Goal: Task Accomplishment & Management: Complete application form

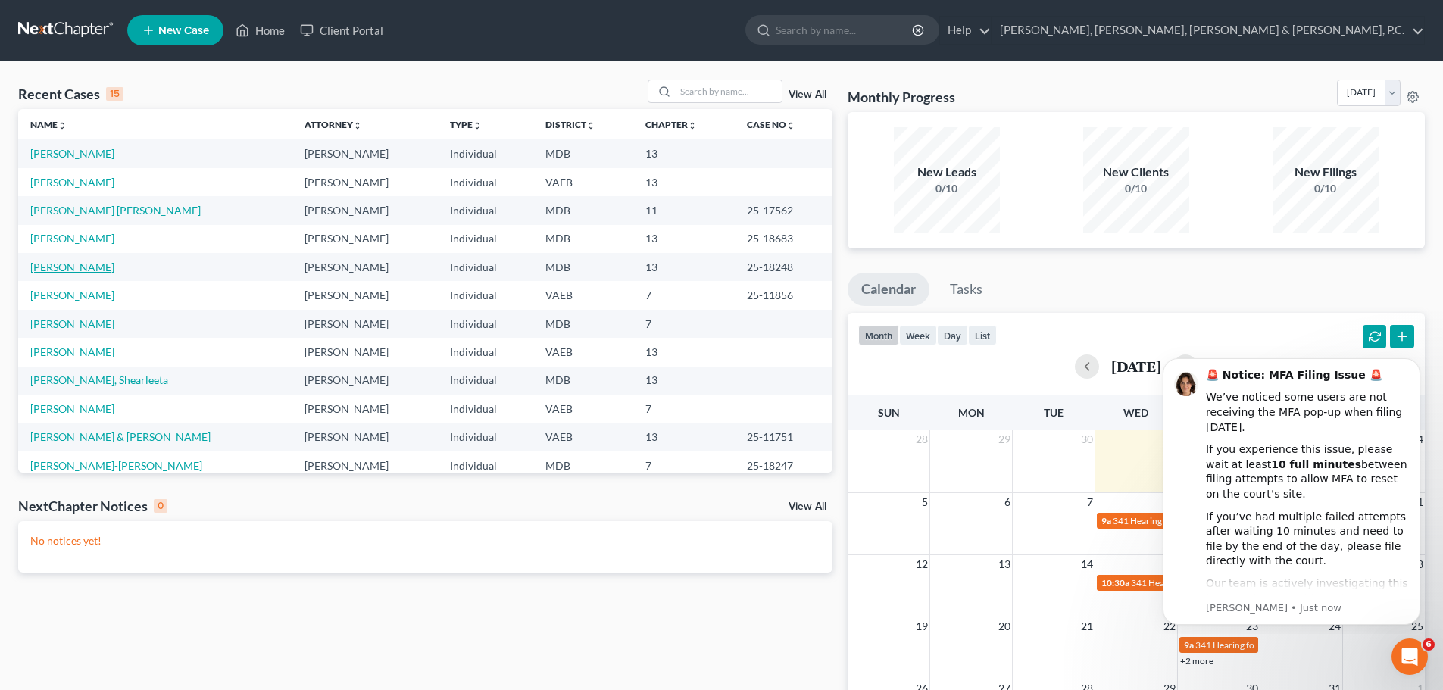
click at [67, 264] on link "[PERSON_NAME]" at bounding box center [72, 266] width 84 height 13
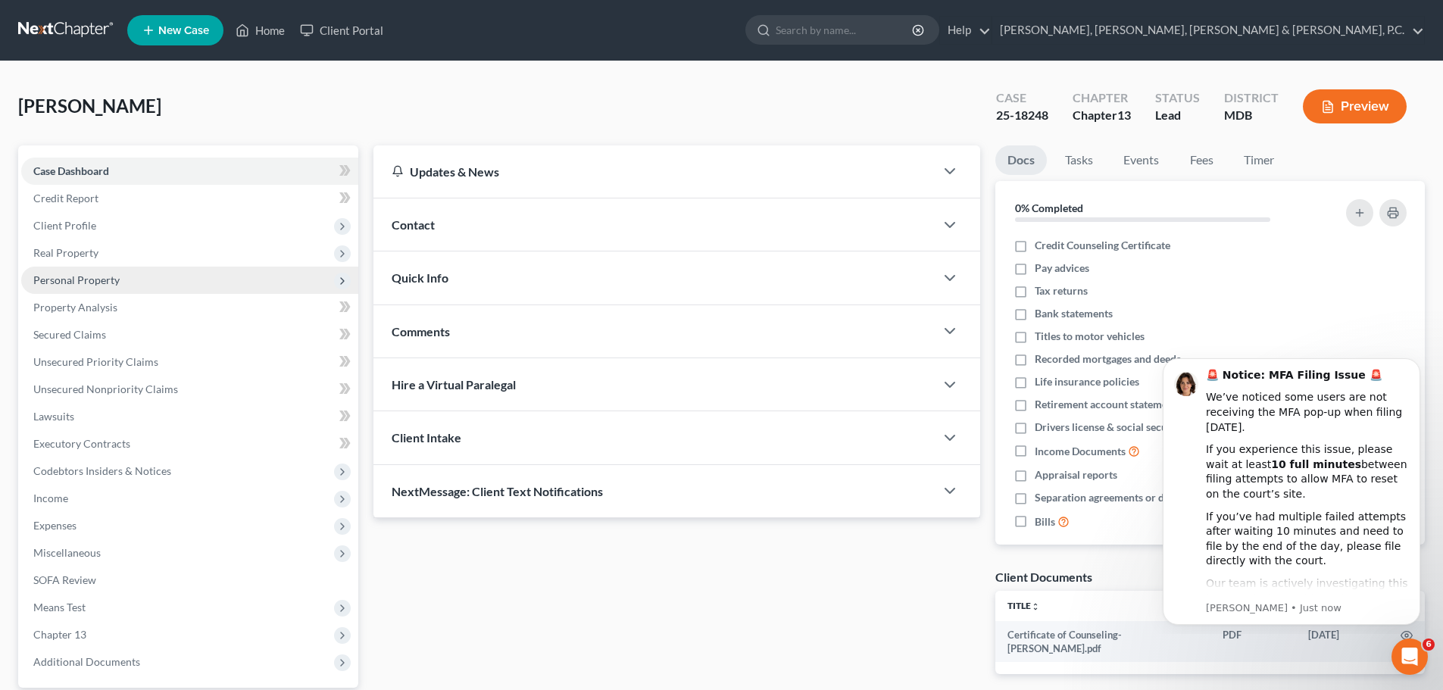
click at [75, 278] on span "Personal Property" at bounding box center [76, 279] width 86 height 13
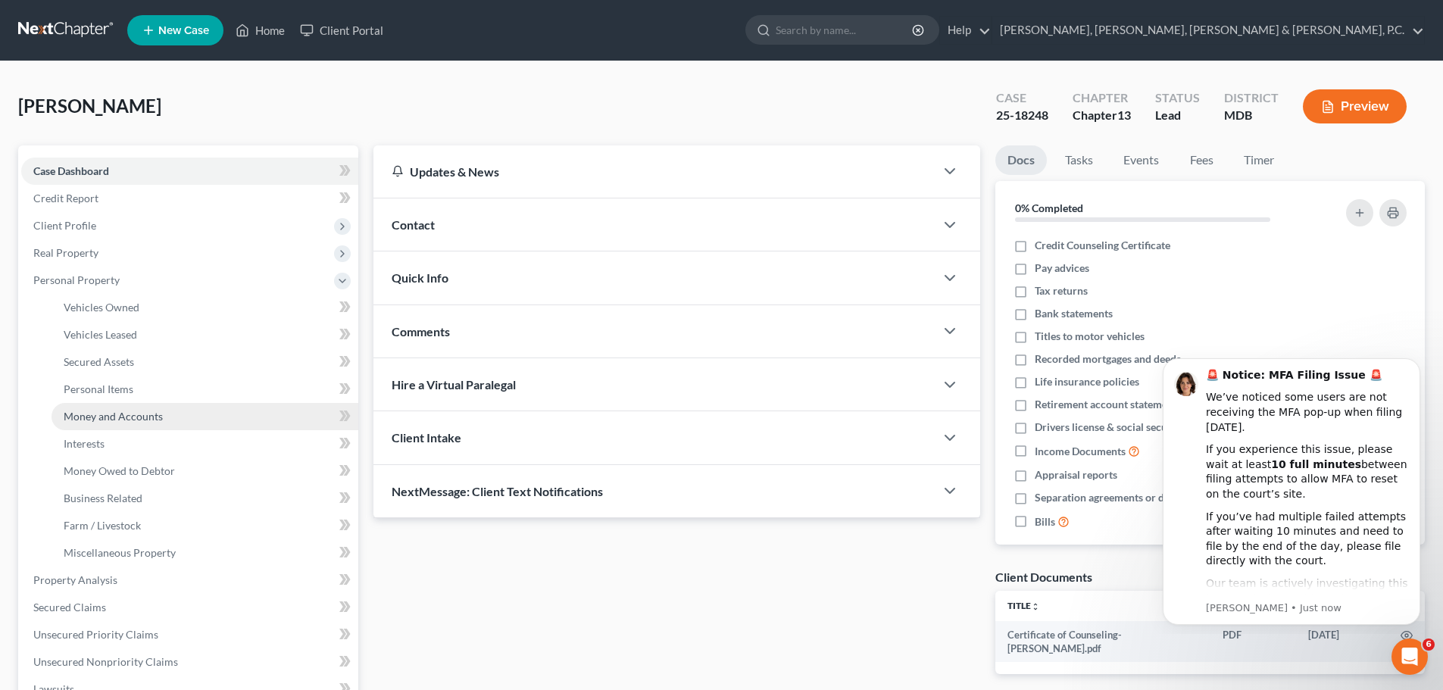
click at [120, 414] on span "Money and Accounts" at bounding box center [113, 416] width 99 height 13
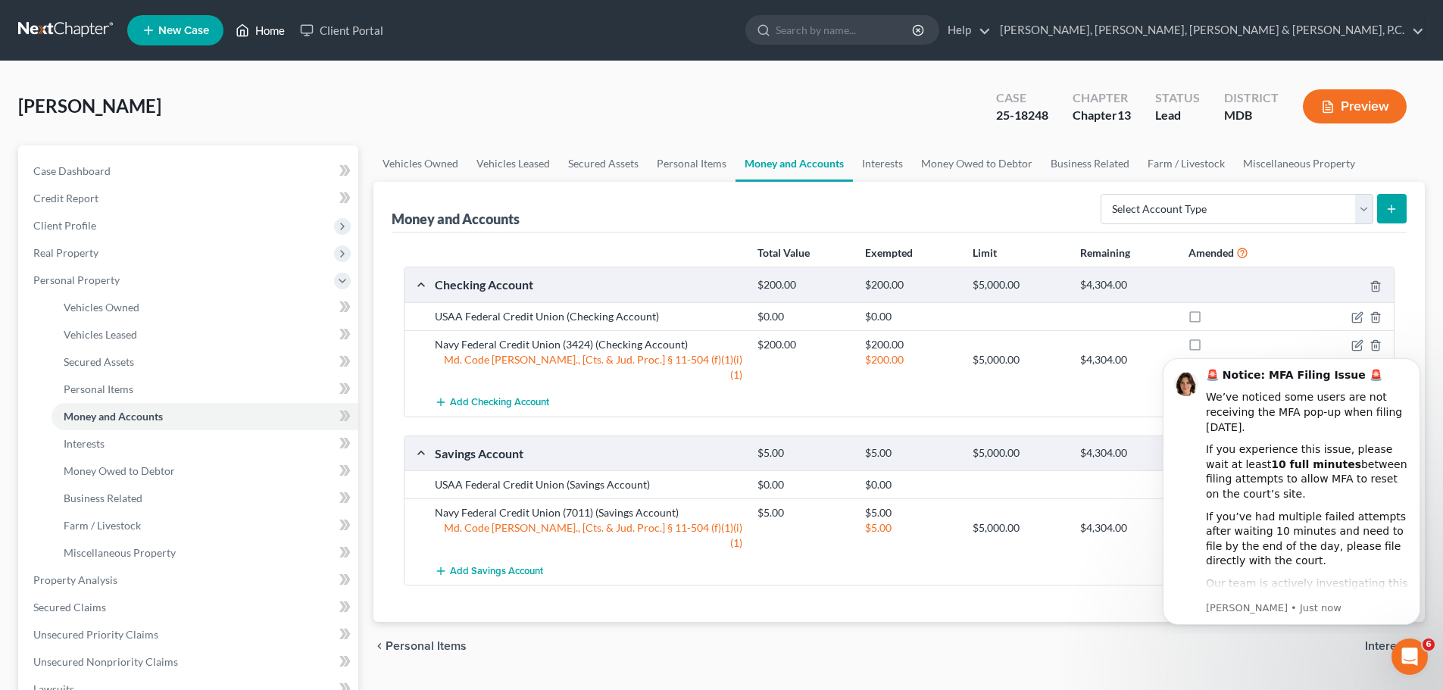
click at [279, 27] on link "Home" at bounding box center [260, 30] width 64 height 27
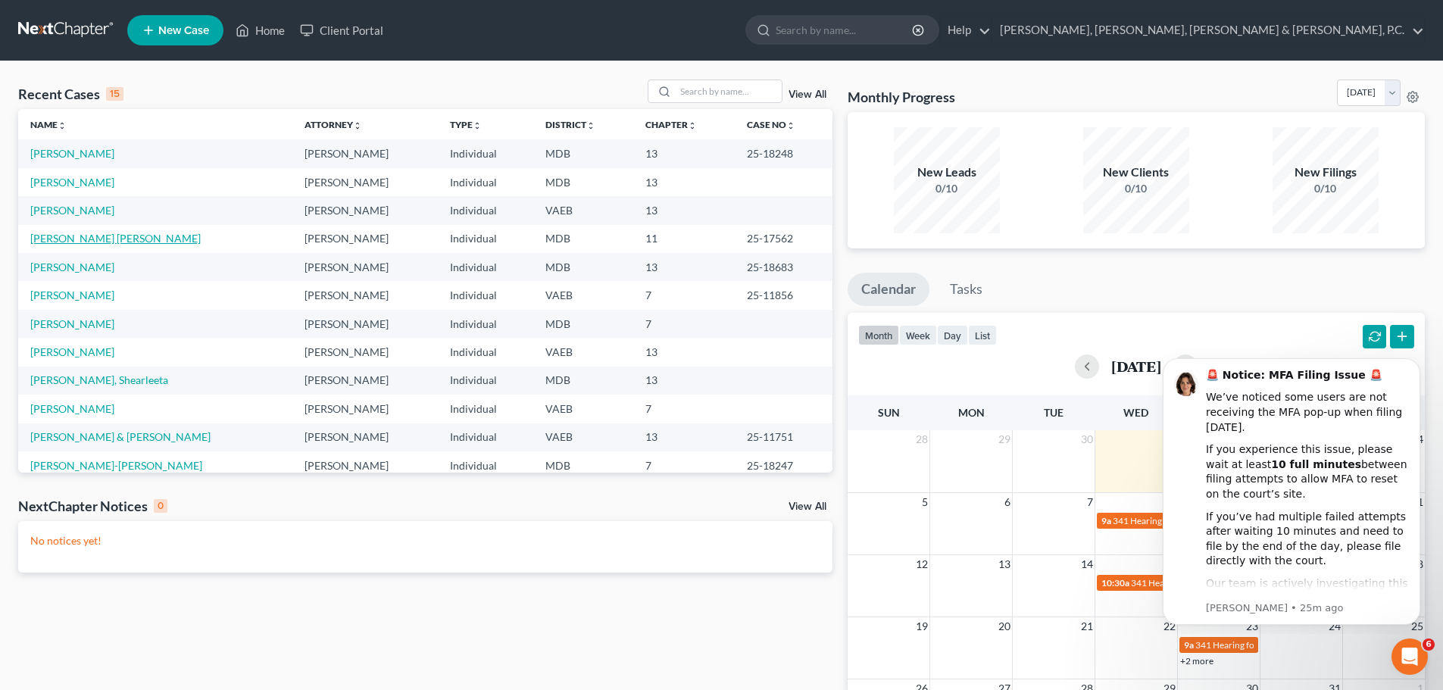
click at [108, 241] on link "[PERSON_NAME] [PERSON_NAME]" at bounding box center [115, 238] width 170 height 13
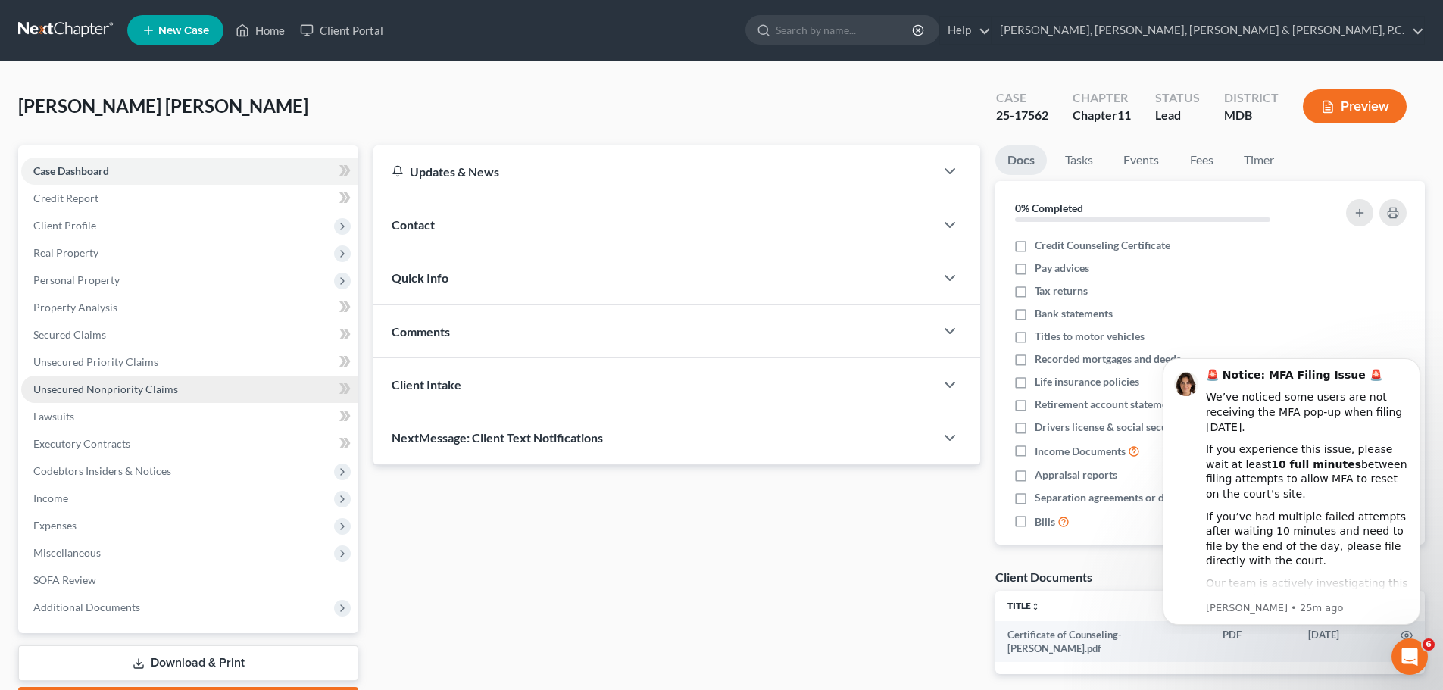
click at [114, 388] on span "Unsecured Nonpriority Claims" at bounding box center [105, 388] width 145 height 13
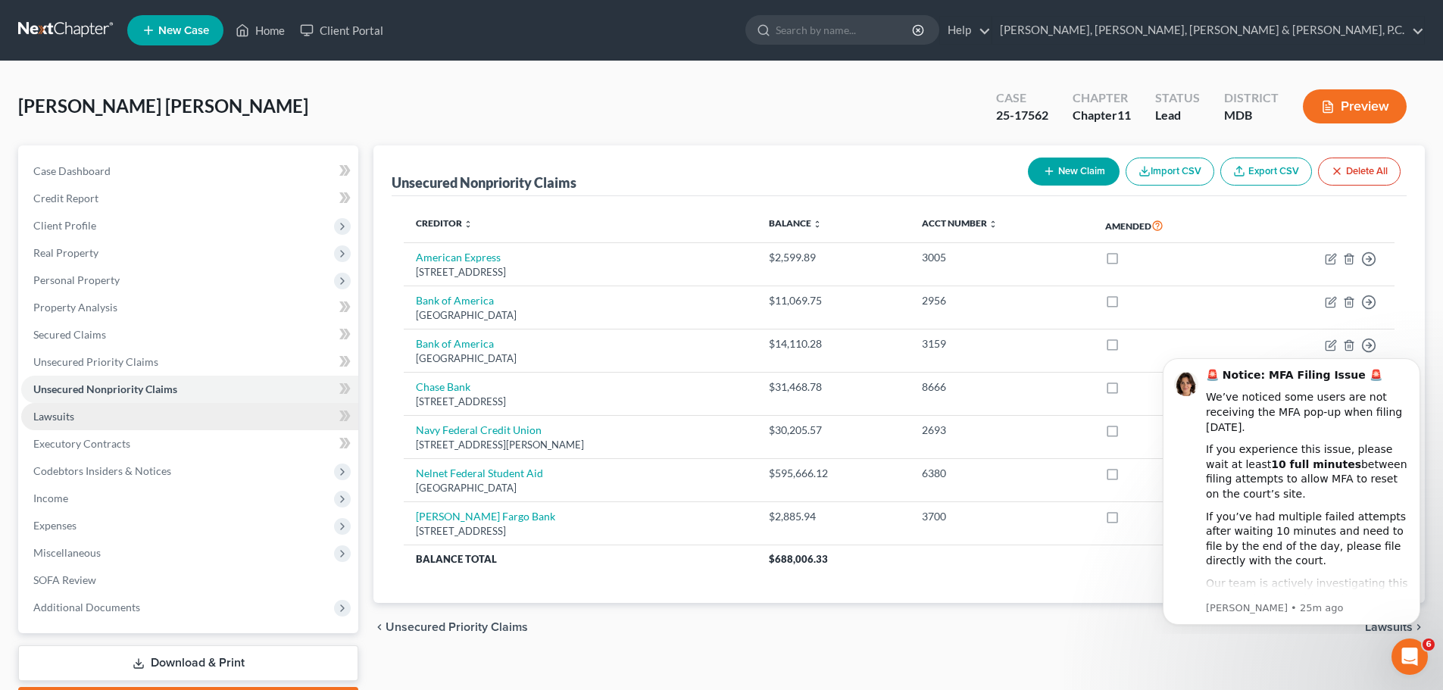
click at [70, 416] on span "Lawsuits" at bounding box center [53, 416] width 41 height 13
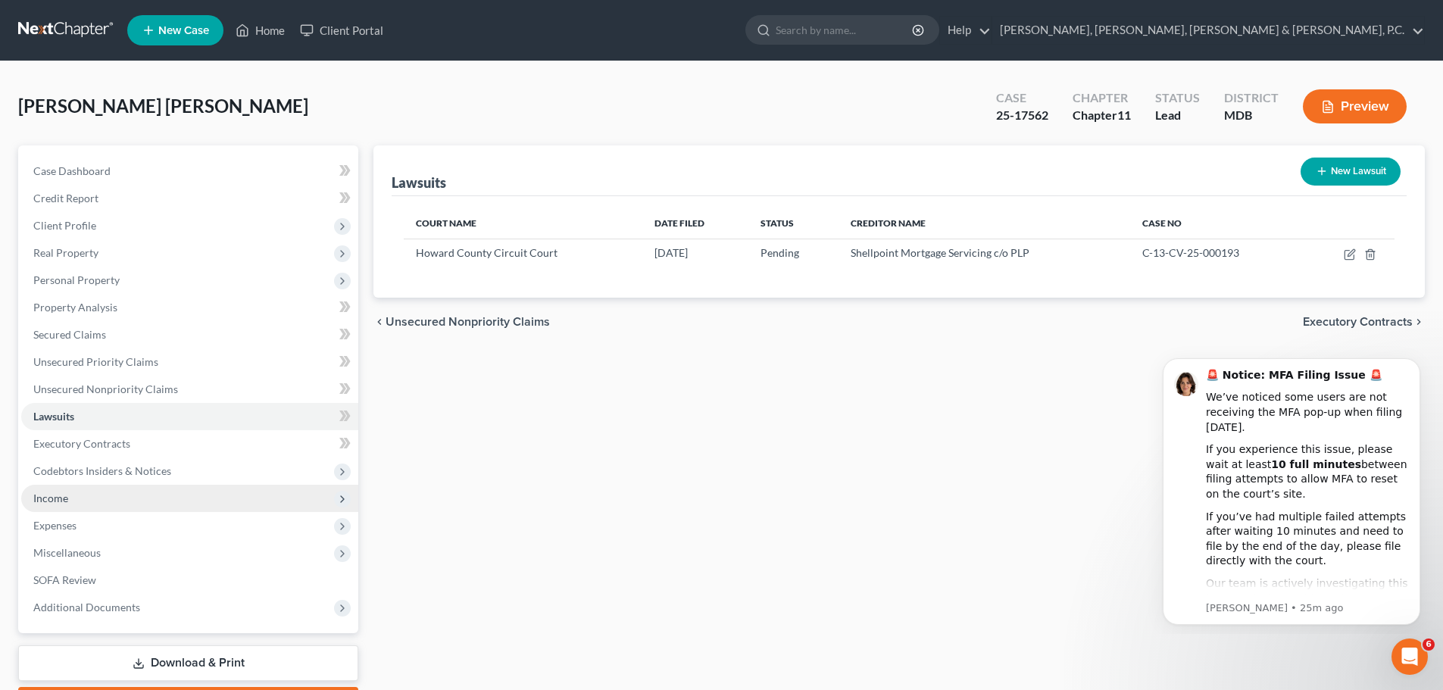
click at [63, 501] on span "Income" at bounding box center [50, 497] width 35 height 13
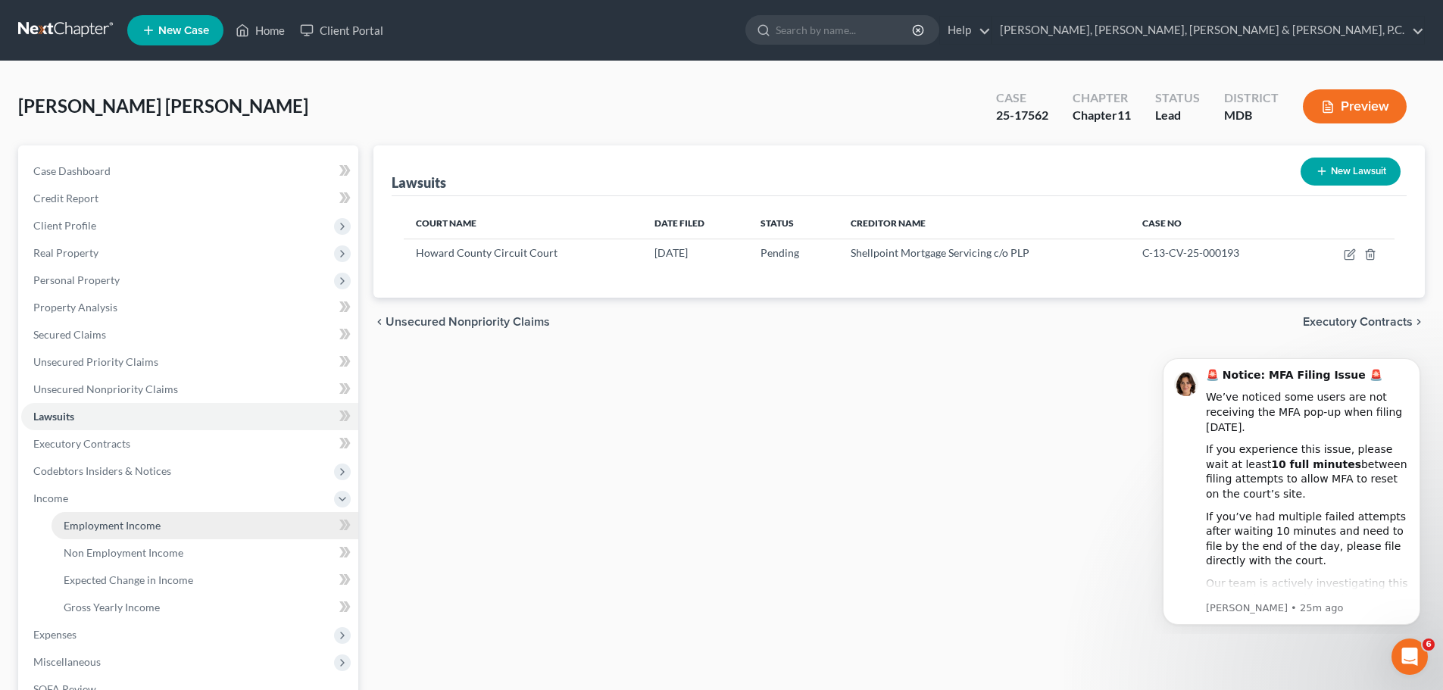
click at [67, 522] on span "Employment Income" at bounding box center [112, 525] width 97 height 13
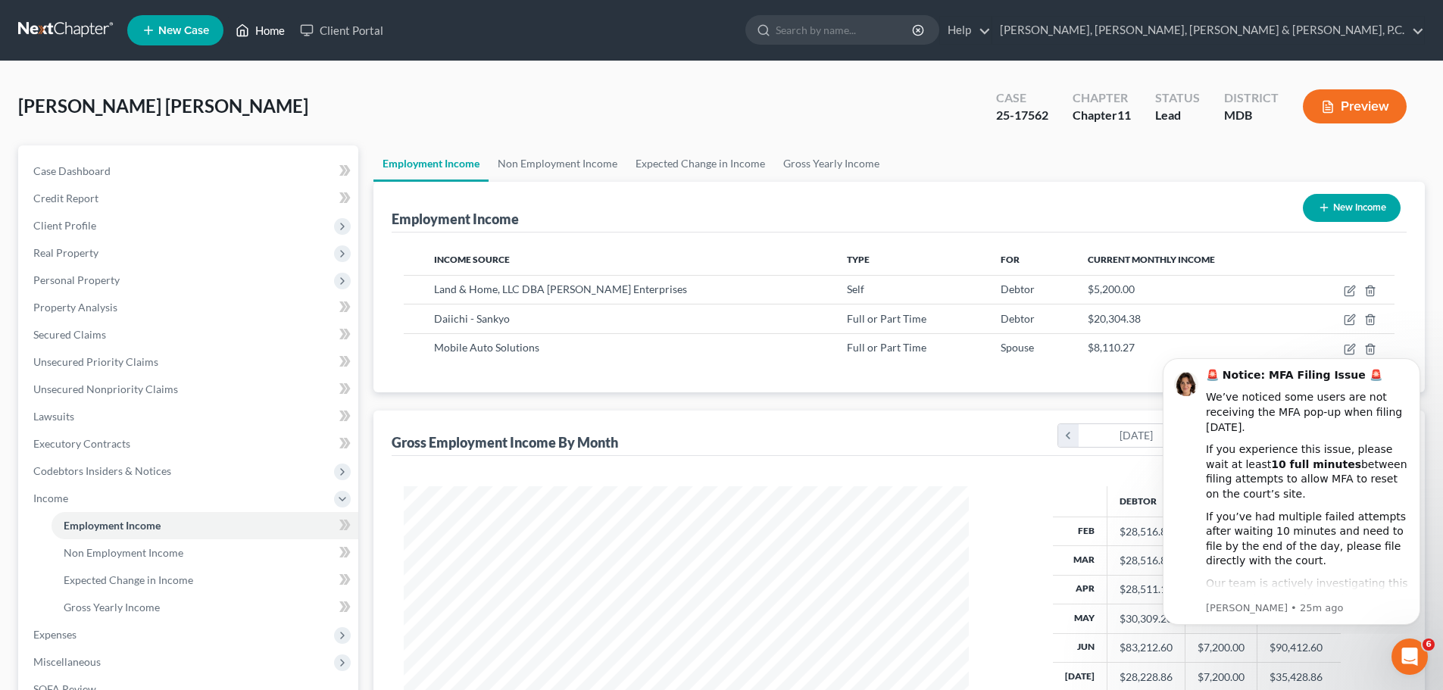
click at [276, 31] on link "Home" at bounding box center [260, 30] width 64 height 27
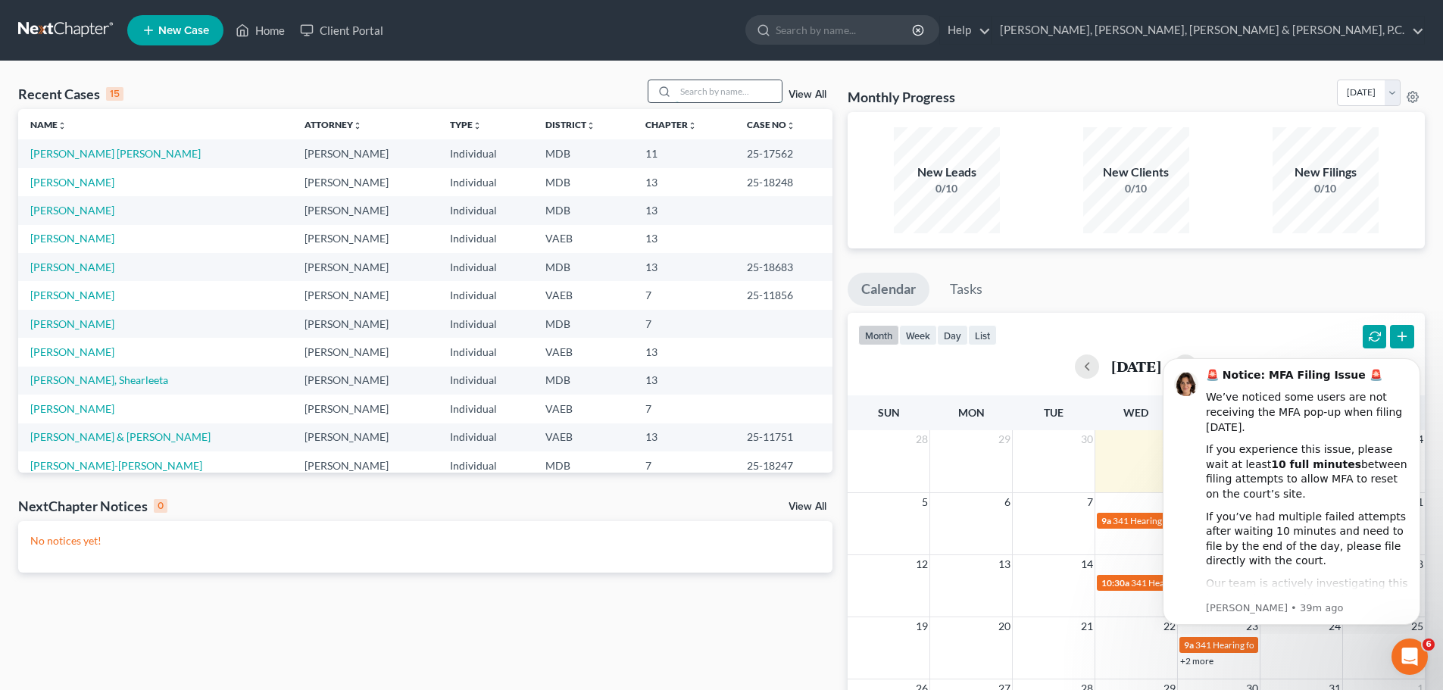
click at [702, 89] on input "search" at bounding box center [728, 91] width 106 height 22
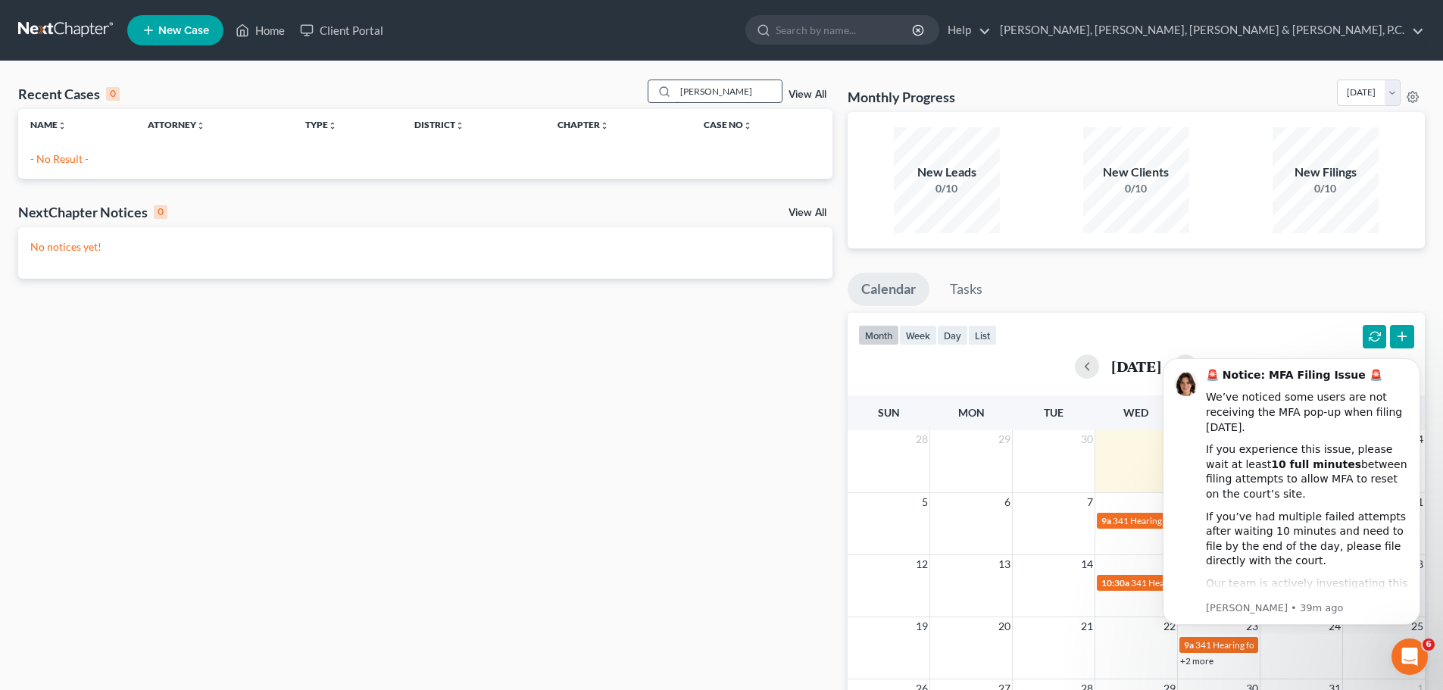
click at [730, 92] on input "[PERSON_NAME]" at bounding box center [728, 91] width 106 height 22
type input "M"
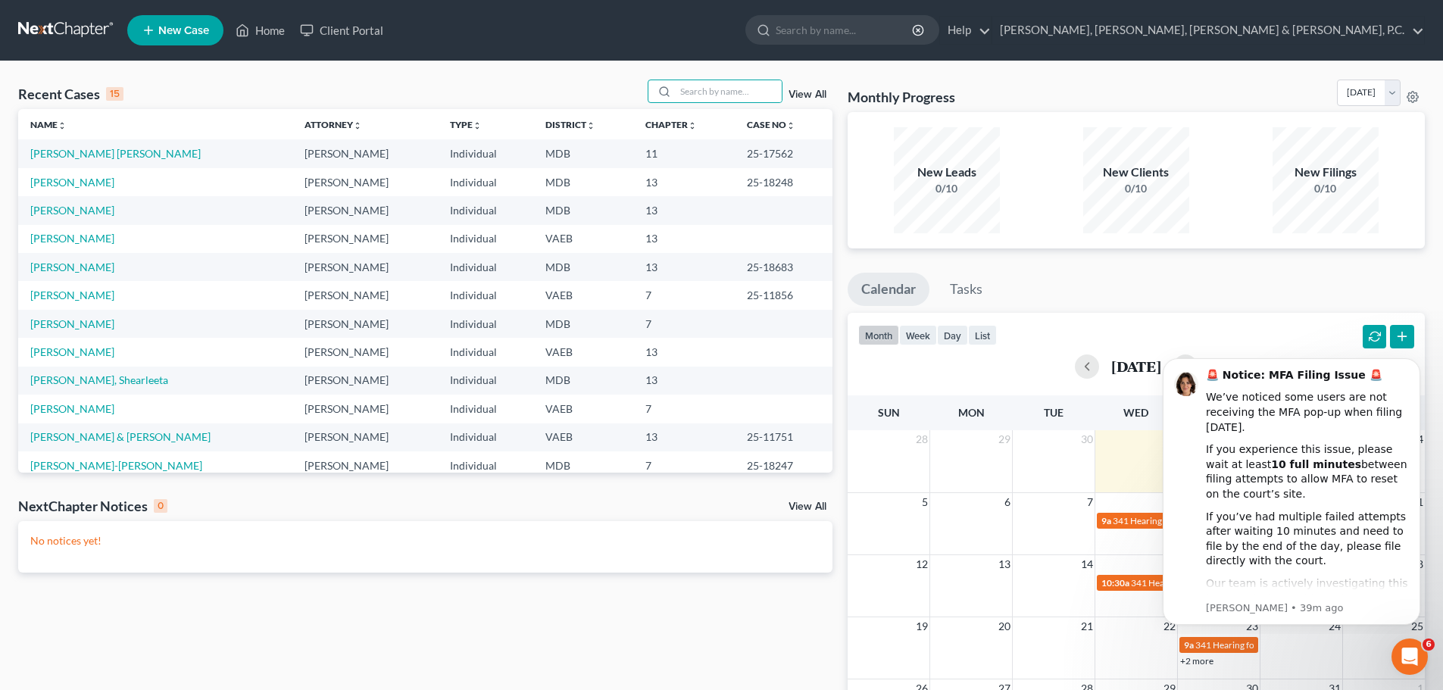
click at [202, 25] on span "New Case" at bounding box center [183, 30] width 51 height 11
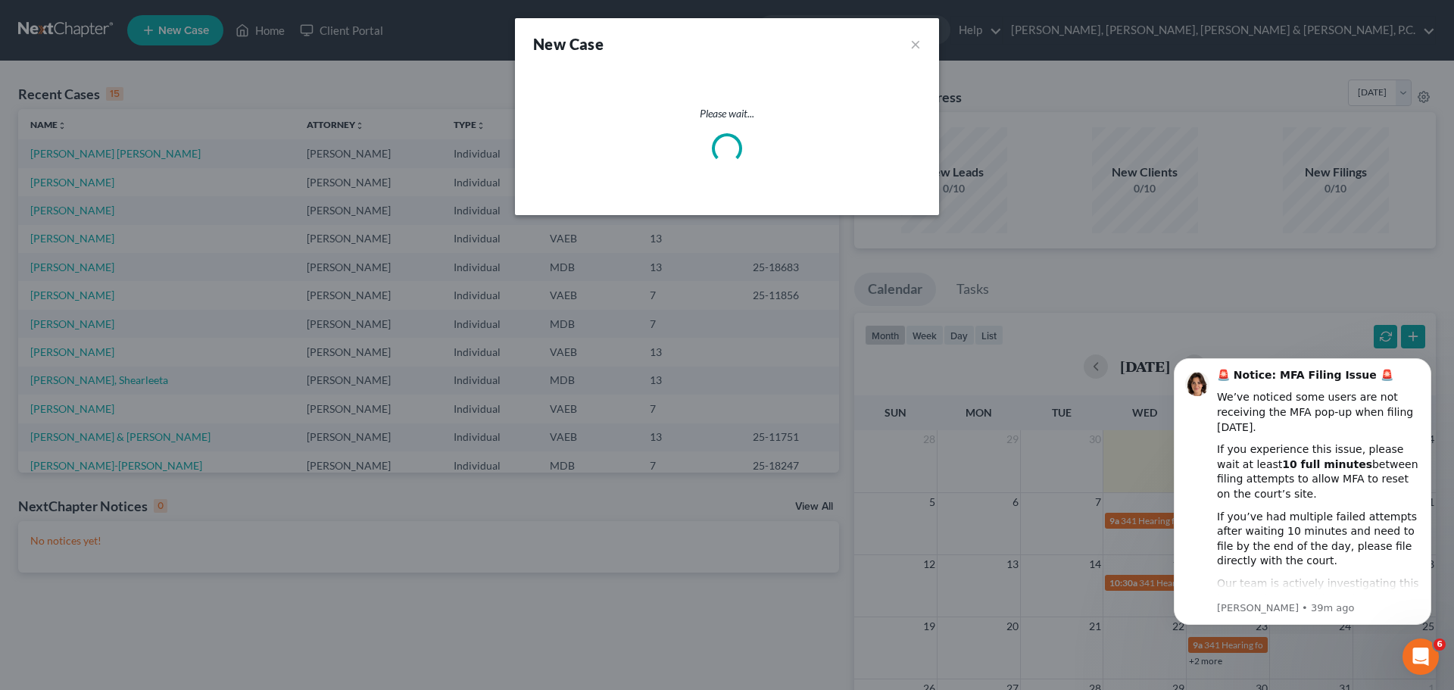
select select "38"
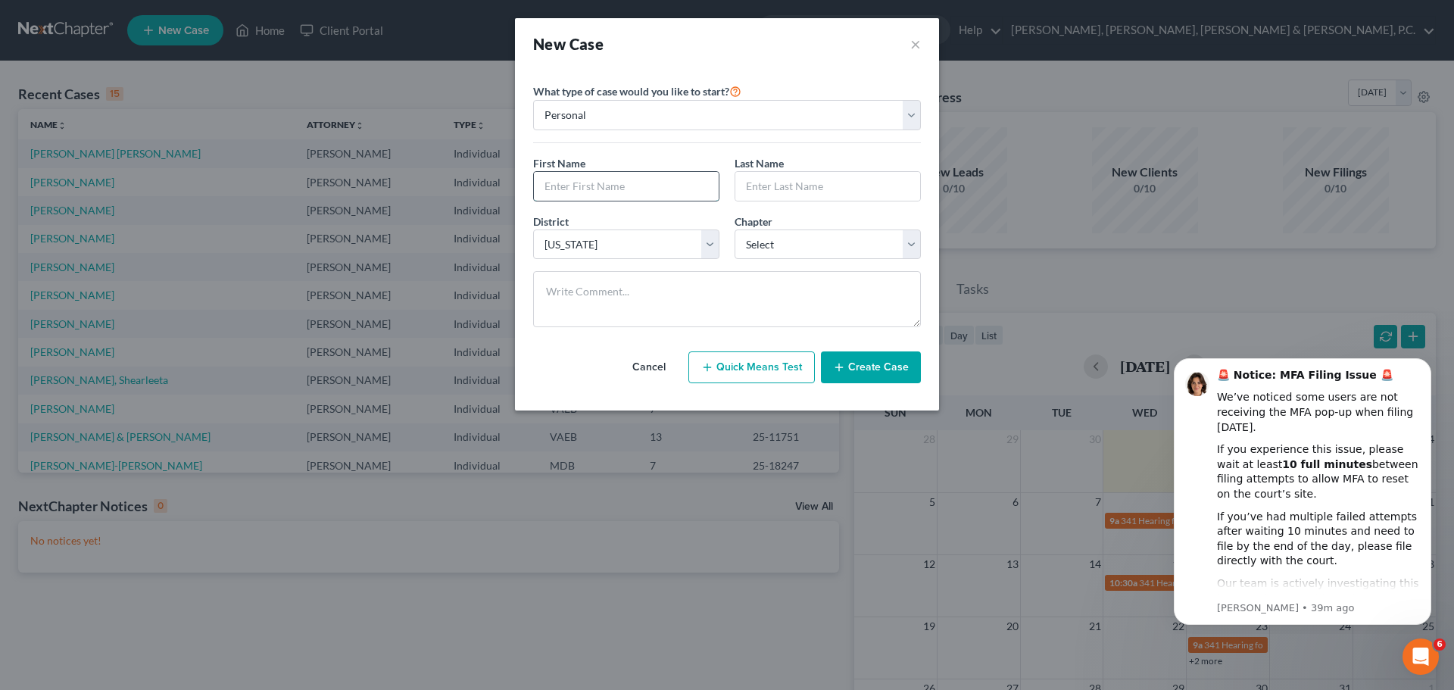
click at [617, 181] on input "text" at bounding box center [626, 186] width 185 height 29
type input "[PERSON_NAME]"
click at [760, 242] on select "Select 7 11 12 13" at bounding box center [828, 244] width 186 height 30
select select "3"
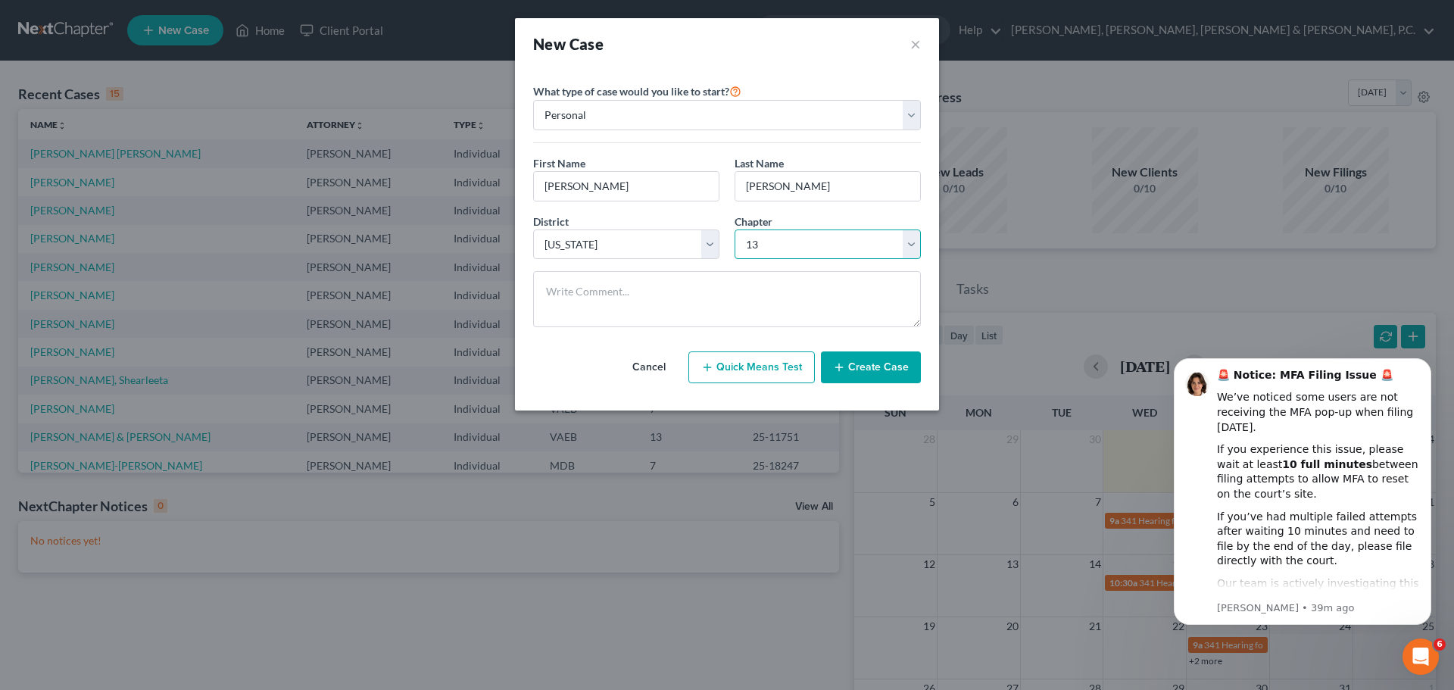
click at [735, 229] on select "Select 7 11 12 13" at bounding box center [828, 244] width 186 height 30
click at [850, 360] on button "Create Case" at bounding box center [871, 367] width 100 height 32
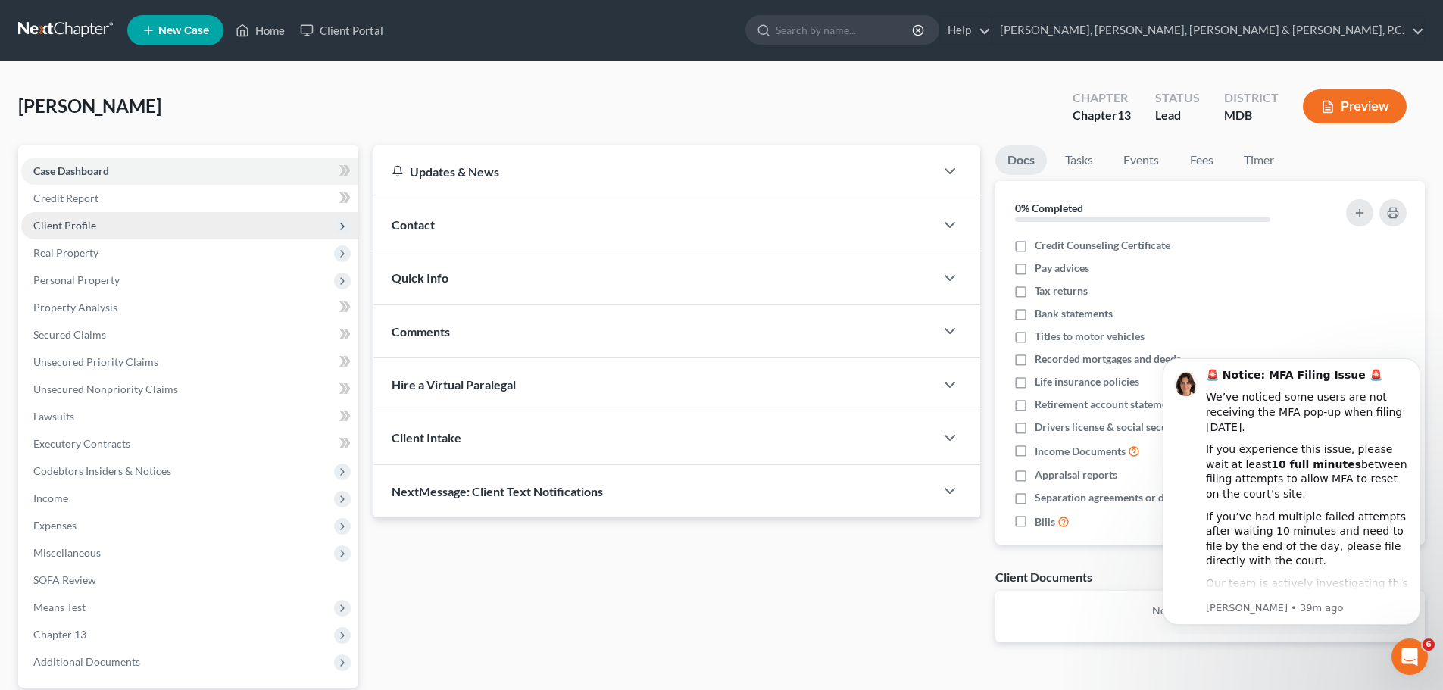
click at [91, 223] on span "Client Profile" at bounding box center [64, 225] width 63 height 13
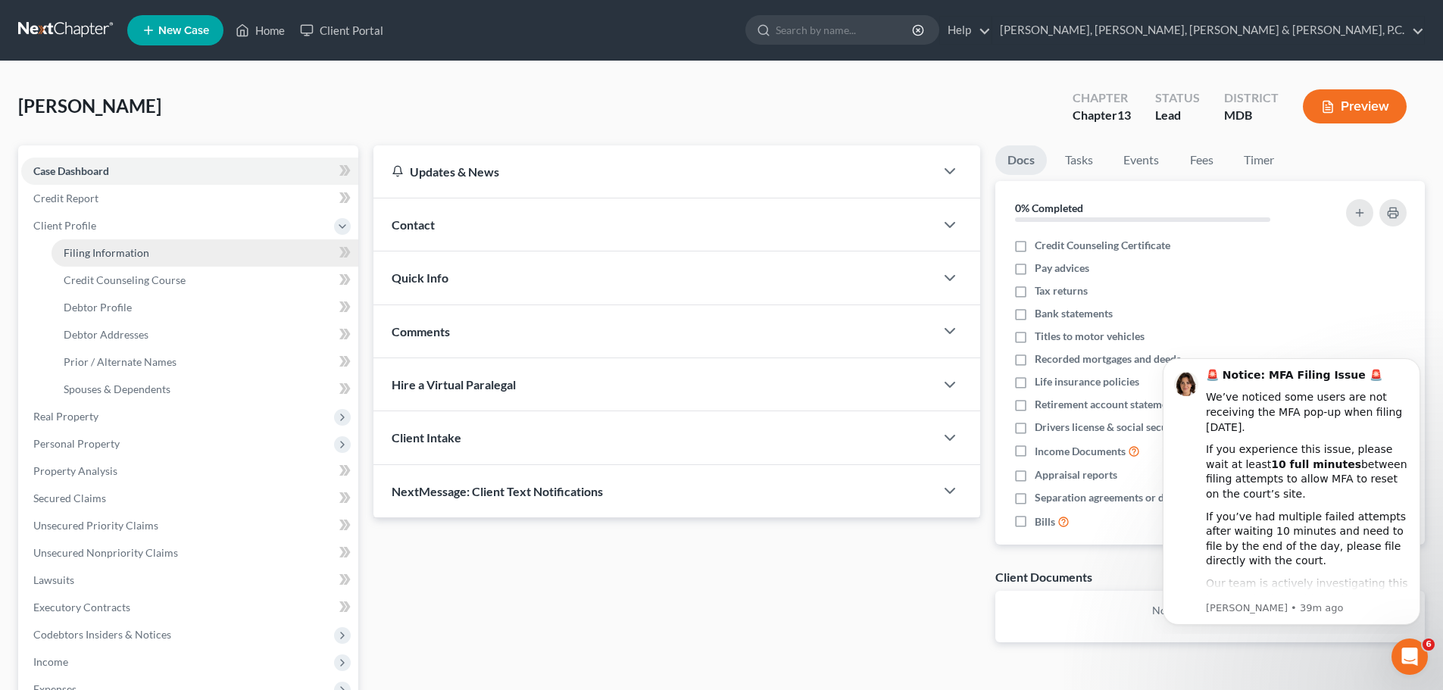
click at [95, 242] on link "Filing Information" at bounding box center [204, 252] width 307 height 27
select select "1"
select select "0"
select select "3"
select select "38"
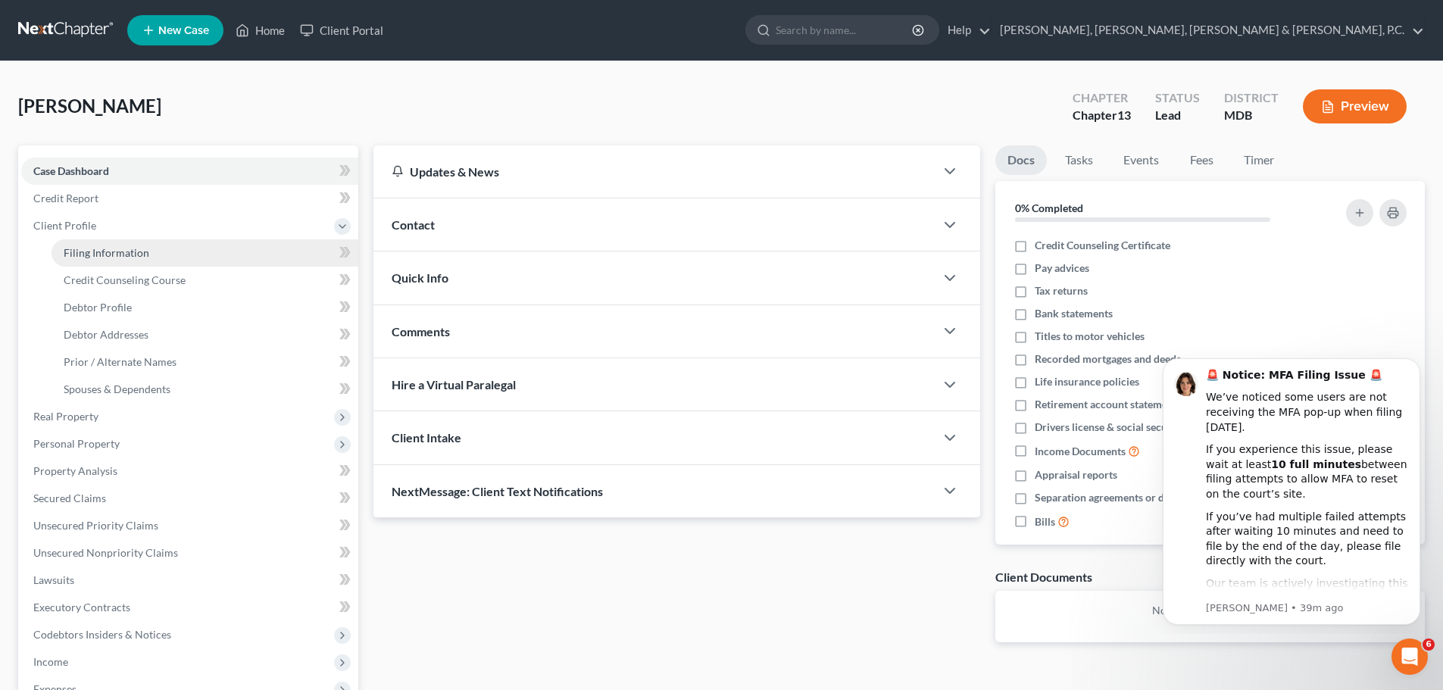
select select "0"
select select "21"
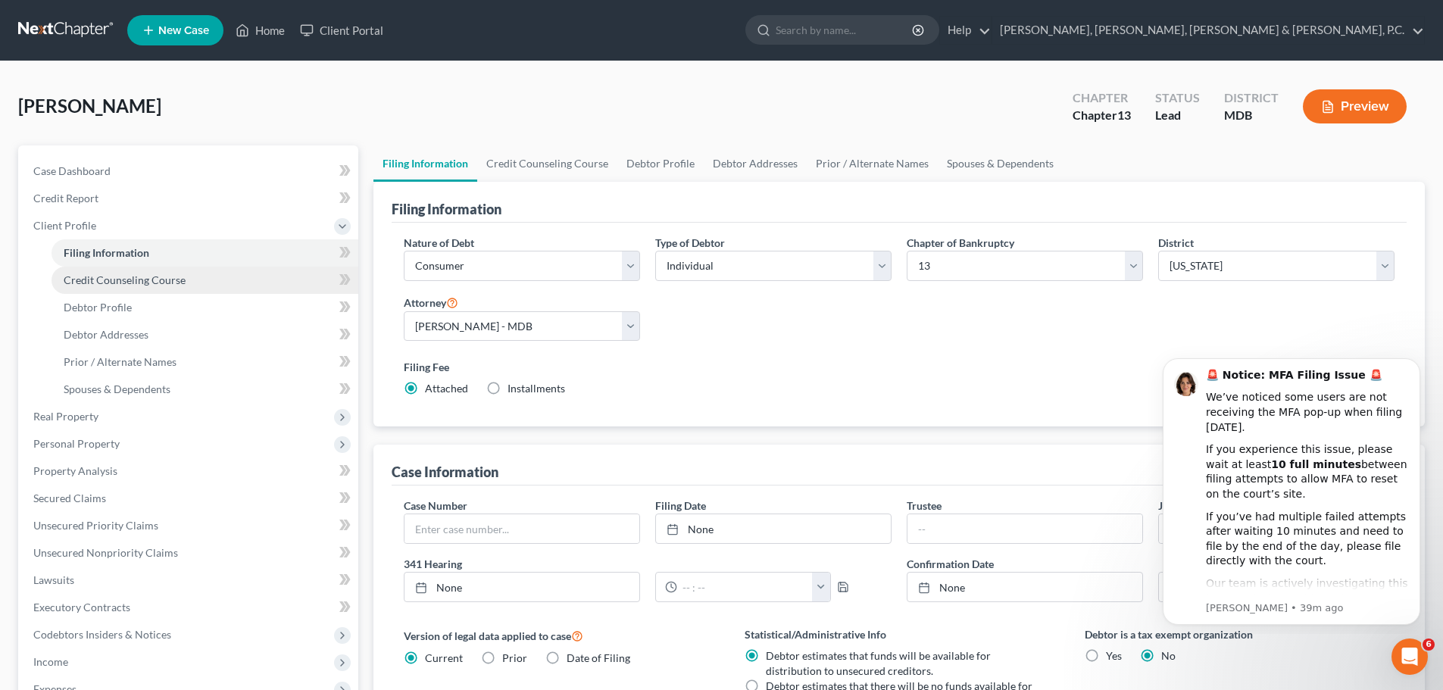
click at [106, 271] on link "Credit Counseling Course" at bounding box center [204, 280] width 307 height 27
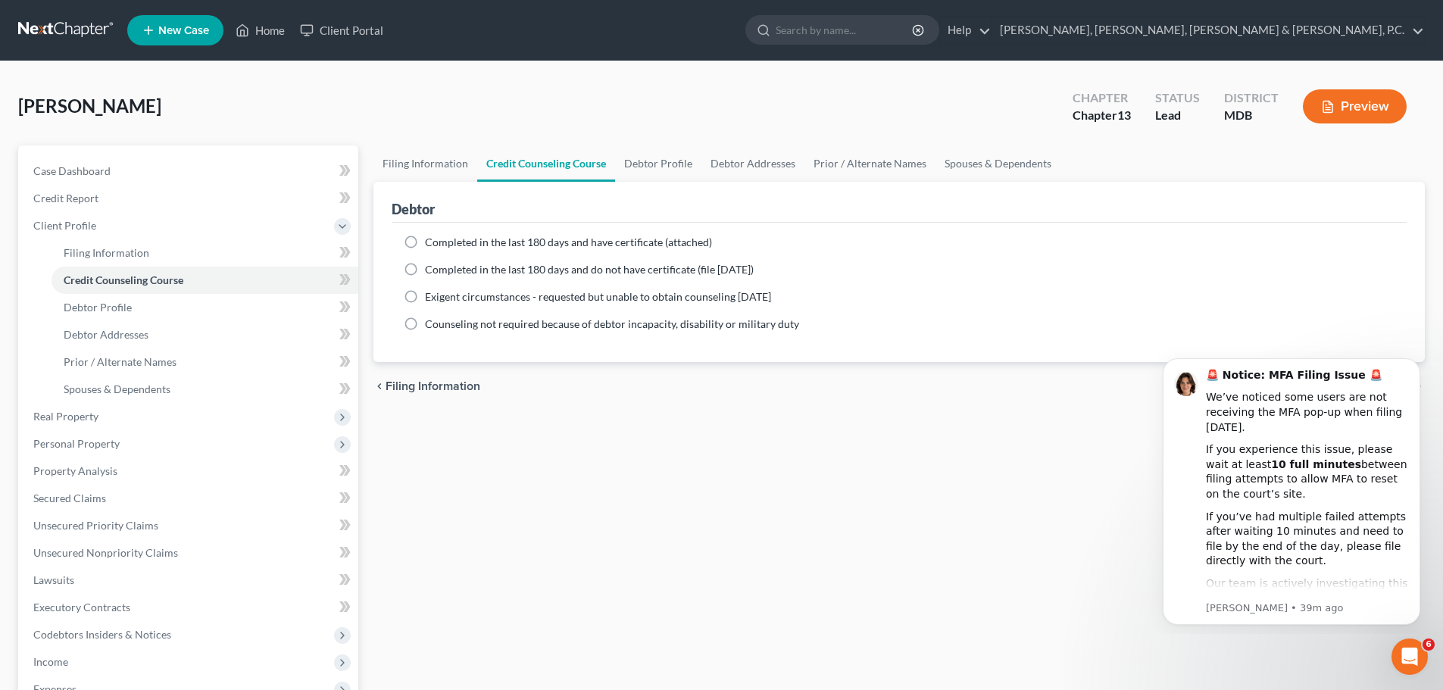
click at [425, 244] on label "Completed in the last 180 days and have certificate (attached)" at bounding box center [568, 242] width 287 height 15
click at [431, 244] on input "Completed in the last 180 days and have certificate (attached)" at bounding box center [436, 240] width 10 height 10
radio input "true"
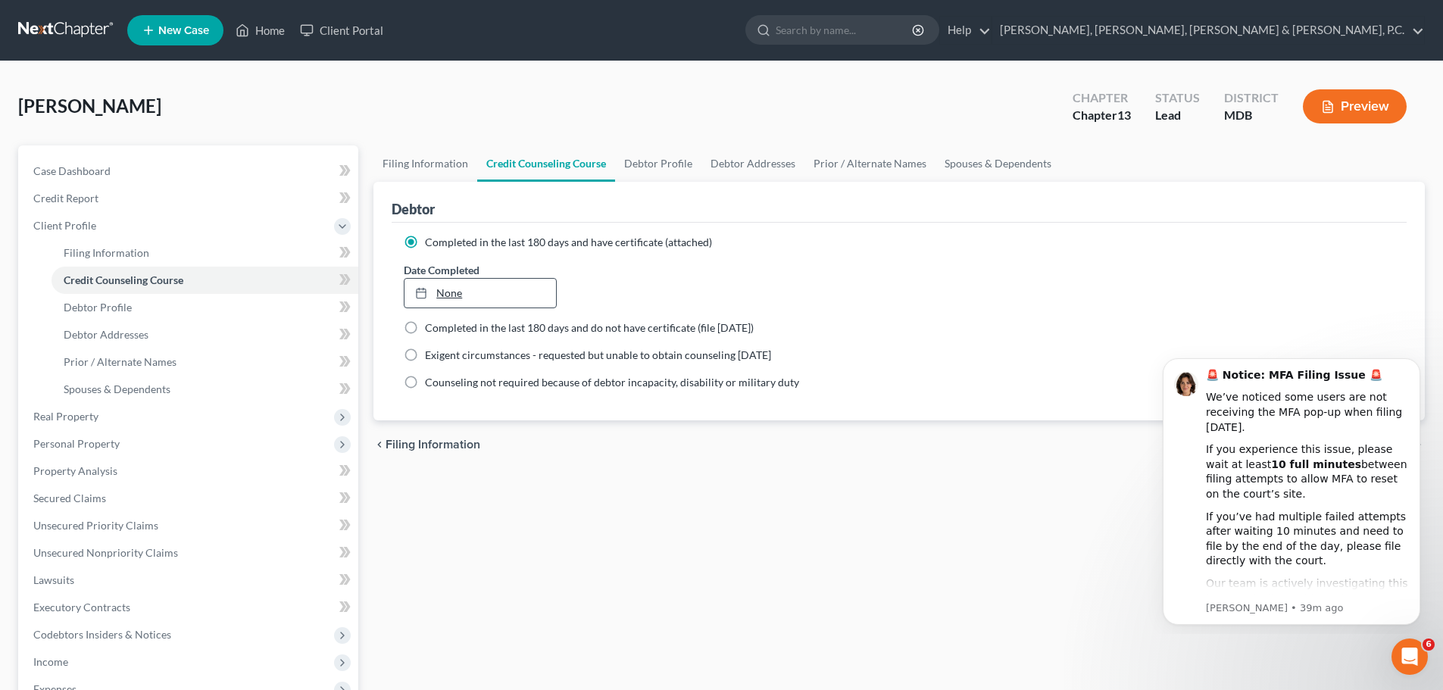
type input "[DATE]"
click at [423, 294] on icon at bounding box center [421, 293] width 12 height 12
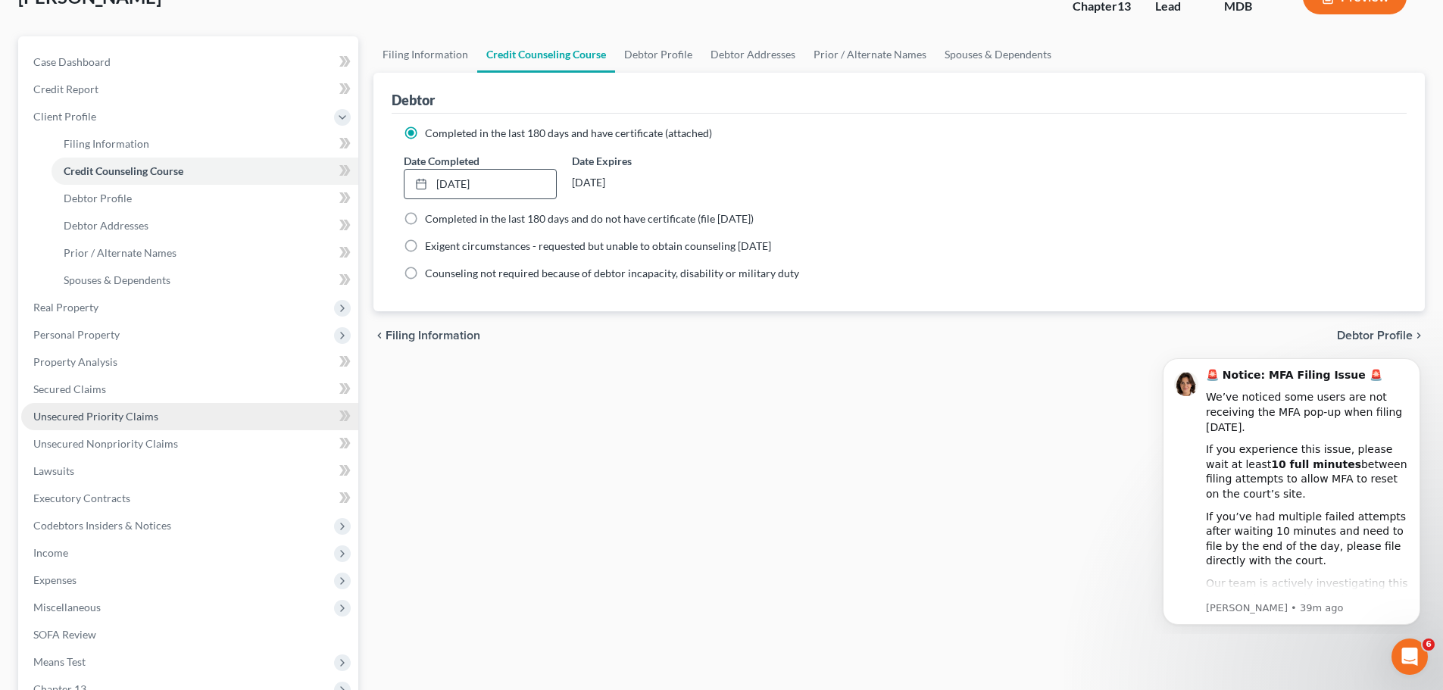
scroll to position [306, 0]
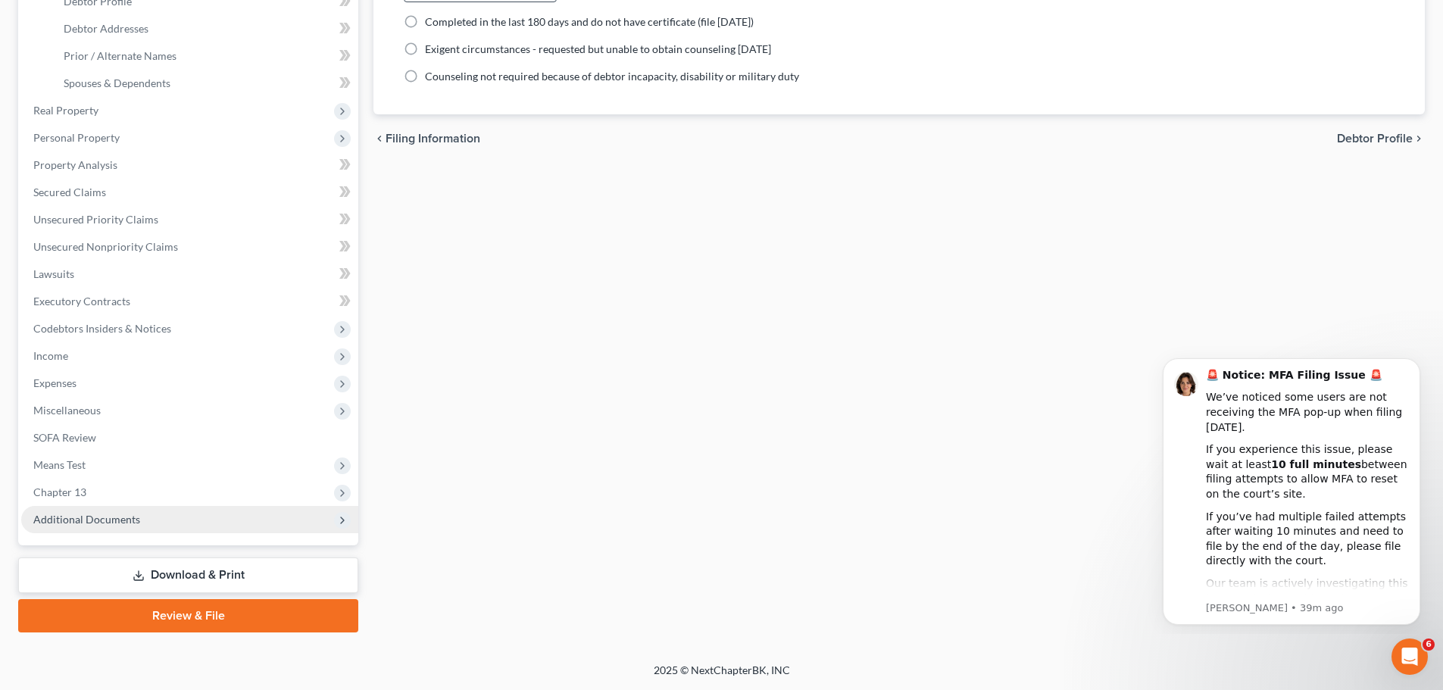
click at [101, 510] on span "Additional Documents" at bounding box center [189, 519] width 337 height 27
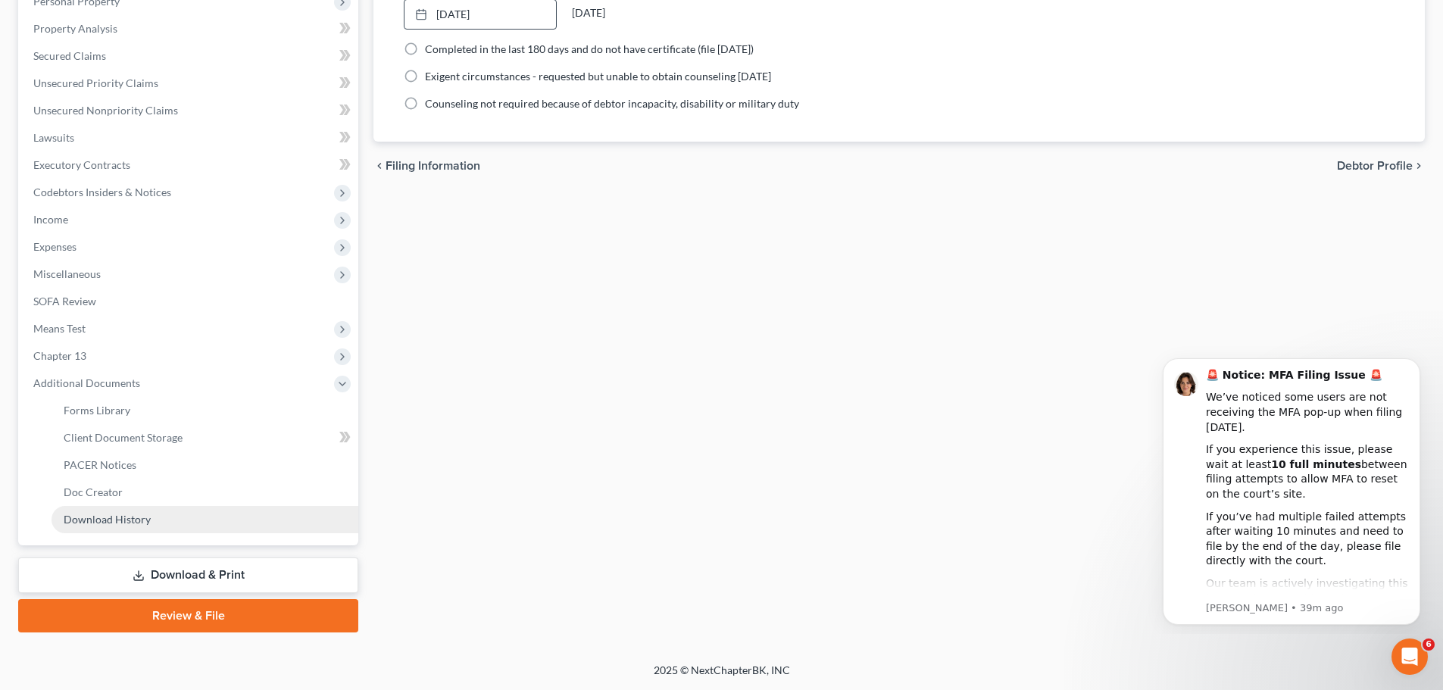
scroll to position [279, 0]
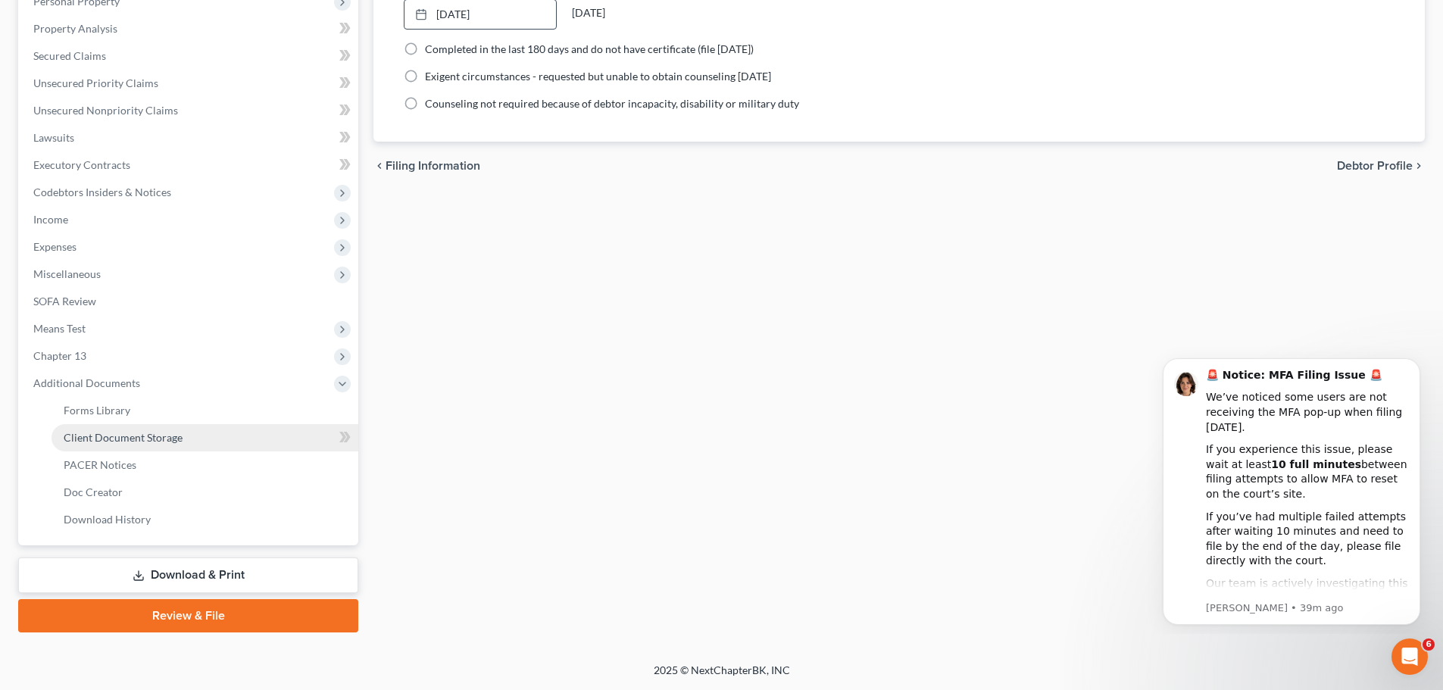
click at [145, 444] on link "Client Document Storage" at bounding box center [204, 437] width 307 height 27
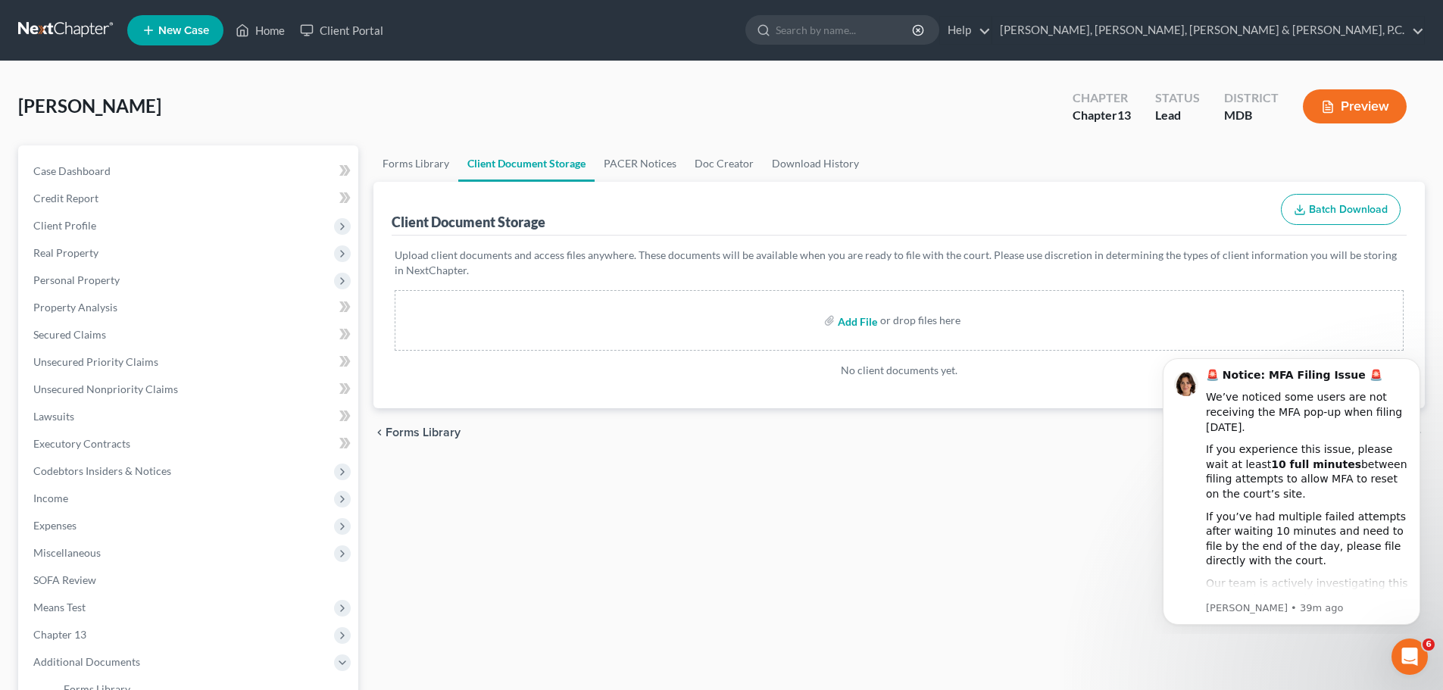
click at [869, 319] on input "file" at bounding box center [856, 320] width 36 height 27
type input "C:\fakepath\Certificate of Counseling.[PERSON_NAME].pdf"
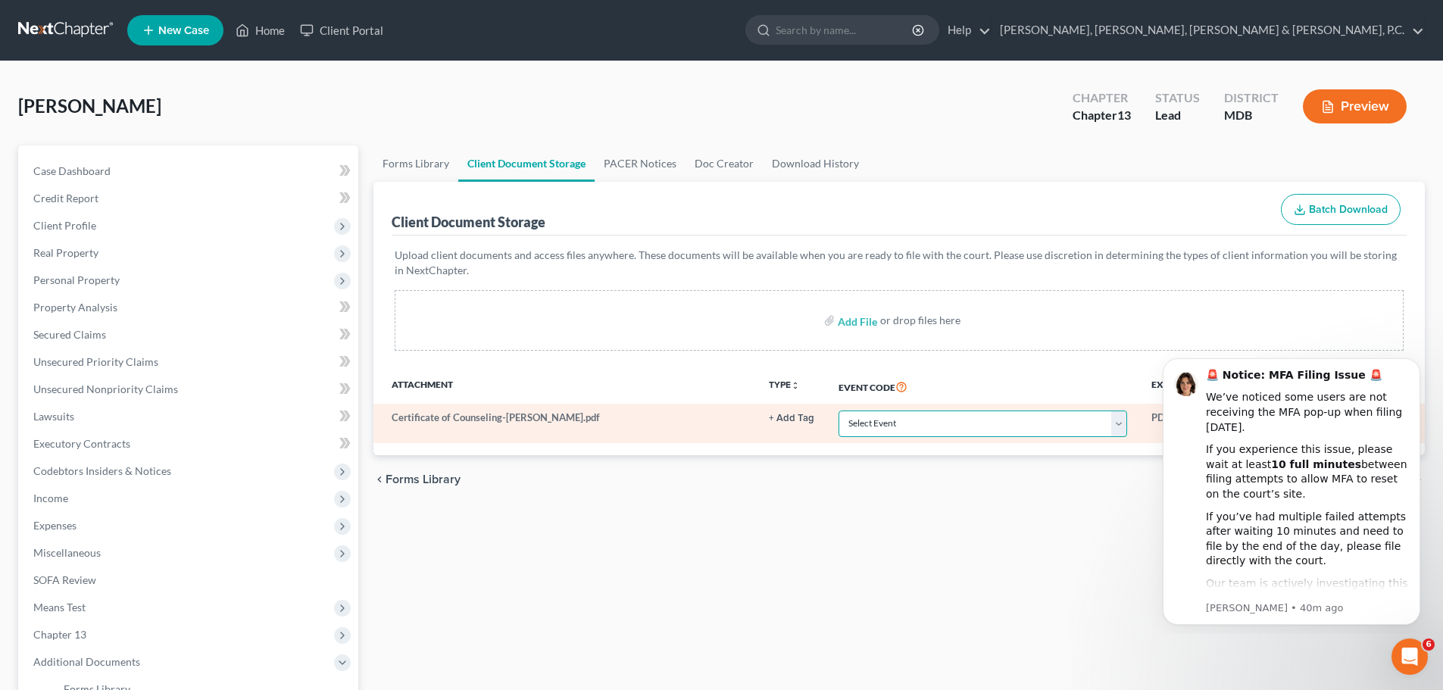
click at [884, 427] on select "Select Event Affidavit Affidavit of Adequate Protection and Lease Payments Affi…" at bounding box center [982, 423] width 289 height 27
select select "14"
click at [838, 410] on select "Select Event Affidavit Affidavit of Adequate Protection and Lease Payments Affi…" at bounding box center [982, 423] width 289 height 27
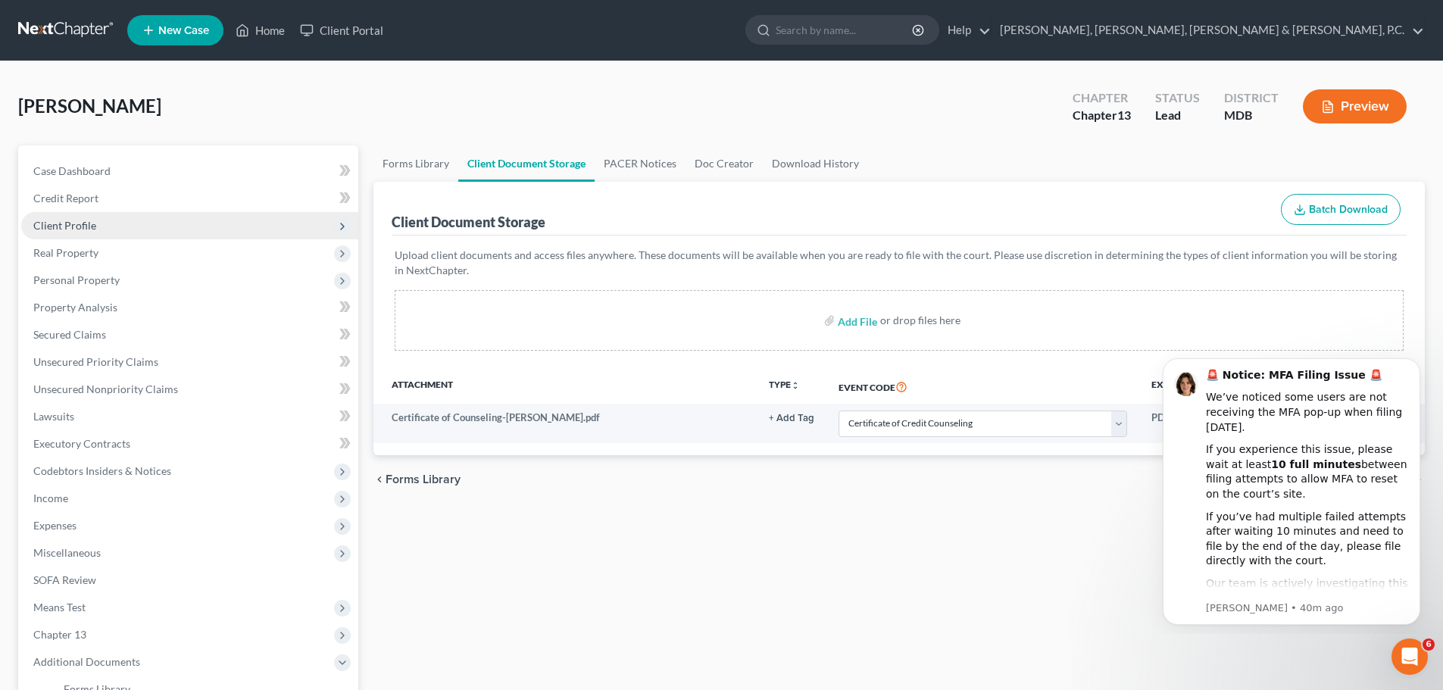
click at [73, 220] on span "Client Profile" at bounding box center [64, 225] width 63 height 13
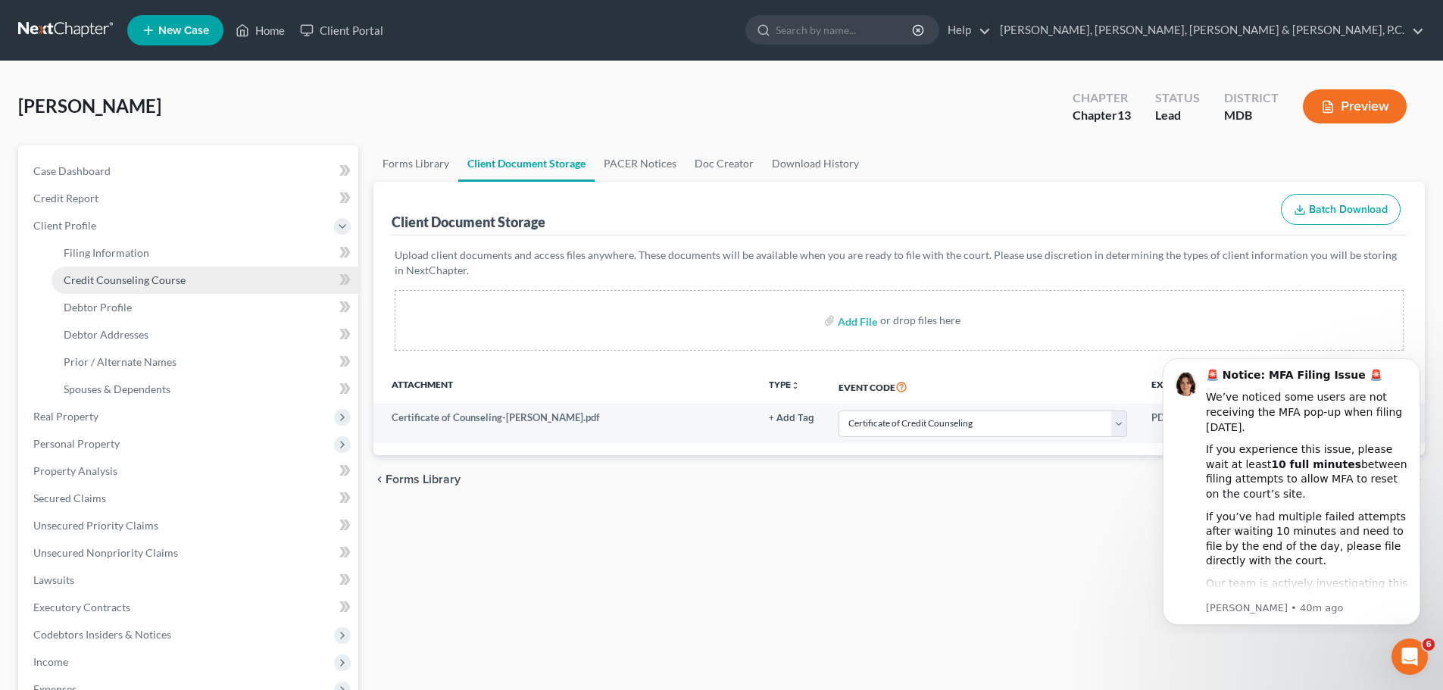
click at [90, 272] on link "Credit Counseling Course" at bounding box center [204, 280] width 307 height 27
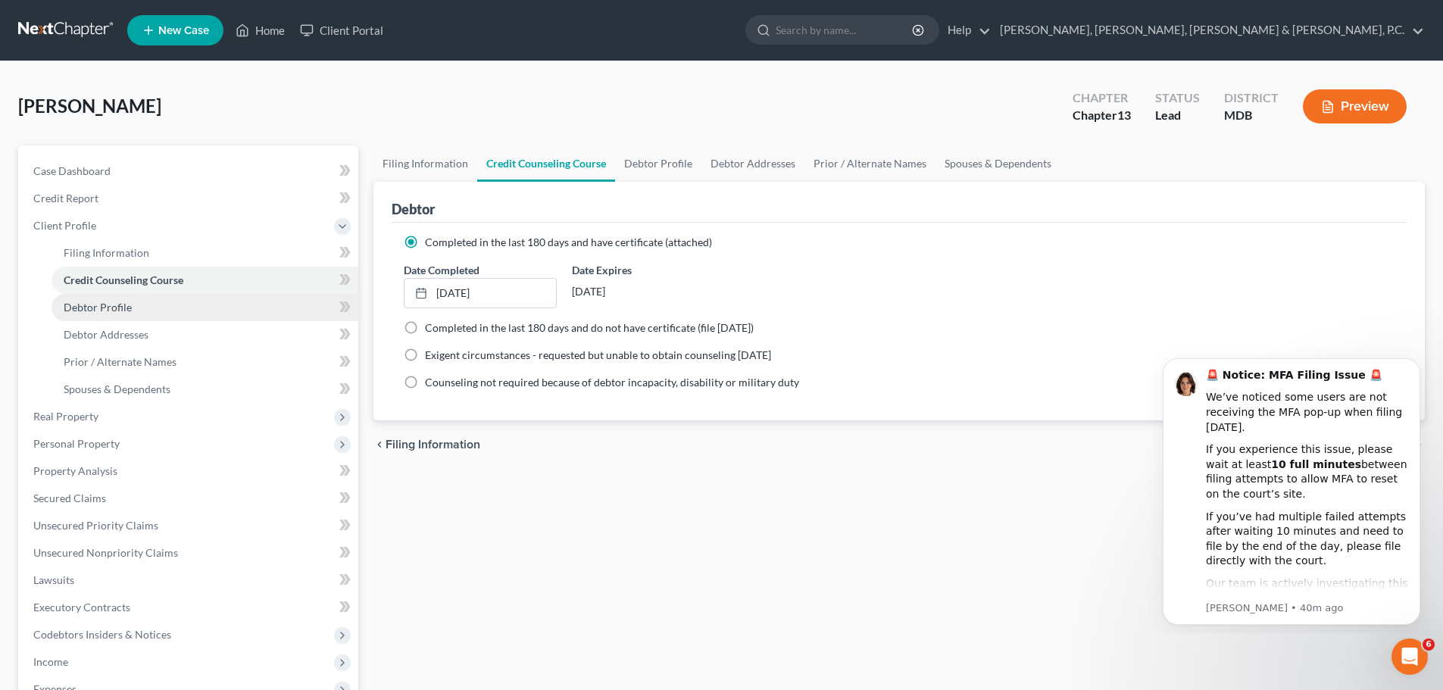
click at [98, 304] on span "Debtor Profile" at bounding box center [98, 307] width 68 height 13
select select "0"
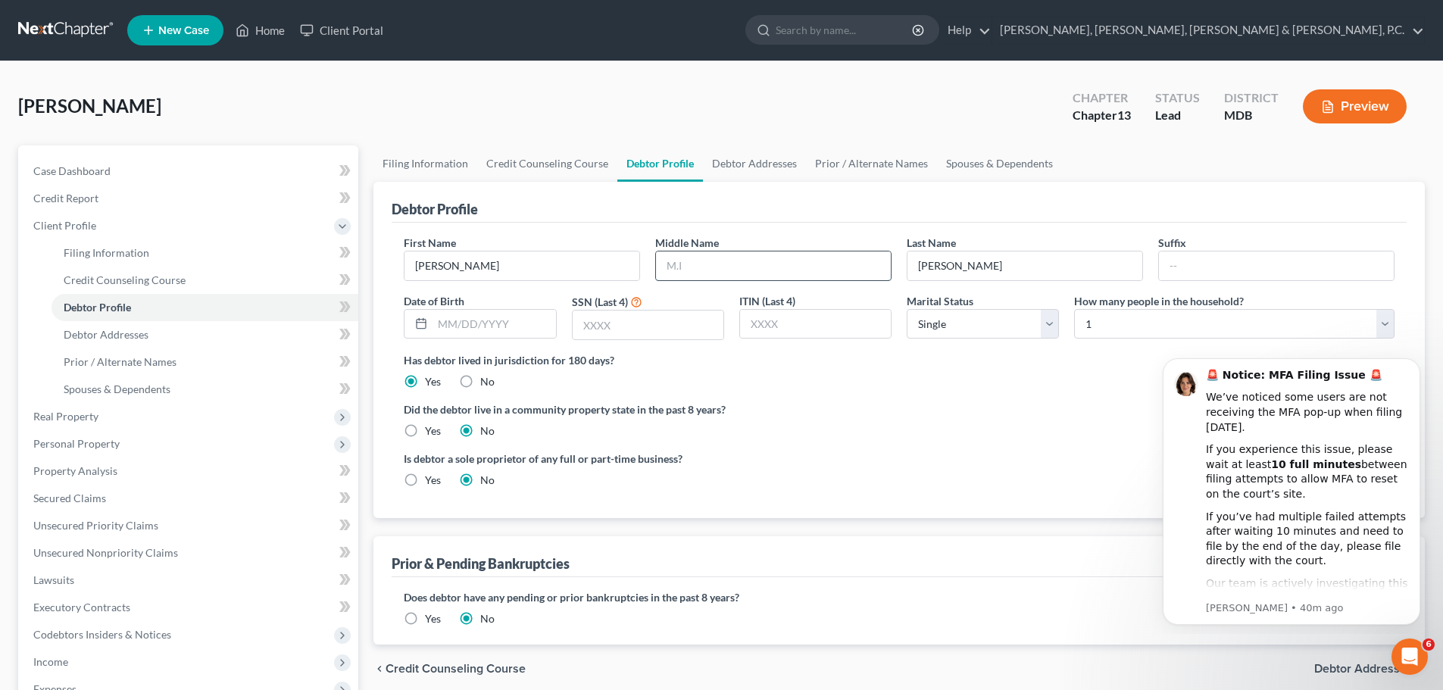
click at [678, 271] on input "text" at bounding box center [773, 265] width 235 height 29
type input "[PERSON_NAME]"
click at [501, 323] on input "text" at bounding box center [493, 324] width 123 height 29
type input "[DATE]"
click at [584, 321] on input "text" at bounding box center [647, 324] width 151 height 29
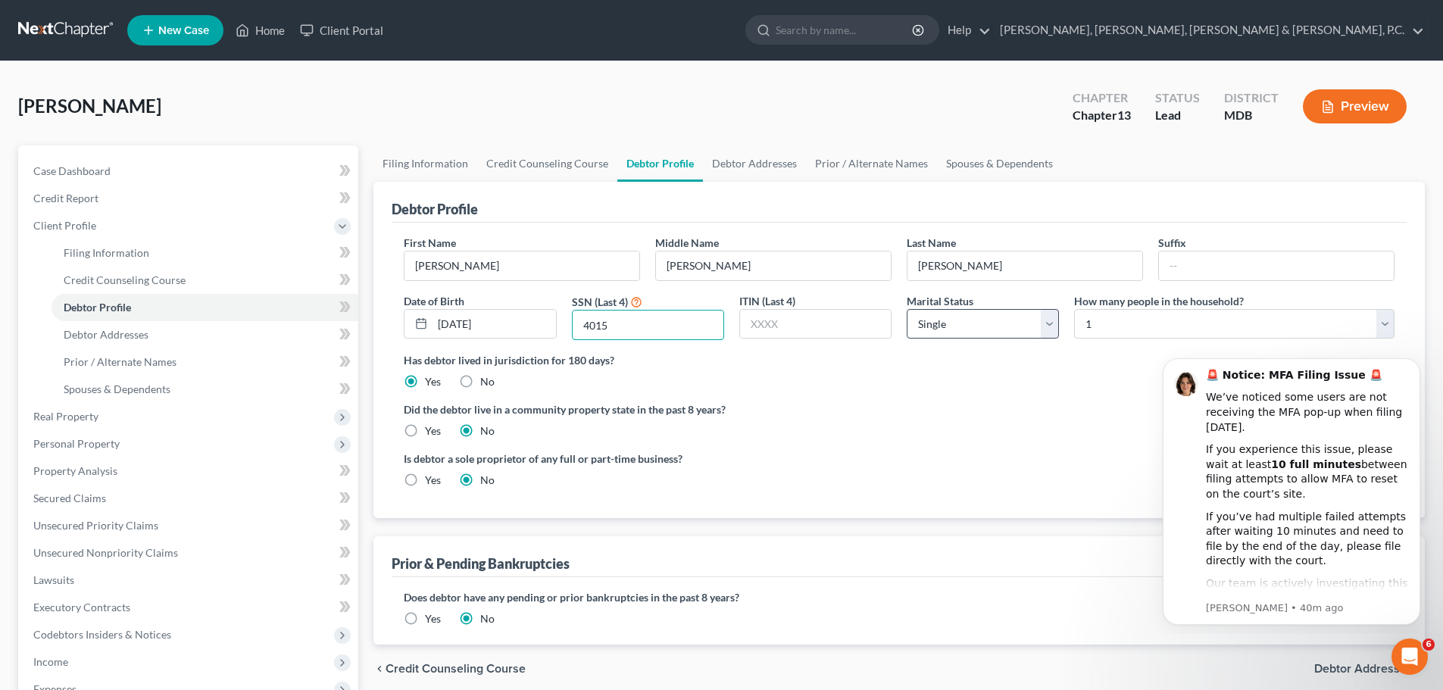
type input "4015"
click at [974, 326] on select "Select Single Married Separated Divorced Widowed" at bounding box center [982, 324] width 152 height 30
select select "1"
click at [906, 309] on select "Select Single Married Separated Divorced Widowed" at bounding box center [982, 324] width 152 height 30
click at [1096, 326] on select "Select 1 2 3 4 5 6 7 8 9 10 11 12 13 14 15 16 17 18 19 20" at bounding box center [1234, 324] width 320 height 30
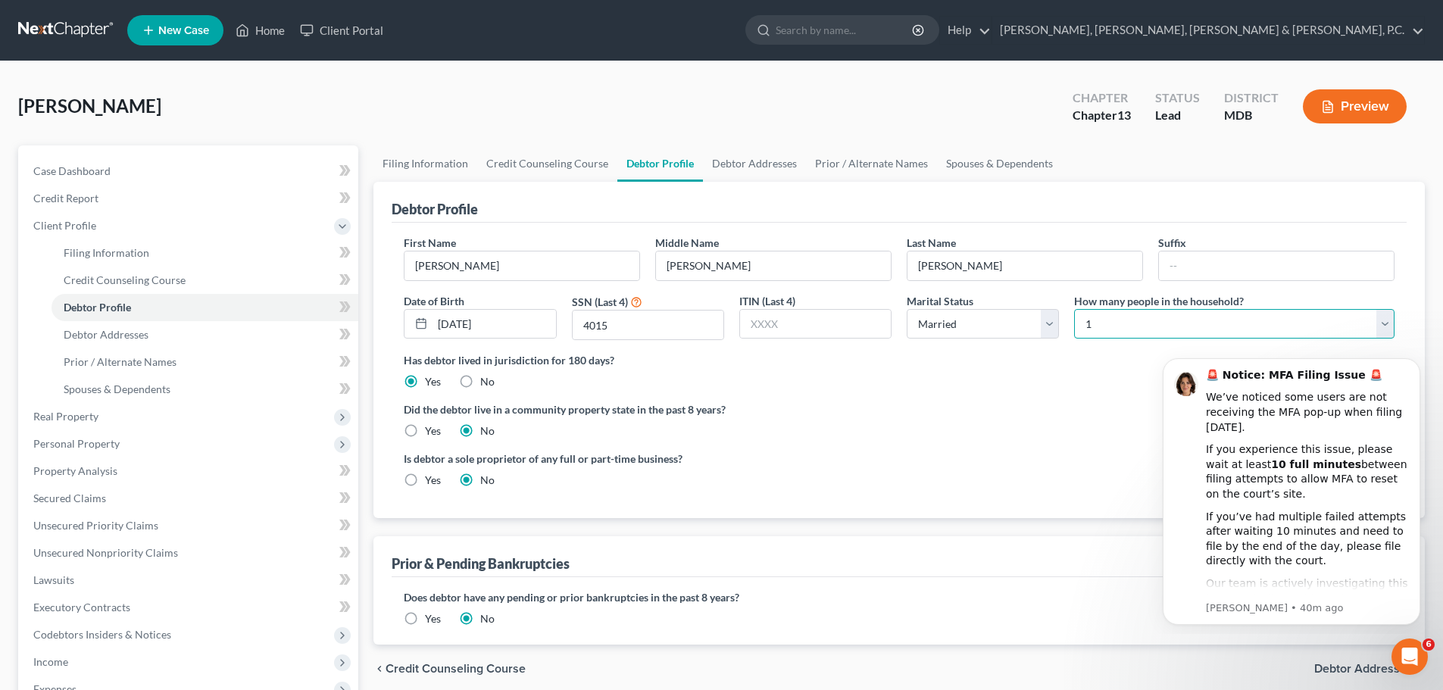
select select "1"
click at [1074, 309] on select "Select 1 2 3 4 5 6 7 8 9 10 11 12 13 14 15 16 17 18 19 20" at bounding box center [1234, 324] width 320 height 30
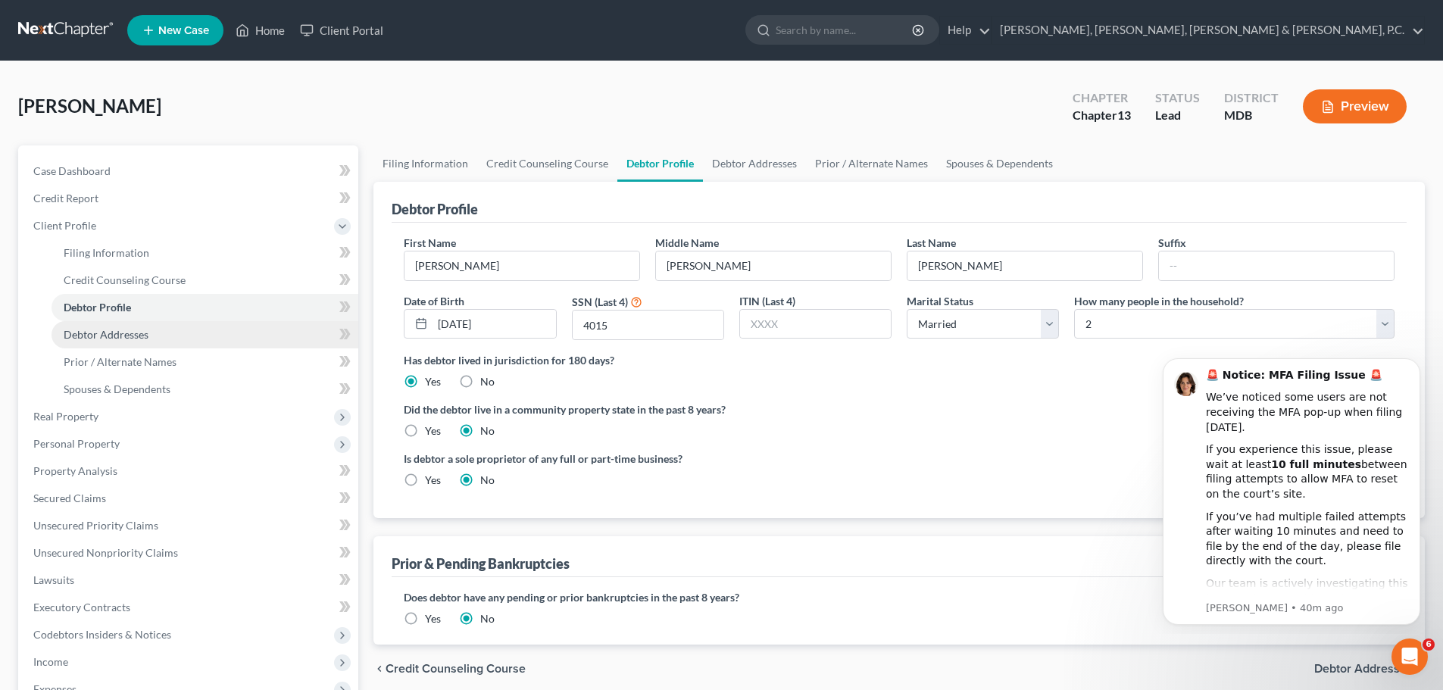
click at [145, 332] on span "Debtor Addresses" at bounding box center [106, 334] width 85 height 13
select select "0"
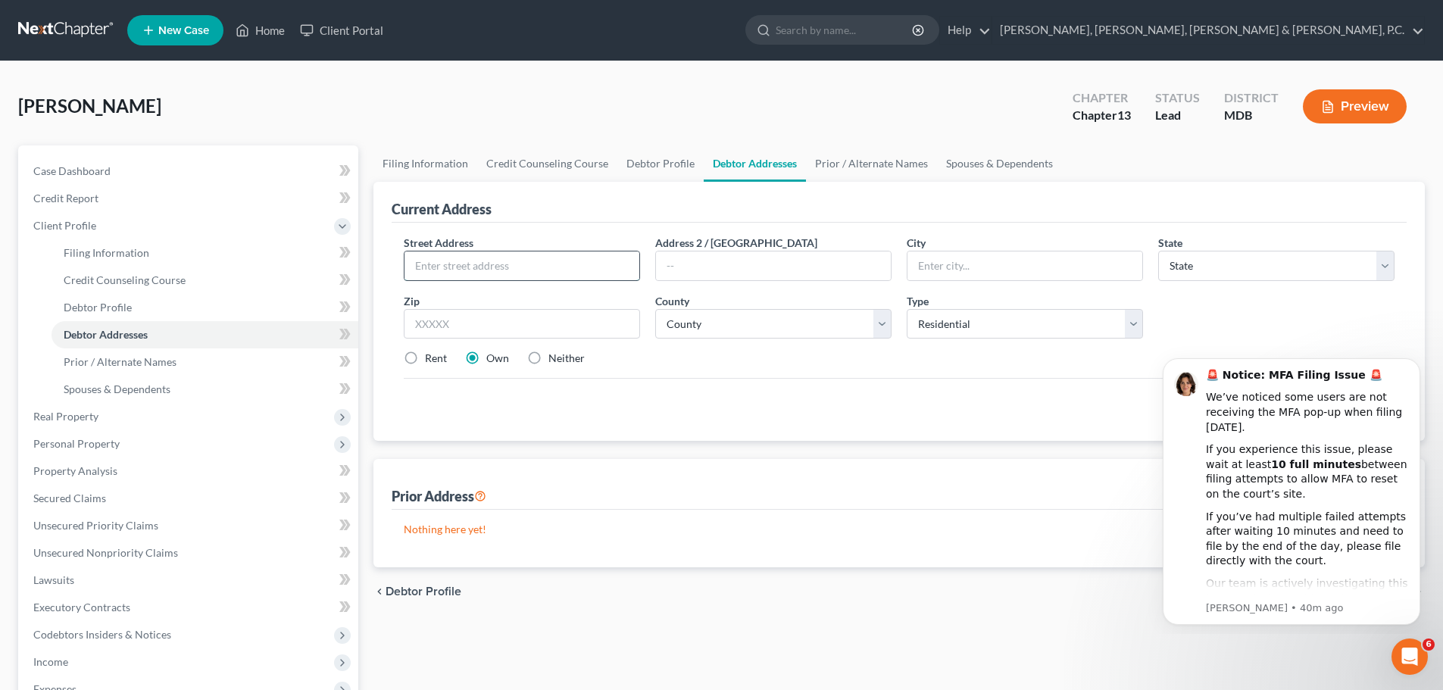
click at [425, 264] on input "text" at bounding box center [521, 265] width 235 height 29
type input "[STREET_ADDRESS]"
type input "[PERSON_NAME]"
select select "21"
type input "20735"
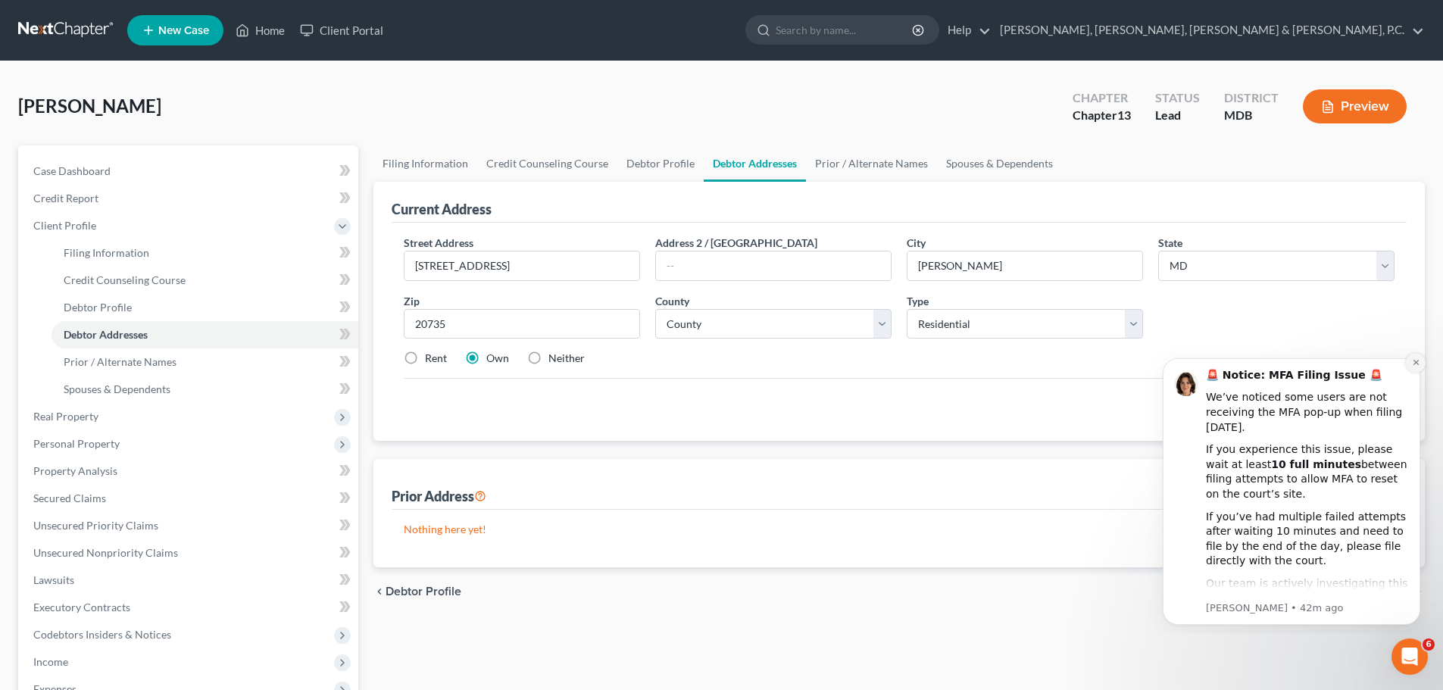
click at [1418, 363] on icon "Dismiss notification" at bounding box center [1416, 362] width 8 height 8
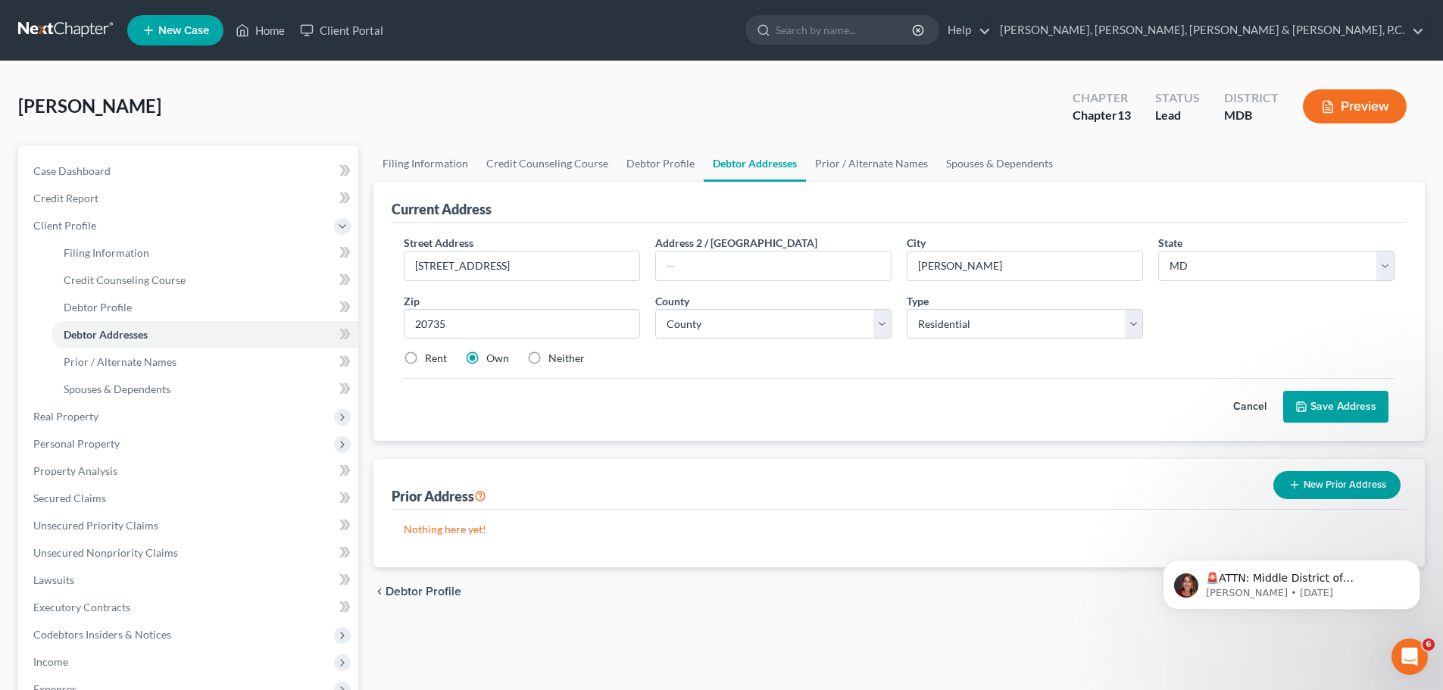
click at [1361, 398] on button "Save Address" at bounding box center [1335, 407] width 105 height 32
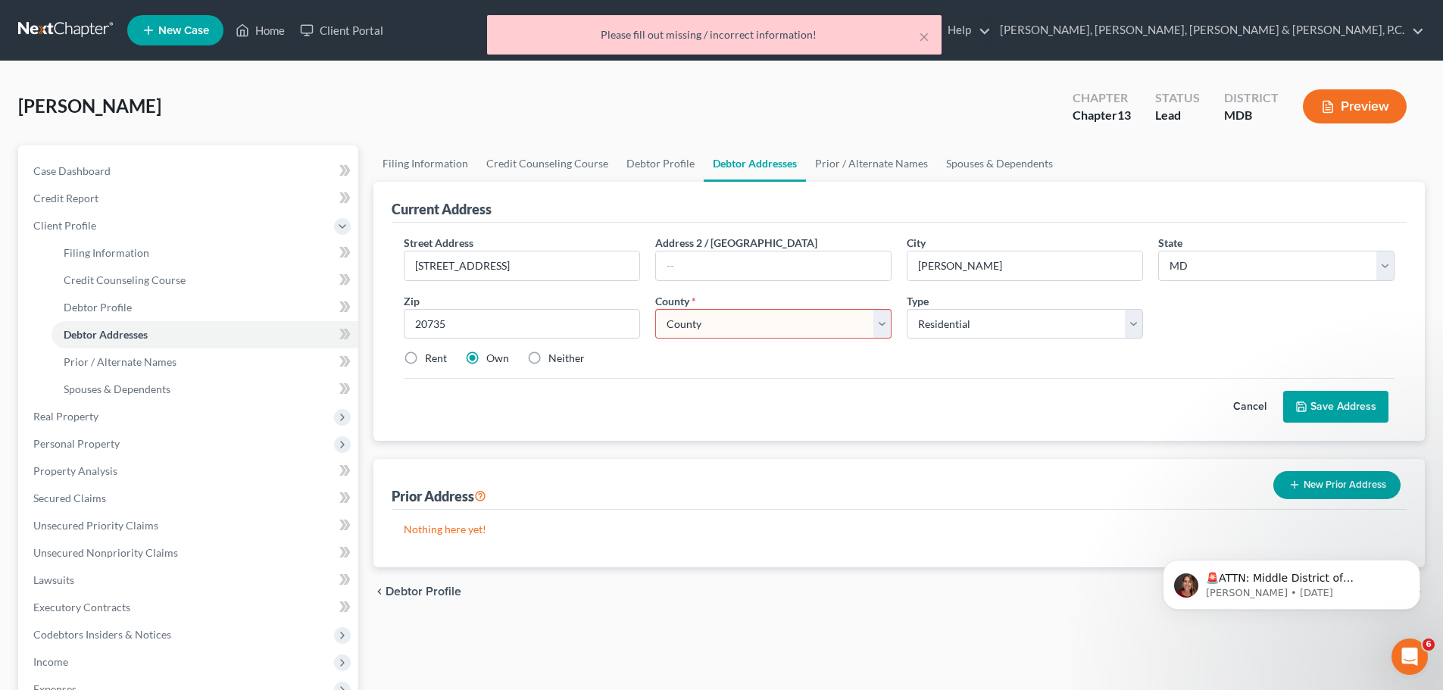
click at [845, 317] on select "County [GEOGRAPHIC_DATA] [GEOGRAPHIC_DATA] [GEOGRAPHIC_DATA] [GEOGRAPHIC_DATA] …" at bounding box center [773, 324] width 236 height 30
select select "16"
click at [655, 309] on select "County [GEOGRAPHIC_DATA] [GEOGRAPHIC_DATA] [GEOGRAPHIC_DATA] [GEOGRAPHIC_DATA] …" at bounding box center [773, 324] width 236 height 30
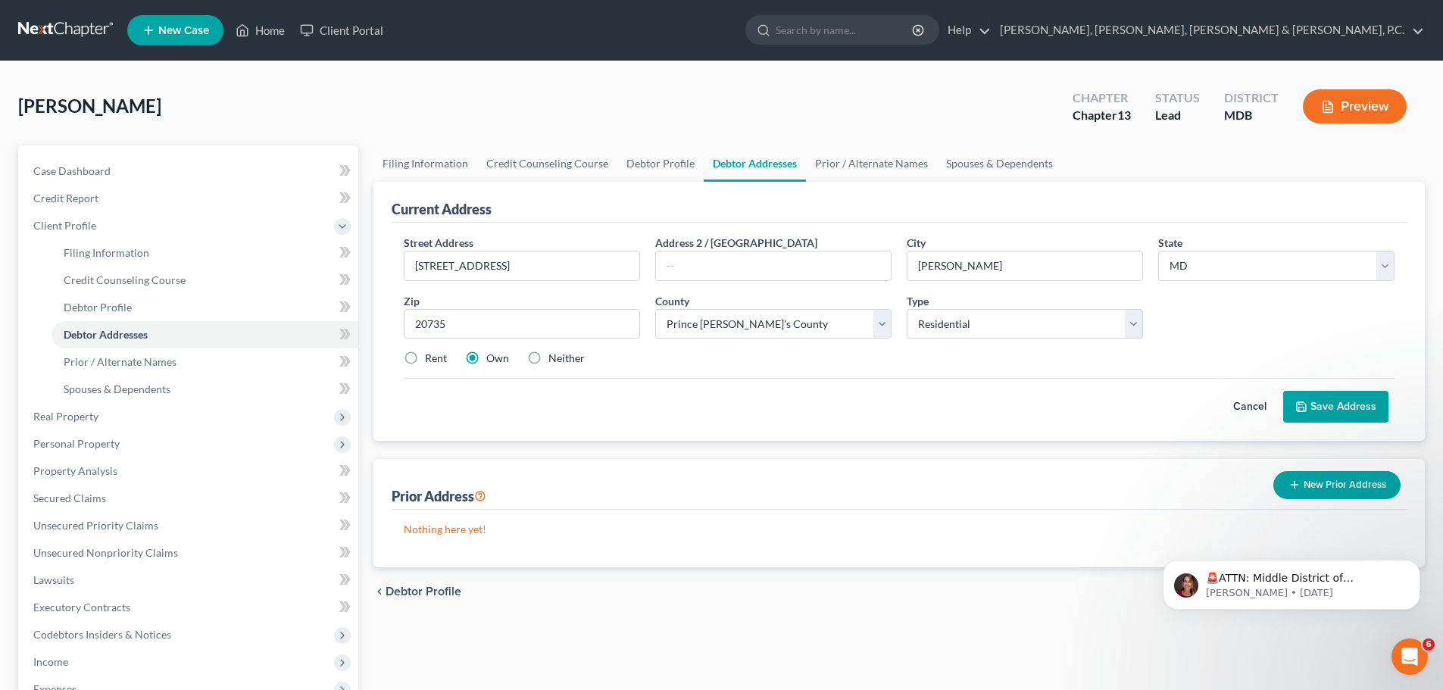
click at [1334, 407] on button "Save Address" at bounding box center [1335, 407] width 105 height 32
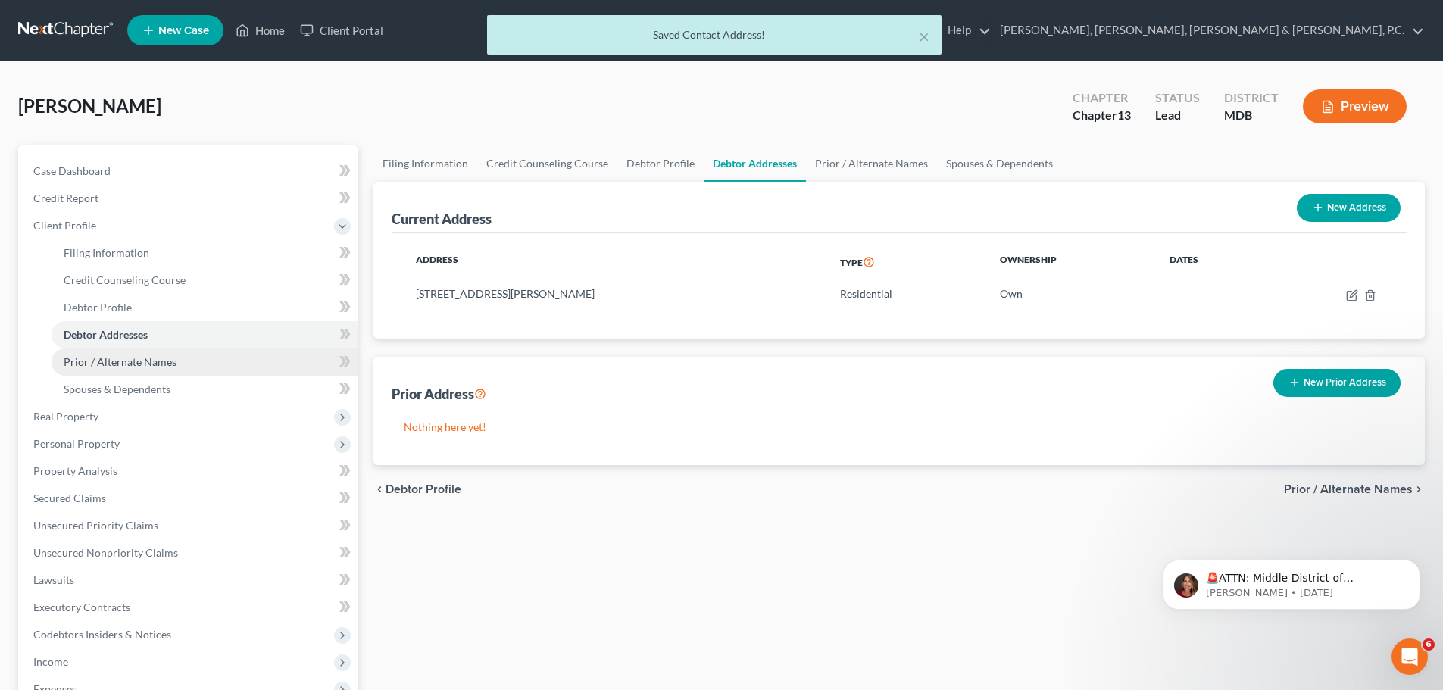
click at [133, 356] on span "Prior / Alternate Names" at bounding box center [120, 361] width 113 height 13
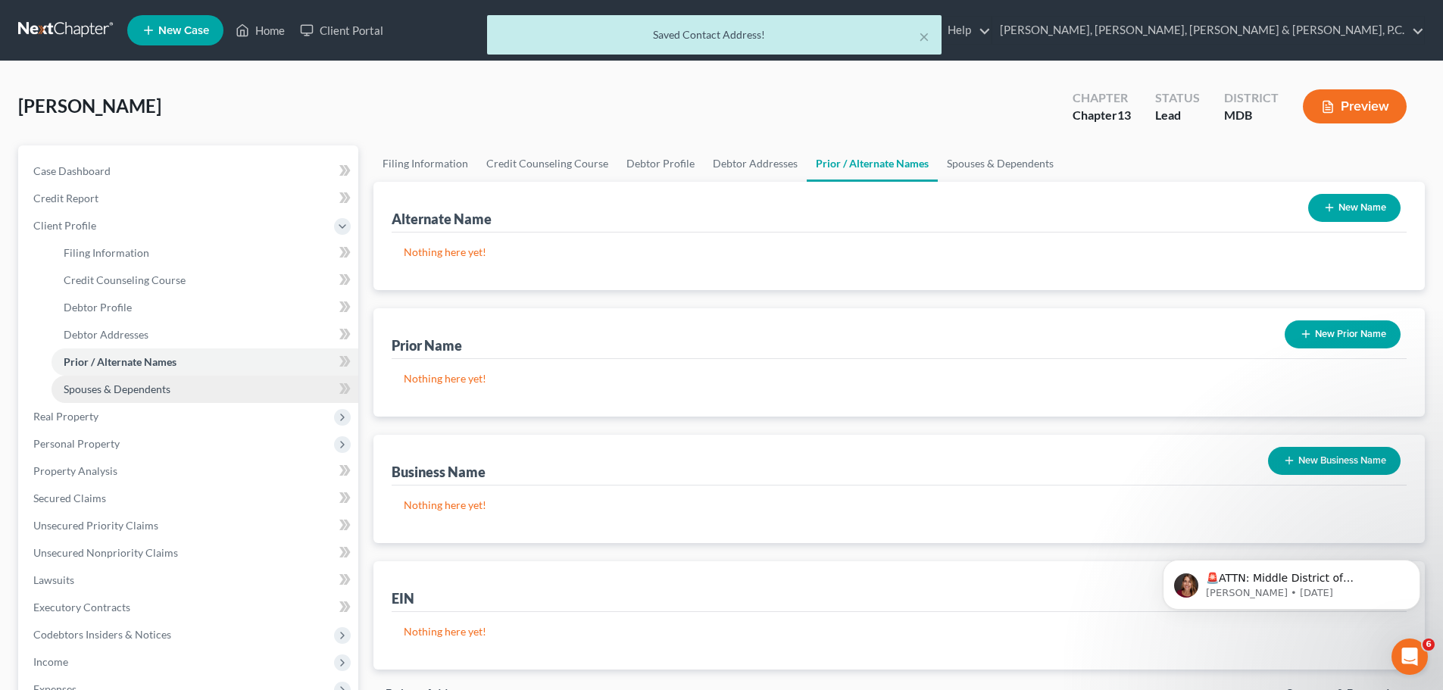
click at [125, 381] on link "Spouses & Dependents" at bounding box center [204, 389] width 307 height 27
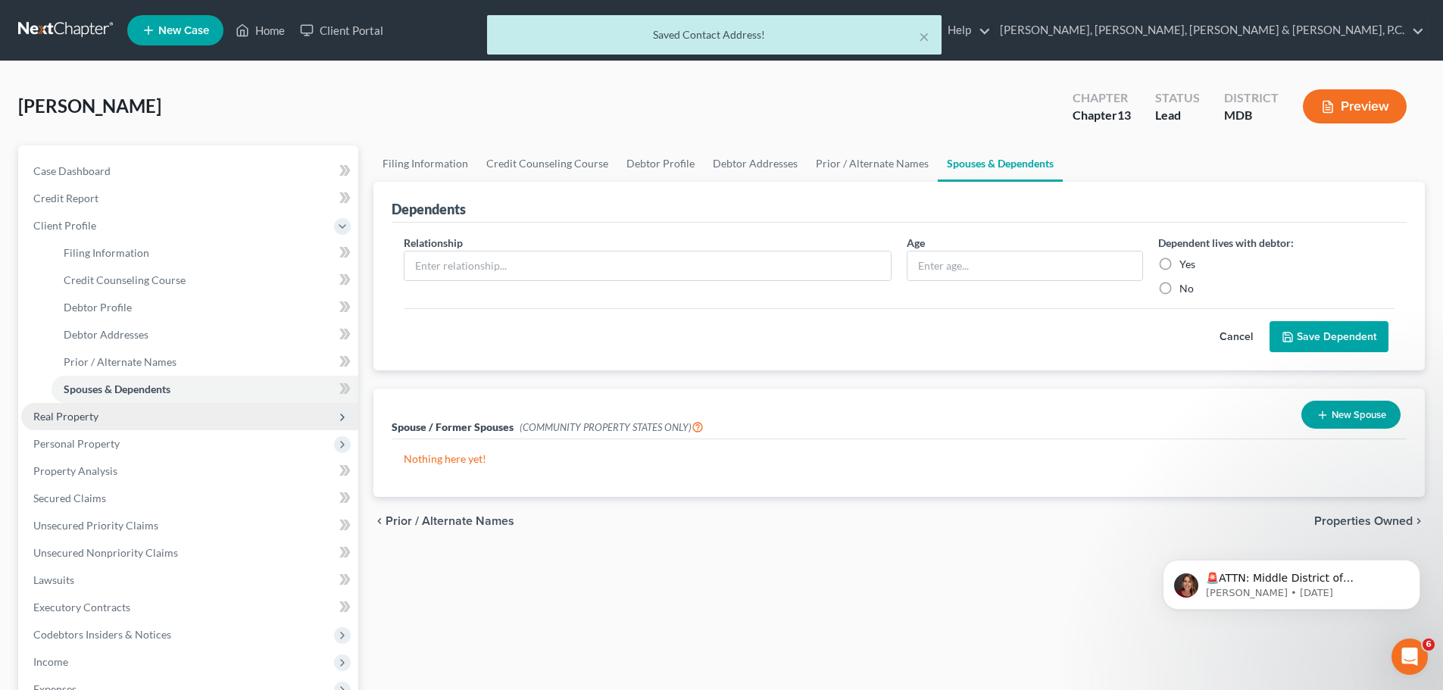
click at [96, 413] on span "Real Property" at bounding box center [65, 416] width 65 height 13
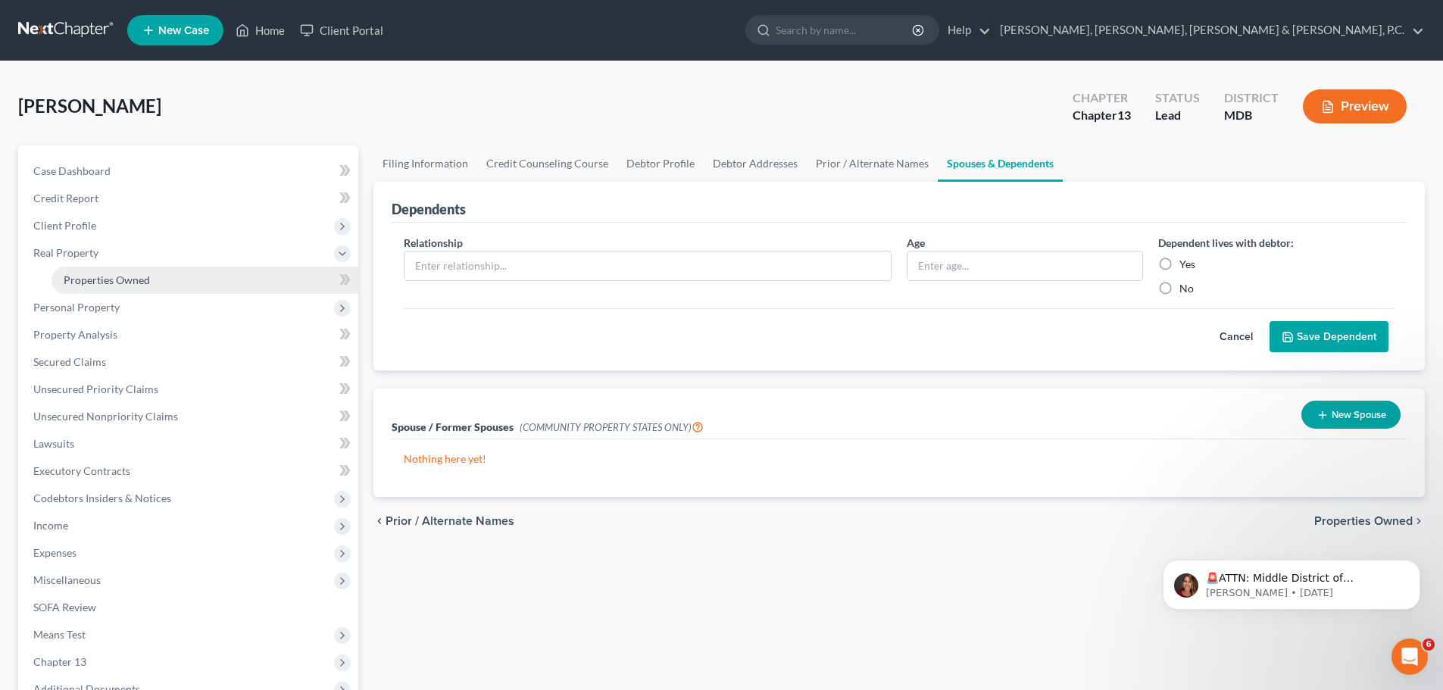
click at [104, 279] on span "Properties Owned" at bounding box center [107, 279] width 86 height 13
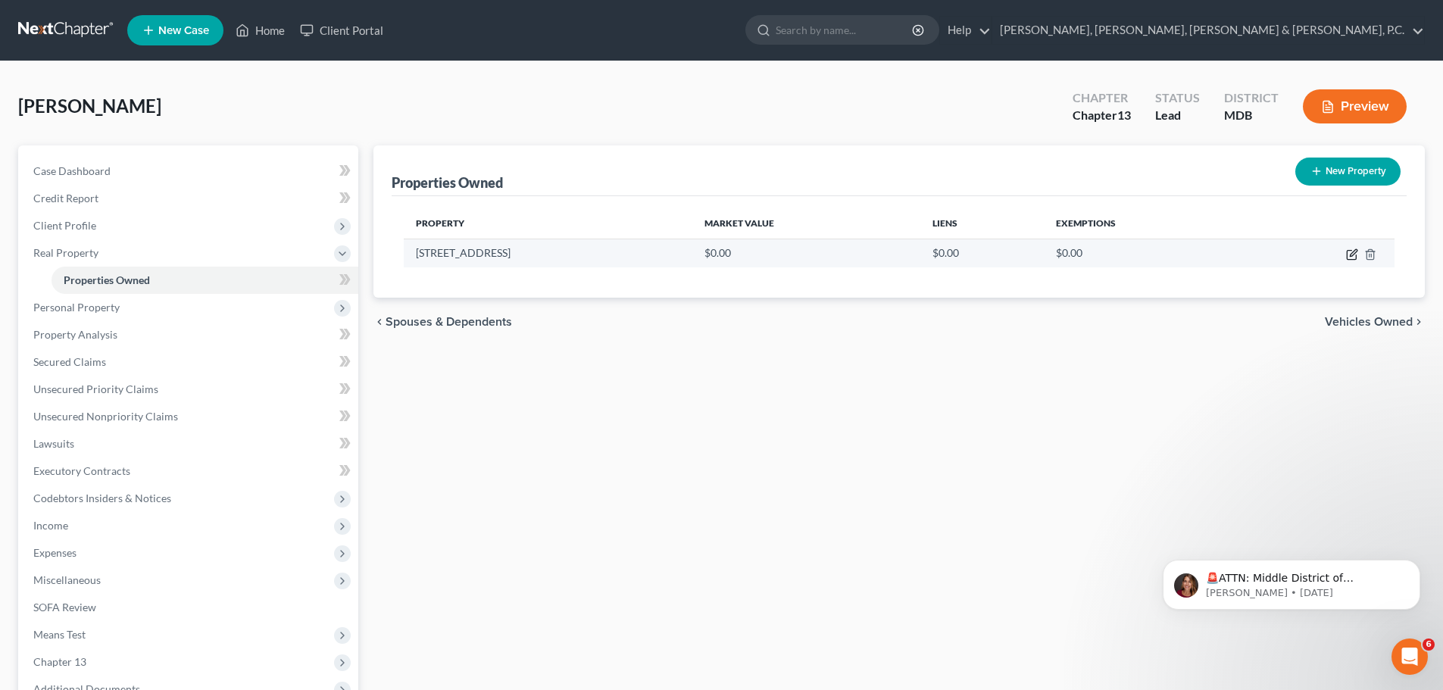
click at [1351, 256] on icon "button" at bounding box center [1352, 252] width 7 height 7
select select "21"
select select "16"
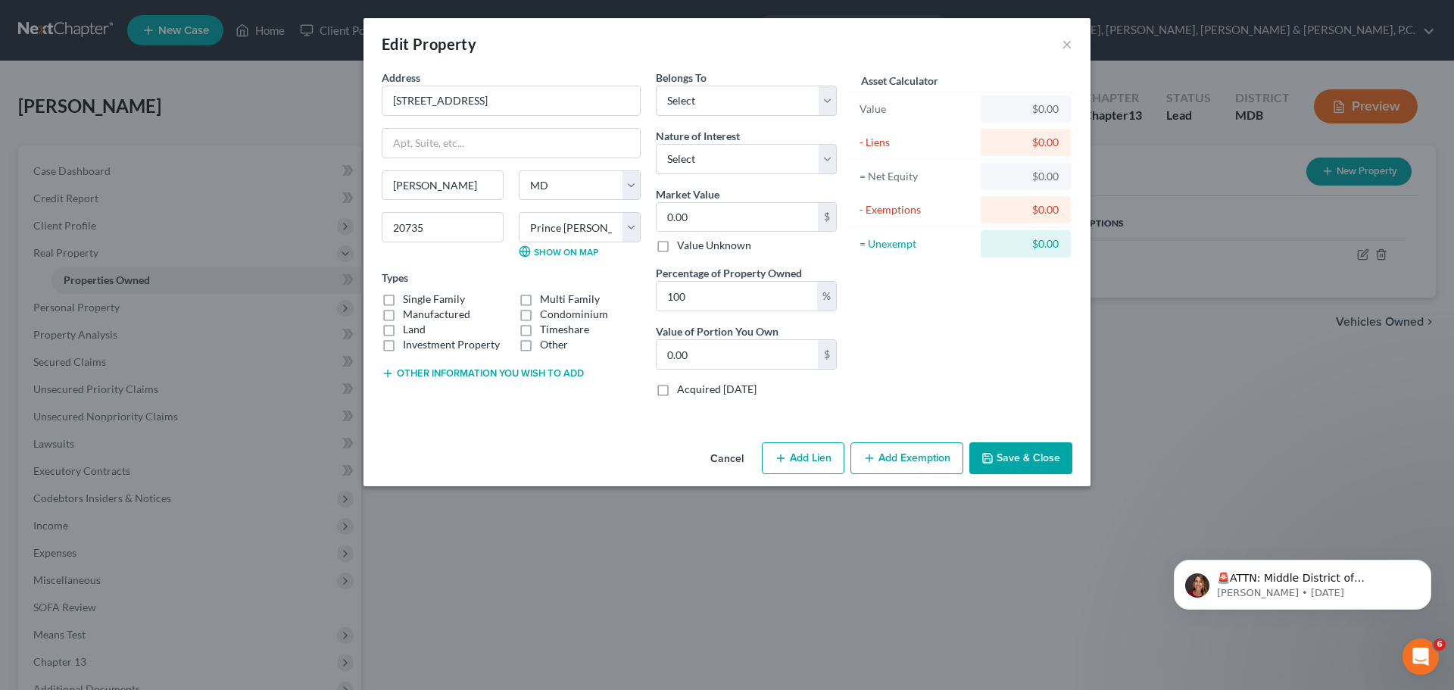
click at [403, 301] on label "Single Family" at bounding box center [434, 299] width 62 height 15
click at [409, 301] on input "Single Family" at bounding box center [414, 297] width 10 height 10
checkbox input "true"
click at [696, 102] on select "Select Debtor 1 Only Debtor 2 Only Debtor 1 And Debtor 2 Only At Least One Of T…" at bounding box center [746, 101] width 181 height 30
select select "0"
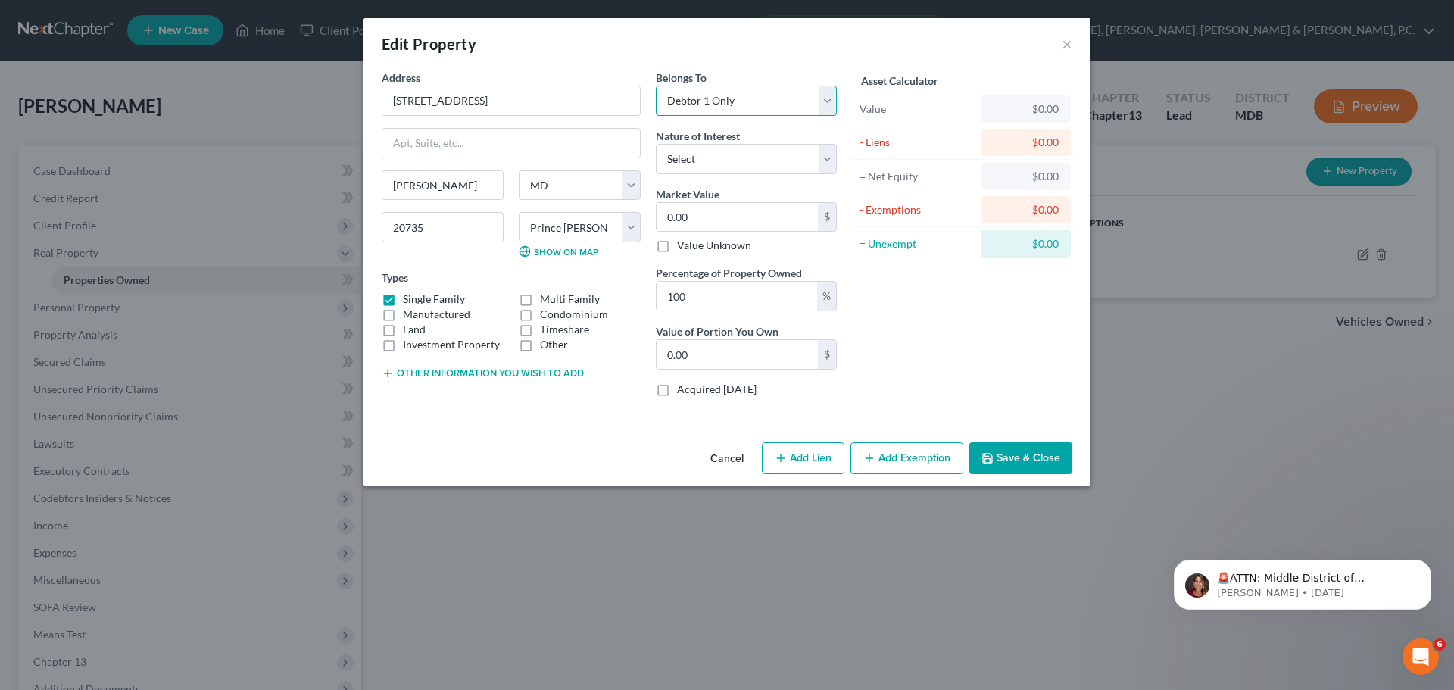
click at [656, 86] on select "Select Debtor 1 Only Debtor 2 Only Debtor 1 And Debtor 2 Only At Least One Of T…" at bounding box center [746, 101] width 181 height 30
click at [716, 209] on input "0.00" at bounding box center [737, 217] width 161 height 29
type input "8"
type input "8.00"
type input "81"
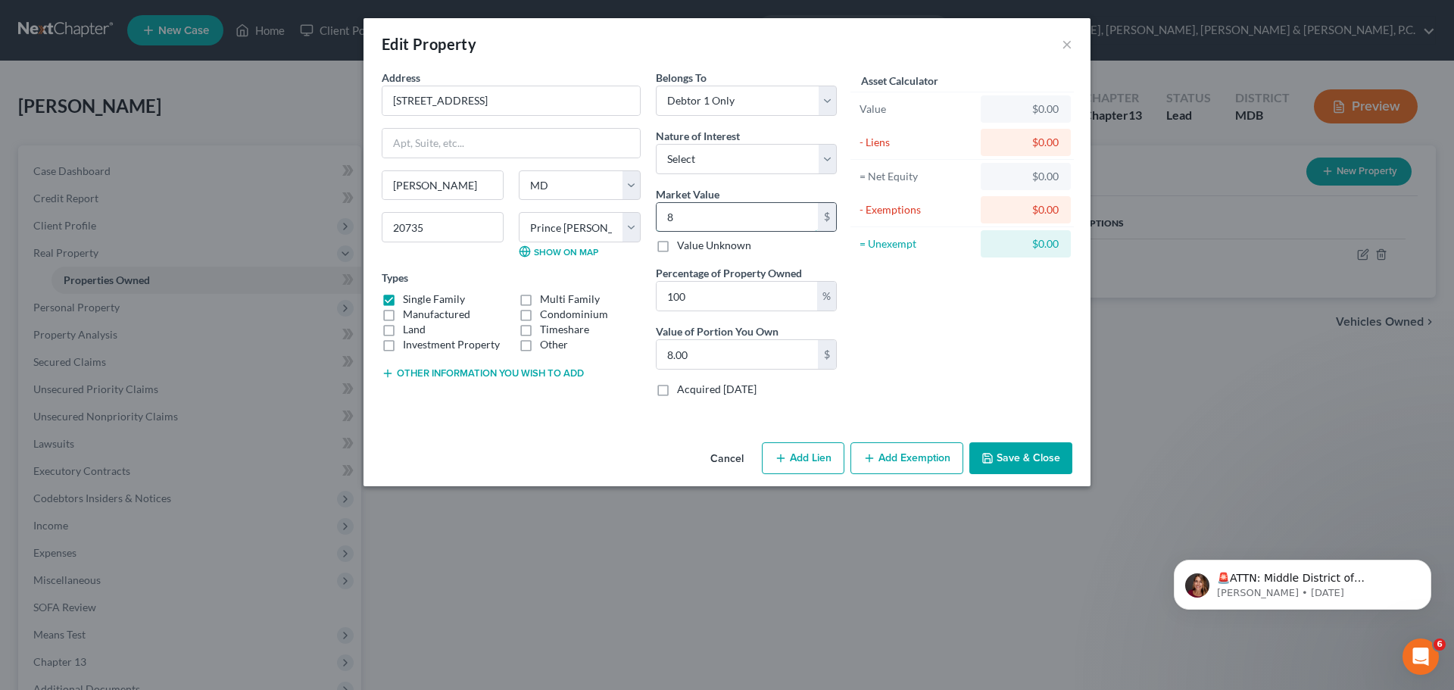
type input "81.00"
type input "811"
type input "811.00"
type input "8110"
type input "8,110.00"
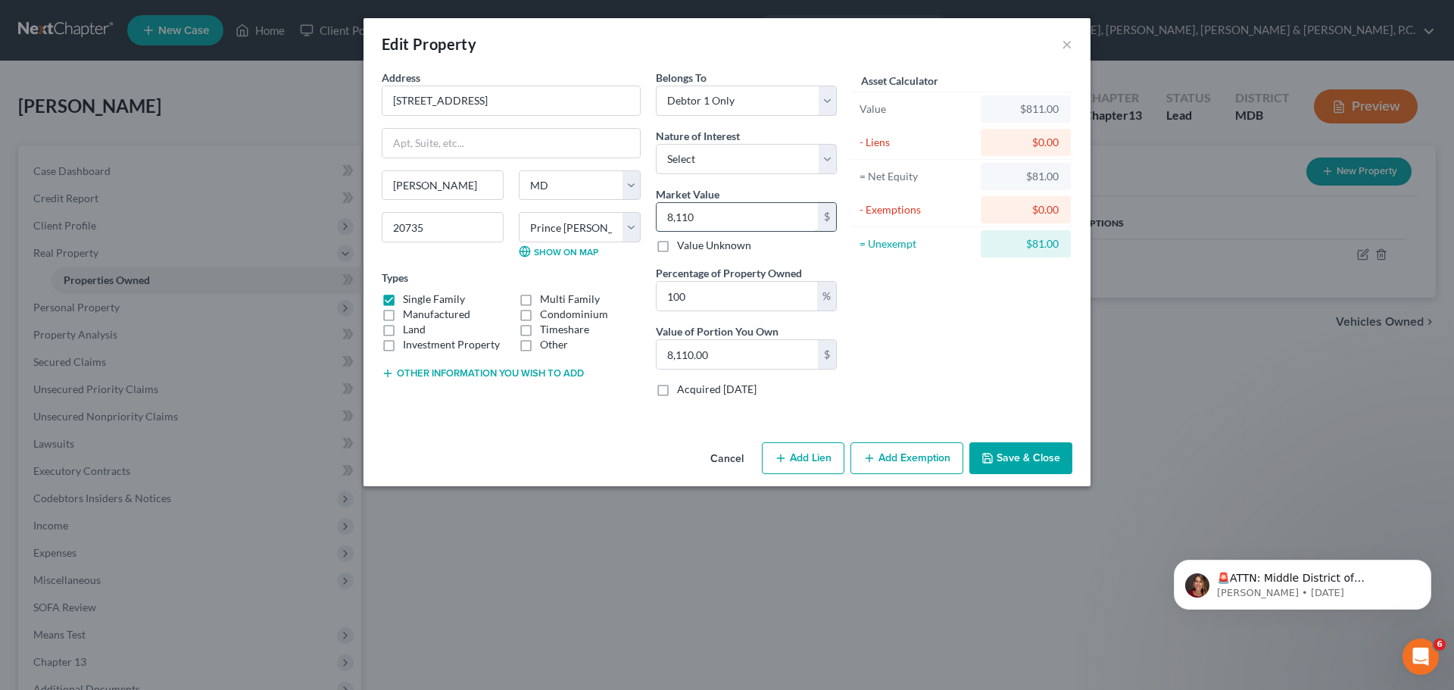
type input "8,1100"
type input "81,100.00"
type input "81,1000"
type input "811,000.00"
type input "811,000"
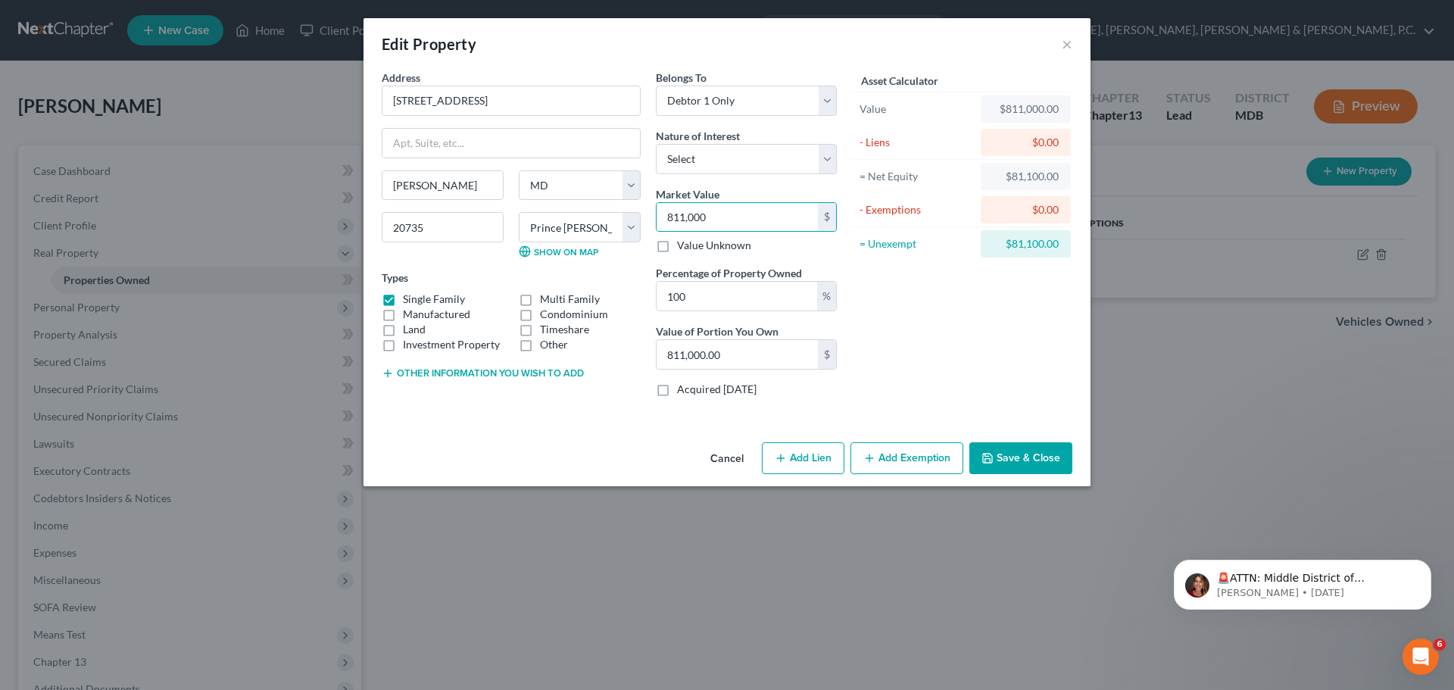
click at [822, 457] on button "Add Lien" at bounding box center [803, 458] width 83 height 32
select select "0"
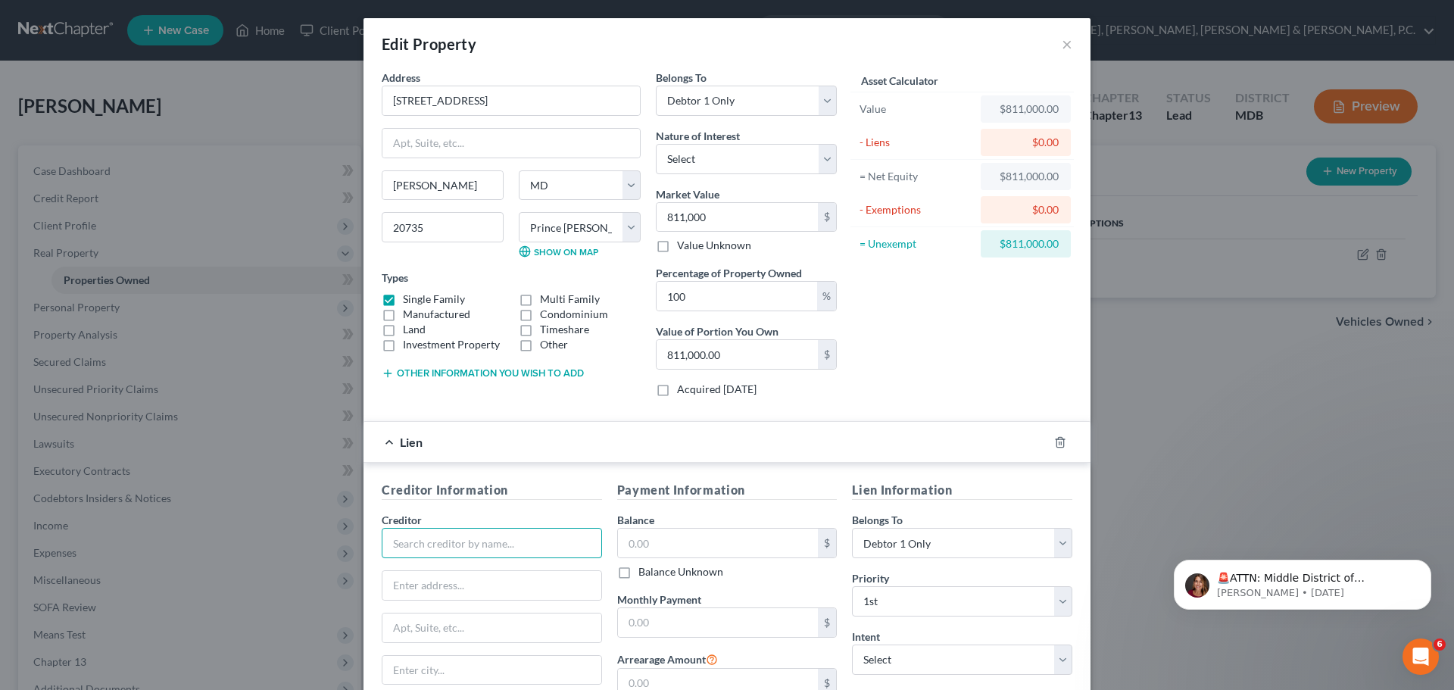
click at [505, 548] on input "text" at bounding box center [492, 543] width 220 height 30
click at [466, 589] on div "PennyMac Mortgage" at bounding box center [473, 592] width 158 height 15
type input "PennyMac Mortgage"
type input "PO Box 30597"
type input "[GEOGRAPHIC_DATA]"
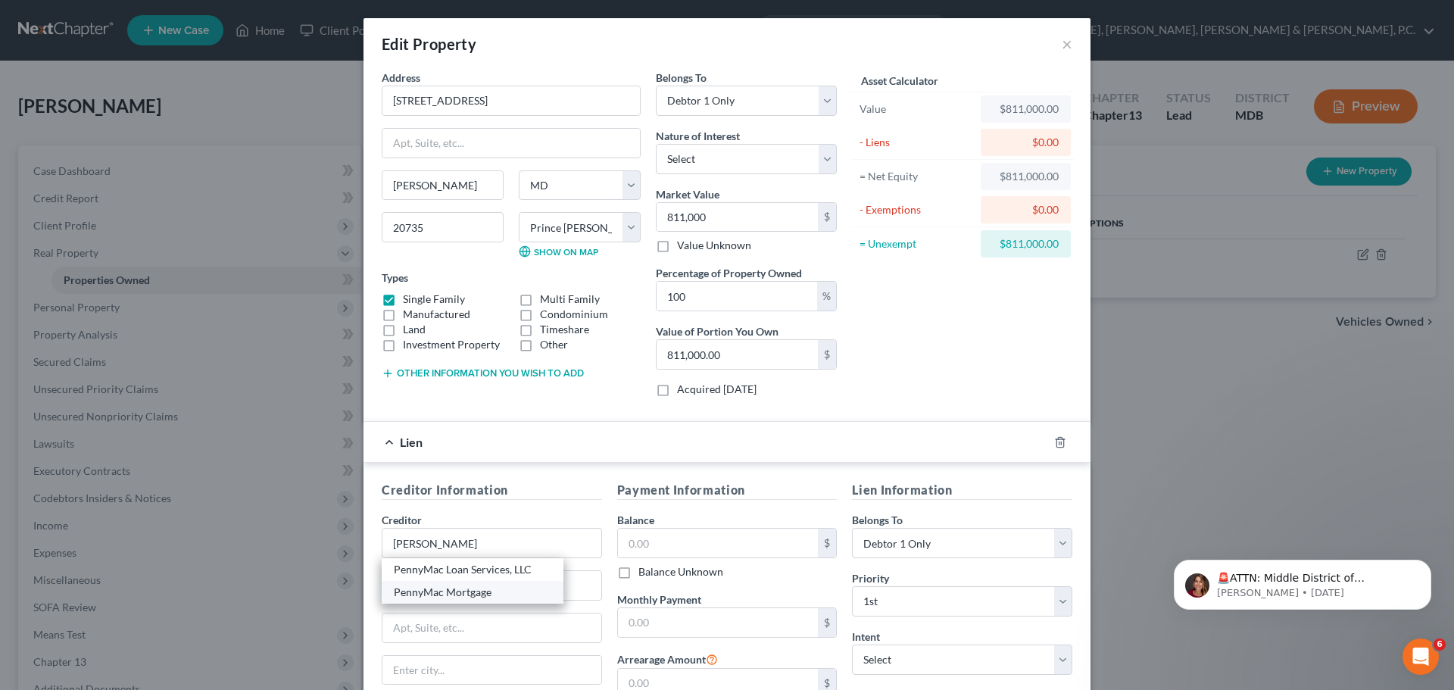
select select "4"
type input "90030"
click at [678, 536] on input "text" at bounding box center [718, 543] width 201 height 29
click at [727, 542] on input "685,280." at bounding box center [718, 543] width 201 height 29
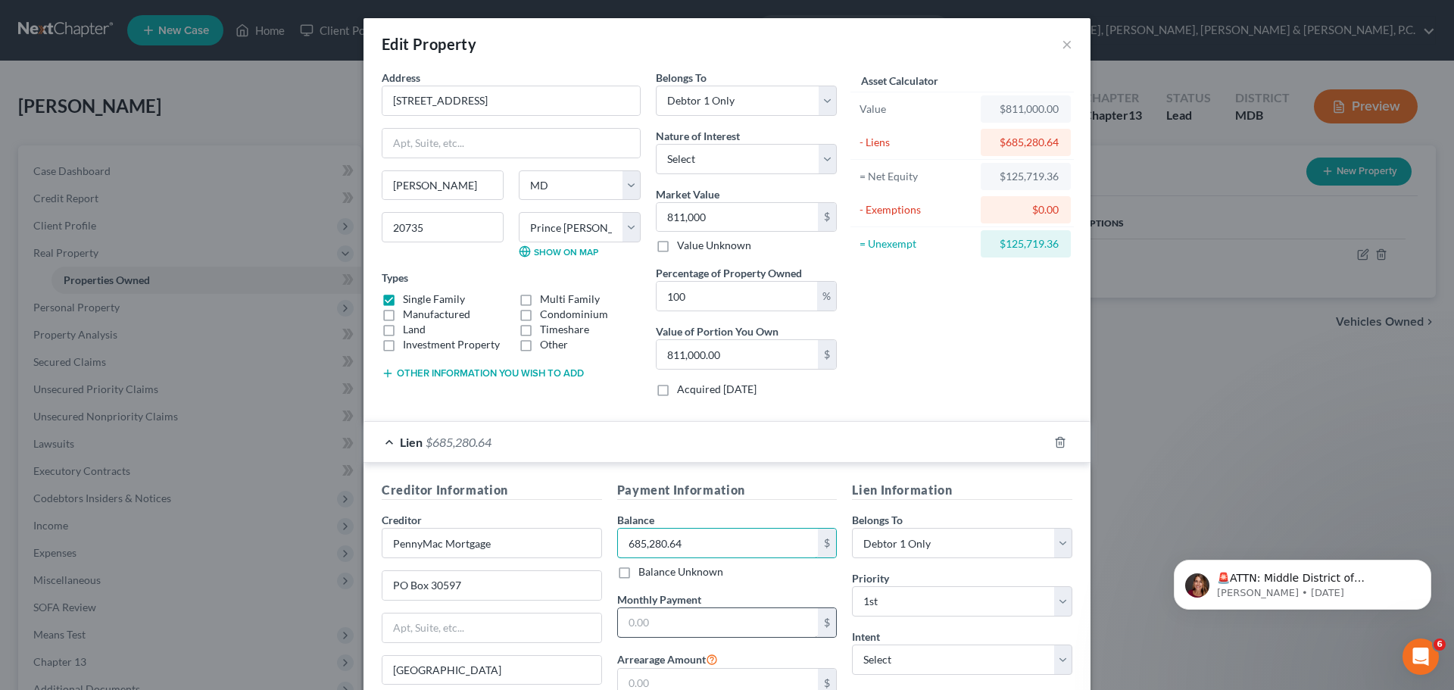
type input "685,280.64"
click at [686, 625] on input "text" at bounding box center [718, 622] width 201 height 29
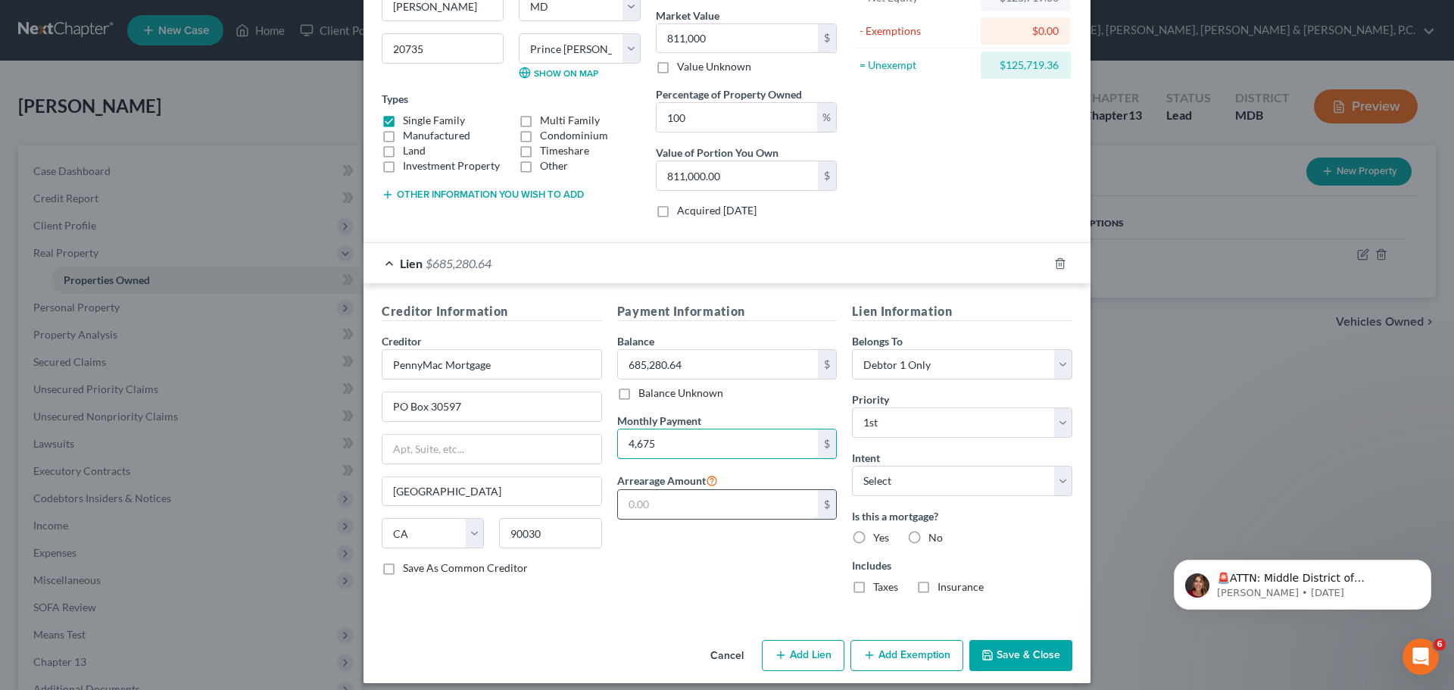
scroll to position [190, 0]
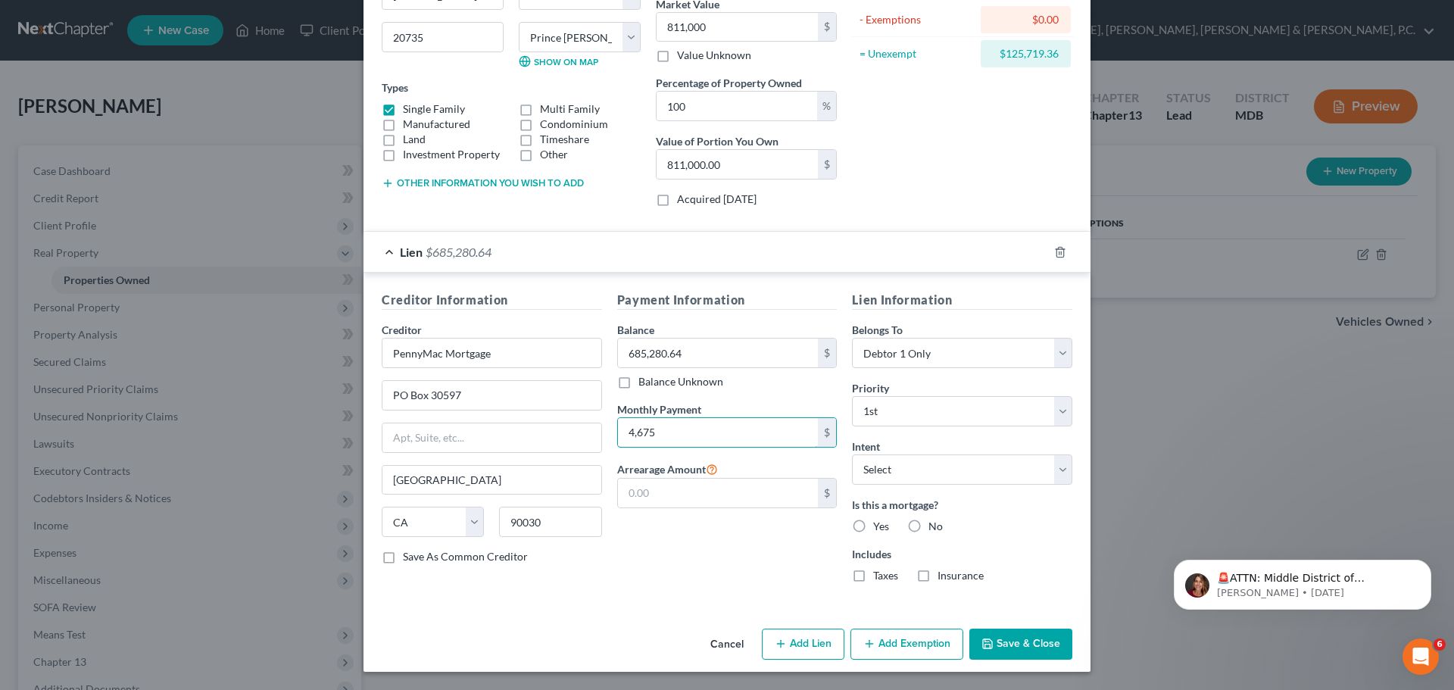
type input "4,675"
click at [873, 524] on label "Yes" at bounding box center [881, 526] width 16 height 15
click at [879, 524] on input "Yes" at bounding box center [884, 524] width 10 height 10
radio input "true"
click at [1003, 635] on button "Save & Close" at bounding box center [1020, 645] width 103 height 32
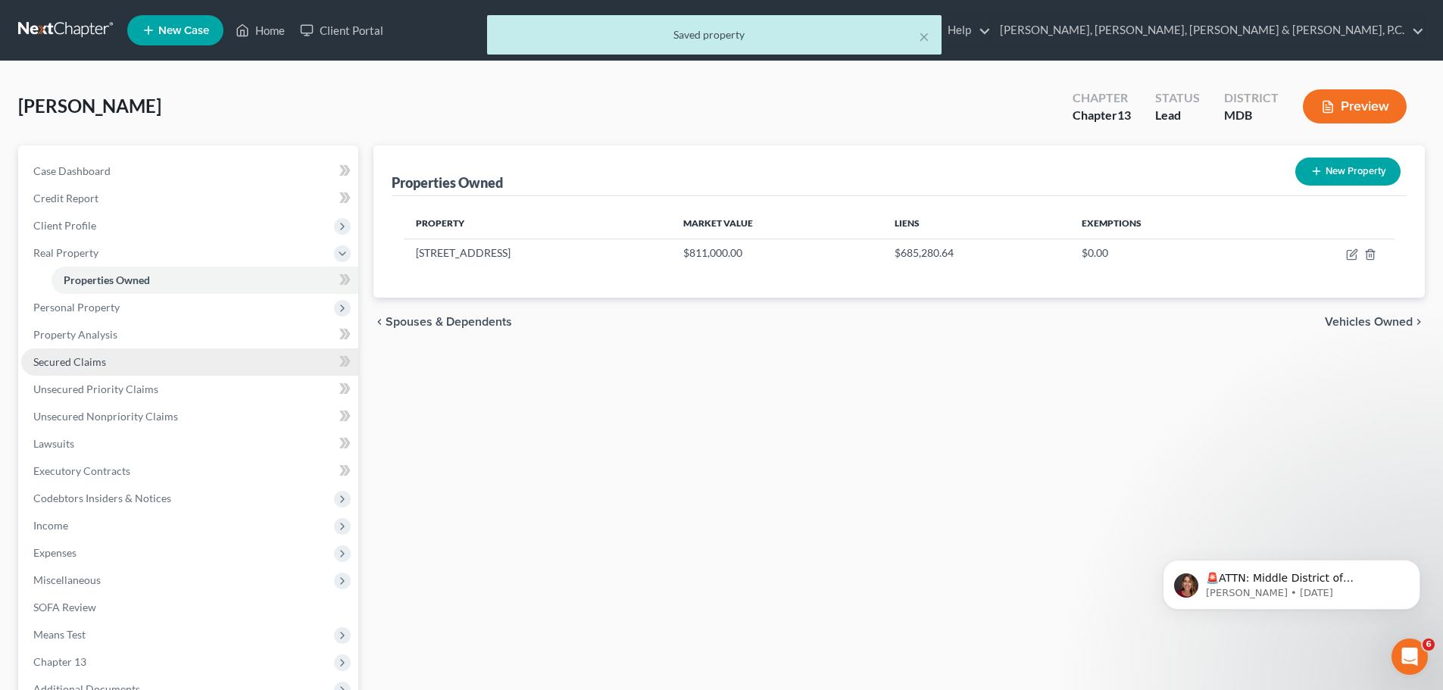
click at [91, 363] on span "Secured Claims" at bounding box center [69, 361] width 73 height 13
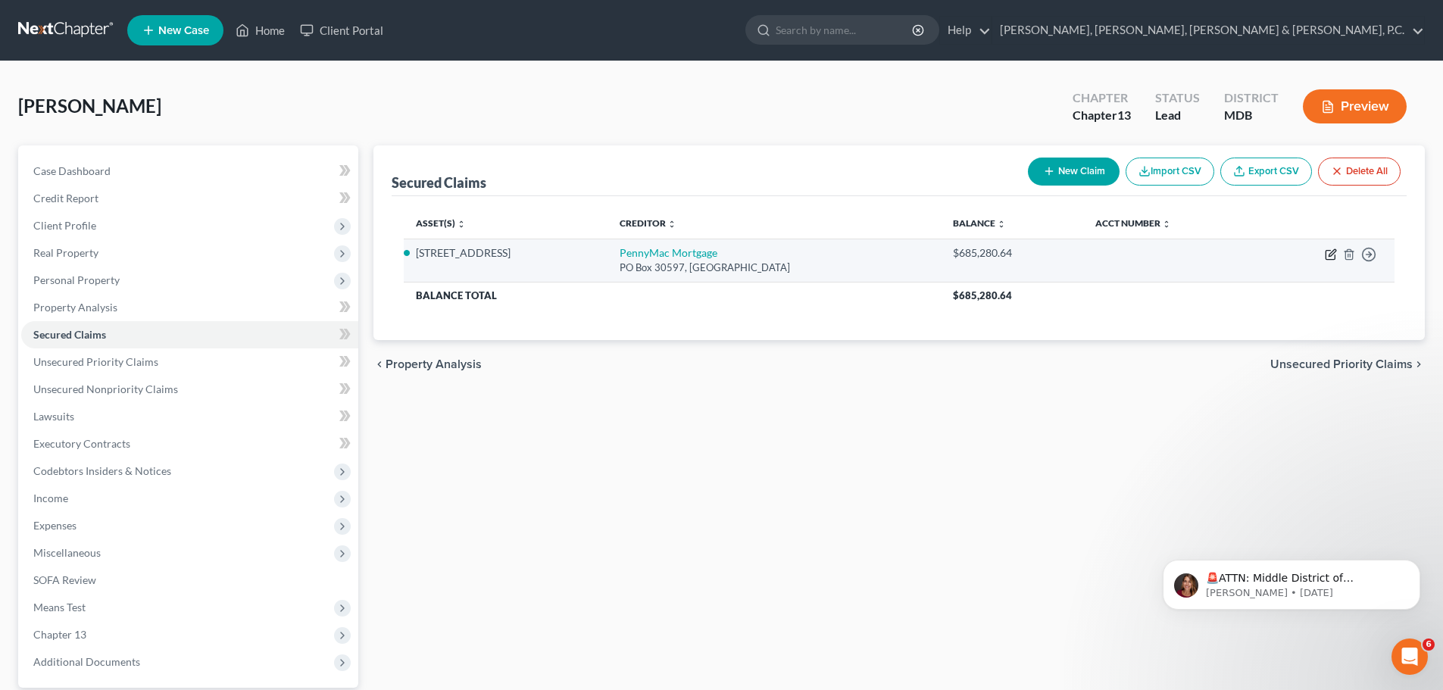
click at [1334, 251] on icon "button" at bounding box center [1330, 254] width 12 height 12
select select "4"
select select "2"
select select "0"
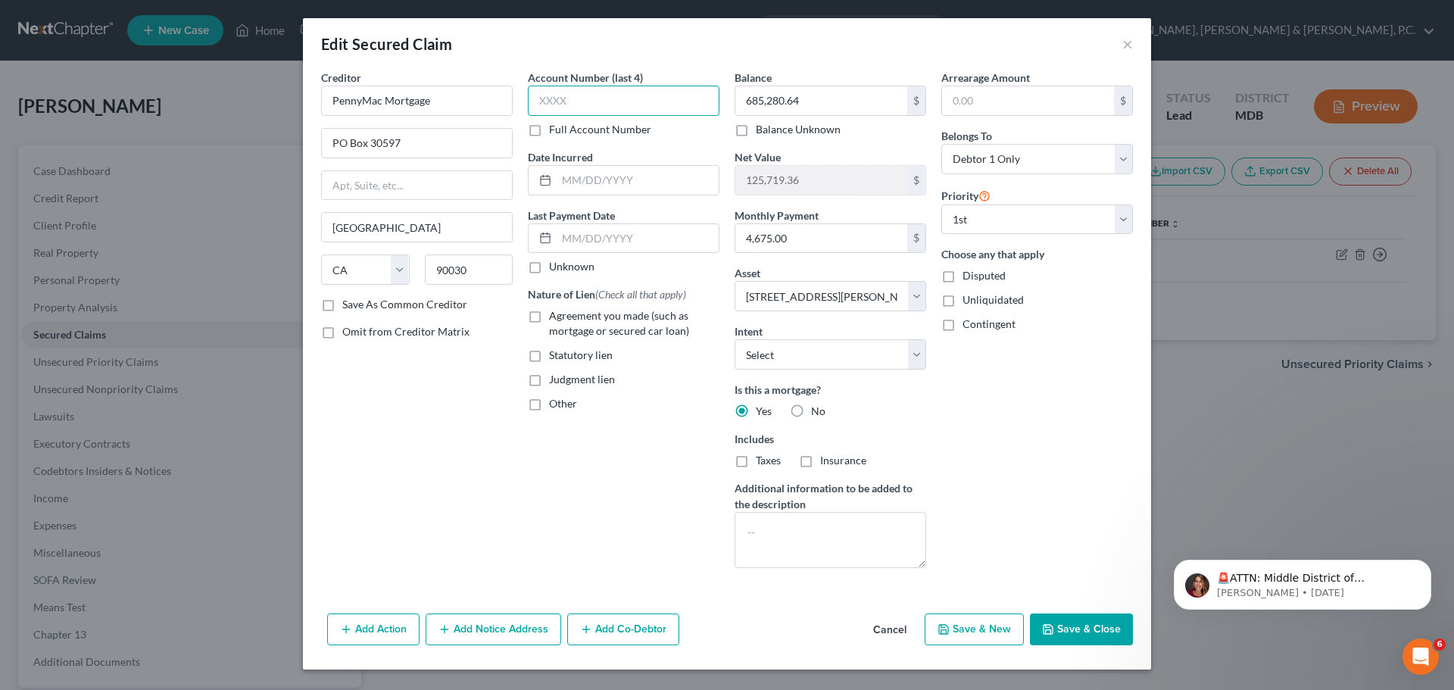
click at [650, 89] on input "text" at bounding box center [624, 101] width 192 height 30
type input "6533"
click at [794, 355] on select "Select Surrender Redeem Reaffirm Avoid Other" at bounding box center [831, 354] width 192 height 30
click at [800, 345] on select "Select Surrender Redeem Reaffirm Avoid Other" at bounding box center [831, 354] width 192 height 30
click at [1064, 625] on button "Save & Close" at bounding box center [1081, 629] width 103 height 32
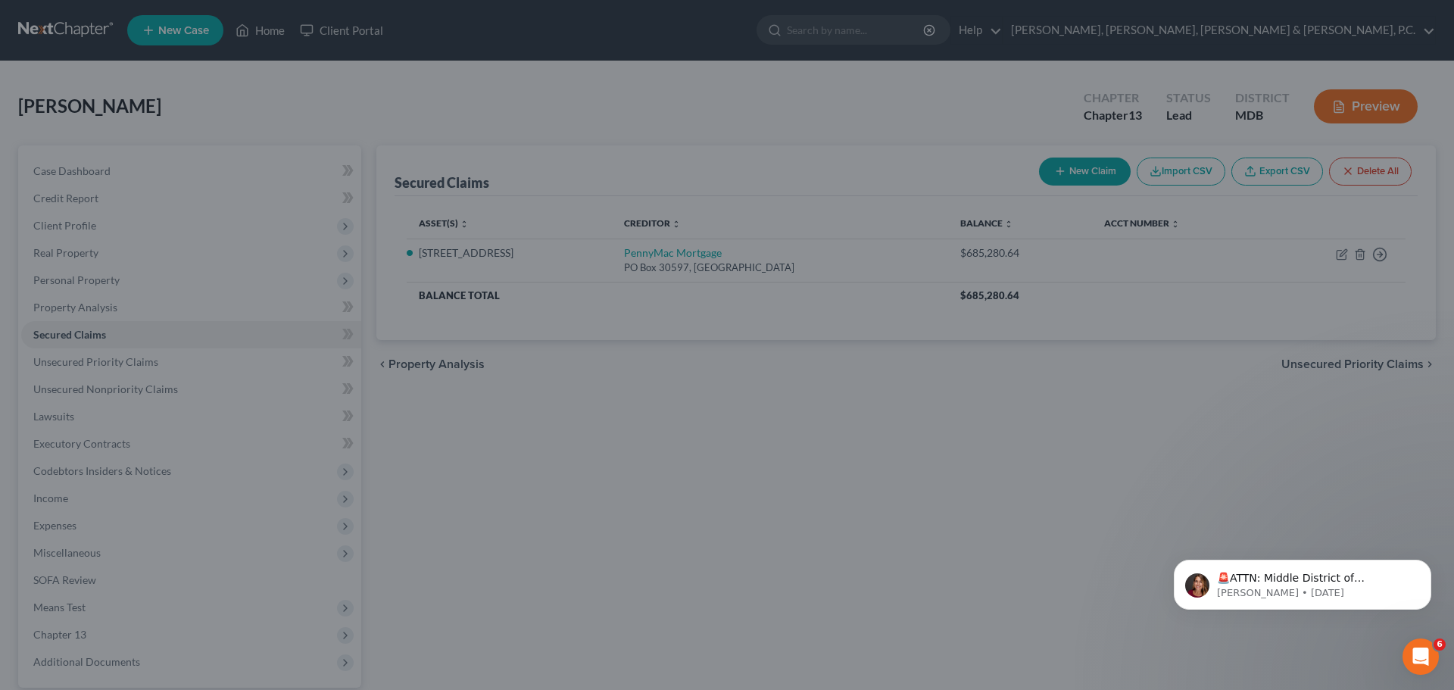
select select "2"
type input "0"
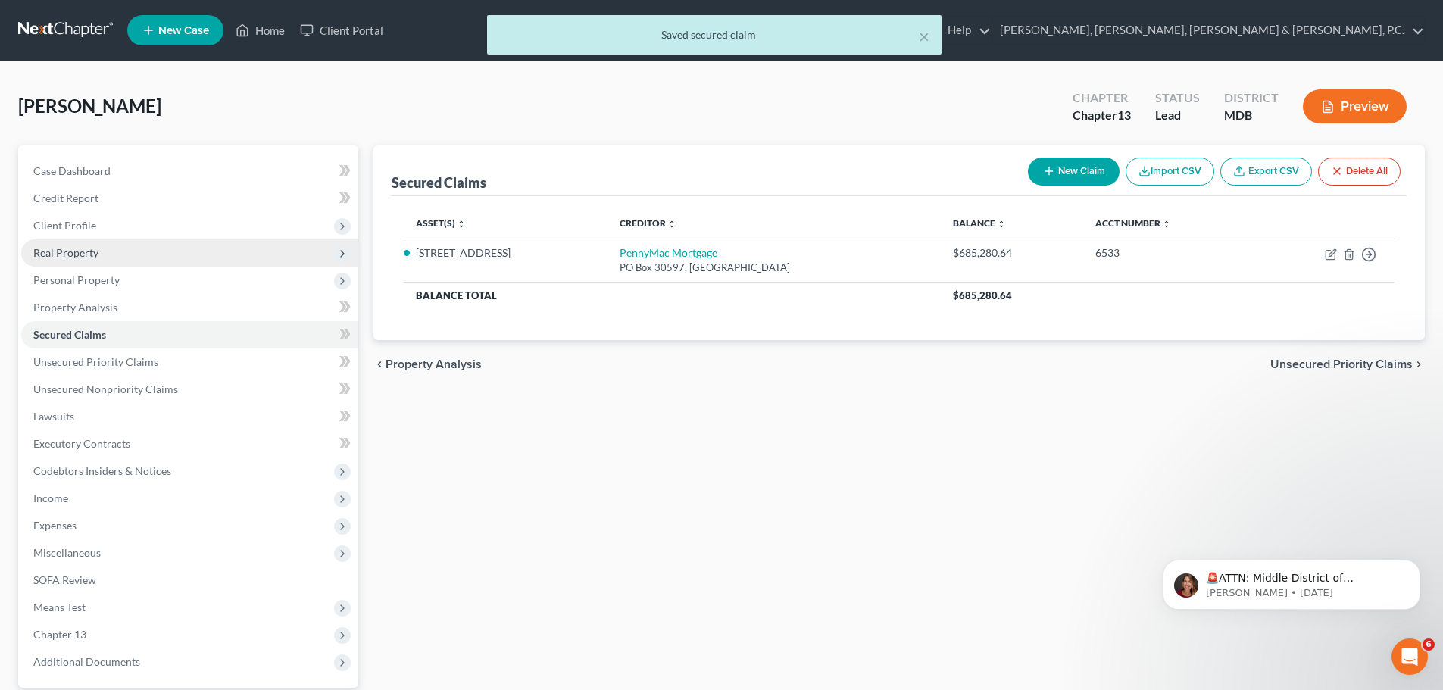
click at [80, 253] on span "Real Property" at bounding box center [65, 252] width 65 height 13
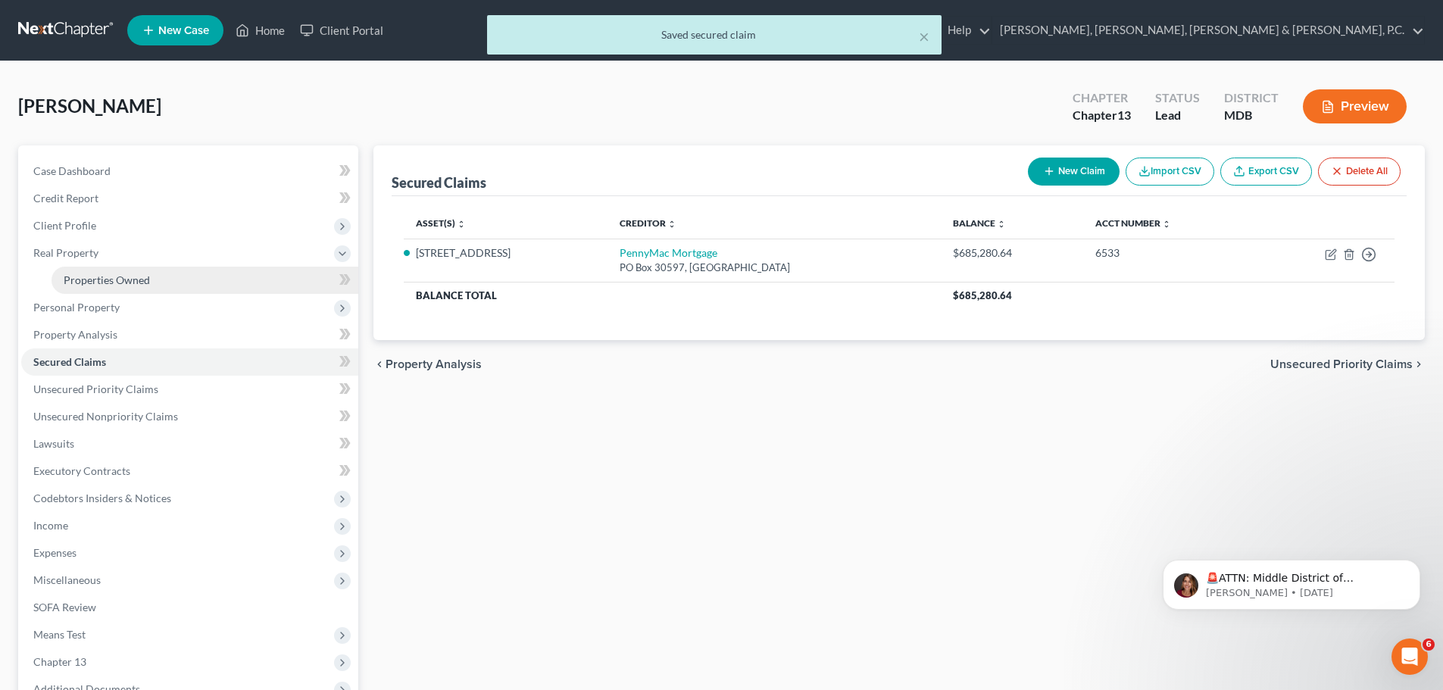
click at [89, 275] on span "Properties Owned" at bounding box center [107, 279] width 86 height 13
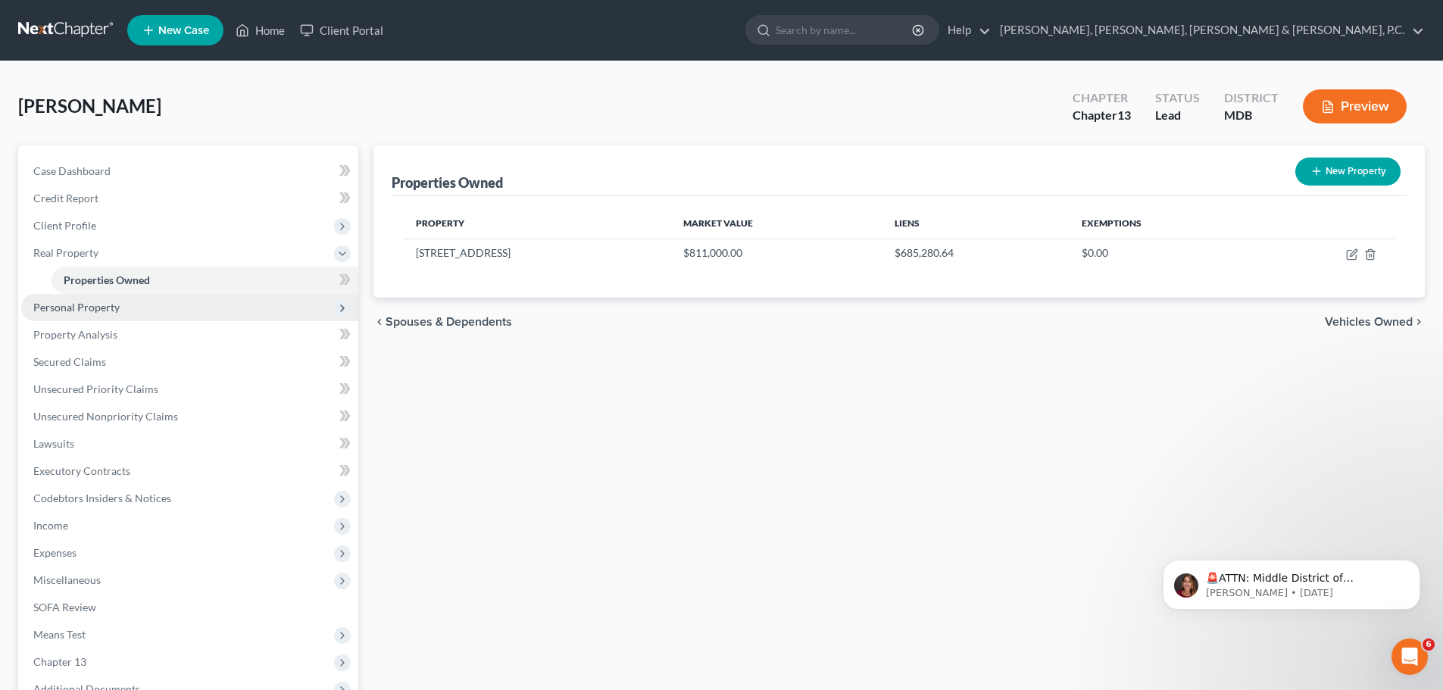
click at [107, 306] on span "Personal Property" at bounding box center [76, 307] width 86 height 13
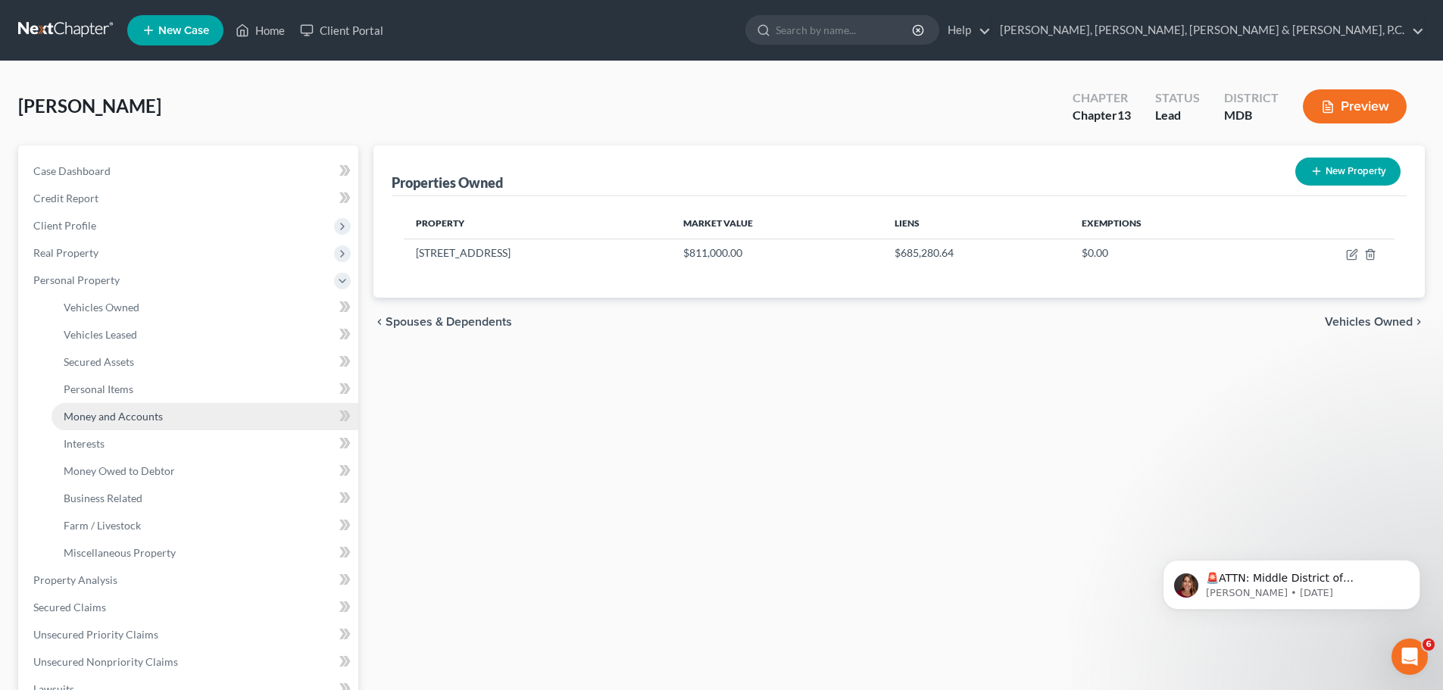
click at [145, 410] on span "Money and Accounts" at bounding box center [113, 416] width 99 height 13
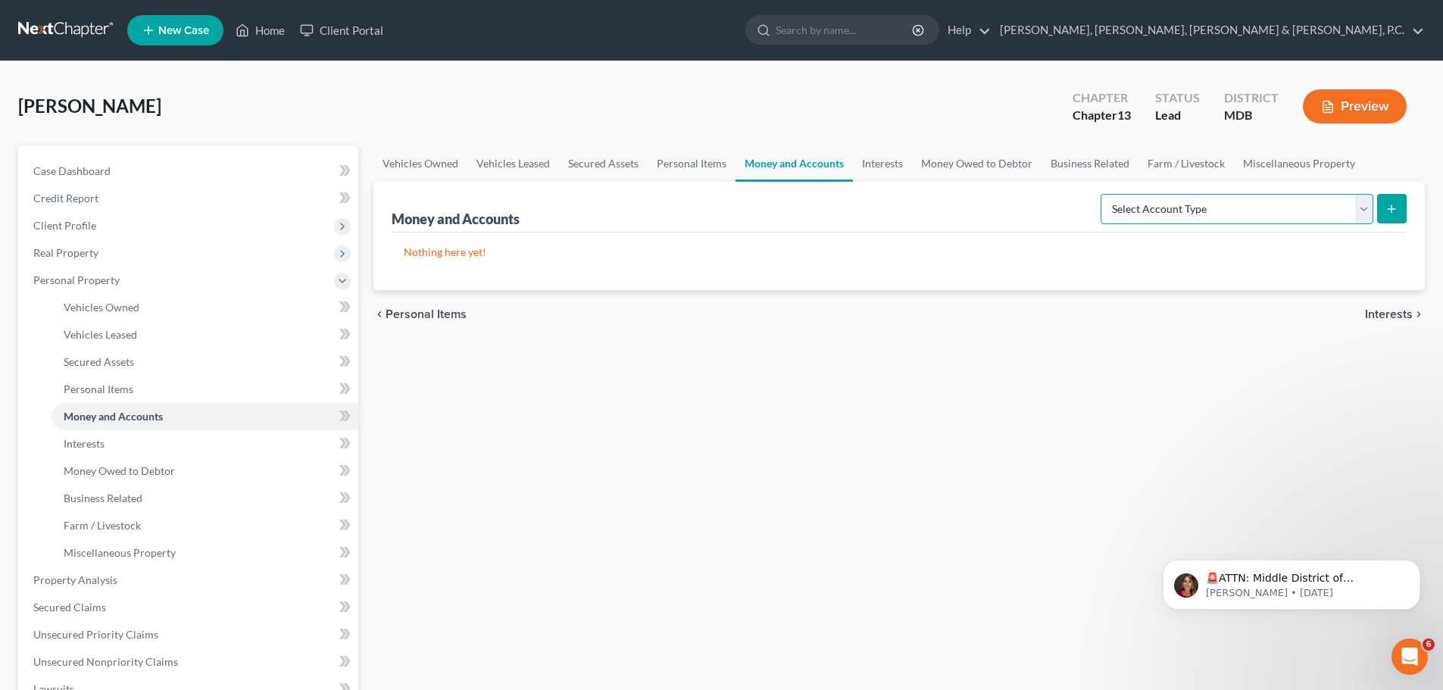
click at [1364, 209] on select "Select Account Type Brokerage Cash on Hand Certificates of Deposit Checking Acc…" at bounding box center [1236, 209] width 273 height 30
select select "checking"
click at [1103, 194] on select "Select Account Type Brokerage Cash on Hand Certificates of Deposit Checking Acc…" at bounding box center [1236, 209] width 273 height 30
click at [1393, 213] on icon "submit" at bounding box center [1391, 209] width 12 height 12
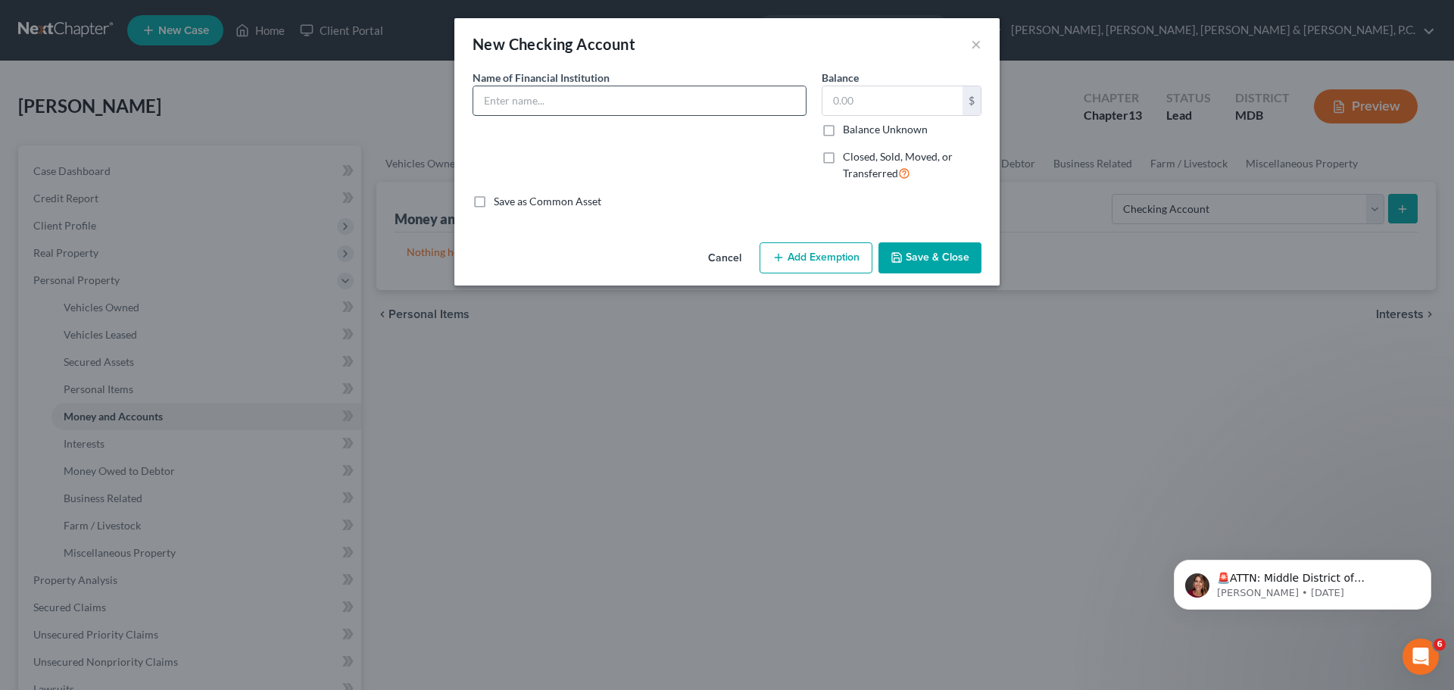
click at [644, 104] on input "text" at bounding box center [639, 100] width 332 height 29
type input "Navy Federal Credit Union (8619)"
click at [847, 90] on input "text" at bounding box center [892, 100] width 140 height 29
type input "200"
click at [828, 257] on button "Add Exemption" at bounding box center [816, 258] width 113 height 32
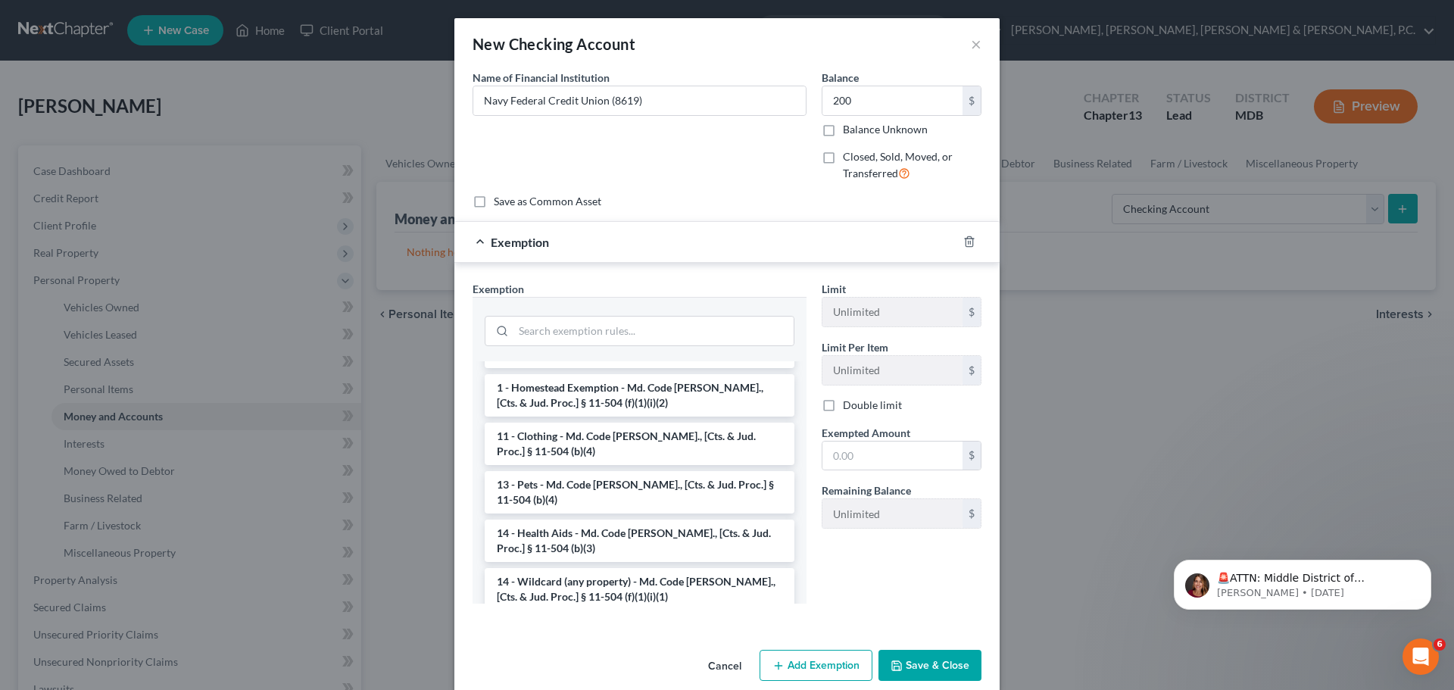
scroll to position [151, 0]
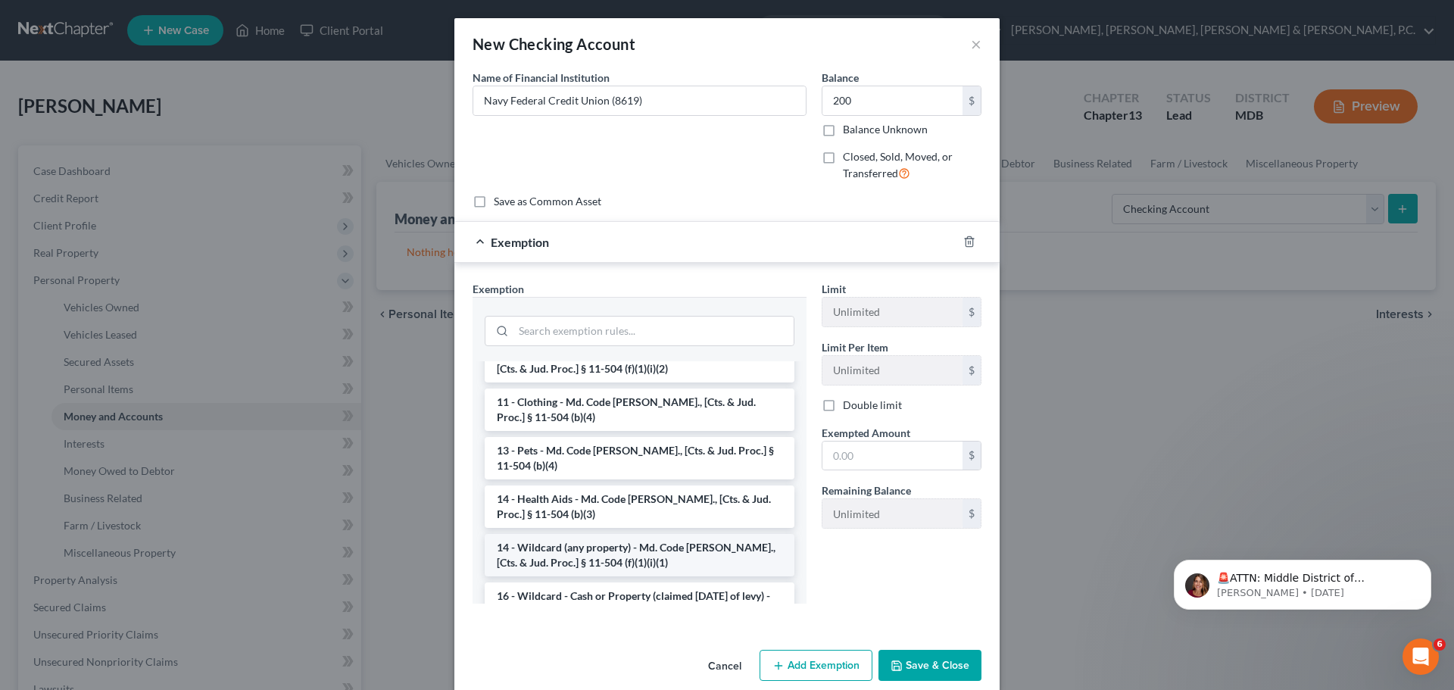
click at [650, 534] on li "14 - Wildcard (any property) - Md. Code [PERSON_NAME]., [Cts. & Jud. Proc.] § 1…" at bounding box center [640, 555] width 310 height 42
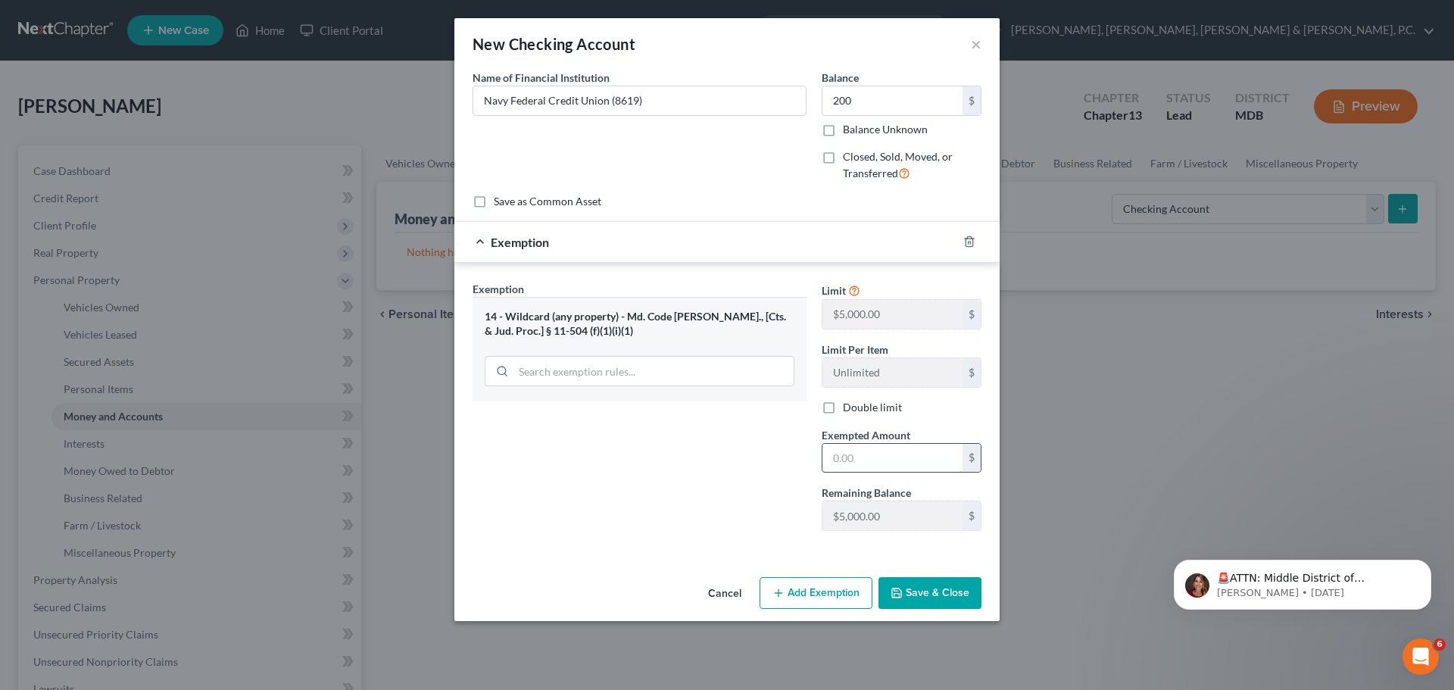
click at [852, 462] on input "text" at bounding box center [892, 458] width 140 height 29
type input "200"
click at [927, 594] on button "Save & Close" at bounding box center [929, 593] width 103 height 32
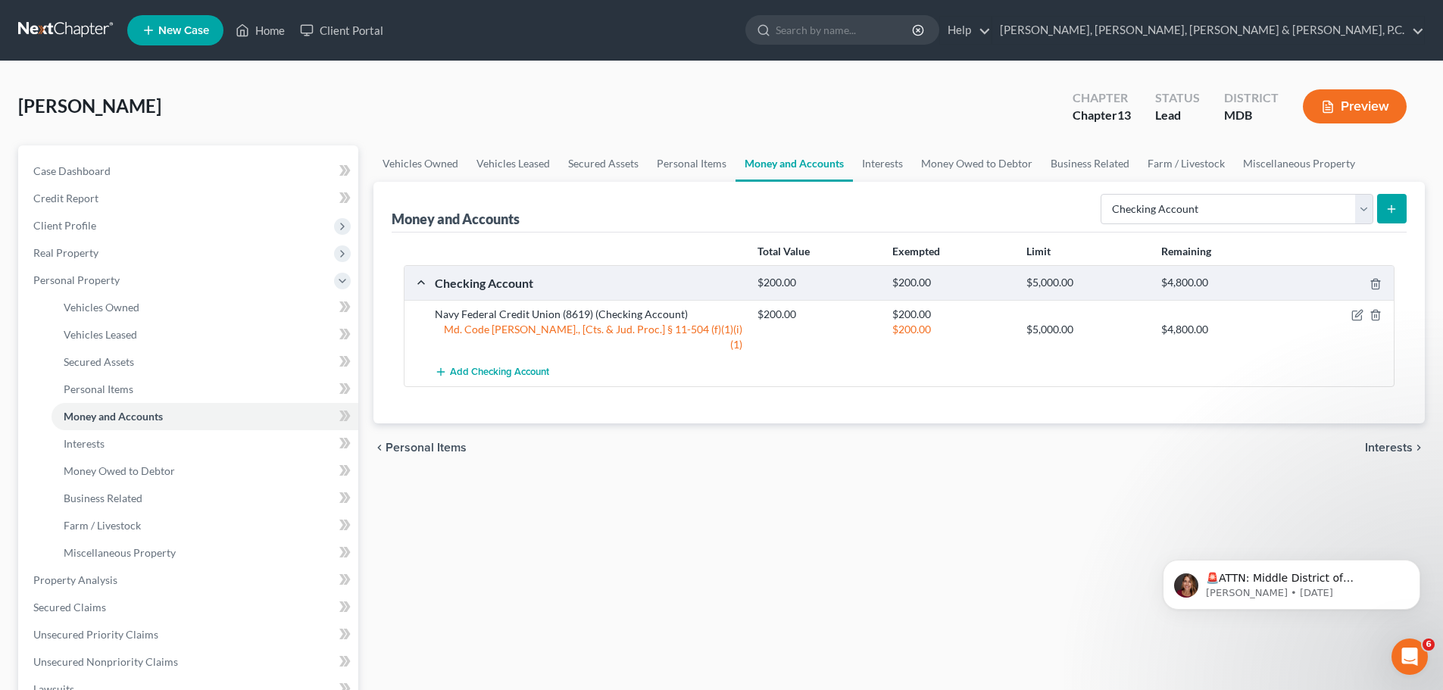
click at [1392, 204] on icon "submit" at bounding box center [1391, 209] width 12 height 12
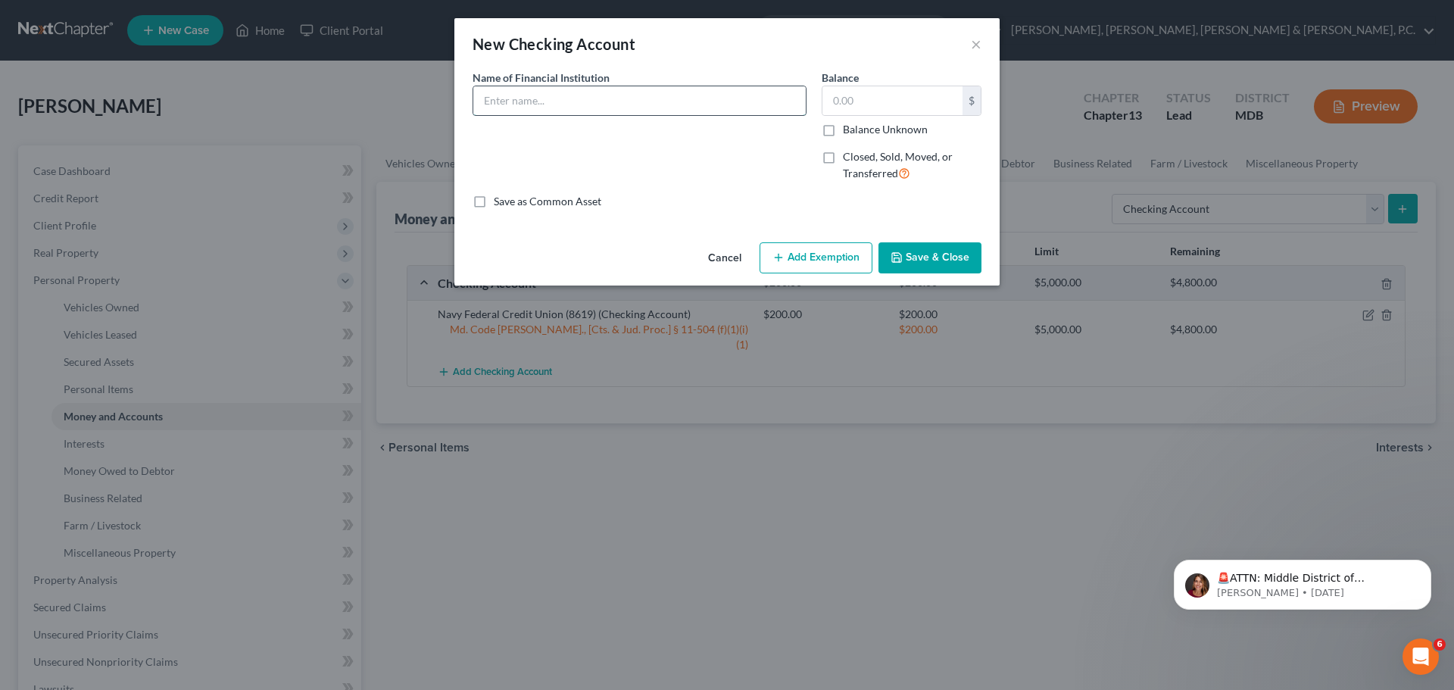
click at [622, 104] on input "text" at bounding box center [639, 100] width 332 height 29
click at [660, 104] on input "Navy Federal Credit Union" at bounding box center [639, 100] width 332 height 29
type input "Navy Federal Credit Union (6421)"
click at [881, 101] on input "text" at bounding box center [892, 100] width 140 height 29
type input "175"
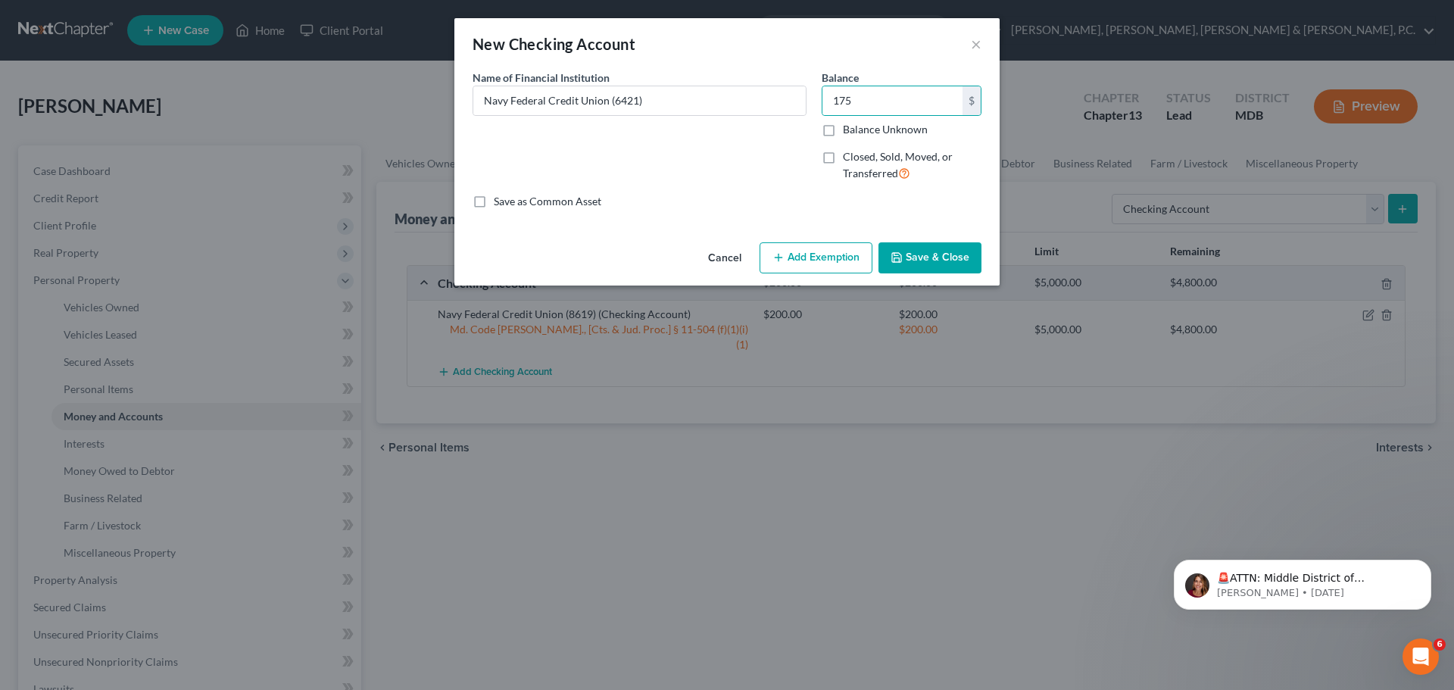
click at [815, 250] on button "Add Exemption" at bounding box center [816, 258] width 113 height 32
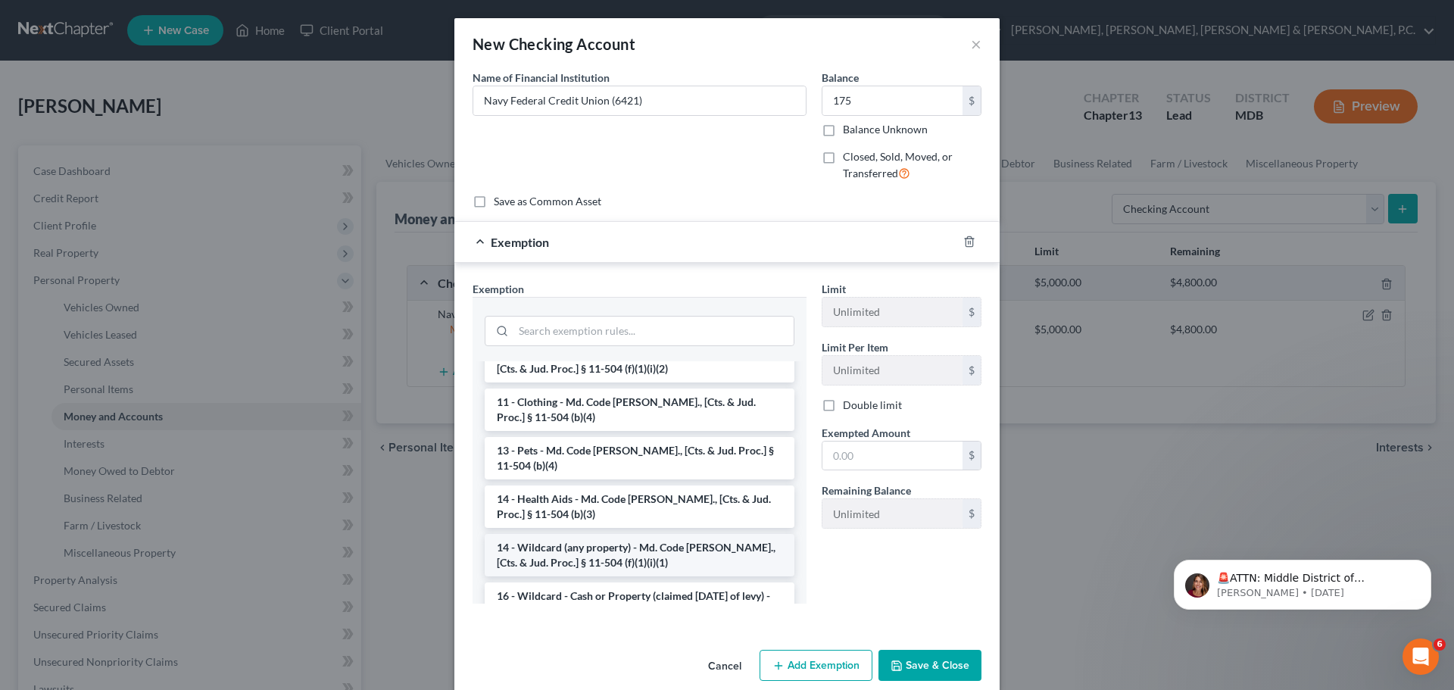
click at [629, 542] on li "14 - Wildcard (any property) - Md. Code [PERSON_NAME]., [Cts. & Jud. Proc.] § 1…" at bounding box center [640, 555] width 310 height 42
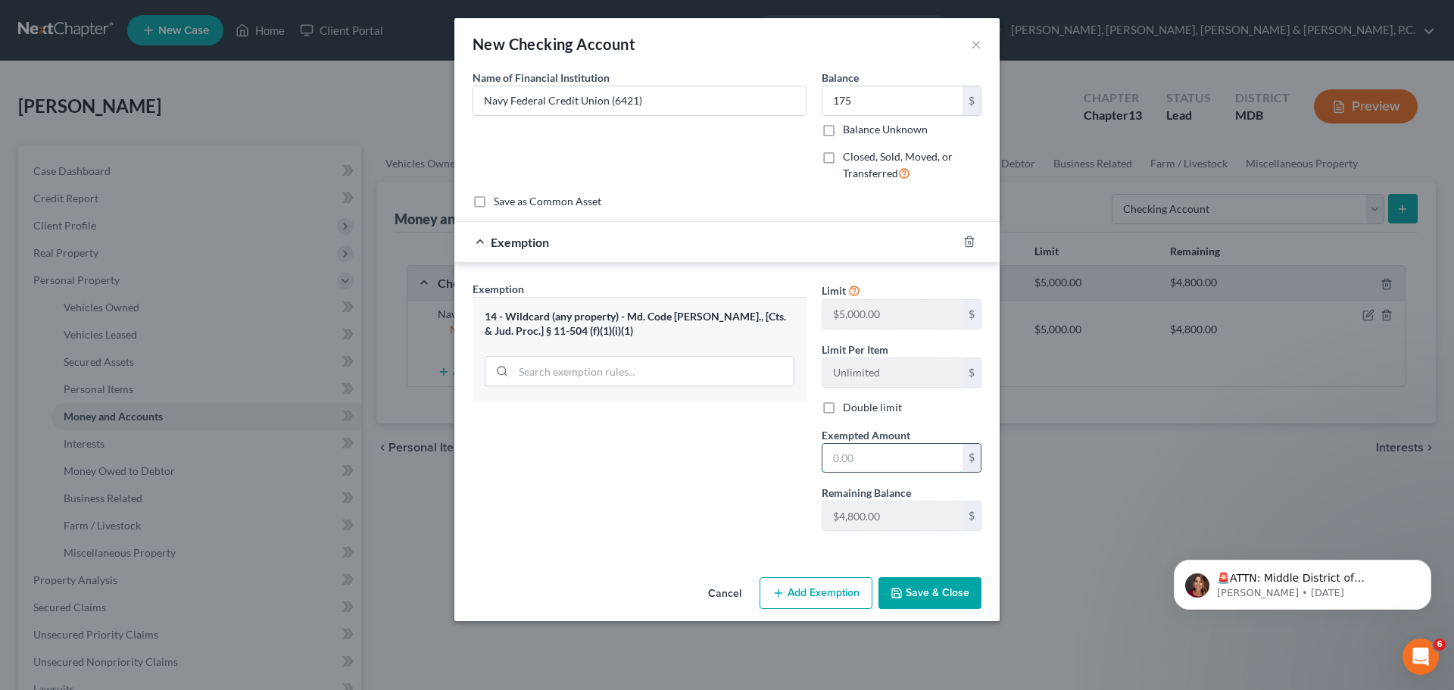
click at [857, 460] on input "text" at bounding box center [892, 458] width 140 height 29
type input "175"
click at [922, 594] on button "Save & Close" at bounding box center [929, 593] width 103 height 32
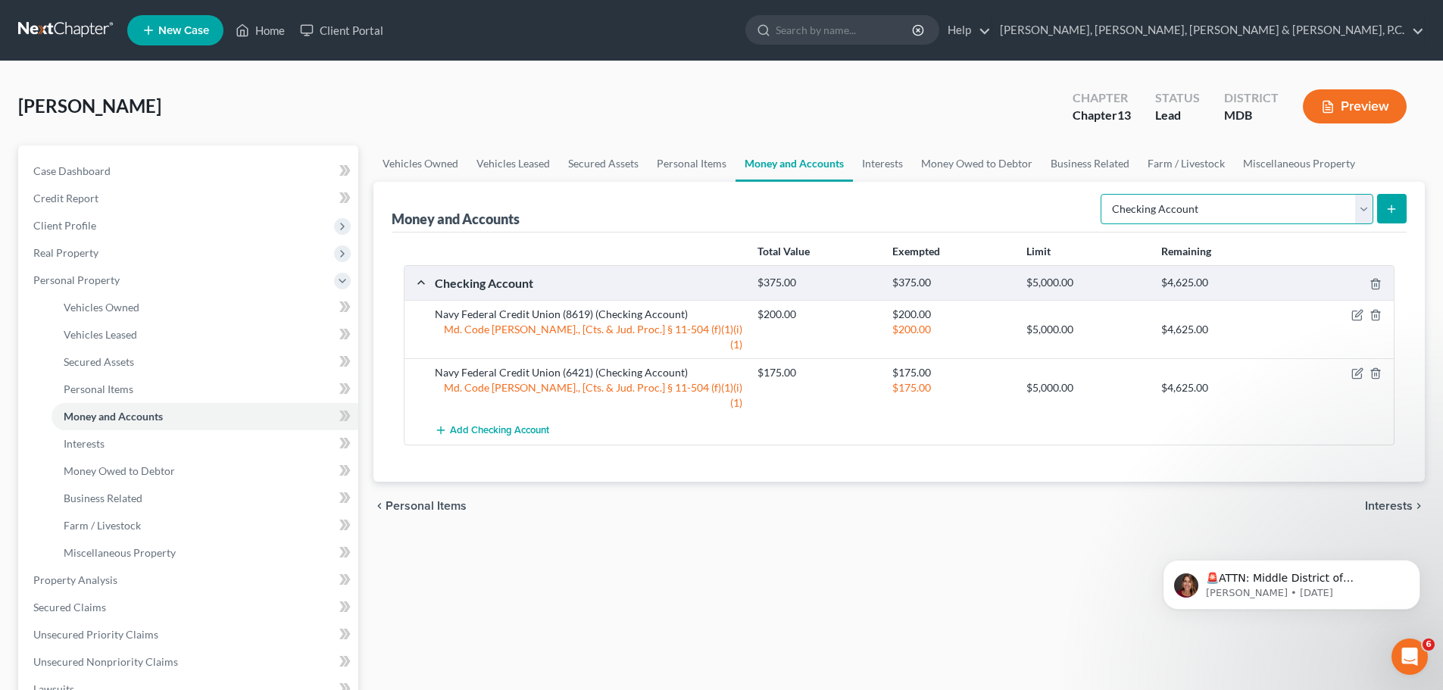
click at [1216, 209] on select "Select Account Type Brokerage Cash on Hand Certificates of Deposit Checking Acc…" at bounding box center [1236, 209] width 273 height 30
select select "savings"
click at [1103, 194] on select "Select Account Type Brokerage Cash on Hand Certificates of Deposit Checking Acc…" at bounding box center [1236, 209] width 273 height 30
click at [1396, 207] on icon "submit" at bounding box center [1391, 209] width 12 height 12
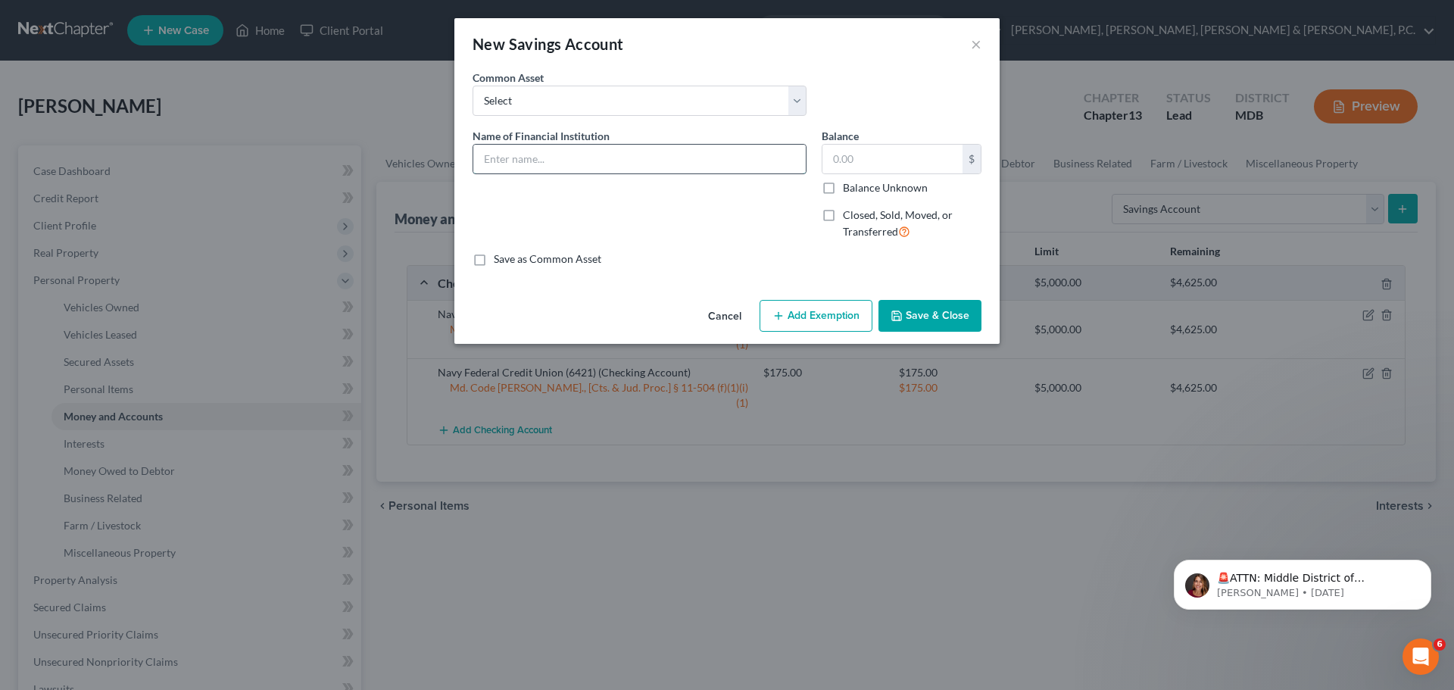
click at [593, 152] on input "text" at bounding box center [639, 159] width 332 height 29
click at [638, 158] on input "Navy Federal Credit Union" at bounding box center [639, 159] width 332 height 29
type input "Navy Federal Credit Union (5531)"
click at [927, 162] on input "text" at bounding box center [892, 159] width 140 height 29
type input "5"
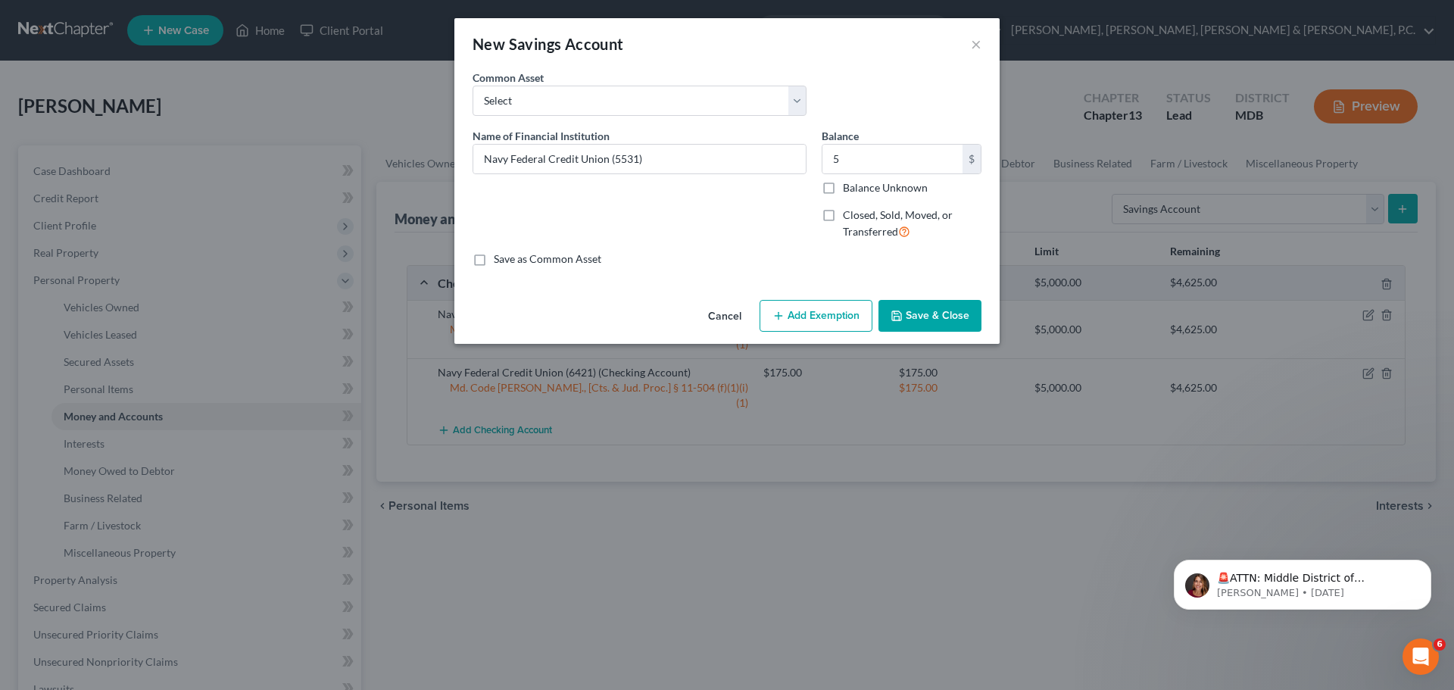
click at [844, 307] on button "Add Exemption" at bounding box center [816, 316] width 113 height 32
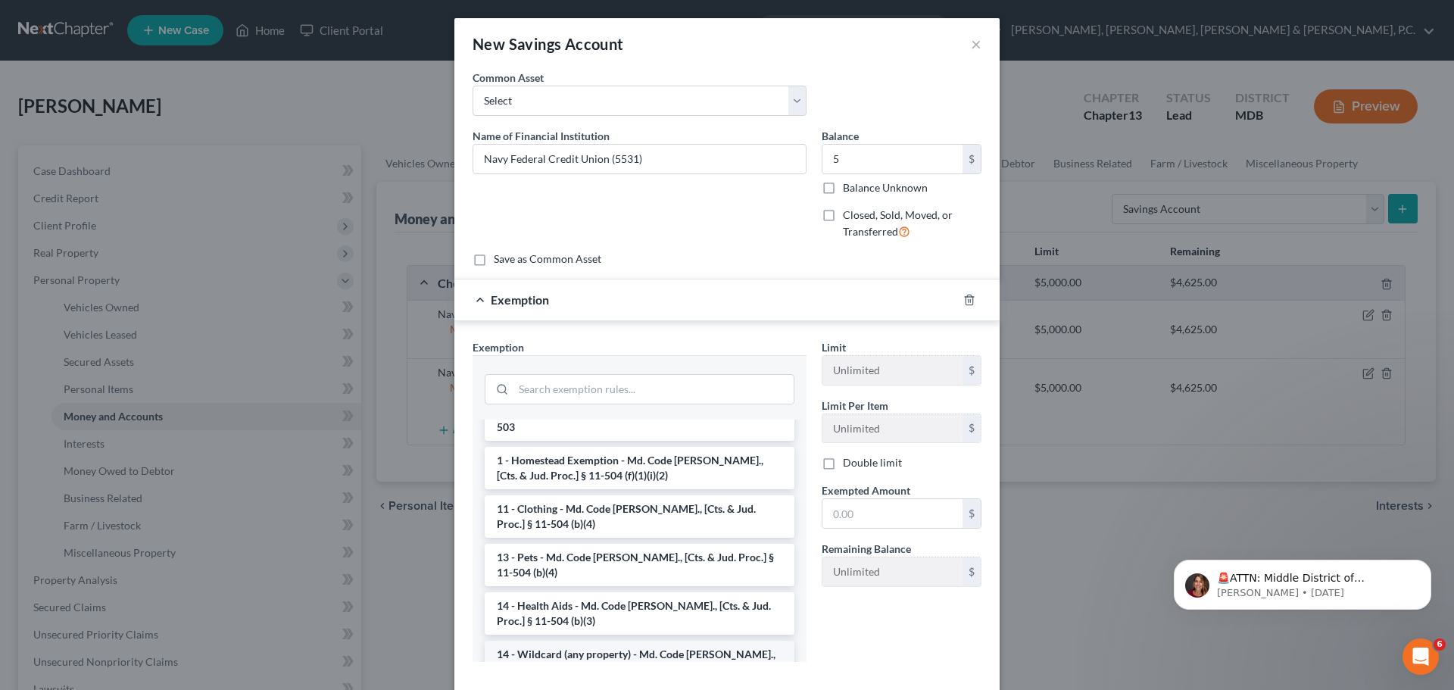
click at [576, 641] on li "14 - Wildcard (any property) - Md. Code [PERSON_NAME]., [Cts. & Jud. Proc.] § 1…" at bounding box center [640, 662] width 310 height 42
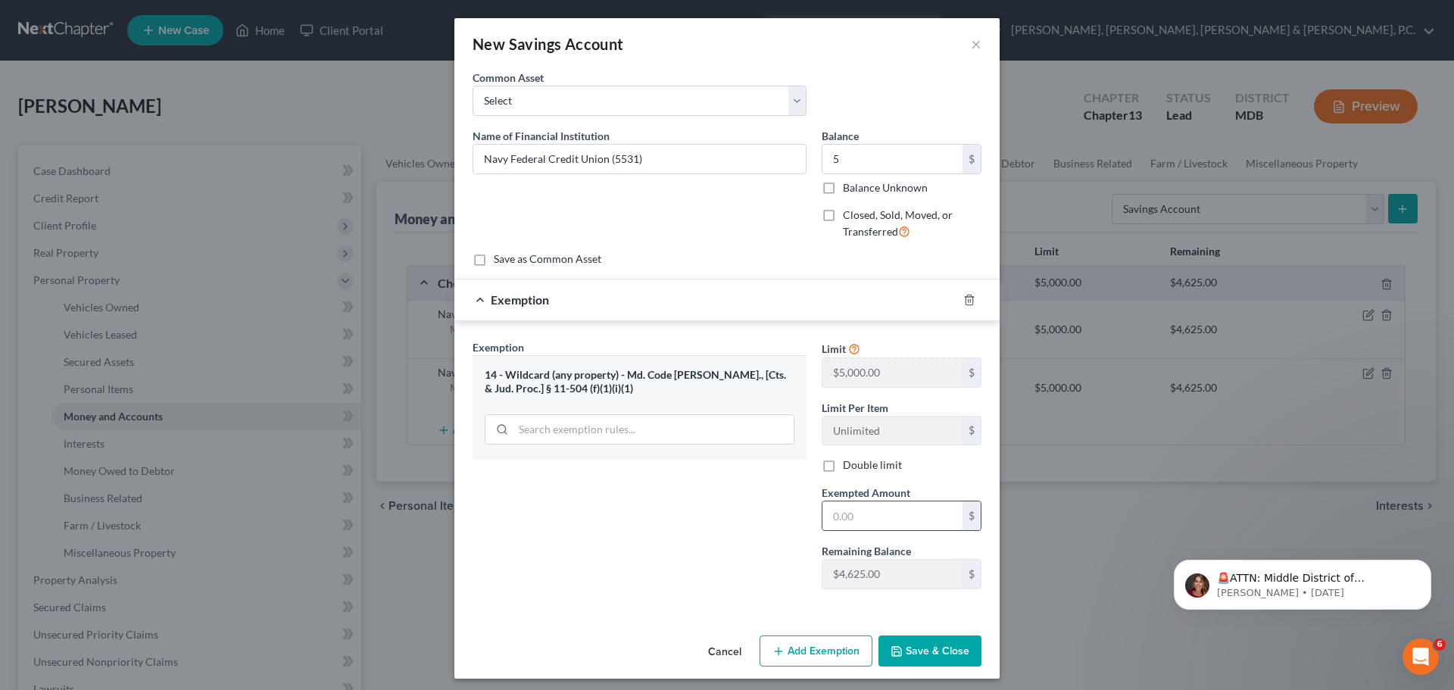
click at [867, 517] on input "text" at bounding box center [892, 515] width 140 height 29
type input "5"
drag, startPoint x: 746, startPoint y: 521, endPoint x: 751, endPoint y: 532, distance: 11.9
click at [746, 521] on div "Exemption Set must be selected for CA. Exemption * 14 - Wildcard (any property)…" at bounding box center [639, 470] width 349 height 262
click at [921, 647] on button "Save & Close" at bounding box center [929, 651] width 103 height 32
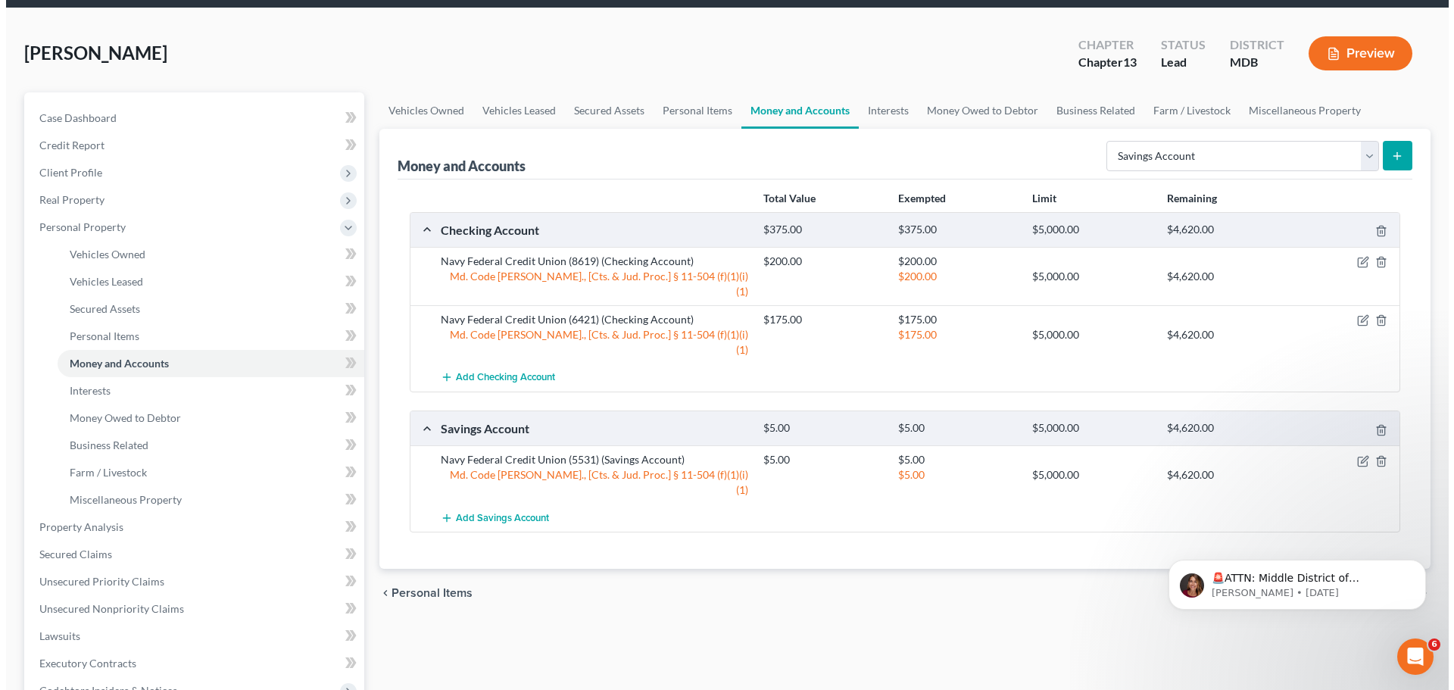
scroll to position [76, 0]
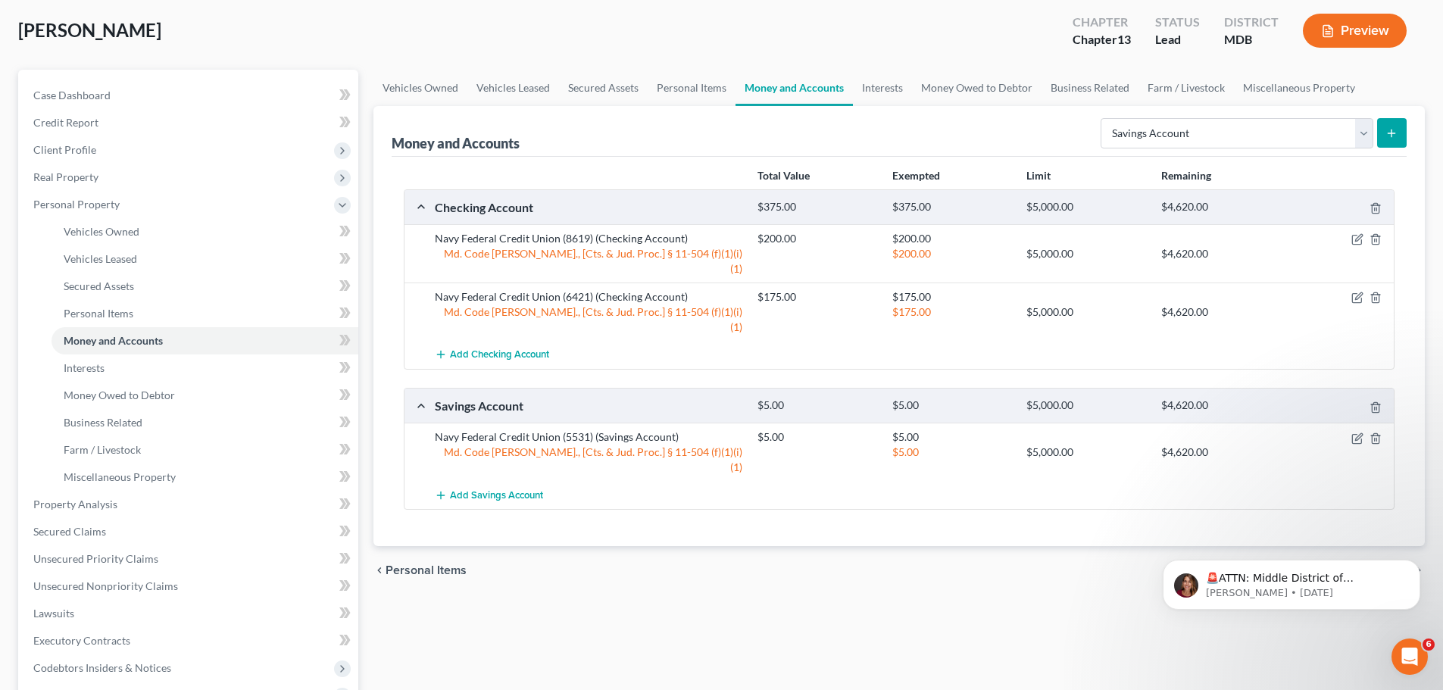
click at [1385, 133] on icon "submit" at bounding box center [1391, 133] width 12 height 12
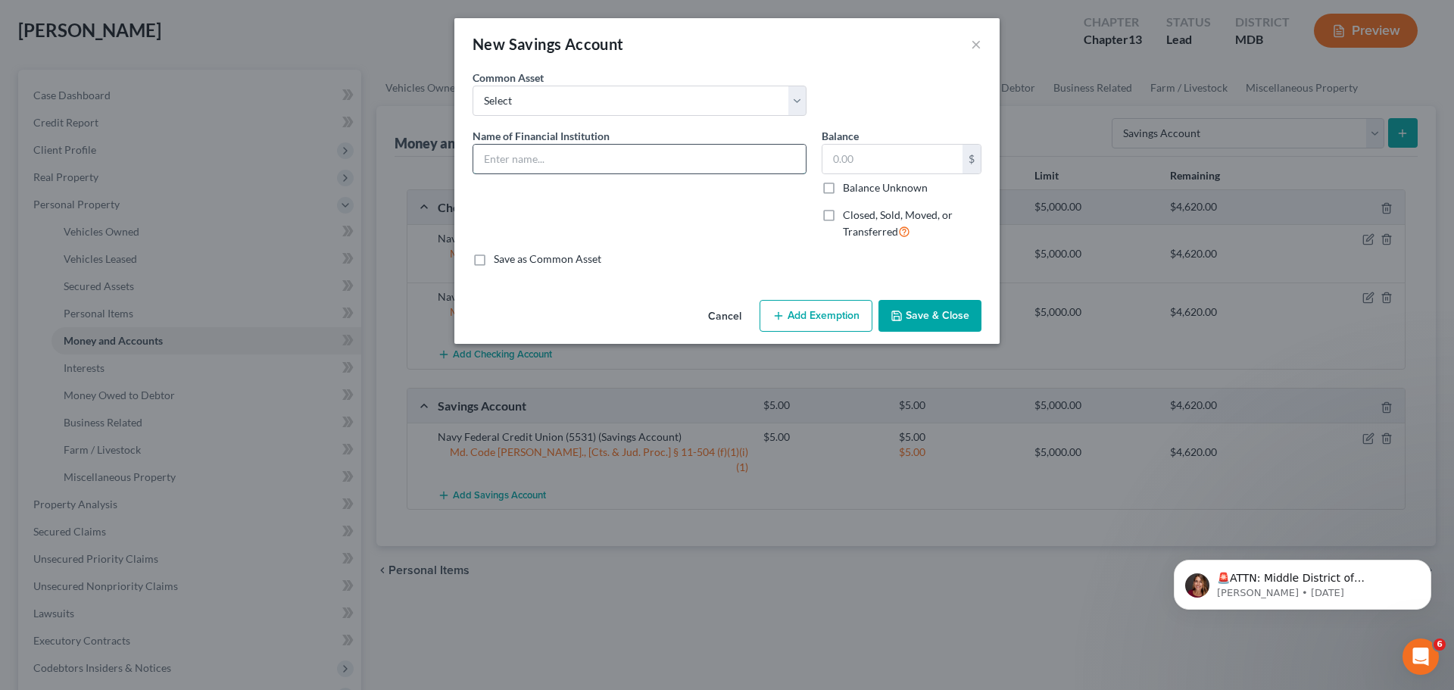
click at [605, 152] on input "text" at bounding box center [639, 159] width 332 height 29
click at [650, 149] on input "Navy Federal Credit Union" at bounding box center [639, 159] width 332 height 29
type input "Navy Federal Credit Union (5549)"
click at [848, 158] on input "text" at bounding box center [892, 159] width 140 height 29
type input "1"
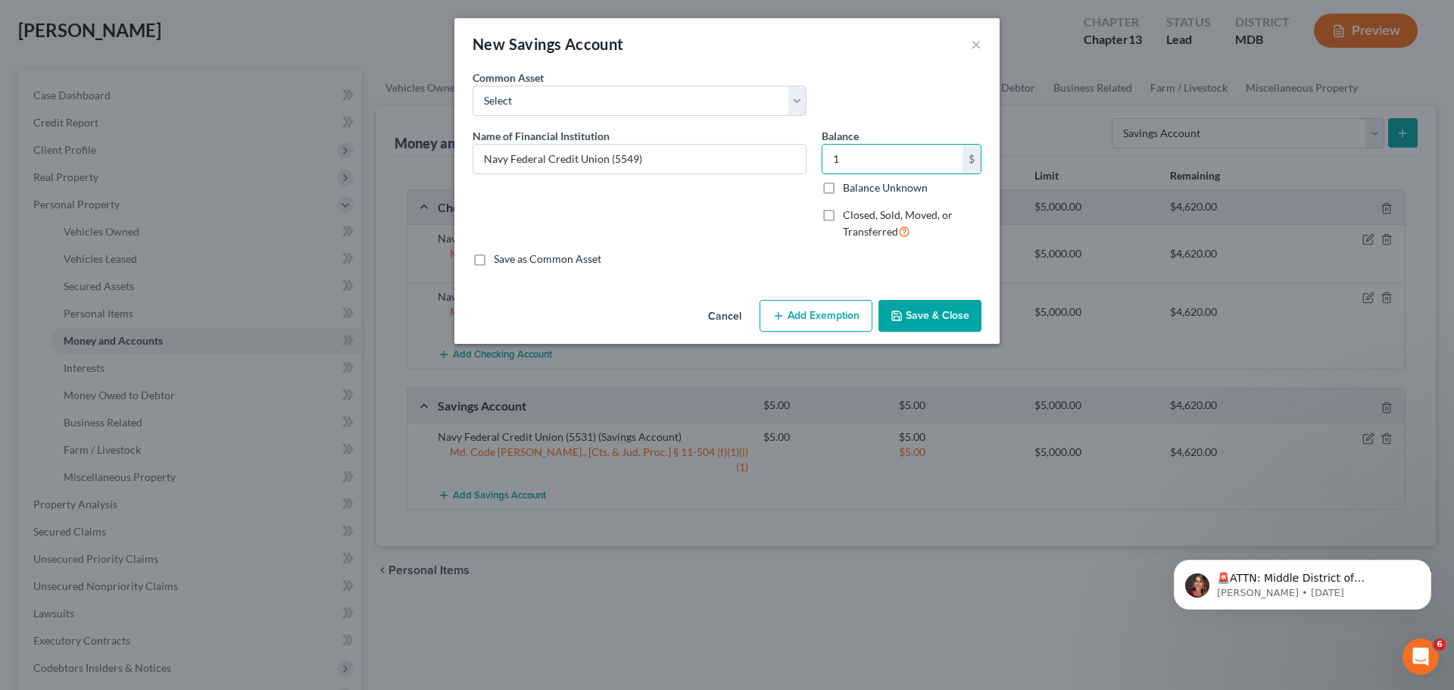
click at [838, 321] on button "Add Exemption" at bounding box center [816, 316] width 113 height 32
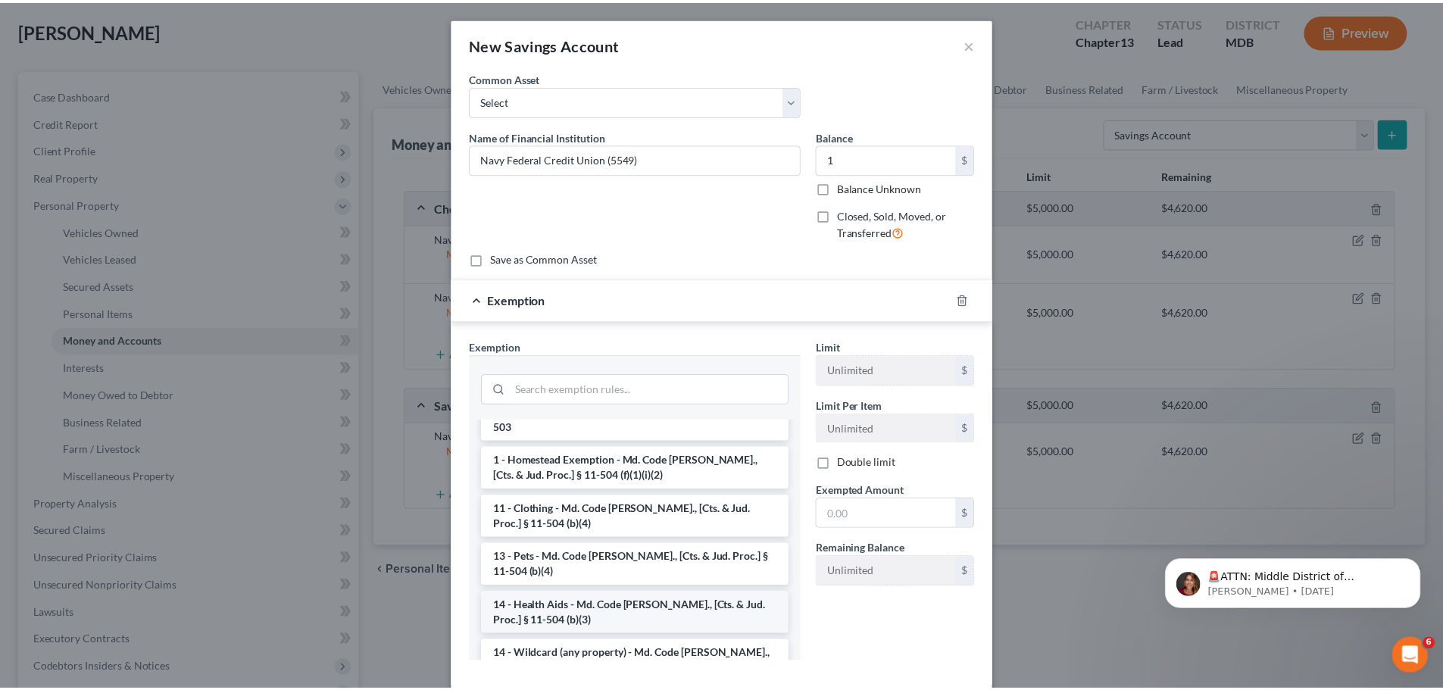
scroll to position [227, 0]
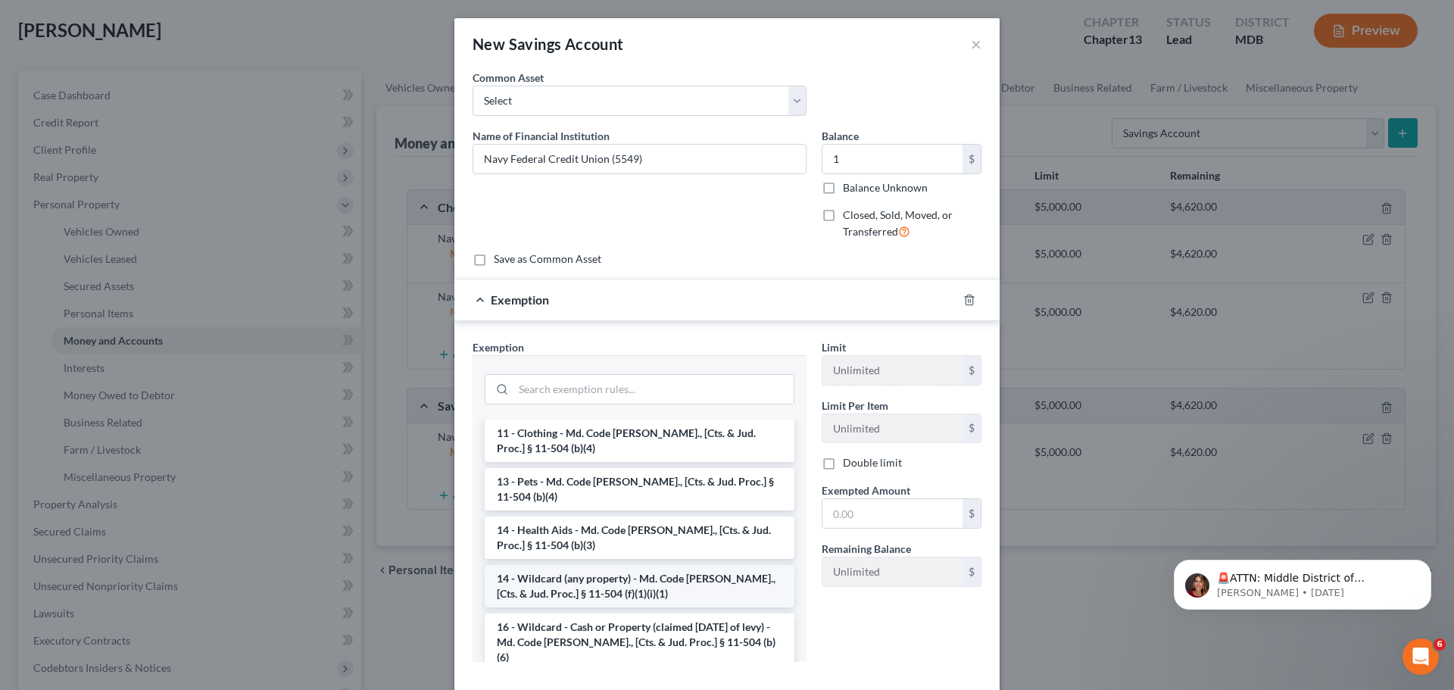
click at [616, 582] on li "14 - Wildcard (any property) - Md. Code [PERSON_NAME]., [Cts. & Jud. Proc.] § 1…" at bounding box center [640, 586] width 310 height 42
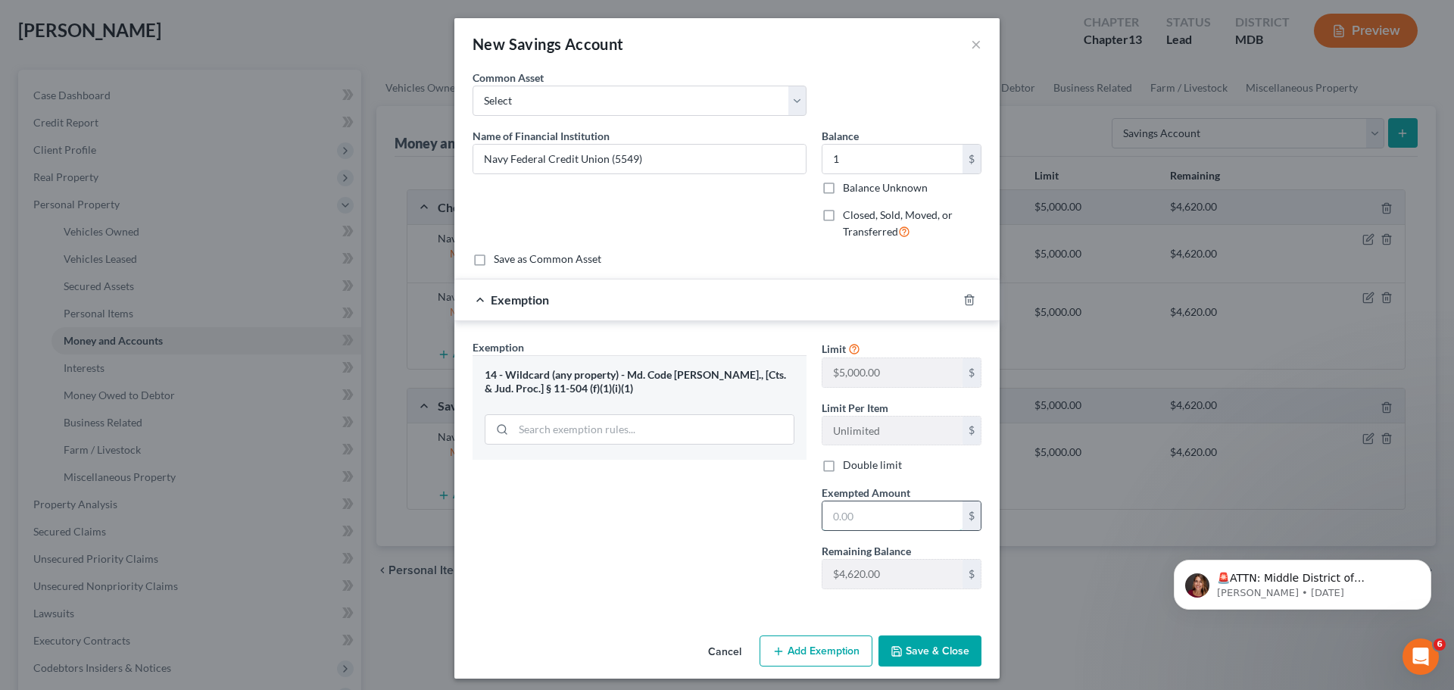
click at [840, 514] on input "text" at bounding box center [892, 515] width 140 height 29
type input "1"
click at [692, 516] on div "Exemption Set must be selected for CA. Exemption * 14 - Wildcard (any property)…" at bounding box center [639, 470] width 349 height 262
click at [912, 643] on button "Save & Close" at bounding box center [929, 651] width 103 height 32
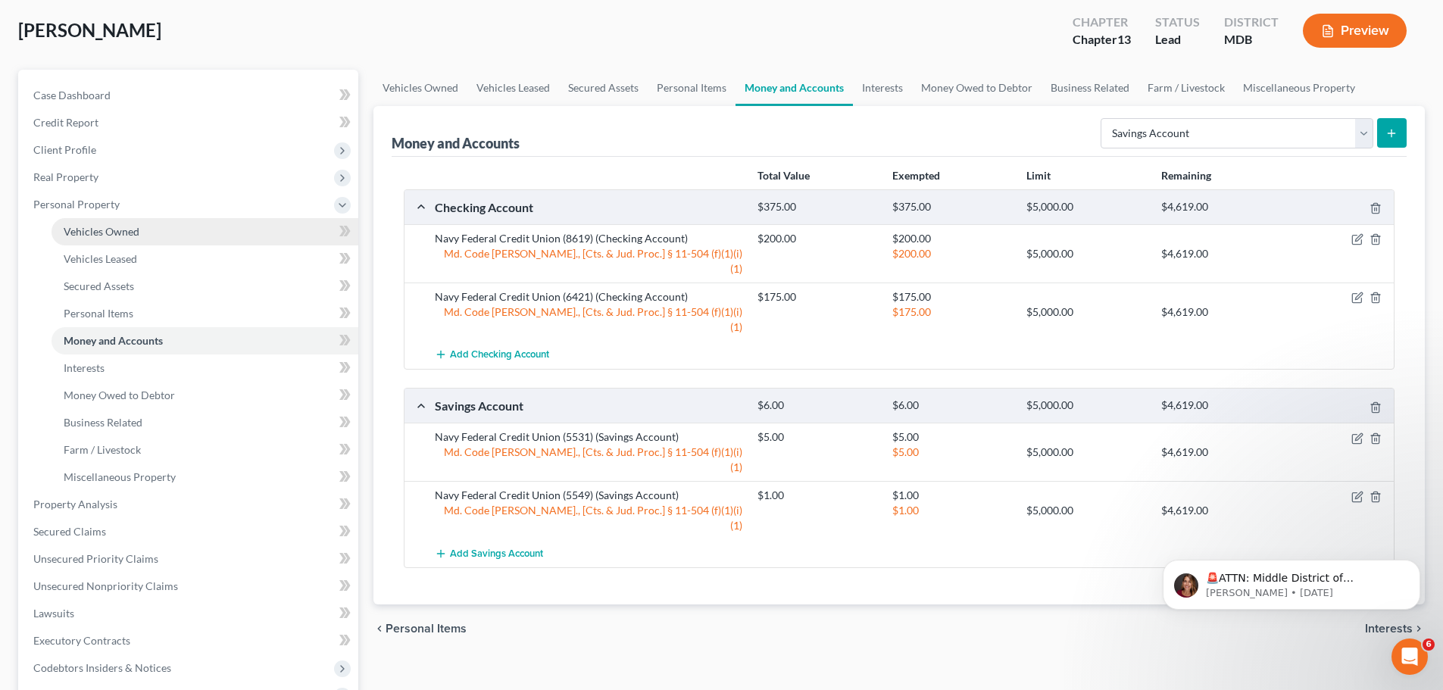
click at [105, 230] on span "Vehicles Owned" at bounding box center [102, 231] width 76 height 13
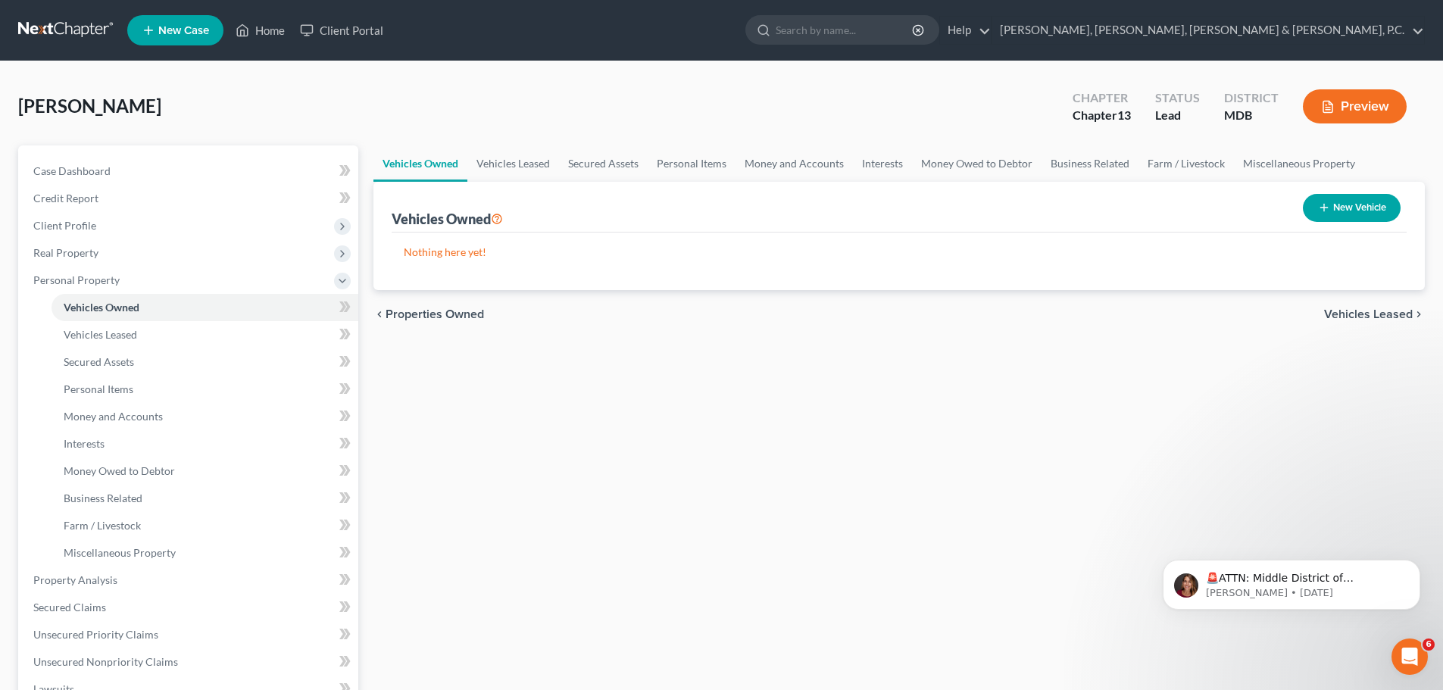
click at [1346, 201] on button "New Vehicle" at bounding box center [1351, 208] width 98 height 28
select select "0"
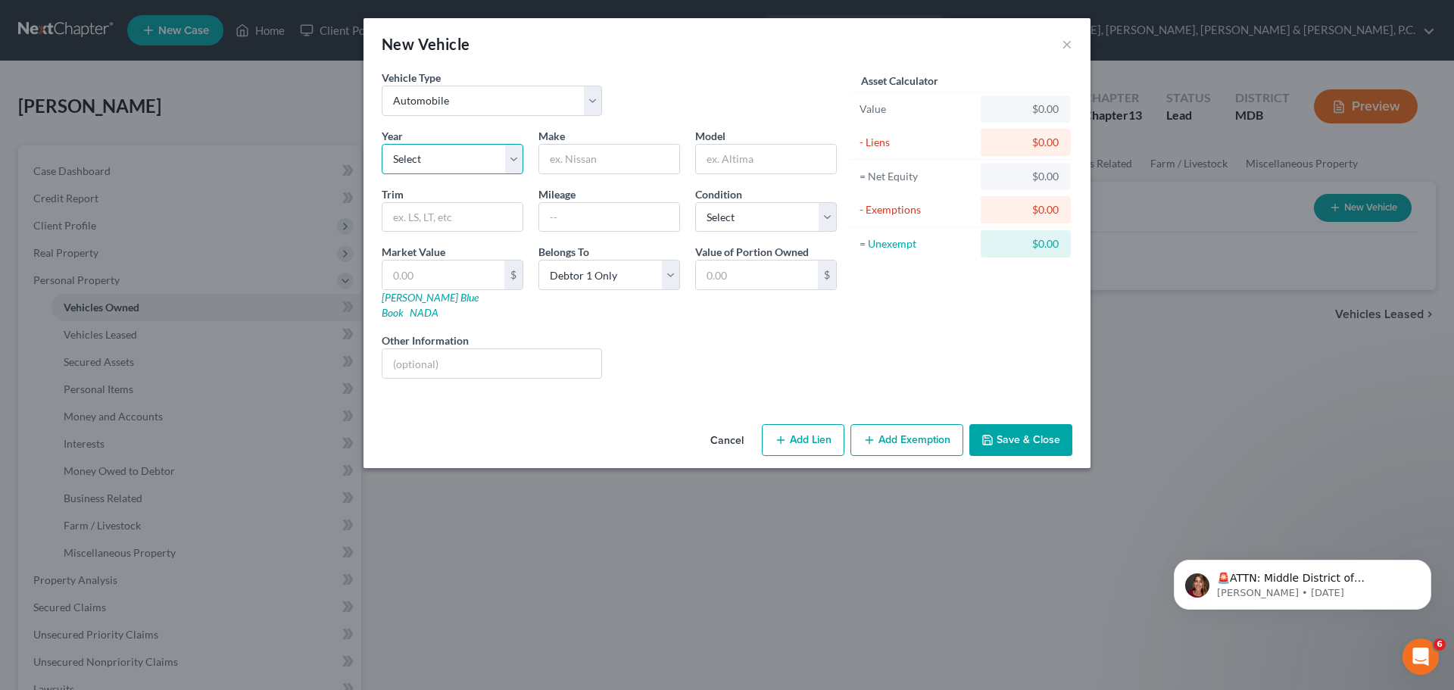
click at [473, 157] on select "Select 2026 2025 2024 2023 2022 2021 2020 2019 2018 2017 2016 2015 2014 2013 20…" at bounding box center [453, 159] width 142 height 30
select select "3"
click at [382, 144] on select "Select 2026 2025 2024 2023 2022 2021 2020 2019 2018 2017 2016 2015 2014 2013 20…" at bounding box center [453, 159] width 142 height 30
click at [563, 161] on input "text" at bounding box center [609, 159] width 140 height 29
type input "Mercedes"
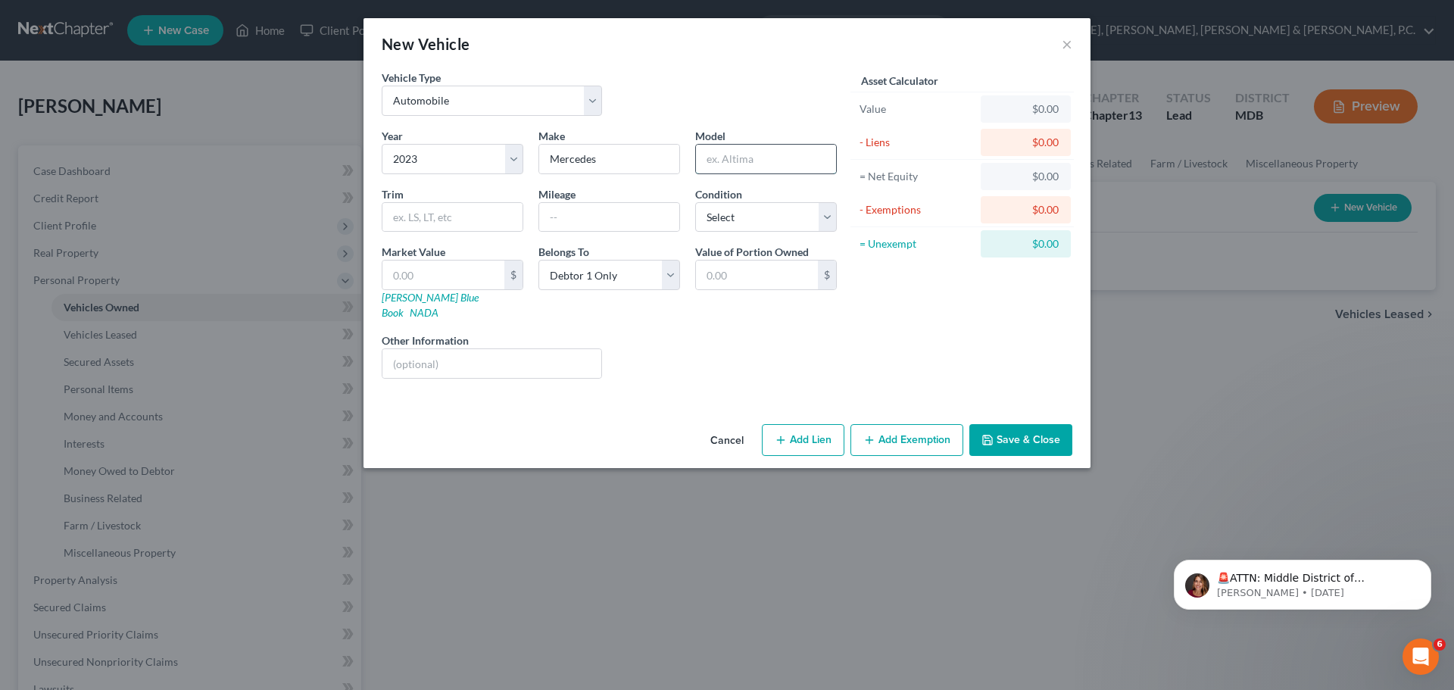
click at [733, 163] on input "text" at bounding box center [766, 159] width 140 height 29
type input "Ben"
click at [636, 161] on input "Mercedes" at bounding box center [609, 159] width 140 height 29
type input "Mercedes Benz"
click at [733, 165] on input "Ben" at bounding box center [766, 159] width 140 height 29
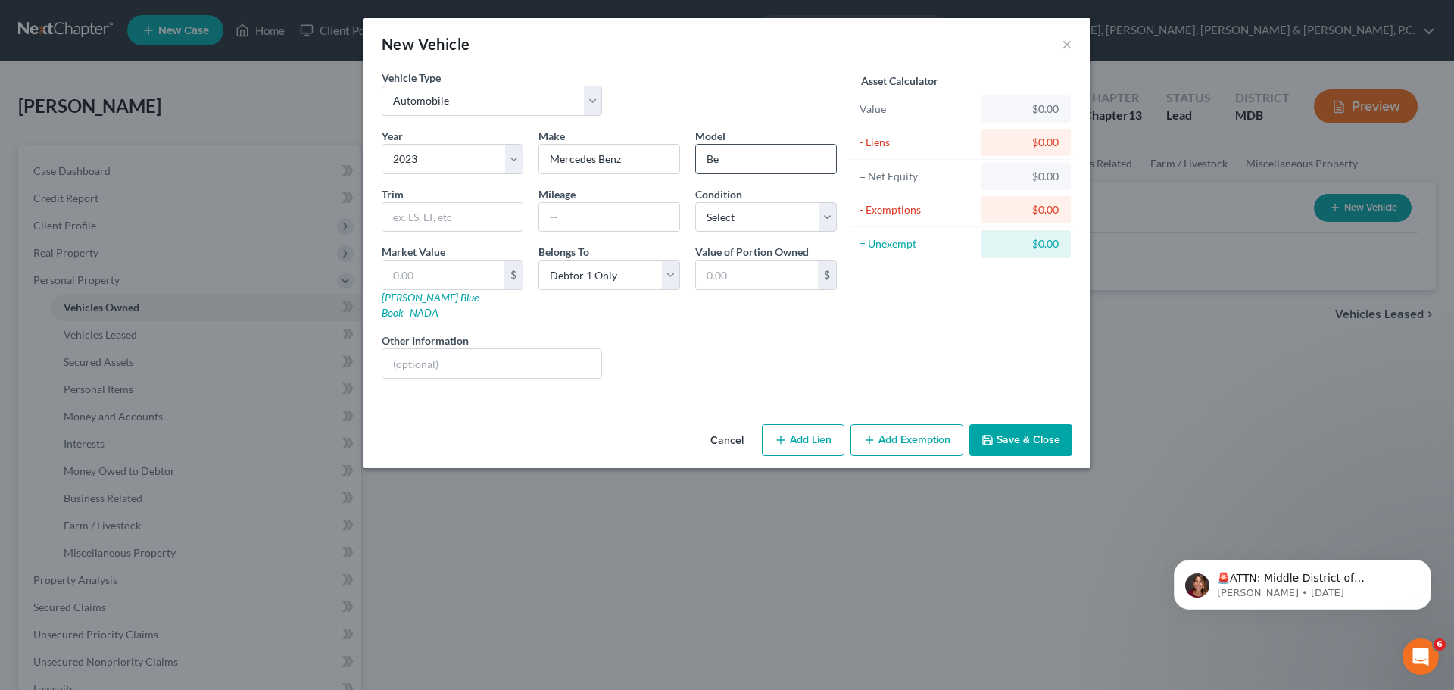
type input "B"
type input "C300"
click at [623, 153] on input "Mercedes Benz" at bounding box center [609, 159] width 140 height 29
type input "Mercedes"
drag, startPoint x: 706, startPoint y: 162, endPoint x: 720, endPoint y: 157, distance: 15.3
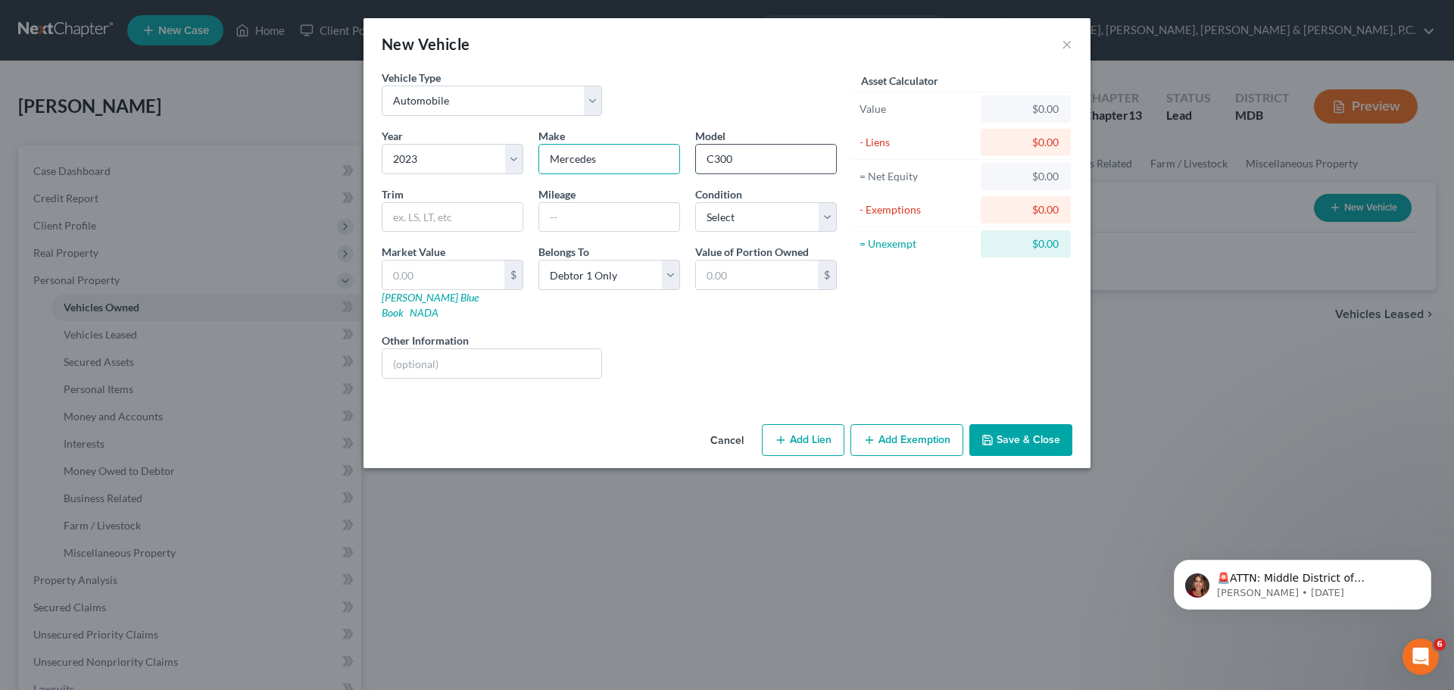
click at [707, 161] on input "C300" at bounding box center [766, 159] width 140 height 29
type input "Benz C300"
click at [616, 217] on input "text" at bounding box center [609, 217] width 140 height 29
type input "9,500"
click at [716, 211] on select "Select Excellent Very Good Good Fair Poor" at bounding box center [766, 217] width 142 height 30
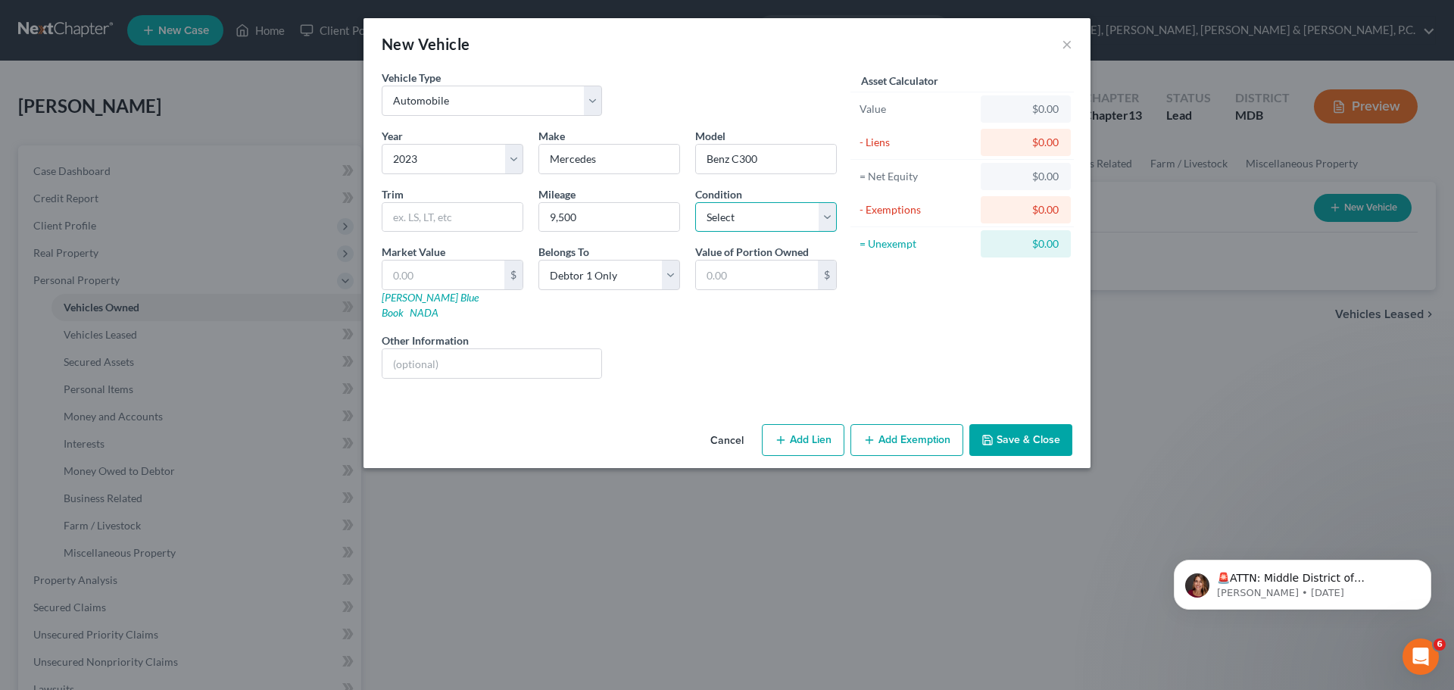
select select "1"
click at [695, 202] on select "Select Excellent Very Good Good Fair Poor" at bounding box center [766, 217] width 142 height 30
click at [485, 273] on input "text" at bounding box center [443, 274] width 122 height 29
type input "4"
type input "4.00"
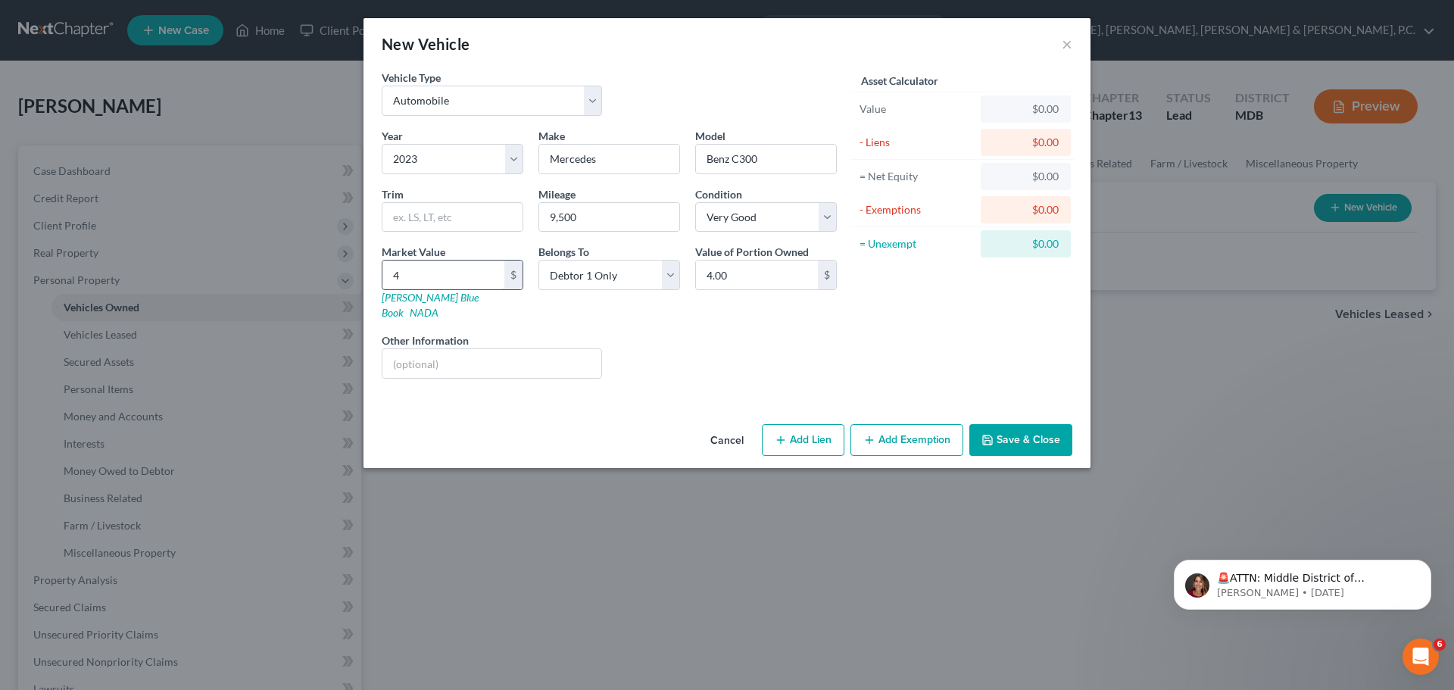
type input "45"
type input "45.00"
type input "450"
type input "450.00"
type input "4500"
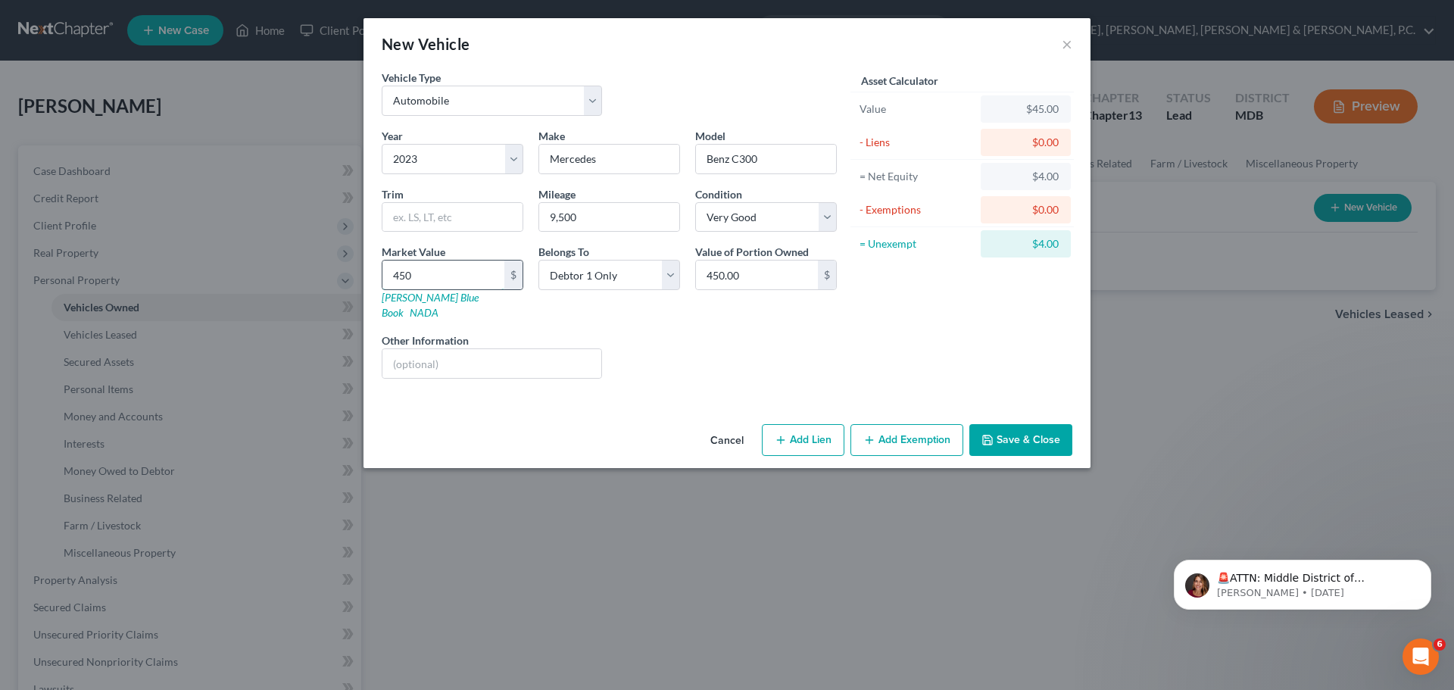
type input "4,500.00"
type input "4,5000"
type input "45,000.00"
type input "45,000"
click at [812, 426] on button "Add Lien" at bounding box center [803, 440] width 83 height 32
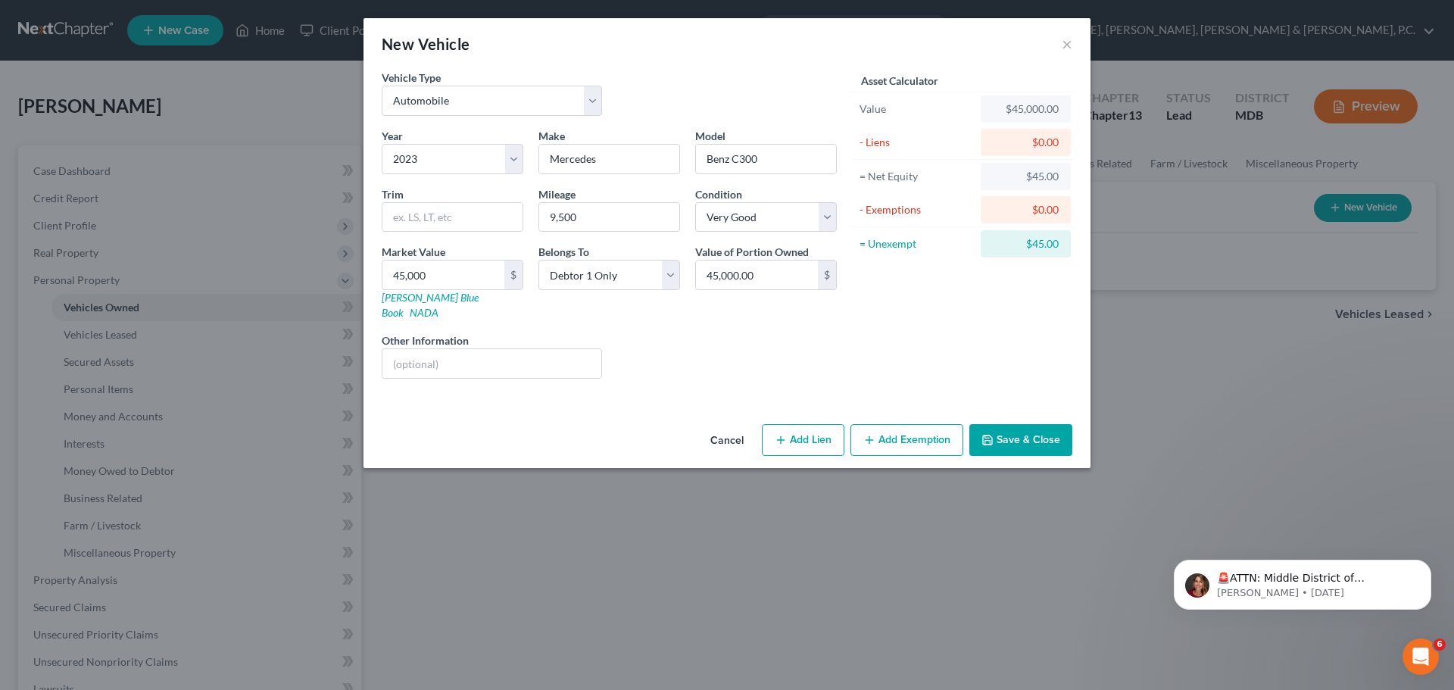
select select "0"
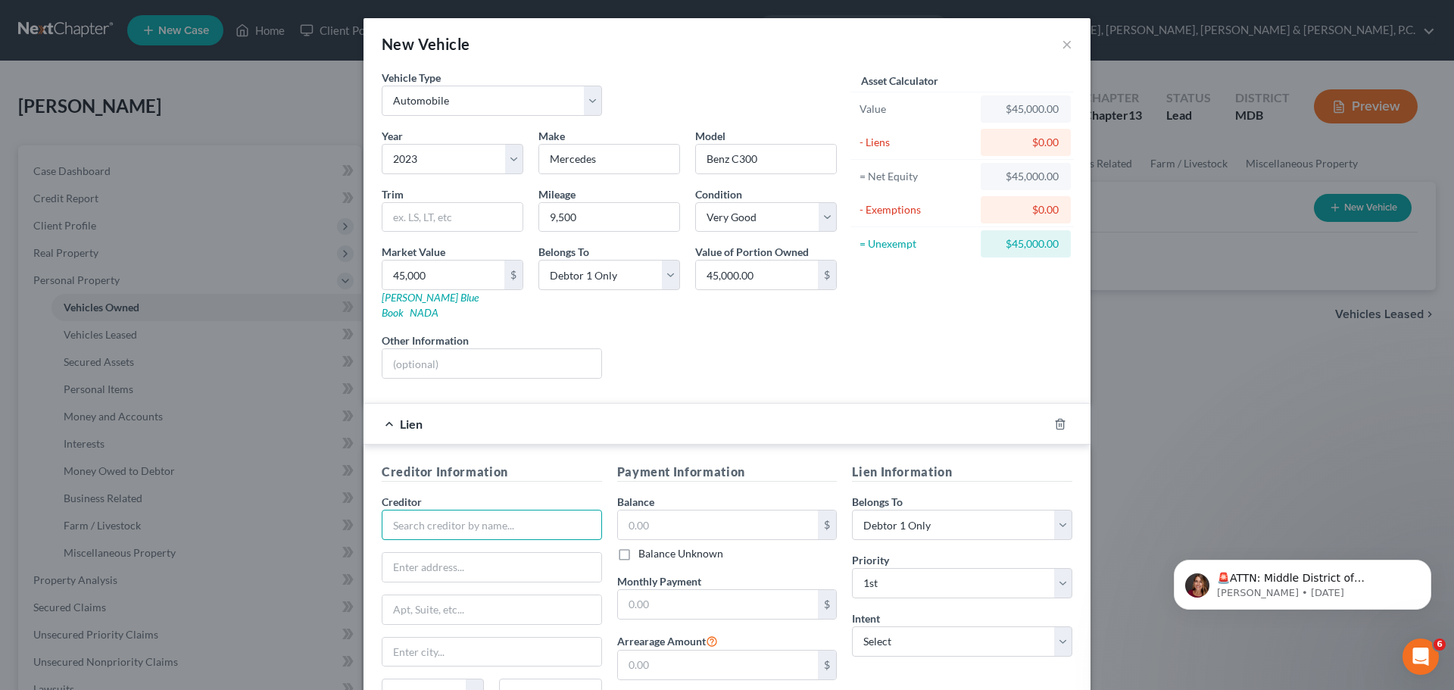
click at [554, 510] on input "text" at bounding box center [492, 525] width 220 height 30
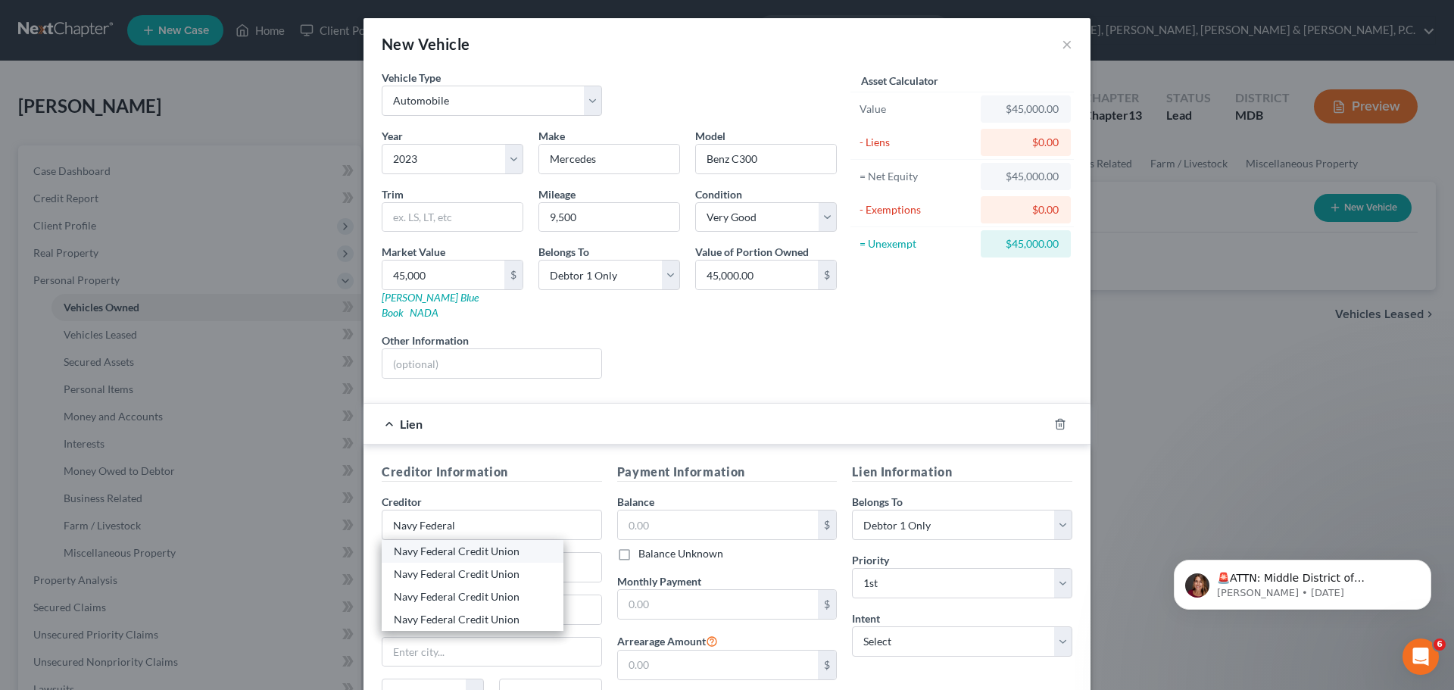
click at [489, 544] on div "Navy Federal Credit Union" at bounding box center [473, 551] width 158 height 15
type input "Navy Federal Credit Union"
type input "PO Box 3700"
type input "[PERSON_NAME]"
select select "48"
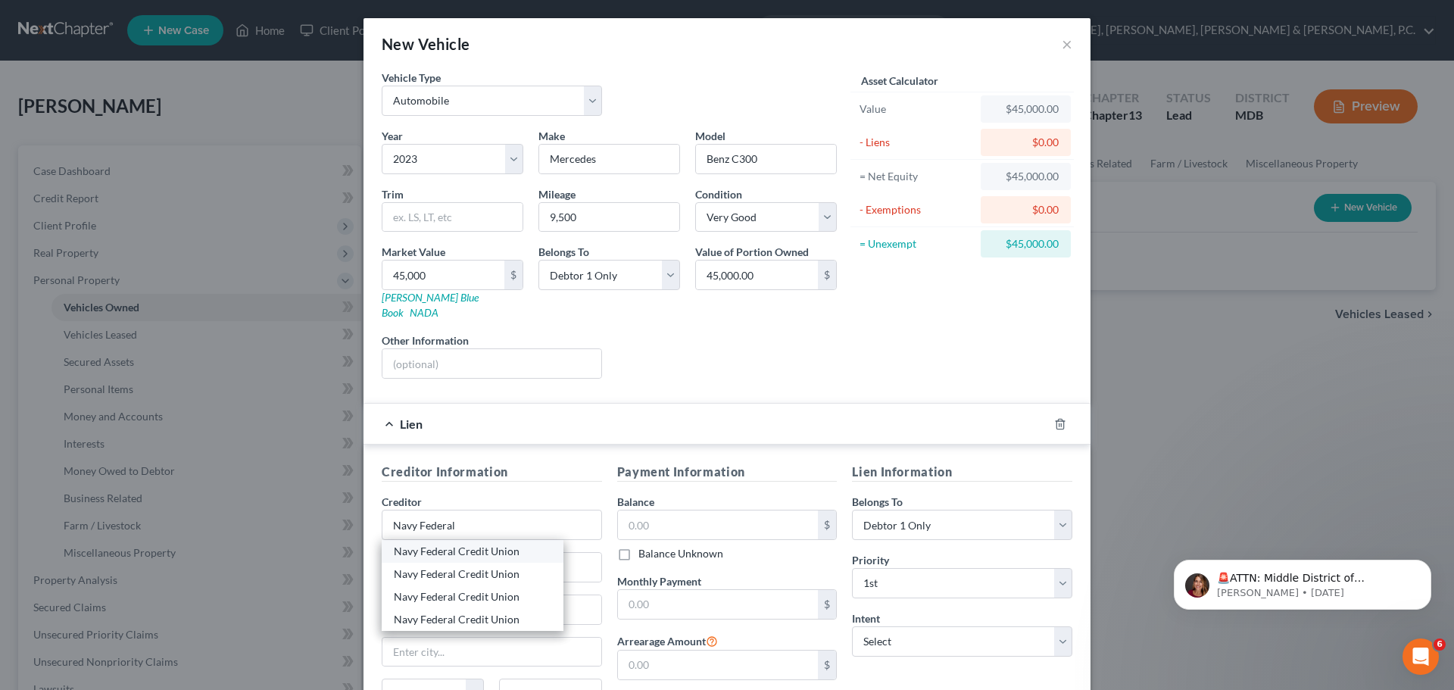
type input "22119"
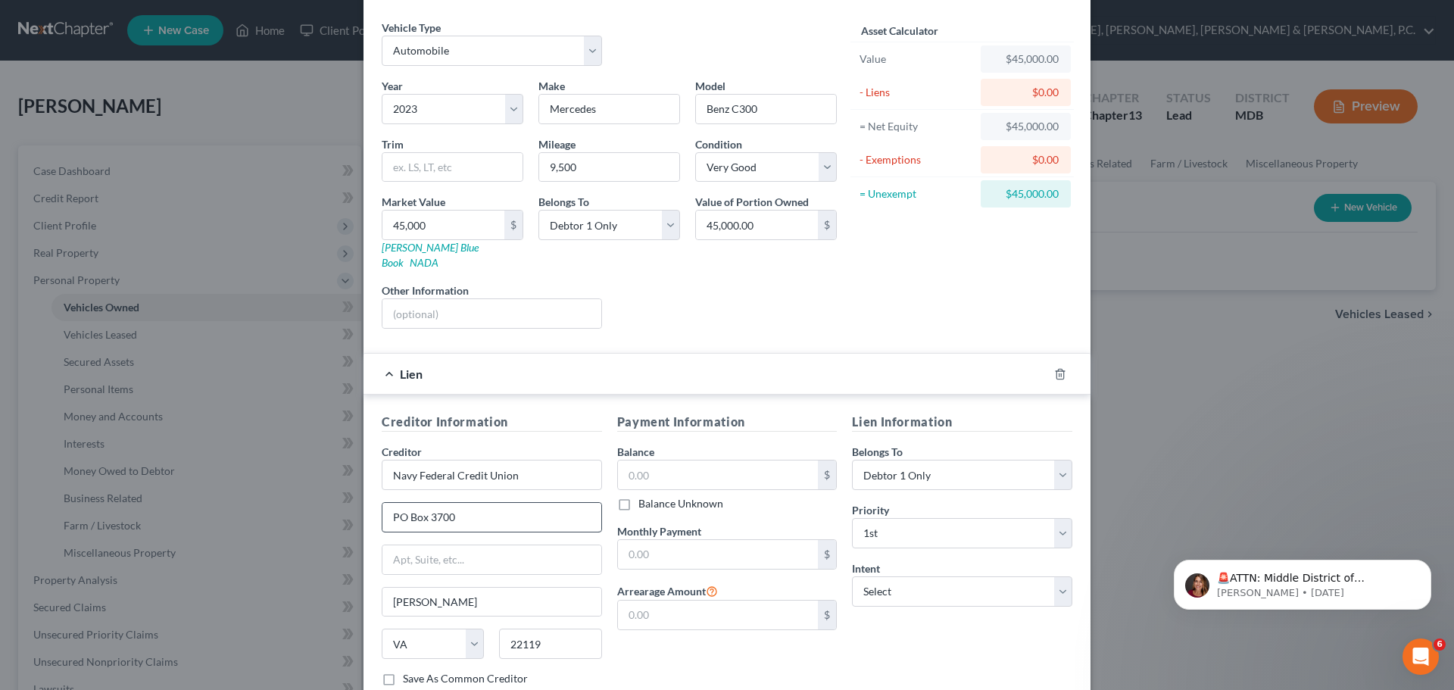
scroll to position [76, 0]
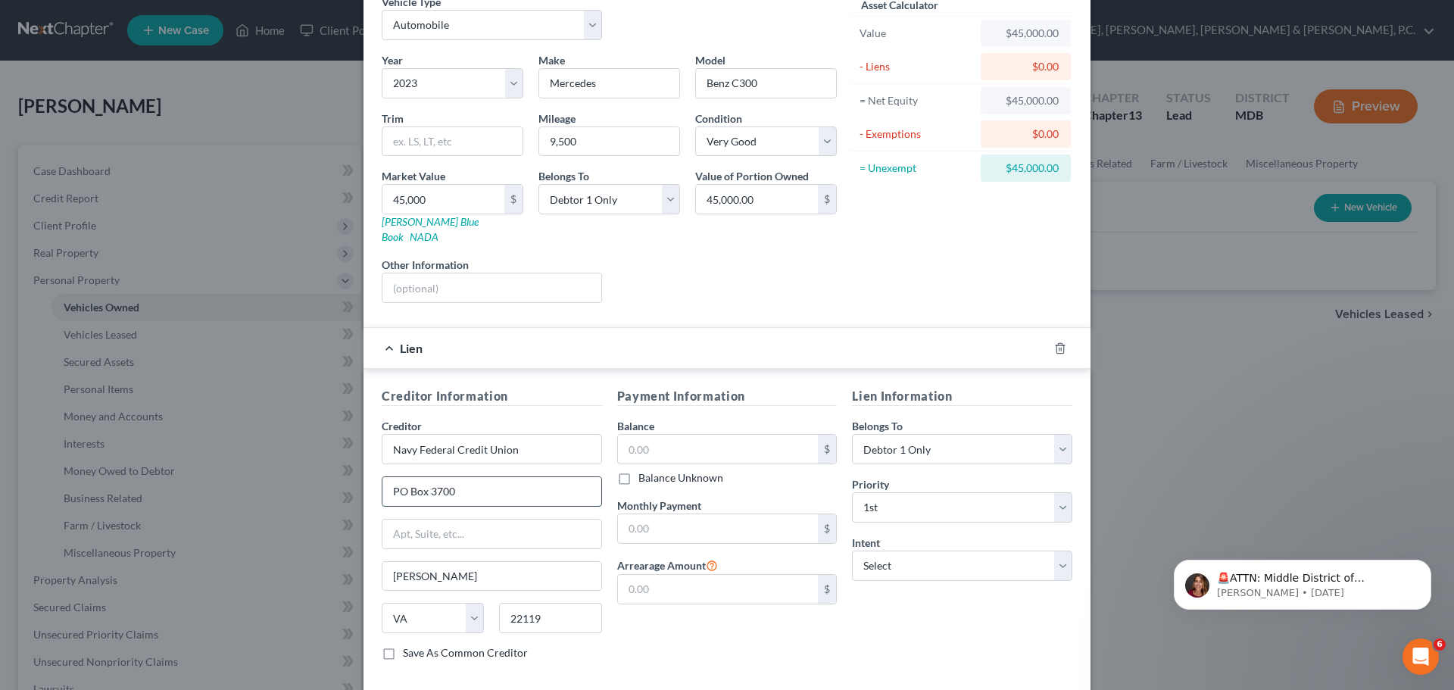
click at [460, 481] on input "PO Box 3700" at bounding box center [491, 491] width 219 height 29
type input "PO Box 3000"
click at [657, 436] on input "text" at bounding box center [718, 449] width 201 height 29
type input "46,069.11"
click at [658, 514] on input "text" at bounding box center [718, 528] width 201 height 29
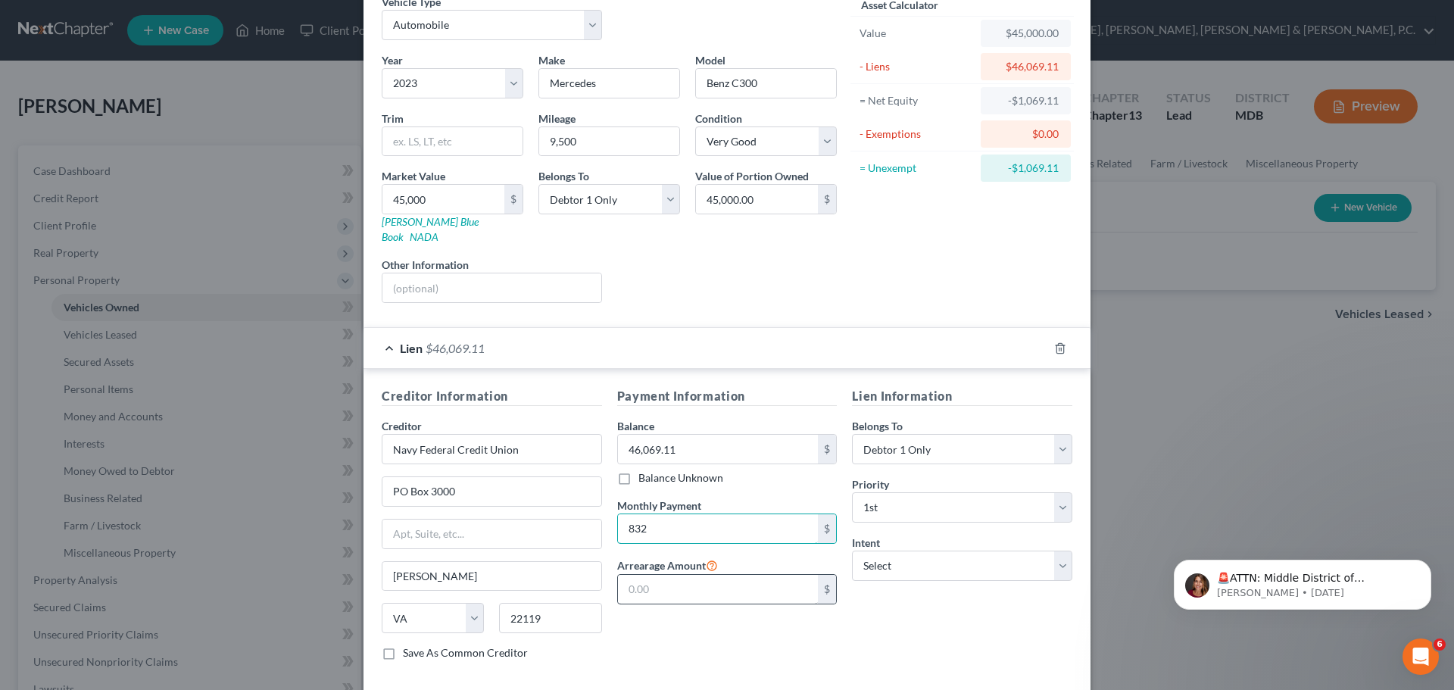
type input "832"
click at [666, 575] on input "text" at bounding box center [718, 589] width 201 height 29
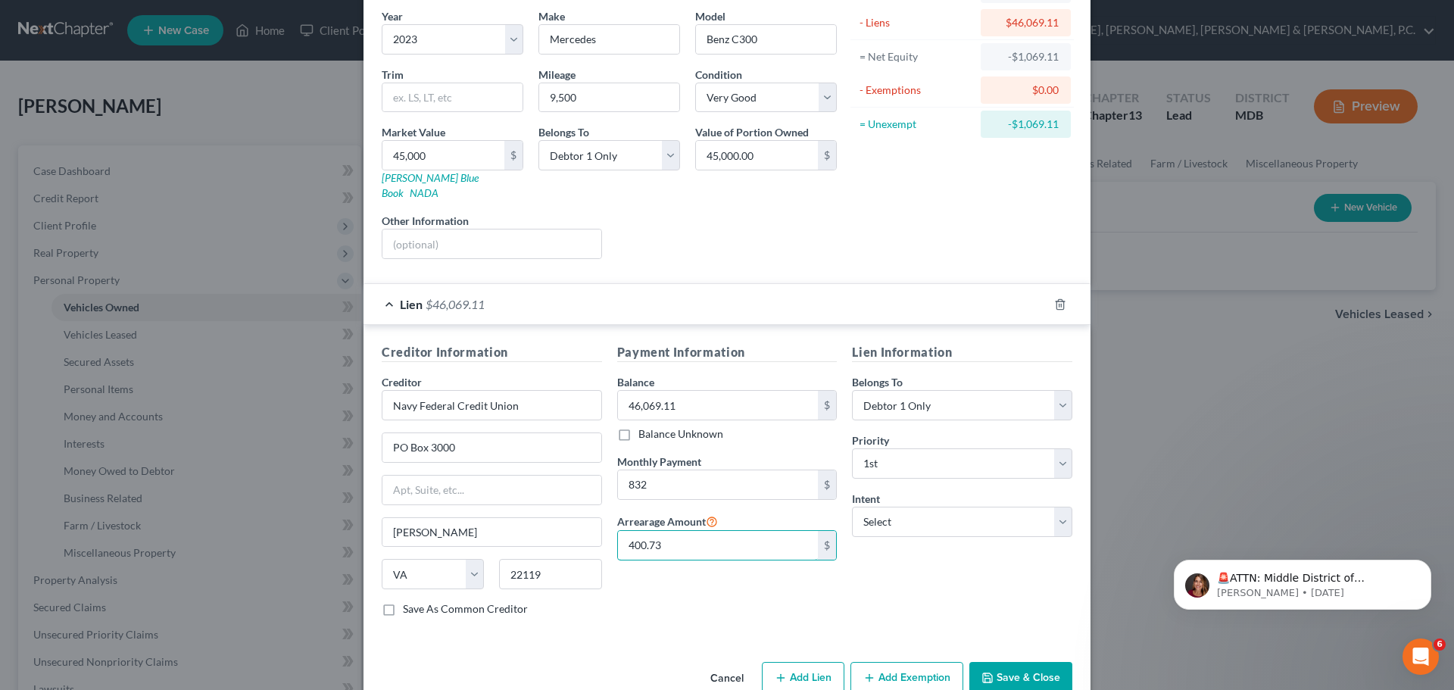
scroll to position [139, 0]
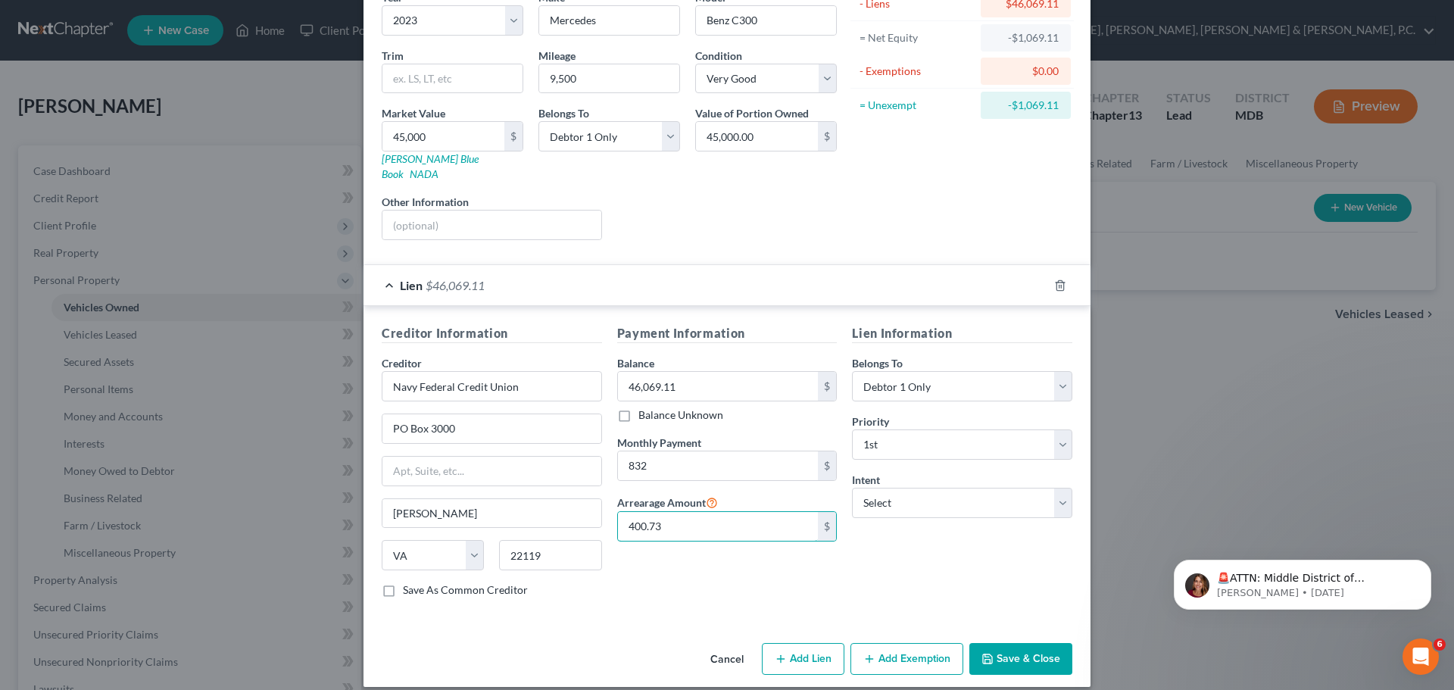
type input "400.73"
click at [992, 643] on button "Save & Close" at bounding box center [1020, 659] width 103 height 32
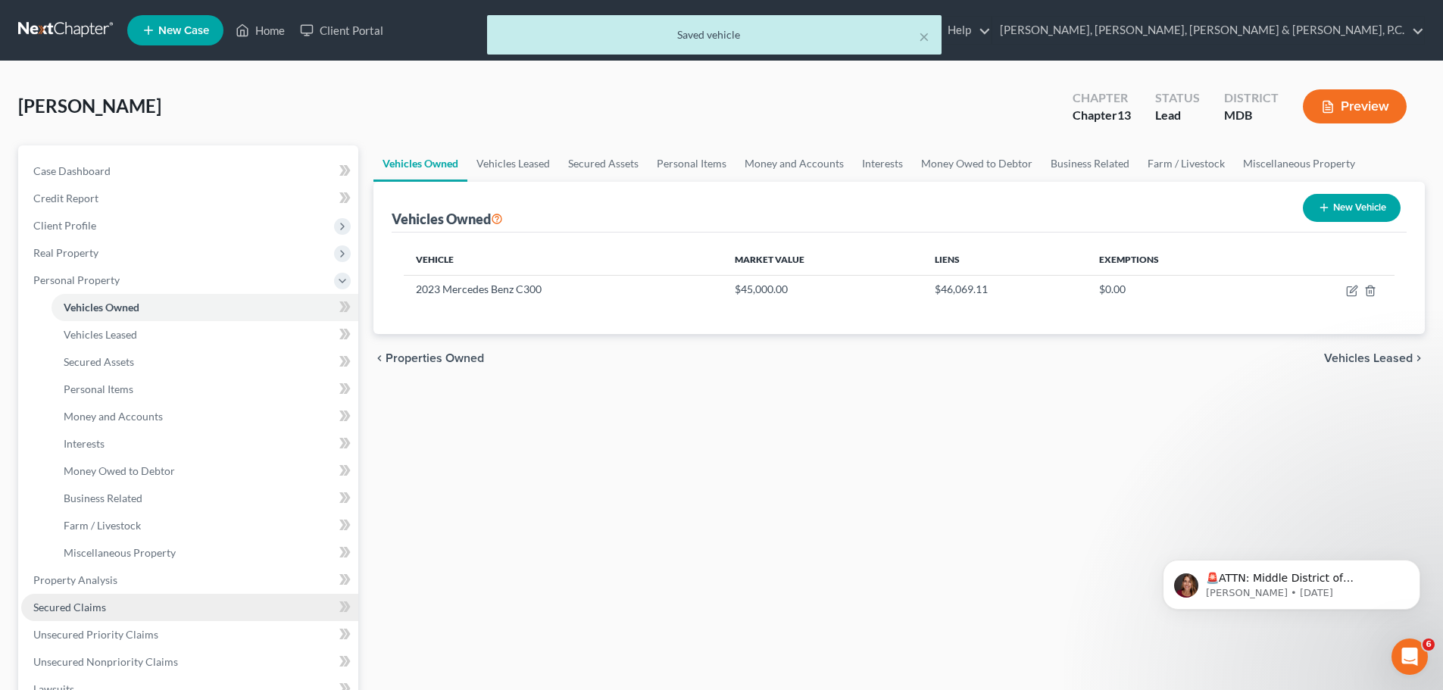
click at [95, 604] on span "Secured Claims" at bounding box center [69, 606] width 73 height 13
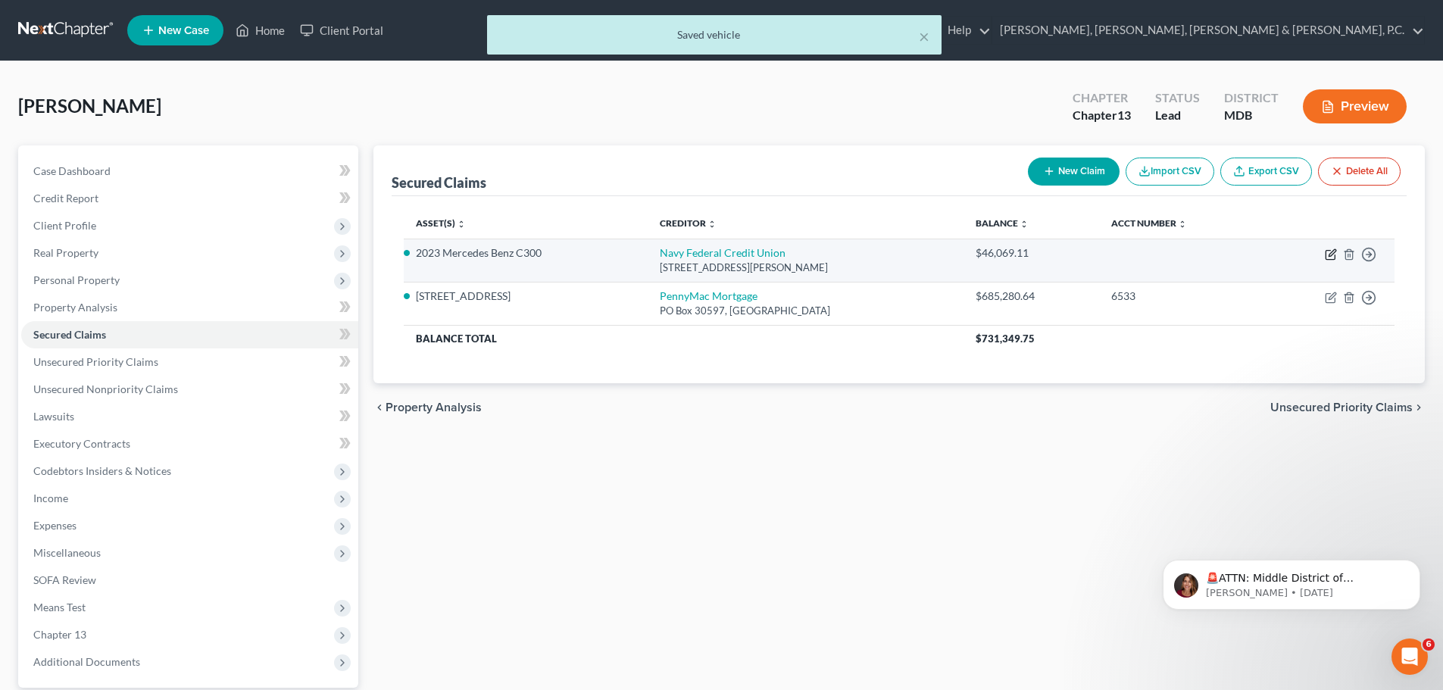
click at [1327, 252] on icon "button" at bounding box center [1330, 254] width 12 height 12
select select "48"
select select "3"
select select "0"
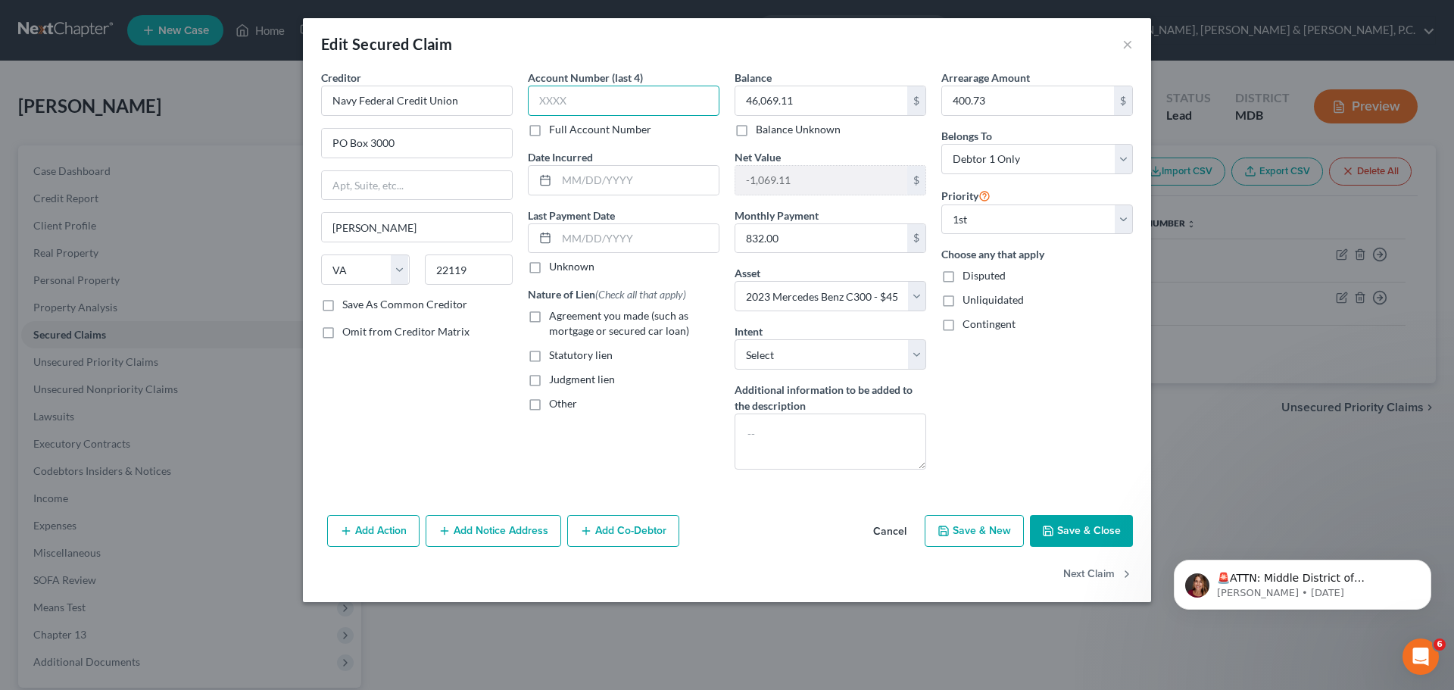
click at [587, 99] on input "text" at bounding box center [624, 101] width 192 height 30
type input "7855"
click at [768, 352] on select "Select Surrender Redeem Reaffirm Avoid Other" at bounding box center [831, 354] width 192 height 30
select select "4"
click at [735, 339] on select "Select Surrender Redeem Reaffirm Avoid Other" at bounding box center [831, 354] width 192 height 30
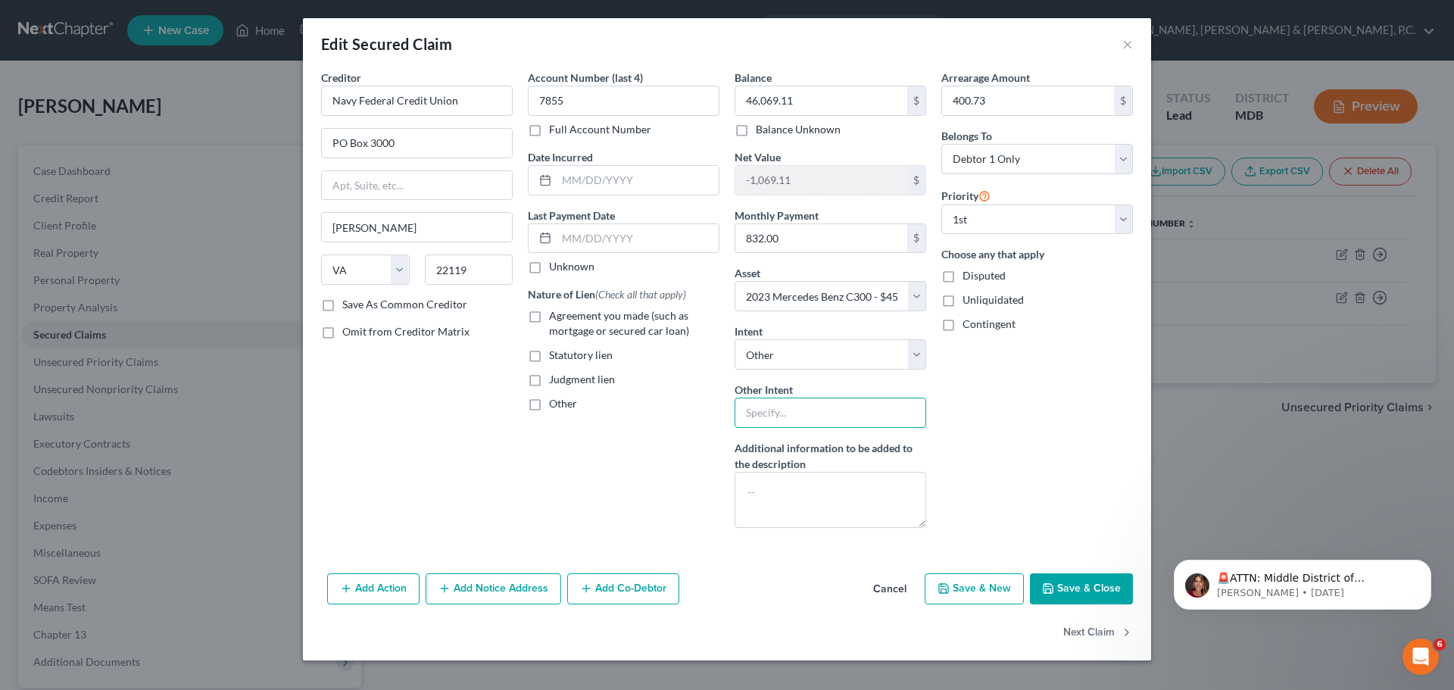
click at [790, 411] on input "text" at bounding box center [831, 413] width 192 height 30
type input "Retain and Pay"
click at [1124, 591] on button "Save & Close" at bounding box center [1081, 589] width 103 height 32
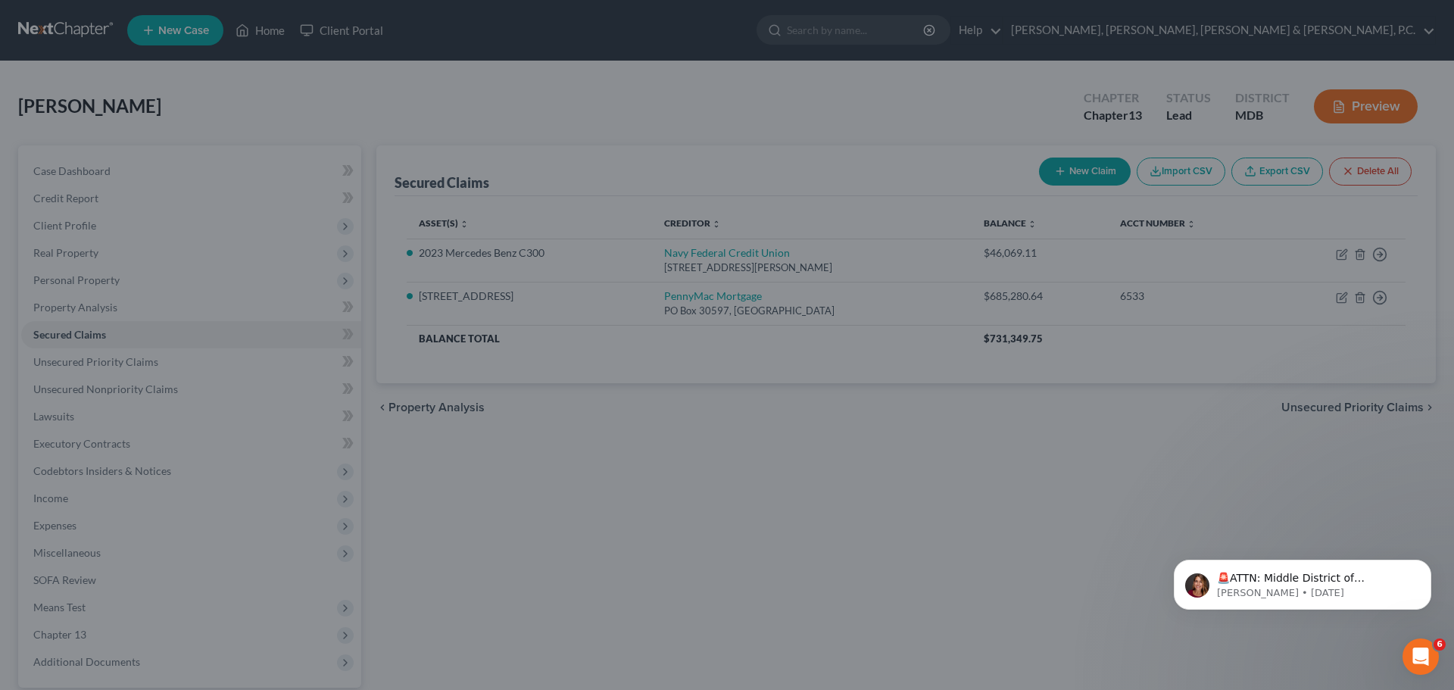
select select "3"
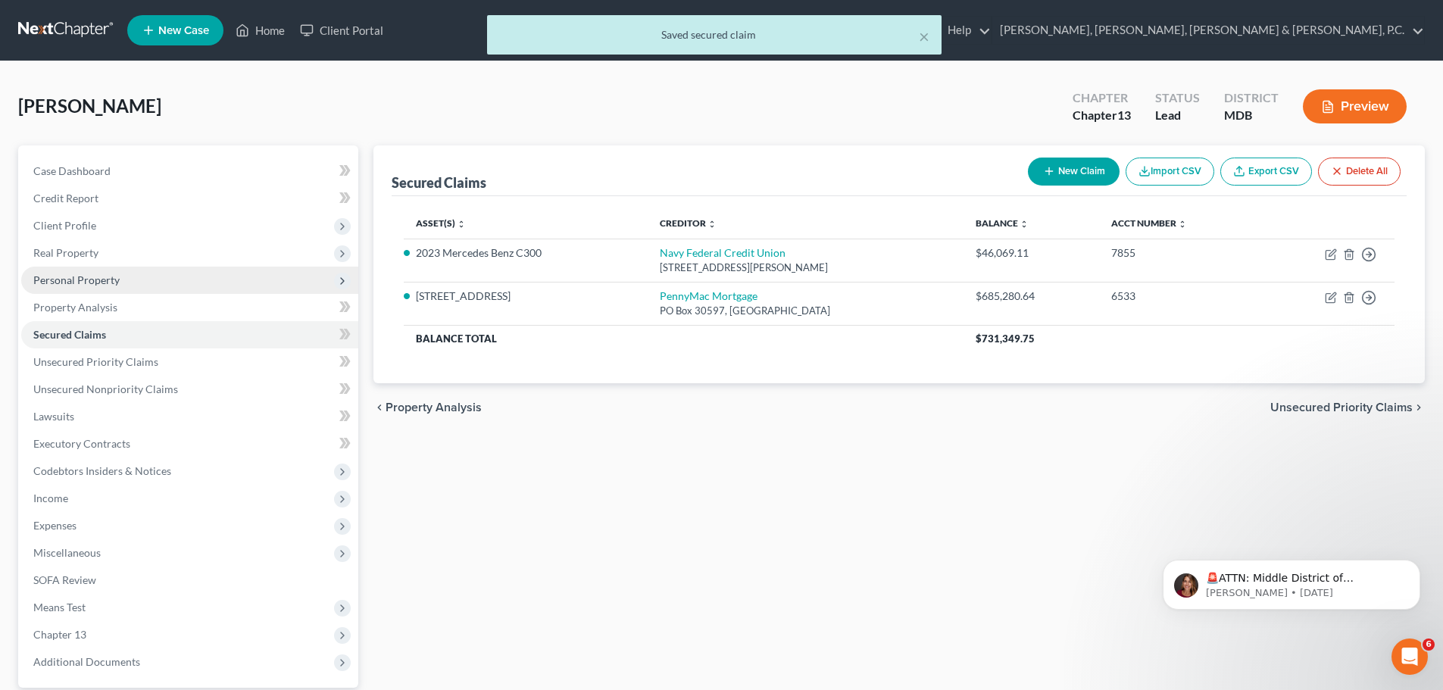
click at [104, 281] on span "Personal Property" at bounding box center [76, 279] width 86 height 13
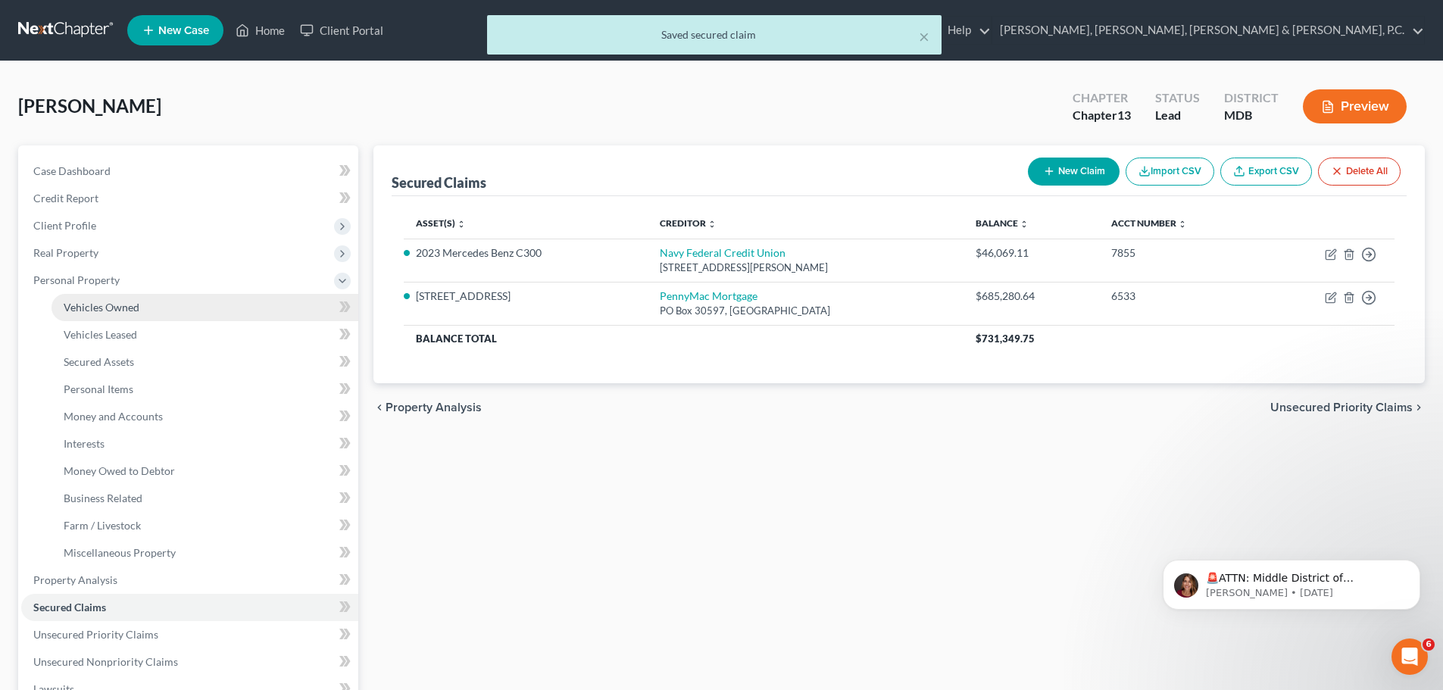
click at [110, 304] on span "Vehicles Owned" at bounding box center [102, 307] width 76 height 13
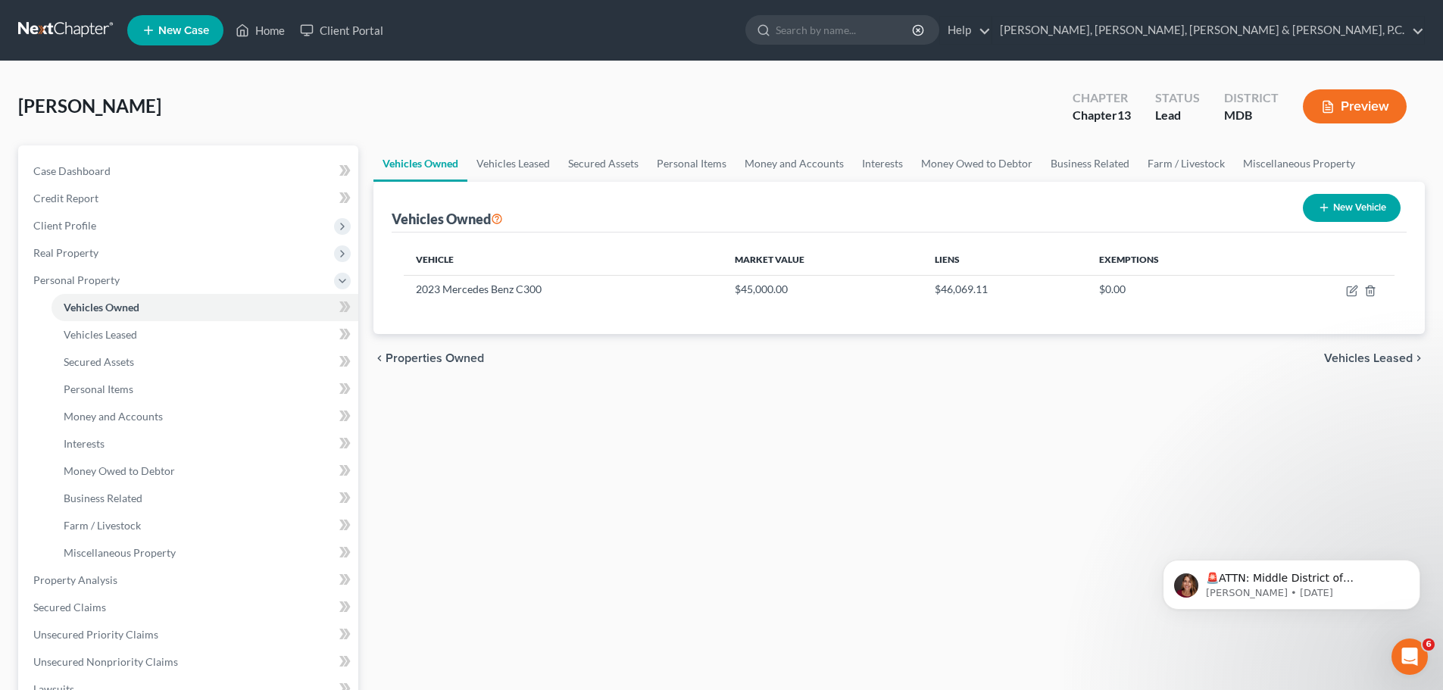
click at [1344, 210] on button "New Vehicle" at bounding box center [1351, 208] width 98 height 28
select select "0"
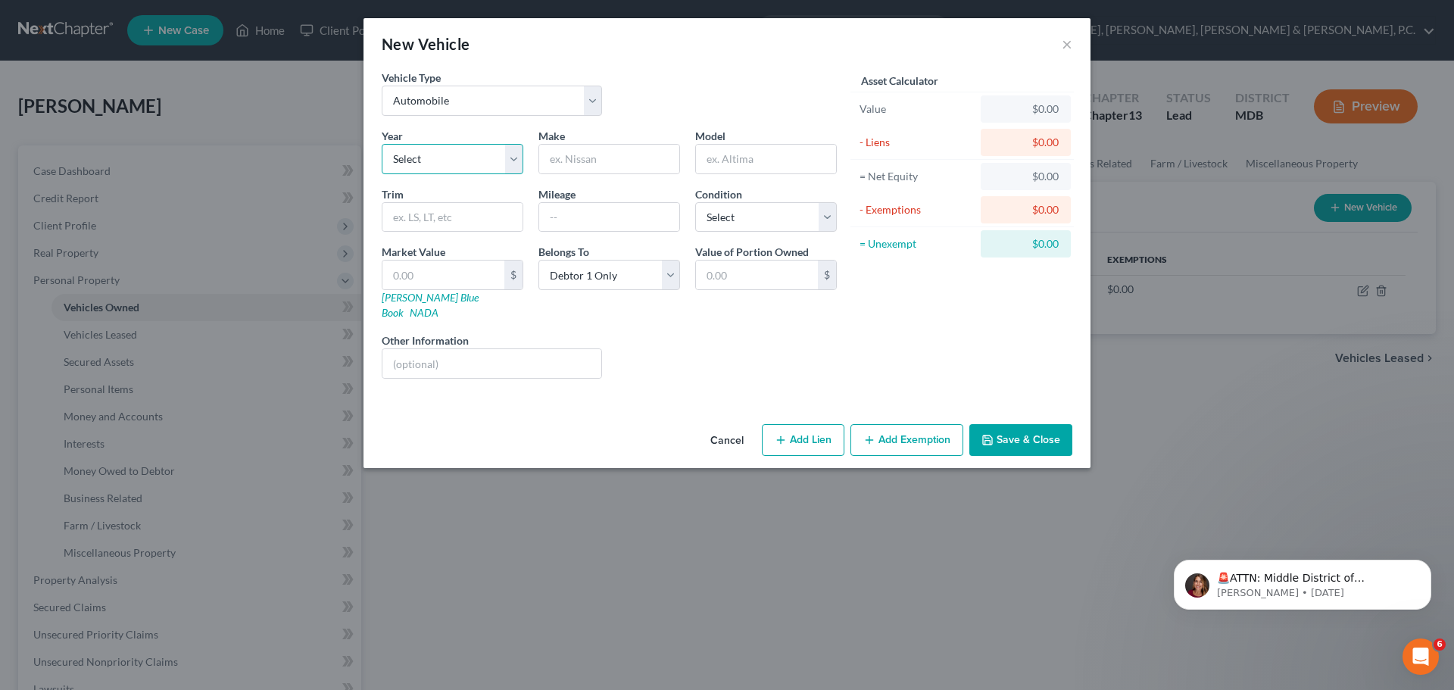
click at [473, 153] on select "Select 2026 2025 2024 2023 2022 2021 2020 2019 2018 2017 2016 2015 2014 2013 20…" at bounding box center [453, 159] width 142 height 30
select select "8"
click at [382, 144] on select "Select 2026 2025 2024 2023 2022 2021 2020 2019 2018 2017 2016 2015 2014 2013 20…" at bounding box center [453, 159] width 142 height 30
click at [574, 148] on input "text" at bounding box center [609, 159] width 140 height 29
type input "Toyota"
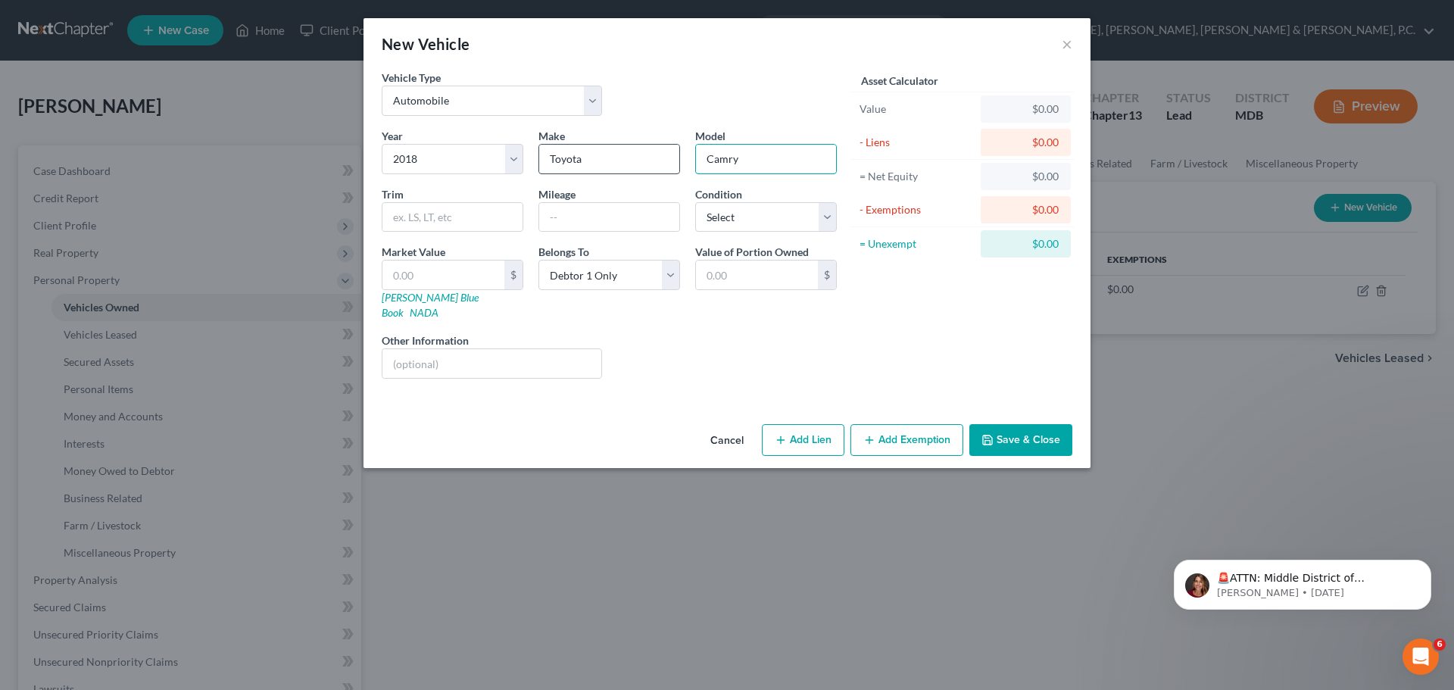
type input "Camry"
type input "68,000"
click at [731, 219] on select "Select Excellent Very Good Good Fair Poor" at bounding box center [766, 217] width 142 height 30
select select "2"
click at [695, 202] on select "Select Excellent Very Good Good Fair Poor" at bounding box center [766, 217] width 142 height 30
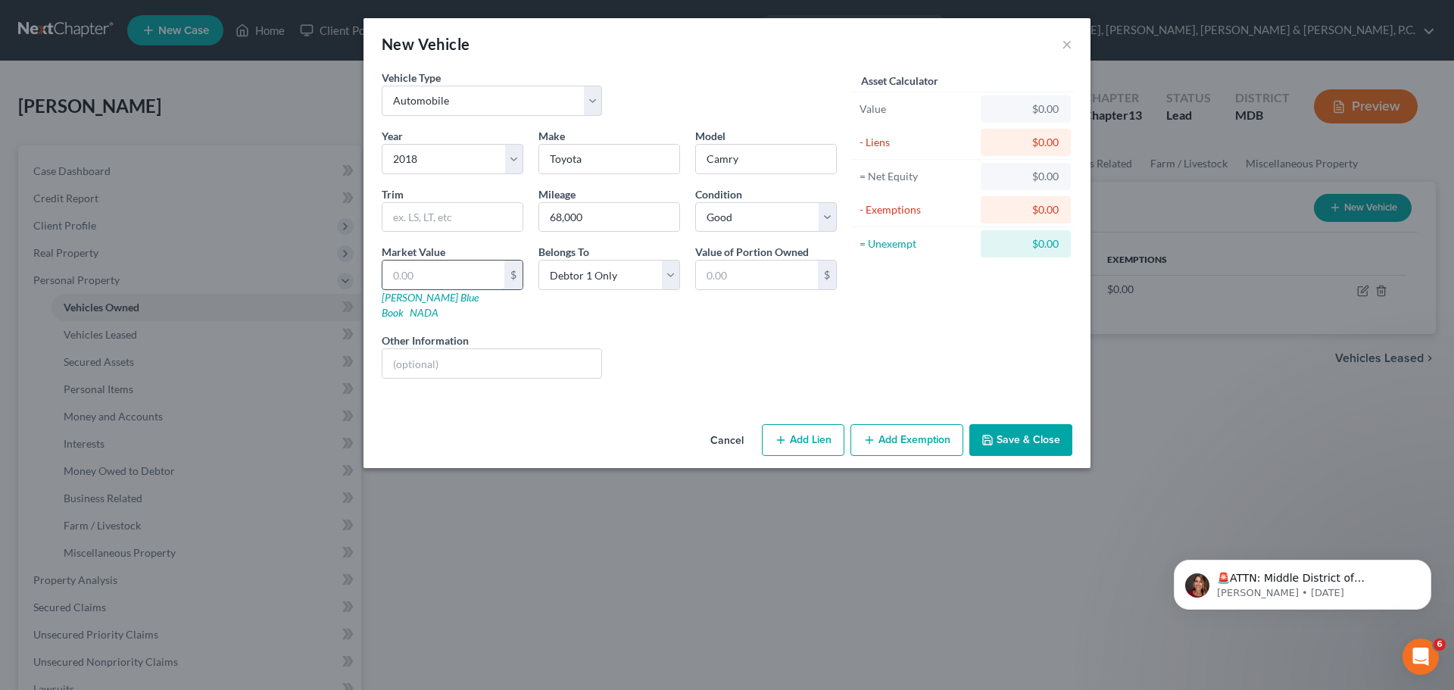
click at [480, 281] on input "text" at bounding box center [443, 274] width 122 height 29
type input "1"
type input "1.00"
type input "14"
type input "14.00"
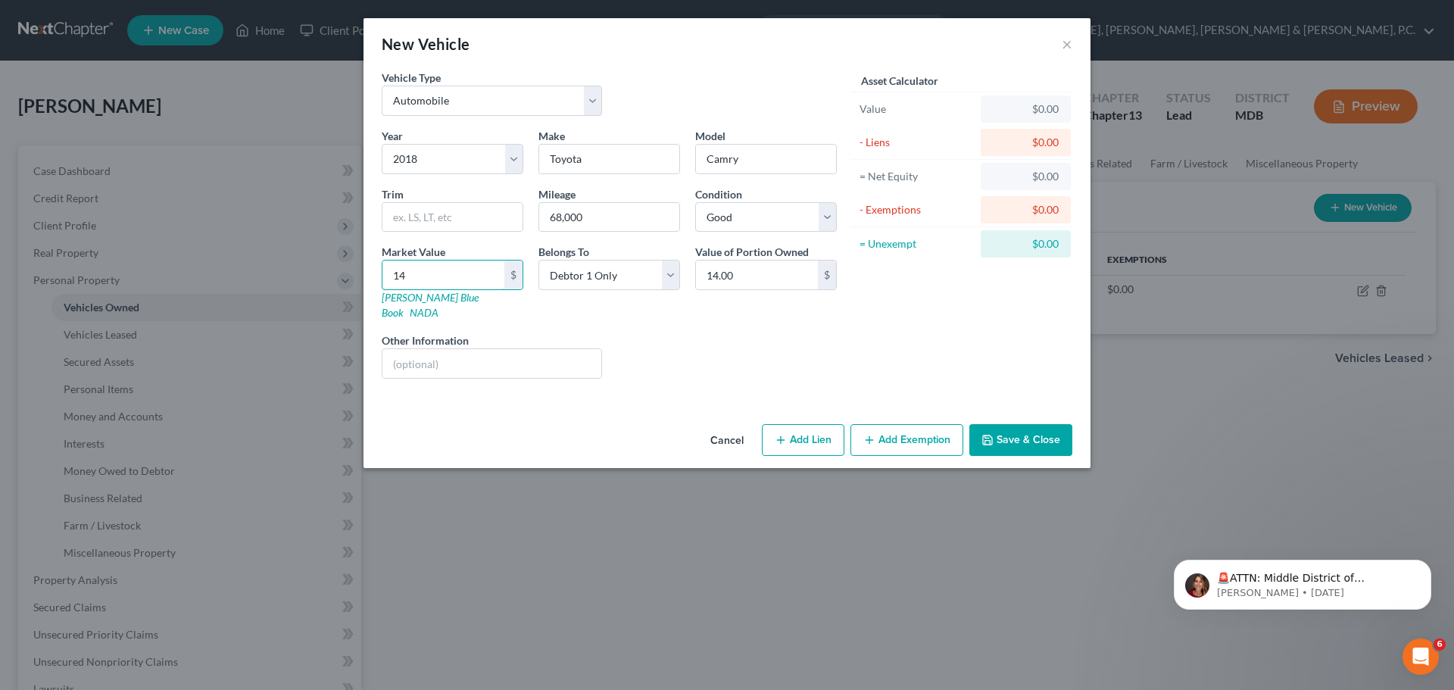
type input "140"
type input "140.00"
type input "1400"
type input "1,400.00"
type input "1,4000"
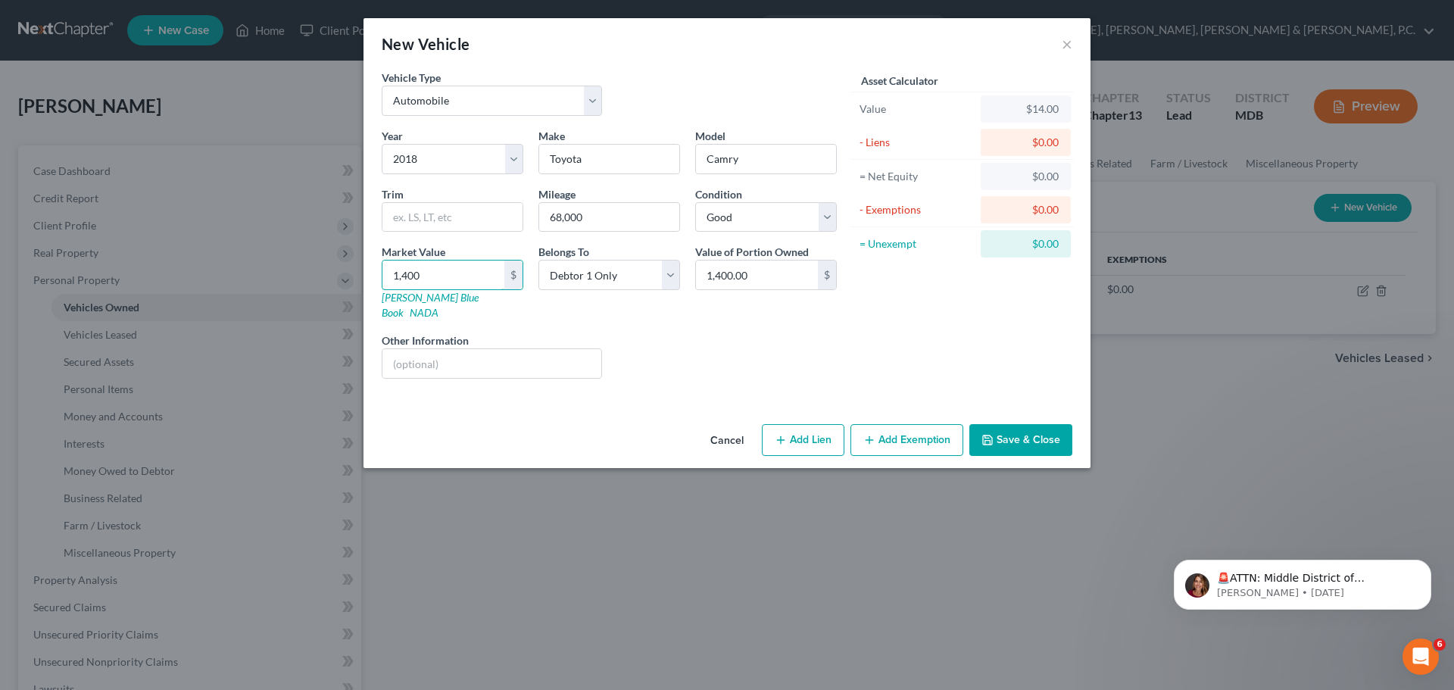
type input "14,000.00"
type input "14,000"
click at [797, 424] on button "Add Lien" at bounding box center [803, 440] width 83 height 32
select select "0"
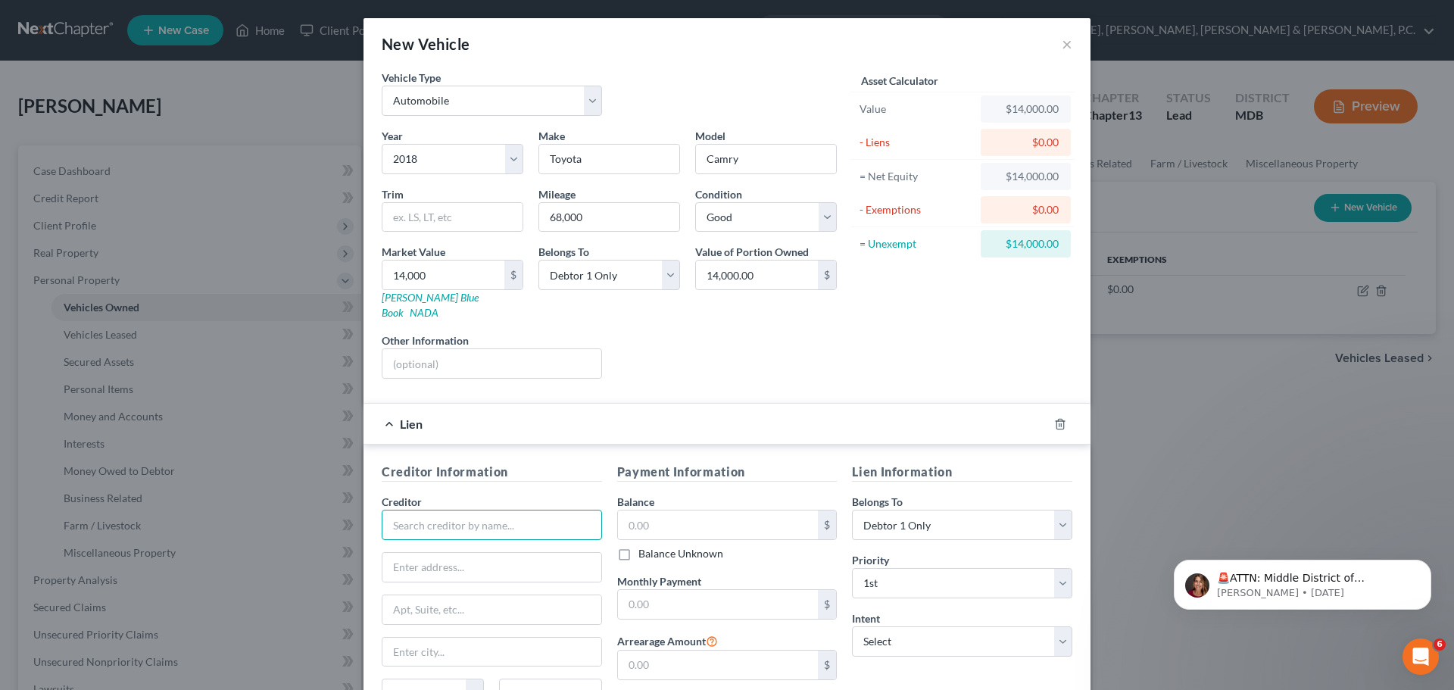
click at [549, 514] on input "text" at bounding box center [492, 525] width 220 height 30
type input "Santander Consumer"
type input "PO Box 961245"
type input "Ft. Worth"
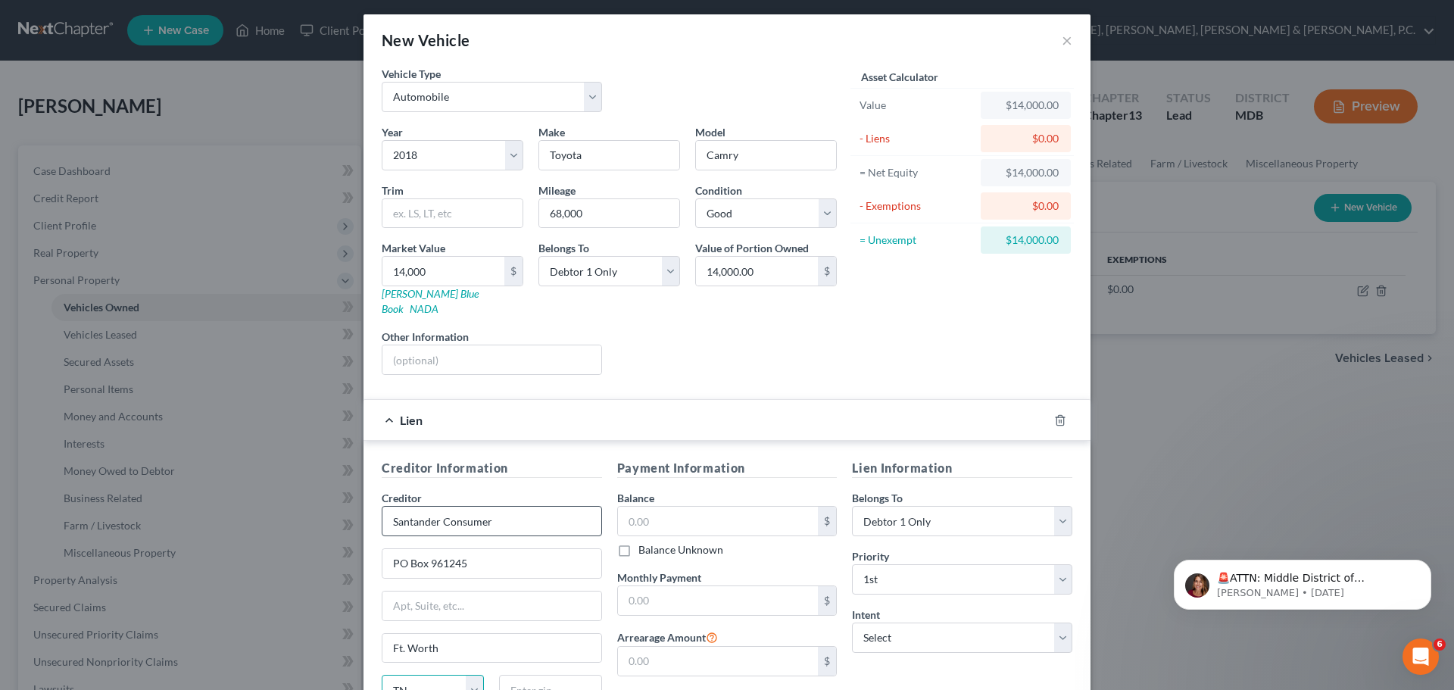
select select "45"
type input "76161"
type input "[GEOGRAPHIC_DATA]"
click at [633, 507] on input "text" at bounding box center [718, 521] width 201 height 29
type input "10,058.87"
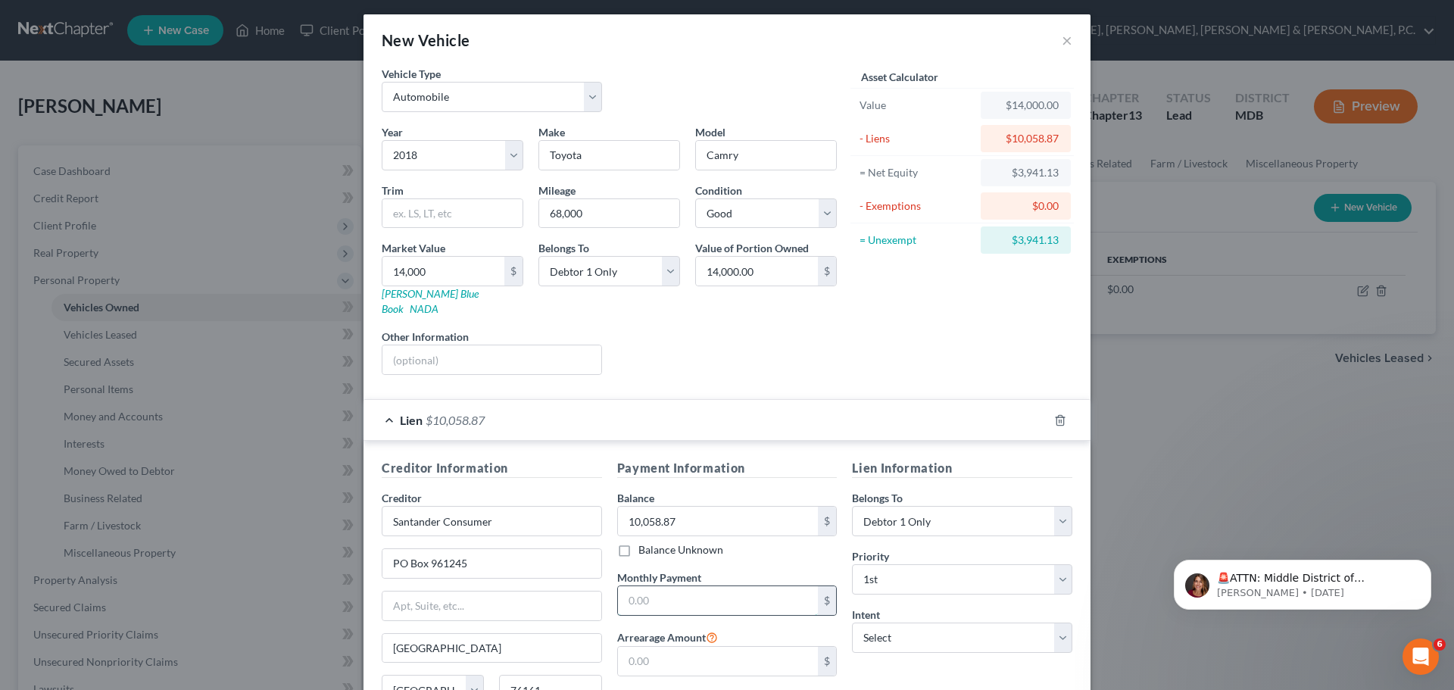
click at [684, 586] on input "text" at bounding box center [718, 600] width 201 height 29
type input "695.11"
click at [696, 647] on input "text" at bounding box center [718, 661] width 201 height 29
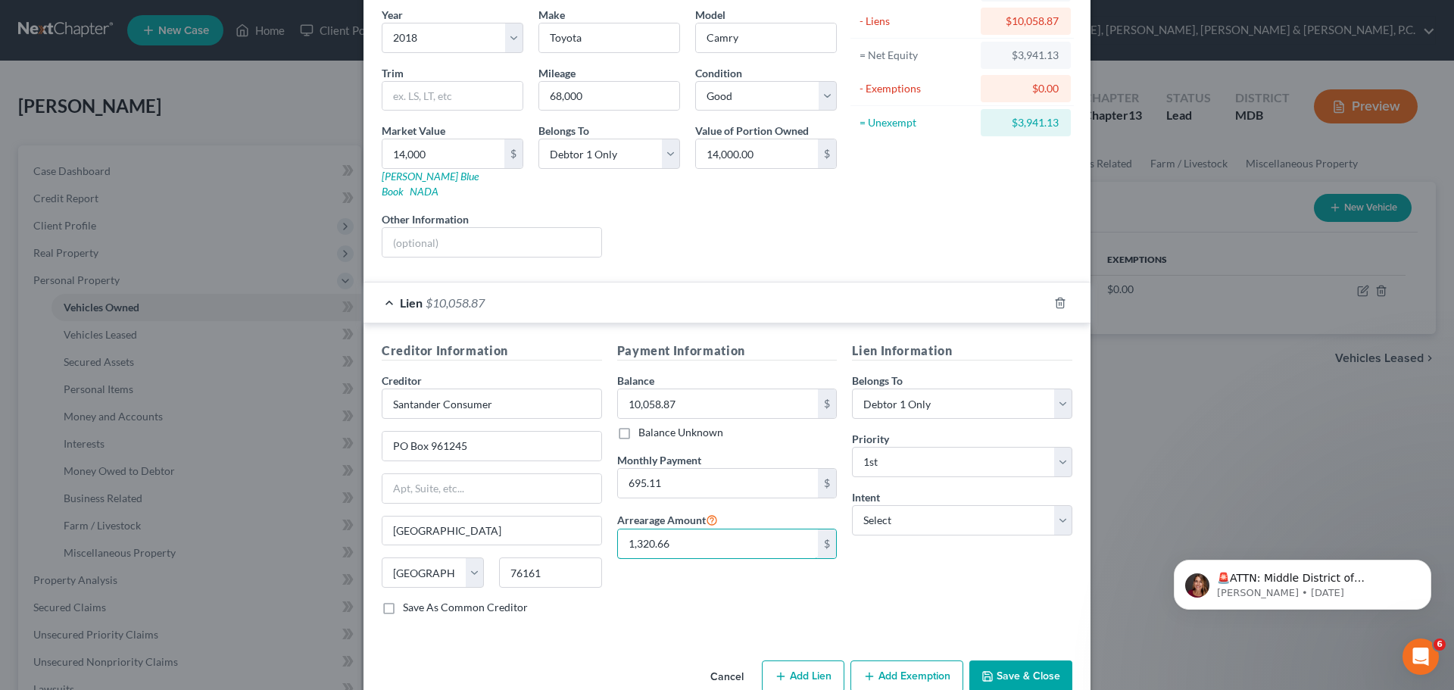
scroll to position [139, 0]
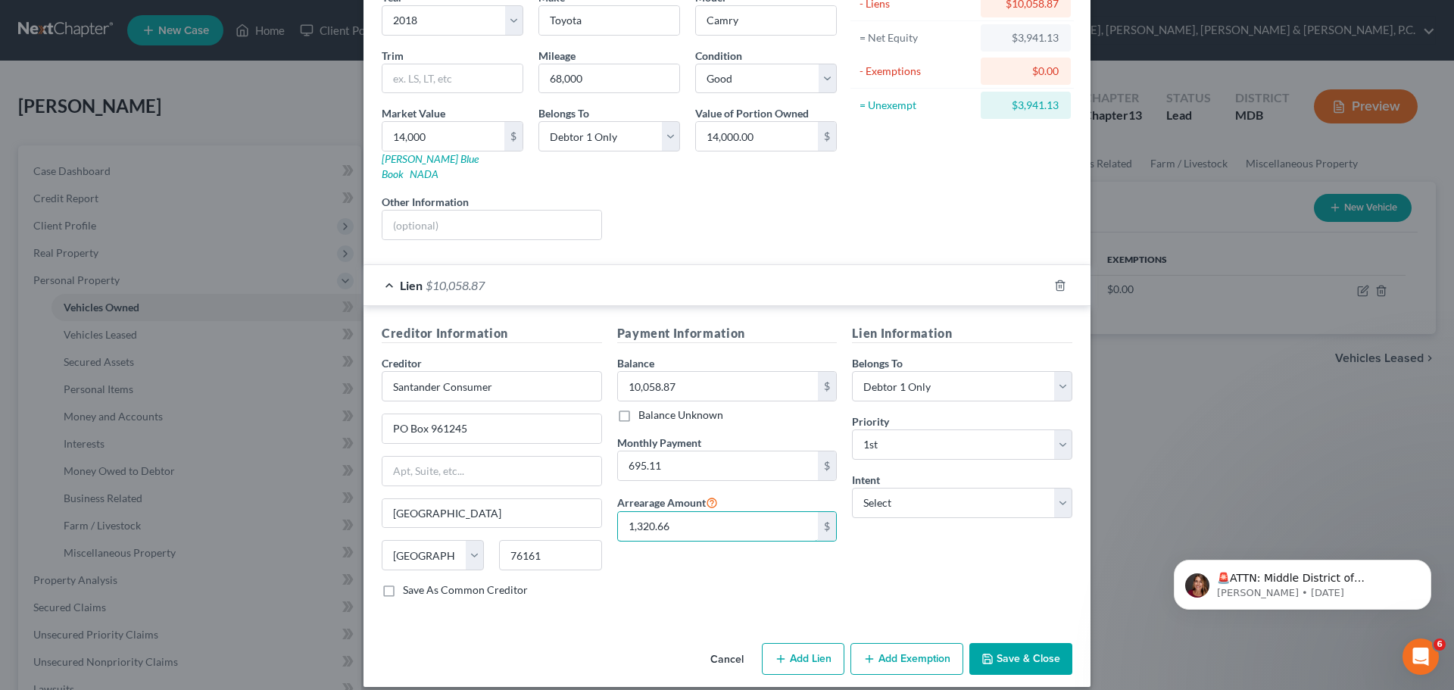
type input "1,320.66"
click at [1010, 643] on button "Save & Close" at bounding box center [1020, 659] width 103 height 32
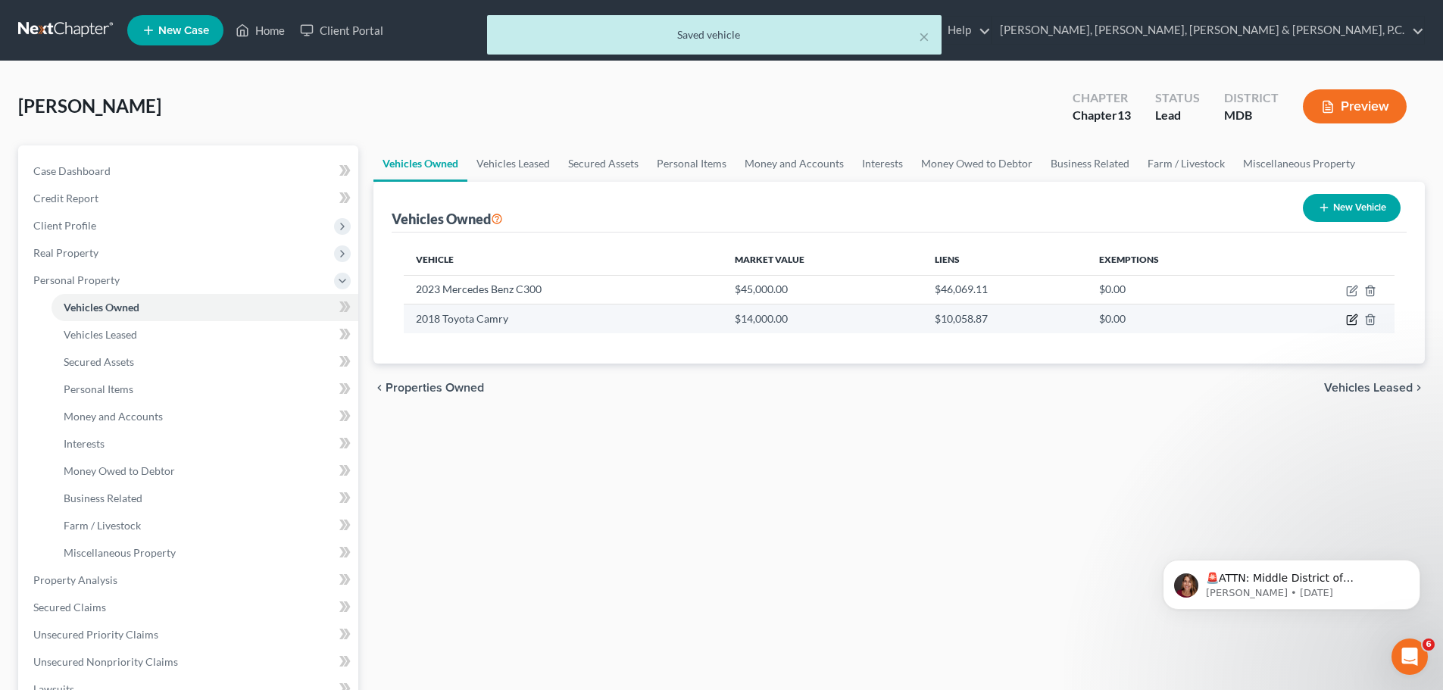
click at [1352, 317] on icon "button" at bounding box center [1352, 319] width 12 height 12
select select "0"
select select "8"
select select "2"
select select "0"
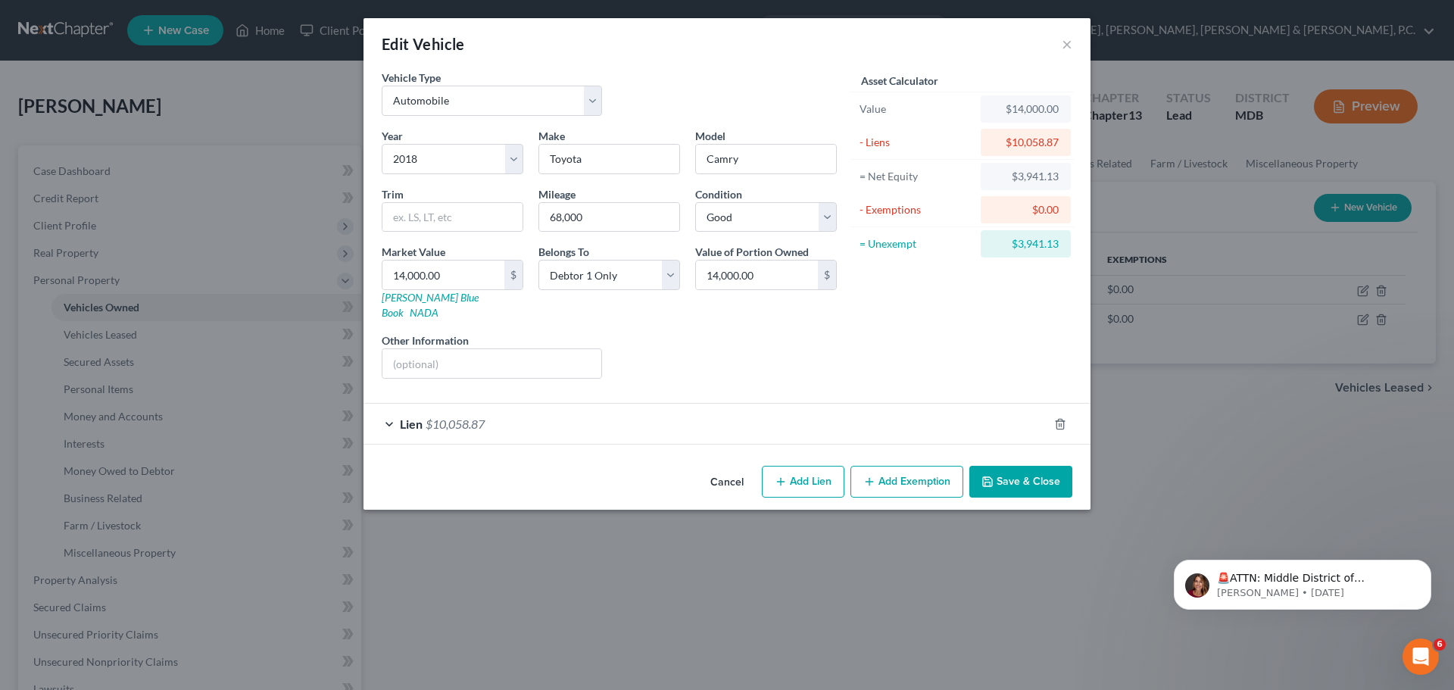
click at [881, 466] on button "Add Exemption" at bounding box center [906, 482] width 113 height 32
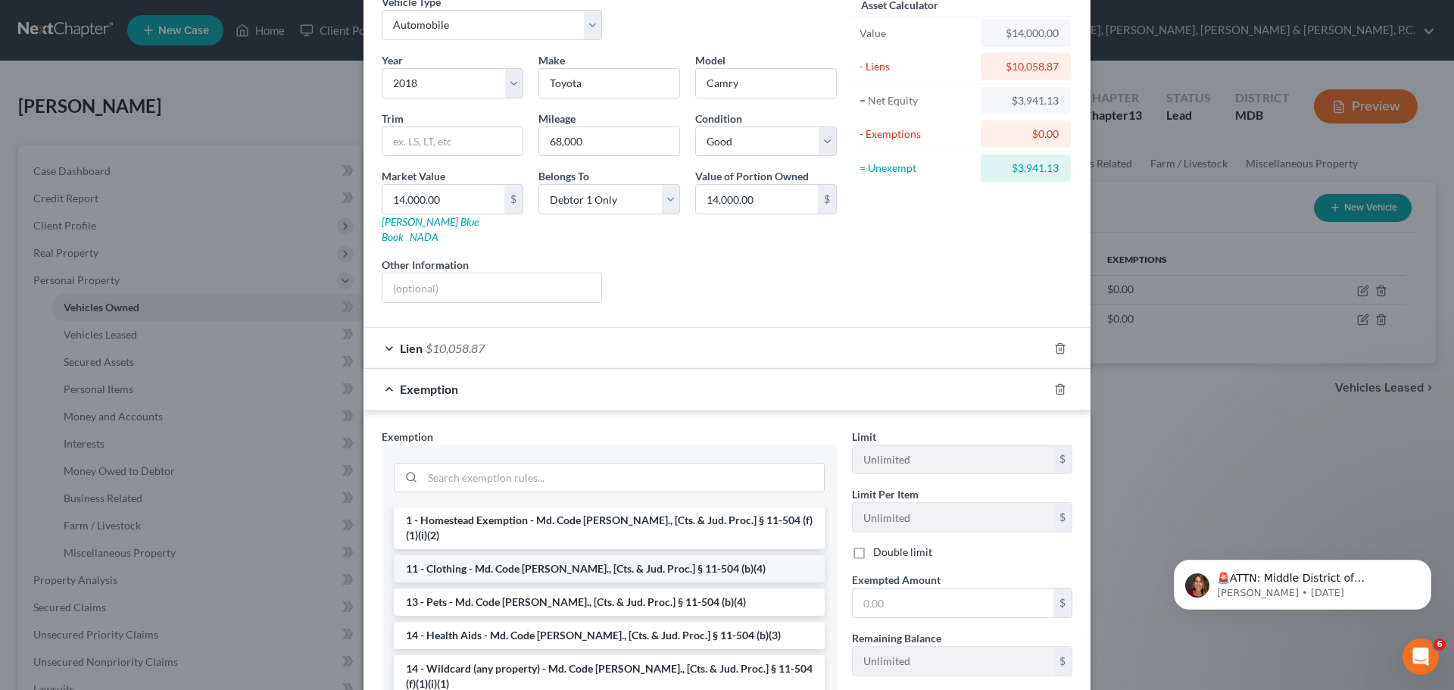
scroll to position [151, 0]
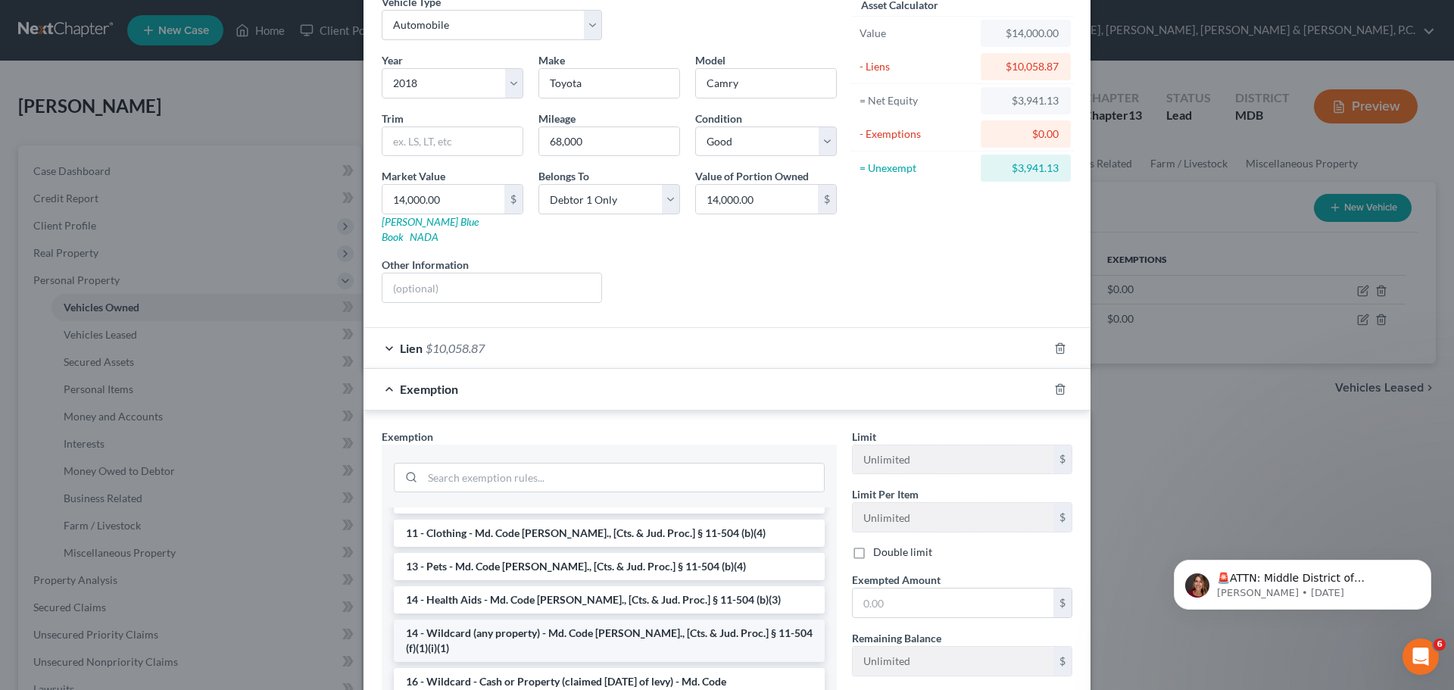
click at [554, 619] on li "14 - Wildcard (any property) - Md. Code [PERSON_NAME]., [Cts. & Jud. Proc.] § 1…" at bounding box center [609, 640] width 431 height 42
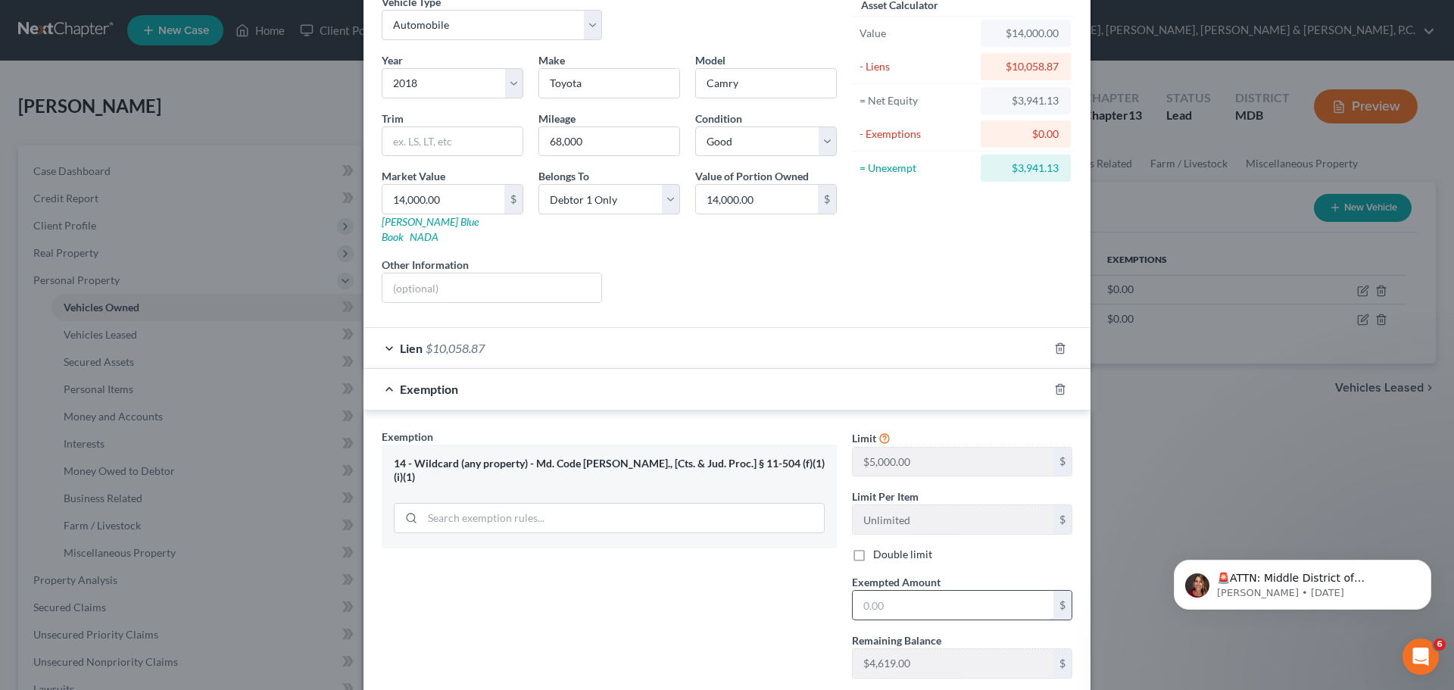
click at [859, 591] on input "text" at bounding box center [953, 605] width 201 height 29
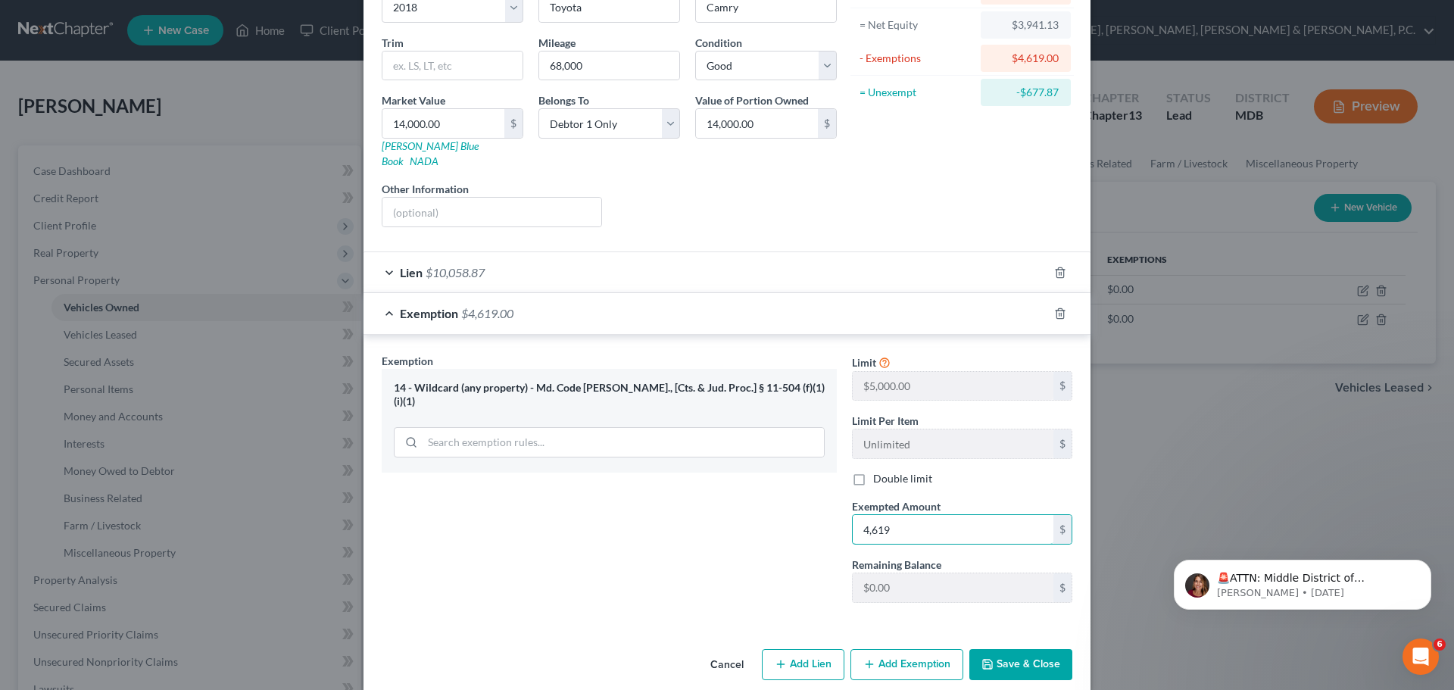
type input "4,619"
click at [984, 660] on icon "button" at bounding box center [987, 664] width 9 height 9
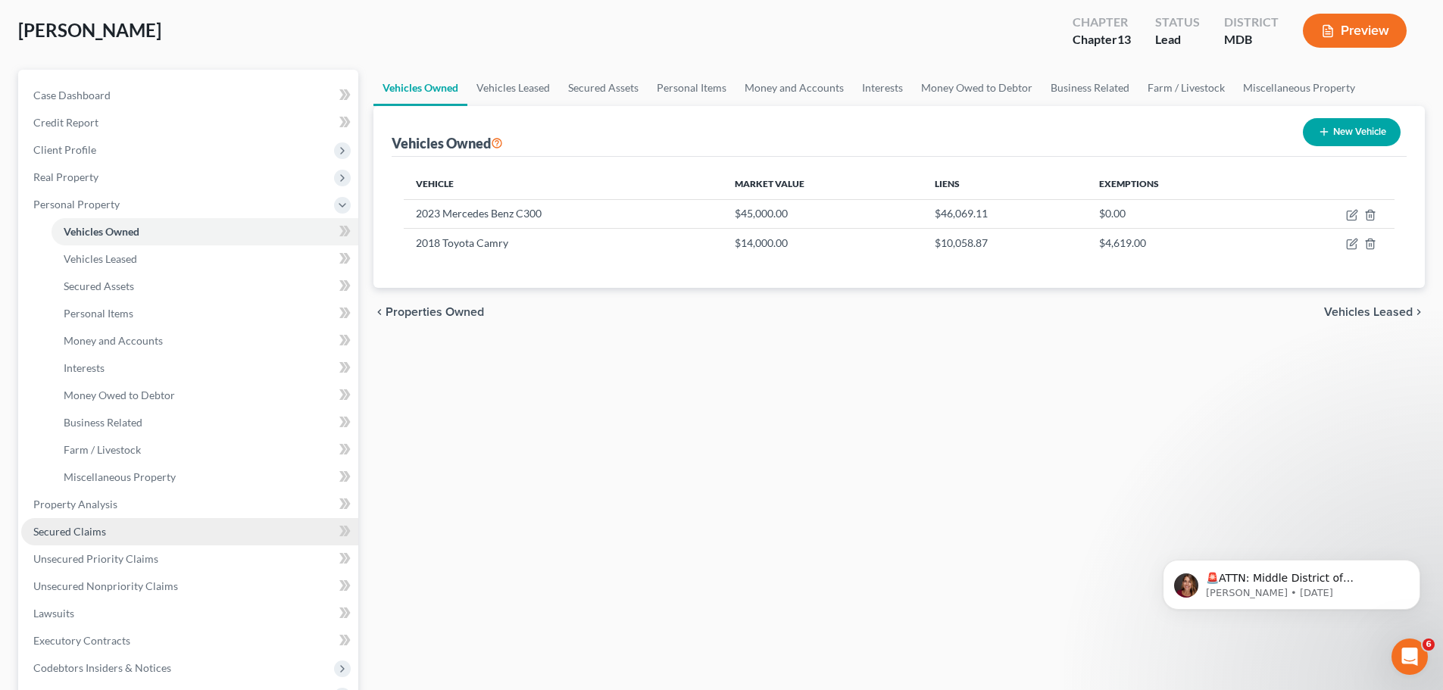
click at [106, 532] on link "Secured Claims" at bounding box center [189, 531] width 337 height 27
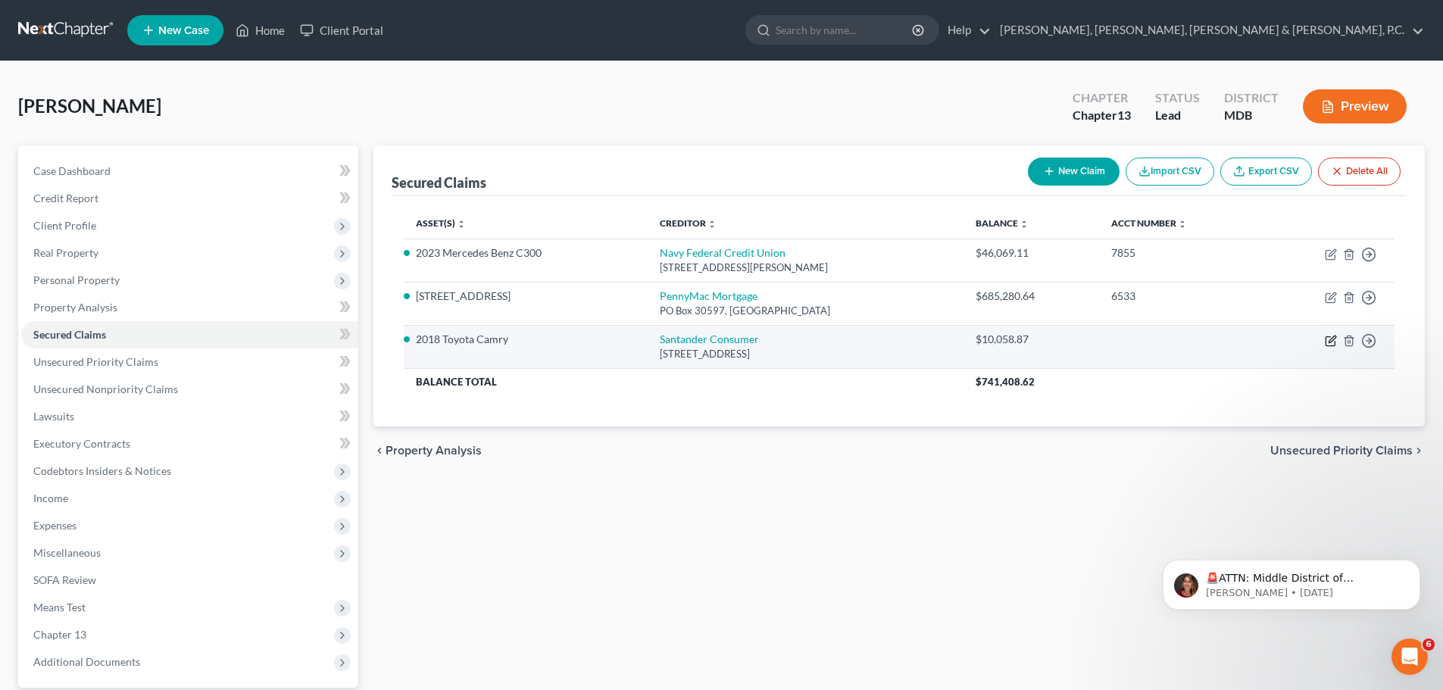
click at [1328, 338] on icon "button" at bounding box center [1330, 341] width 12 height 12
select select "45"
select select "0"
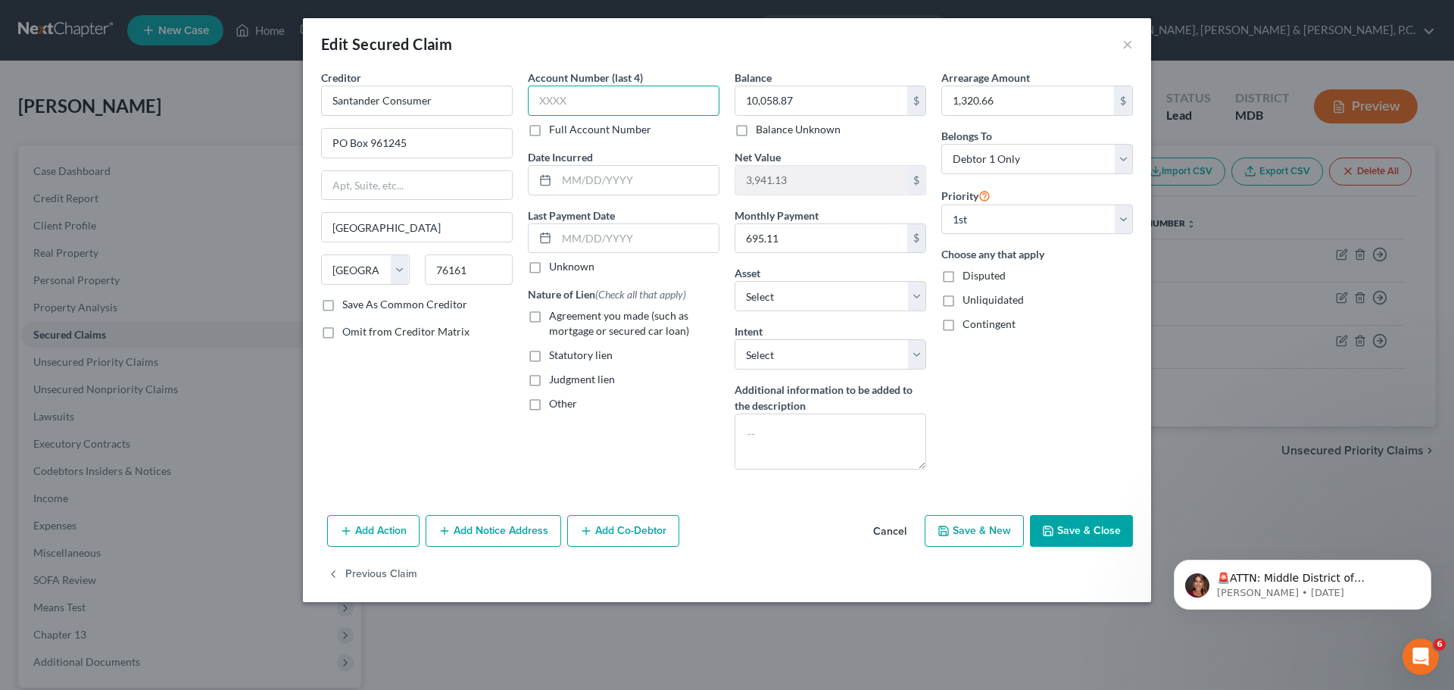
click at [664, 105] on input "text" at bounding box center [624, 101] width 192 height 30
type input "7894"
click at [778, 338] on div "Intent Select Surrender Redeem Reaffirm Avoid Other" at bounding box center [831, 346] width 192 height 46
click at [780, 341] on select "Select Surrender Redeem Reaffirm Avoid Other" at bounding box center [831, 354] width 192 height 30
select select "4"
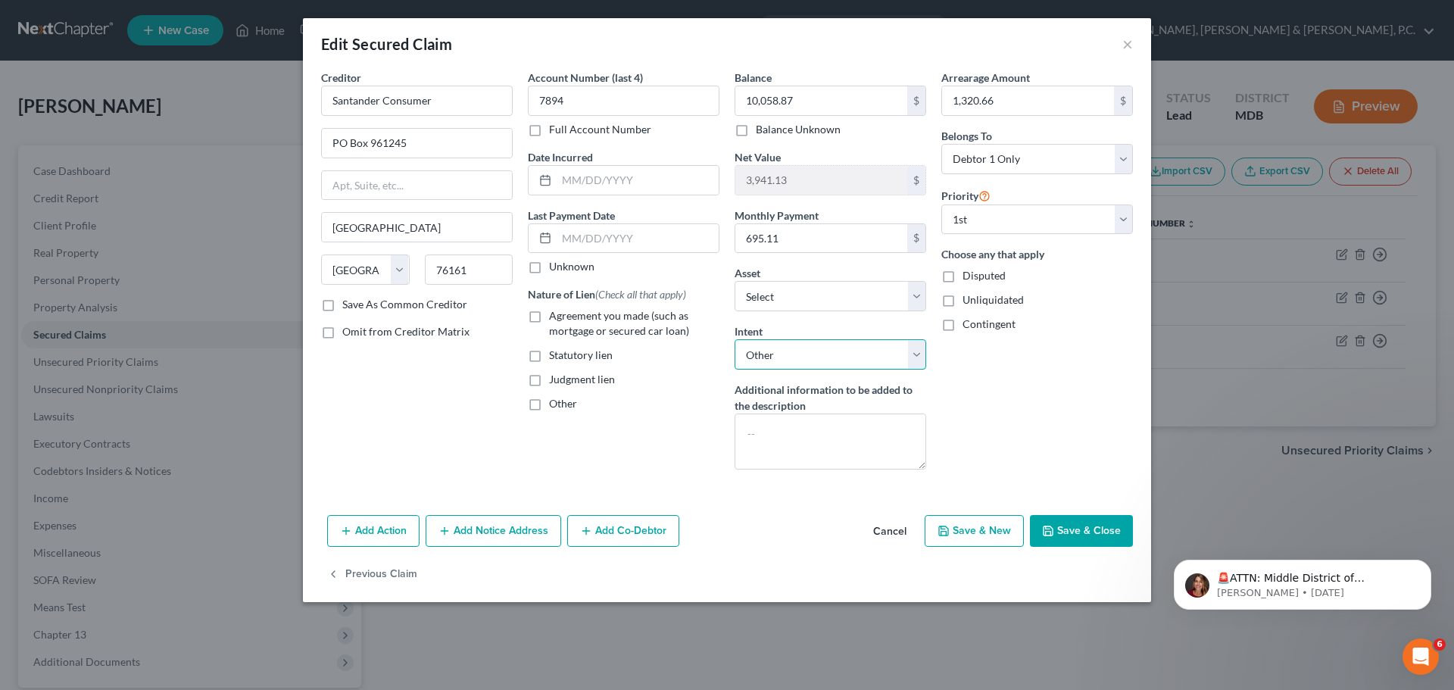
click at [735, 339] on select "Select Surrender Redeem Reaffirm Avoid Other" at bounding box center [831, 354] width 192 height 30
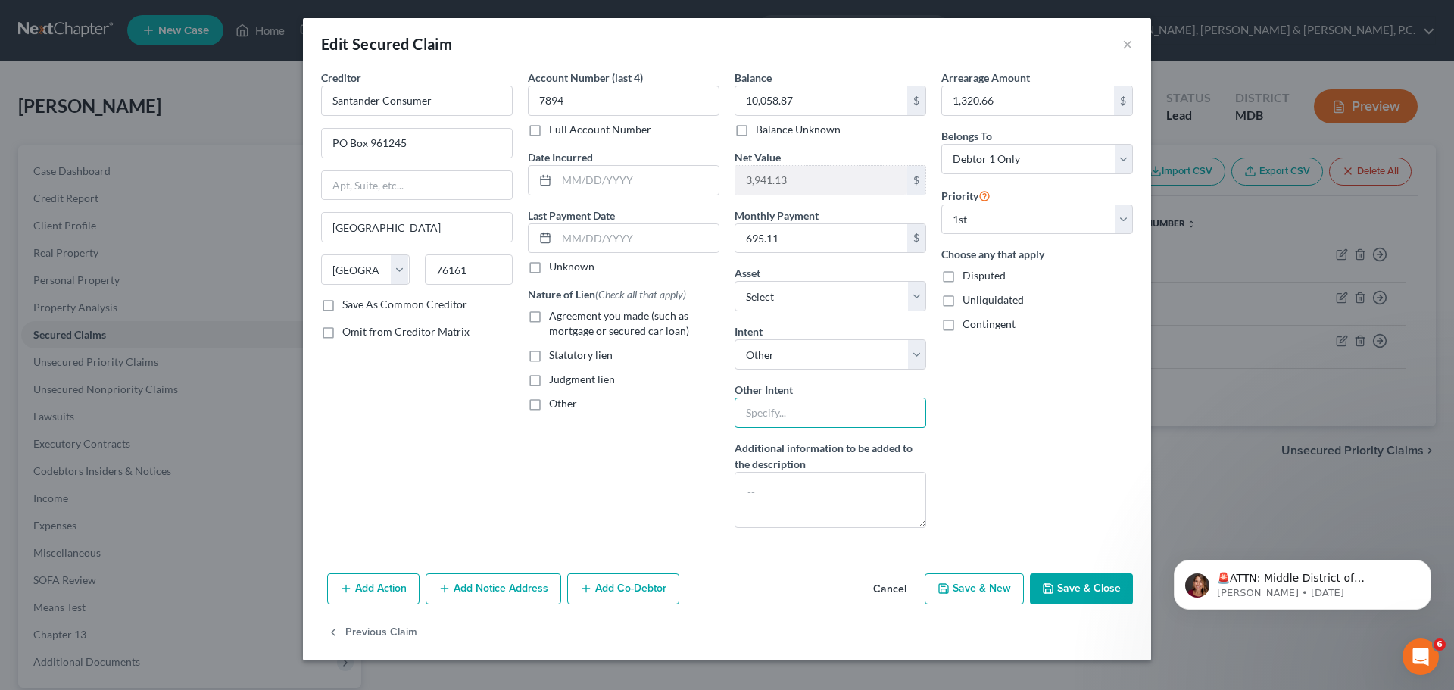
click at [791, 422] on input "text" at bounding box center [831, 413] width 192 height 30
type input "Retain and Pay"
click at [1072, 586] on button "Save & Close" at bounding box center [1081, 589] width 103 height 32
select select "6"
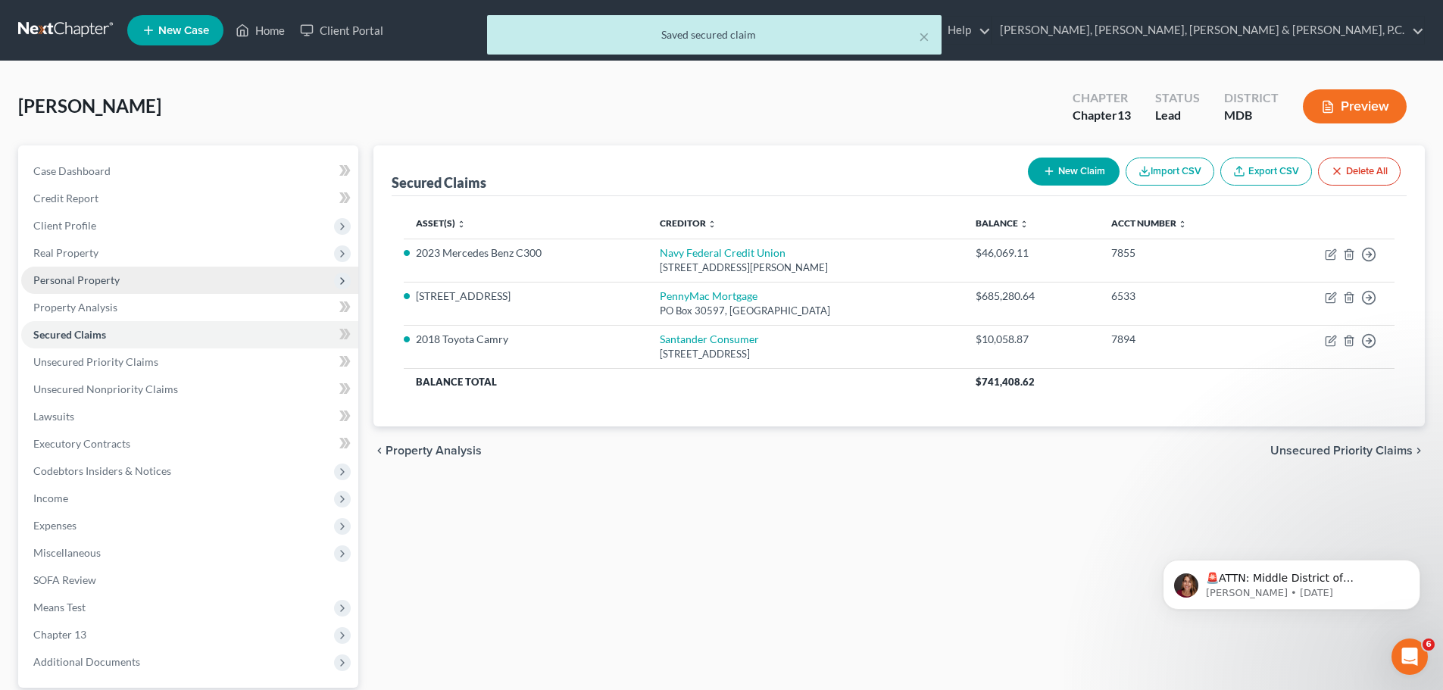
click at [96, 282] on span "Personal Property" at bounding box center [76, 279] width 86 height 13
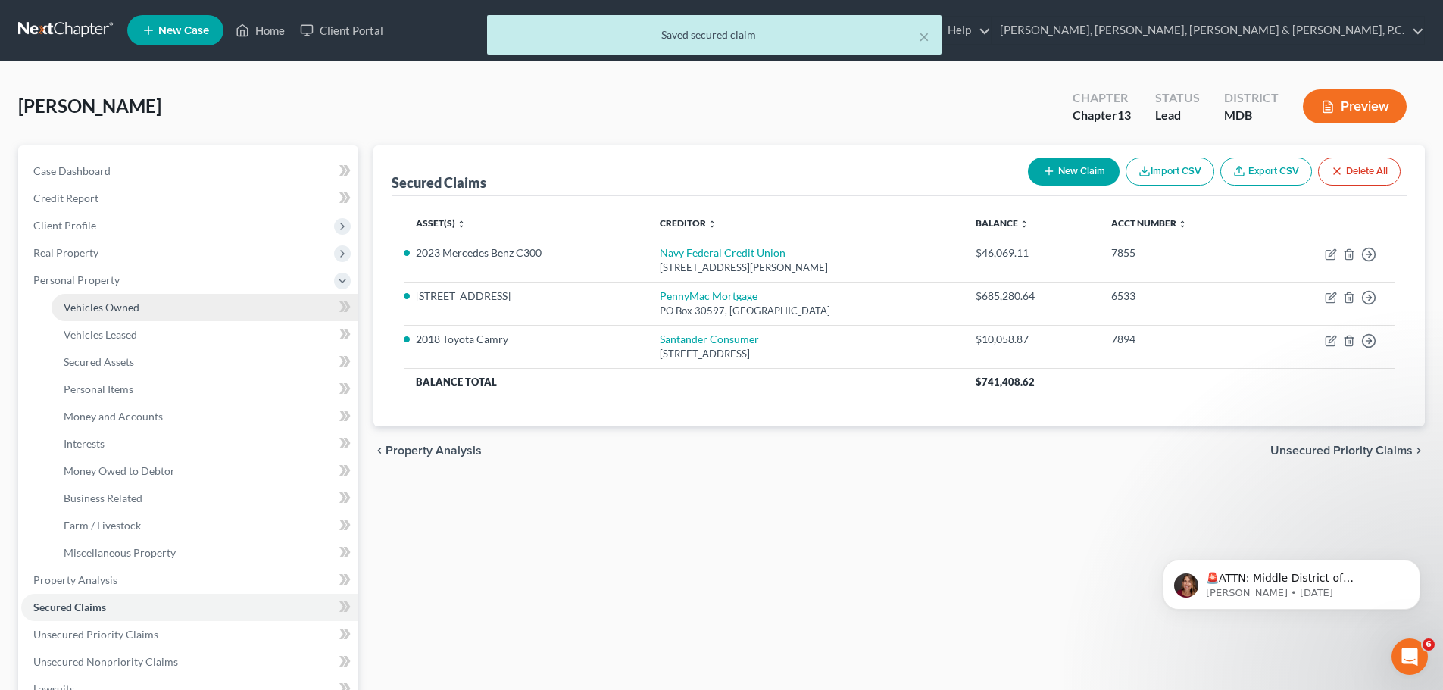
click at [108, 306] on span "Vehicles Owned" at bounding box center [102, 307] width 76 height 13
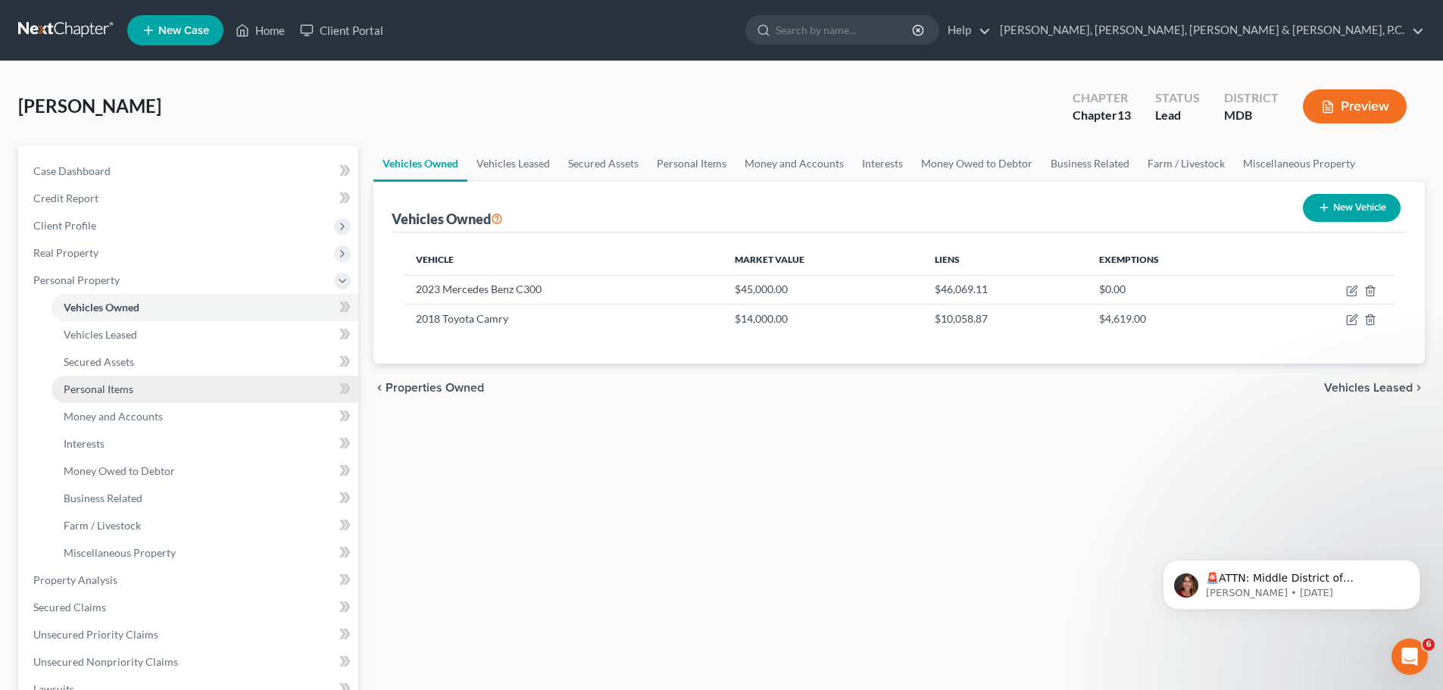
click at [136, 391] on link "Personal Items" at bounding box center [204, 389] width 307 height 27
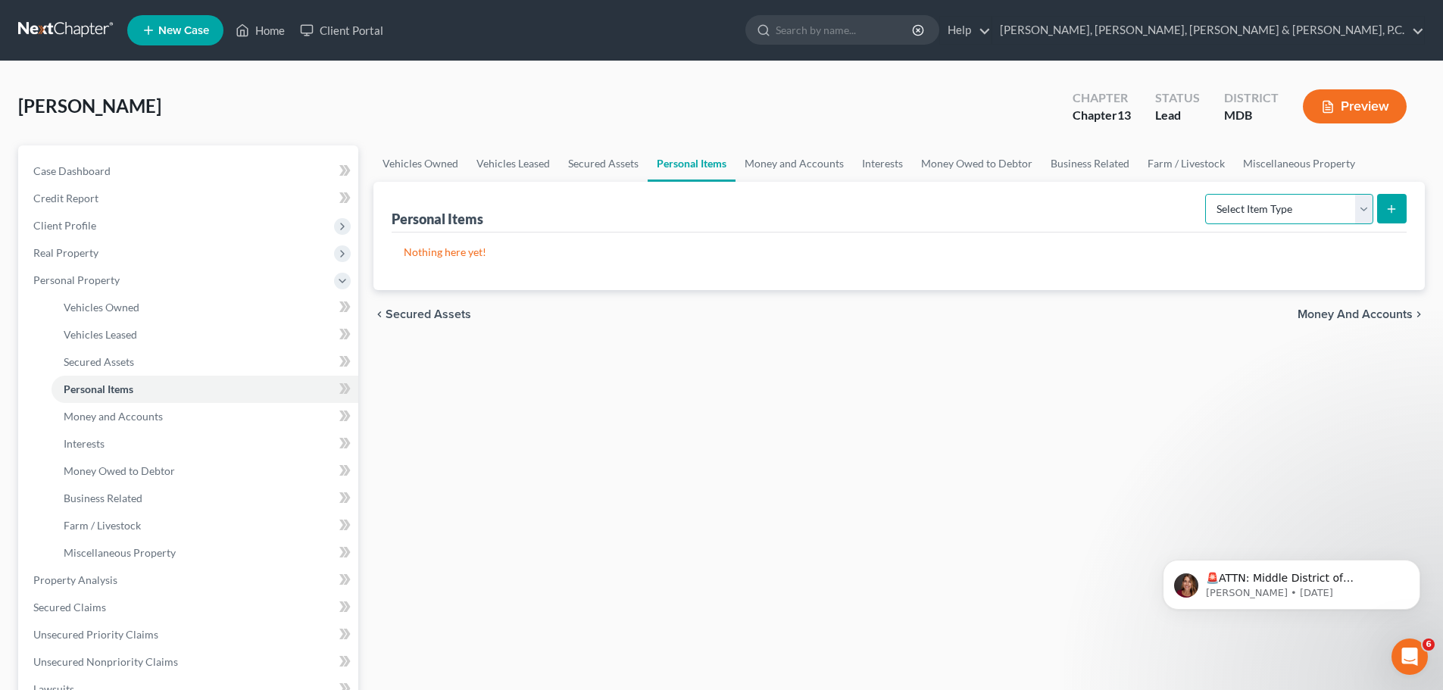
click at [1287, 202] on select "Select Item Type Clothing Collectibles Of Value Electronics Firearms Household …" at bounding box center [1289, 209] width 168 height 30
select select "clothing"
click at [1206, 194] on select "Select Item Type Clothing Collectibles Of Value Electronics Firearms Household …" at bounding box center [1289, 209] width 168 height 30
click at [1395, 205] on icon "submit" at bounding box center [1391, 209] width 12 height 12
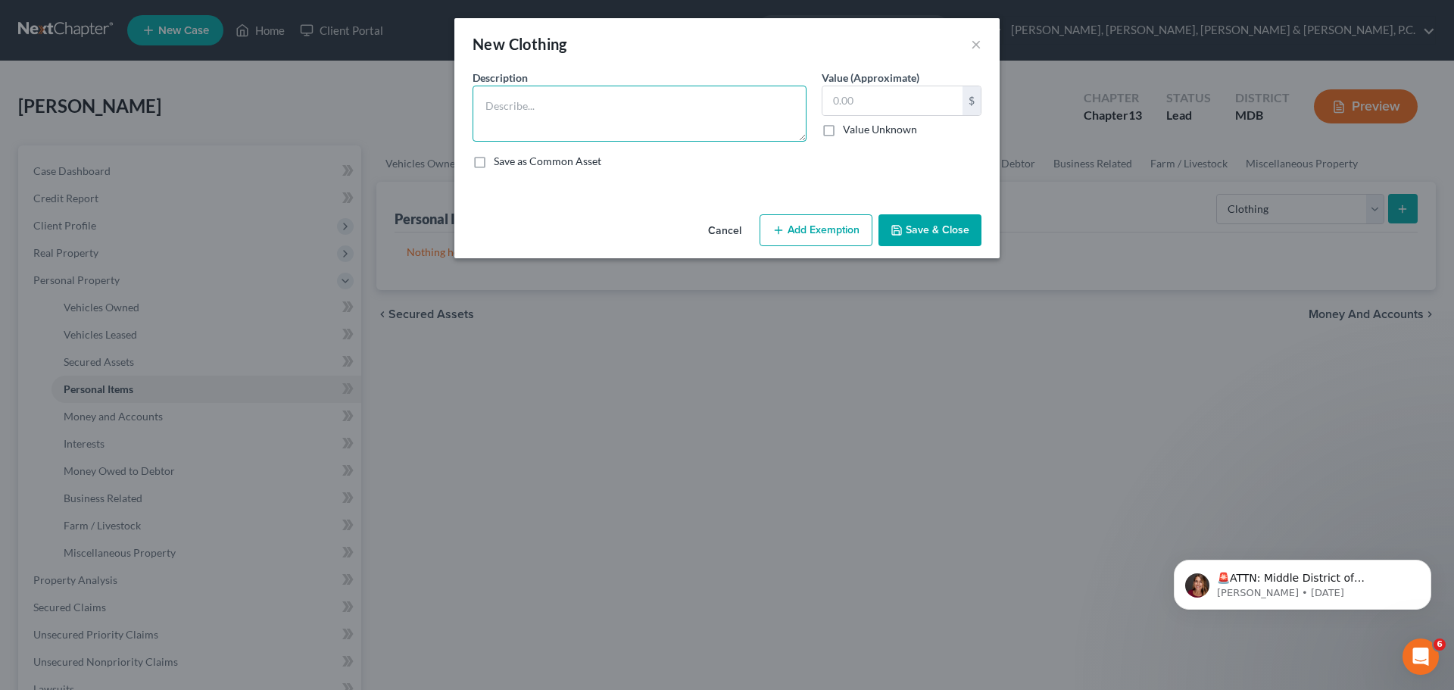
click at [682, 117] on textarea at bounding box center [640, 114] width 334 height 56
type textarea "Men's Clothing"
click at [891, 107] on input "text" at bounding box center [892, 100] width 140 height 29
type input "300"
click at [820, 232] on button "Add Exemption" at bounding box center [816, 230] width 113 height 32
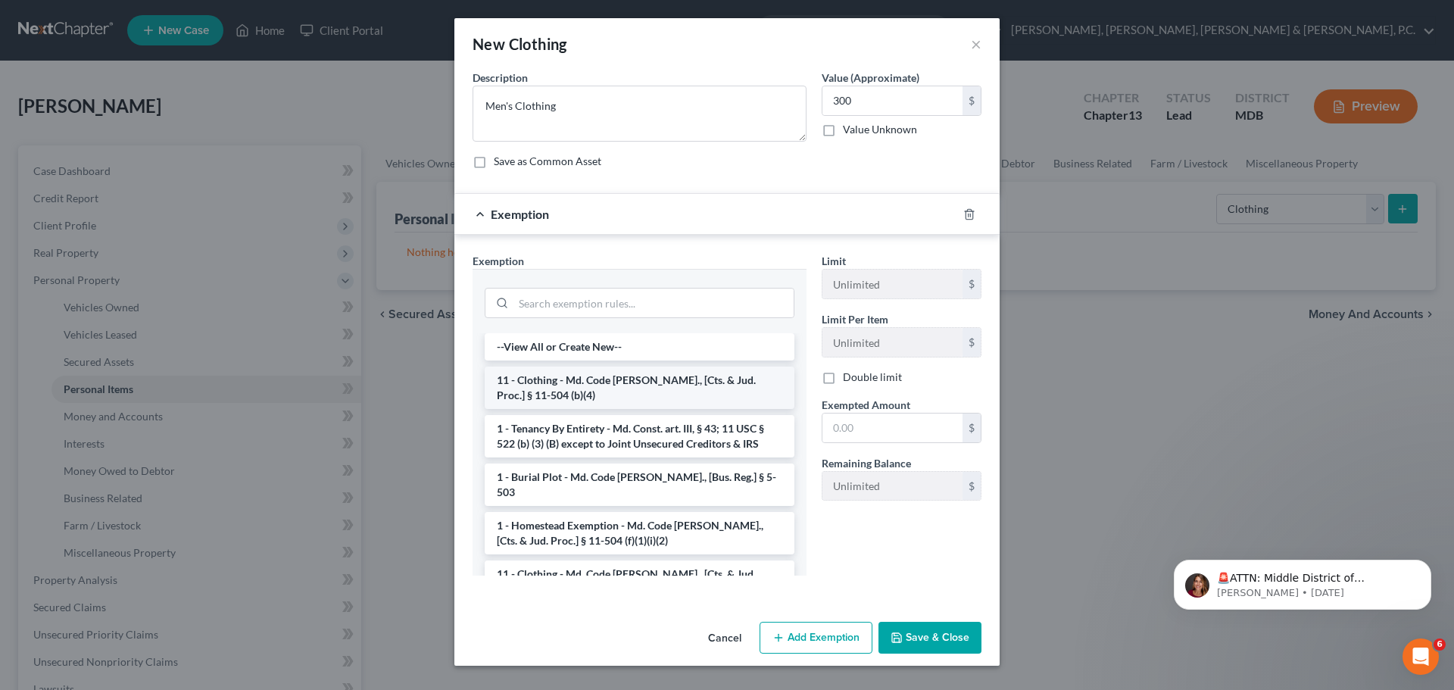
click at [641, 390] on li "11 - Clothing - Md. Code [PERSON_NAME]., [Cts. & Jud. Proc.] § 11-504 (b)(4)" at bounding box center [640, 388] width 310 height 42
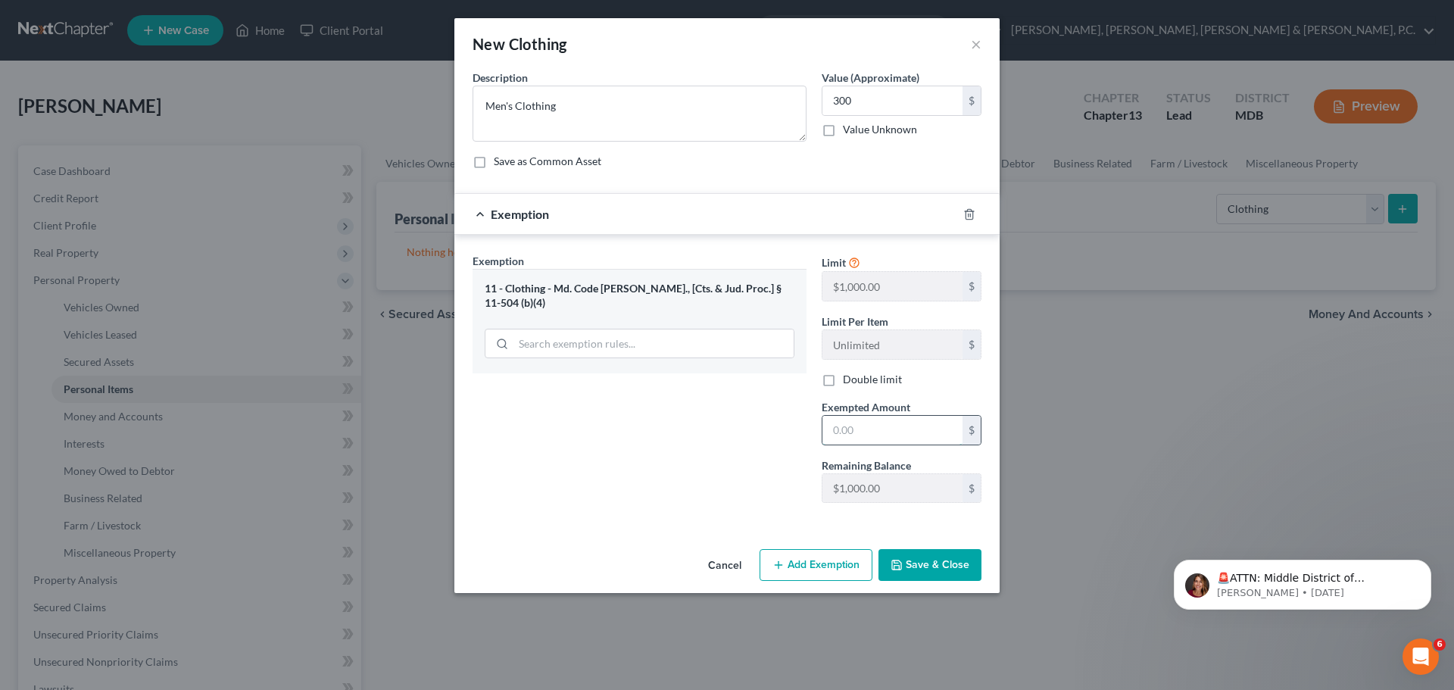
click at [836, 416] on input "text" at bounding box center [892, 430] width 140 height 29
type input "300"
click at [906, 562] on button "Save & Close" at bounding box center [929, 565] width 103 height 32
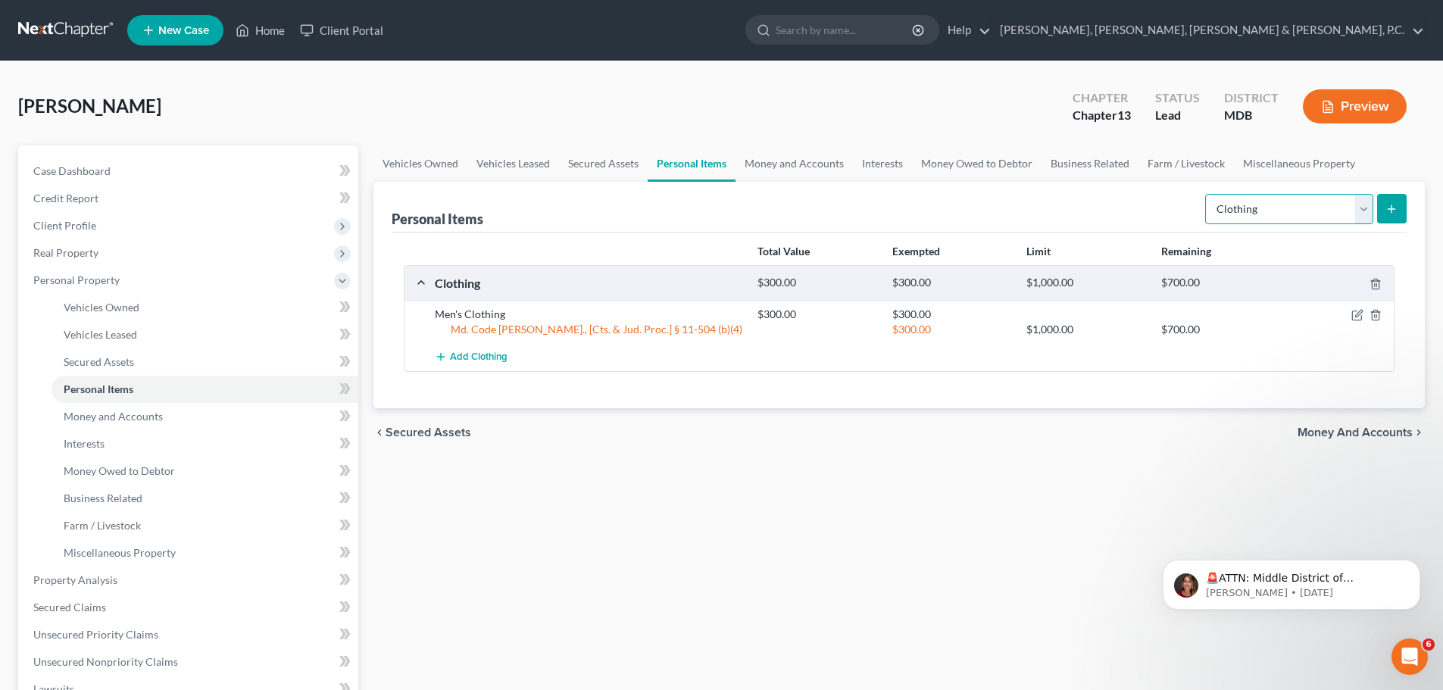
click at [1327, 218] on select "Select Item Type Clothing Collectibles Of Value Electronics Firearms Household …" at bounding box center [1289, 209] width 168 height 30
select select "household_goods"
click at [1206, 194] on select "Select Item Type Clothing Collectibles Of Value Electronics Firearms Household …" at bounding box center [1289, 209] width 168 height 30
click at [1387, 211] on icon "submit" at bounding box center [1391, 209] width 12 height 12
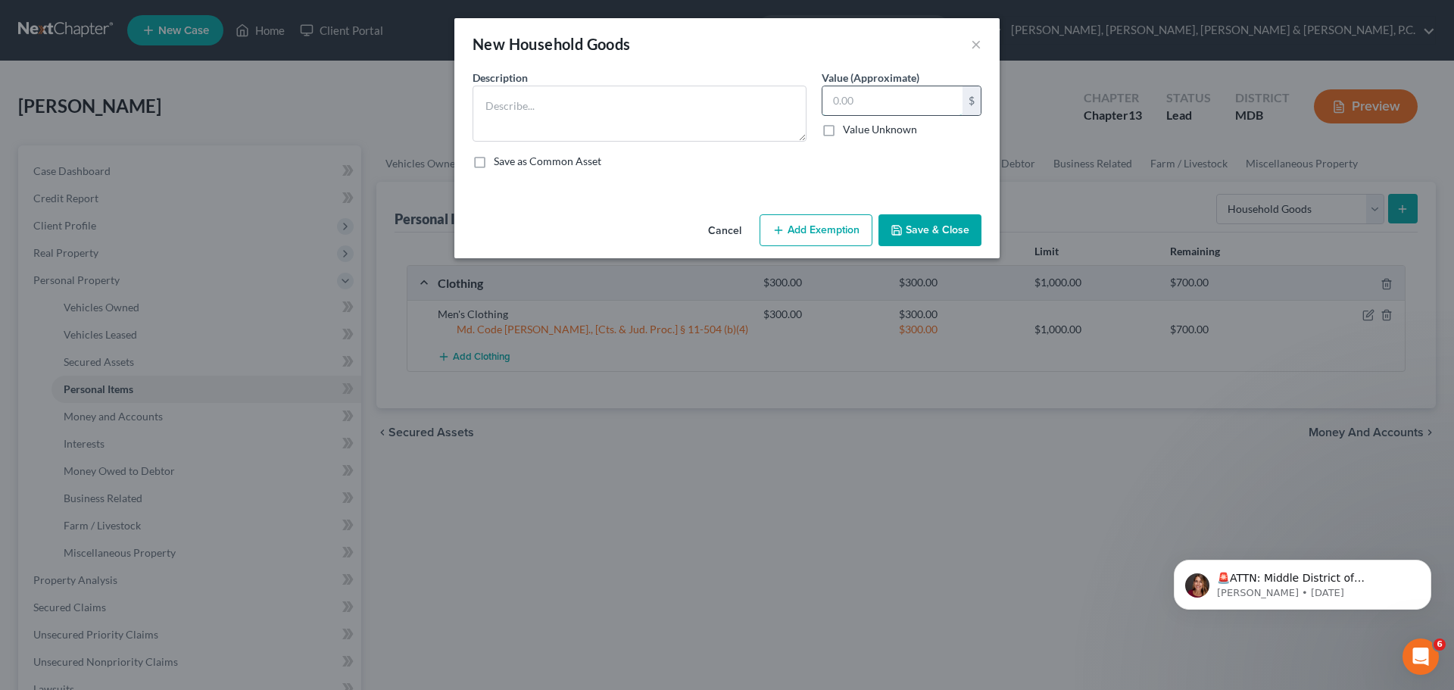
click at [889, 103] on input "text" at bounding box center [892, 100] width 140 height 29
type input "700"
click at [847, 217] on button "Add Exemption" at bounding box center [816, 230] width 113 height 32
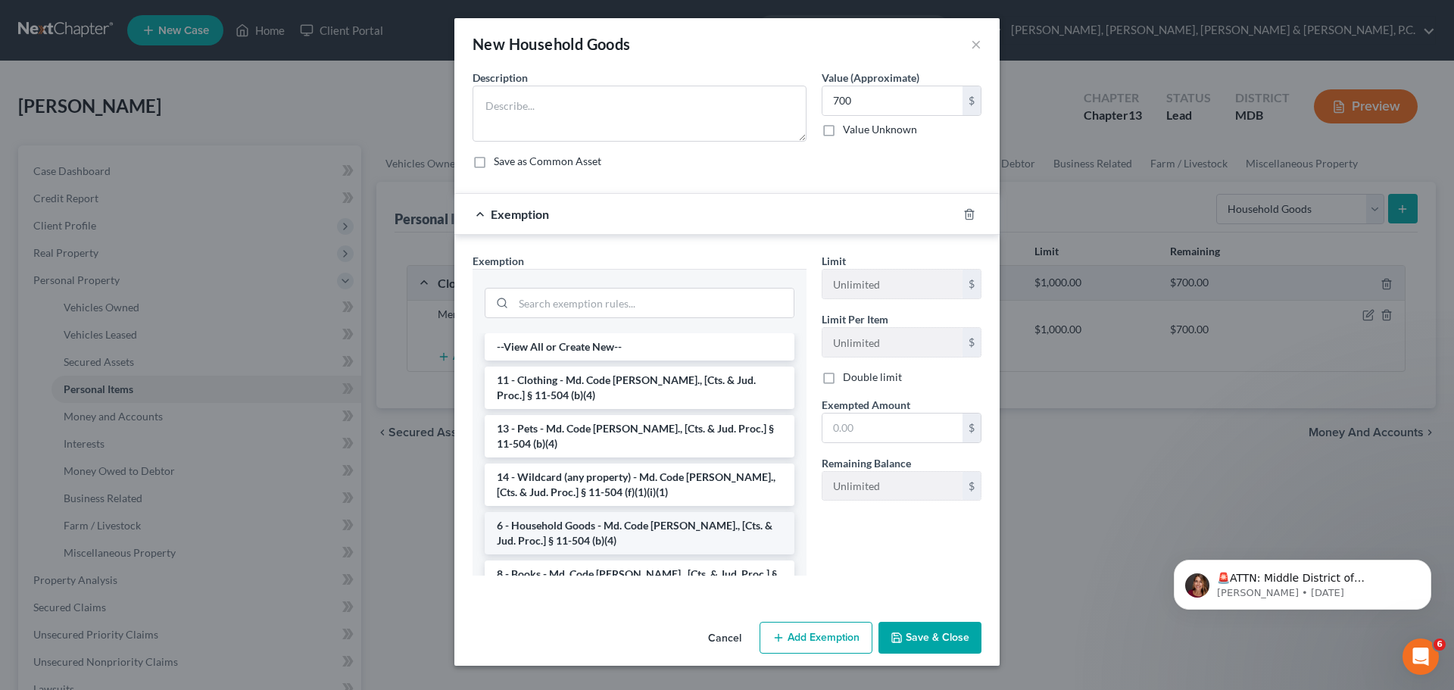
click at [569, 526] on li "6 - Household Goods - Md. Code [PERSON_NAME]., [Cts. & Jud. Proc.] § 11-504 (b)…" at bounding box center [640, 533] width 310 height 42
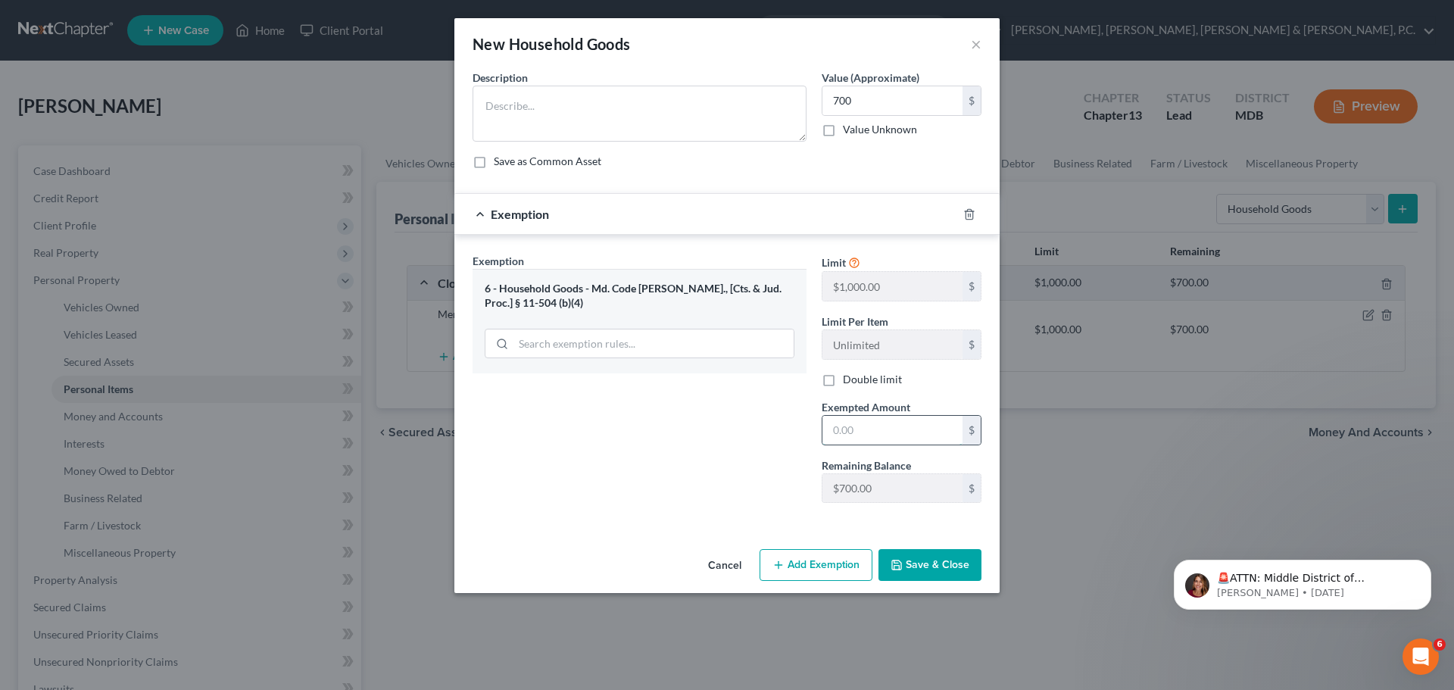
click at [866, 427] on input "text" at bounding box center [892, 430] width 140 height 29
type input "700"
click at [710, 391] on div "Exemption Set must be selected for CA. Exemption * 6 - Household Goods - Md. Co…" at bounding box center [639, 384] width 349 height 262
paste textarea "Kitchen Table and chairs, couches, dining room set, bedroom set, TVs, misc. hou…"
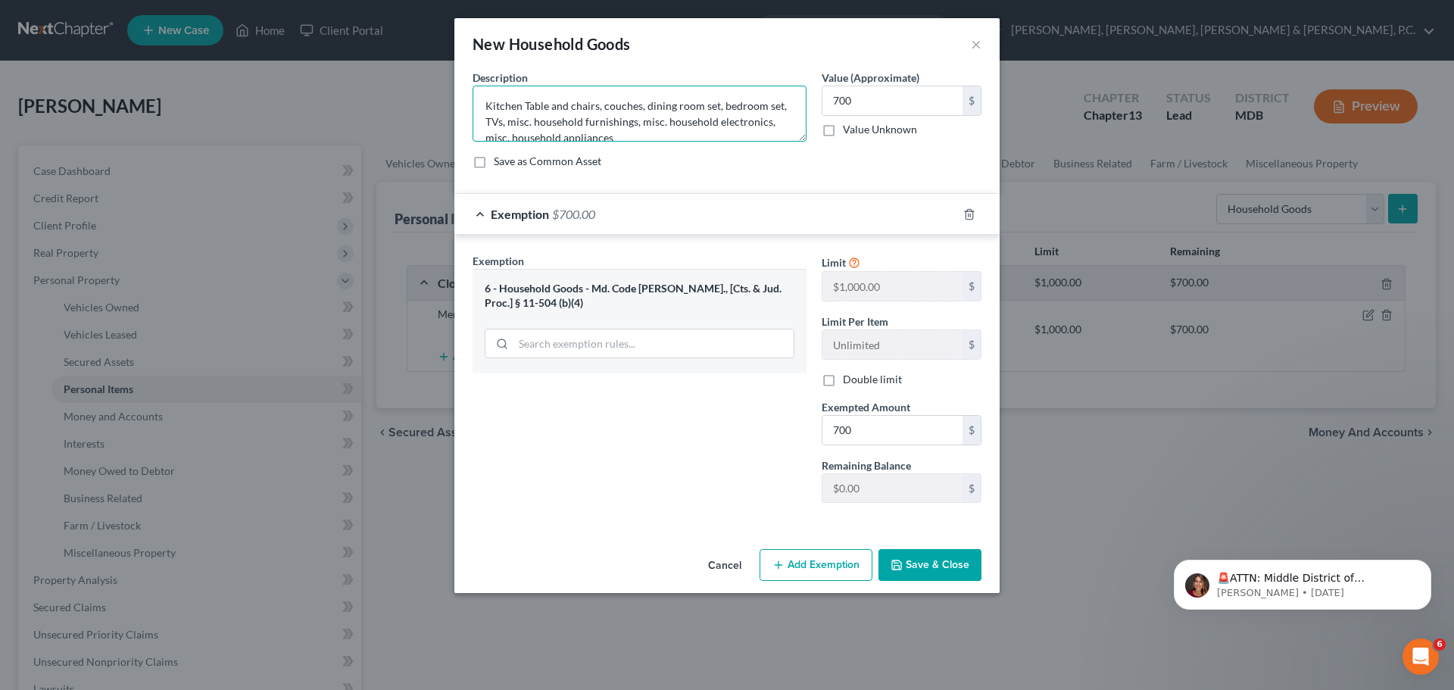
scroll to position [3, 0]
type textarea "Kitchen Table and chairs, couches, dining room set, bedroom set, TVs, misc. hou…"
click at [928, 557] on button "Save & Close" at bounding box center [929, 565] width 103 height 32
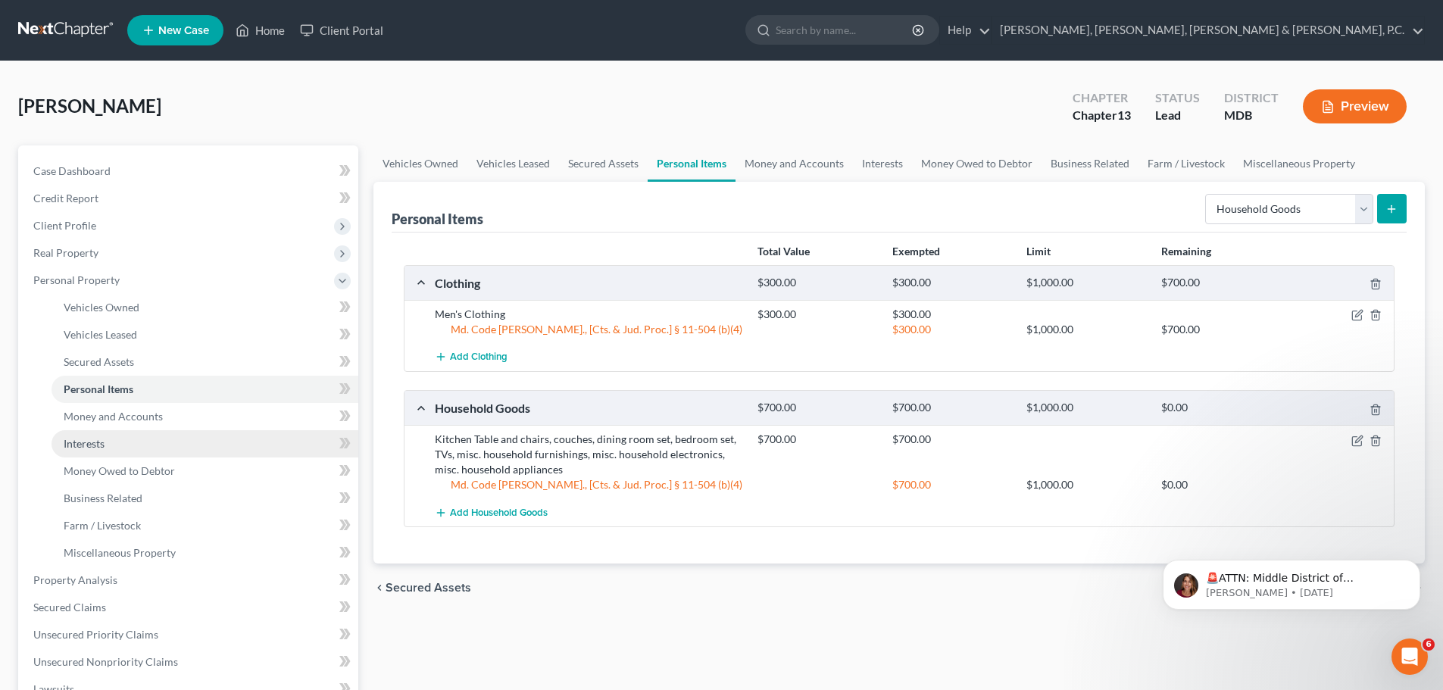
click at [108, 443] on link "Interests" at bounding box center [204, 443] width 307 height 27
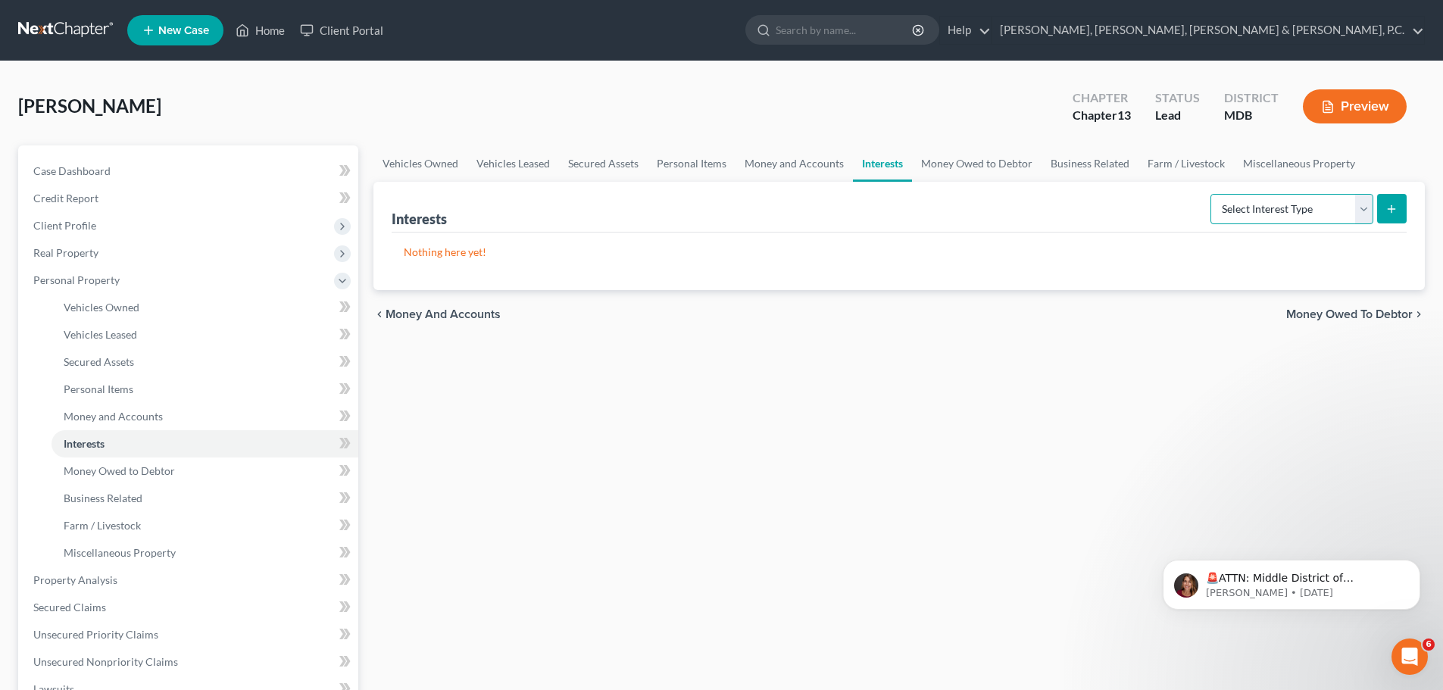
click at [1255, 208] on select "Select Interest Type 401K Annuity Bond Education IRA Government Bond Government…" at bounding box center [1291, 209] width 163 height 30
click at [1277, 207] on select "Select Interest Type 401K Annuity Bond Education IRA Government Bond Government…" at bounding box center [1291, 209] width 163 height 30
select select "other_retirement_plan"
click at [1212, 194] on select "Select Interest Type 401K Annuity Bond Education IRA Government Bond Government…" at bounding box center [1291, 209] width 163 height 30
click at [1391, 205] on line "submit" at bounding box center [1391, 208] width 0 height 7
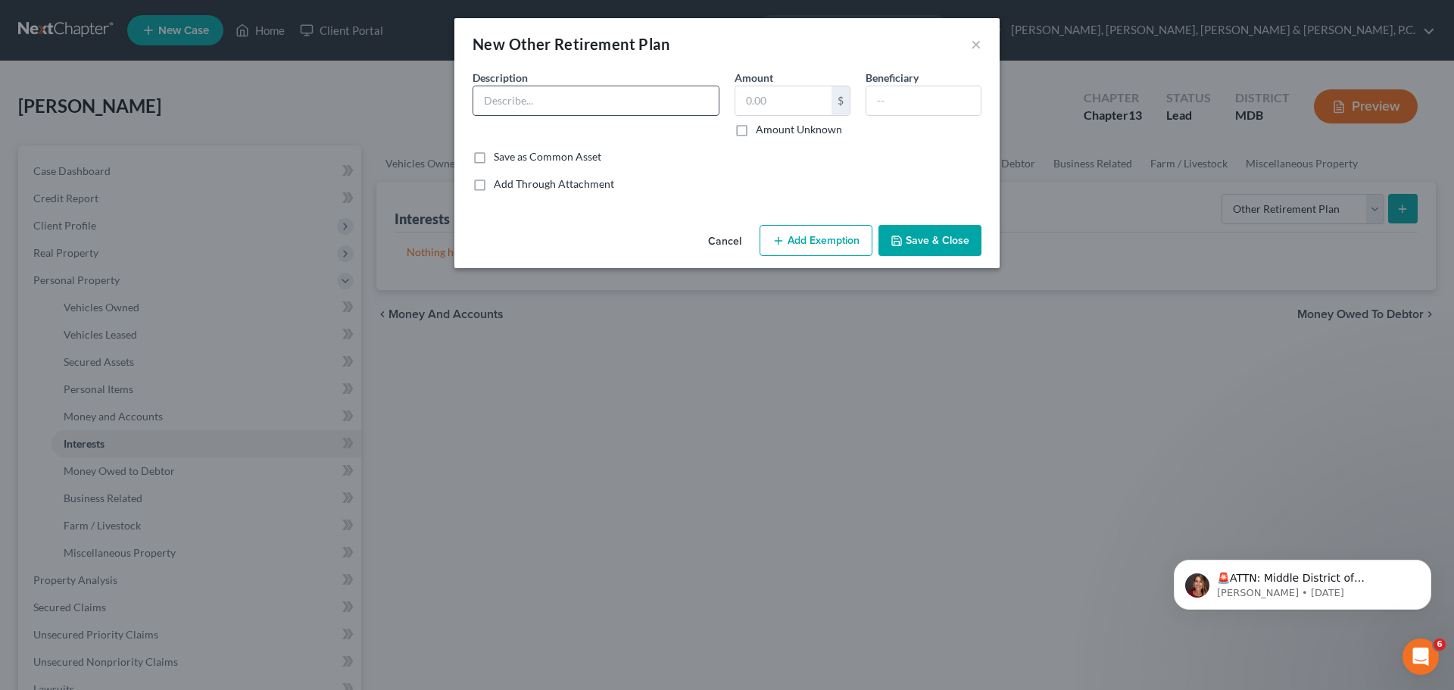
click at [681, 97] on input "text" at bounding box center [595, 100] width 245 height 29
type input "Thrift Savings Plan"
click at [760, 97] on input "text" at bounding box center [783, 100] width 96 height 29
type input "25,000"
click at [829, 229] on button "Add Exemption" at bounding box center [816, 241] width 113 height 32
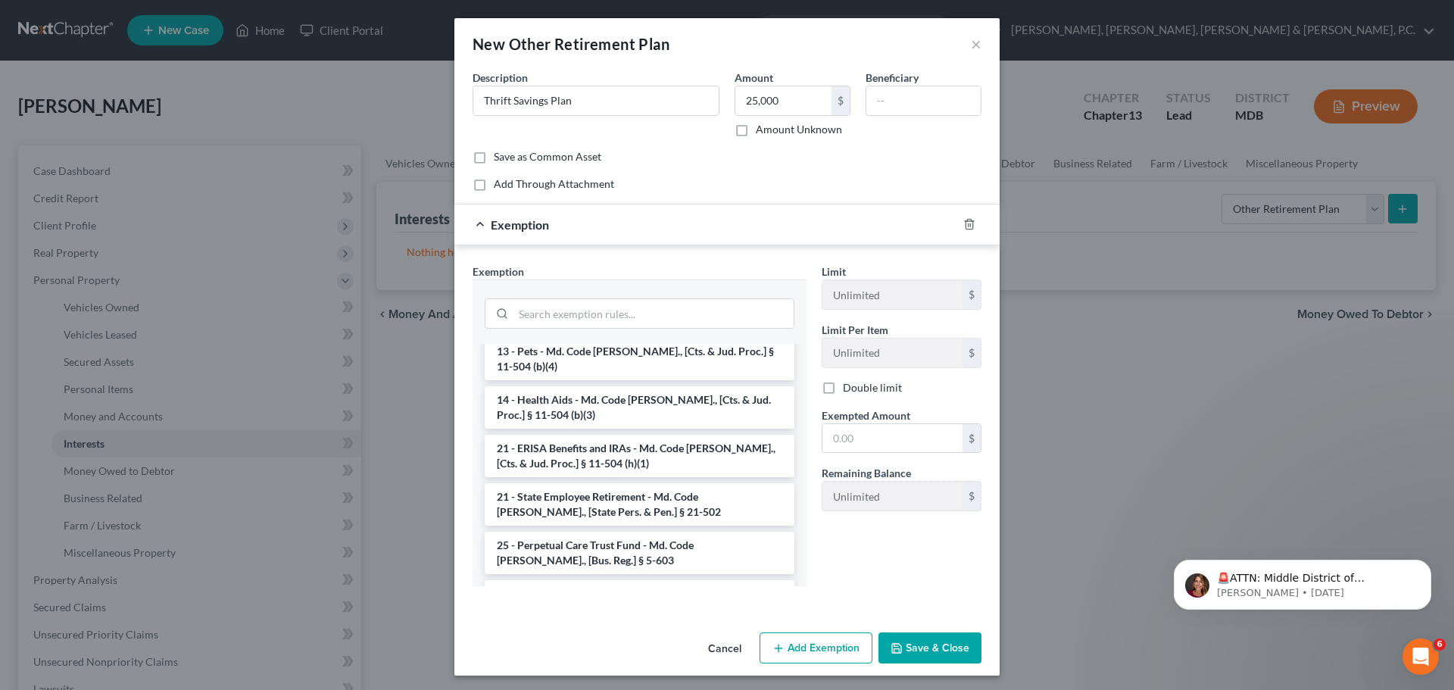
scroll to position [1097, 0]
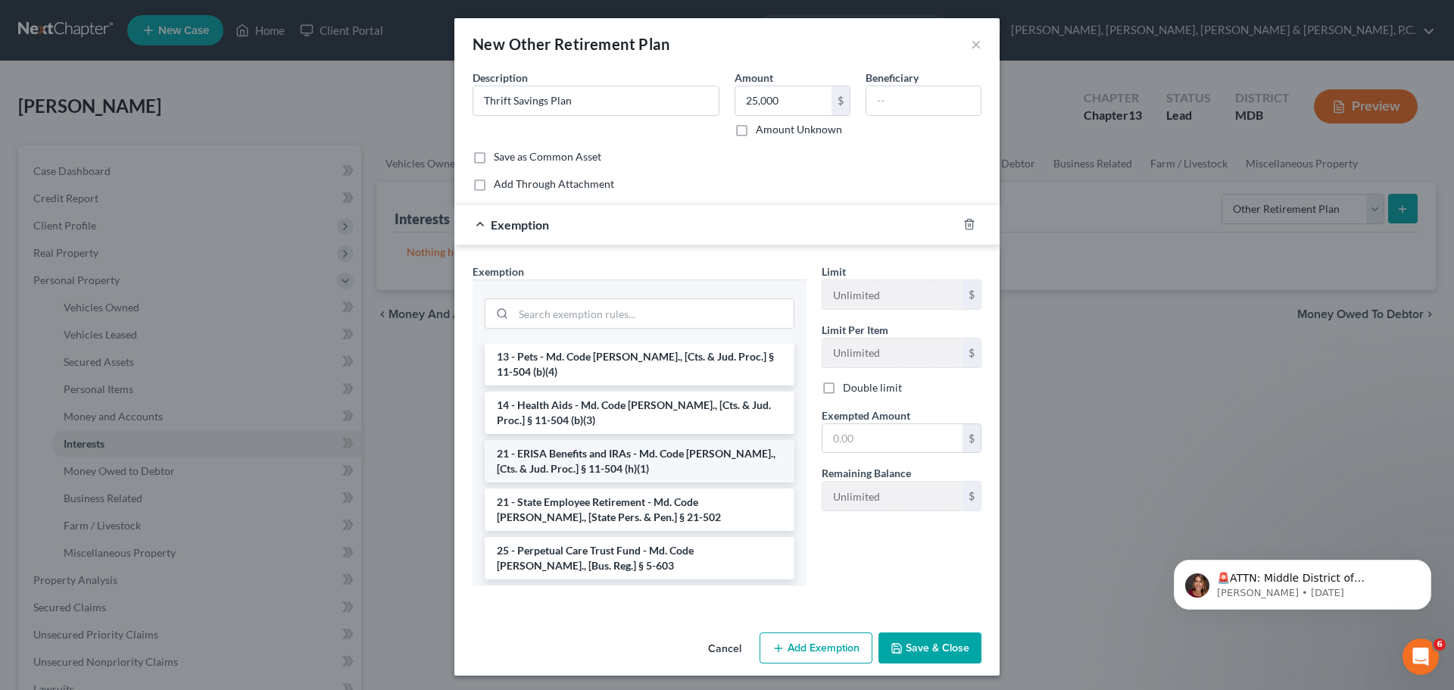
click at [688, 440] on li "21 - ERISA Benefits and IRAs - Md. Code [PERSON_NAME]., [Cts. & Jud. Proc.] § 1…" at bounding box center [640, 461] width 310 height 42
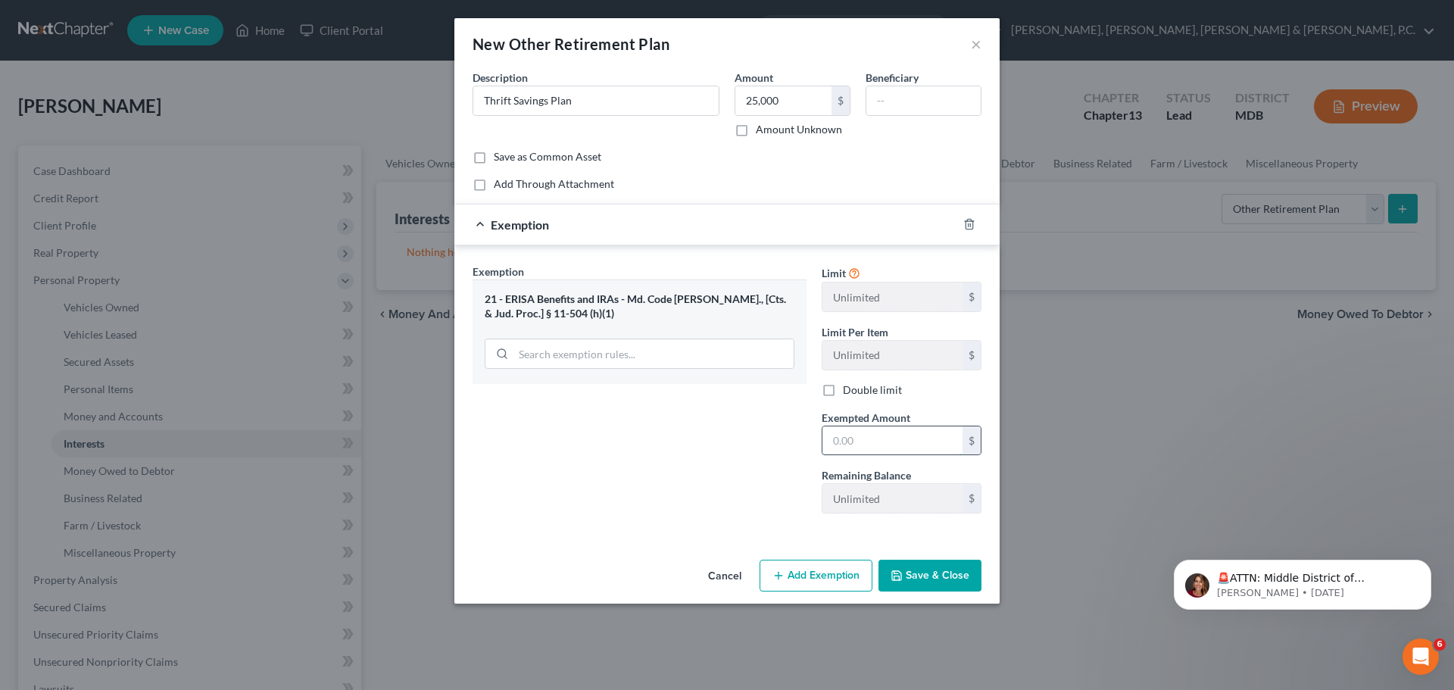
click at [865, 438] on input "text" at bounding box center [892, 440] width 140 height 29
type input "25,000"
click at [914, 573] on button "Save & Close" at bounding box center [929, 576] width 103 height 32
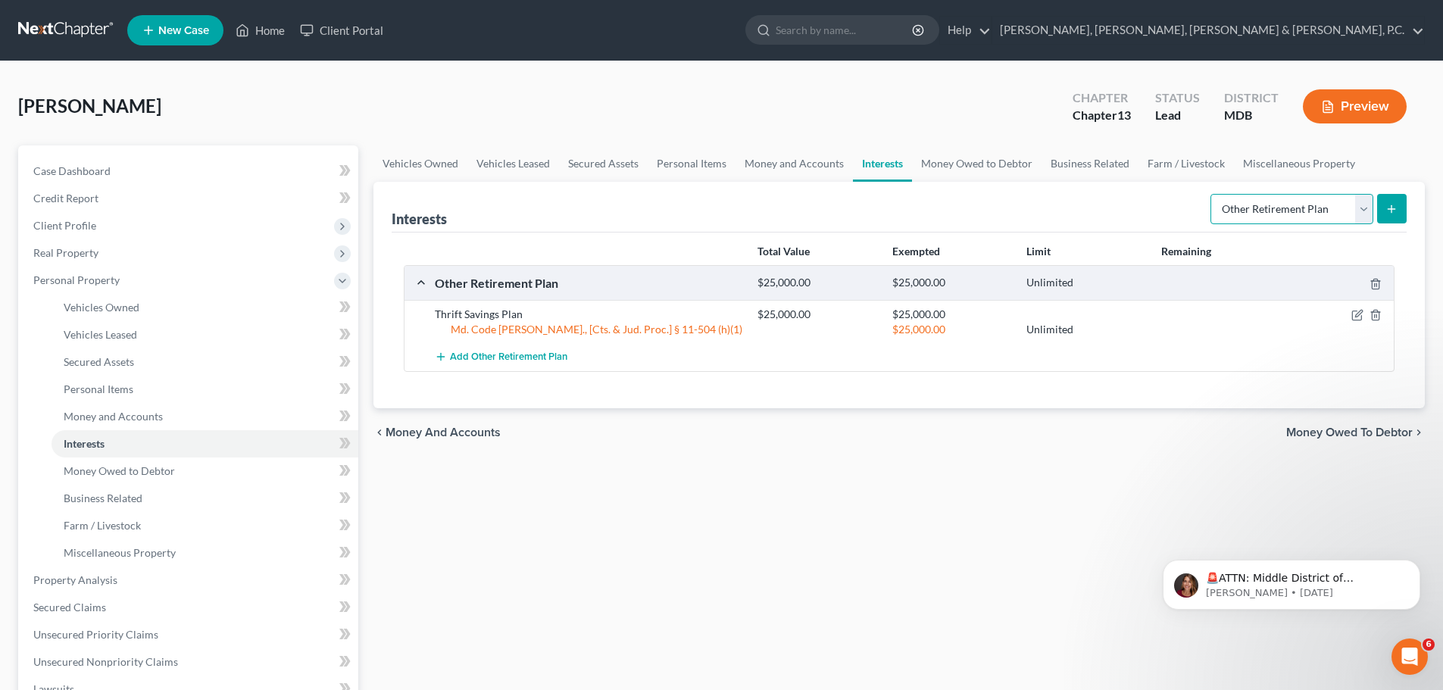
click at [1250, 208] on select "Select Interest Type 401K Annuity Bond Education IRA Government Bond Government…" at bounding box center [1291, 209] width 163 height 30
select select "whole_life_insurance"
click at [1212, 194] on select "Select Interest Type 401K Annuity Bond Education IRA Government Bond Government…" at bounding box center [1291, 209] width 163 height 30
click at [1398, 211] on button "submit" at bounding box center [1392, 209] width 30 height 30
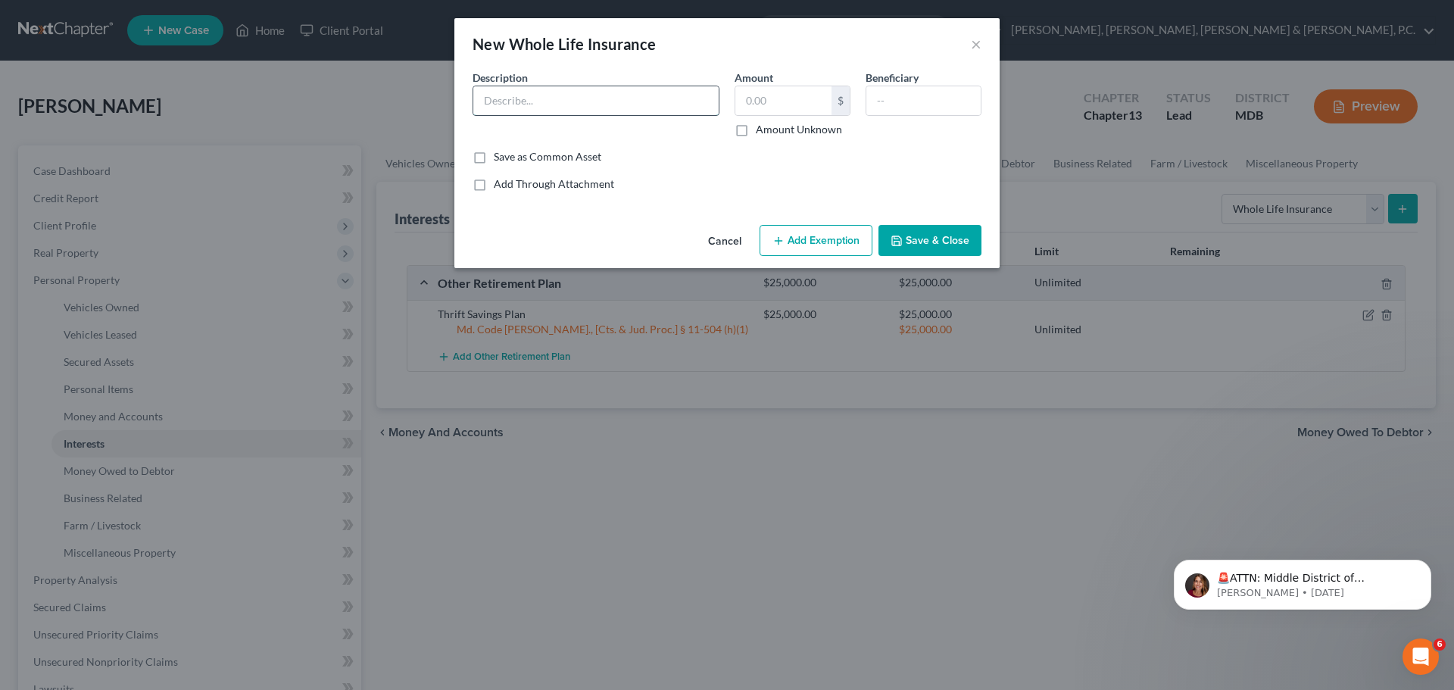
click at [613, 99] on input "text" at bounding box center [595, 100] width 245 height 29
type input "MetLife Life Insurance"
click at [781, 103] on input "text" at bounding box center [783, 100] width 96 height 29
type input "750,000"
click at [828, 241] on button "Add Exemption" at bounding box center [816, 241] width 113 height 32
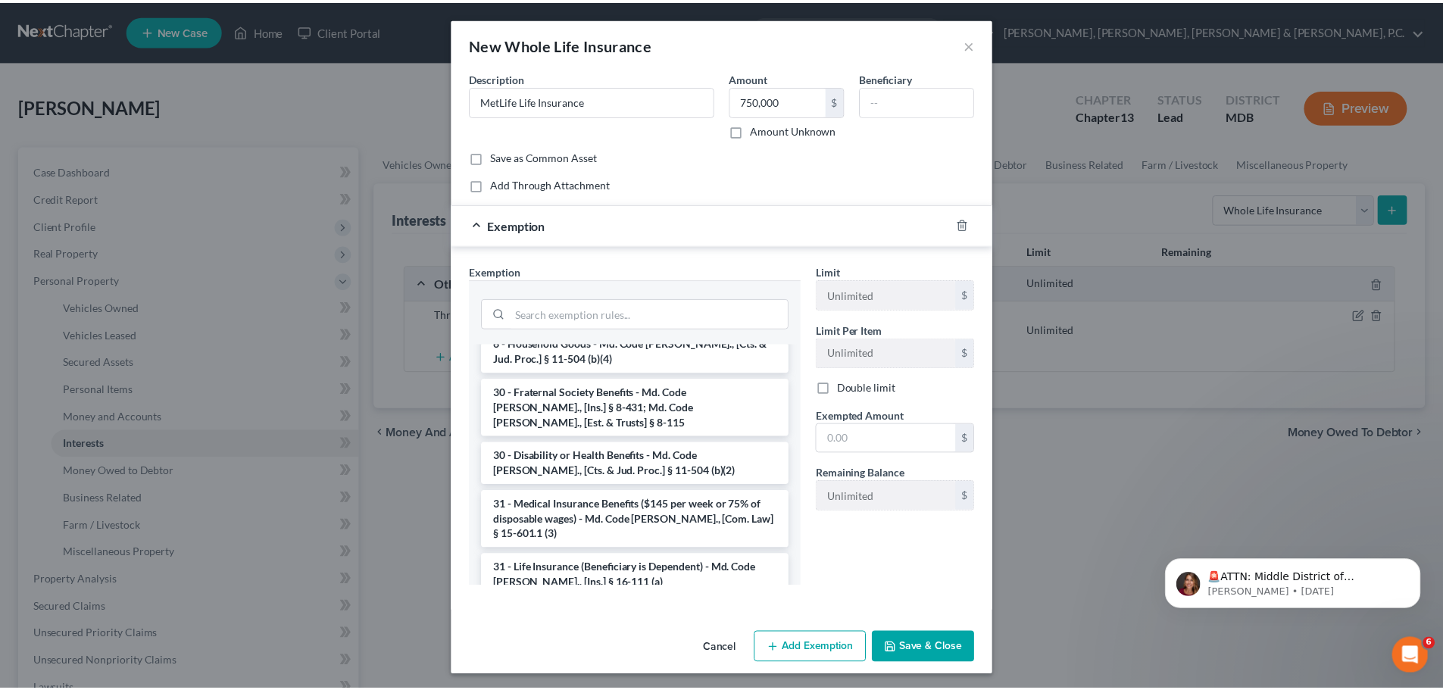
scroll to position [343, 0]
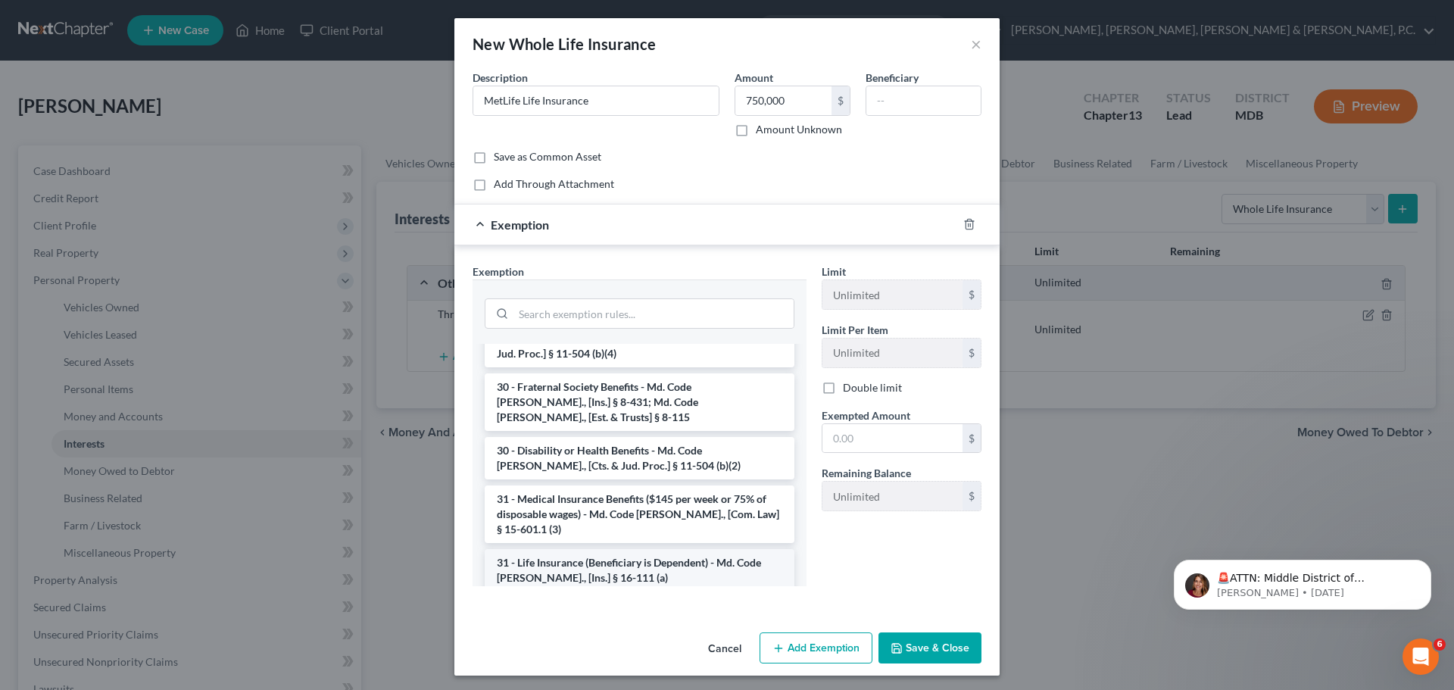
click at [657, 549] on li "31 - Life Insurance (Beneficiary is Dependent) - Md. Code [PERSON_NAME]., [Ins.…" at bounding box center [640, 570] width 310 height 42
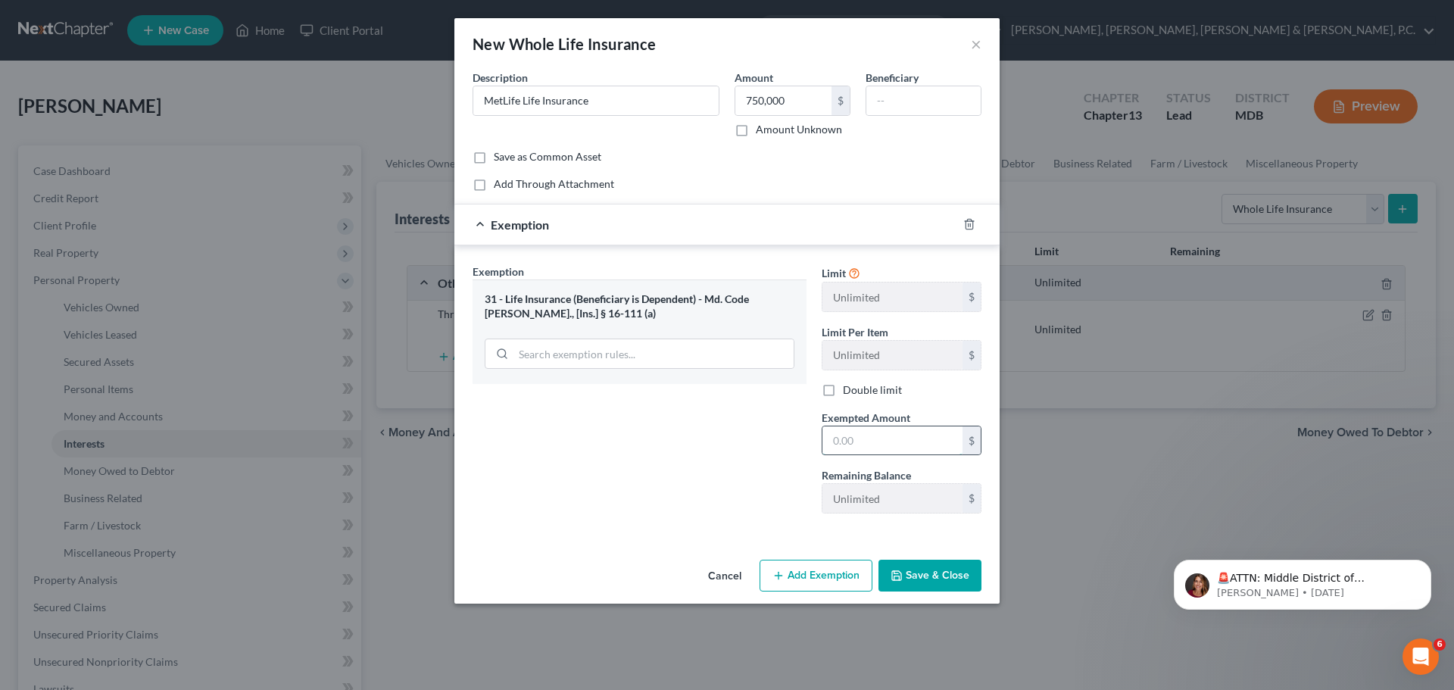
click at [845, 443] on input "text" at bounding box center [892, 440] width 140 height 29
type input "750,000"
click at [923, 575] on button "Save & Close" at bounding box center [929, 576] width 103 height 32
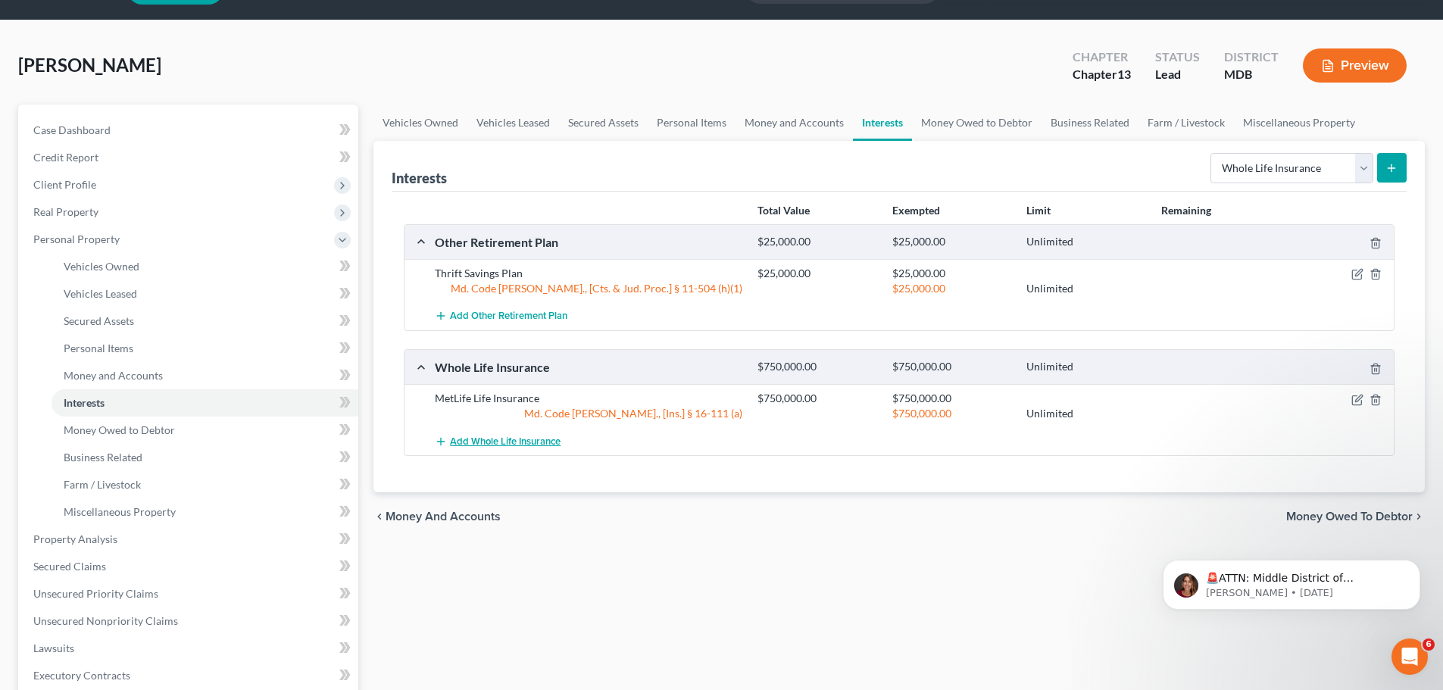
scroll to position [76, 0]
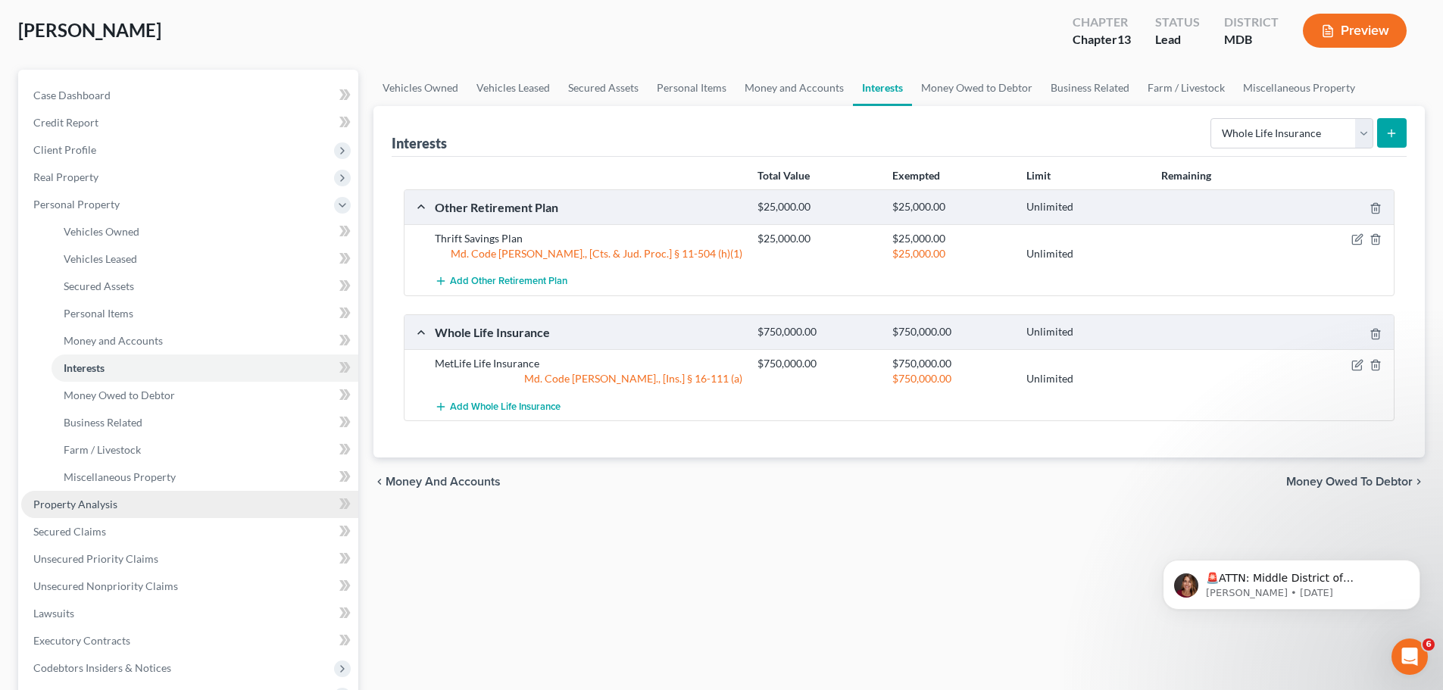
click at [98, 501] on span "Property Analysis" at bounding box center [75, 504] width 84 height 13
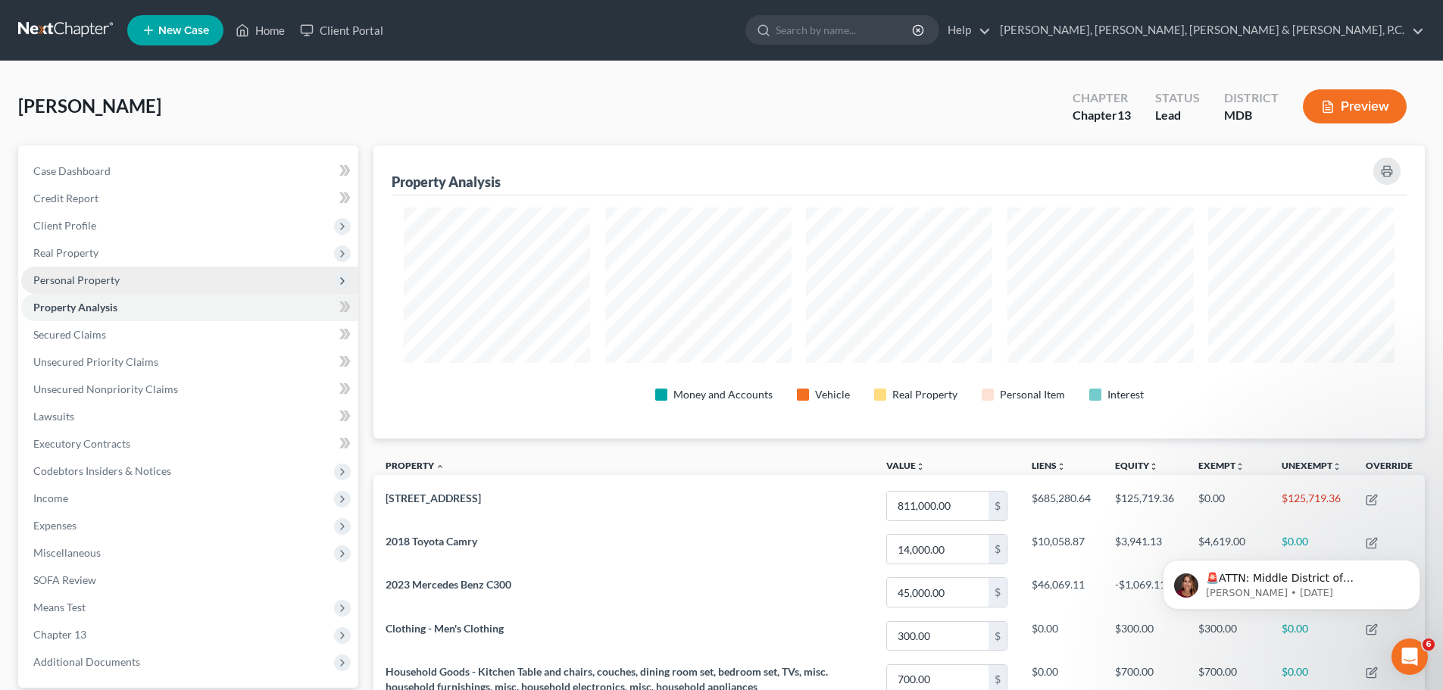
click at [86, 278] on span "Personal Property" at bounding box center [76, 279] width 86 height 13
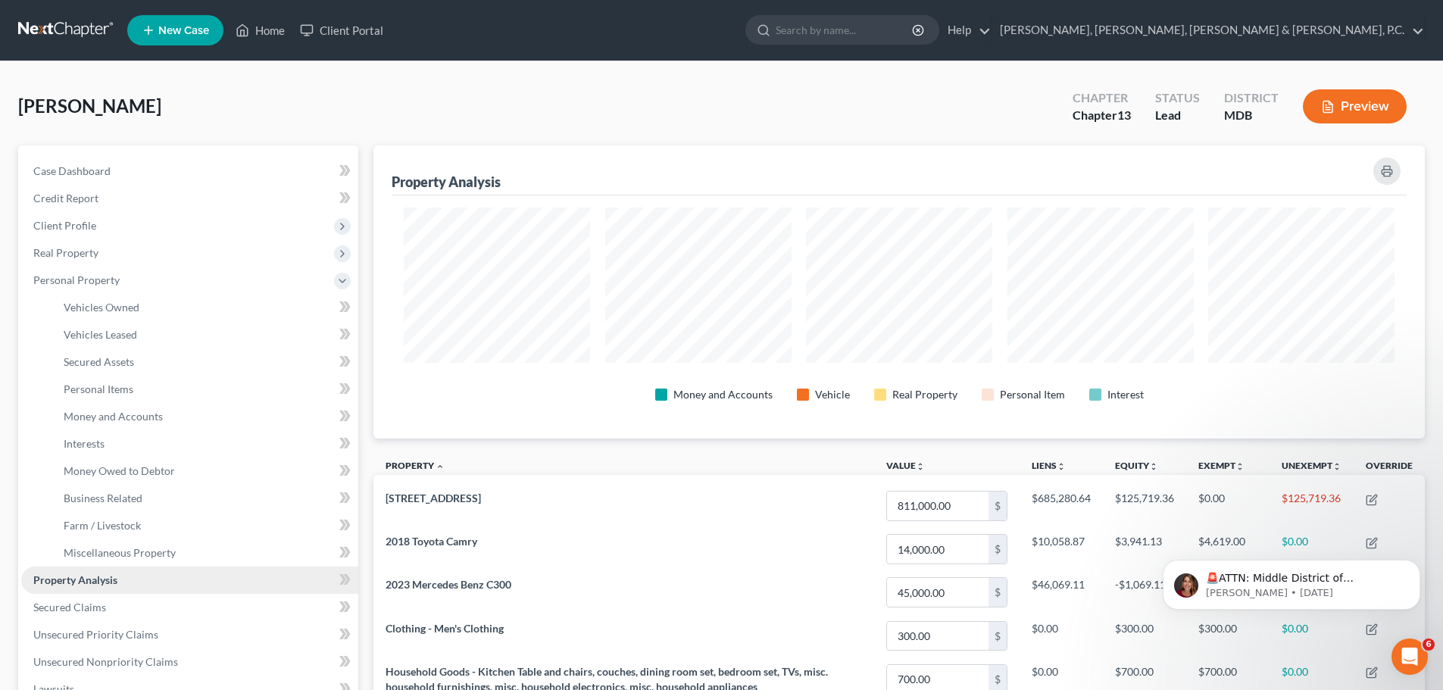
click at [80, 579] on span "Property Analysis" at bounding box center [75, 579] width 84 height 13
click at [105, 280] on span "Personal Property" at bounding box center [76, 279] width 86 height 13
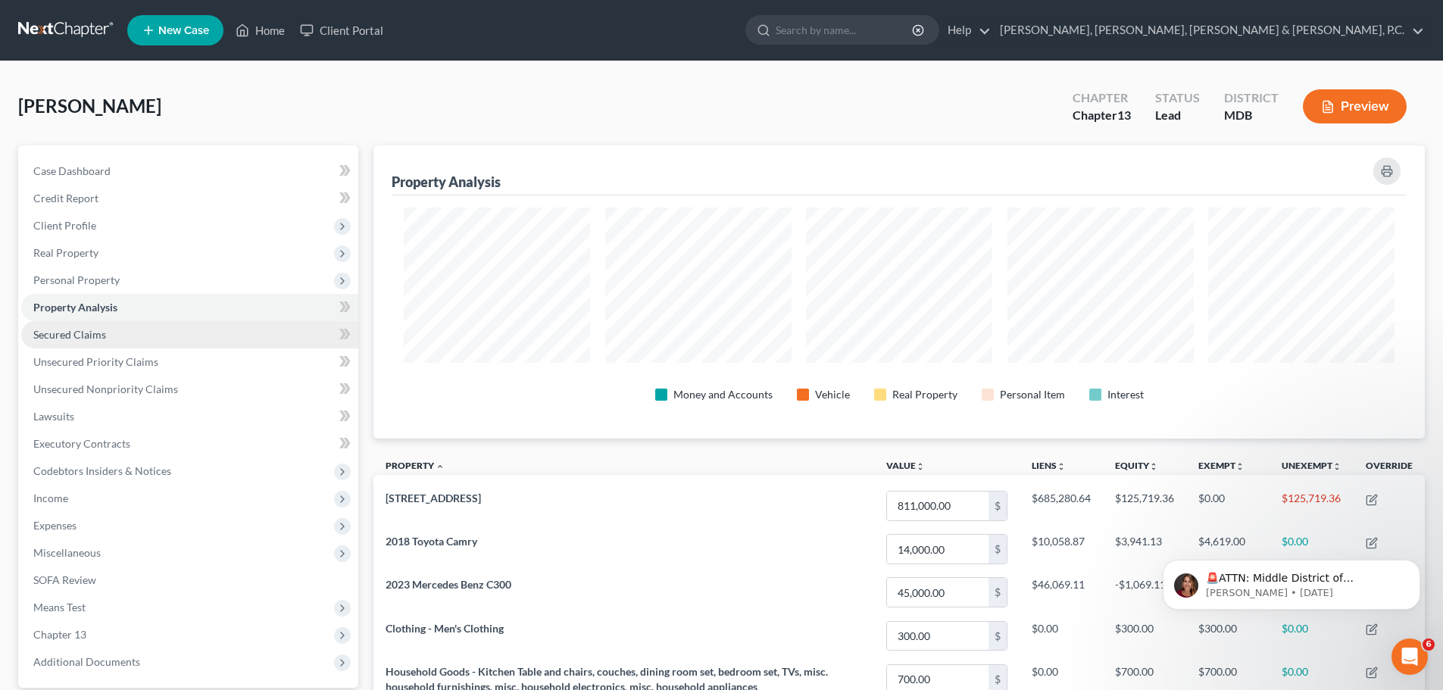
click at [88, 332] on span "Secured Claims" at bounding box center [69, 334] width 73 height 13
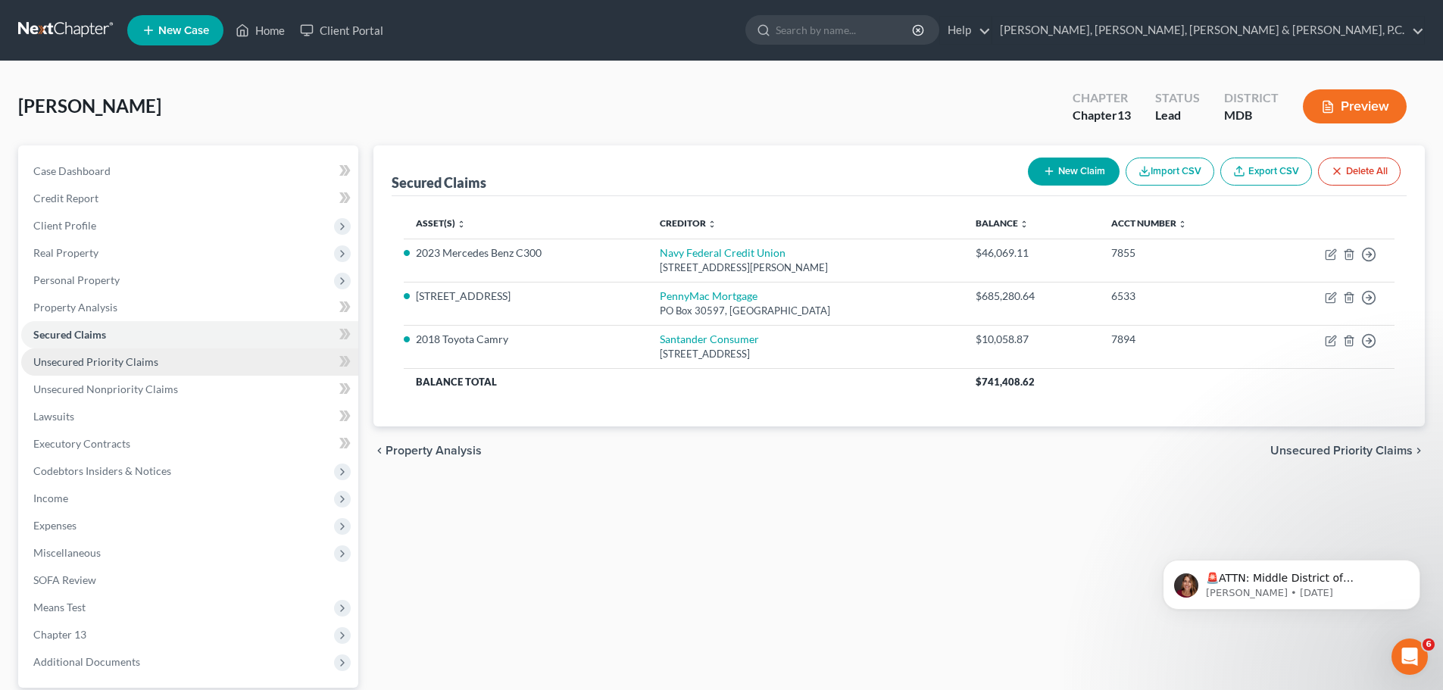
click at [61, 357] on span "Unsecured Priority Claims" at bounding box center [95, 361] width 125 height 13
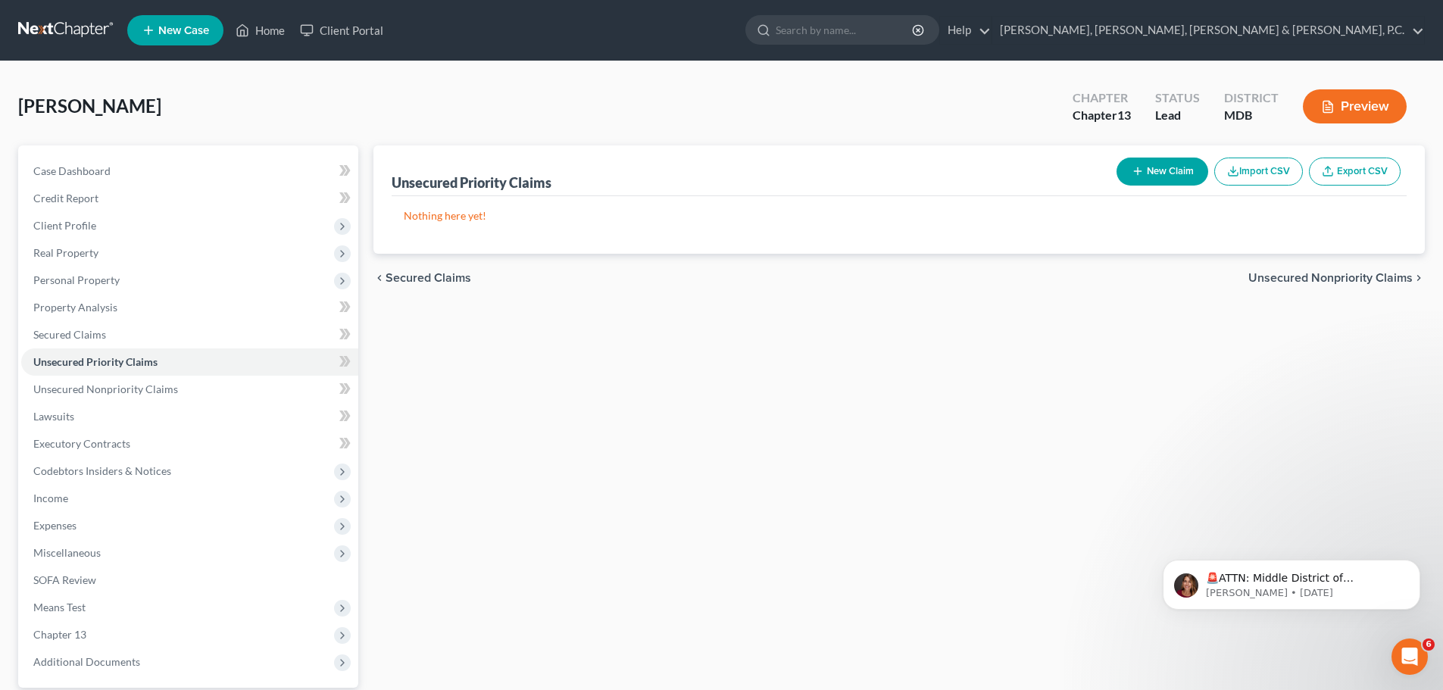
click at [1162, 176] on button "New Claim" at bounding box center [1162, 172] width 92 height 28
select select "0"
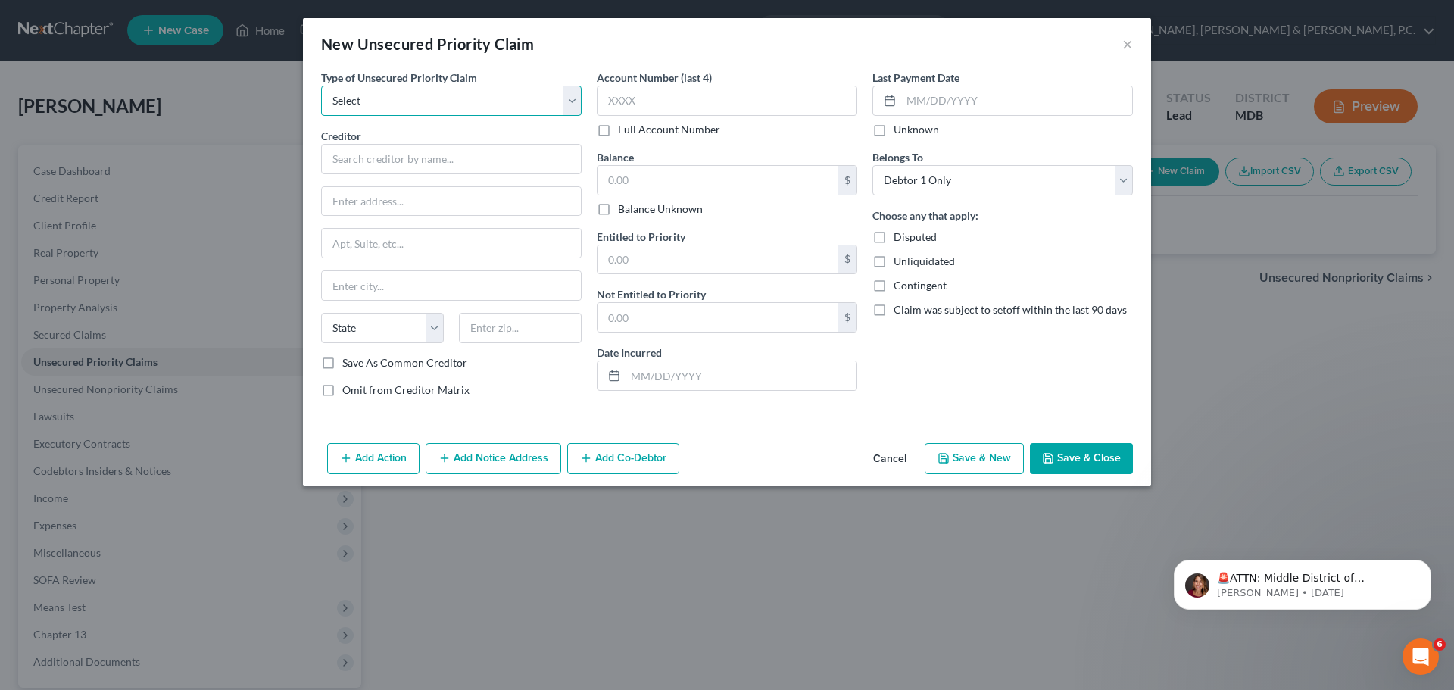
click at [549, 98] on select "Select Taxes & Other Government Units Domestic Support Obligations Extensions o…" at bounding box center [451, 101] width 260 height 30
click at [1125, 42] on button "×" at bounding box center [1127, 44] width 11 height 18
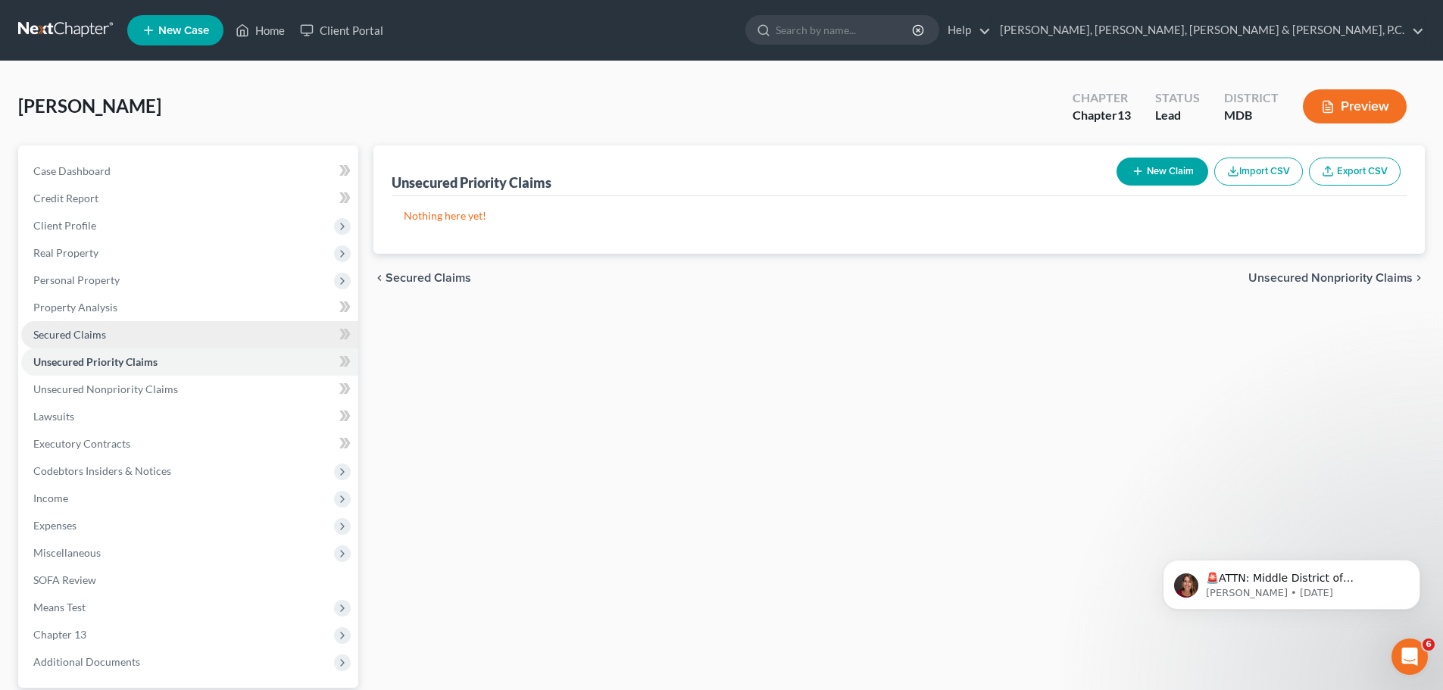
click at [78, 334] on span "Secured Claims" at bounding box center [69, 334] width 73 height 13
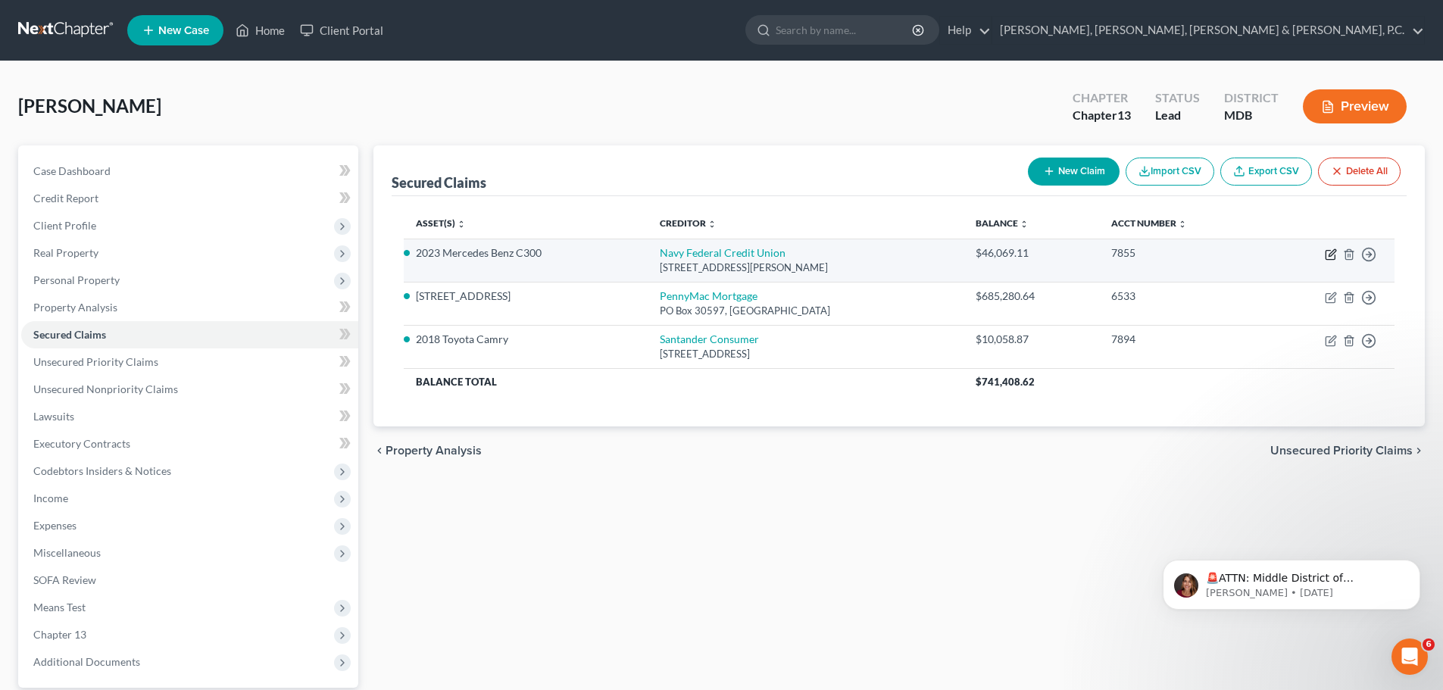
click at [1330, 254] on icon "button" at bounding box center [1330, 254] width 12 height 12
select select "48"
select select "3"
select select "4"
select select "0"
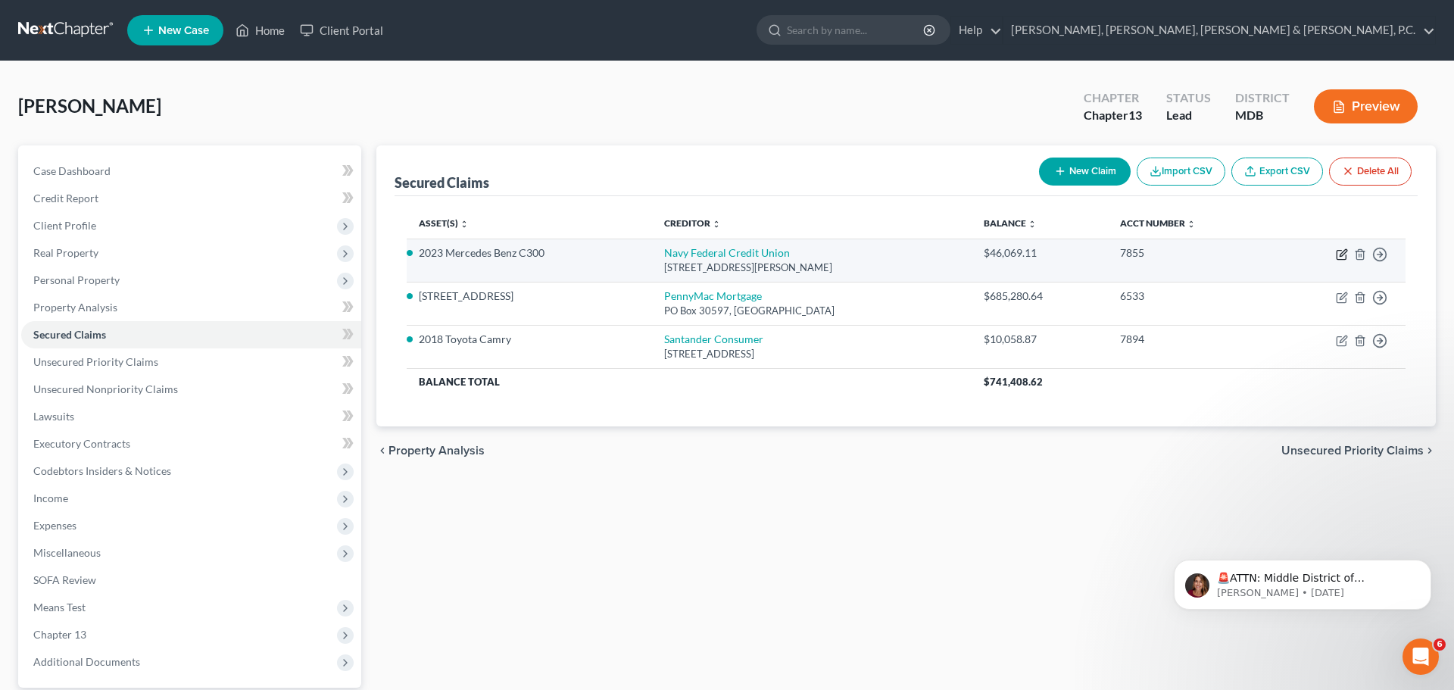
select select "0"
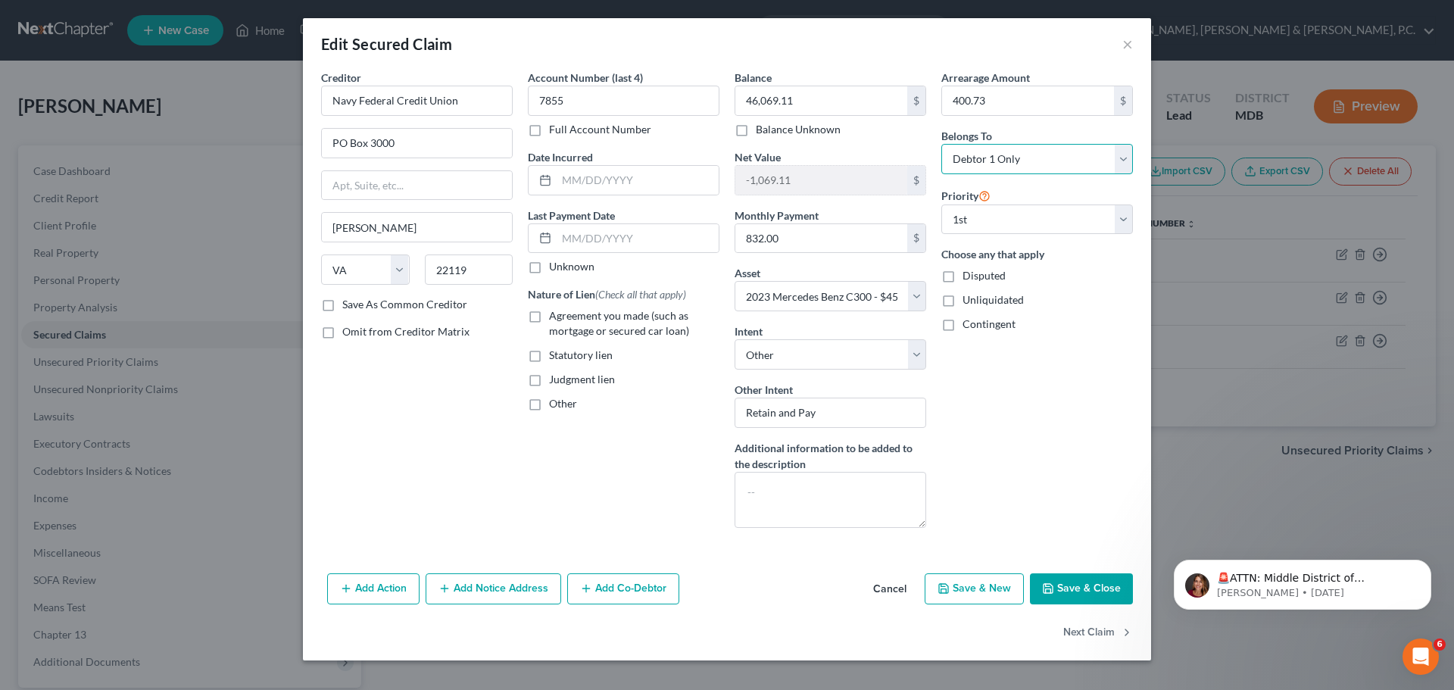
click at [963, 164] on select "Select Debtor 1 Only Debtor 2 Only Debtor 1 And Debtor 2 Only At Least One Of T…" at bounding box center [1037, 159] width 192 height 30
select select "3"
click at [941, 144] on select "Select Debtor 1 Only Debtor 2 Only Debtor 1 And Debtor 2 Only At Least One Of T…" at bounding box center [1037, 159] width 192 height 30
click at [655, 585] on button "Add Co-Debtor" at bounding box center [623, 589] width 112 height 32
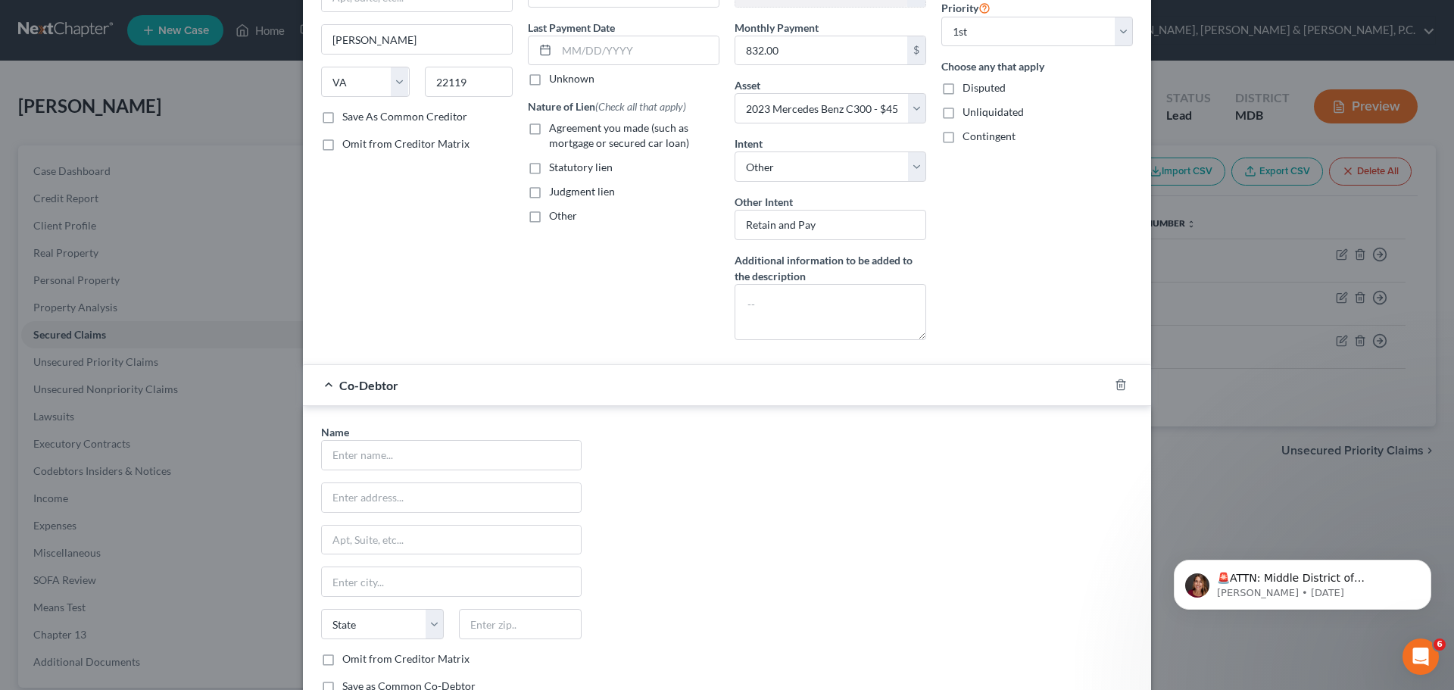
scroll to position [227, 0]
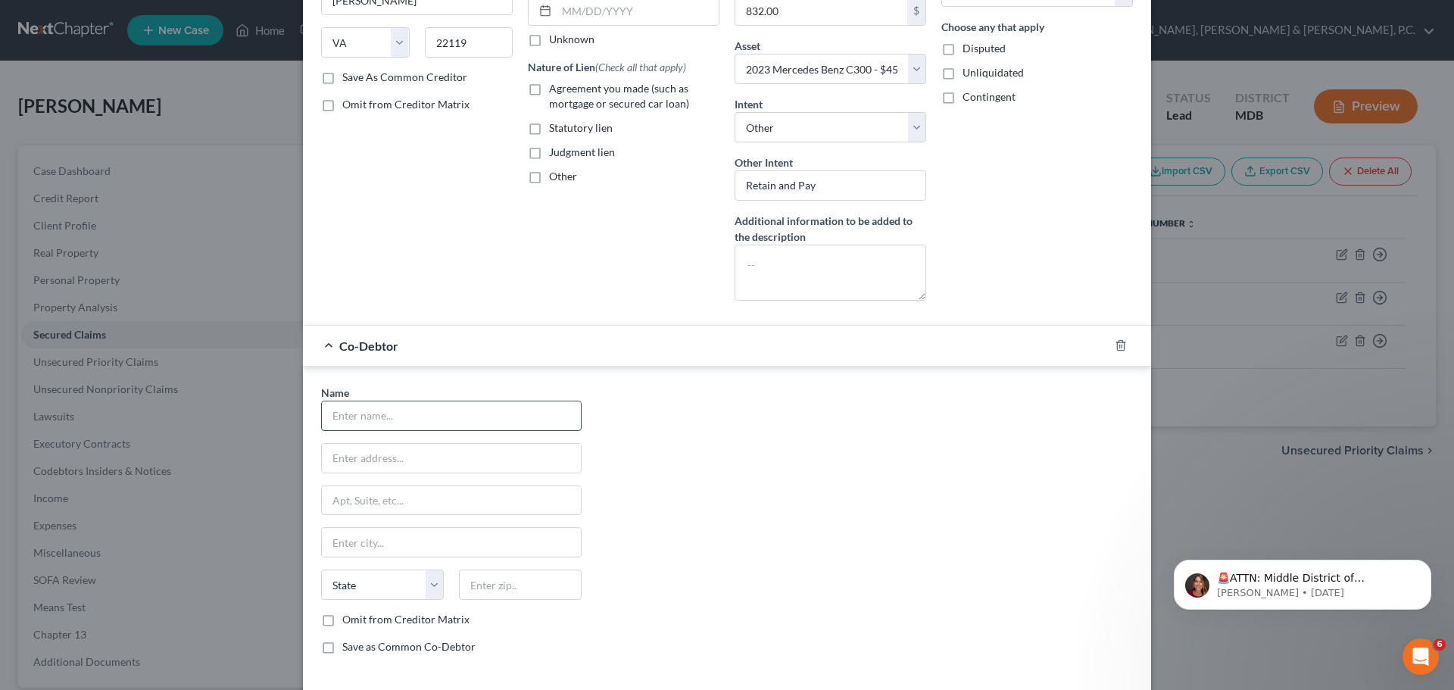
click at [522, 418] on input "text" at bounding box center [451, 415] width 259 height 29
type input "[PERSON_NAME]"
type input "[STREET_ADDRESS]"
type input "[PERSON_NAME]"
select select "21"
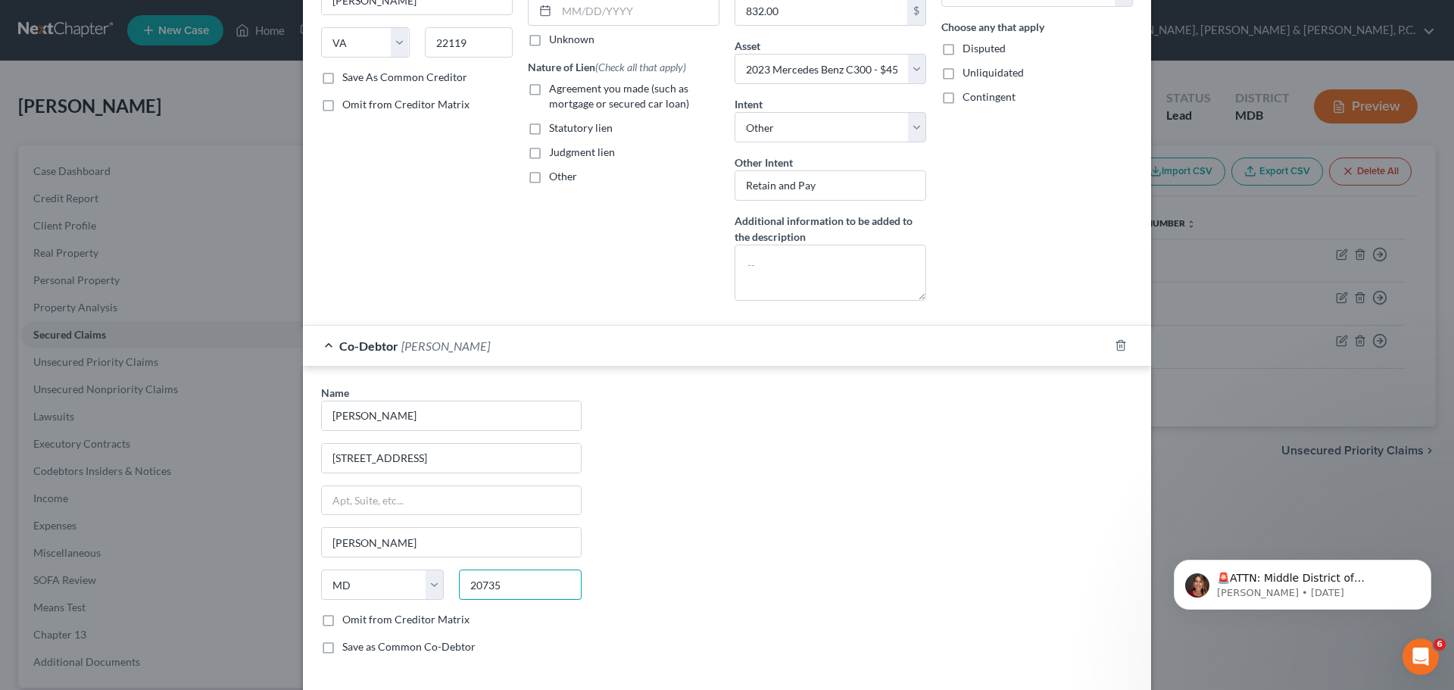
type input "20735"
click at [342, 646] on label "Save as Common Co-Debtor" at bounding box center [408, 646] width 133 height 15
click at [348, 646] on input "Save as Common Co-Debtor" at bounding box center [353, 644] width 10 height 10
checkbox input "true"
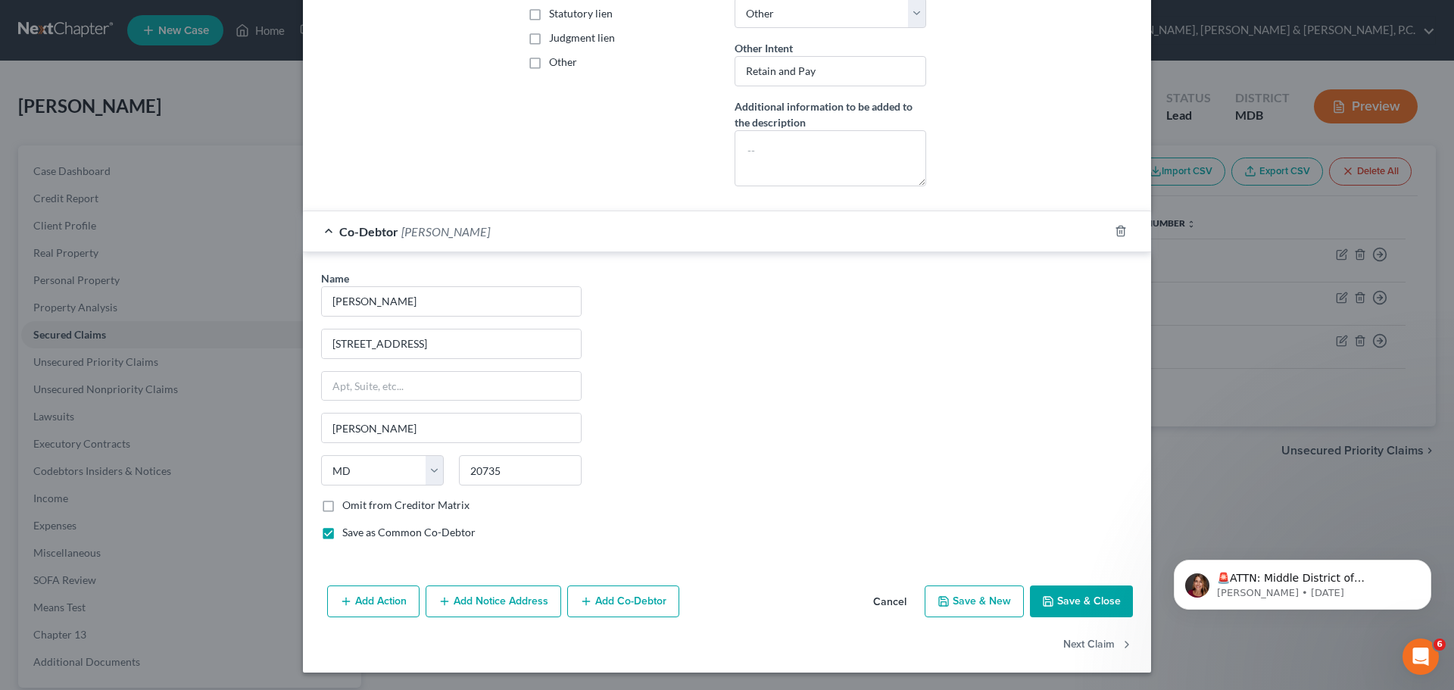
scroll to position [342, 0]
click at [1045, 597] on icon "button" at bounding box center [1048, 600] width 12 height 12
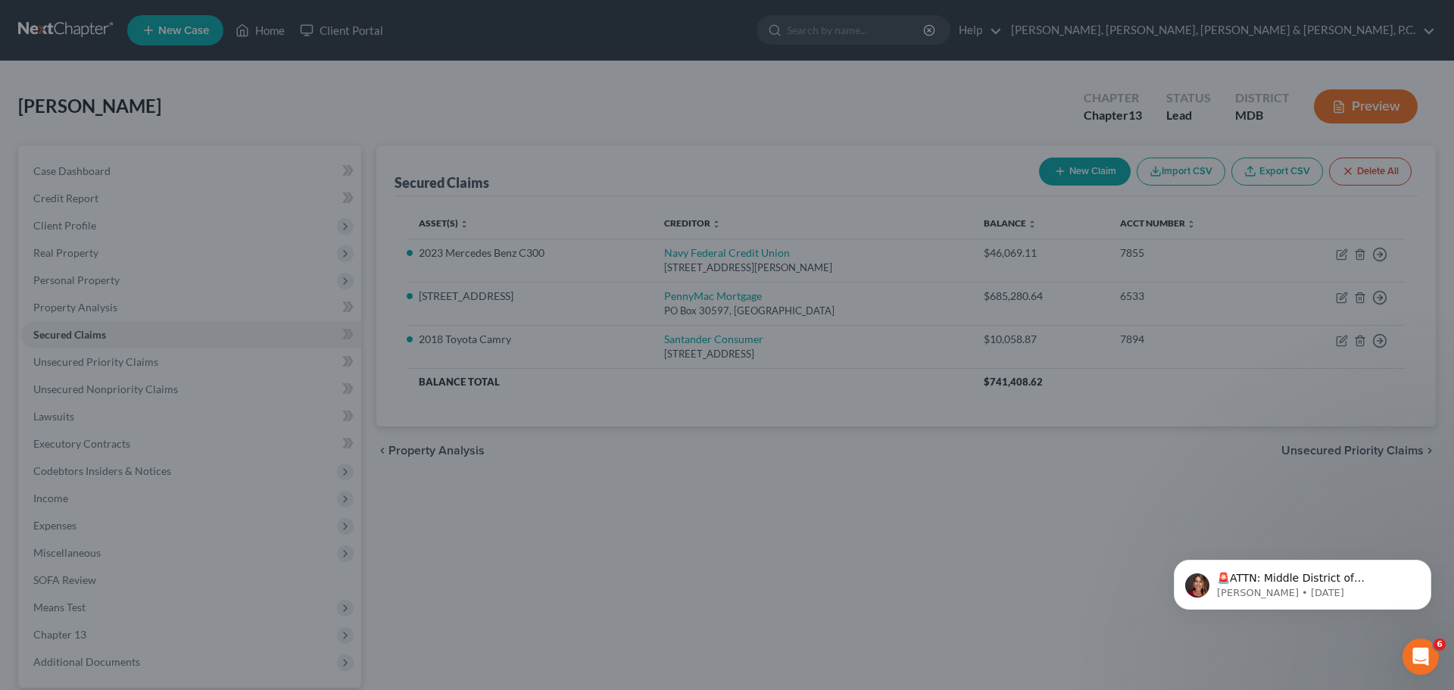
select select "3"
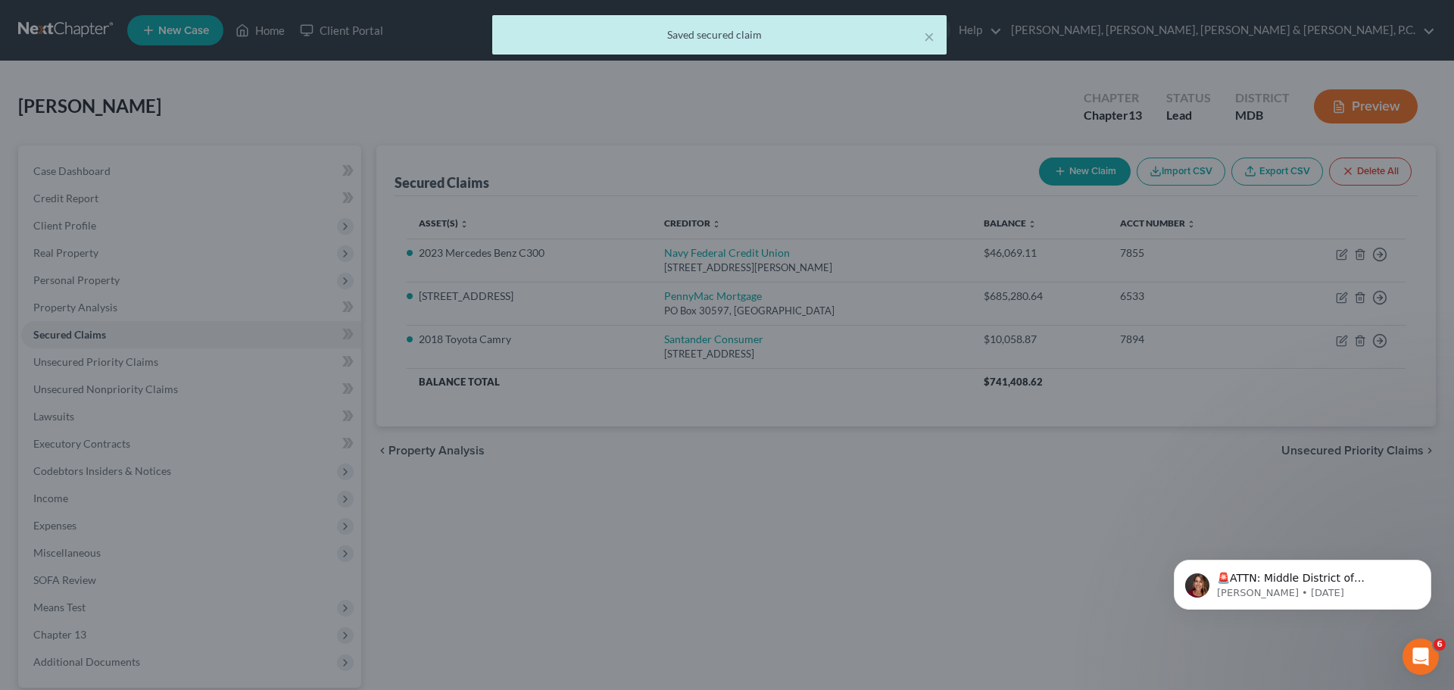
scroll to position [0, 0]
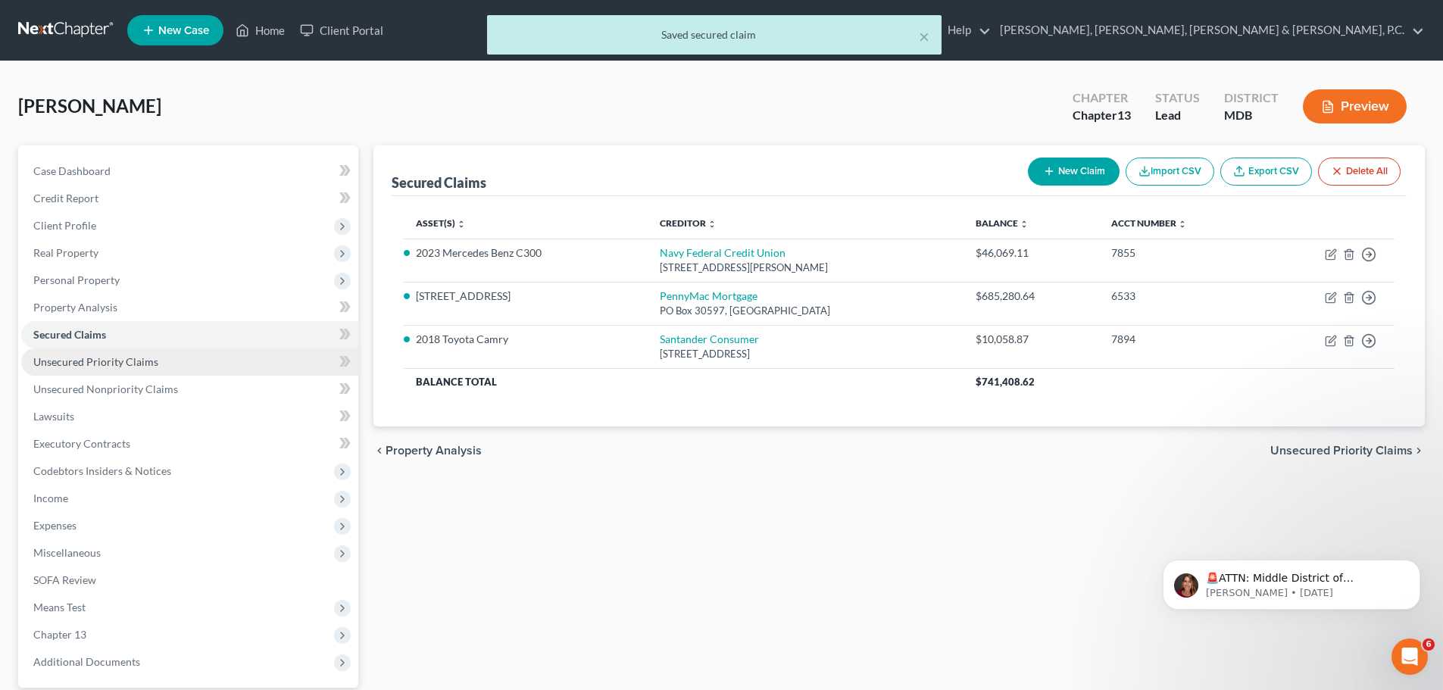
click at [108, 363] on span "Unsecured Priority Claims" at bounding box center [95, 361] width 125 height 13
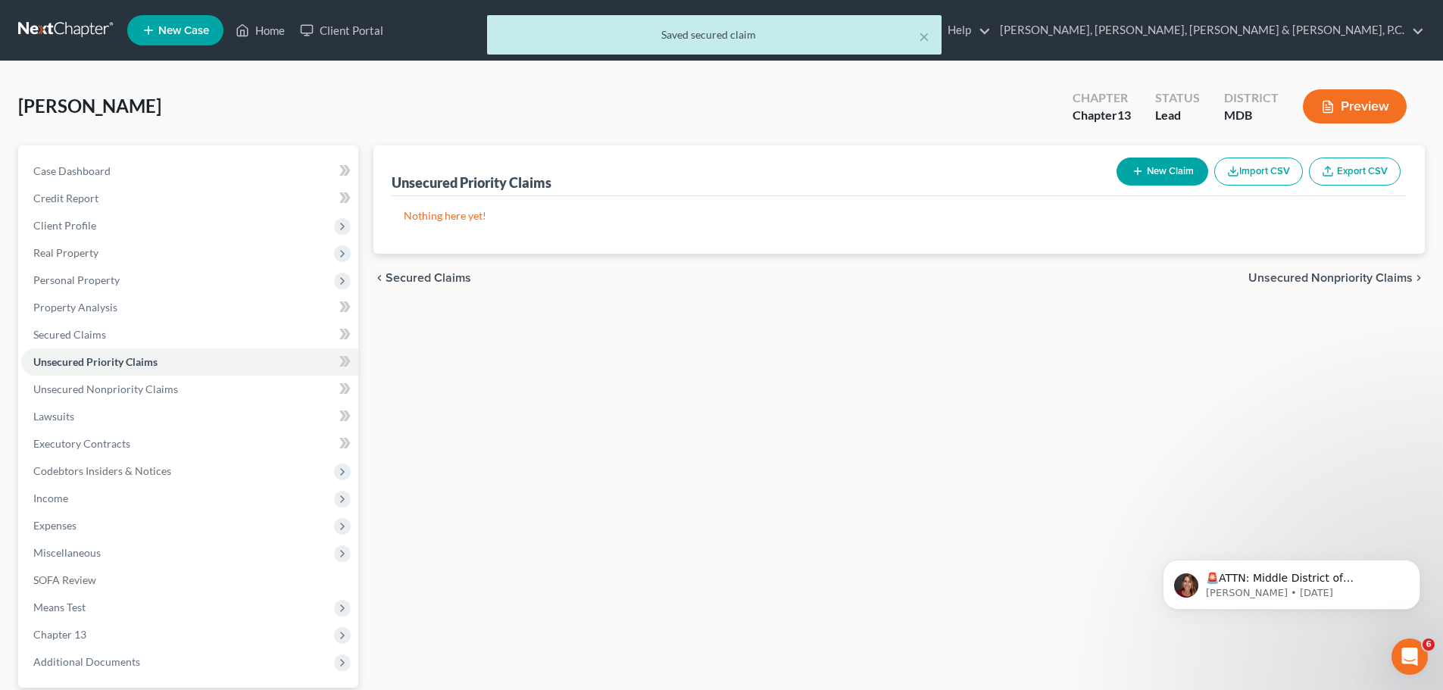
click at [1172, 161] on button "New Claim" at bounding box center [1162, 172] width 92 height 28
select select "0"
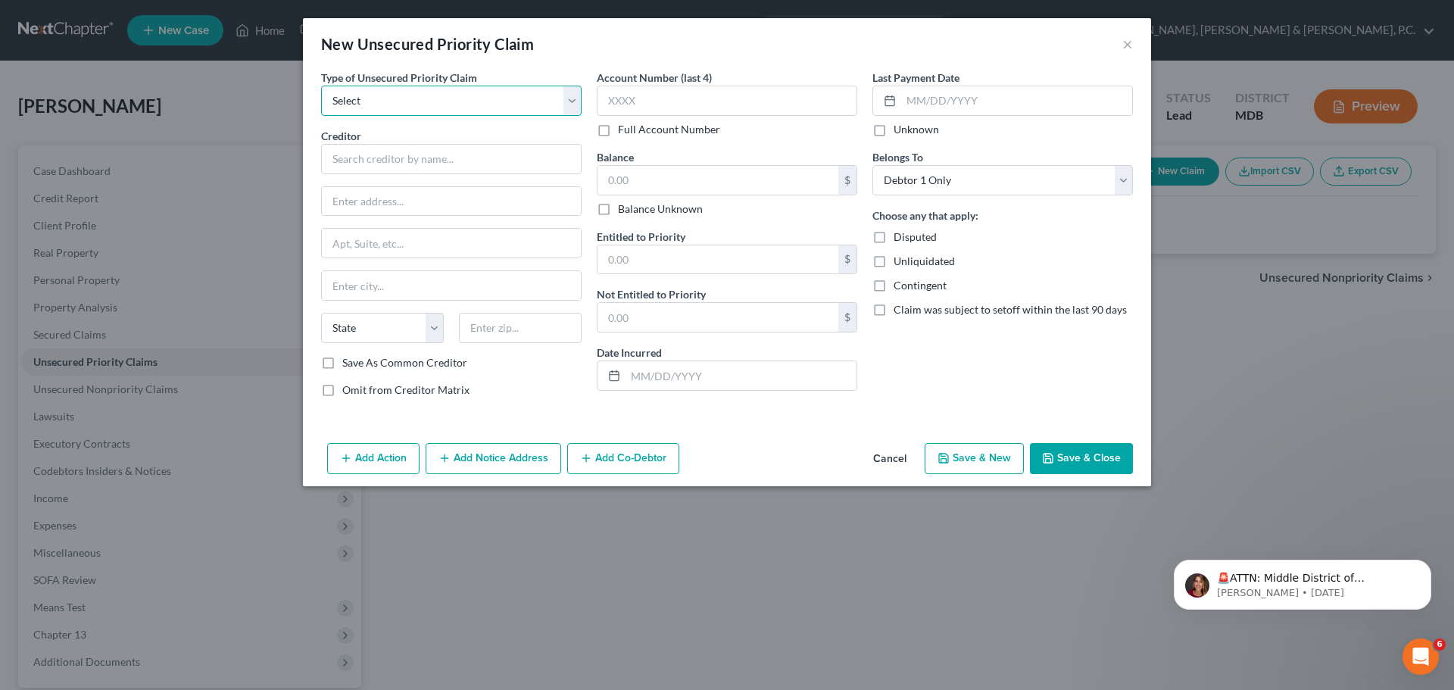
click at [482, 115] on select "Select Taxes & Other Government Units Domestic Support Obligations Extensions o…" at bounding box center [451, 101] width 260 height 30
select select "0"
click at [321, 86] on select "Select Taxes & Other Government Units Domestic Support Obligations Extensions o…" at bounding box center [451, 101] width 260 height 30
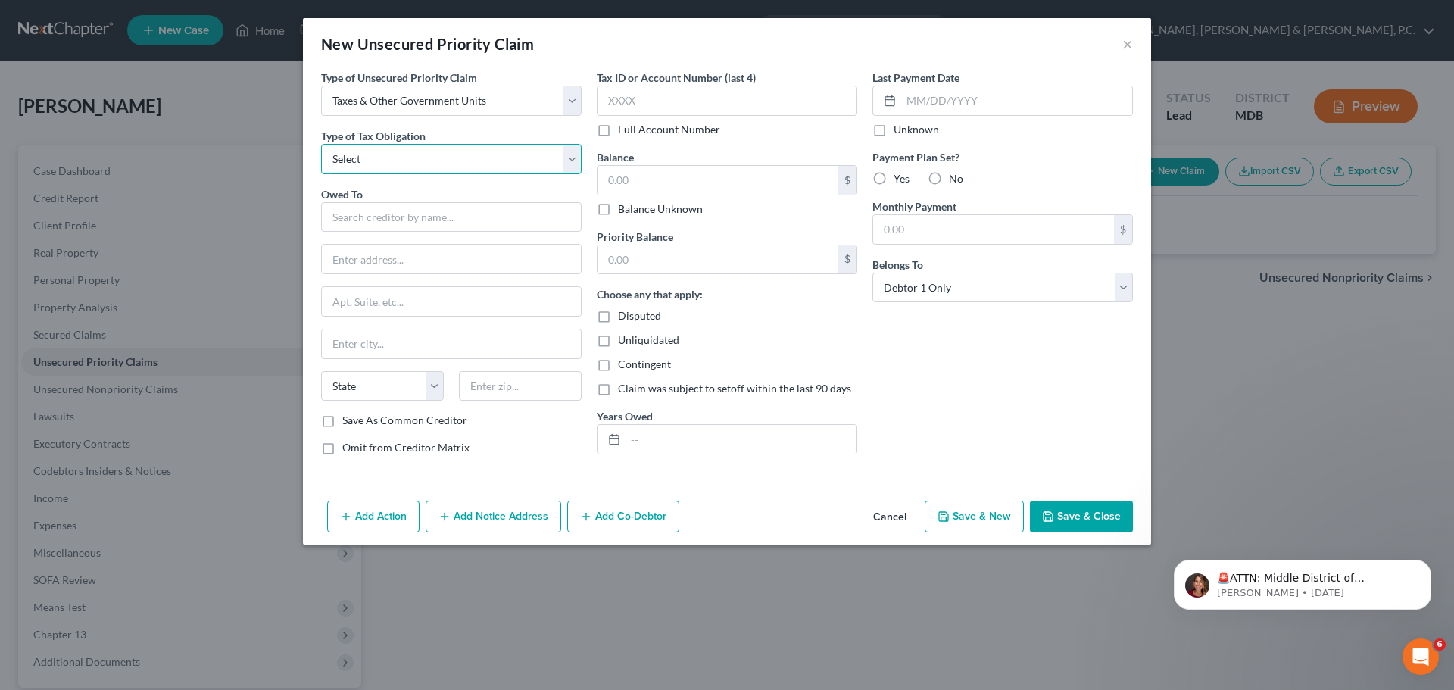
click at [461, 154] on select "Select Federal City State Franchise Tax Board Other" at bounding box center [451, 159] width 260 height 30
select select "0"
click at [321, 144] on select "Select Federal City State Franchise Tax Board Other" at bounding box center [451, 159] width 260 height 30
click at [454, 211] on input "text" at bounding box center [451, 217] width 260 height 30
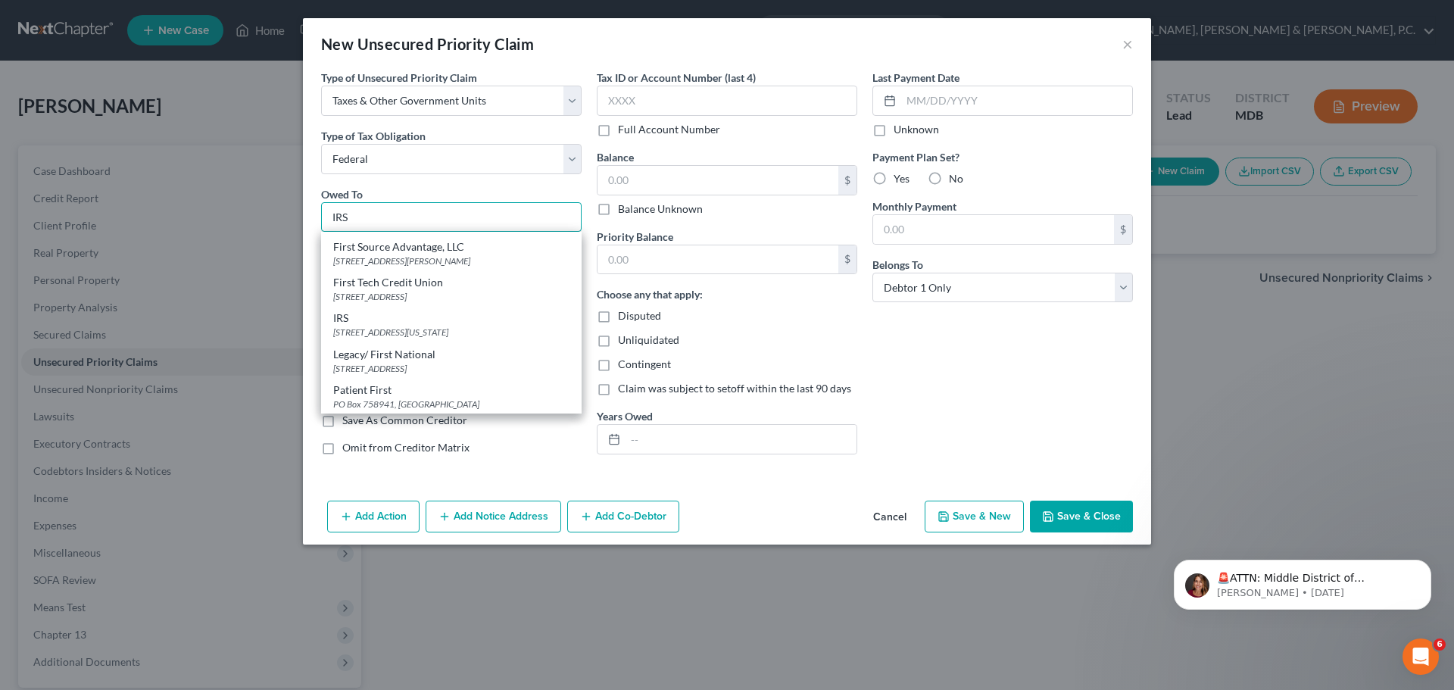
scroll to position [711, 0]
type input "IRS"
click at [447, 320] on div "IRS" at bounding box center [451, 317] width 236 height 15
type input "[STREET_ADDRESS]"
type input "[US_STATE]"
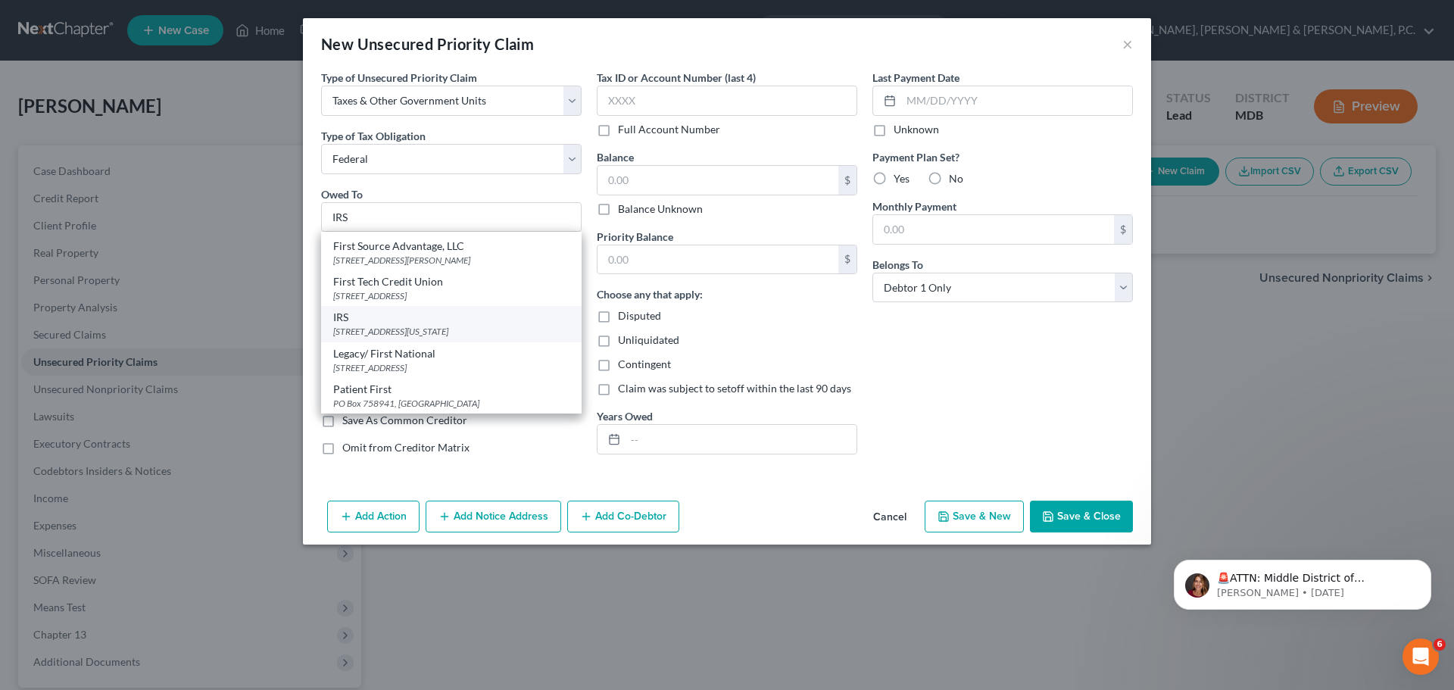
select select "8"
type input "20224"
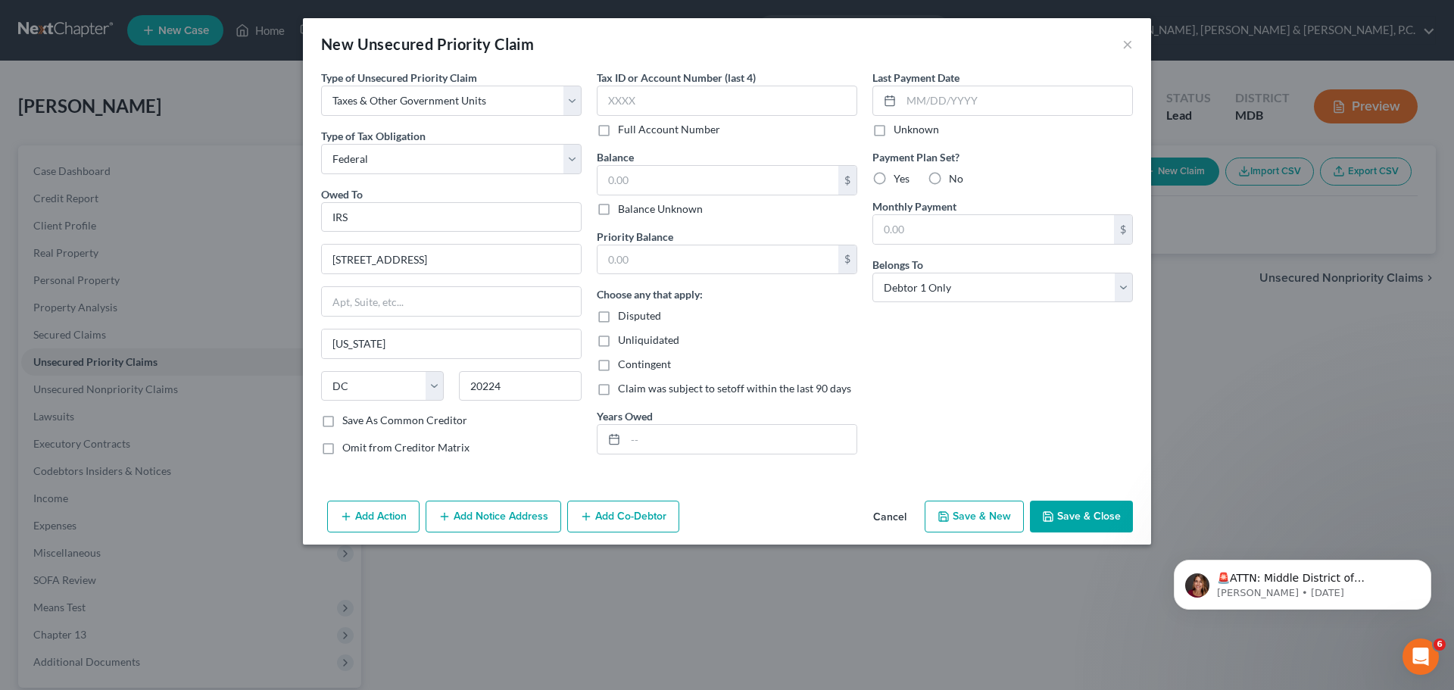
scroll to position [0, 0]
click at [639, 183] on input "text" at bounding box center [717, 180] width 241 height 29
type input "39,000"
click at [655, 251] on input "text" at bounding box center [717, 259] width 241 height 29
click at [669, 444] on input "text" at bounding box center [740, 439] width 231 height 29
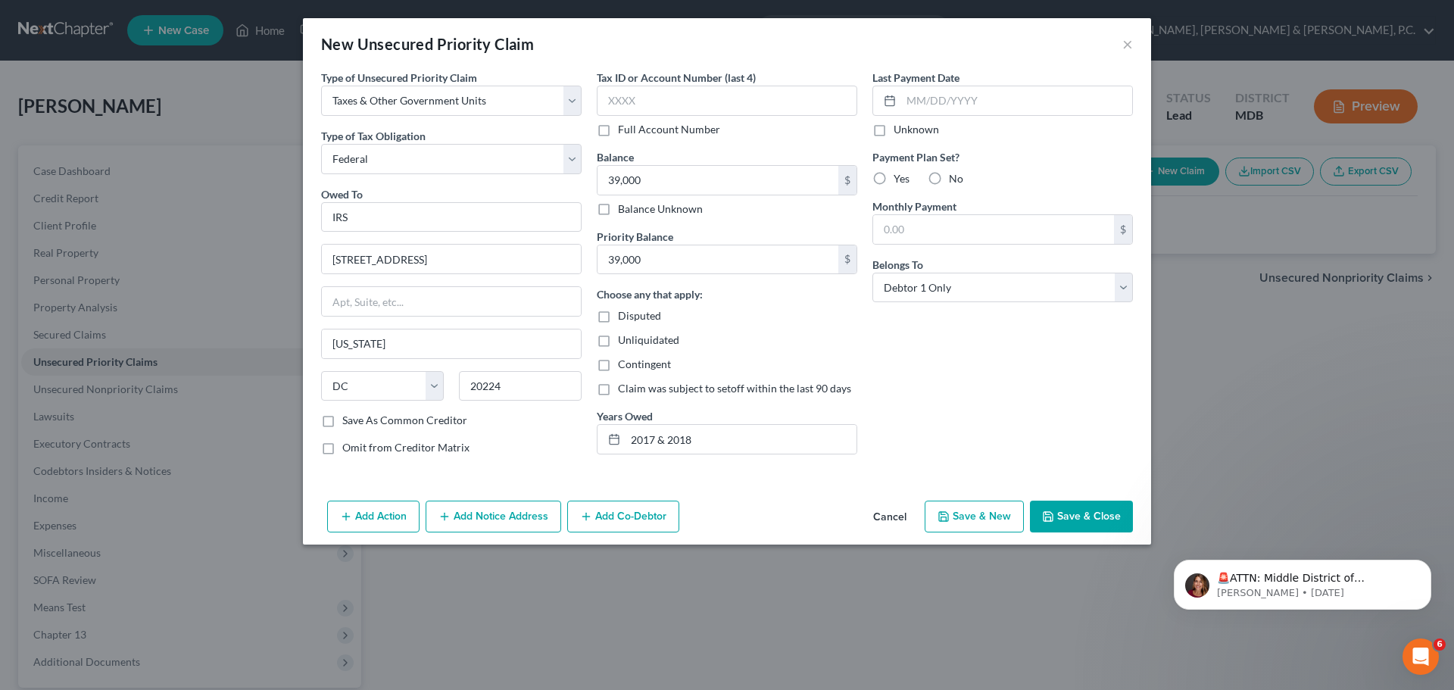
click at [985, 508] on button "Save & New" at bounding box center [974, 517] width 99 height 32
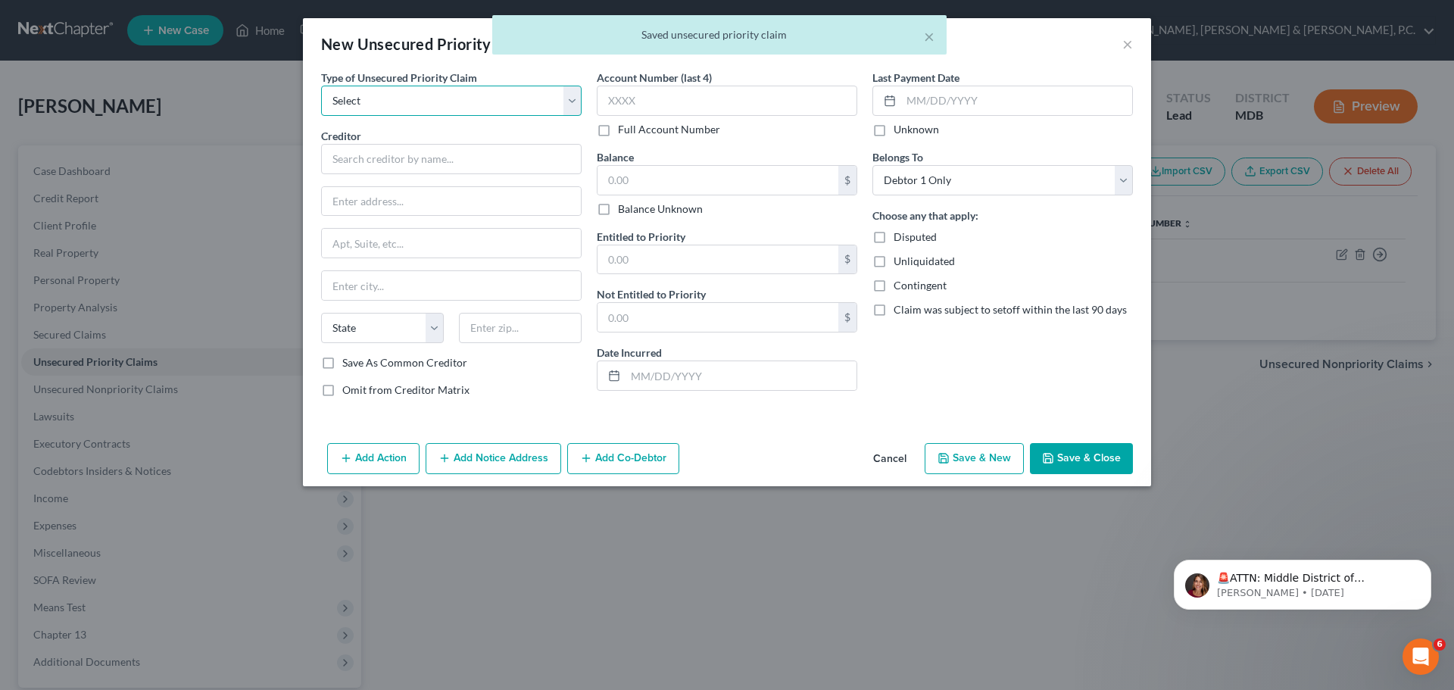
click at [466, 107] on select "Select Taxes & Other Government Units Domestic Support Obligations Extensions o…" at bounding box center [451, 101] width 260 height 30
click at [321, 86] on select "Select Taxes & Other Government Units Domestic Support Obligations Extensions o…" at bounding box center [451, 101] width 260 height 30
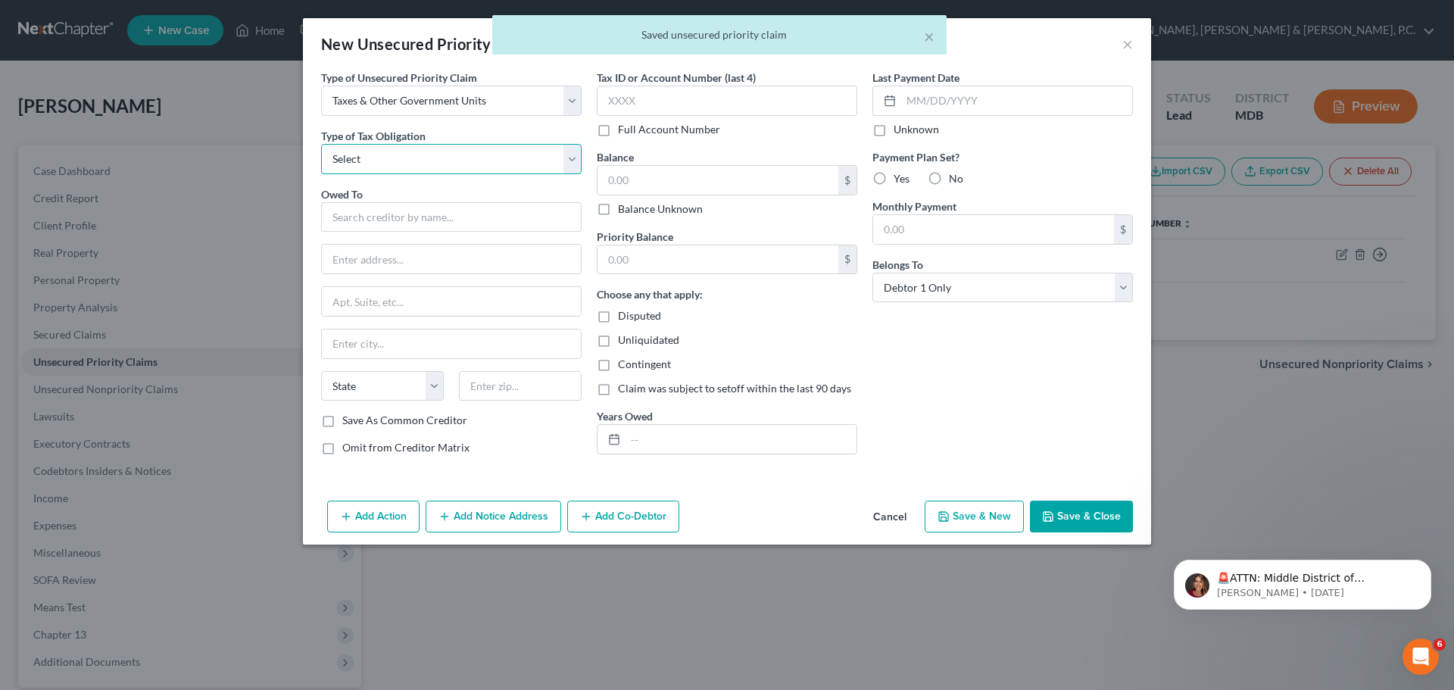
click at [434, 159] on select "Select Federal City State Franchise Tax Board Other" at bounding box center [451, 159] width 260 height 30
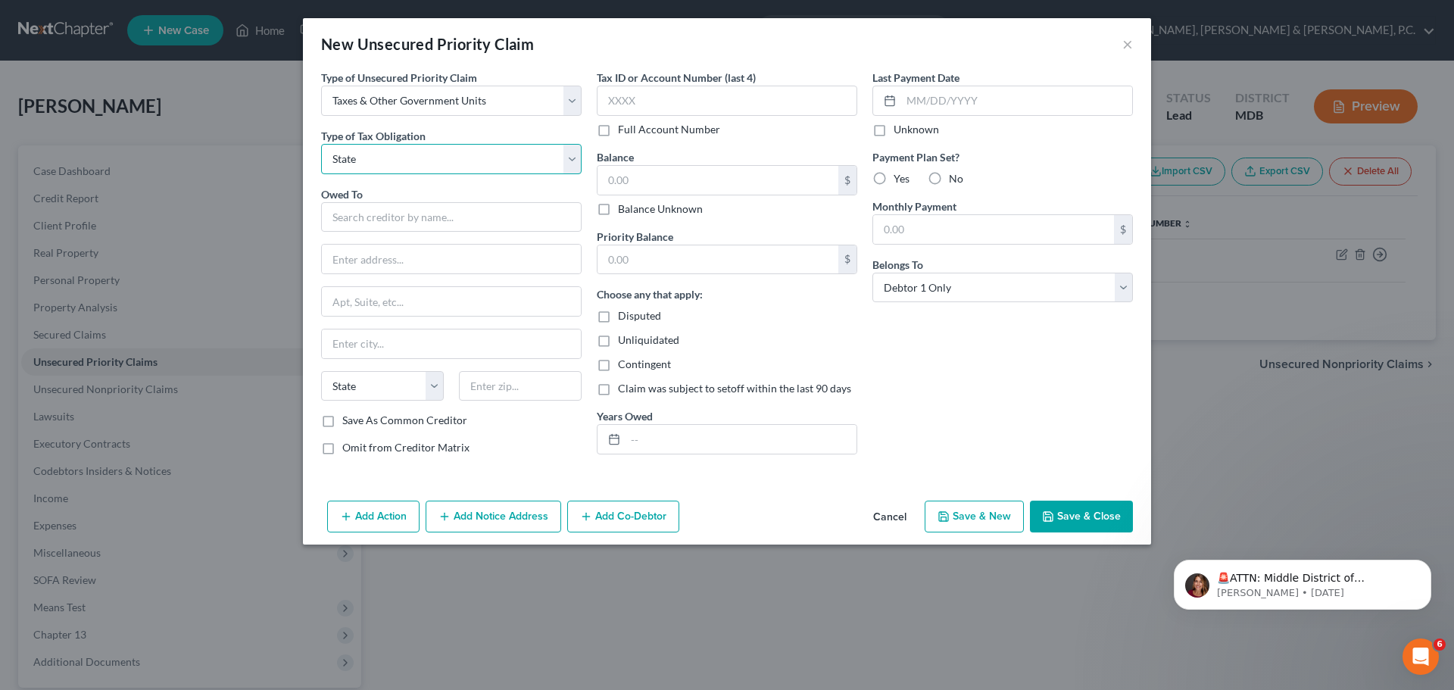
click at [321, 144] on select "Select Federal City State Franchise Tax Board Other" at bounding box center [451, 159] width 260 height 30
click at [418, 215] on input "text" at bounding box center [451, 217] width 260 height 30
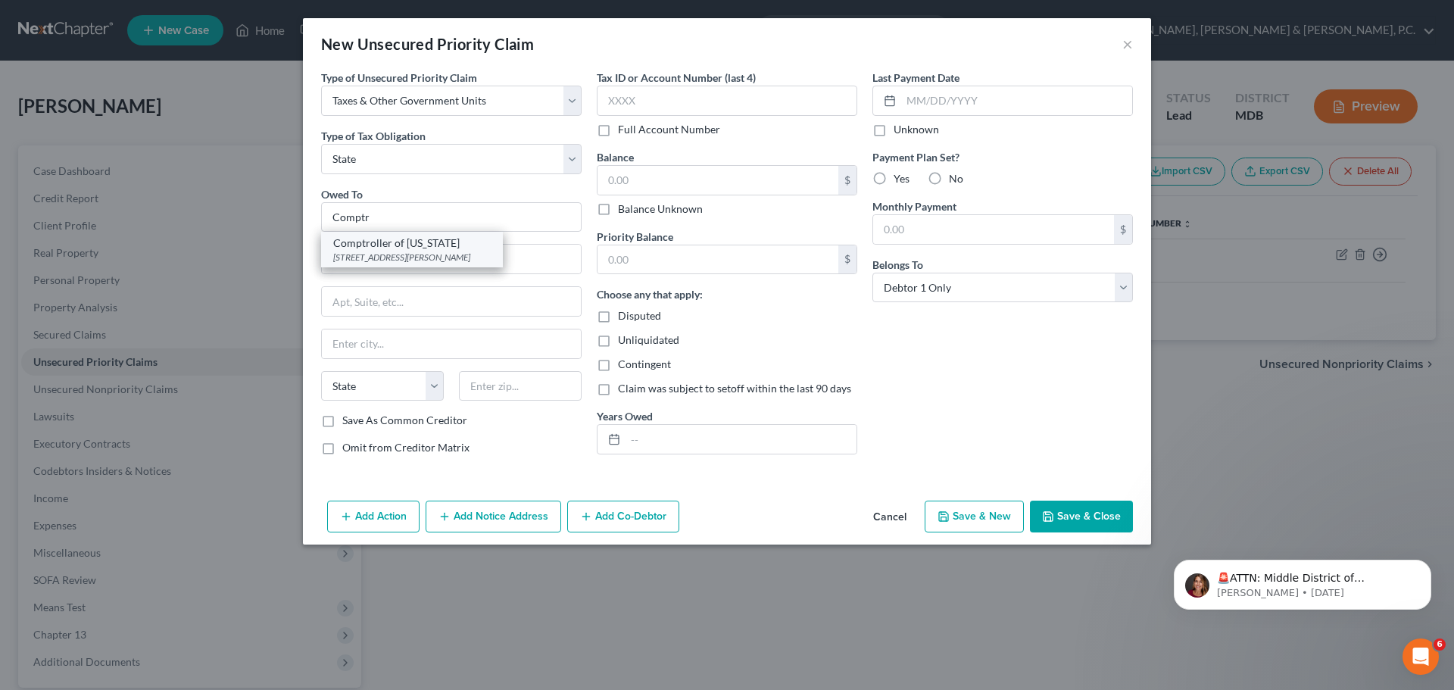
click at [411, 255] on div "[STREET_ADDRESS][PERSON_NAME]" at bounding box center [412, 257] width 158 height 13
click at [632, 170] on input "text" at bounding box center [717, 180] width 241 height 29
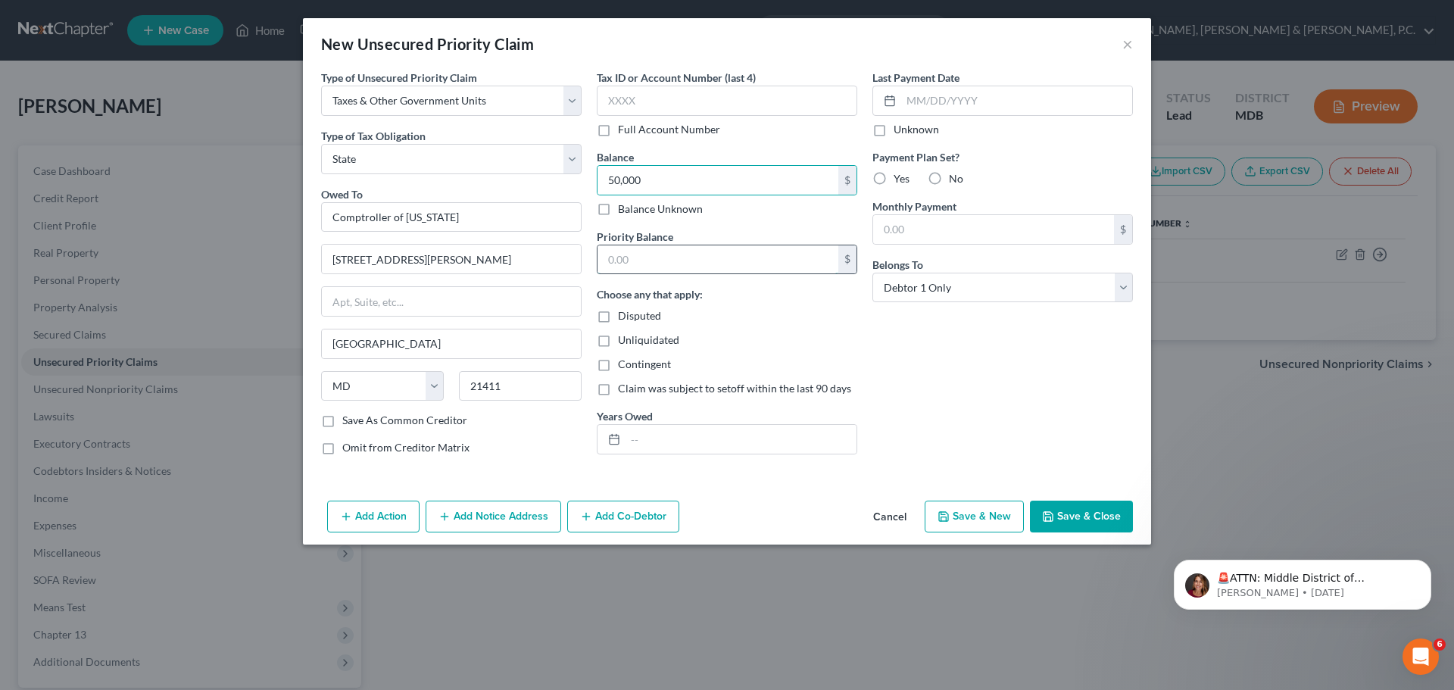
click at [651, 256] on input "text" at bounding box center [717, 259] width 241 height 29
click at [663, 440] on input "text" at bounding box center [740, 439] width 231 height 29
click at [1012, 286] on select "Select Debtor 1 Only Debtor 2 Only Debtor 1 And Debtor 2 Only At Least One Of T…" at bounding box center [1002, 288] width 260 height 30
click at [872, 273] on select "Select Debtor 1 Only Debtor 2 Only Debtor 1 And Debtor 2 Only At Least One Of T…" at bounding box center [1002, 288] width 260 height 30
click at [602, 511] on button "Add Co-Debtor" at bounding box center [623, 517] width 112 height 32
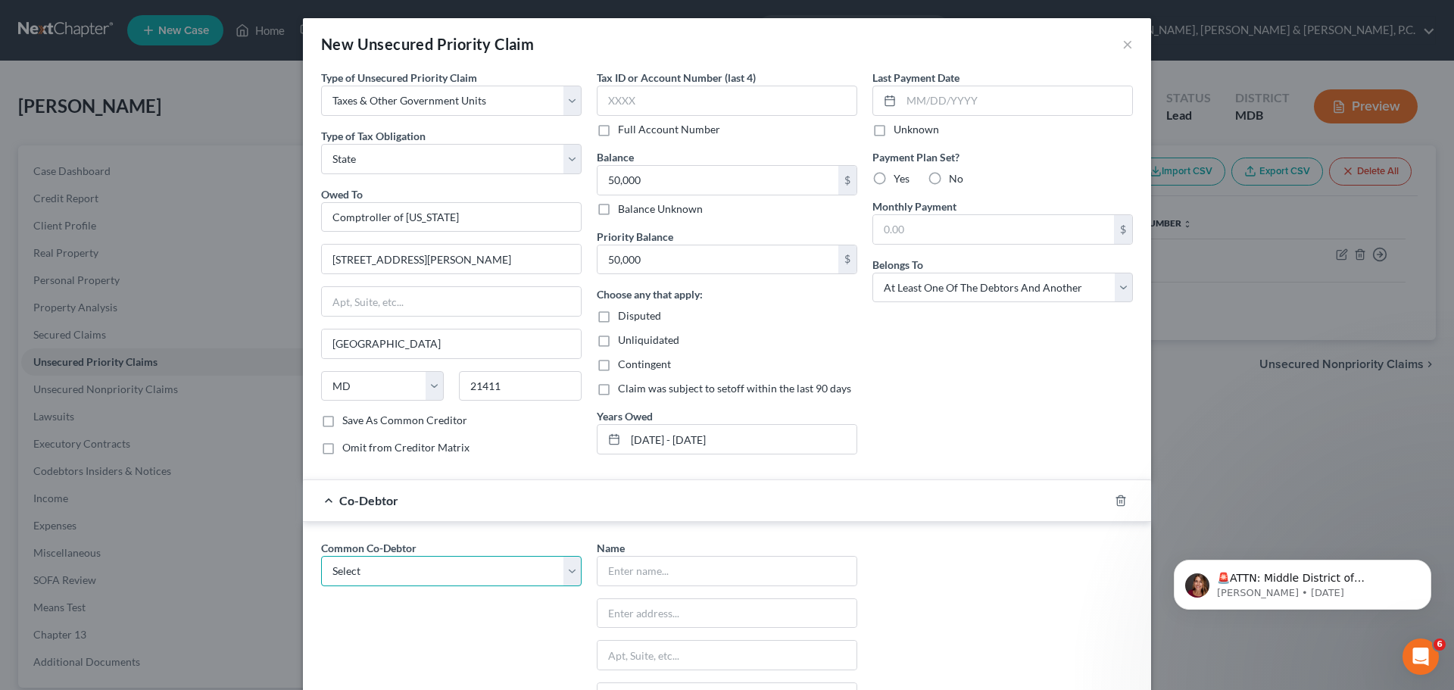
click at [484, 576] on select "Select [PERSON_NAME]" at bounding box center [451, 571] width 260 height 30
click at [321, 556] on select "Select [PERSON_NAME]" at bounding box center [451, 571] width 260 height 30
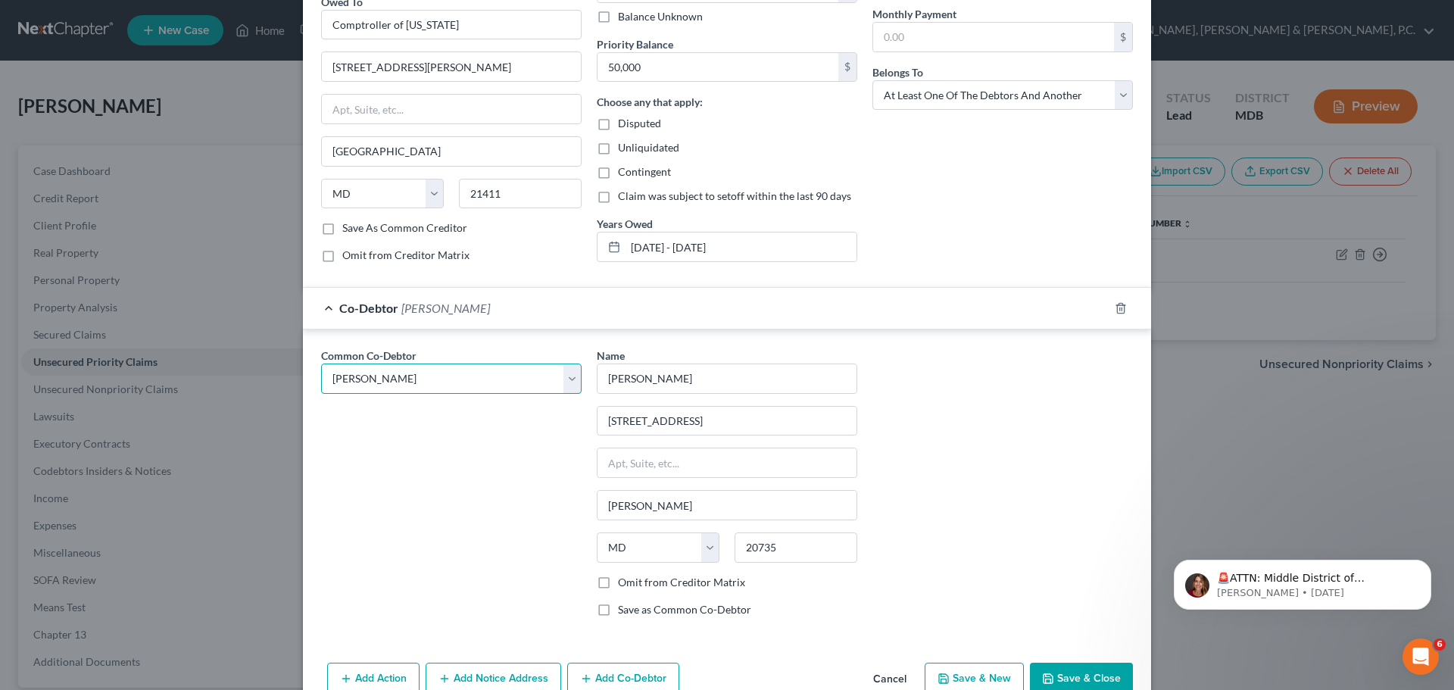
scroll to position [226, 0]
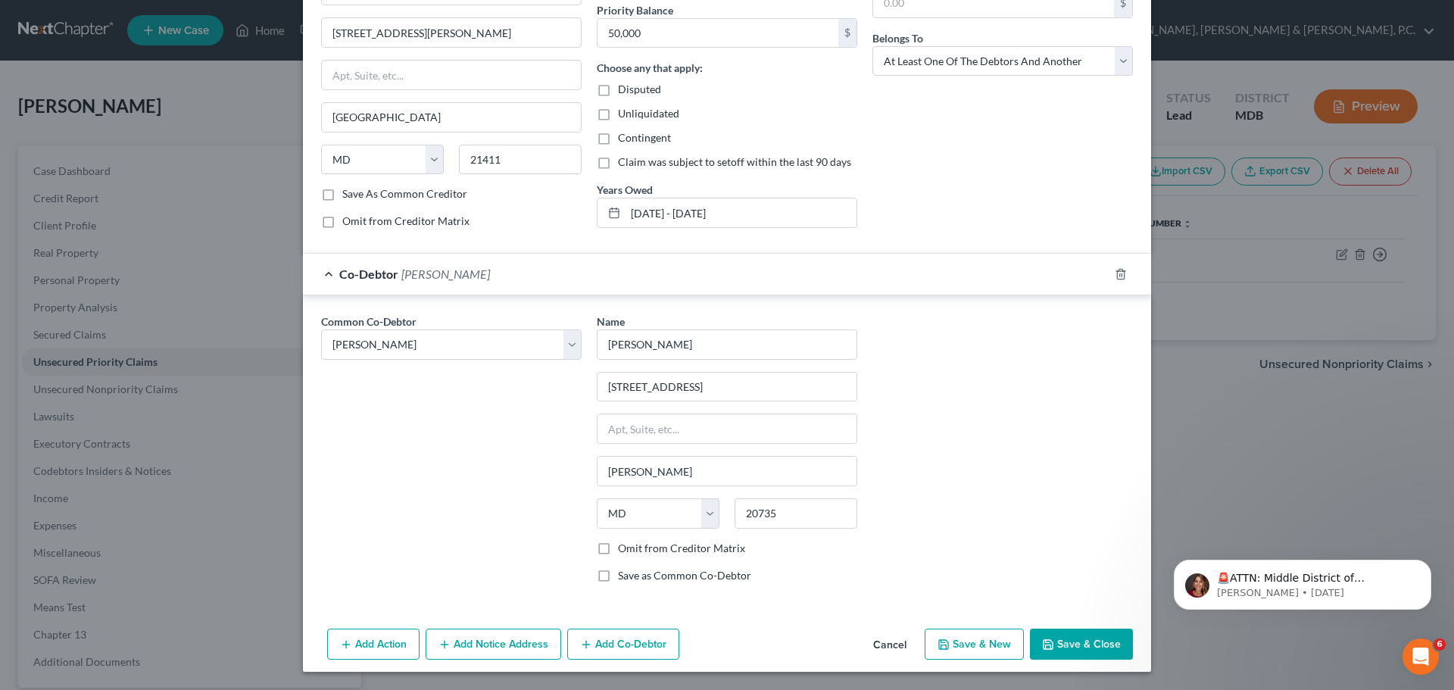
click at [1060, 639] on button "Save & Close" at bounding box center [1081, 645] width 103 height 32
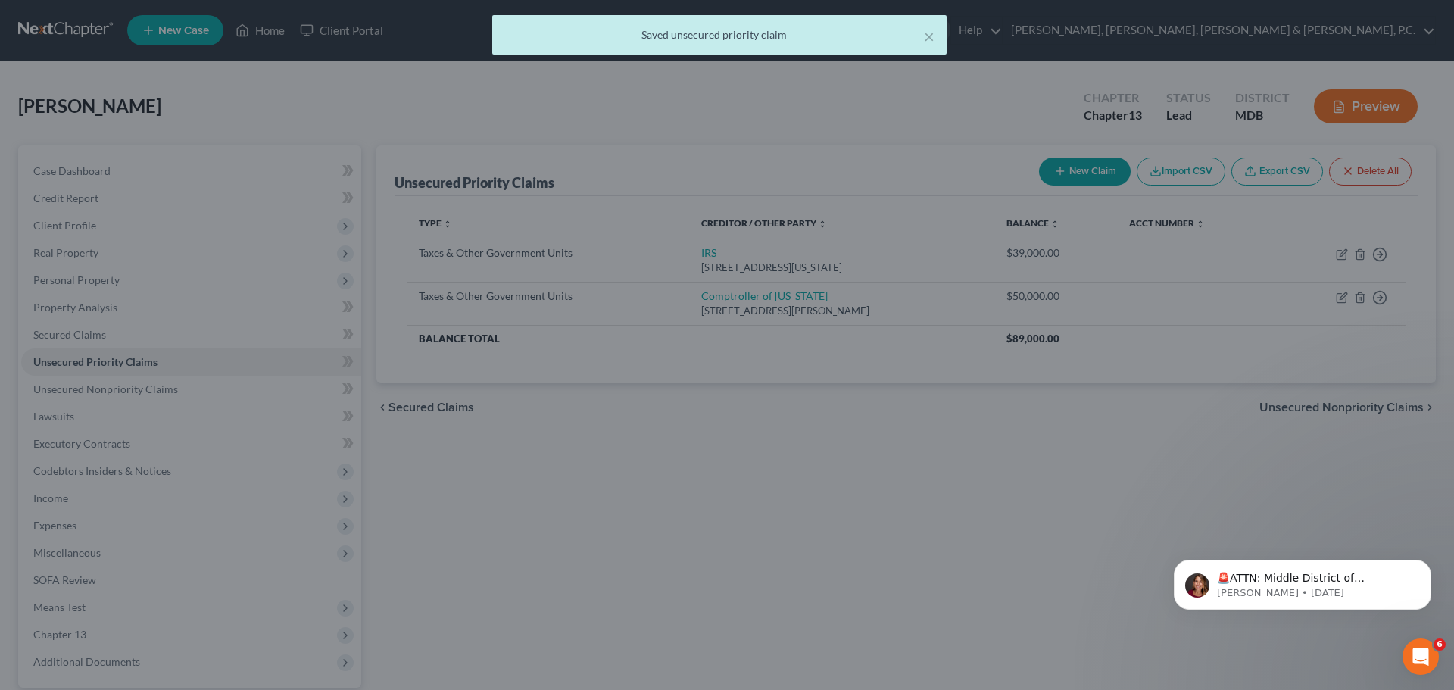
scroll to position [0, 0]
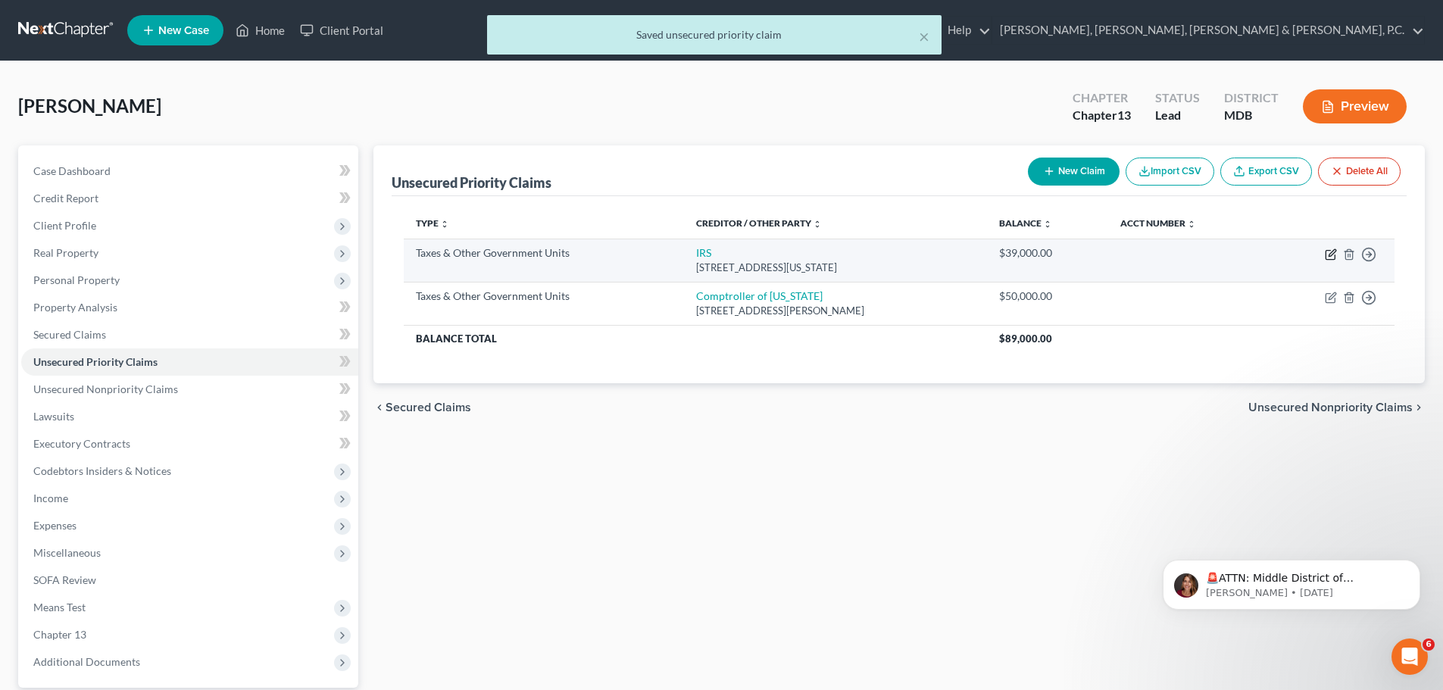
click at [1330, 251] on icon "button" at bounding box center [1330, 254] width 12 height 12
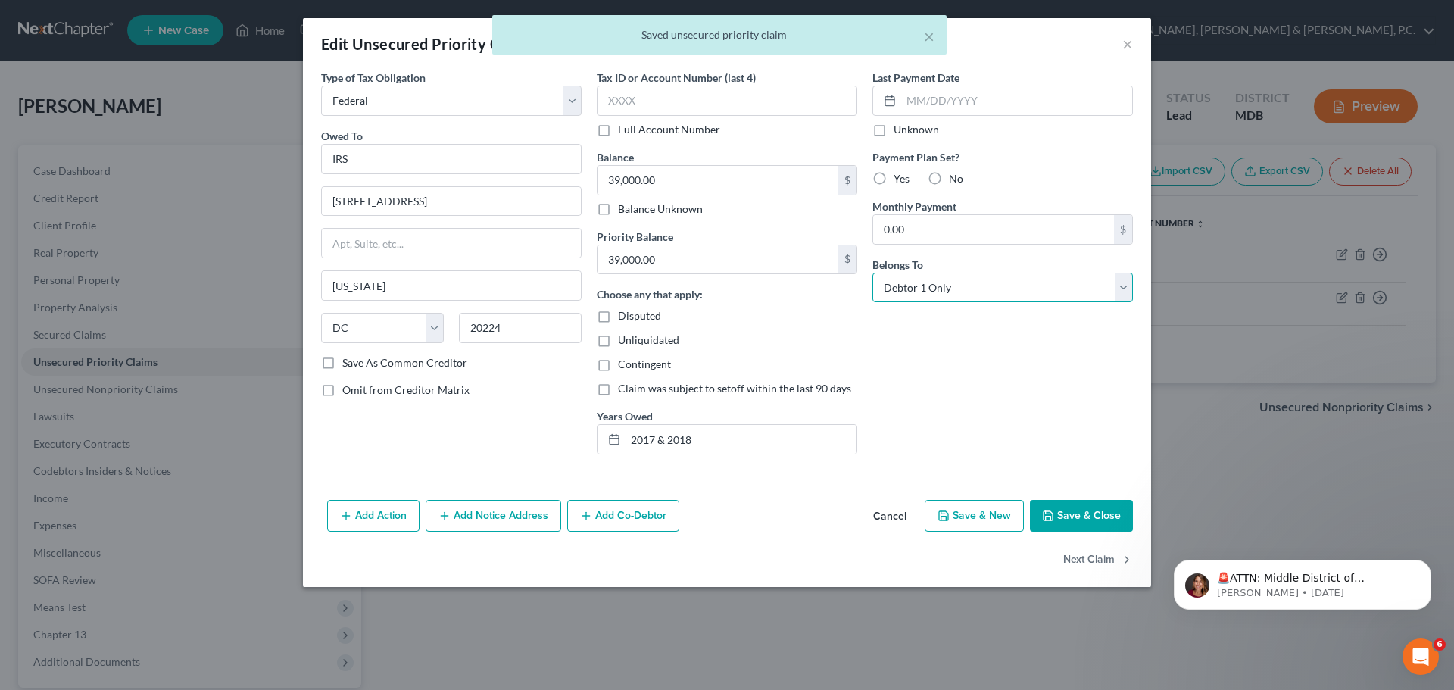
click at [947, 278] on select "Select Debtor 1 Only Debtor 2 Only Debtor 1 And Debtor 2 Only At Least One Of T…" at bounding box center [1002, 288] width 260 height 30
click at [872, 273] on select "Select Debtor 1 Only Debtor 2 Only Debtor 1 And Debtor 2 Only At Least One Of T…" at bounding box center [1002, 288] width 260 height 30
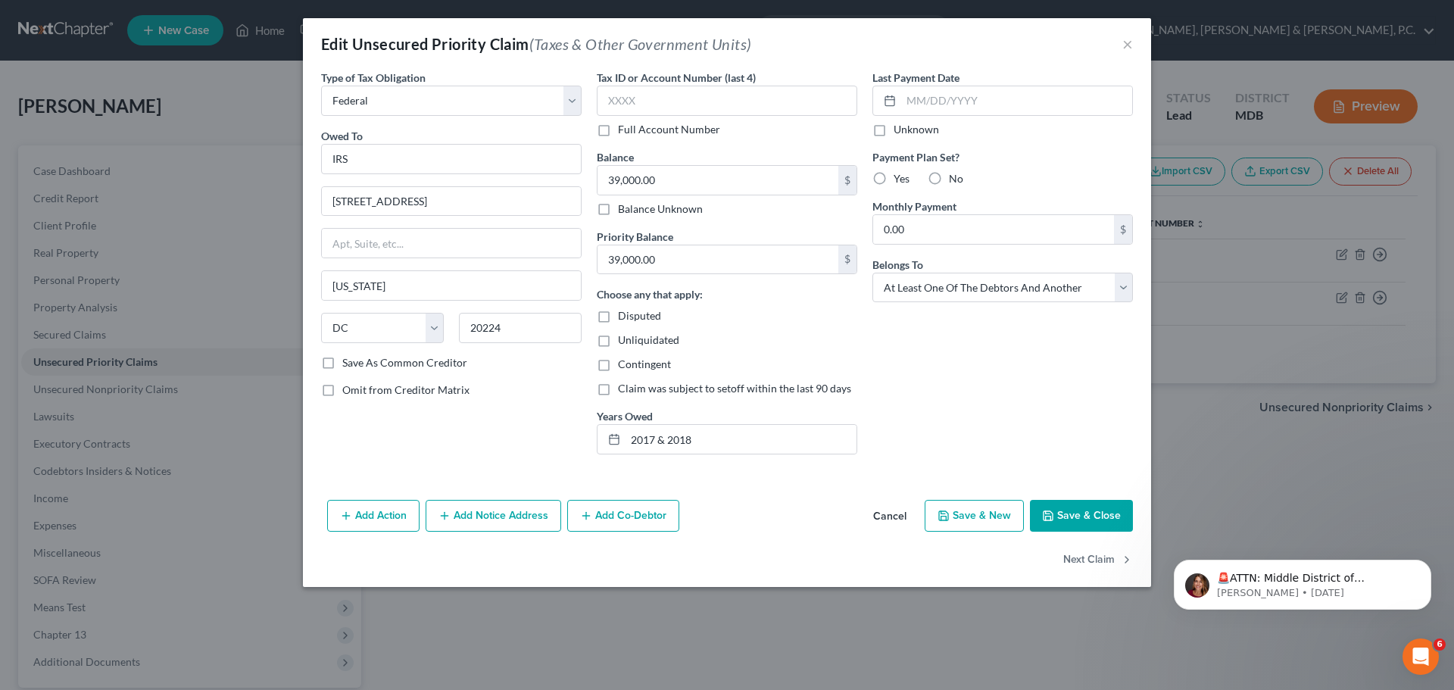
click at [635, 519] on button "Add Co-Debtor" at bounding box center [623, 516] width 112 height 32
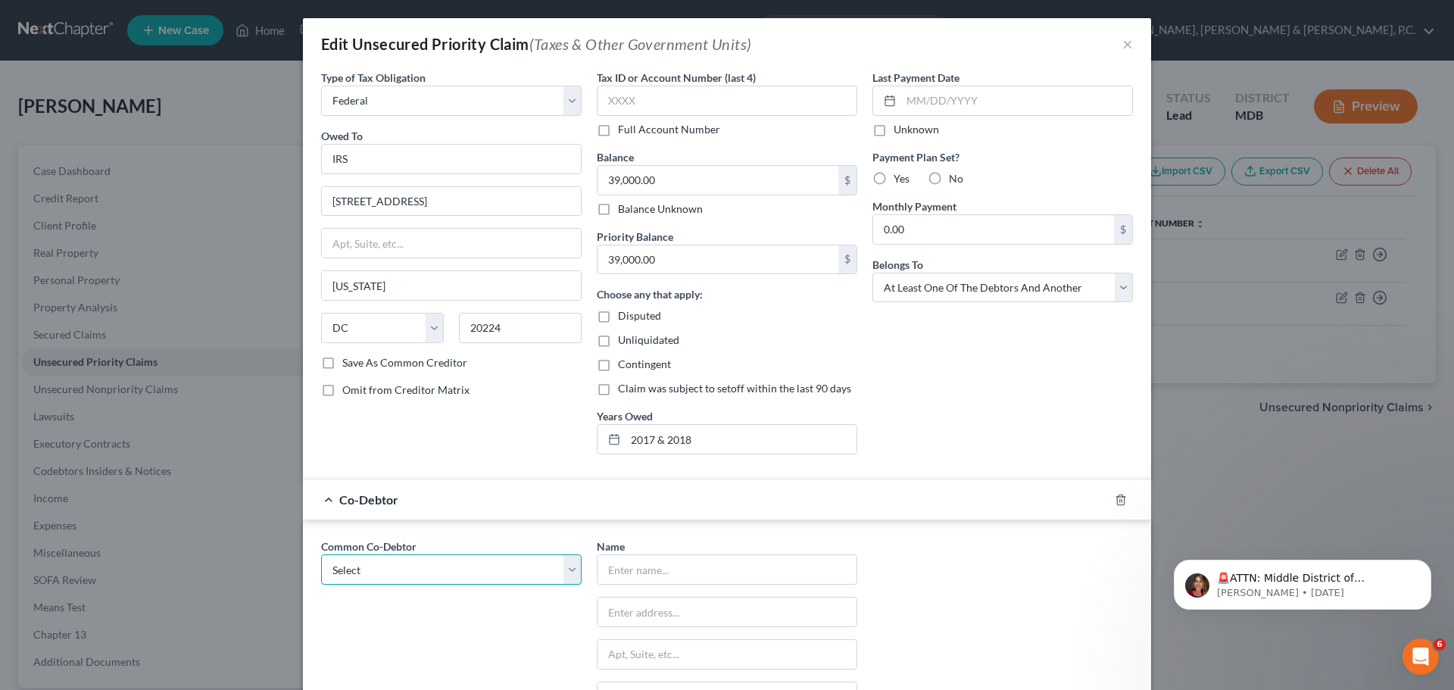
click at [491, 576] on select "Select [PERSON_NAME]" at bounding box center [451, 569] width 260 height 30
click at [321, 554] on select "Select [PERSON_NAME]" at bounding box center [451, 569] width 260 height 30
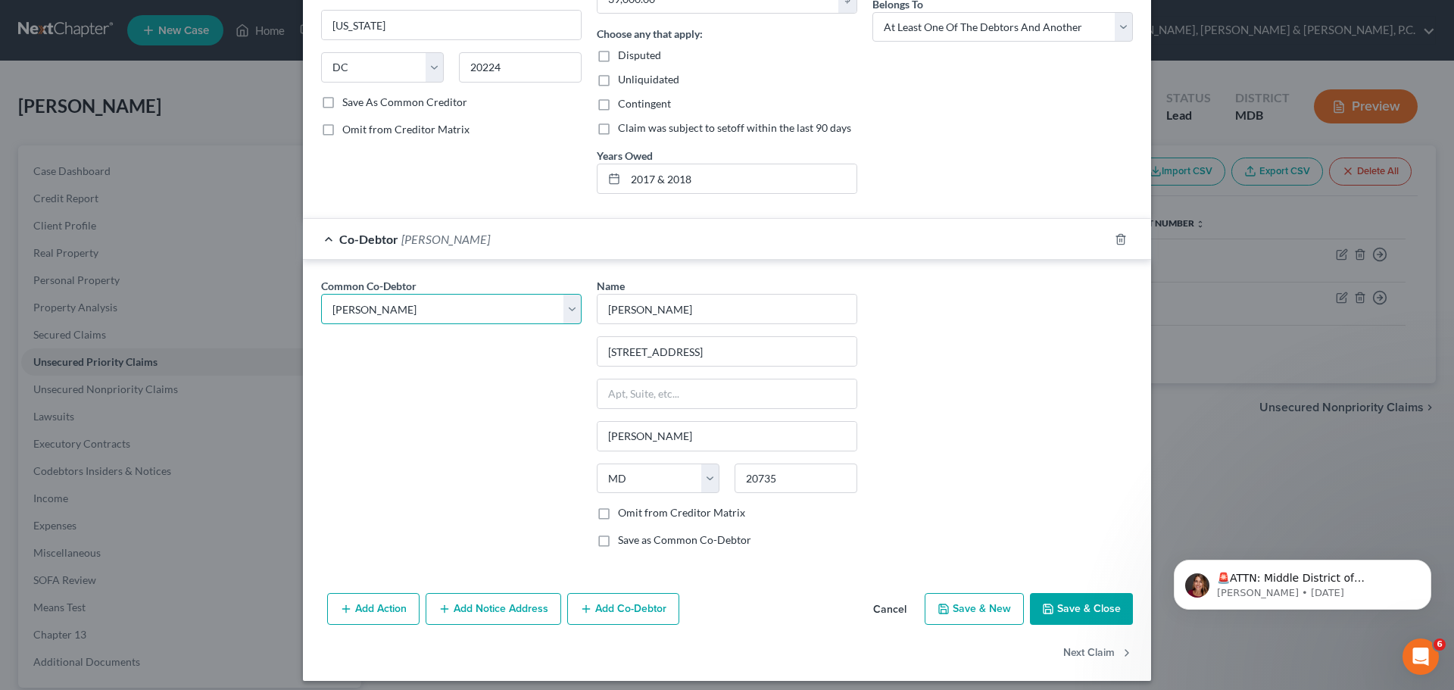
scroll to position [270, 0]
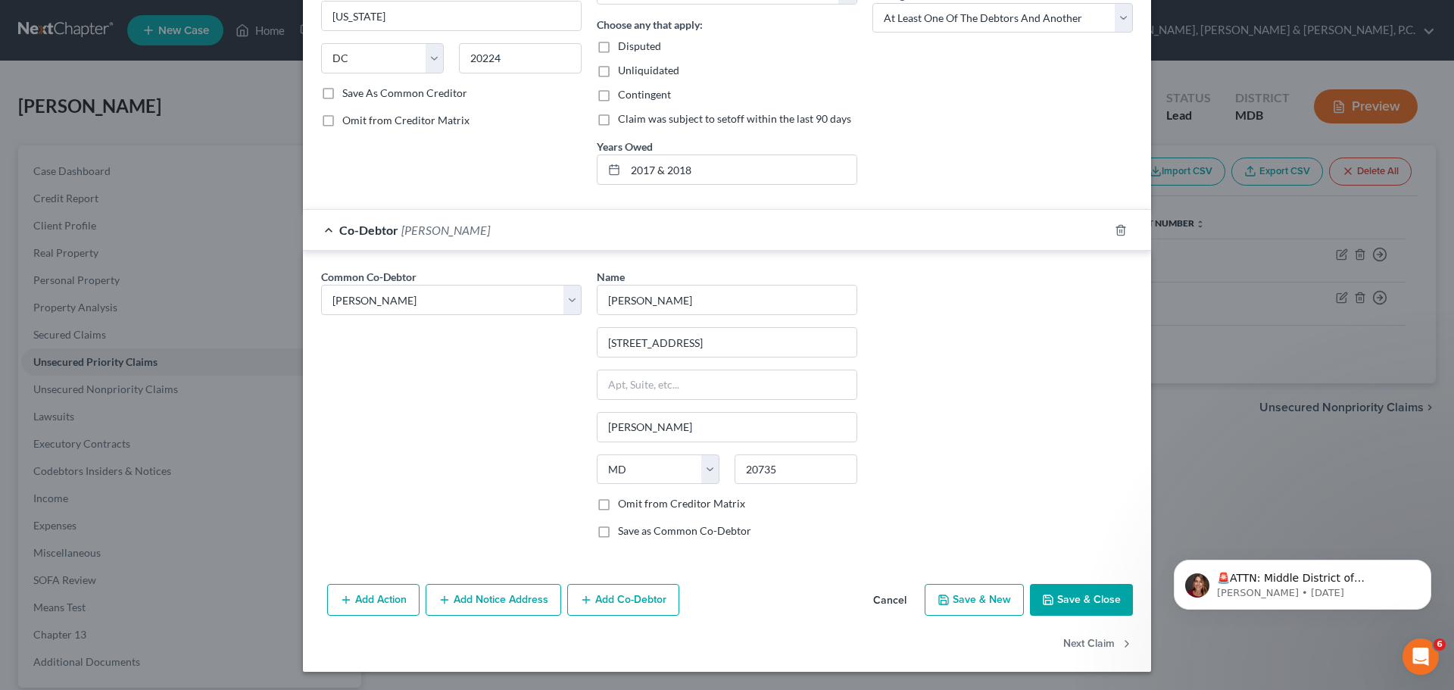
click at [1056, 588] on button "Save & Close" at bounding box center [1081, 600] width 103 height 32
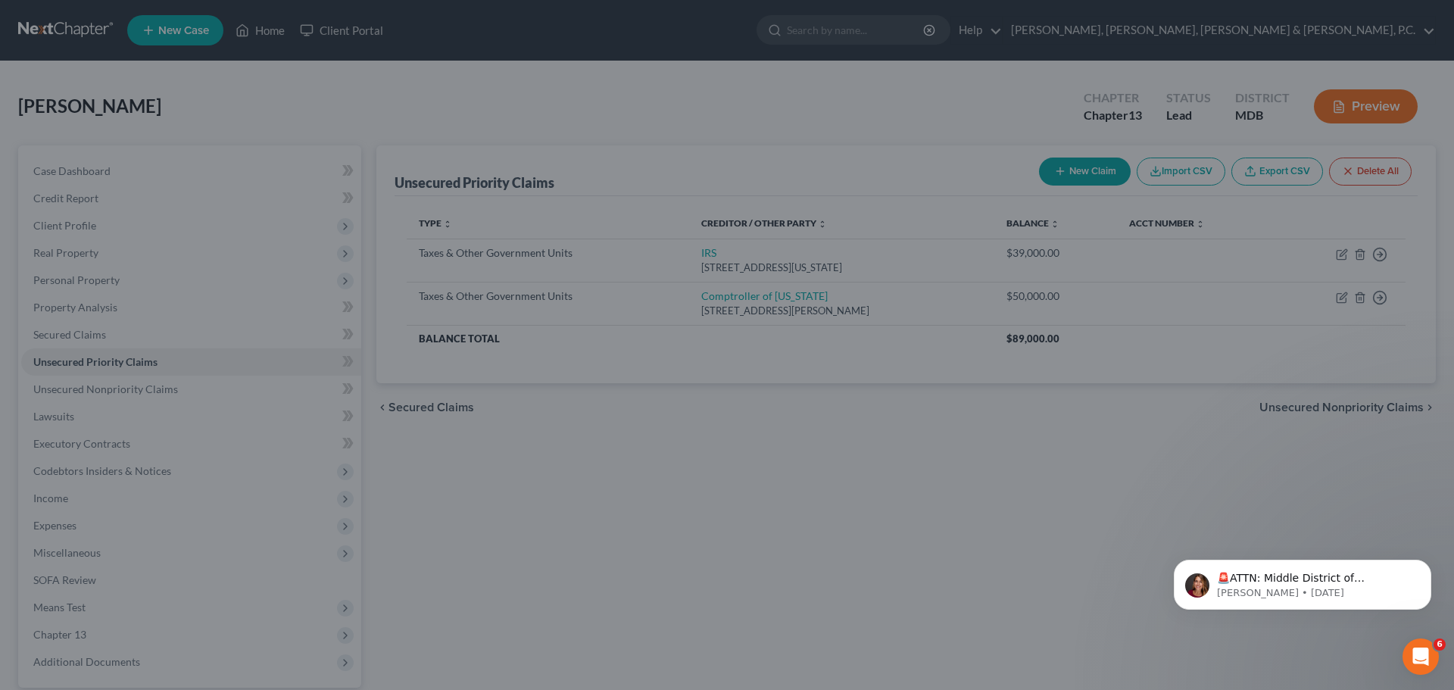
scroll to position [0, 0]
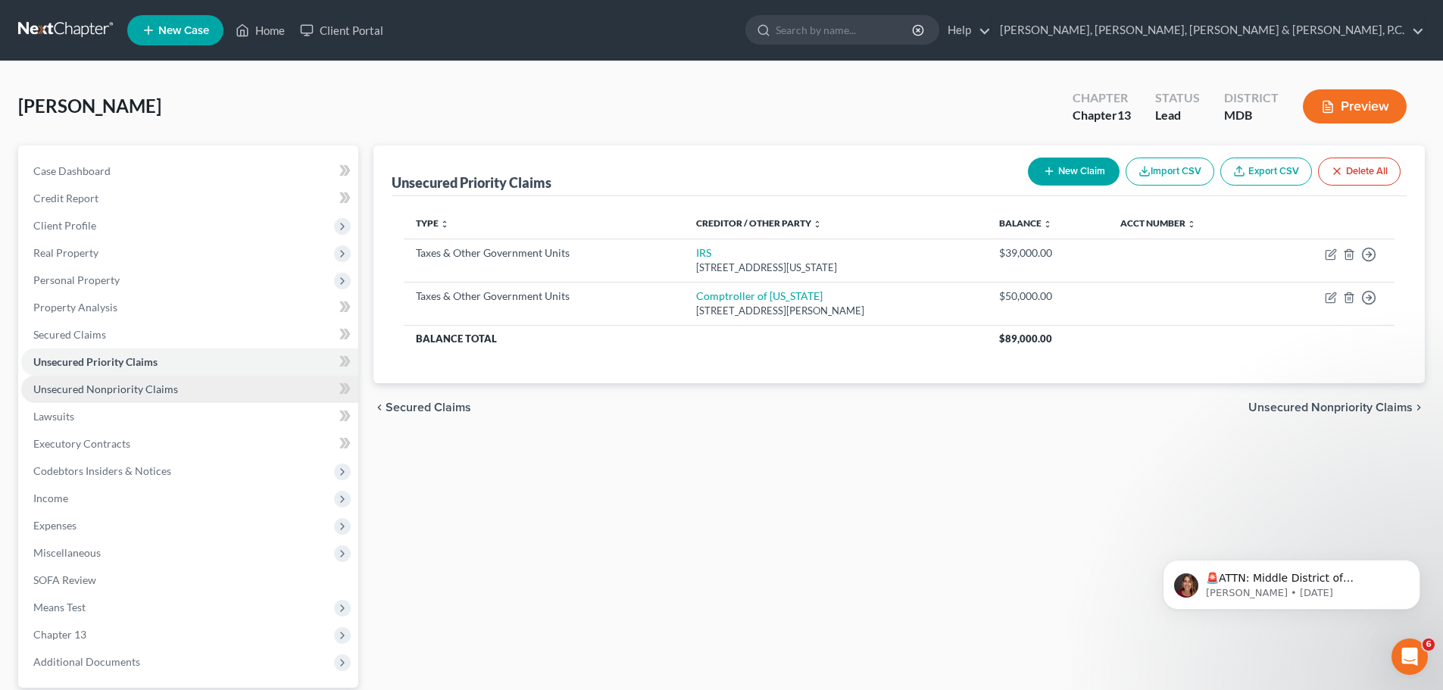
click at [139, 395] on link "Unsecured Nonpriority Claims" at bounding box center [189, 389] width 337 height 27
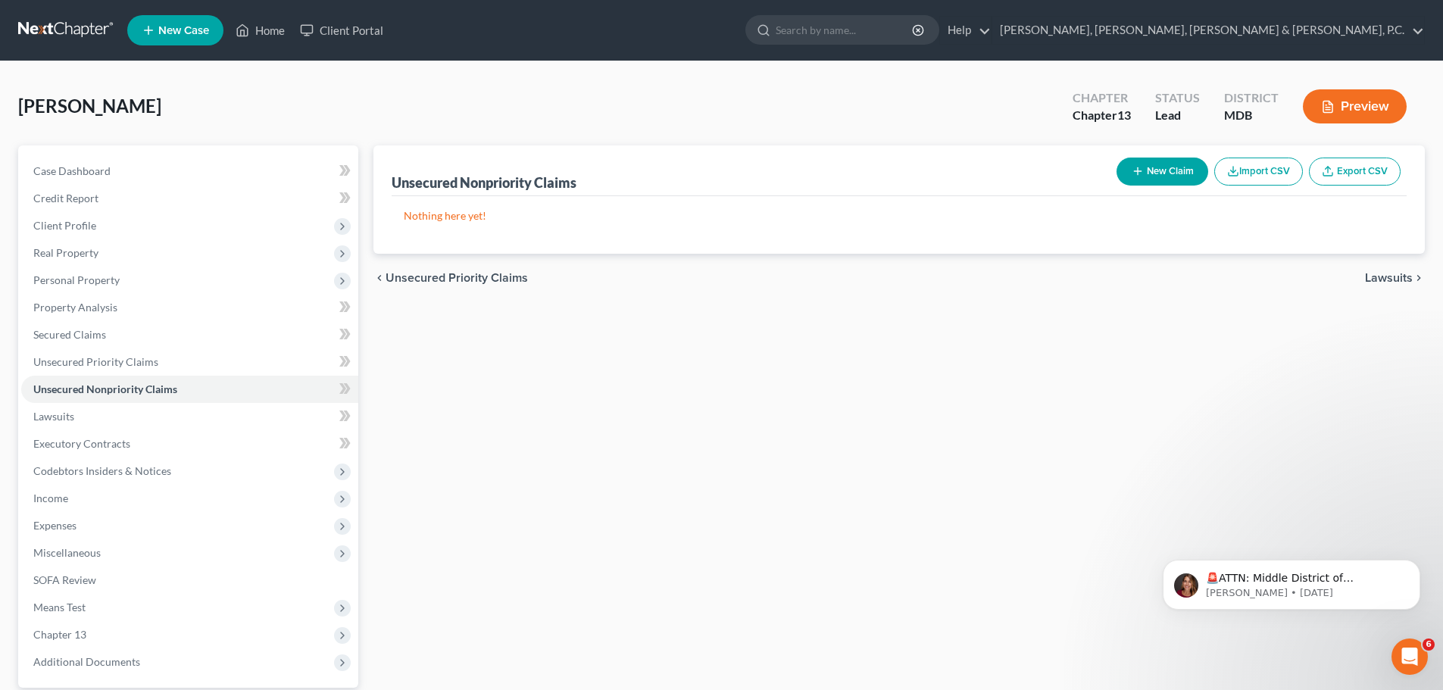
click at [1162, 171] on button "New Claim" at bounding box center [1162, 172] width 92 height 28
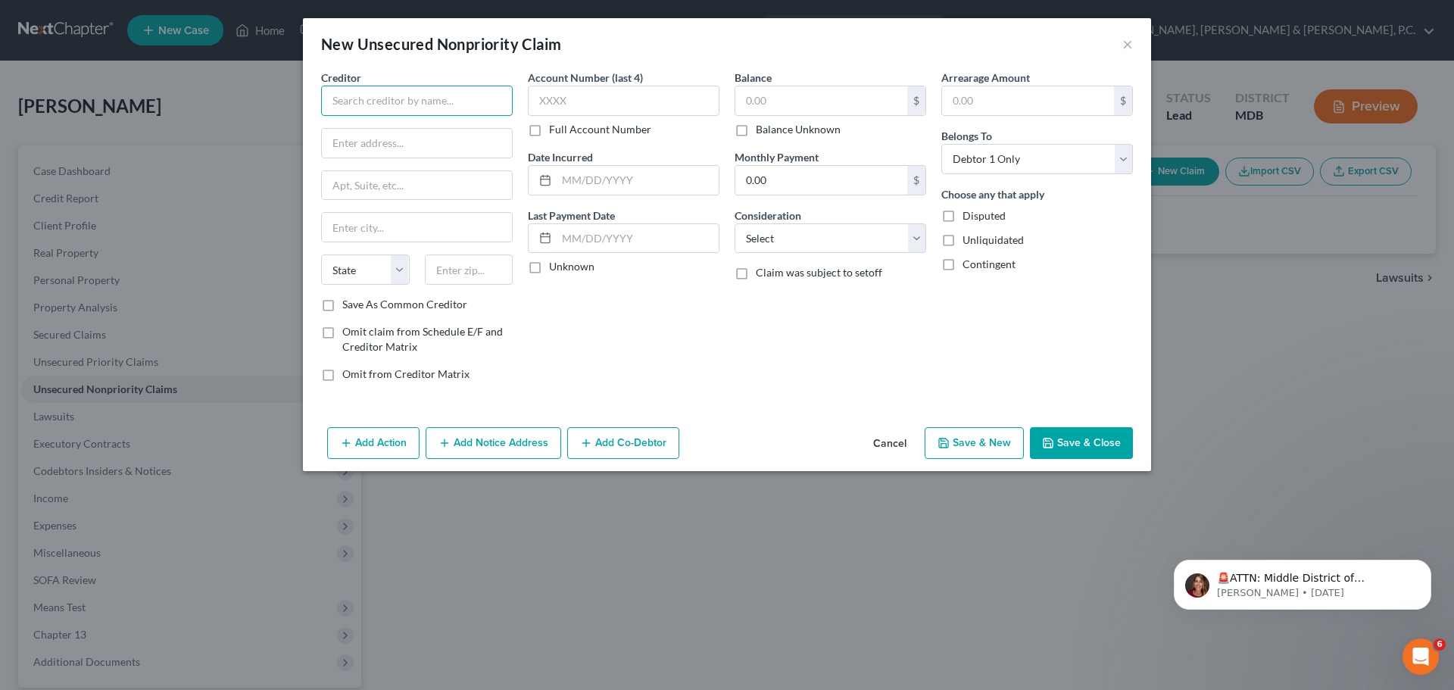
click at [488, 108] on input "text" at bounding box center [417, 101] width 192 height 30
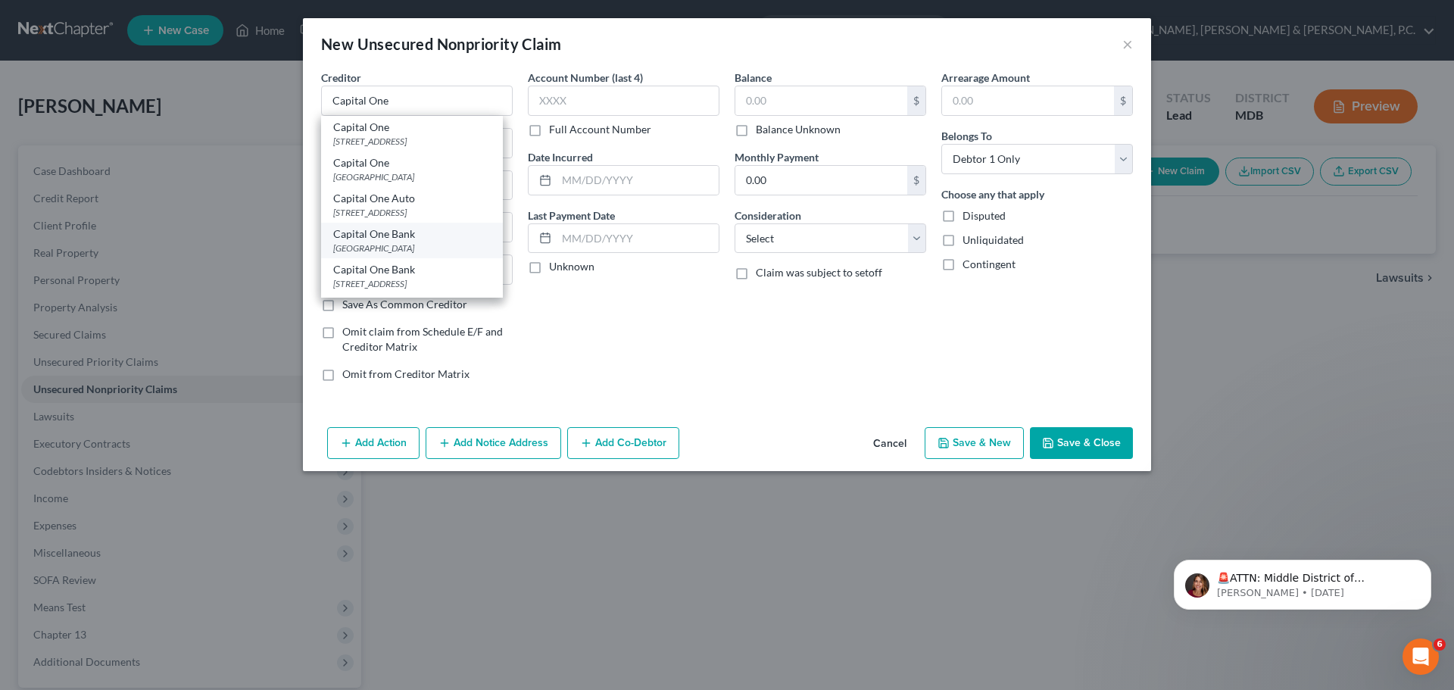
click at [423, 238] on div "Capital One Bank" at bounding box center [412, 233] width 158 height 15
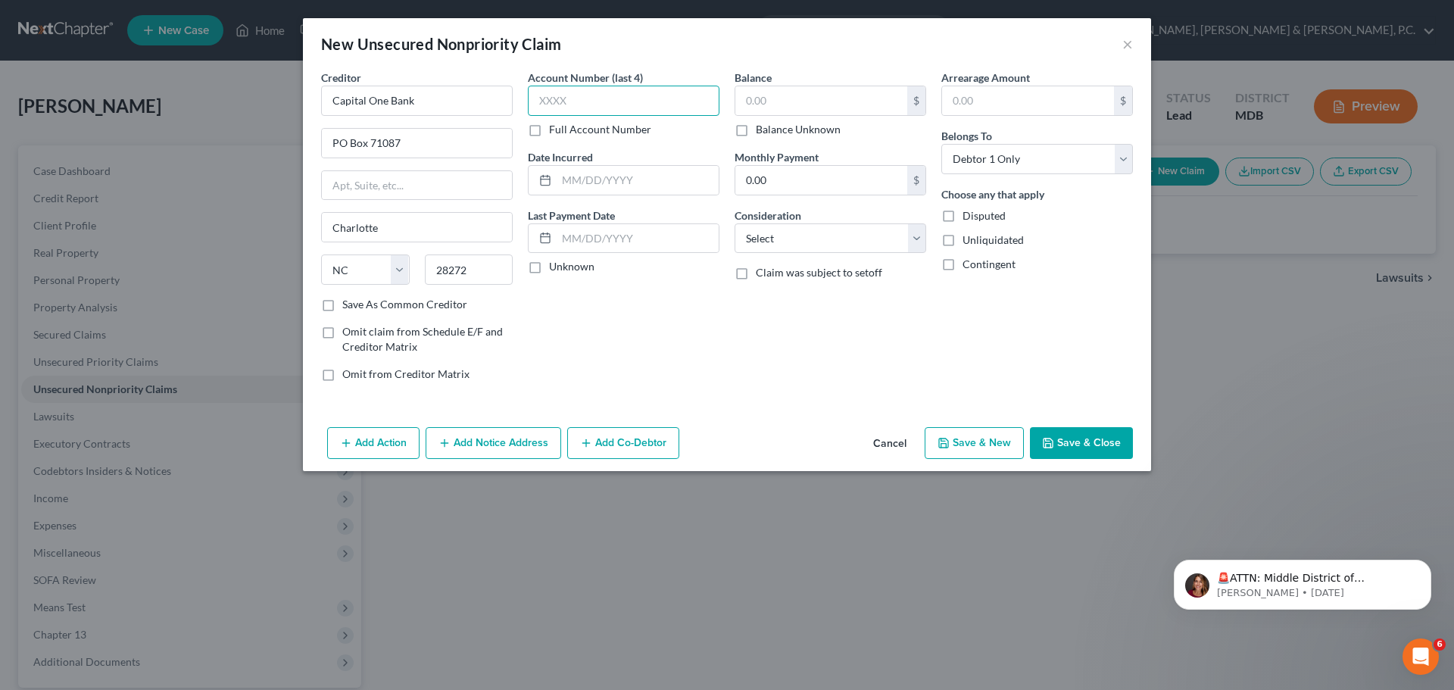
click at [609, 97] on input "text" at bounding box center [624, 101] width 192 height 30
click at [794, 95] on input "text" at bounding box center [821, 100] width 172 height 29
click at [823, 229] on select "Select Cable / Satellite Services Collection Agency Credit Card Debt Debt Couns…" at bounding box center [831, 238] width 192 height 30
click at [735, 223] on select "Select Cable / Satellite Services Collection Agency Credit Card Debt Debt Couns…" at bounding box center [831, 238] width 192 height 30
click at [959, 432] on button "Save & New" at bounding box center [974, 443] width 99 height 32
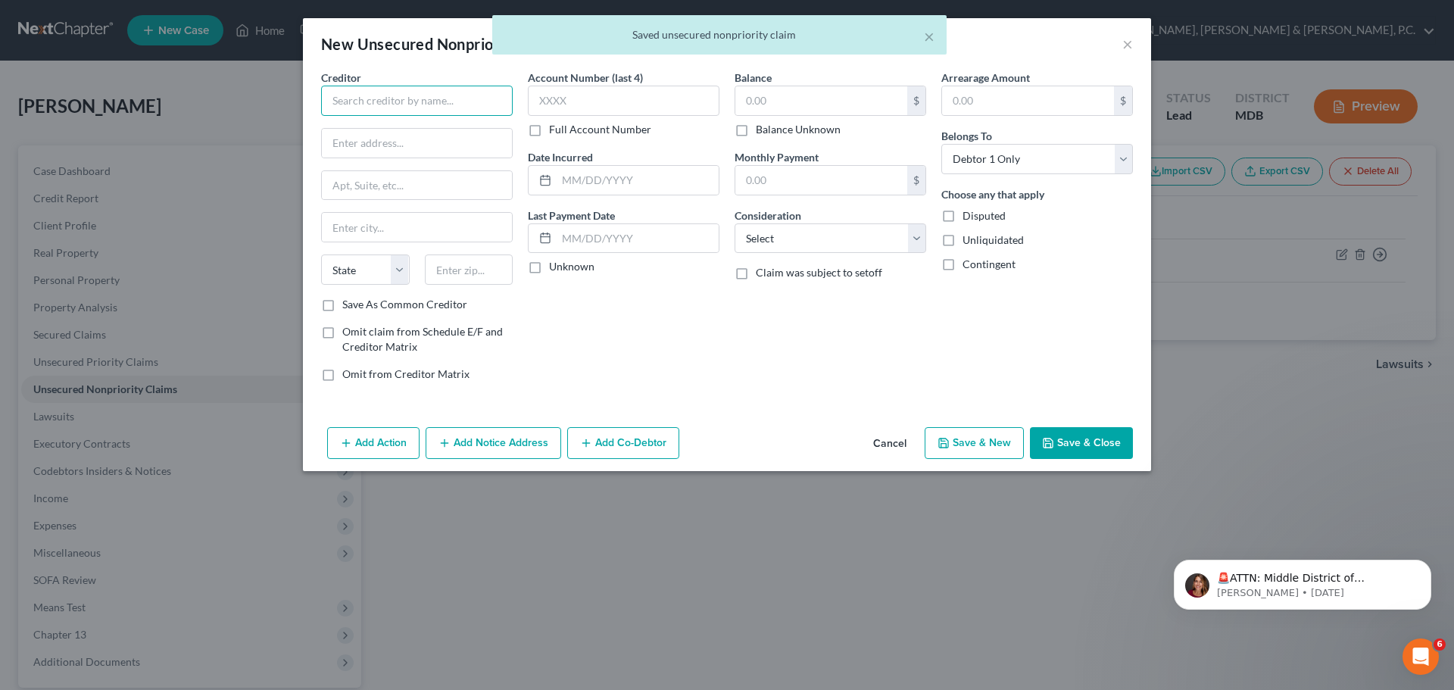
click at [441, 102] on input "text" at bounding box center [417, 101] width 192 height 30
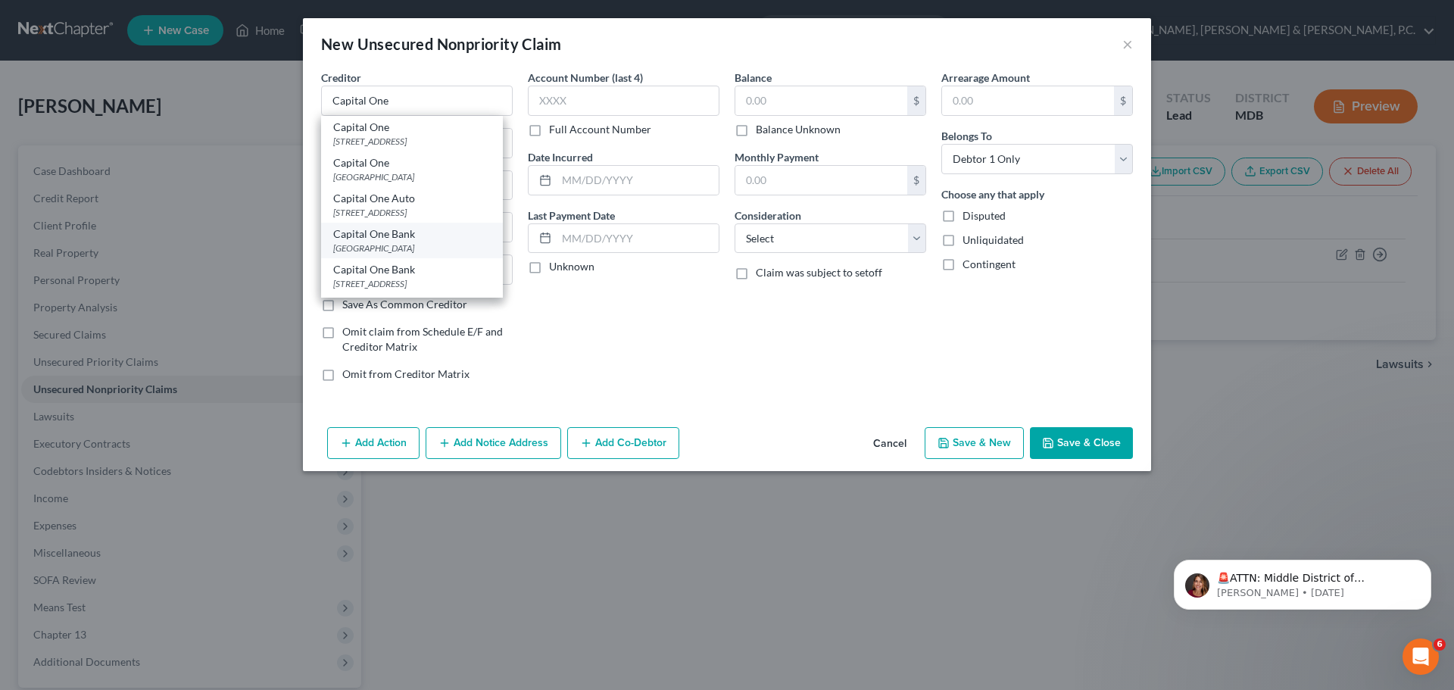
click at [411, 235] on div "Capital One Bank" at bounding box center [412, 233] width 158 height 15
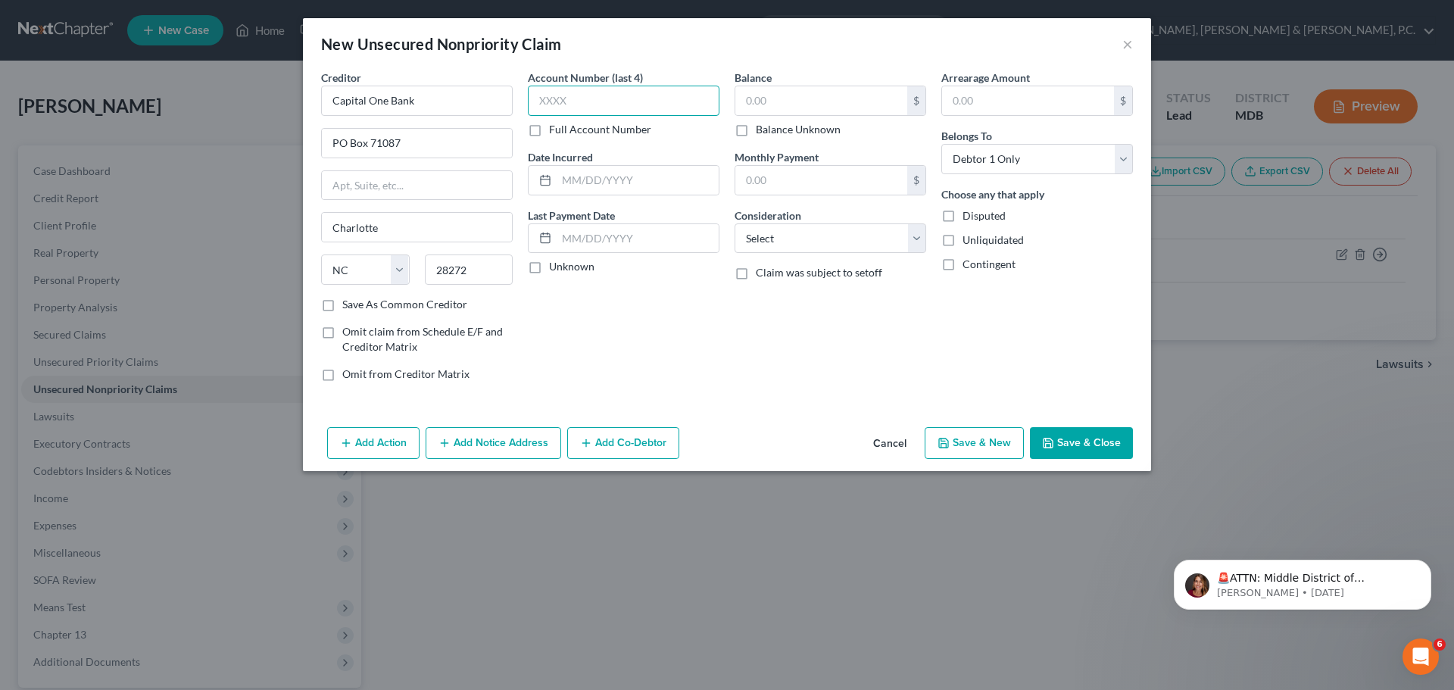
click at [629, 98] on input "text" at bounding box center [624, 101] width 192 height 30
click at [788, 95] on input "text" at bounding box center [821, 100] width 172 height 29
click at [819, 228] on select "Select Cable / Satellite Services Collection Agency Credit Card Debt Debt Couns…" at bounding box center [831, 238] width 192 height 30
click at [735, 223] on select "Select Cable / Satellite Services Collection Agency Credit Card Debt Debt Couns…" at bounding box center [831, 238] width 192 height 30
click at [950, 439] on icon "button" at bounding box center [943, 443] width 12 height 12
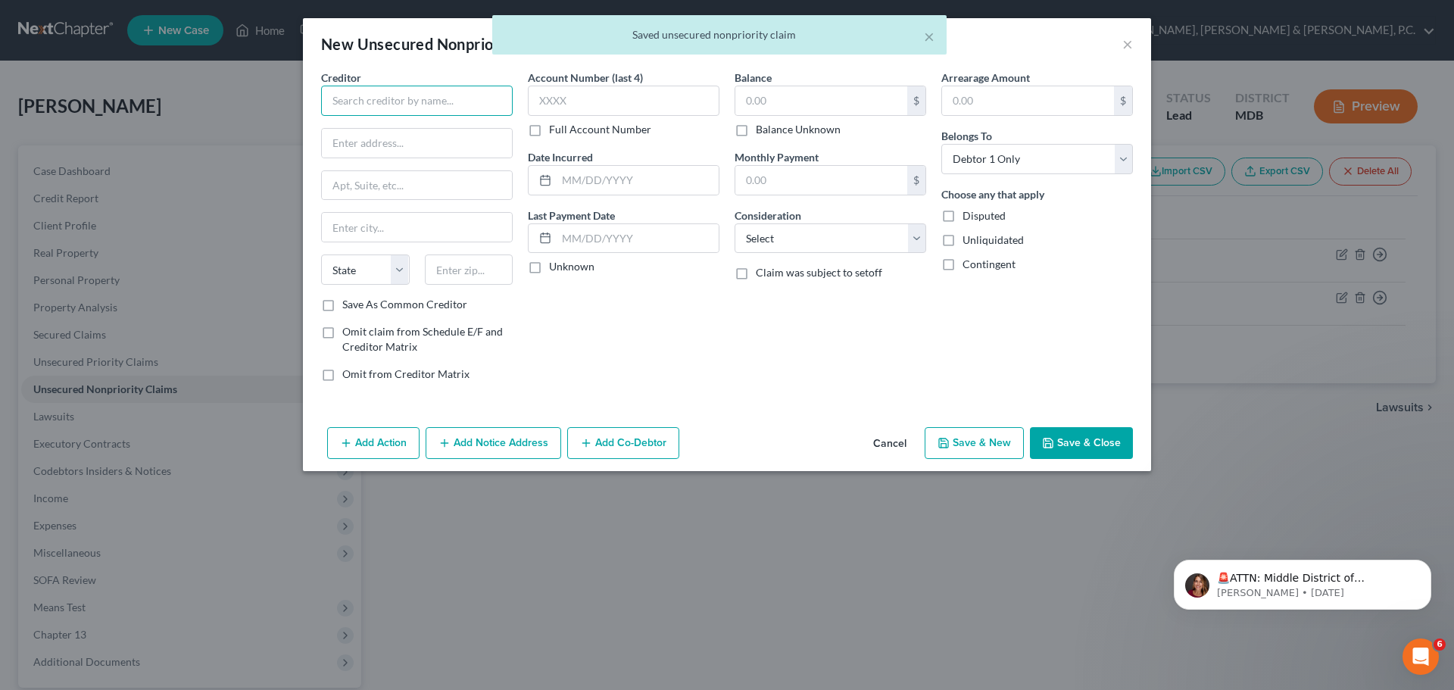
click at [487, 94] on input "text" at bounding box center [417, 101] width 192 height 30
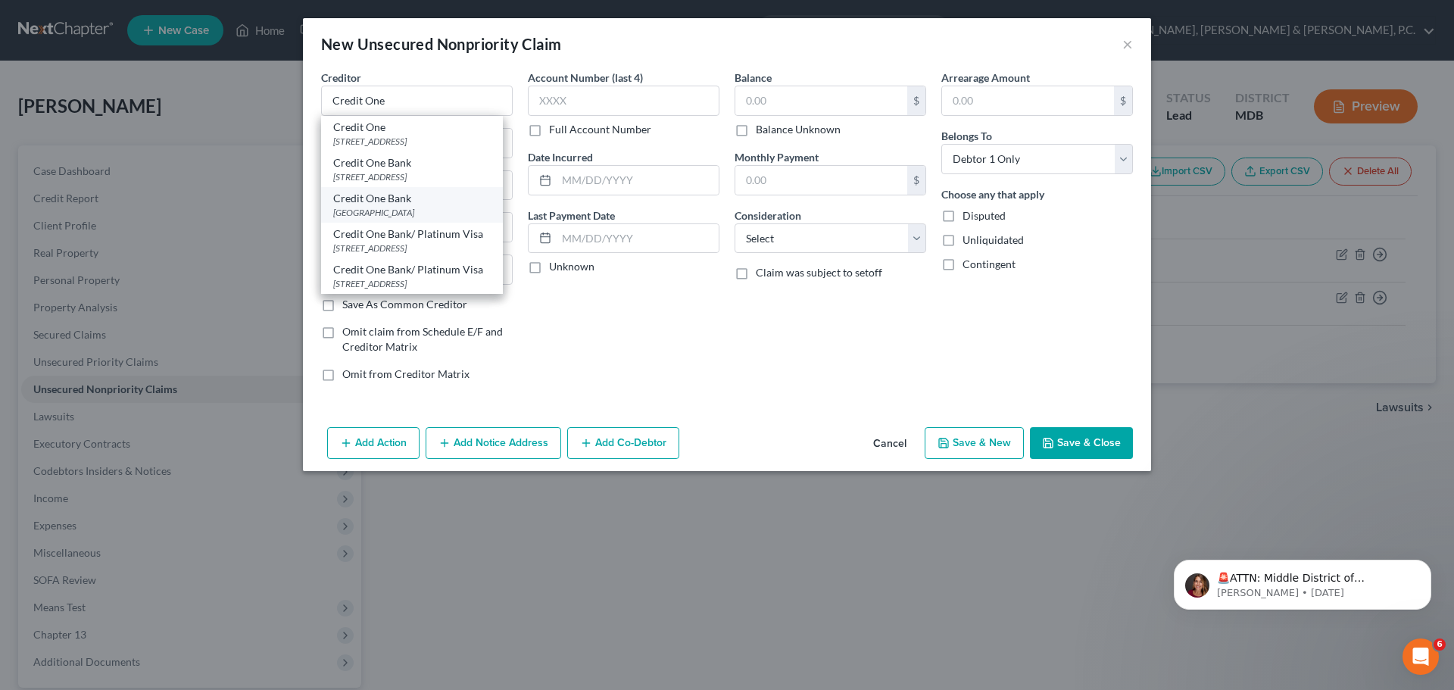
click at [444, 211] on div "[GEOGRAPHIC_DATA]" at bounding box center [412, 212] width 158 height 13
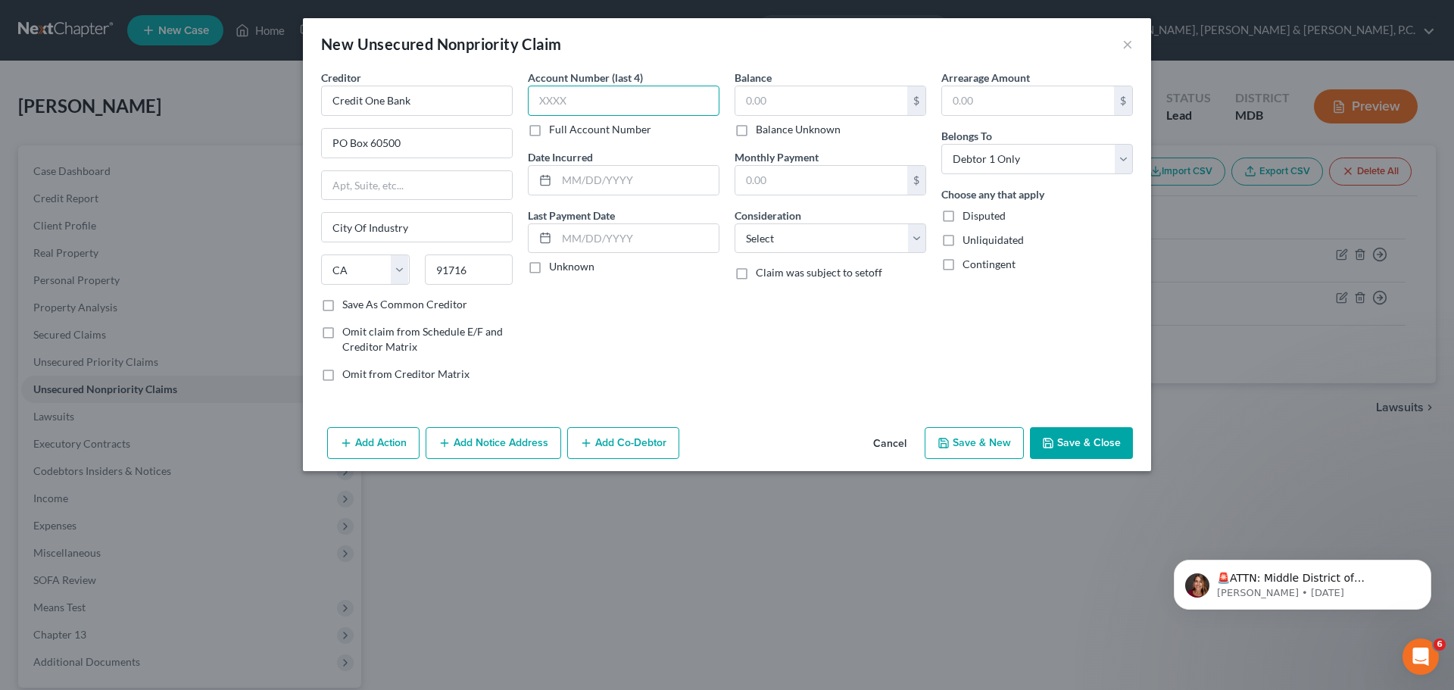
click at [657, 100] on input "text" at bounding box center [624, 101] width 192 height 30
click at [804, 92] on input "text" at bounding box center [821, 100] width 172 height 29
click at [823, 246] on select "Select Cable / Satellite Services Collection Agency Credit Card Debt Debt Couns…" at bounding box center [831, 238] width 192 height 30
click at [735, 223] on select "Select Cable / Satellite Services Collection Agency Credit Card Debt Debt Couns…" at bounding box center [831, 238] width 192 height 30
click at [972, 436] on button "Save & New" at bounding box center [974, 443] width 99 height 32
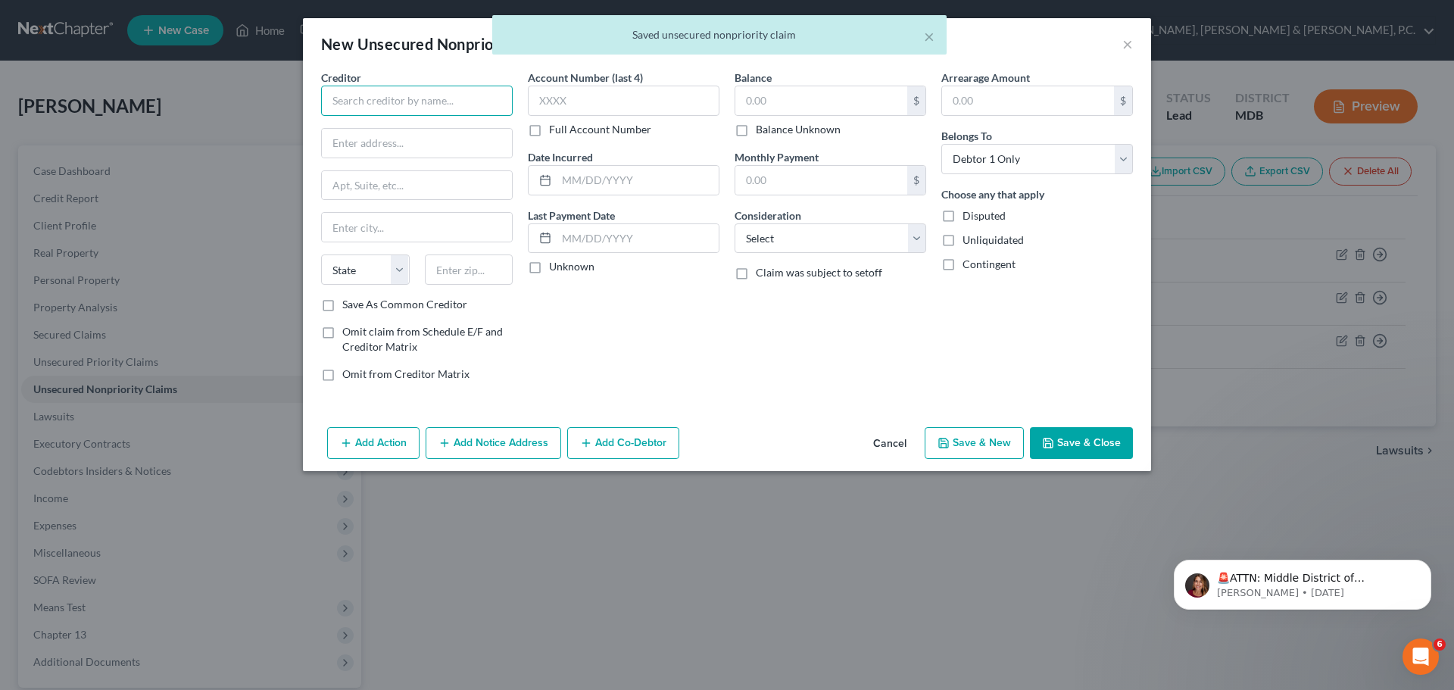
click at [496, 93] on input "text" at bounding box center [417, 101] width 192 height 30
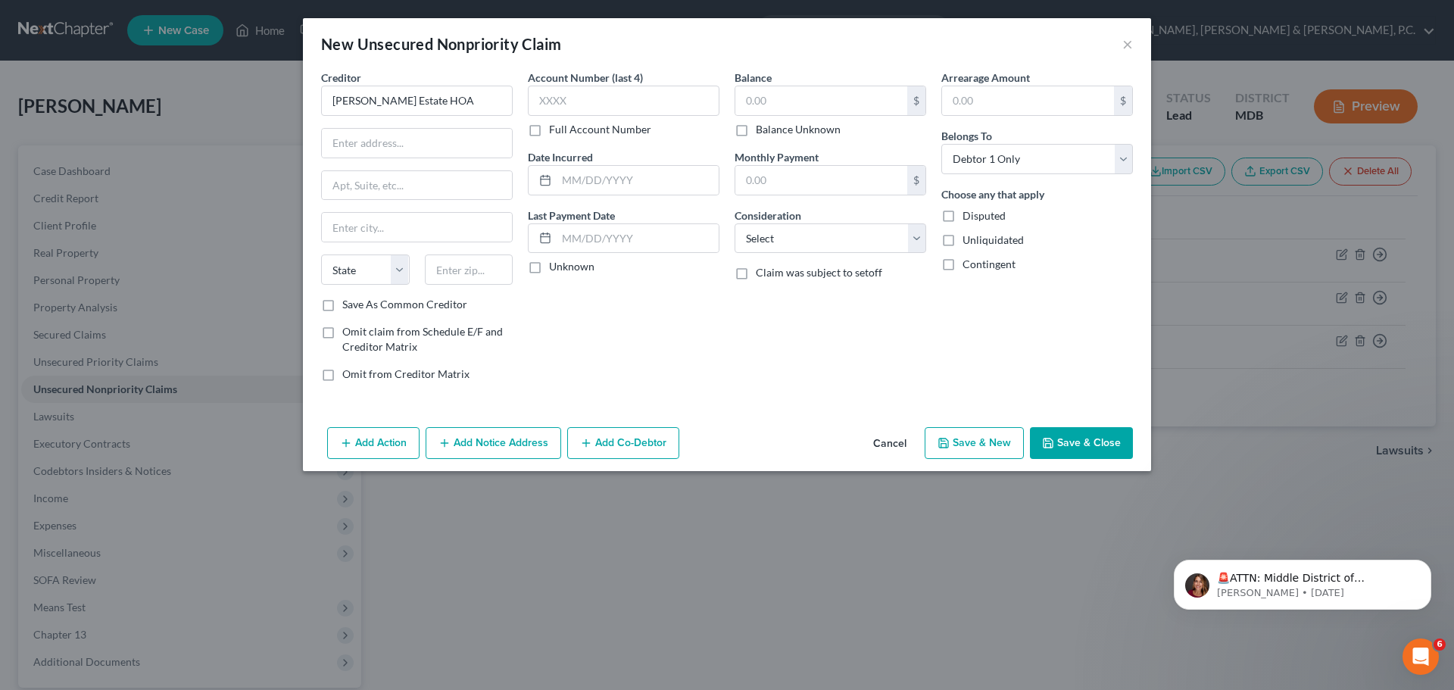
click at [489, 437] on button "Add Notice Address" at bounding box center [494, 443] width 136 height 32
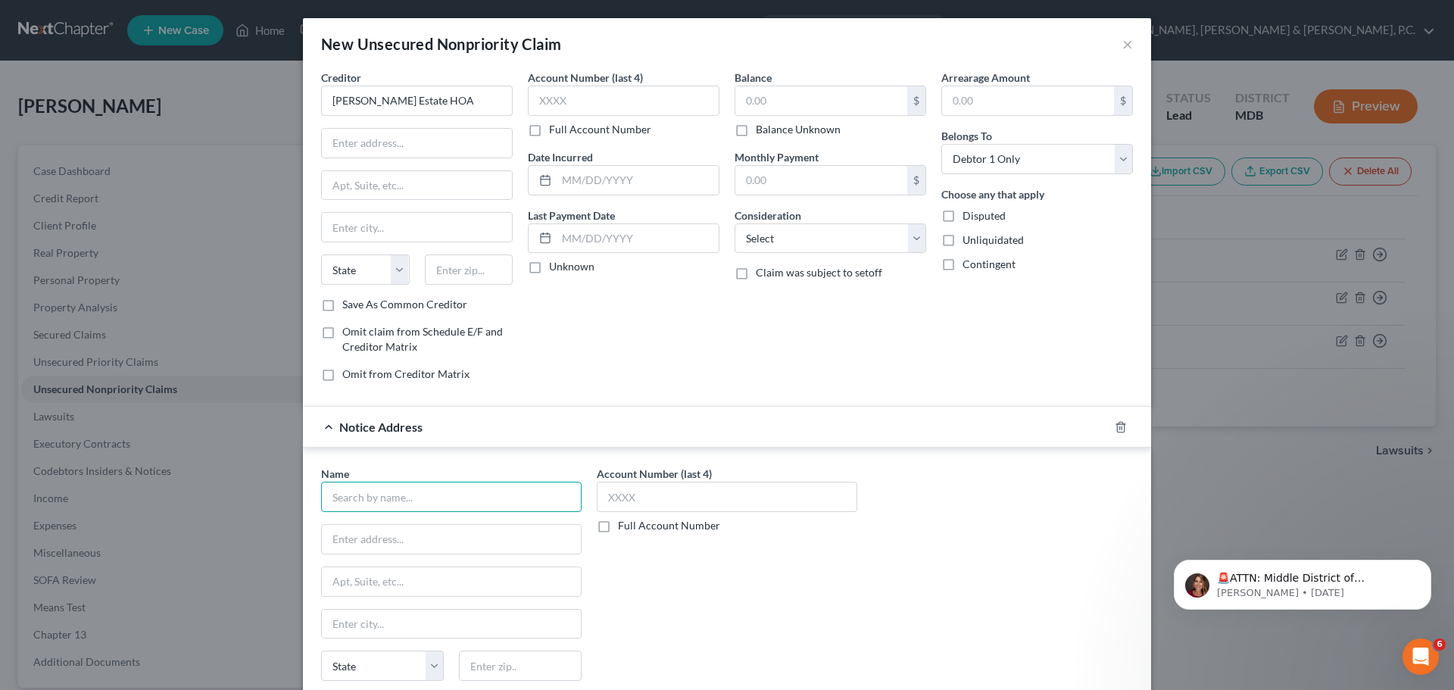
click at [438, 485] on input "text" at bounding box center [451, 497] width 260 height 30
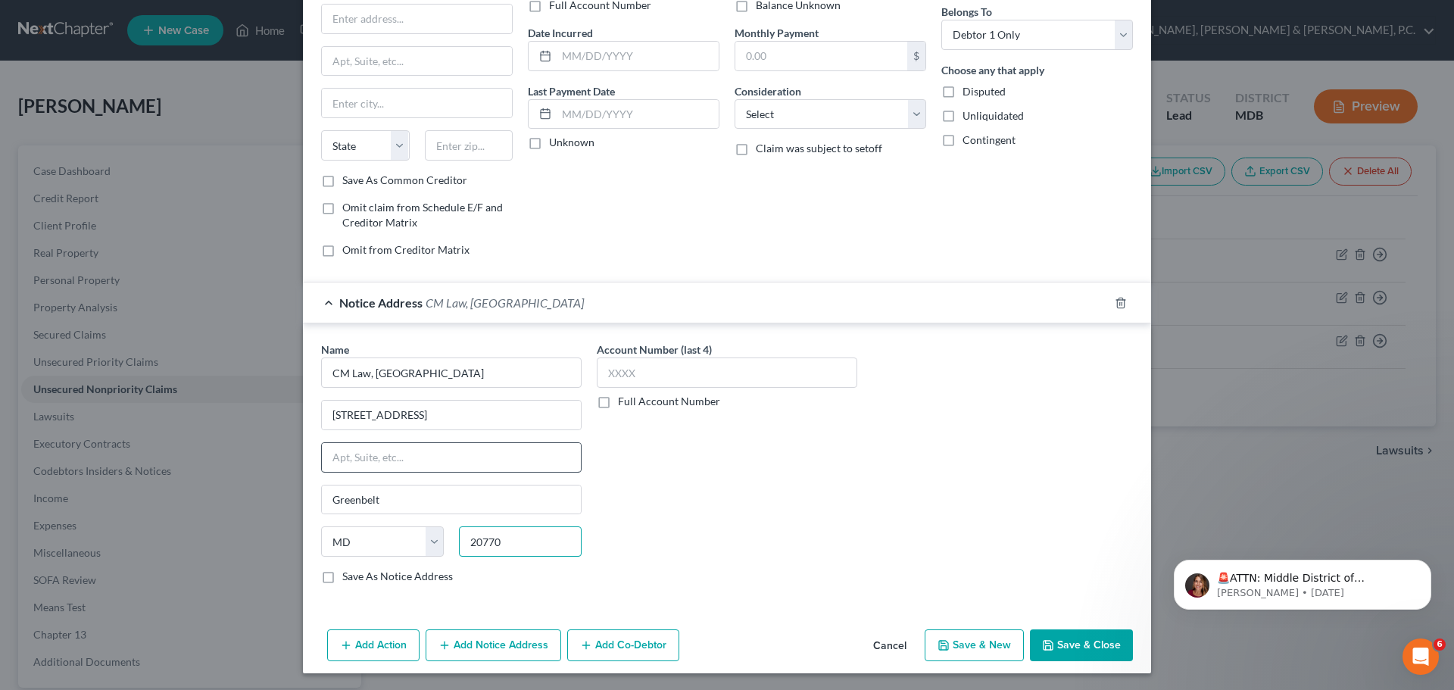
scroll to position [126, 0]
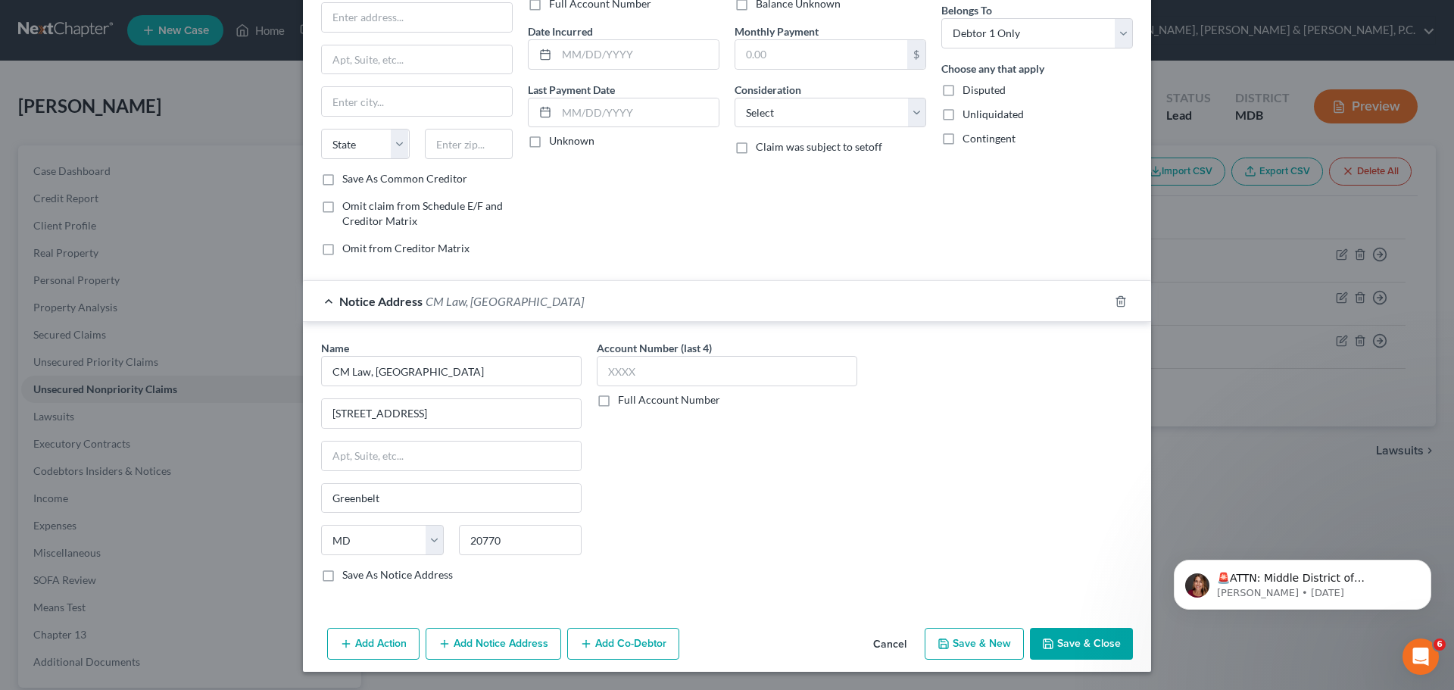
click at [342, 573] on label "Save As Notice Address" at bounding box center [397, 574] width 111 height 15
click at [348, 573] on input "Save As Notice Address" at bounding box center [353, 572] width 10 height 10
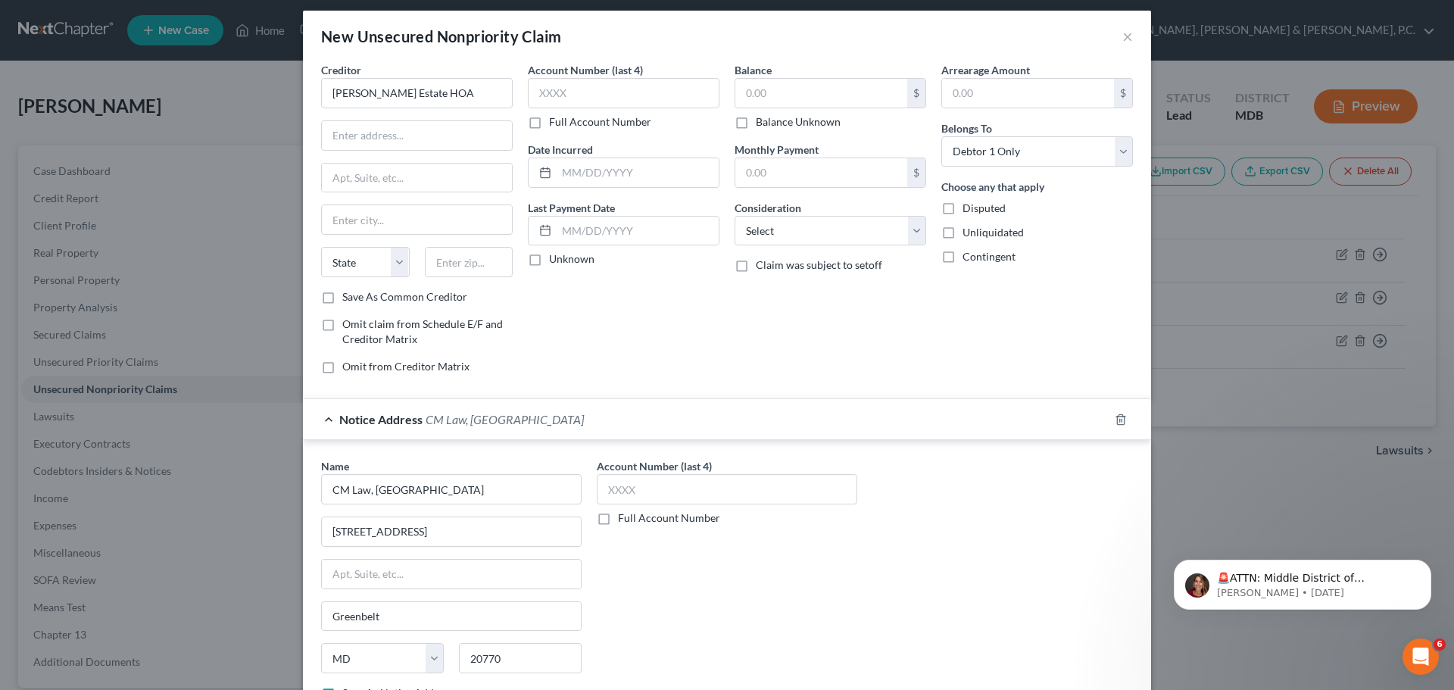
scroll to position [0, 0]
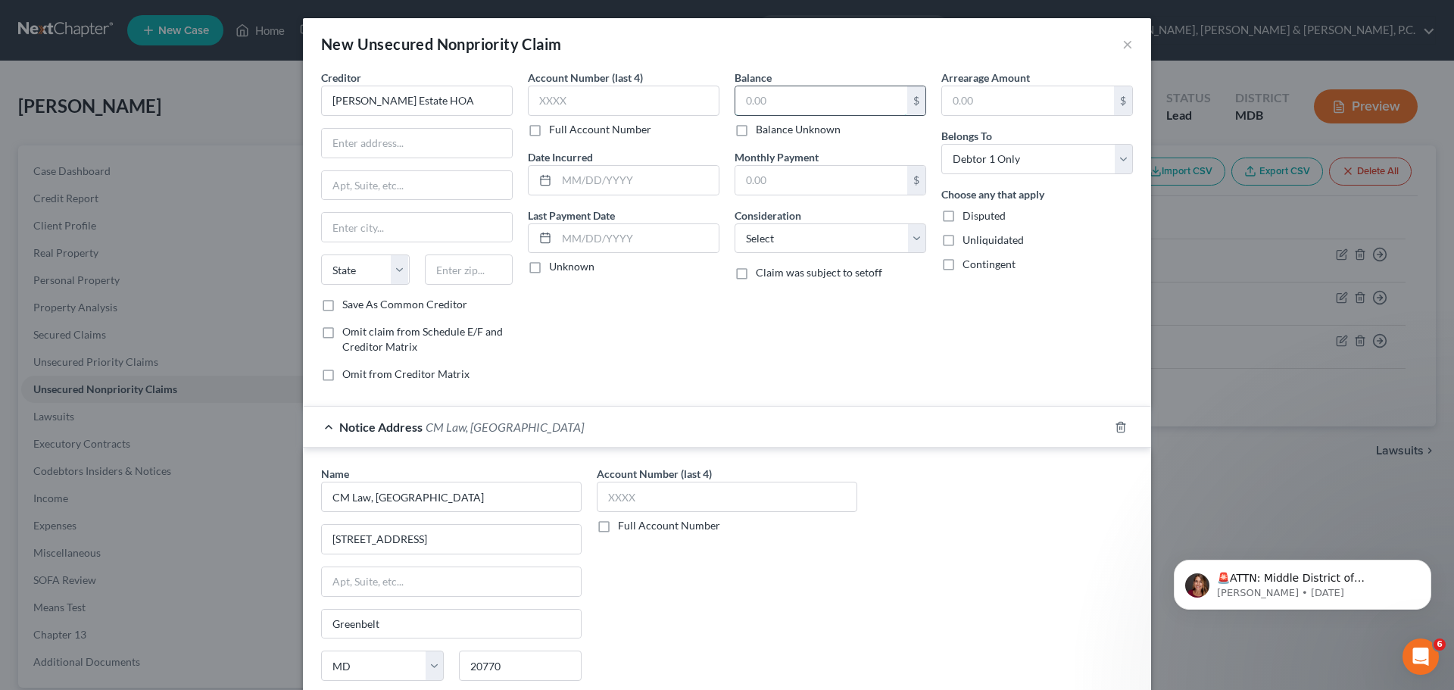
click at [788, 104] on input "text" at bounding box center [821, 100] width 172 height 29
click at [824, 240] on select "Select Cable / Satellite Services Collection Agency Credit Card Debt Debt Couns…" at bounding box center [831, 238] width 192 height 30
click at [735, 223] on select "Select Cable / Satellite Services Collection Agency Credit Card Debt Debt Couns…" at bounding box center [831, 238] width 192 height 30
click at [783, 286] on input "text" at bounding box center [830, 296] width 190 height 29
click at [346, 144] on input "text" at bounding box center [417, 143] width 190 height 29
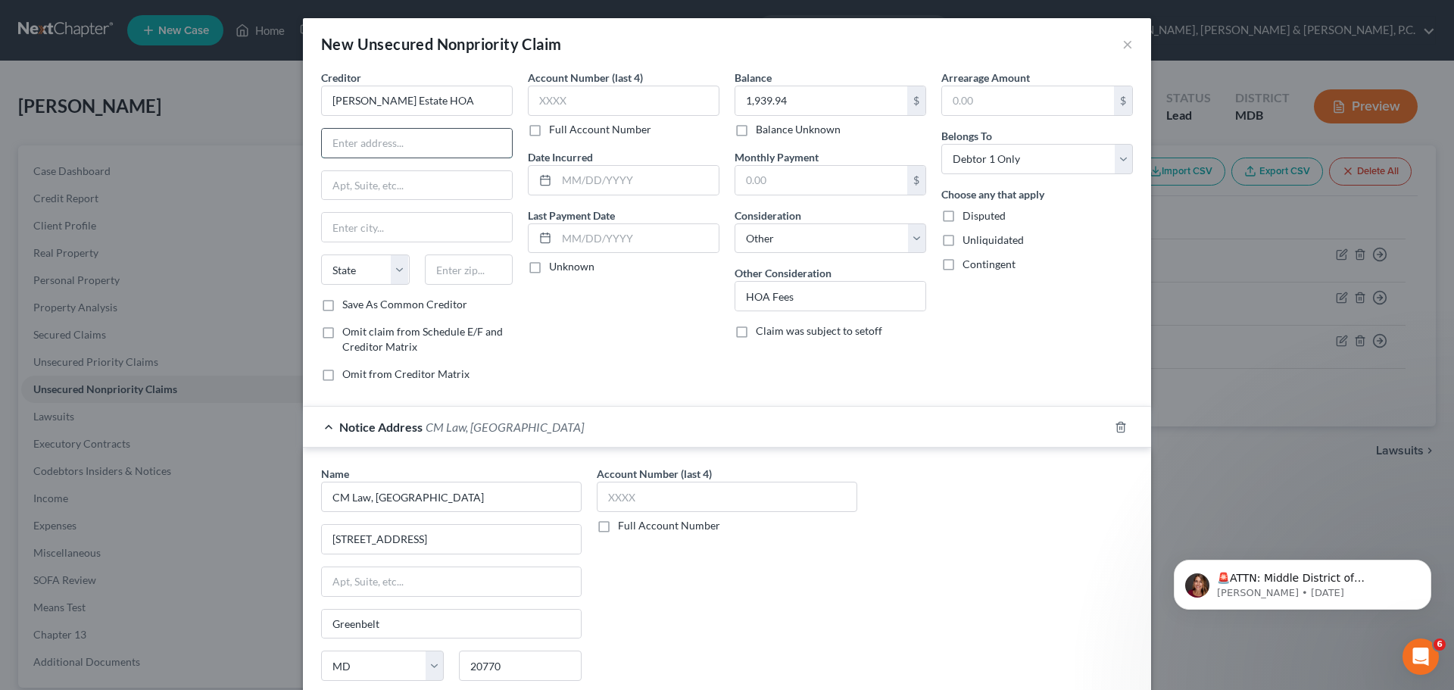
paste input "[STREET_ADDRESS][PERSON_NAME]"
click at [342, 303] on label "Save As Common Creditor" at bounding box center [404, 304] width 125 height 15
click at [348, 303] on input "Save As Common Creditor" at bounding box center [353, 302] width 10 height 10
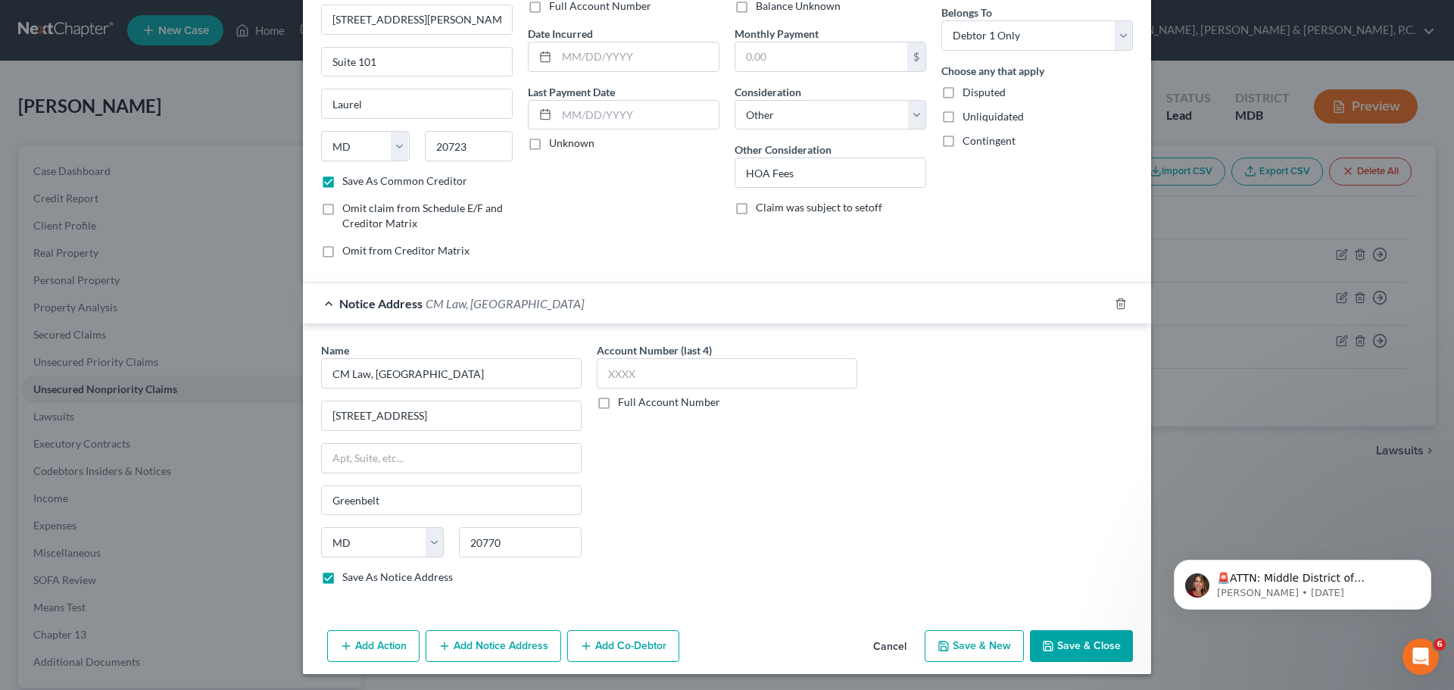
scroll to position [126, 0]
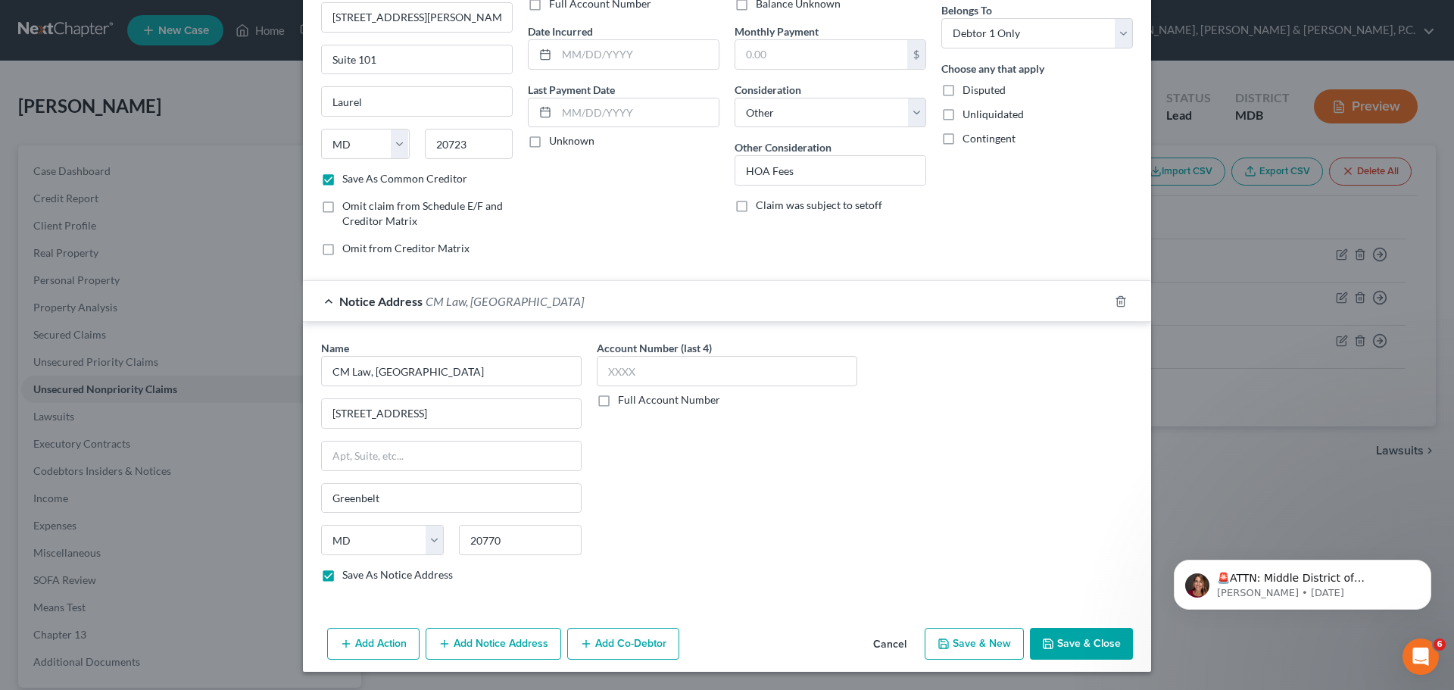
click at [989, 641] on button "Save & New" at bounding box center [974, 644] width 99 height 32
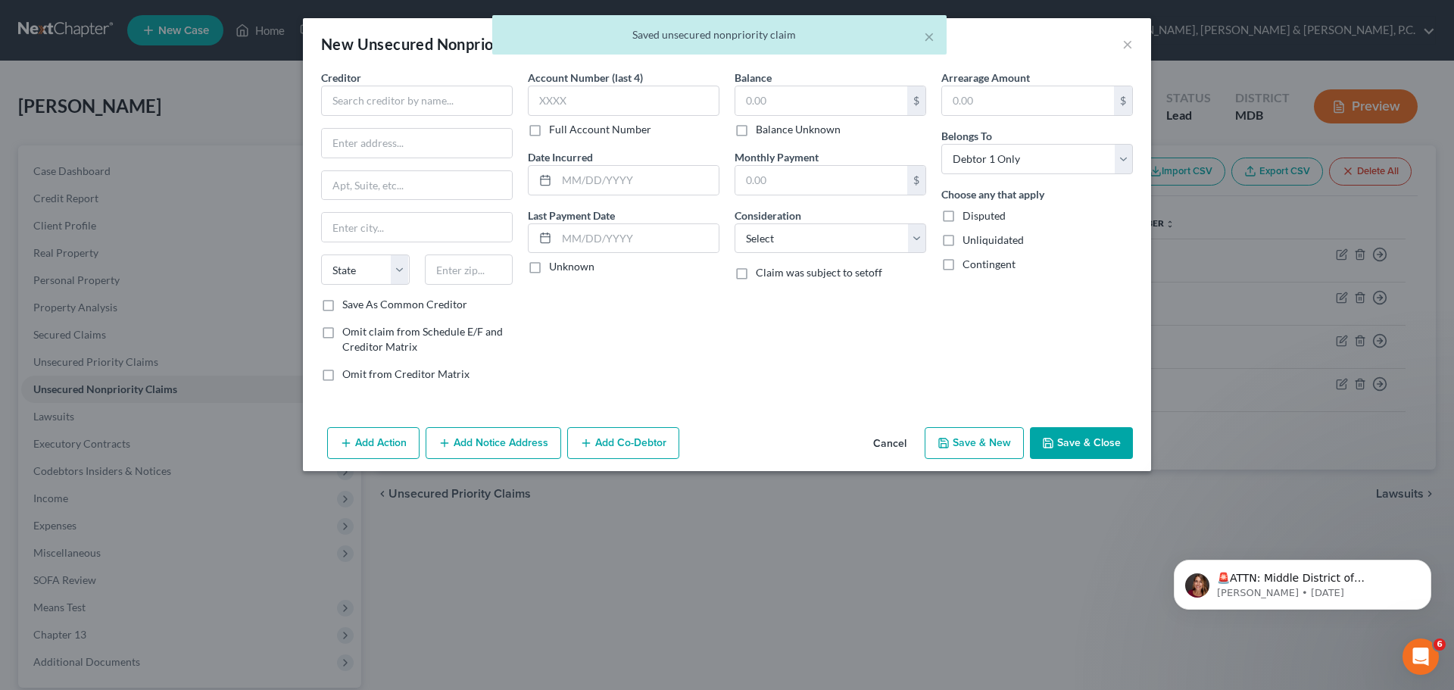
scroll to position [0, 0]
click at [469, 100] on input "text" at bounding box center [417, 101] width 192 height 30
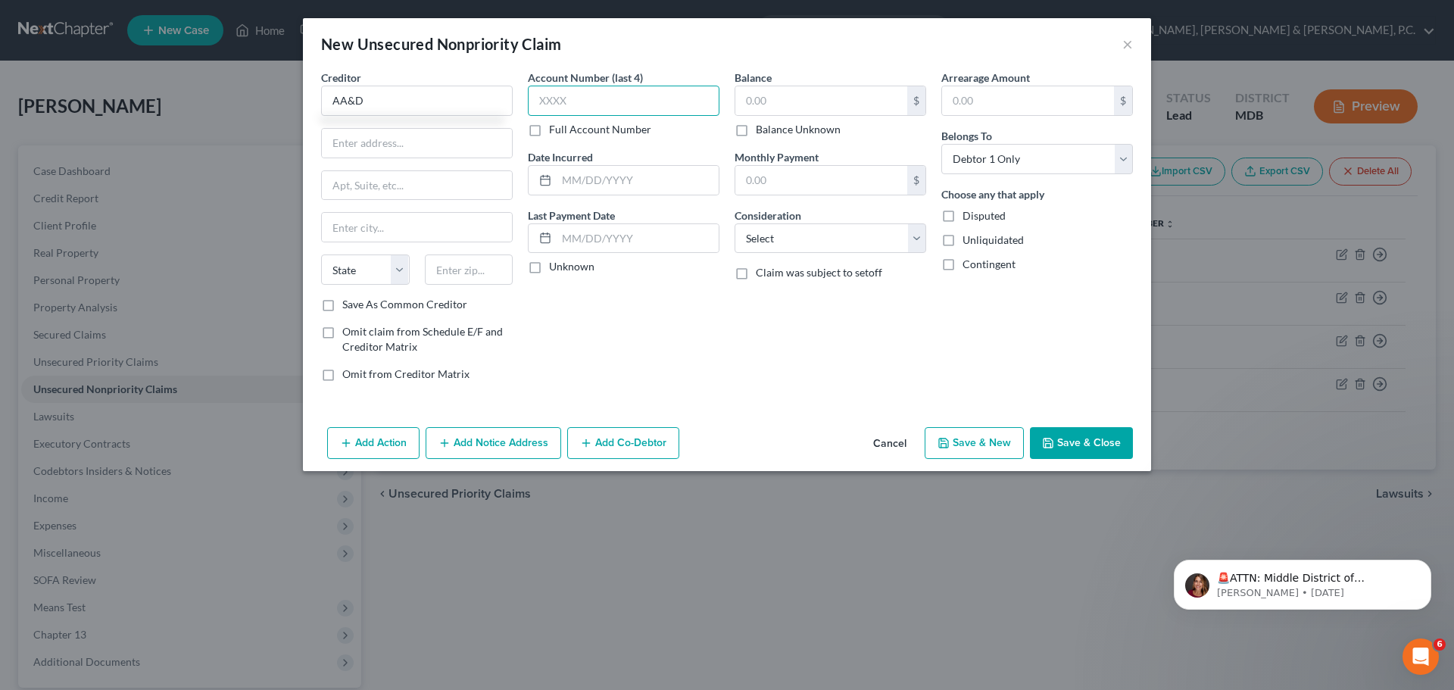
click at [566, 101] on input "text" at bounding box center [624, 101] width 192 height 30
click at [757, 96] on input "text" at bounding box center [821, 100] width 172 height 29
click at [780, 238] on select "Select Cable / Satellite Services Collection Agency Credit Card Debt Debt Couns…" at bounding box center [831, 238] width 192 height 30
click at [735, 223] on select "Select Cable / Satellite Services Collection Agency Credit Card Debt Debt Couns…" at bounding box center [831, 238] width 192 height 30
click at [399, 92] on input "AA&D" at bounding box center [417, 101] width 192 height 30
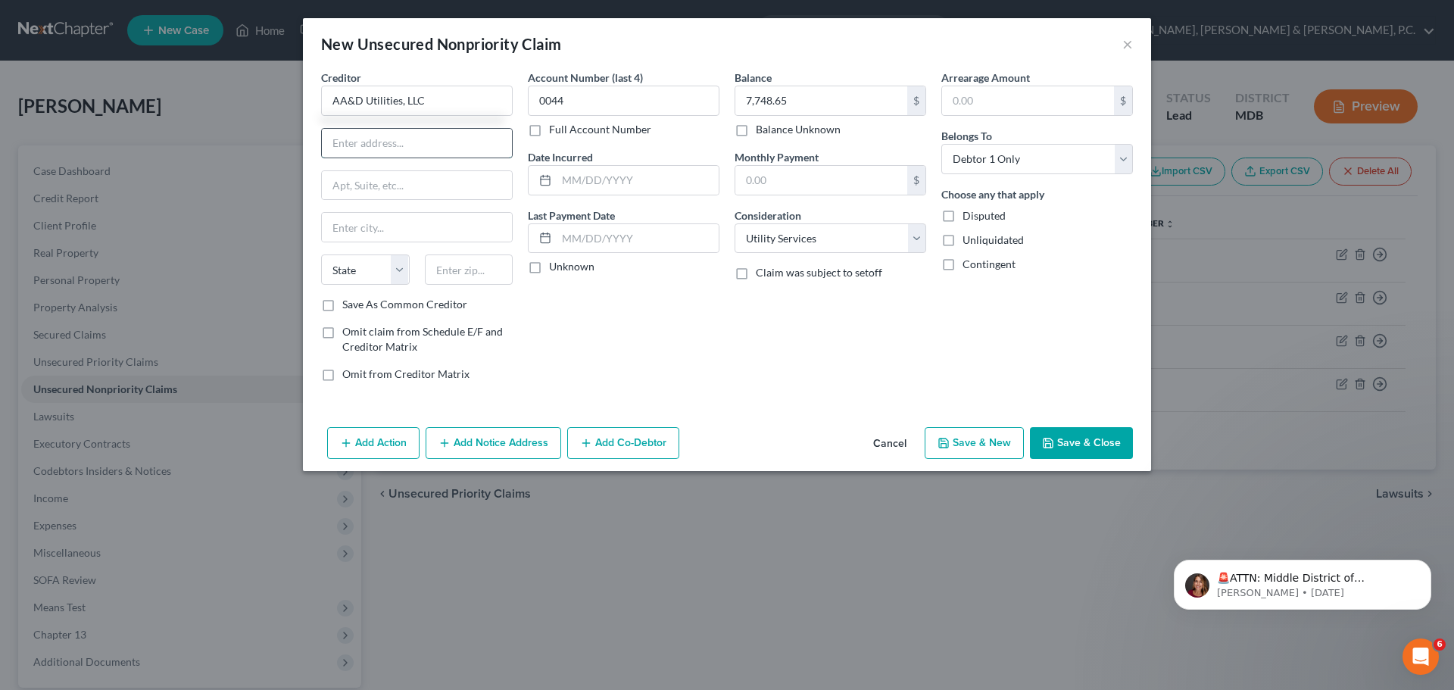
click at [395, 136] on input "text" at bounding box center [417, 143] width 190 height 29
paste input "[STREET_ADDRESS][PERSON_NAME]"
click at [475, 140] on input "[STREET_ADDRESS][PERSON_NAME]" at bounding box center [417, 143] width 190 height 29
click at [1050, 440] on icon "button" at bounding box center [1048, 443] width 12 height 12
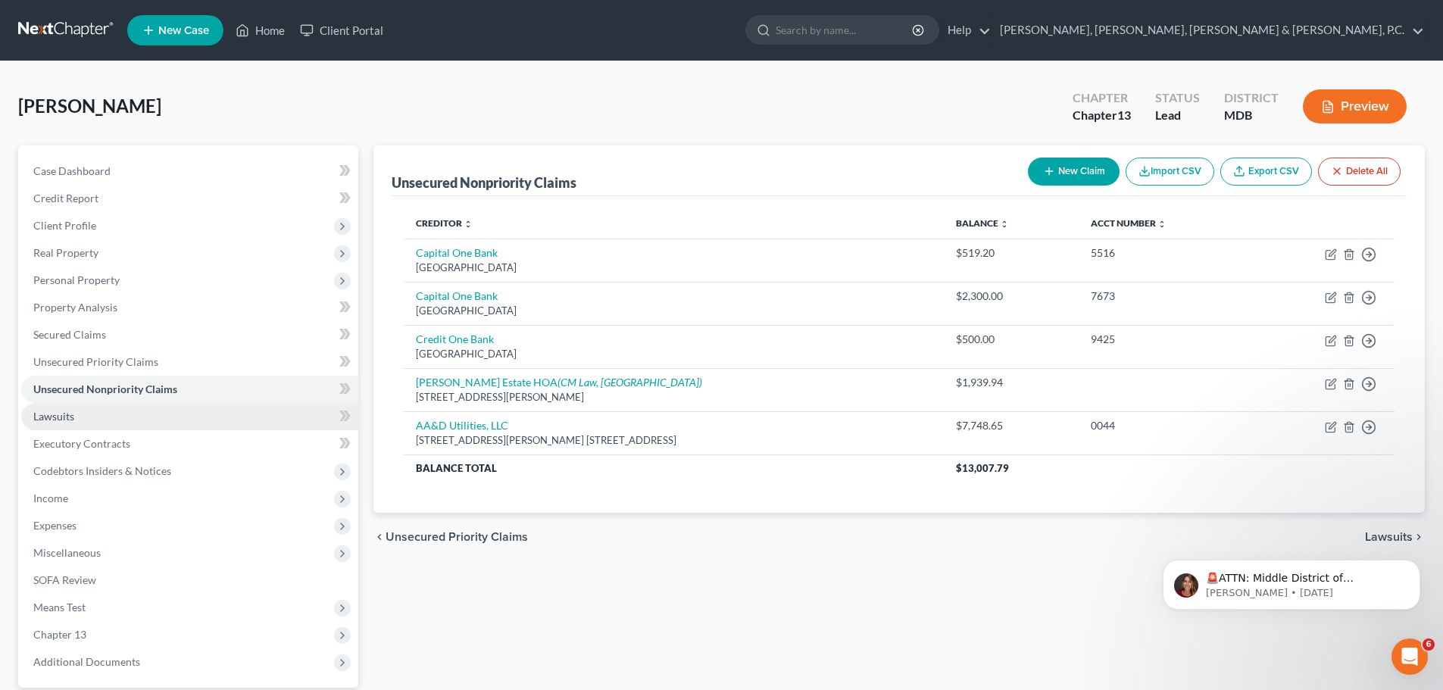
click at [73, 414] on span "Lawsuits" at bounding box center [53, 416] width 41 height 13
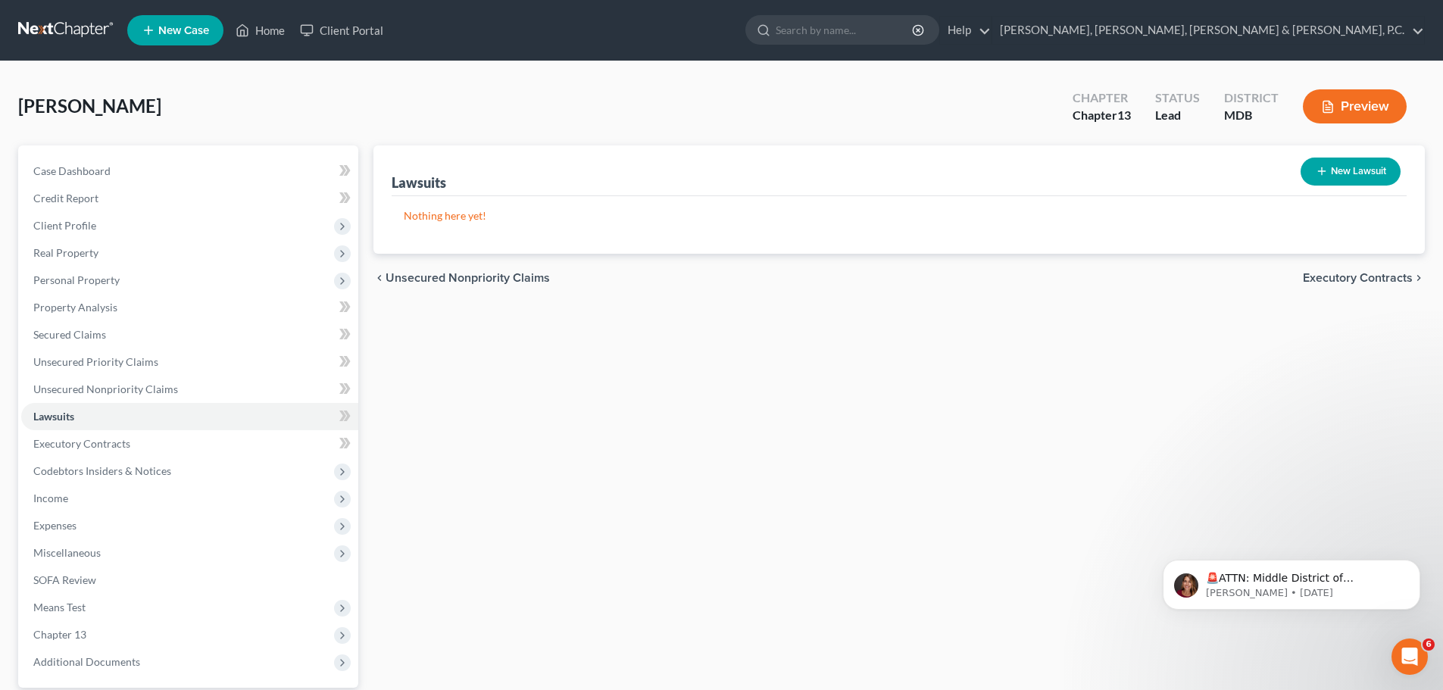
click at [1351, 164] on button "New Lawsuit" at bounding box center [1350, 172] width 100 height 28
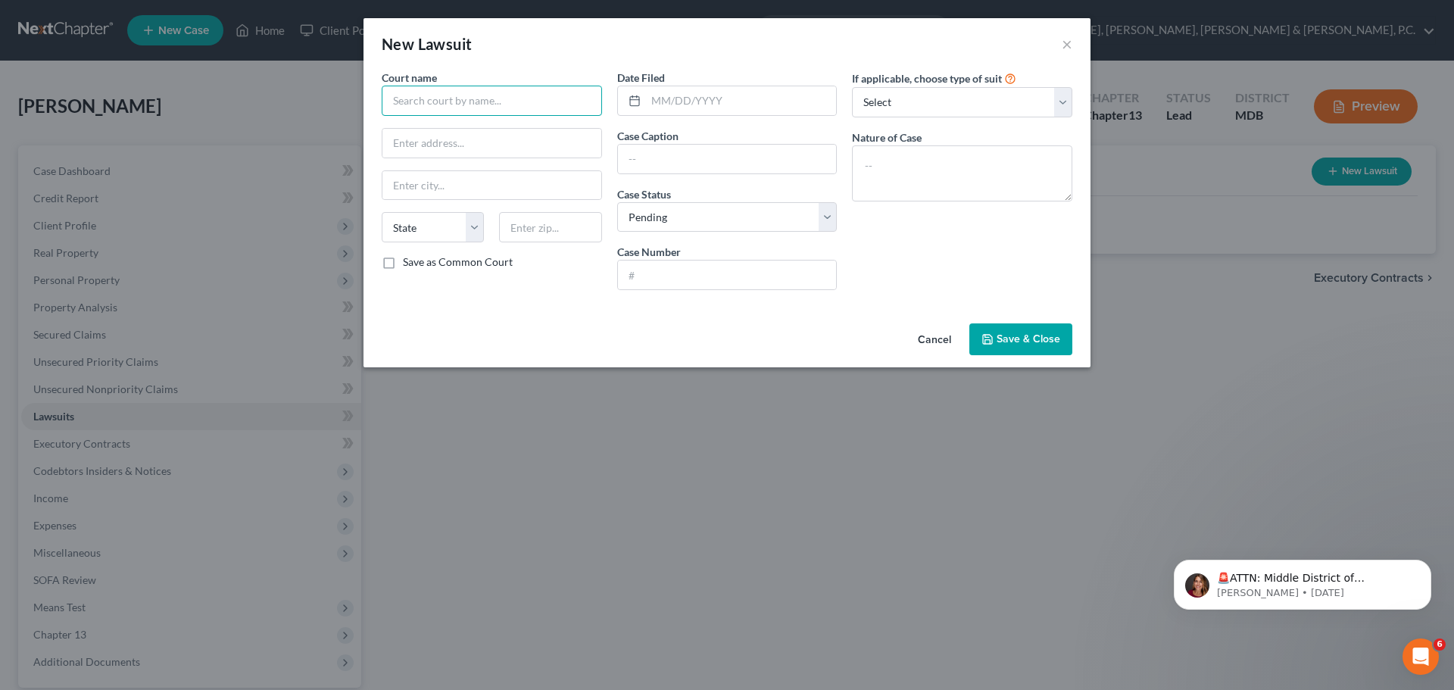
click at [576, 89] on input "text" at bounding box center [492, 101] width 220 height 30
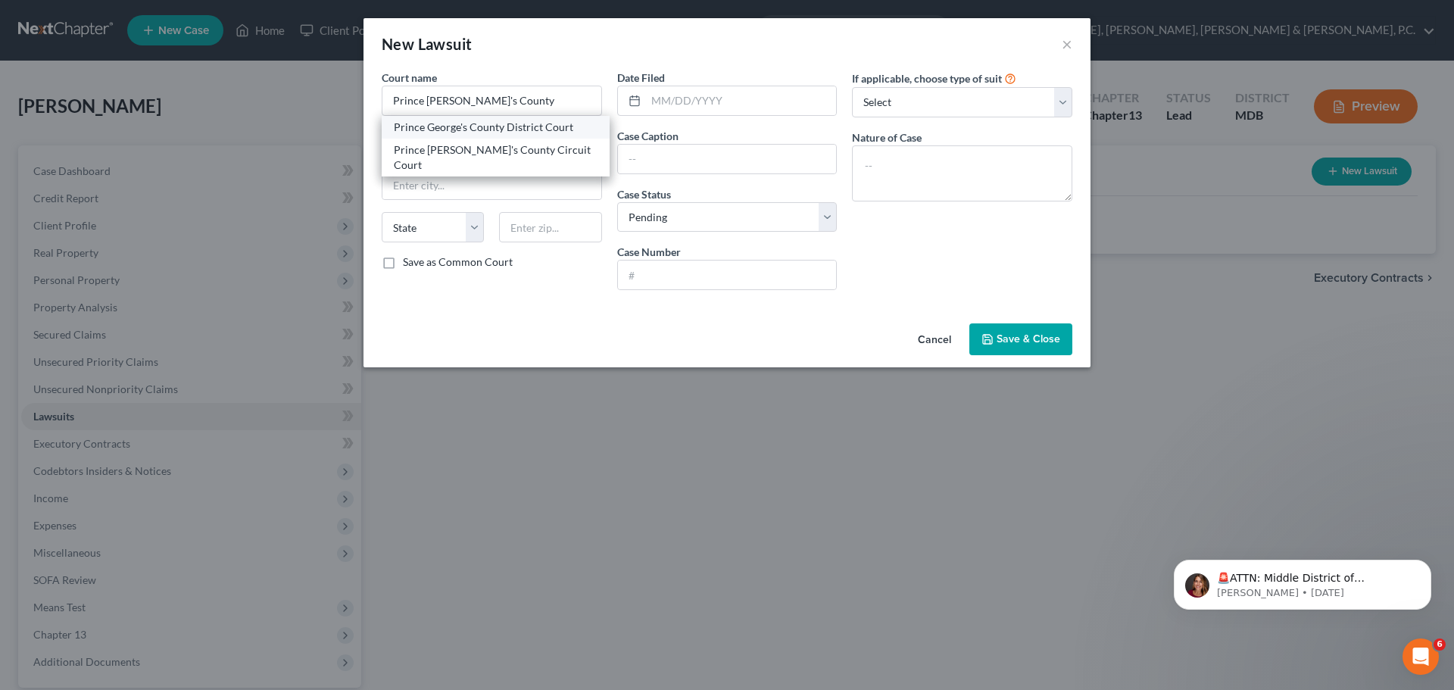
click at [539, 120] on div "Prince George's County District Court" at bounding box center [496, 127] width 204 height 15
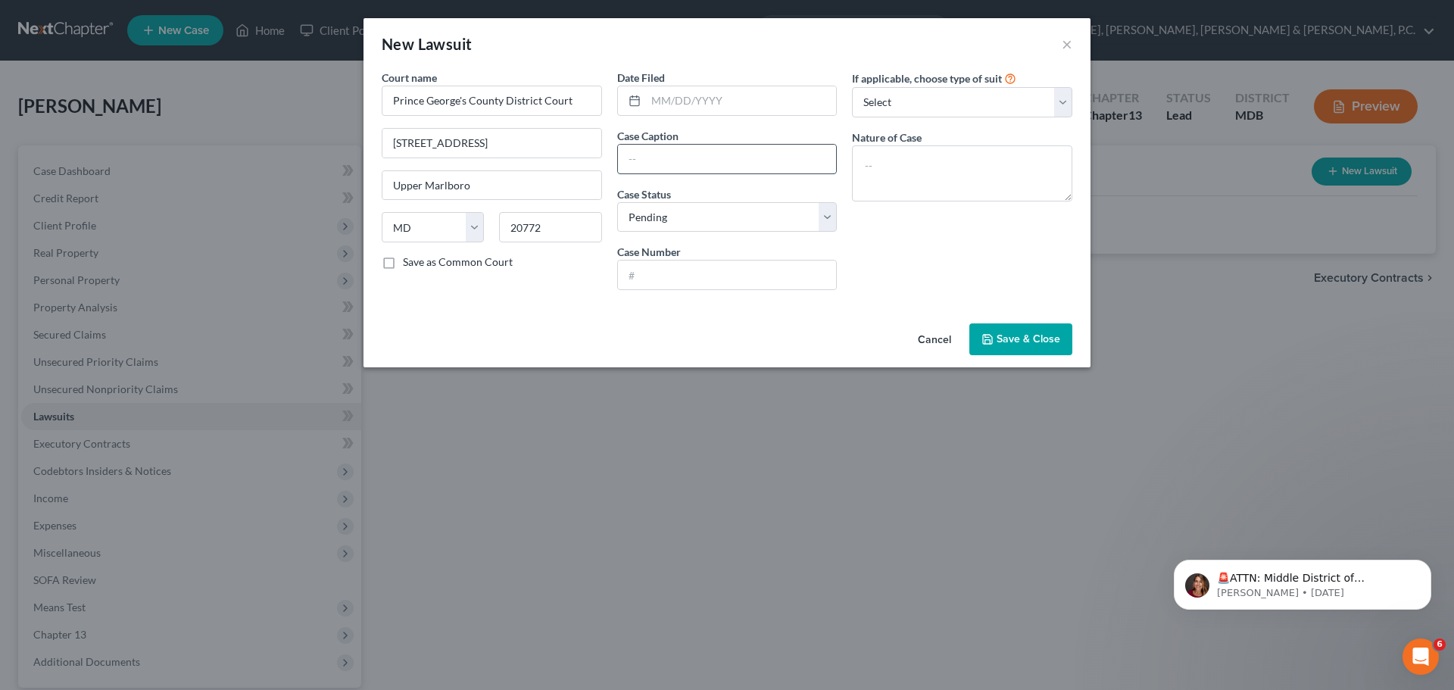
click at [669, 145] on input "text" at bounding box center [727, 159] width 219 height 29
click at [692, 273] on input "text" at bounding box center [727, 274] width 219 height 29
drag, startPoint x: 892, startPoint y: 102, endPoint x: 894, endPoint y: 112, distance: 10.1
click at [892, 102] on select "Select Repossession Garnishment Foreclosure Attached, Seized, Or Levied Other" at bounding box center [962, 102] width 220 height 30
click at [852, 87] on select "Select Repossession Garnishment Foreclosure Attached, Seized, Or Levied Other" at bounding box center [962, 102] width 220 height 30
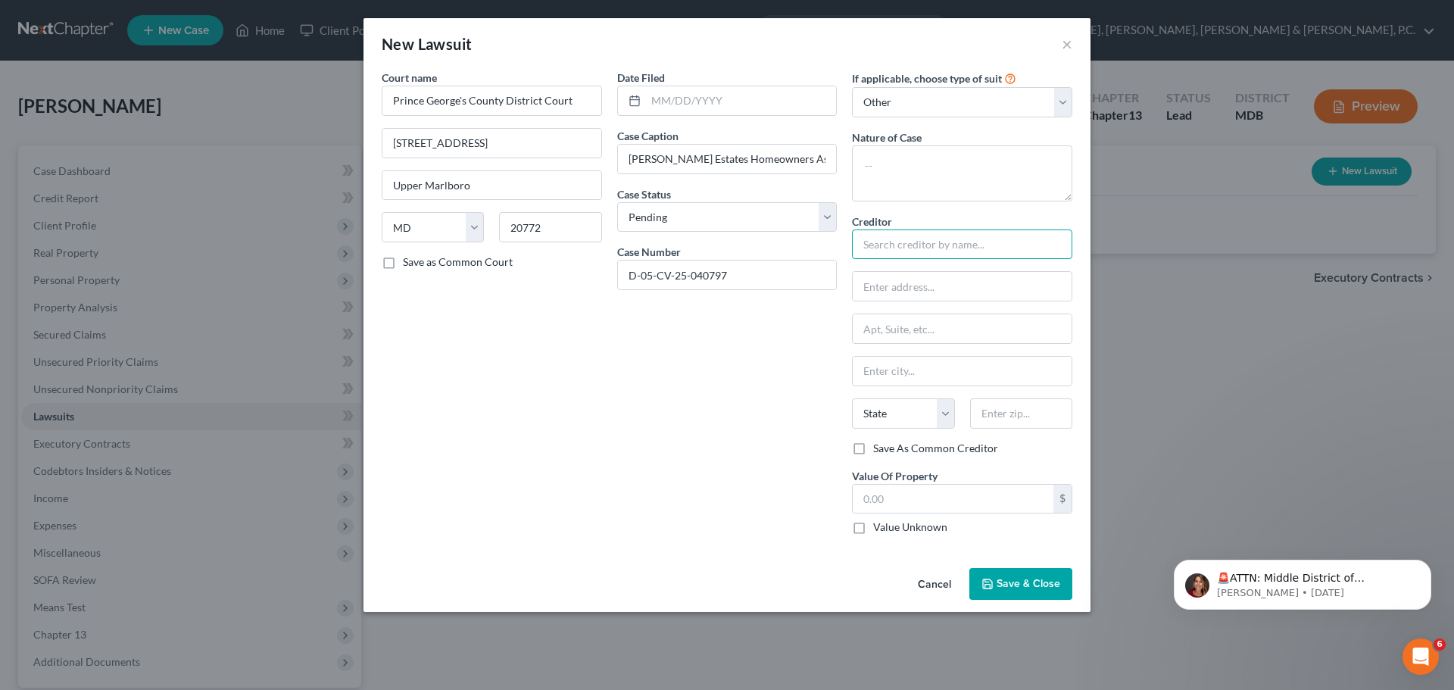
click at [908, 236] on input "text" at bounding box center [962, 244] width 220 height 30
click at [917, 267] on div "[PERSON_NAME] Estate HOA" at bounding box center [943, 270] width 158 height 15
click at [672, 95] on input "text" at bounding box center [741, 100] width 191 height 29
click at [997, 573] on button "Save & Close" at bounding box center [1020, 584] width 103 height 32
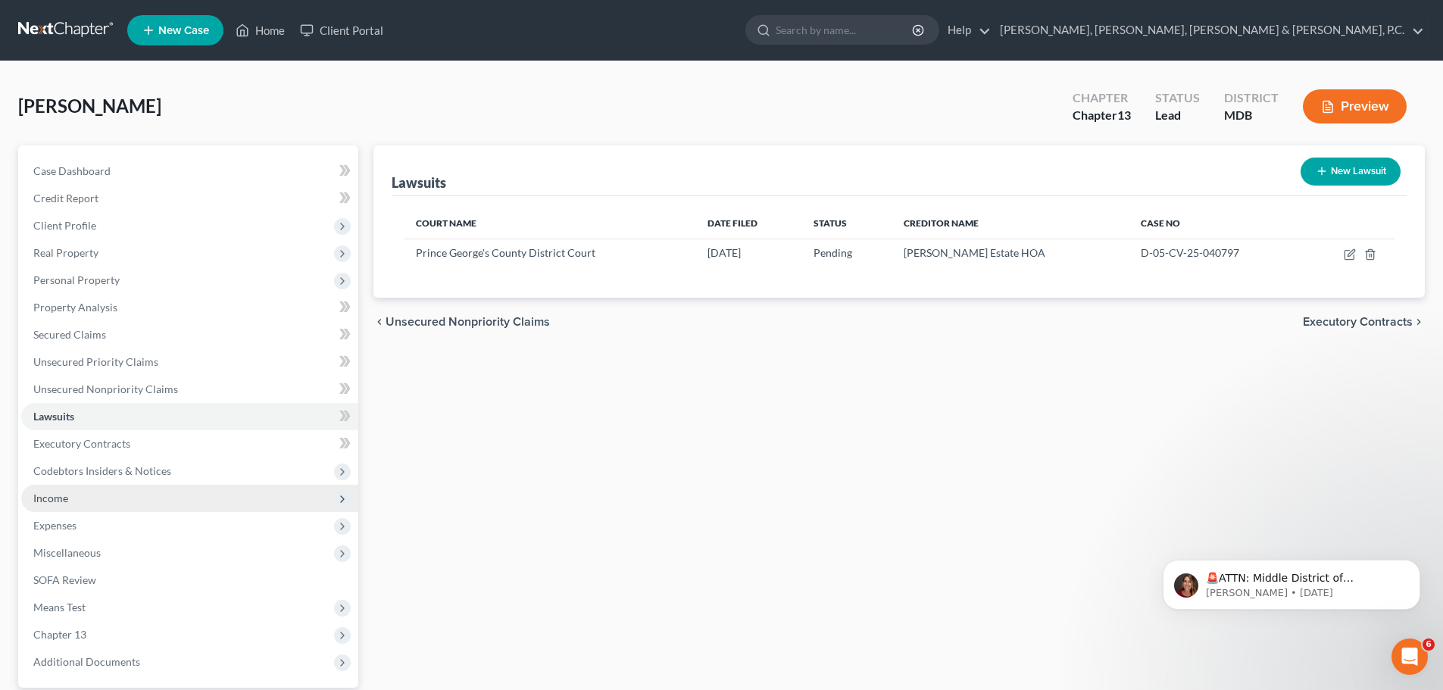
click at [67, 491] on span "Income" at bounding box center [50, 497] width 35 height 13
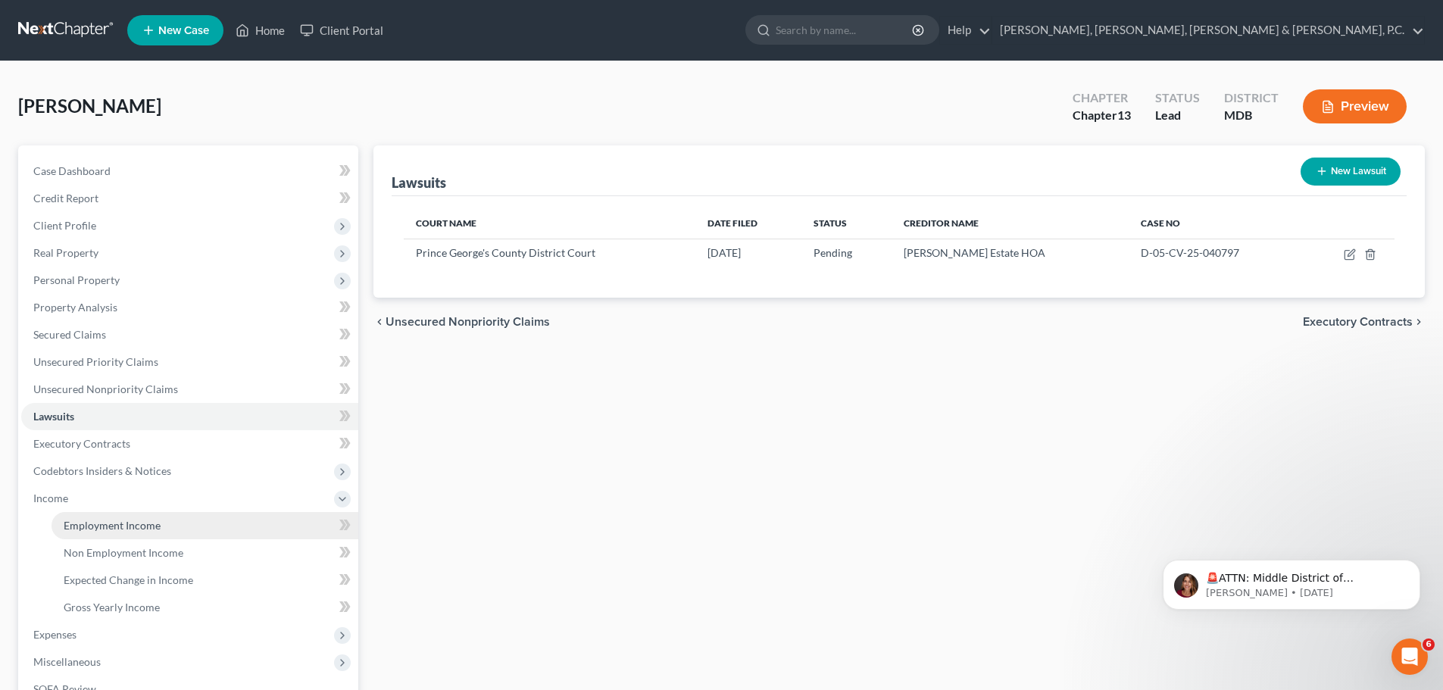
click at [137, 523] on span "Employment Income" at bounding box center [112, 525] width 97 height 13
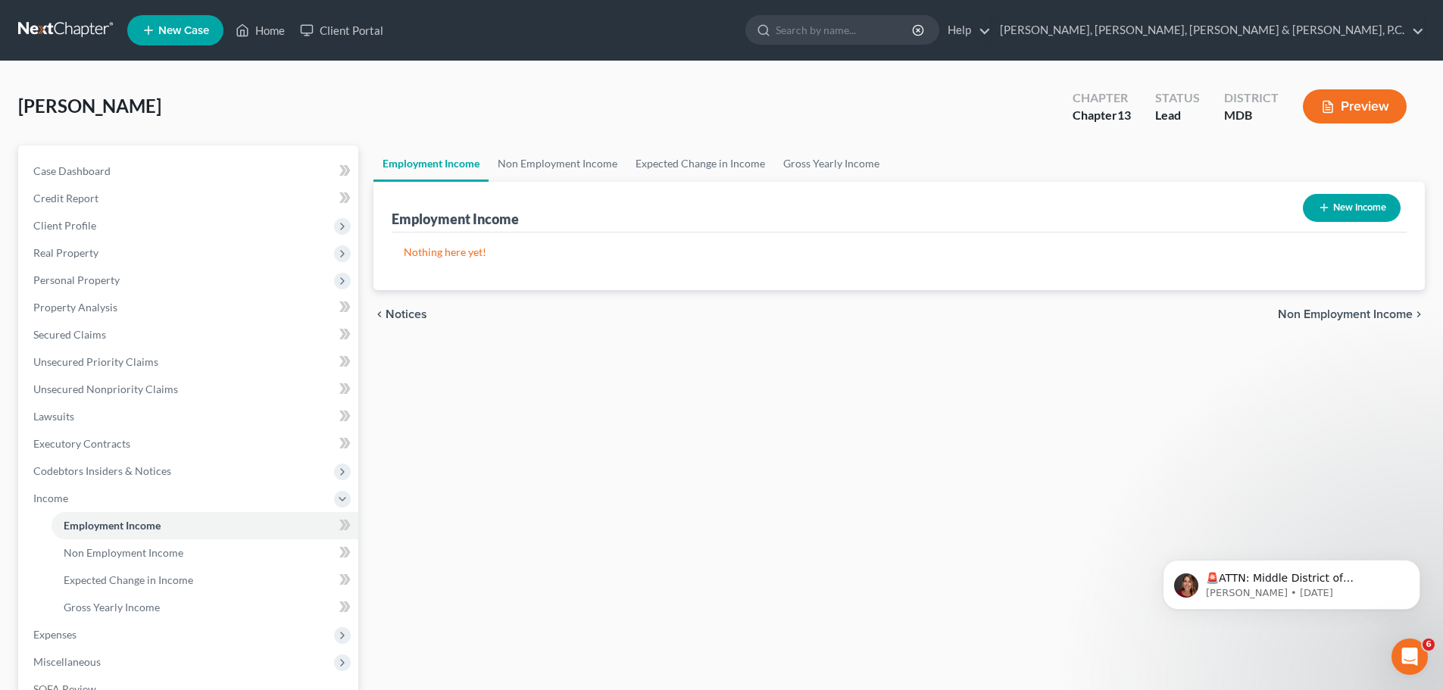
click at [1369, 201] on button "New Income" at bounding box center [1351, 208] width 98 height 28
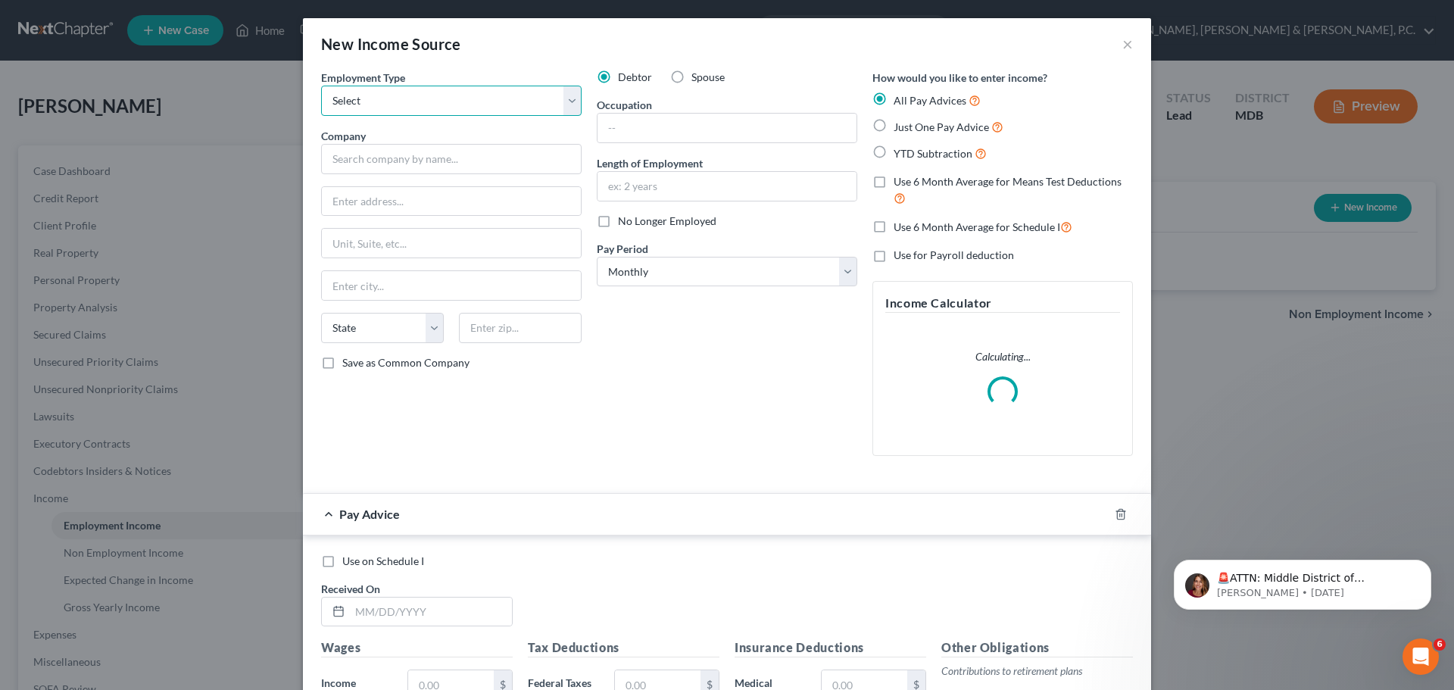
click at [460, 104] on select "Select Full or [DEMOGRAPHIC_DATA] Employment Self Employment" at bounding box center [451, 101] width 260 height 30
click at [321, 86] on select "Select Full or [DEMOGRAPHIC_DATA] Employment Self Employment" at bounding box center [451, 101] width 260 height 30
click at [434, 153] on input "text" at bounding box center [451, 159] width 260 height 30
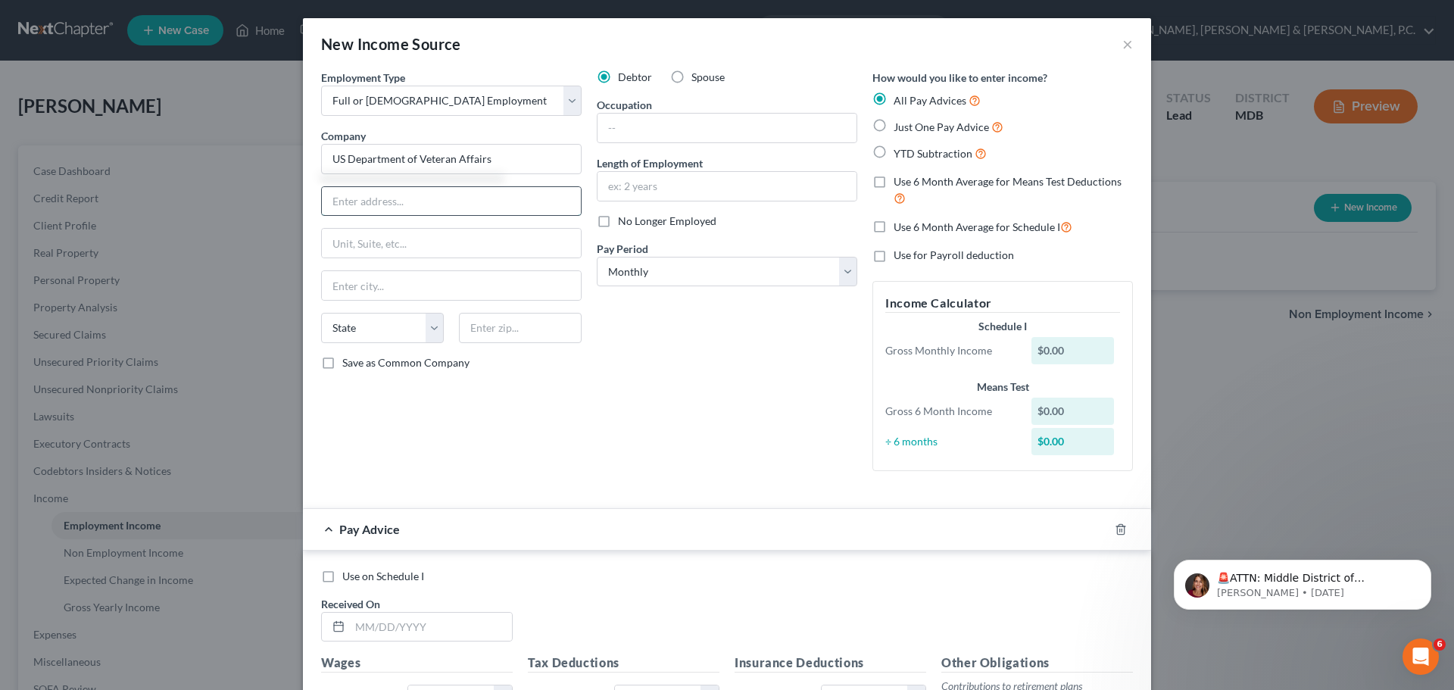
click at [449, 197] on input "text" at bounding box center [451, 201] width 259 height 29
drag, startPoint x: 457, startPoint y: 197, endPoint x: 342, endPoint y: 204, distance: 115.4
click at [322, 204] on input "[STREET_ADDRESS][US_STATE]" at bounding box center [451, 201] width 259 height 29
click at [513, 320] on input "text" at bounding box center [520, 328] width 123 height 30
click at [641, 129] on input "text" at bounding box center [726, 128] width 259 height 29
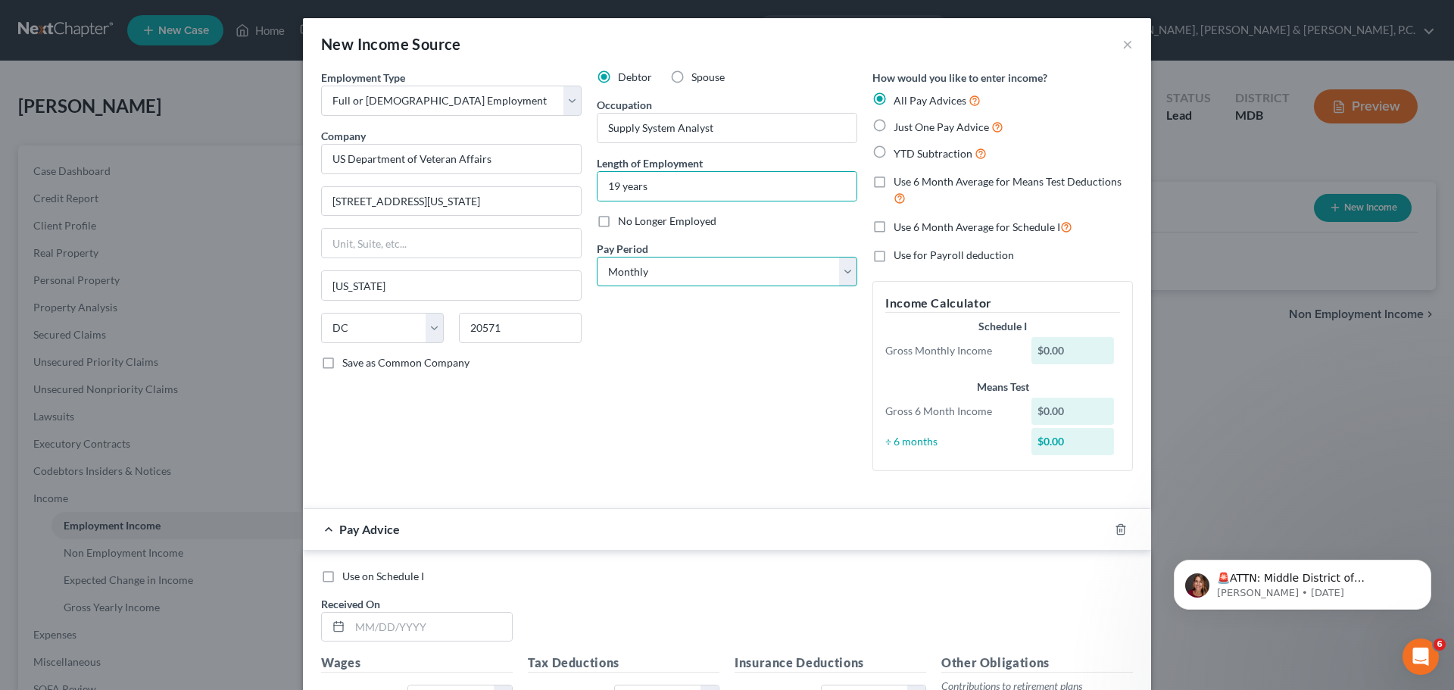
click at [746, 267] on select "Select Monthly Twice Monthly Every Other Week Weekly" at bounding box center [727, 272] width 260 height 30
click at [597, 257] on select "Select Monthly Twice Monthly Every Other Week Weekly" at bounding box center [727, 272] width 260 height 30
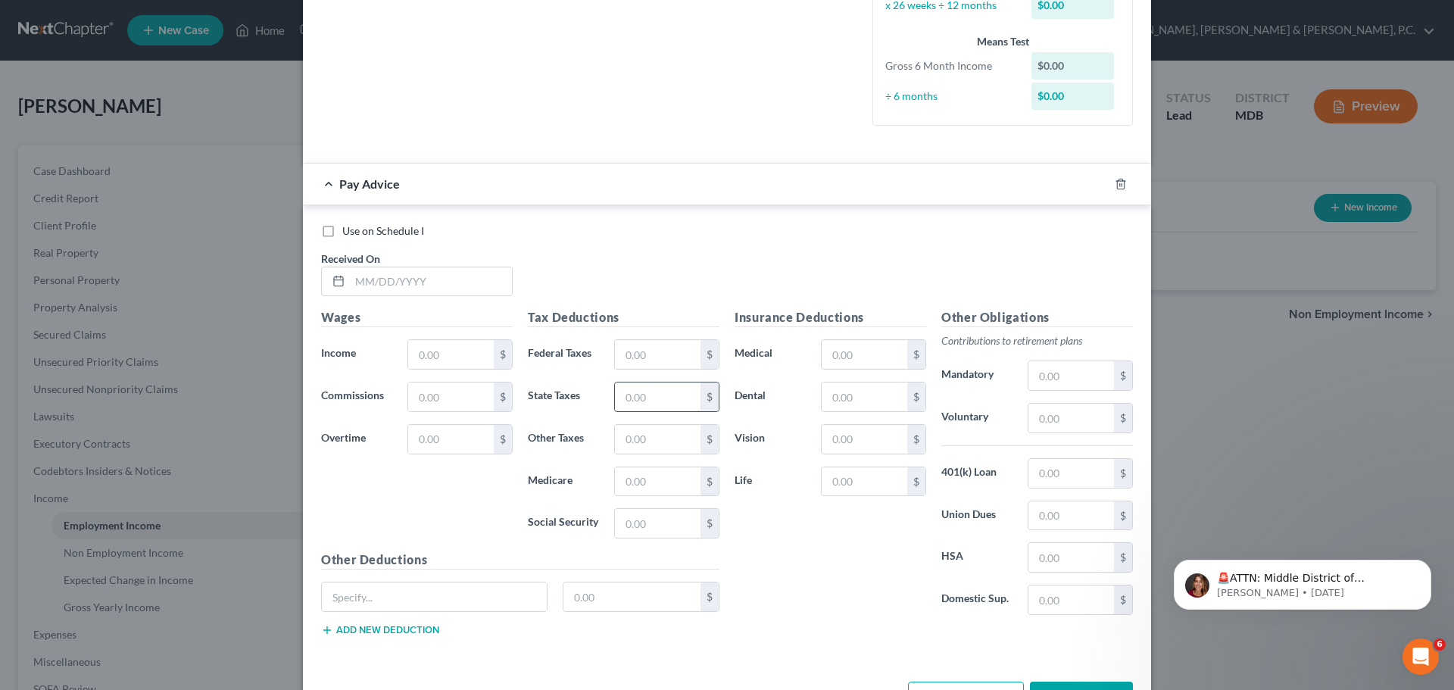
scroll to position [432, 0]
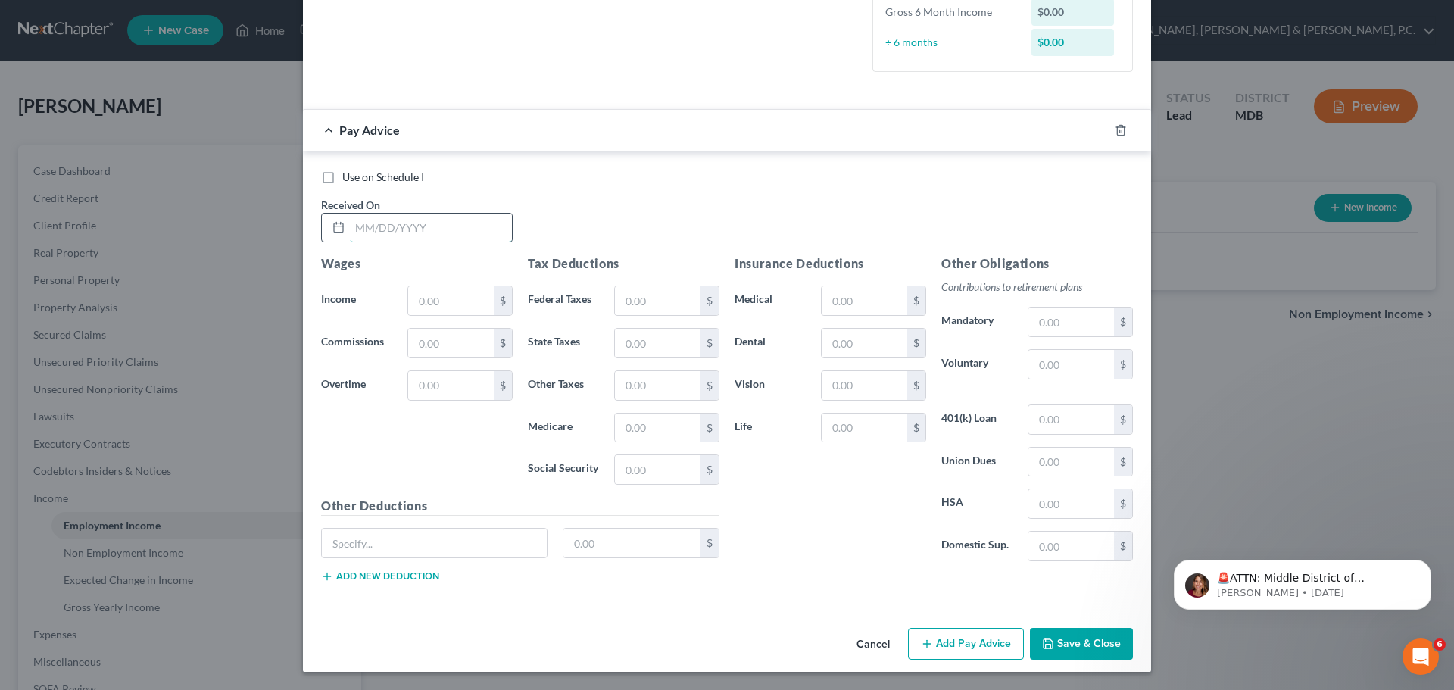
click at [460, 222] on input "text" at bounding box center [431, 228] width 162 height 29
click at [665, 429] on input "text" at bounding box center [658, 427] width 86 height 29
click at [650, 467] on input "text" at bounding box center [658, 469] width 86 height 29
click at [484, 529] on input "text" at bounding box center [434, 543] width 225 height 29
click at [644, 540] on input "721.24" at bounding box center [632, 543] width 138 height 29
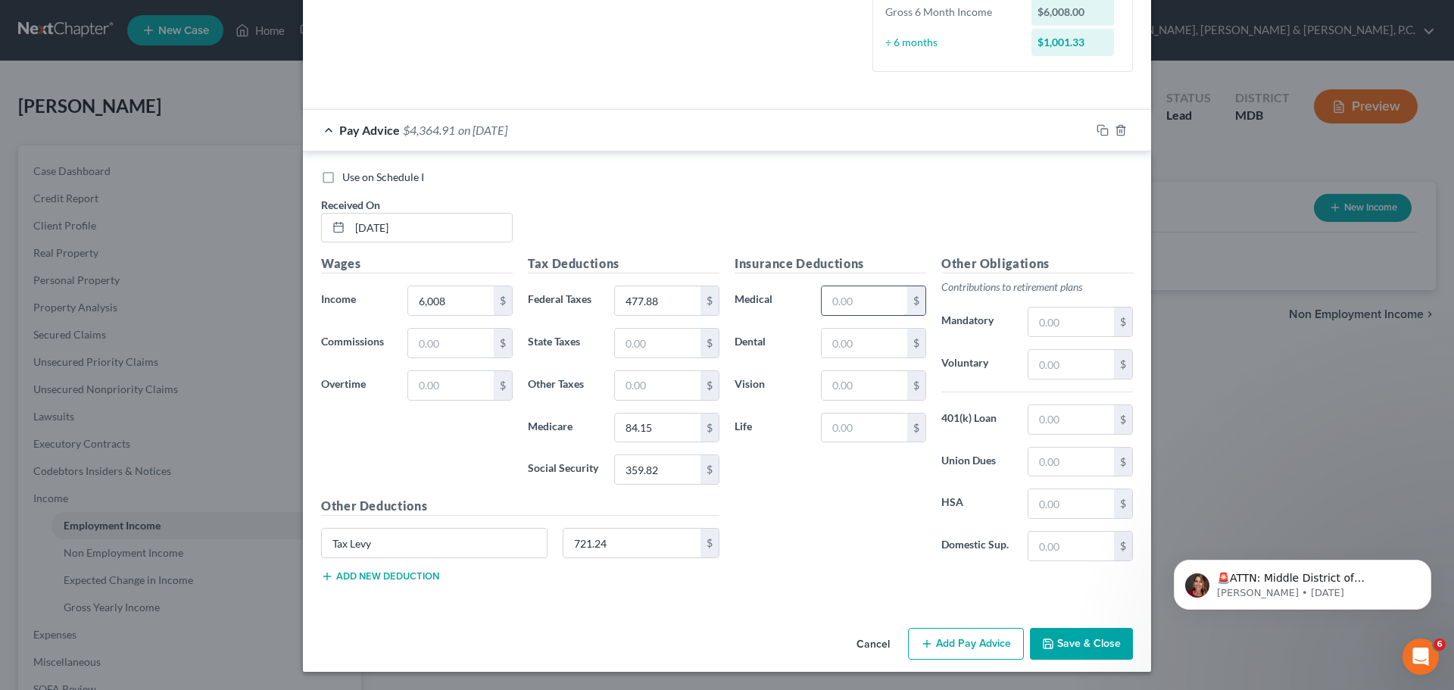
click at [844, 292] on input "text" at bounding box center [865, 300] width 86 height 29
click at [844, 425] on input "text" at bounding box center [865, 427] width 86 height 29
click at [1064, 365] on input "text" at bounding box center [1071, 364] width 86 height 29
drag, startPoint x: 987, startPoint y: 644, endPoint x: 1077, endPoint y: 591, distance: 103.9
click at [985, 644] on button "Add Pay Advice" at bounding box center [966, 644] width 116 height 32
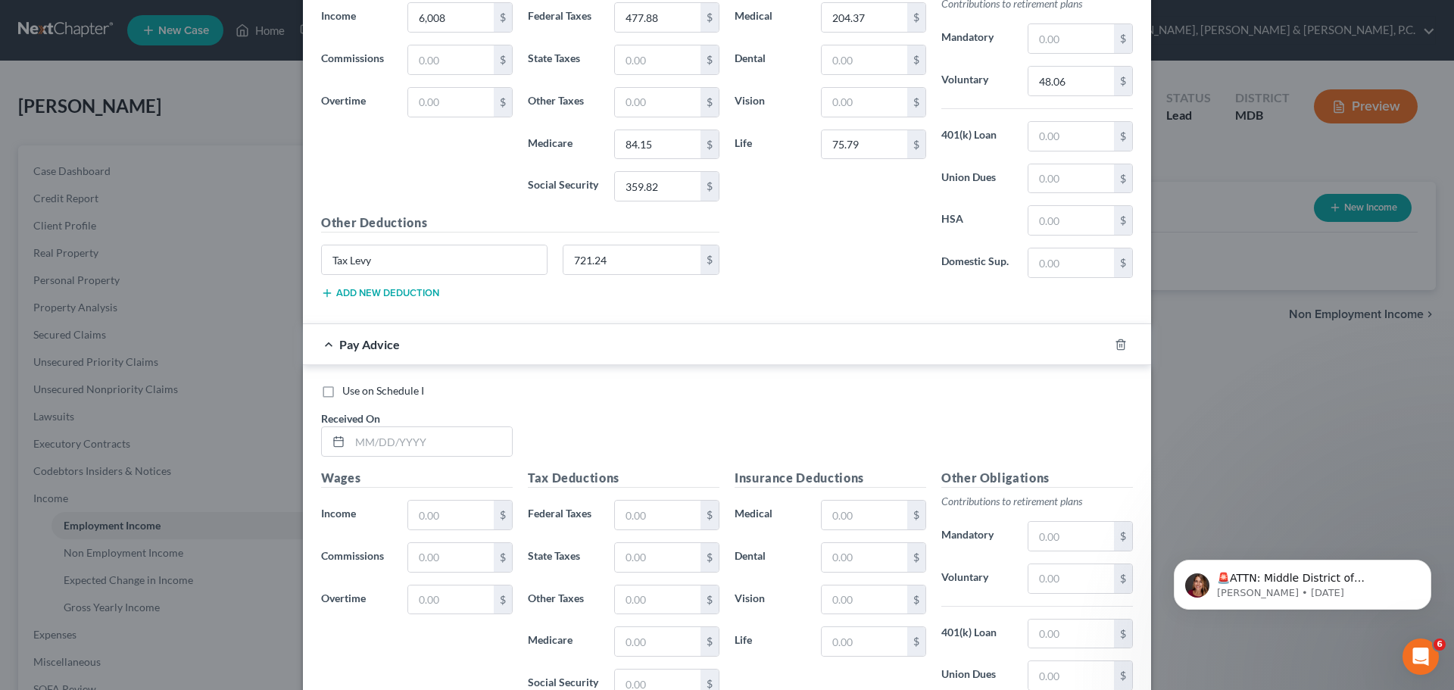
scroll to position [719, 0]
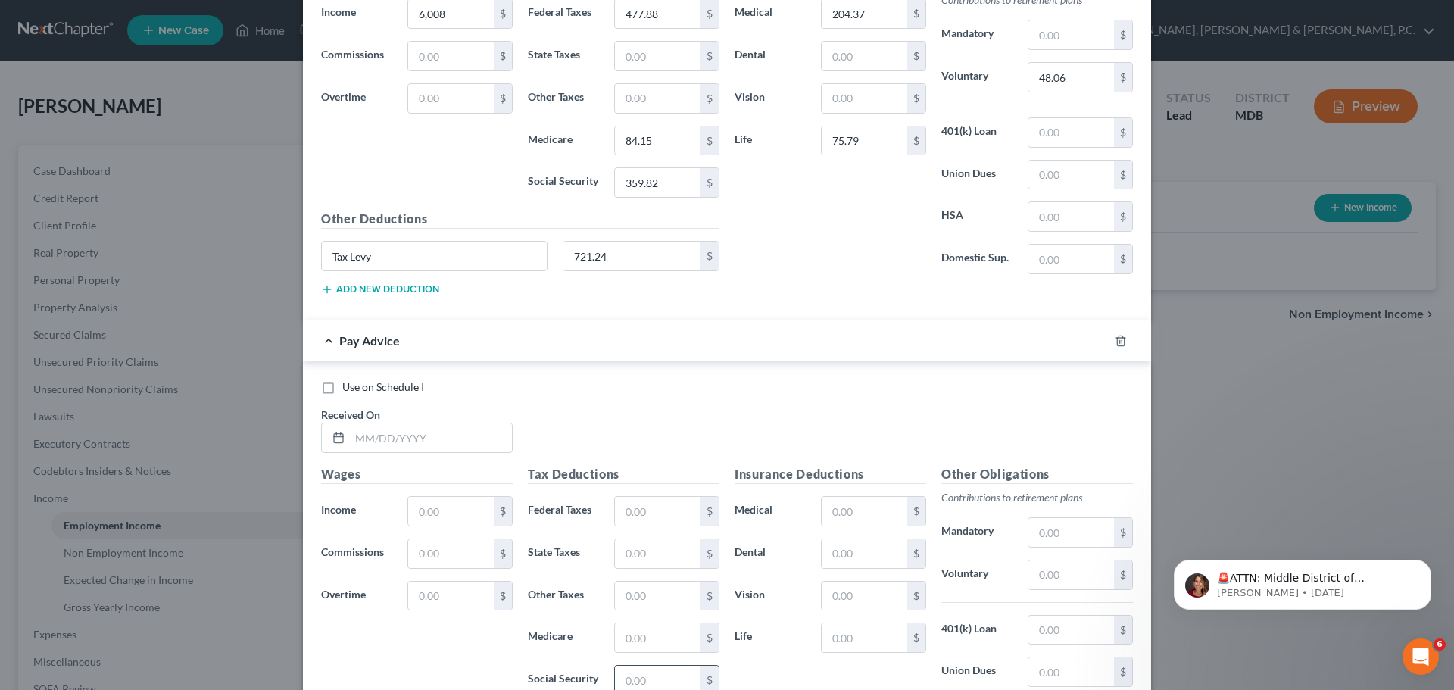
click at [667, 679] on input "text" at bounding box center [658, 680] width 86 height 29
click at [644, 504] on input "text" at bounding box center [658, 511] width 86 height 29
click at [840, 505] on input "text" at bounding box center [865, 511] width 86 height 29
click at [838, 641] on input "text" at bounding box center [865, 637] width 86 height 29
click at [1050, 573] on input "text" at bounding box center [1071, 574] width 86 height 29
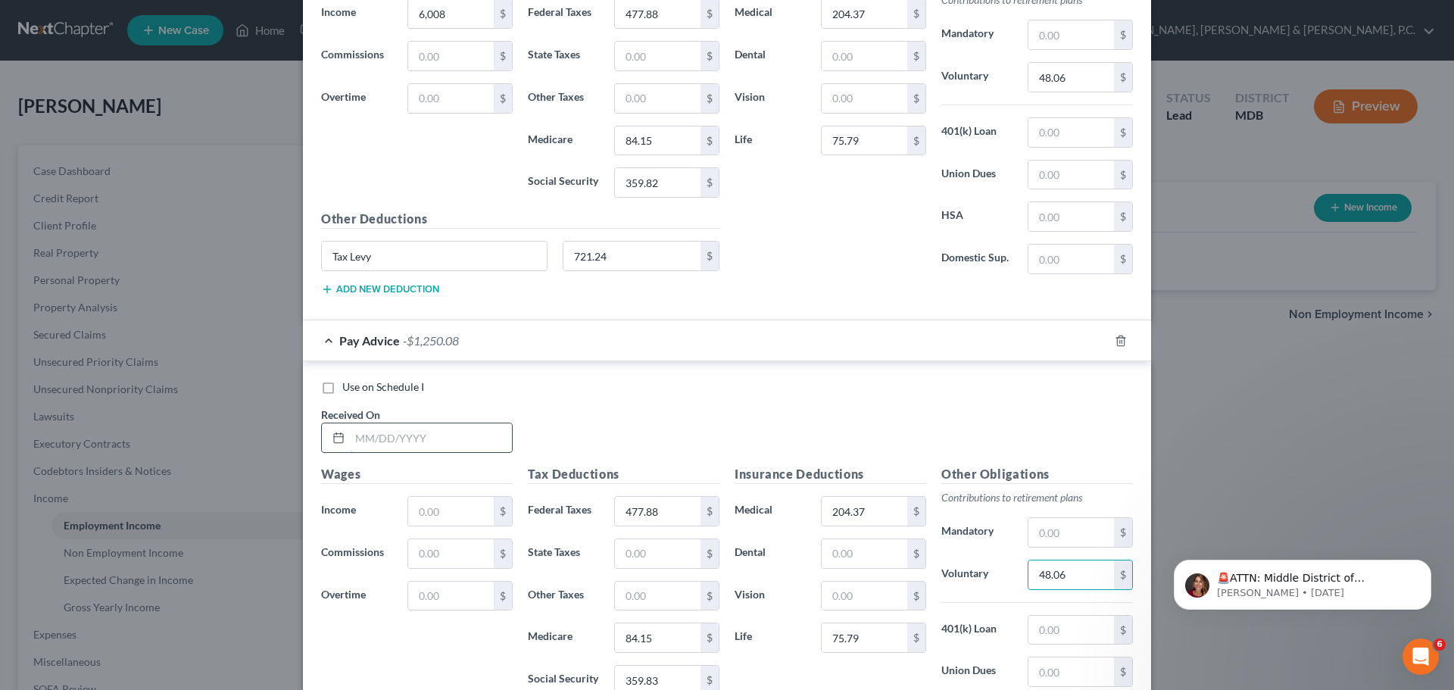
click at [355, 432] on input "text" at bounding box center [431, 437] width 162 height 29
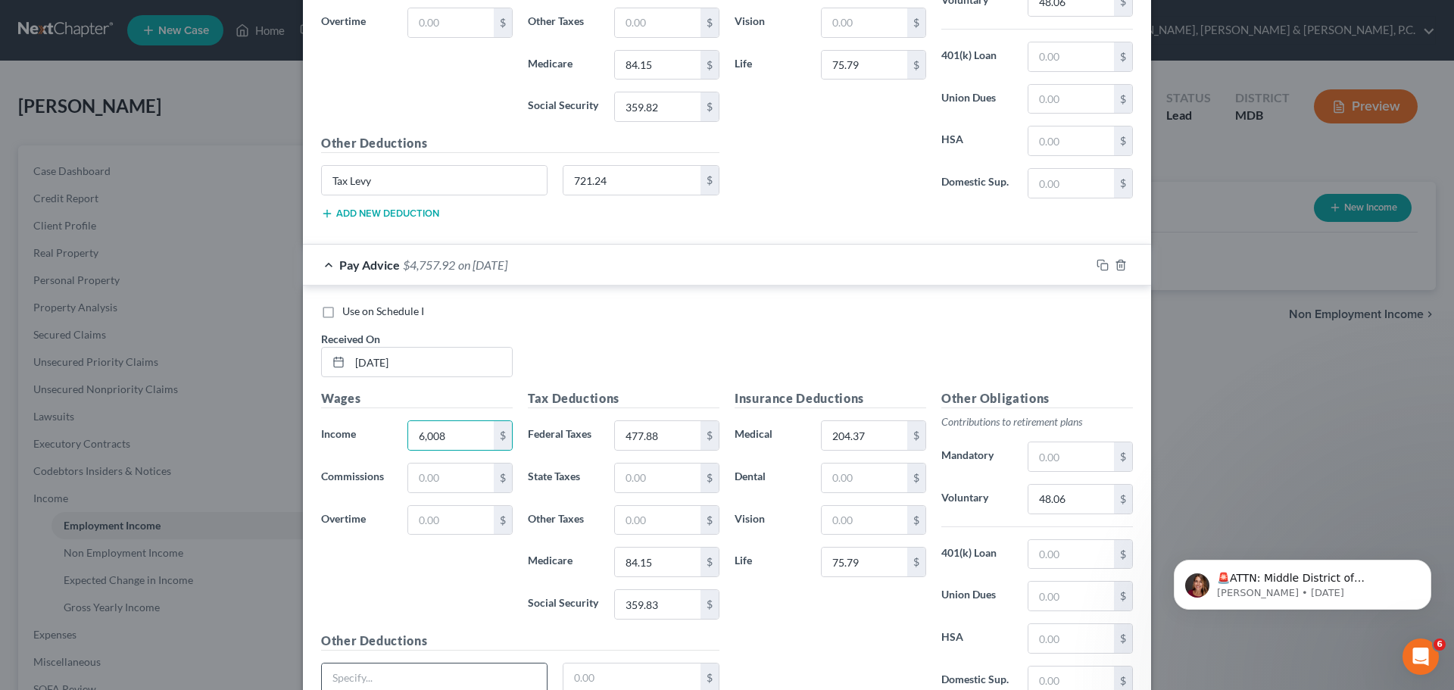
click at [513, 670] on input "text" at bounding box center [434, 677] width 225 height 29
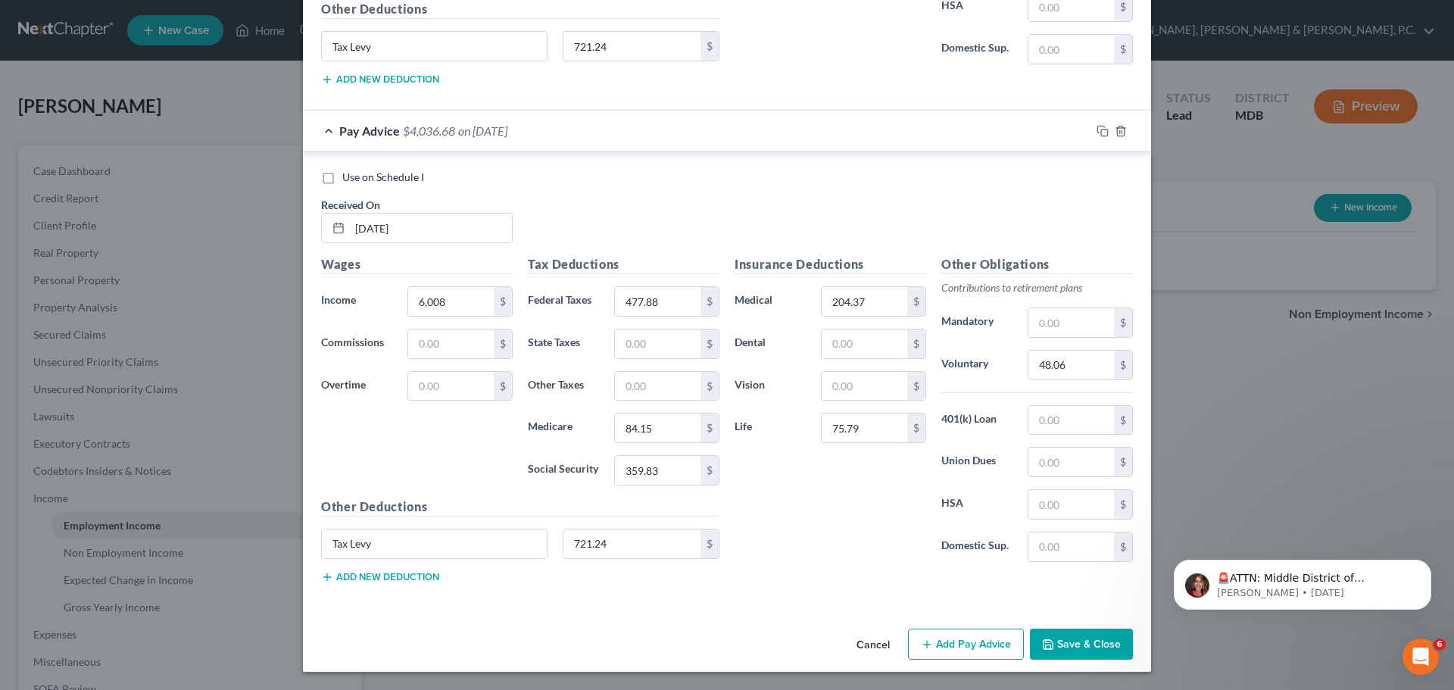
click at [934, 634] on button "Add Pay Advice" at bounding box center [966, 645] width 116 height 32
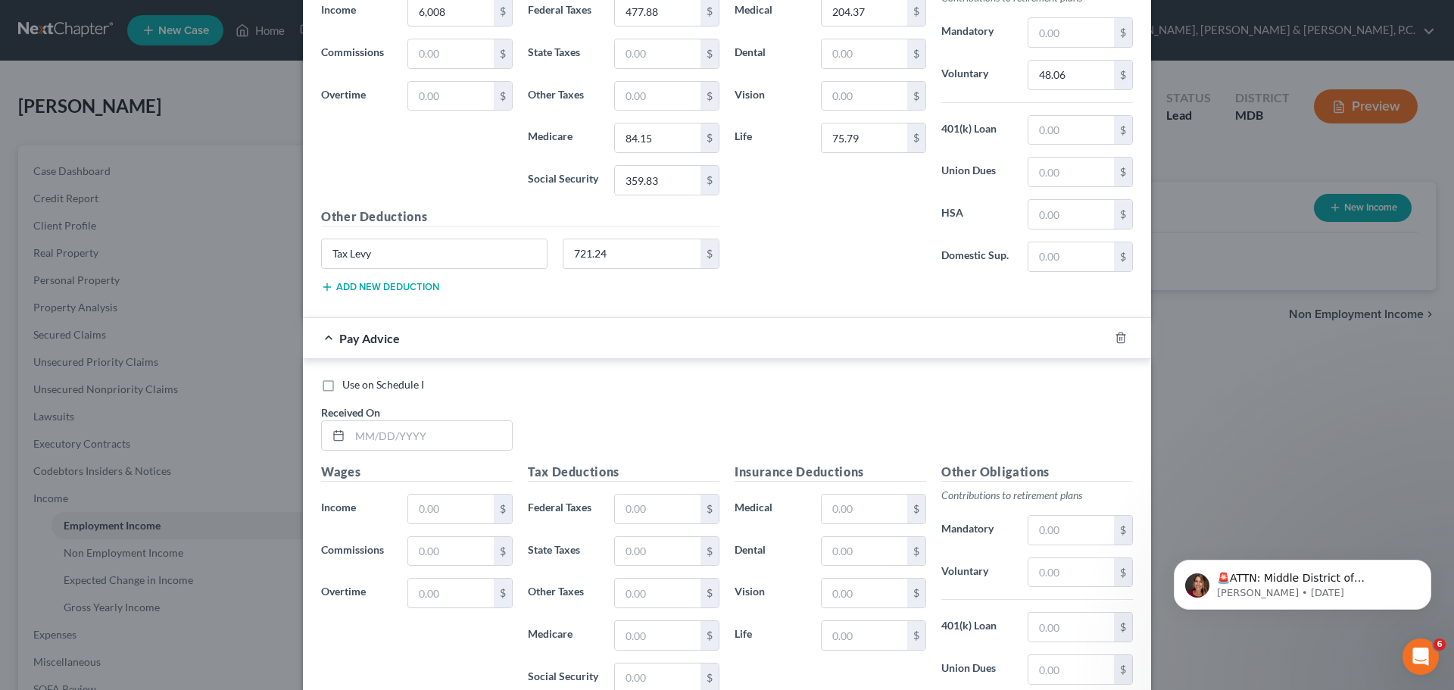
scroll to position [1221, 0]
drag, startPoint x: 1447, startPoint y: 445, endPoint x: 256, endPoint y: 3, distance: 1270.3
click at [450, 438] on input "text" at bounding box center [431, 433] width 162 height 29
click at [878, 506] on input "text" at bounding box center [865, 506] width 86 height 29
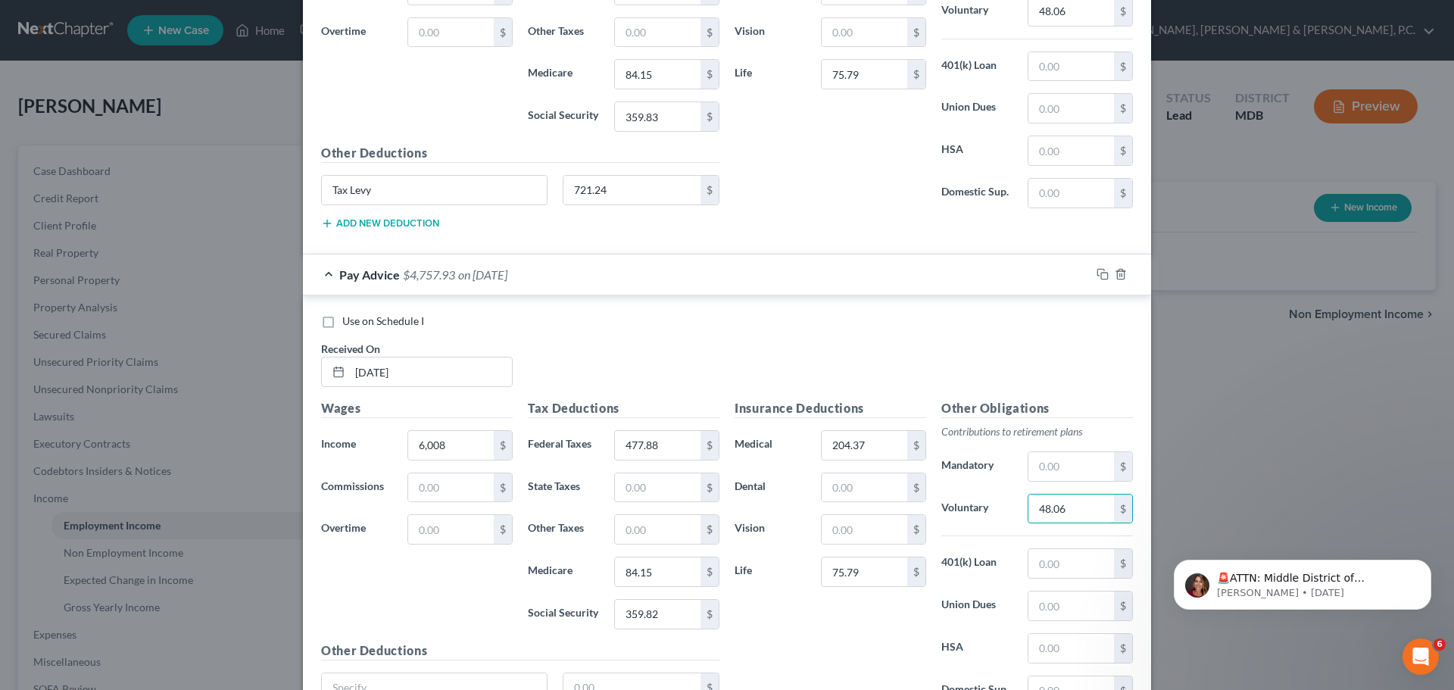
scroll to position [1427, 0]
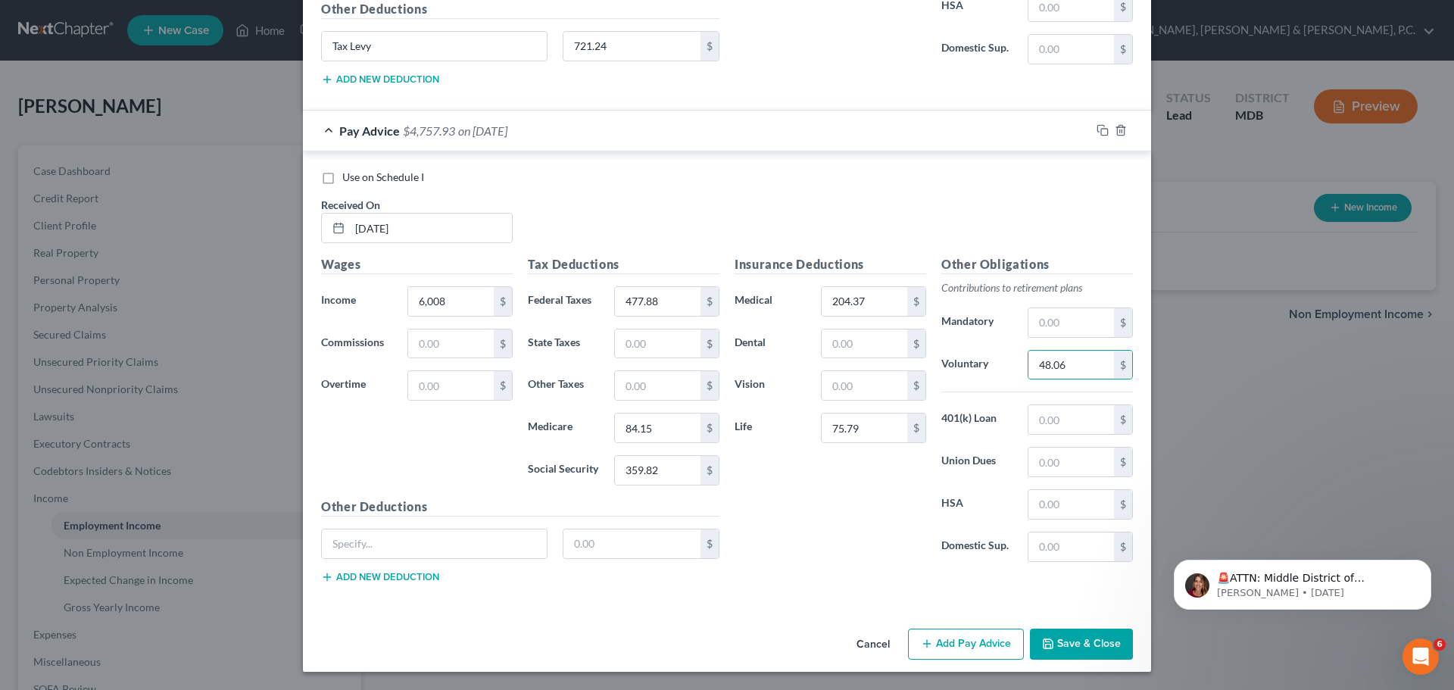
click at [946, 637] on button "Add Pay Advice" at bounding box center [966, 645] width 116 height 32
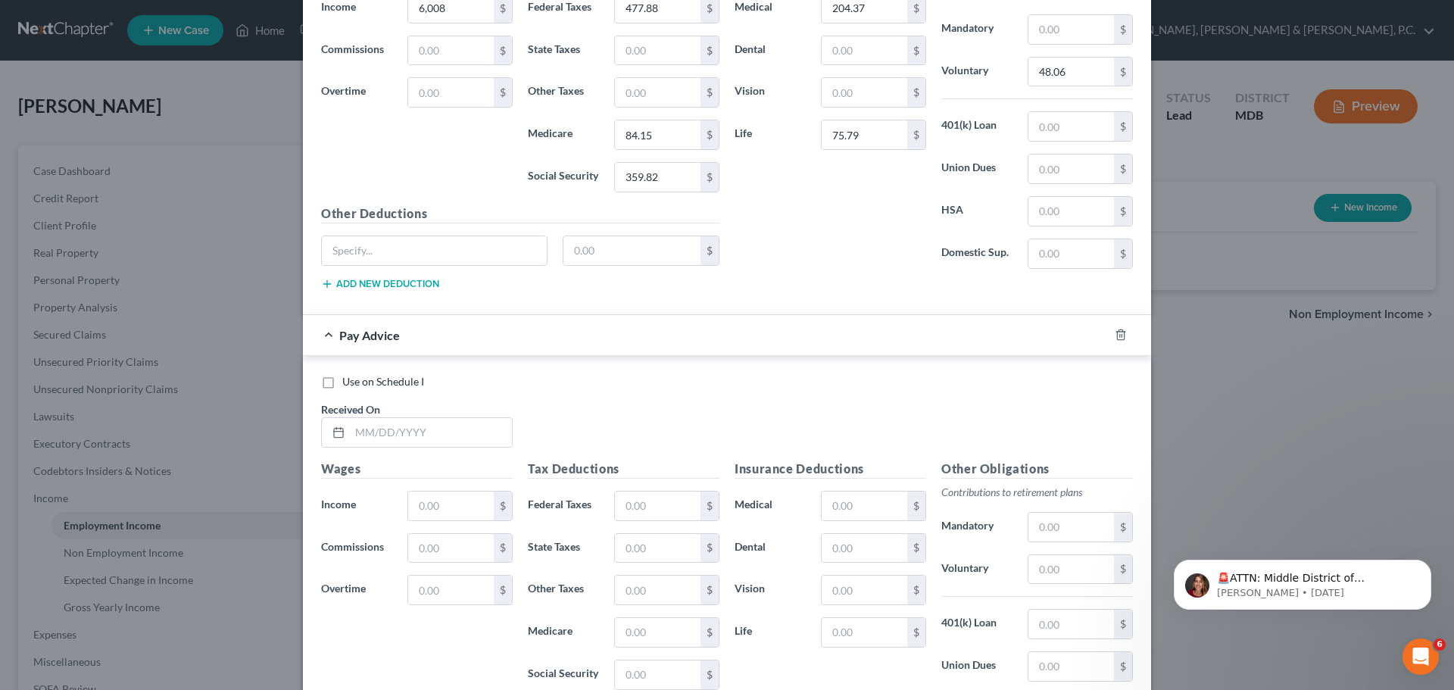
scroll to position [1723, 0]
drag, startPoint x: 1451, startPoint y: 518, endPoint x: 264, endPoint y: 125, distance: 1250.0
click at [668, 501] on input "text" at bounding box center [658, 502] width 86 height 29
click at [401, 423] on input "text" at bounding box center [431, 429] width 162 height 29
click at [857, 506] on input "text" at bounding box center [865, 502] width 86 height 29
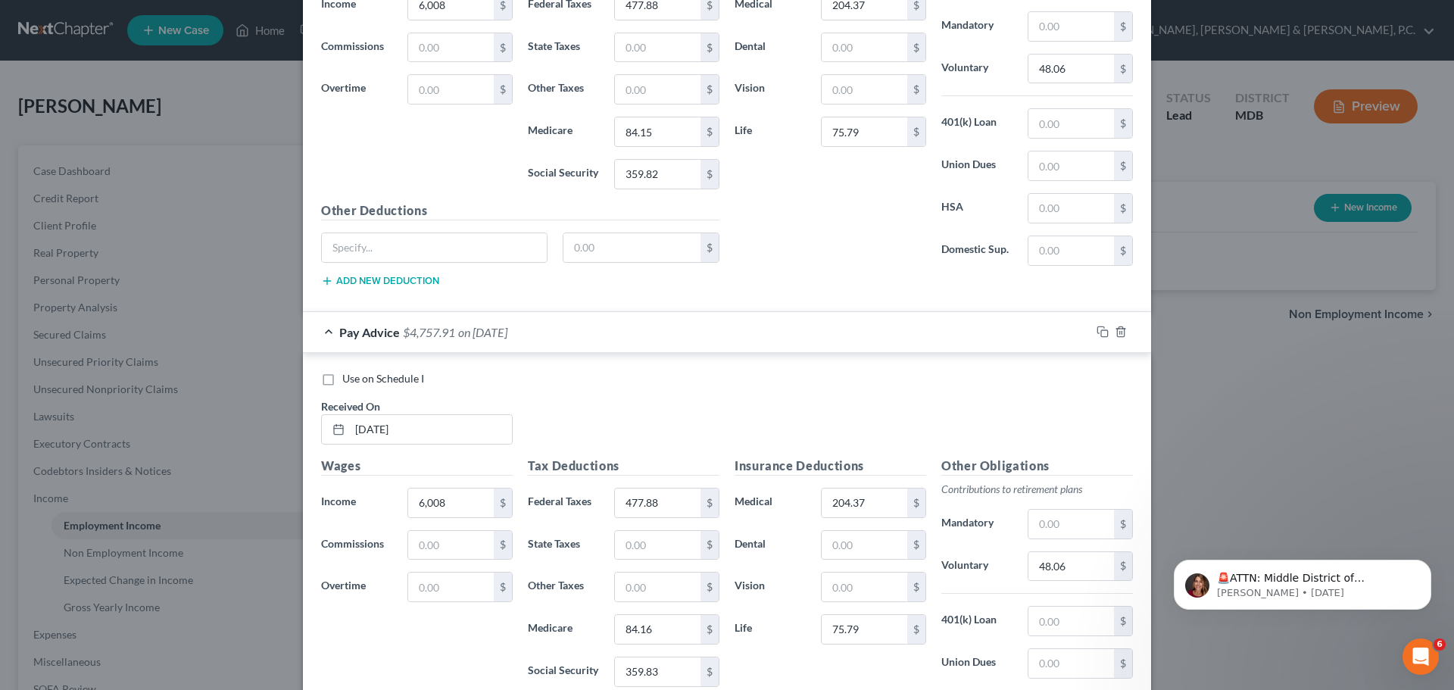
drag, startPoint x: 1436, startPoint y: 546, endPoint x: 1446, endPoint y: 638, distance: 92.1
click at [1446, 634] on html "🚨ATTN: Middle District of [US_STATE] The court has added a new Credit Counselin…" at bounding box center [1302, 581] width 303 height 106
drag, startPoint x: 1443, startPoint y: 609, endPoint x: 1443, endPoint y: 661, distance: 52.3
click at [1443, 634] on html "🚨ATTN: Middle District of [US_STATE] The court has added a new Credit Counselin…" at bounding box center [1302, 581] width 303 height 106
drag, startPoint x: 1442, startPoint y: 621, endPoint x: 1445, endPoint y: 641, distance: 20.7
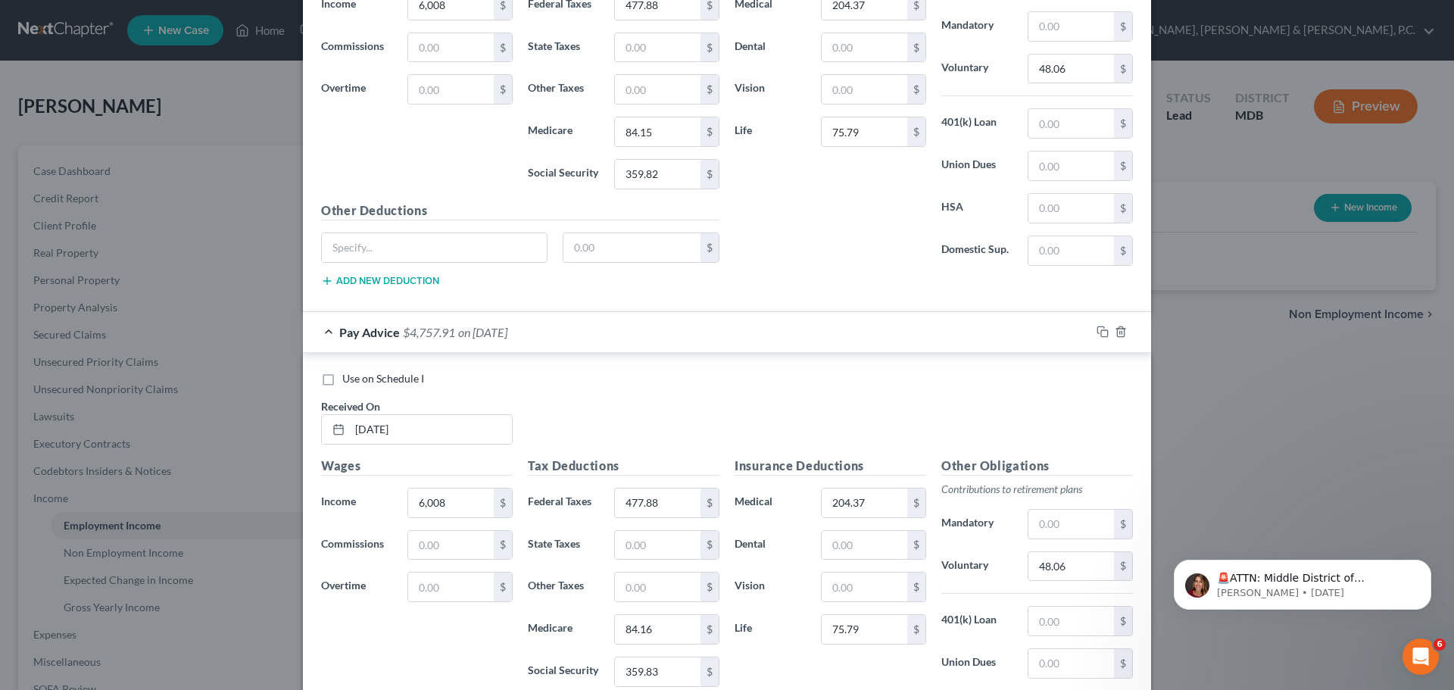
click at [1445, 634] on html "🚨ATTN: Middle District of [US_STATE] The court has added a new Credit Counselin…" at bounding box center [1302, 581] width 303 height 106
drag, startPoint x: 1440, startPoint y: 591, endPoint x: 1445, endPoint y: 654, distance: 63.0
click at [1445, 634] on html "🚨ATTN: Middle District of [US_STATE] The court has added a new Credit Counselin…" at bounding box center [1302, 581] width 303 height 106
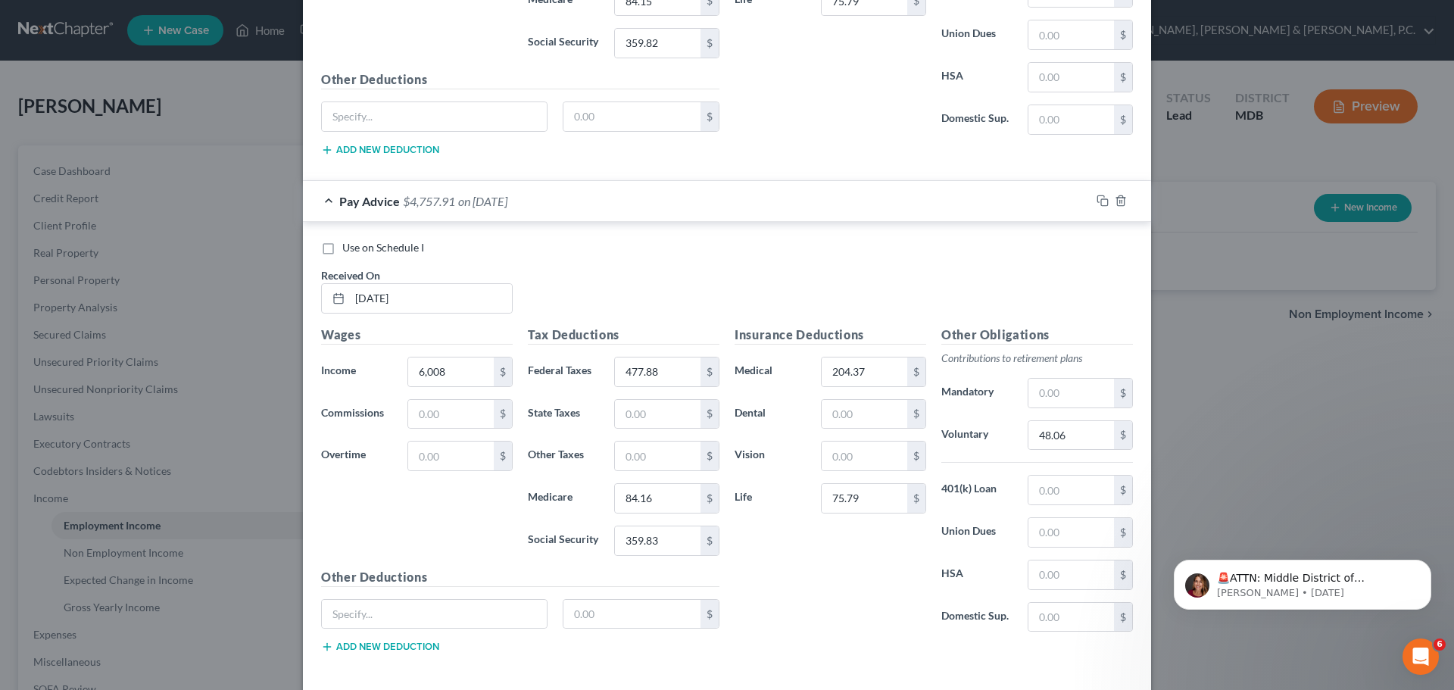
scroll to position [1924, 0]
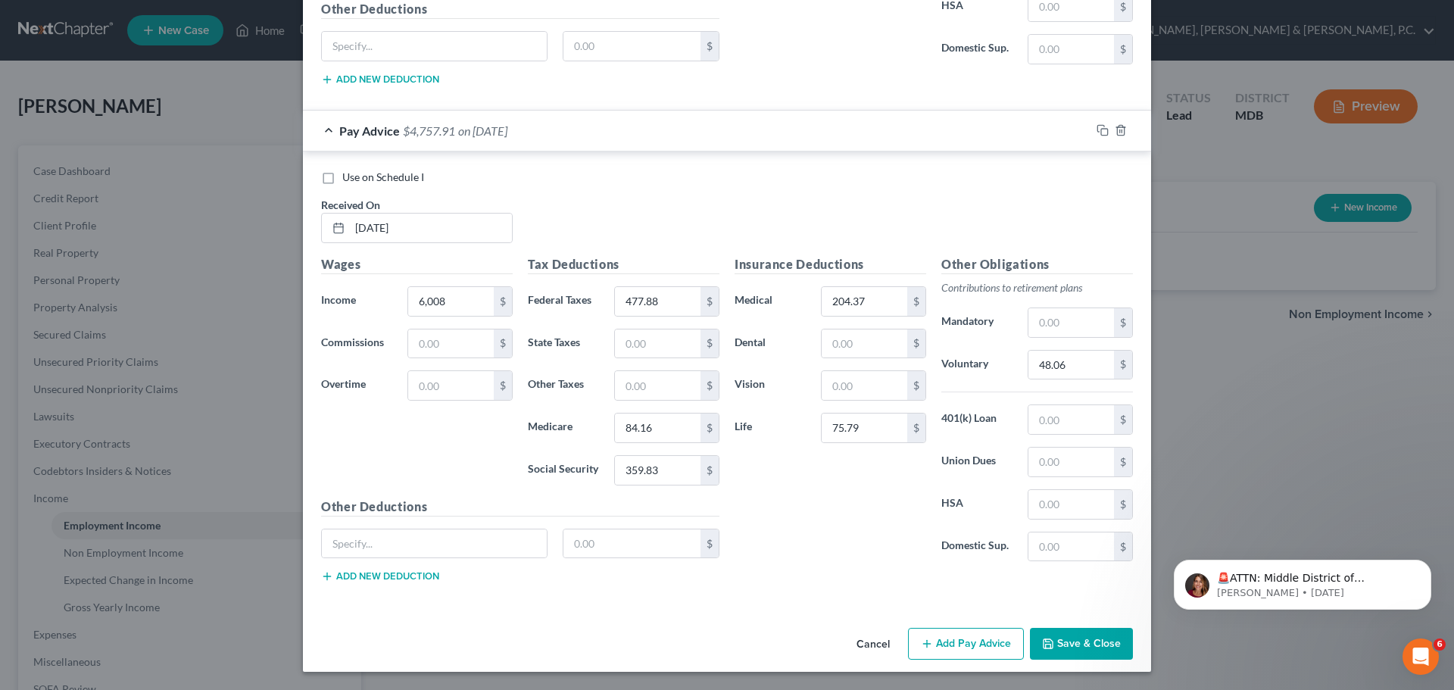
click at [977, 632] on button "Add Pay Advice" at bounding box center [966, 644] width 116 height 32
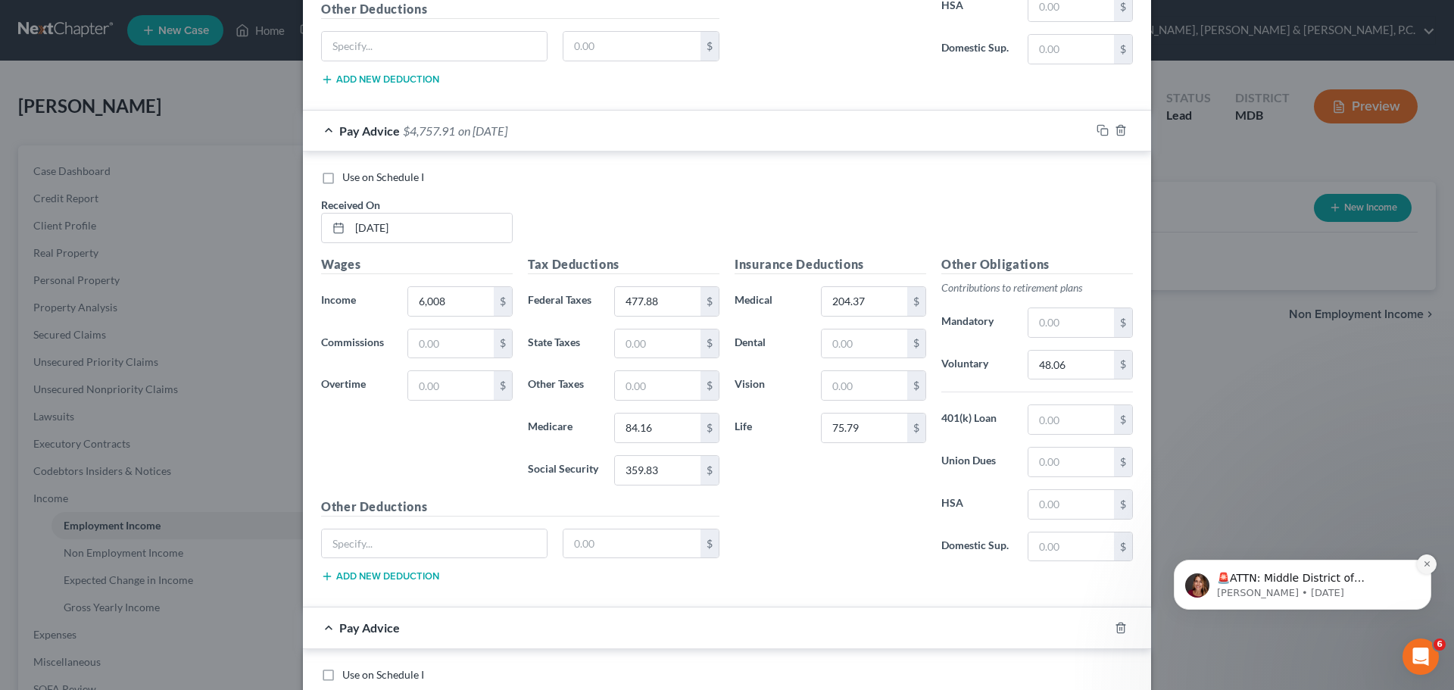
click at [1427, 564] on icon "Dismiss notification" at bounding box center [1427, 564] width 8 height 8
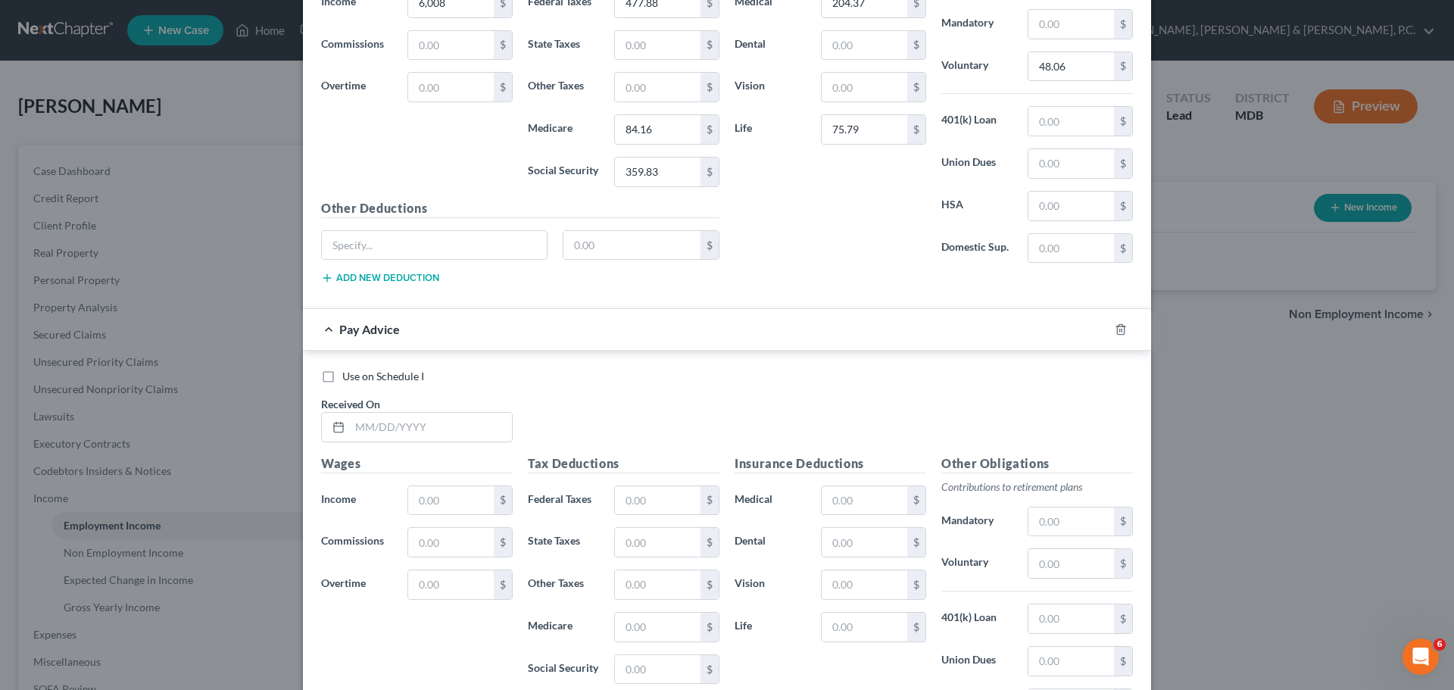
scroll to position [2212, 0]
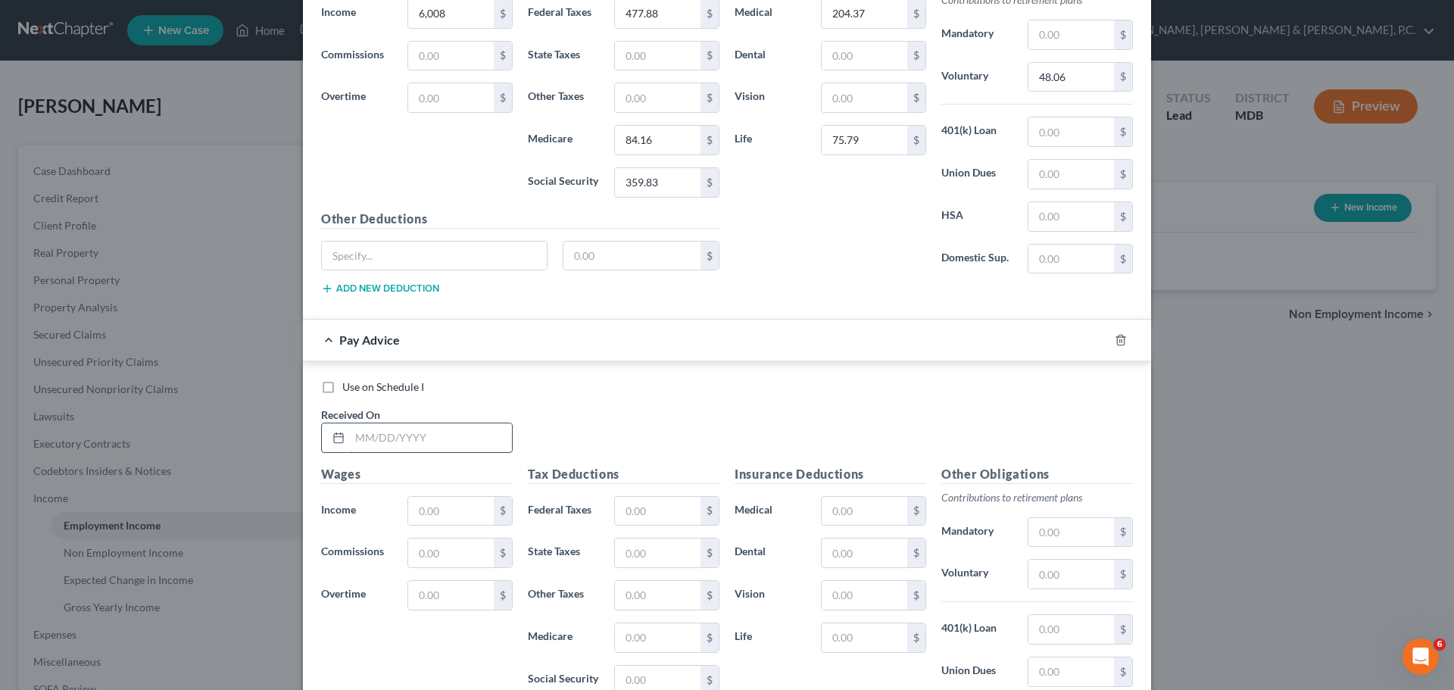
click at [413, 440] on input "text" at bounding box center [431, 437] width 162 height 29
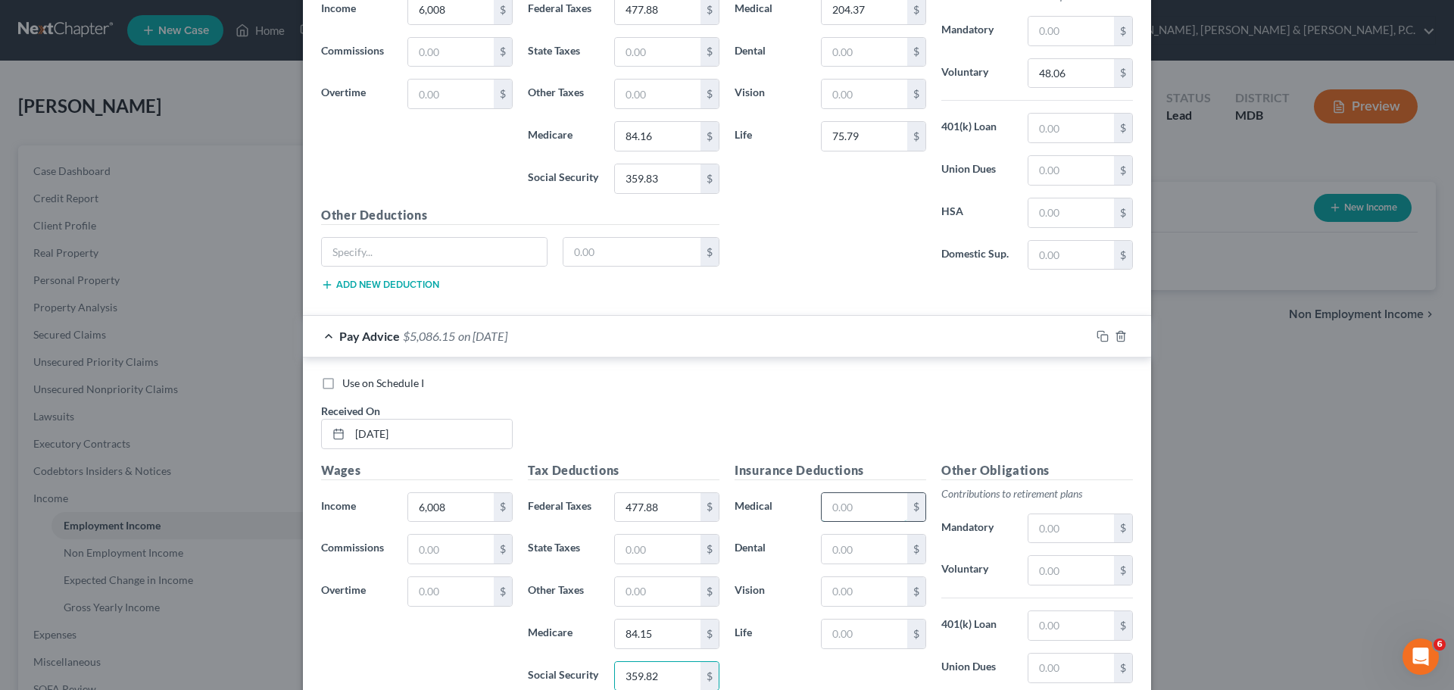
click at [883, 508] on input "text" at bounding box center [865, 507] width 86 height 29
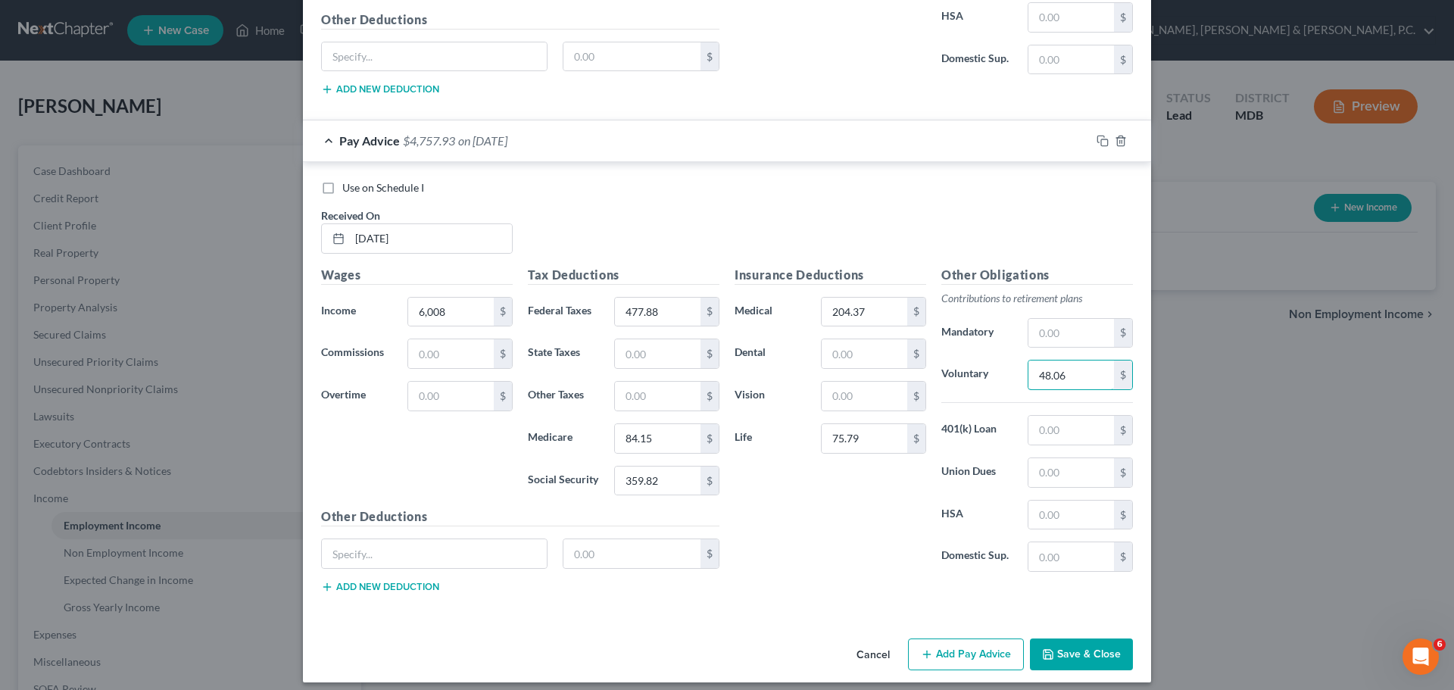
scroll to position [2422, 0]
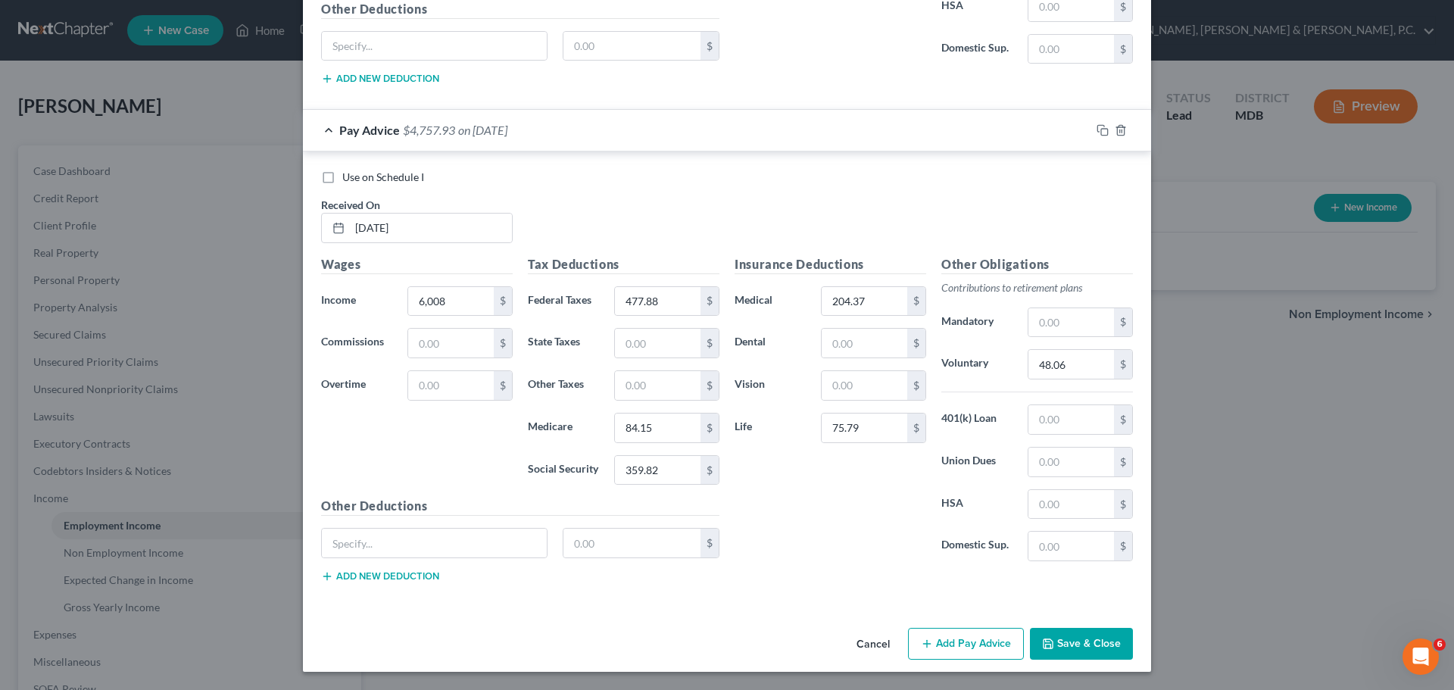
click at [948, 638] on button "Add Pay Advice" at bounding box center [966, 644] width 116 height 32
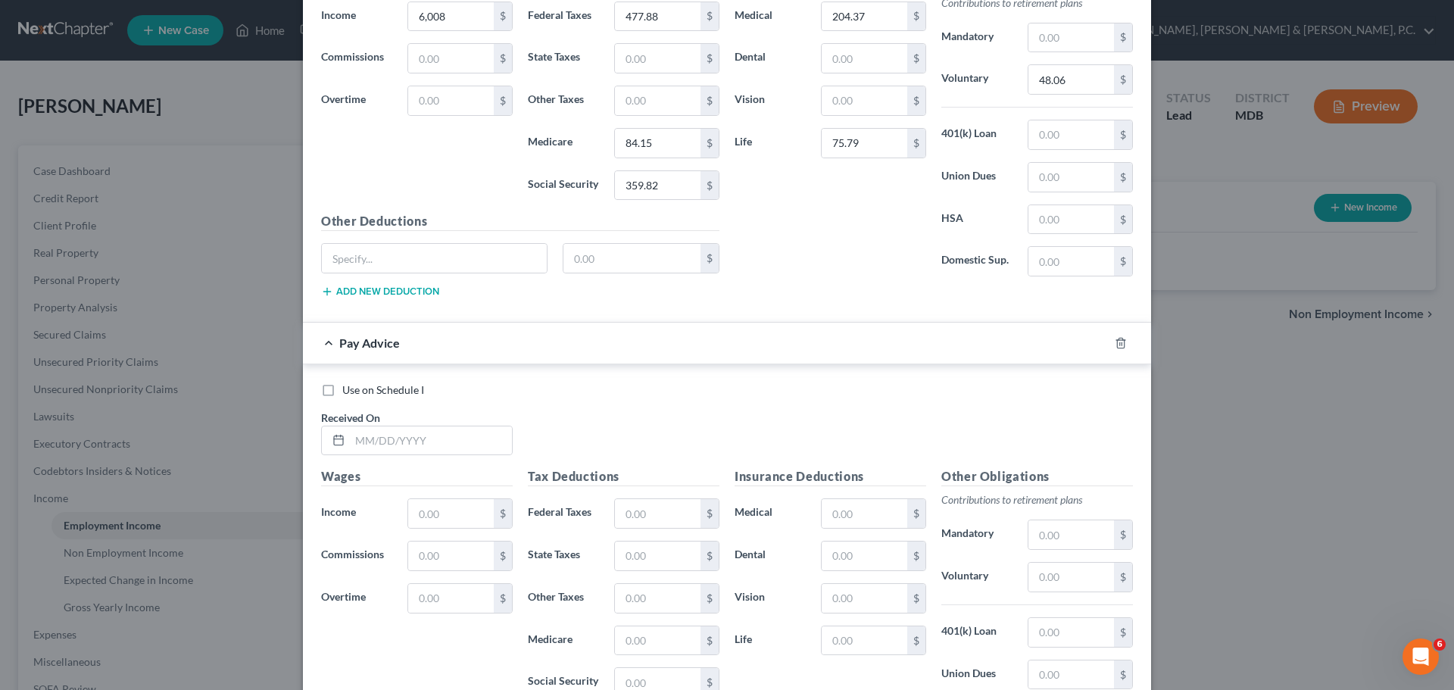
scroll to position [2710, 0]
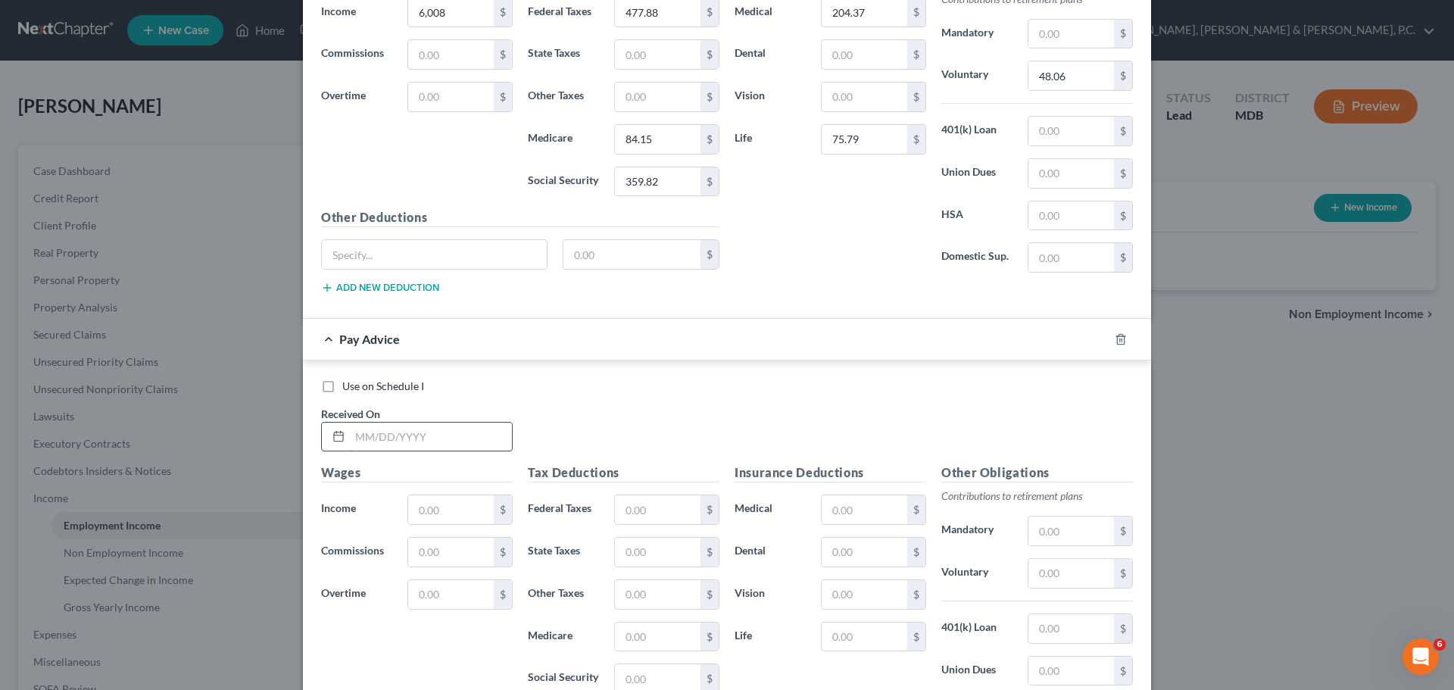
click at [478, 438] on input "text" at bounding box center [431, 437] width 162 height 29
click at [847, 498] on input "text" at bounding box center [865, 506] width 86 height 29
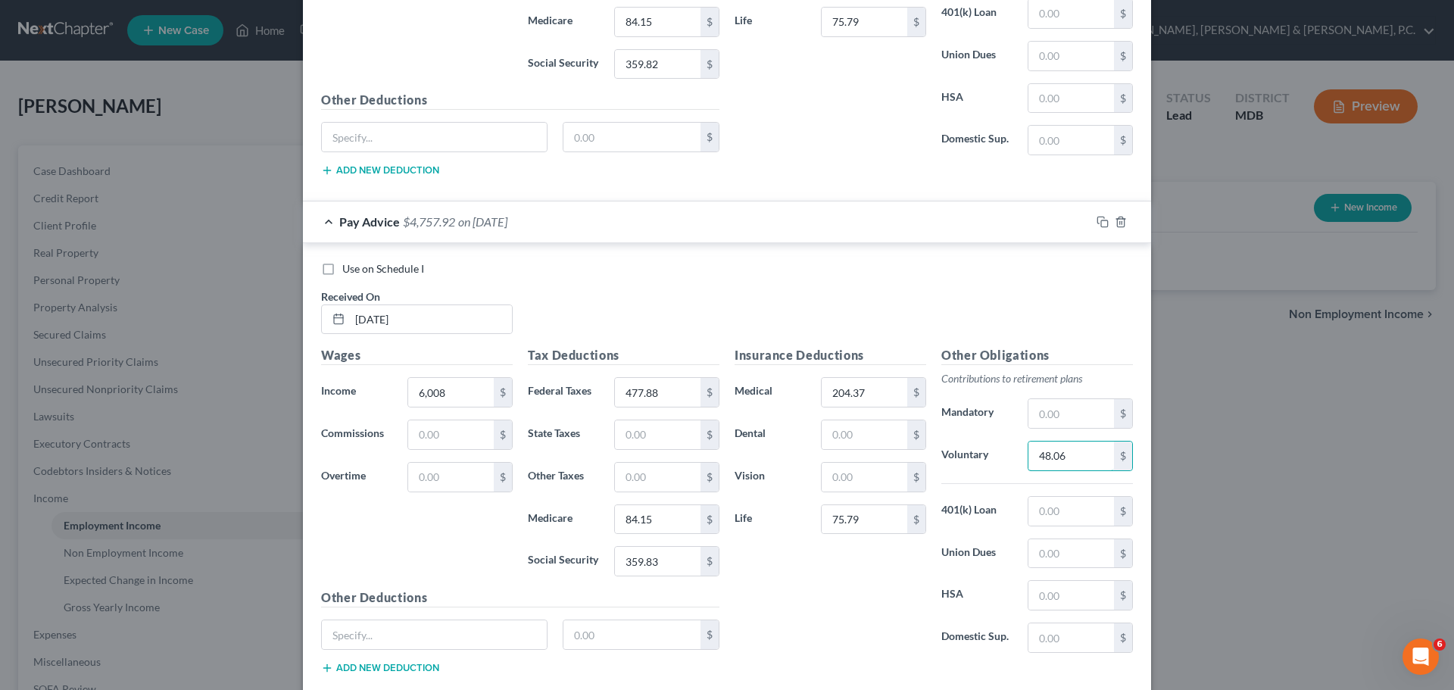
scroll to position [2865, 0]
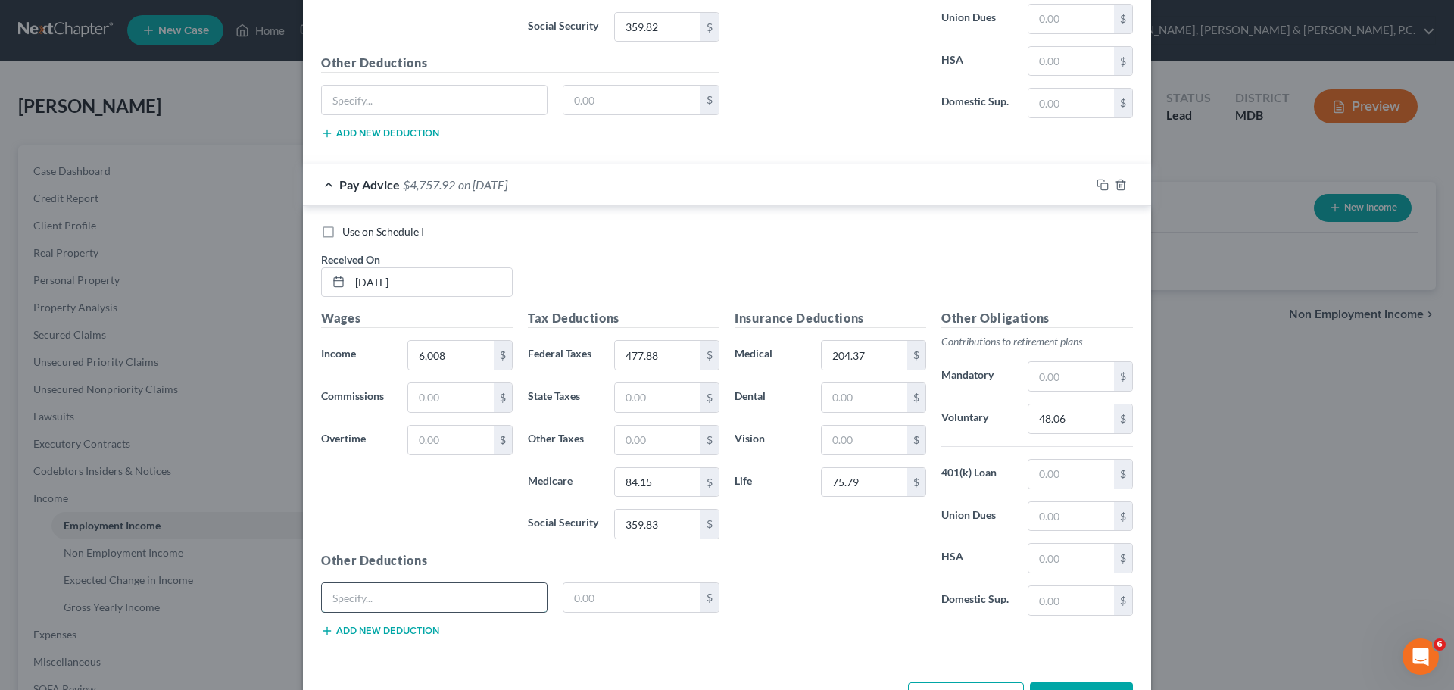
click at [504, 597] on input "text" at bounding box center [434, 597] width 225 height 29
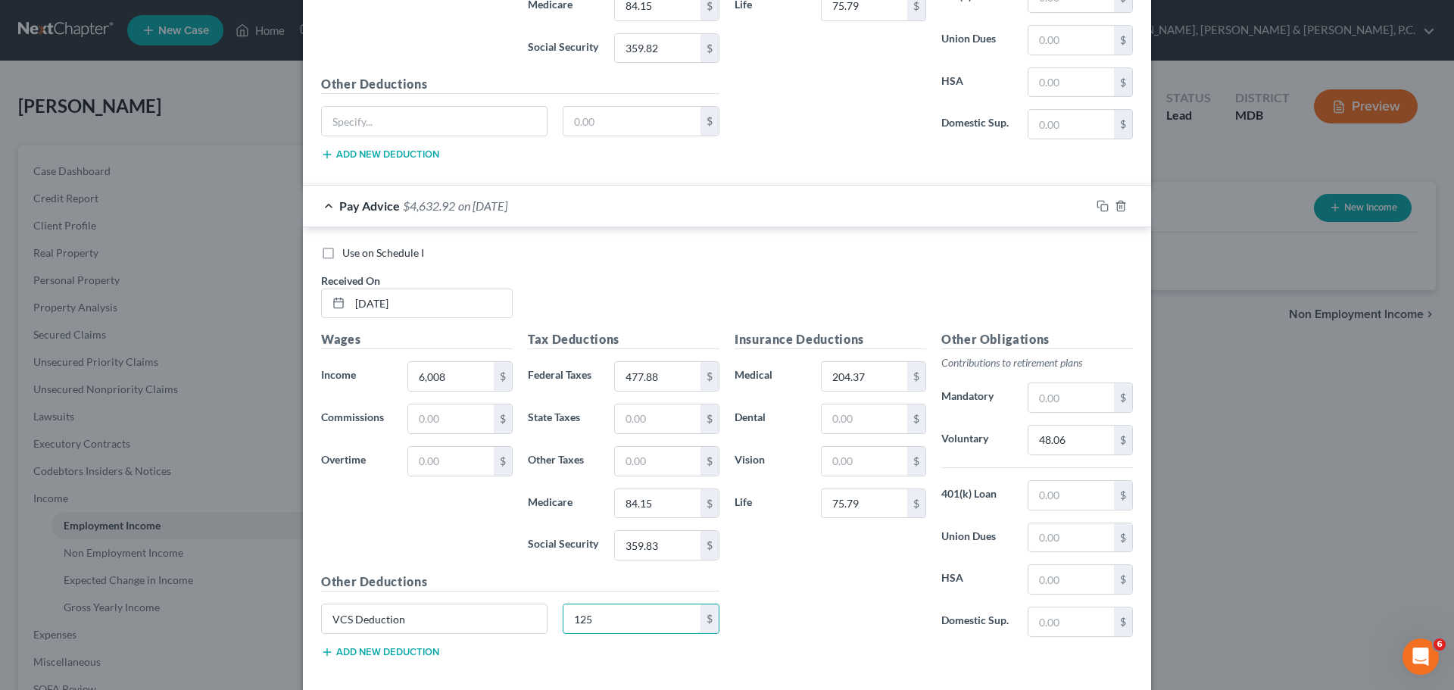
scroll to position [2919, 0]
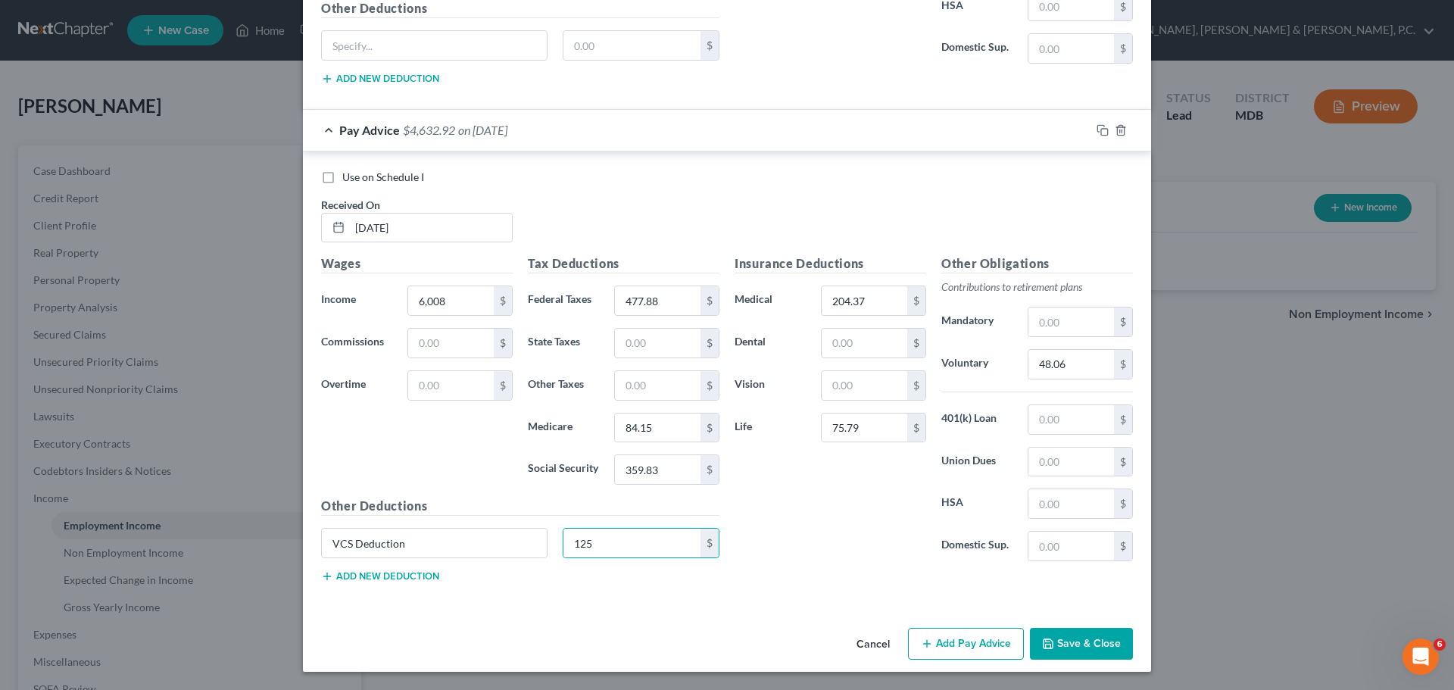
click at [947, 639] on button "Add Pay Advice" at bounding box center [966, 644] width 116 height 32
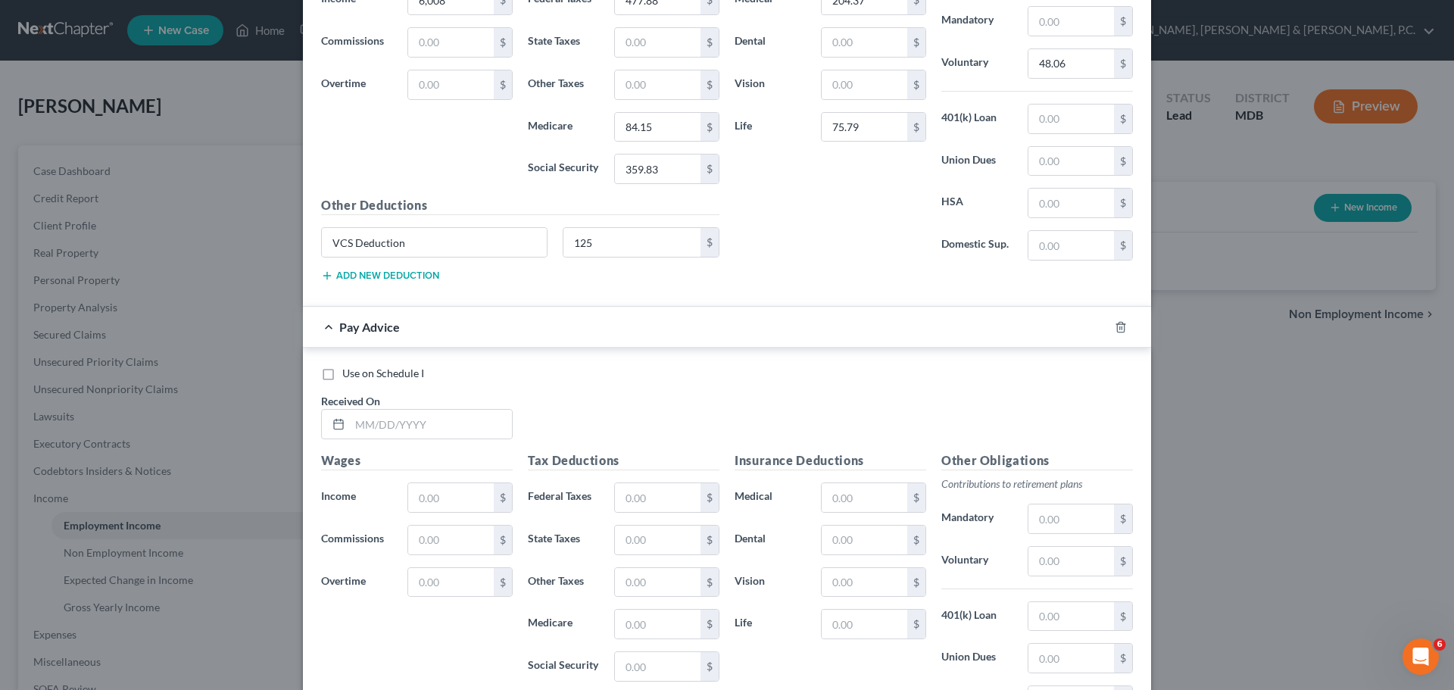
scroll to position [3210, 0]
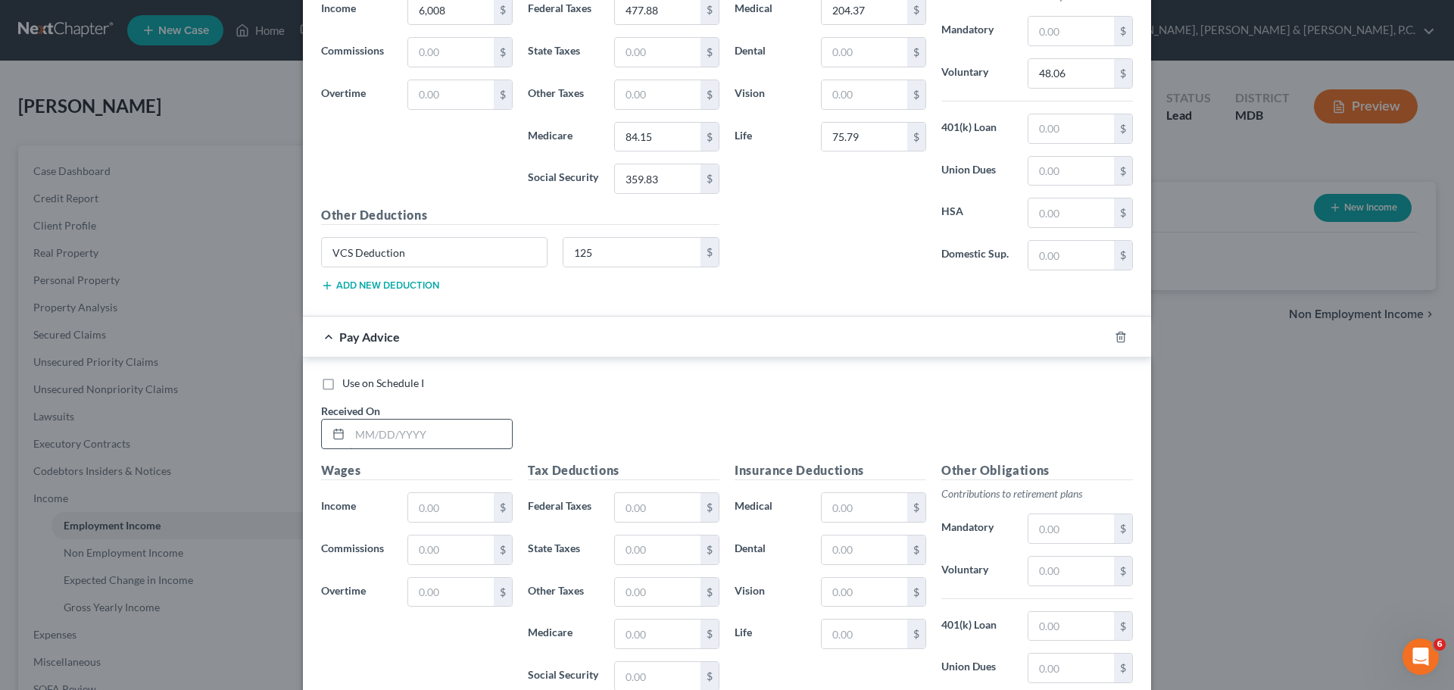
click at [451, 441] on input "text" at bounding box center [431, 434] width 162 height 29
click at [863, 505] on input "text" at bounding box center [865, 506] width 86 height 29
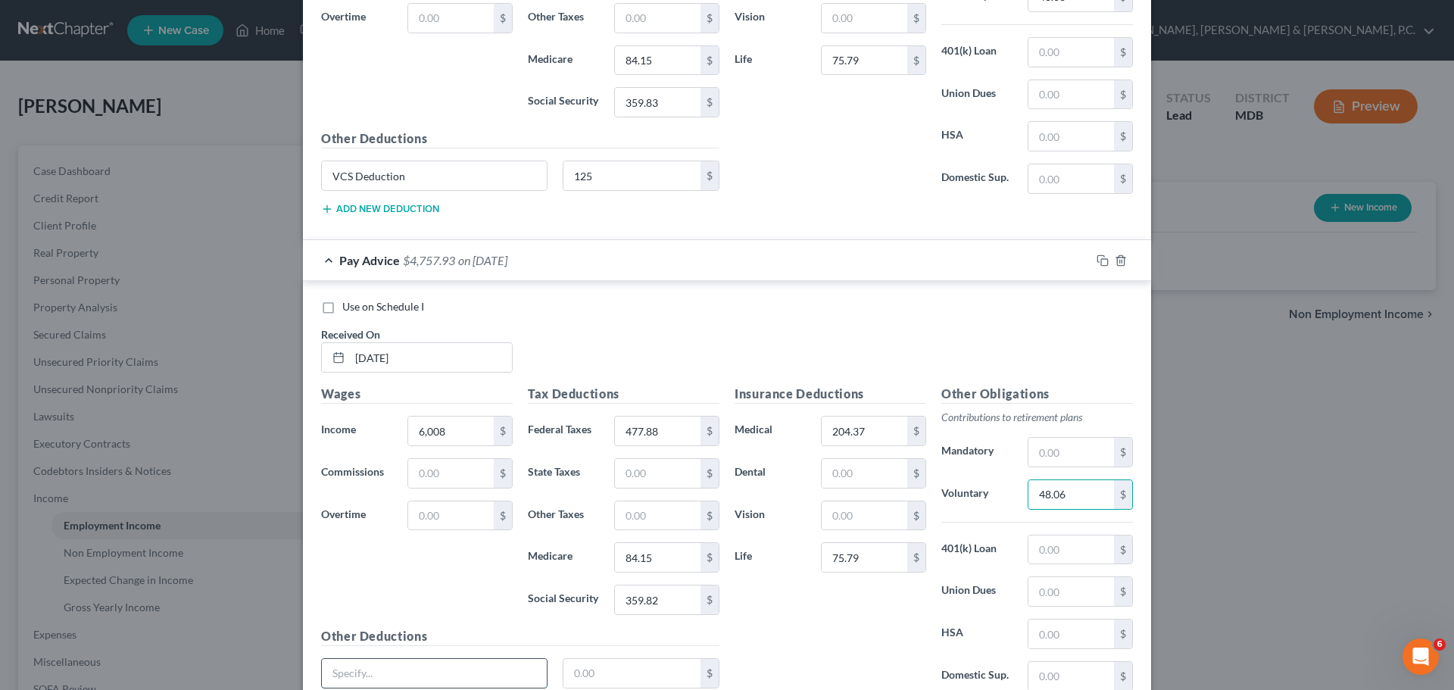
click at [479, 663] on input "text" at bounding box center [434, 673] width 225 height 29
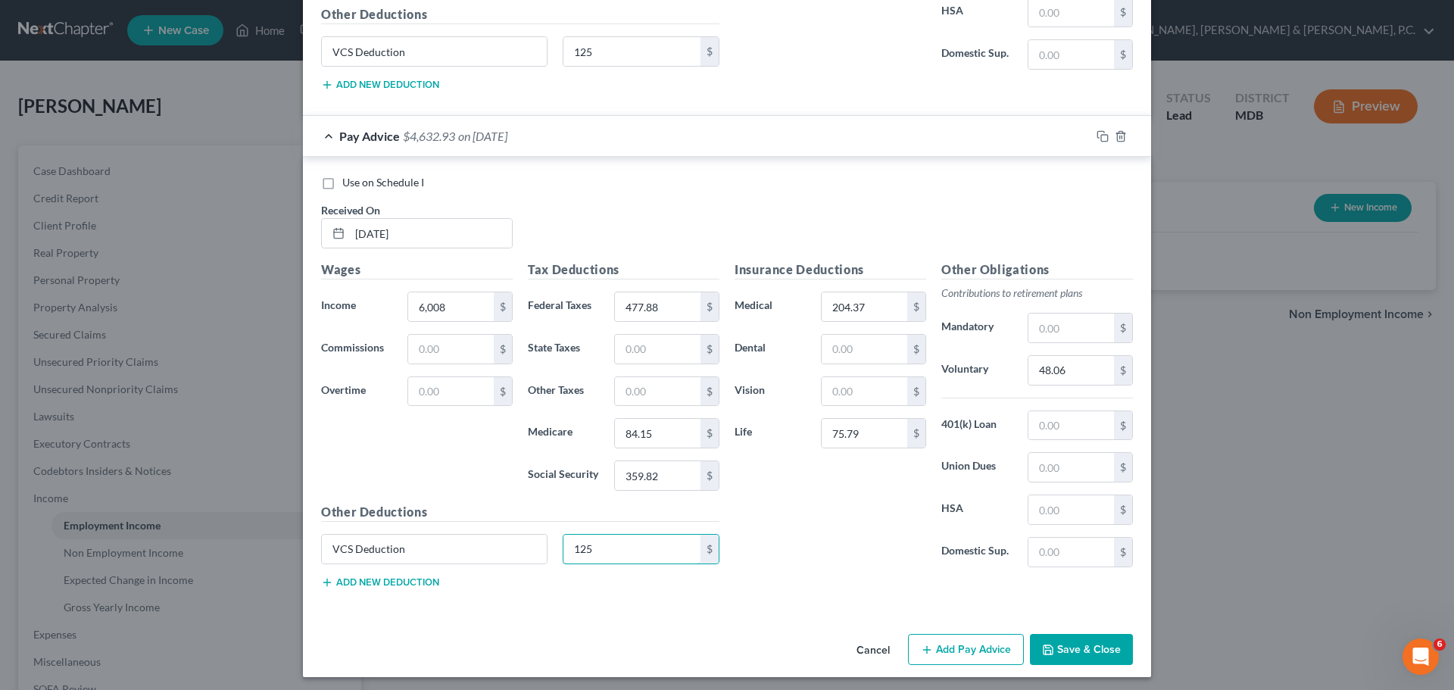
scroll to position [3416, 0]
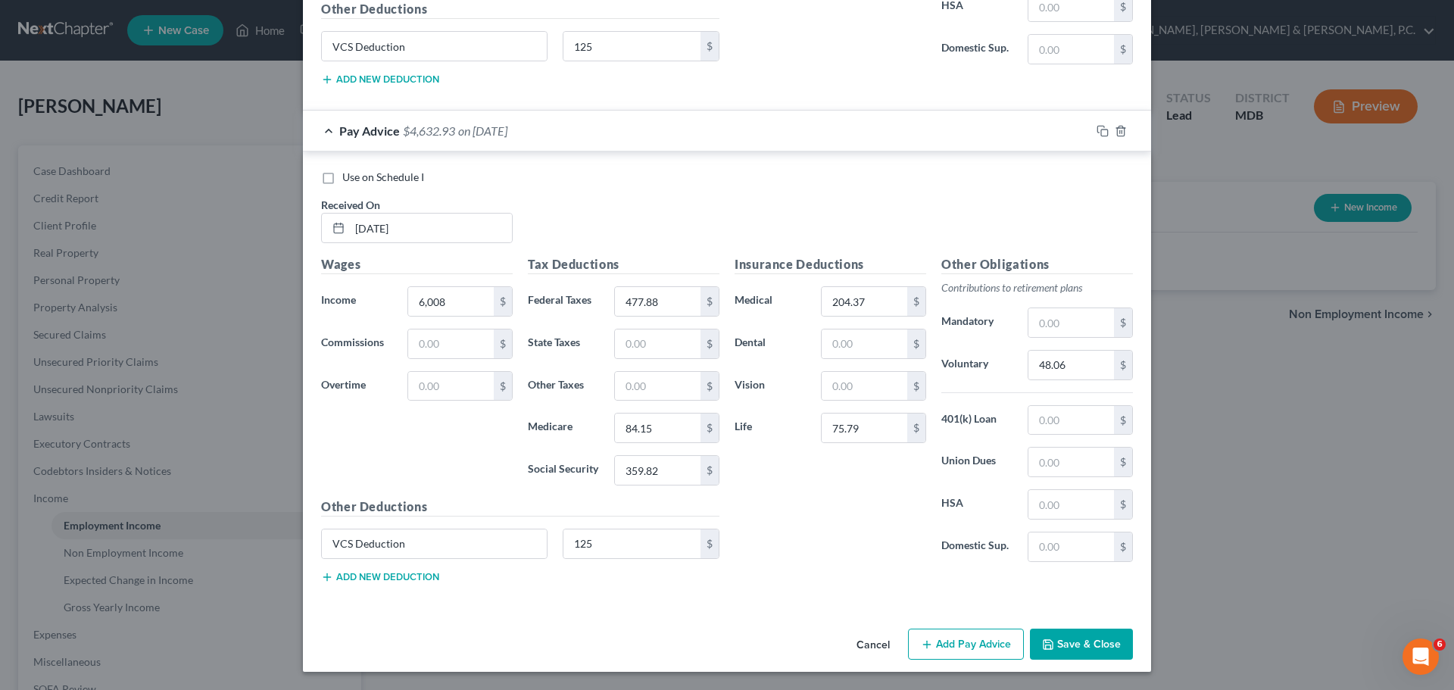
click at [931, 644] on button "Add Pay Advice" at bounding box center [966, 645] width 116 height 32
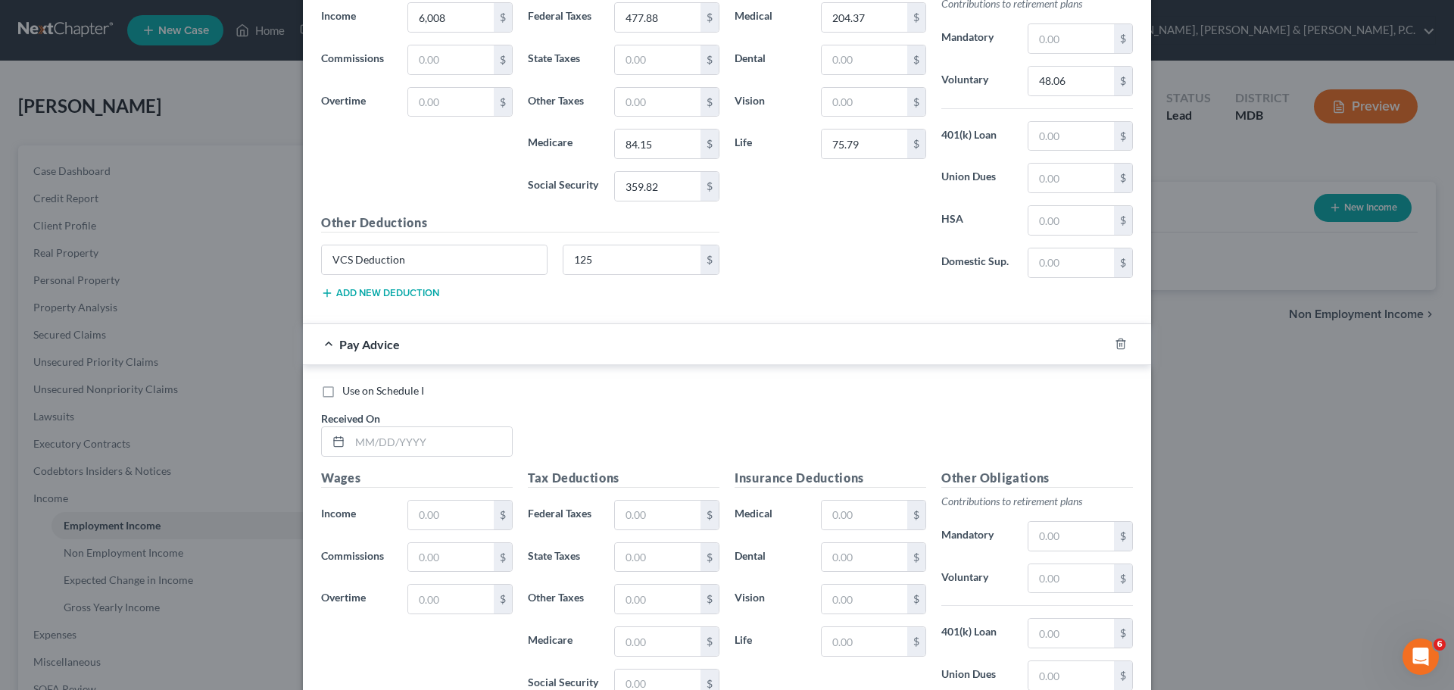
scroll to position [3705, 0]
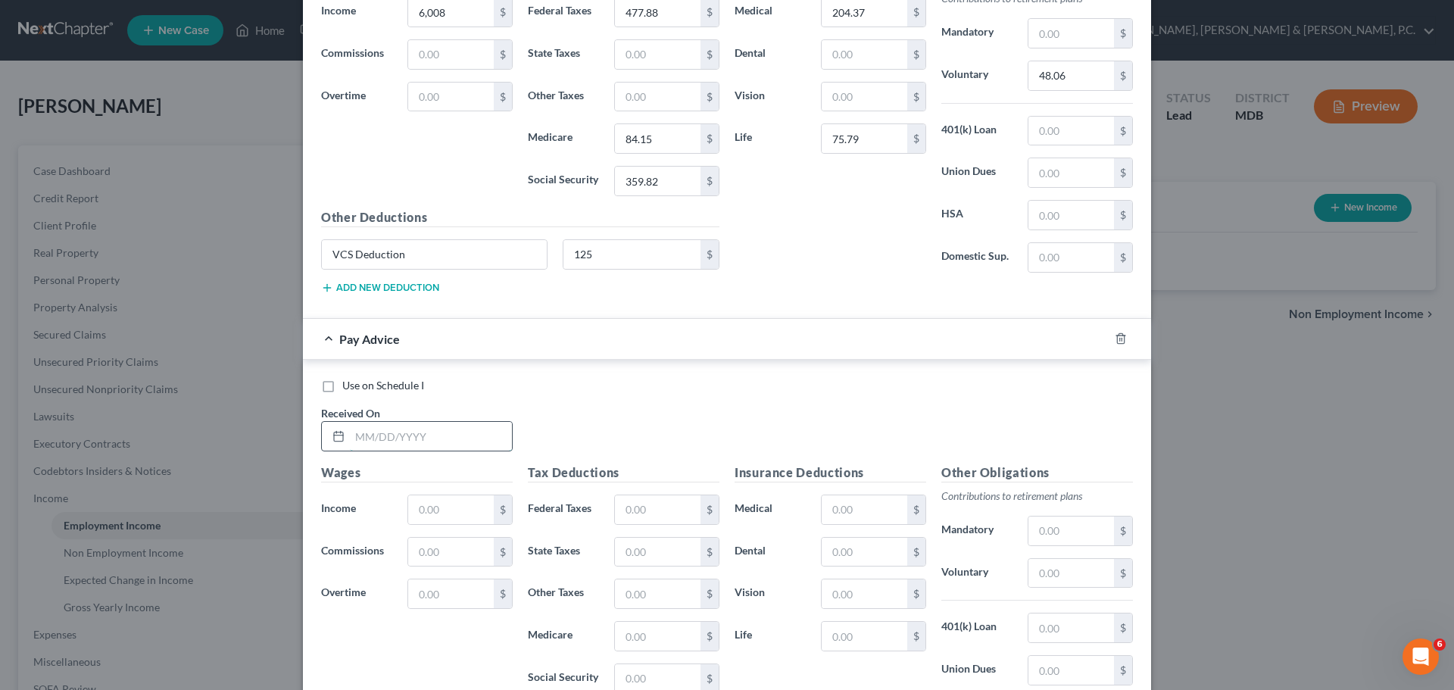
click at [455, 439] on input "text" at bounding box center [431, 436] width 162 height 29
click at [875, 508] on input "text" at bounding box center [865, 506] width 86 height 29
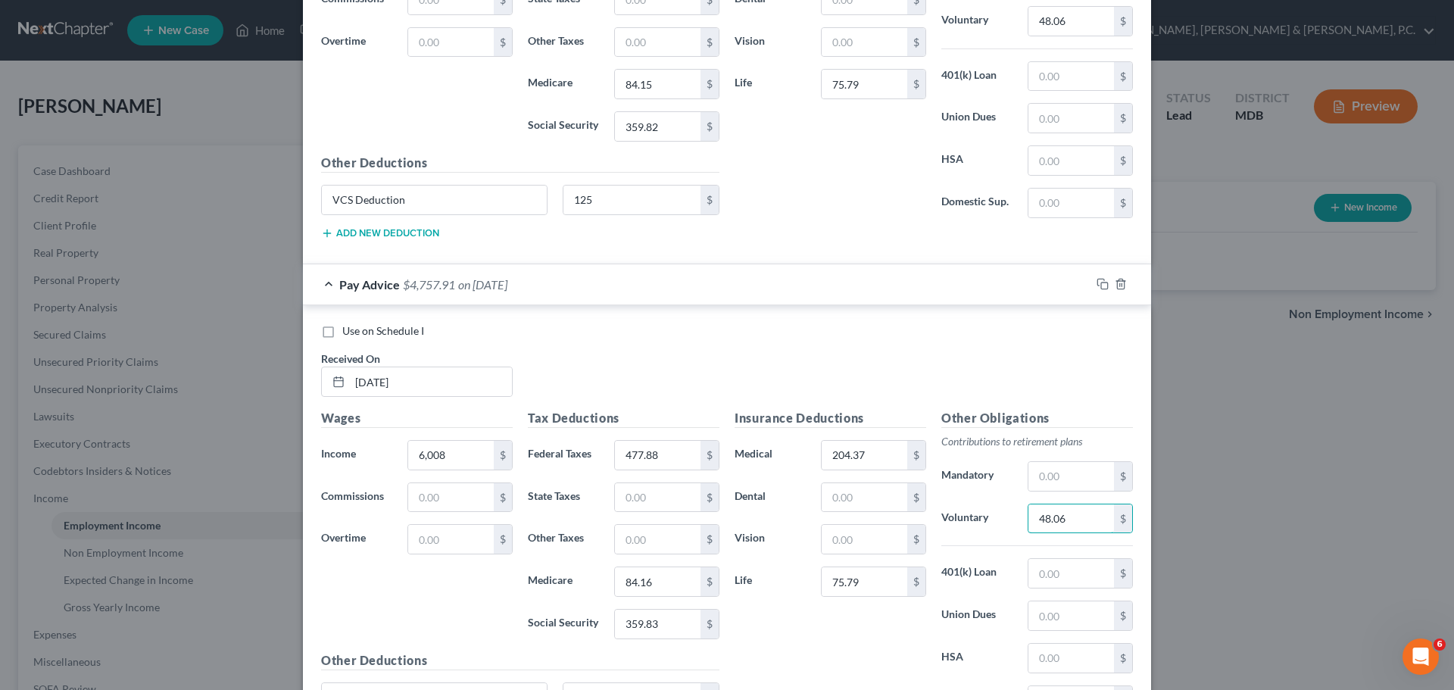
scroll to position [3784, 0]
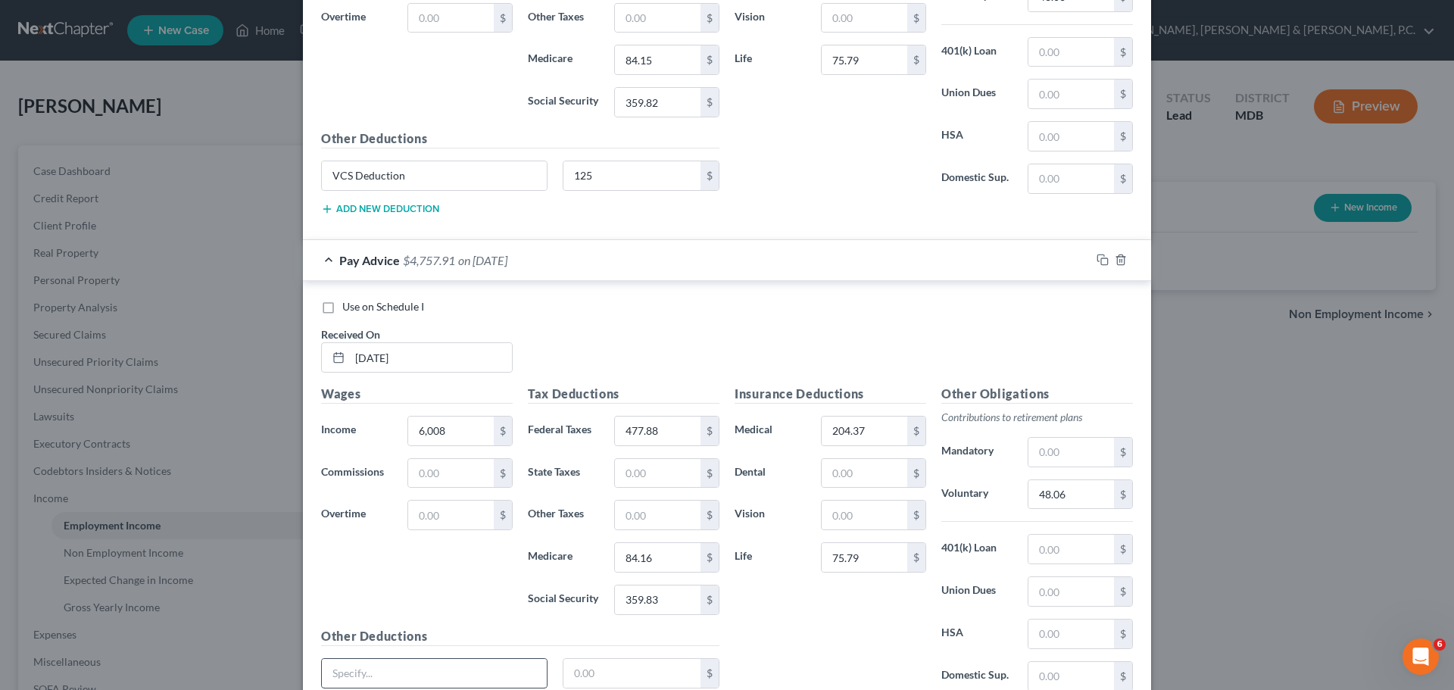
click at [378, 675] on input "text" at bounding box center [434, 673] width 225 height 29
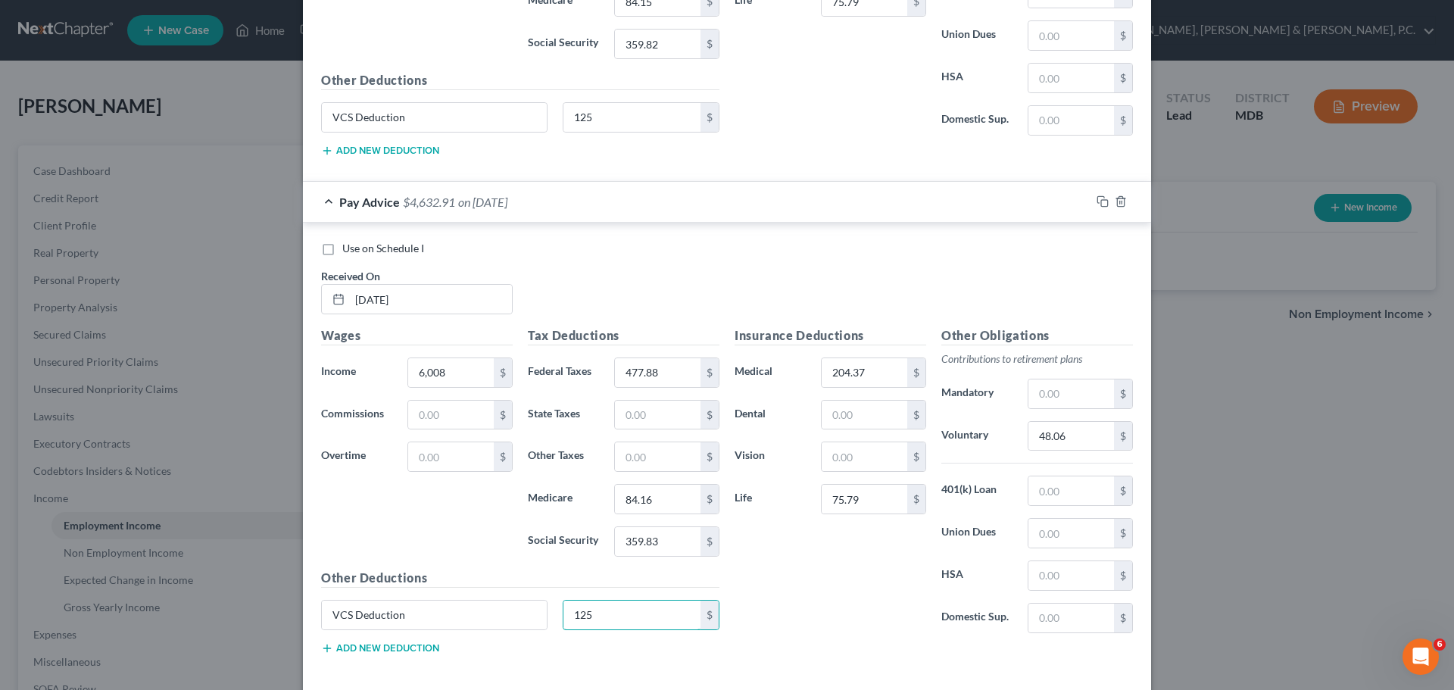
scroll to position [3913, 0]
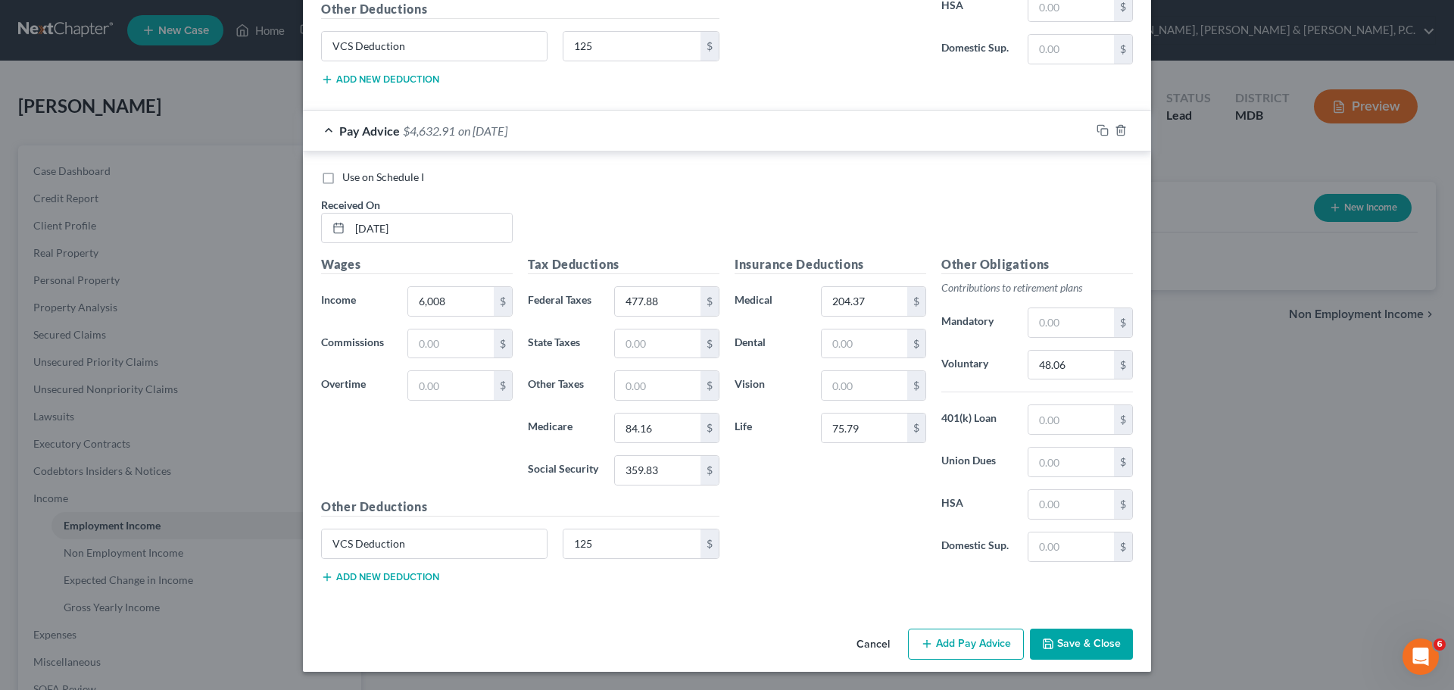
click at [941, 634] on button "Add Pay Advice" at bounding box center [966, 645] width 116 height 32
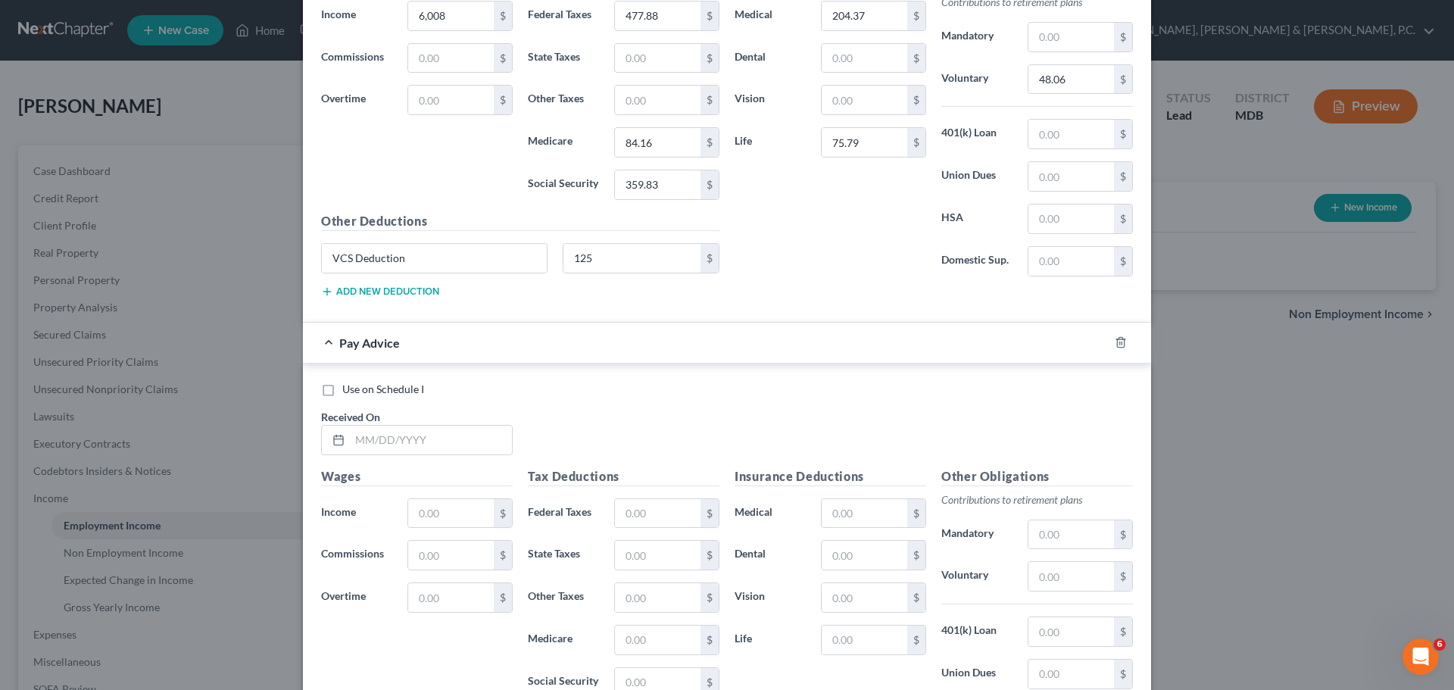
scroll to position [4210, 0]
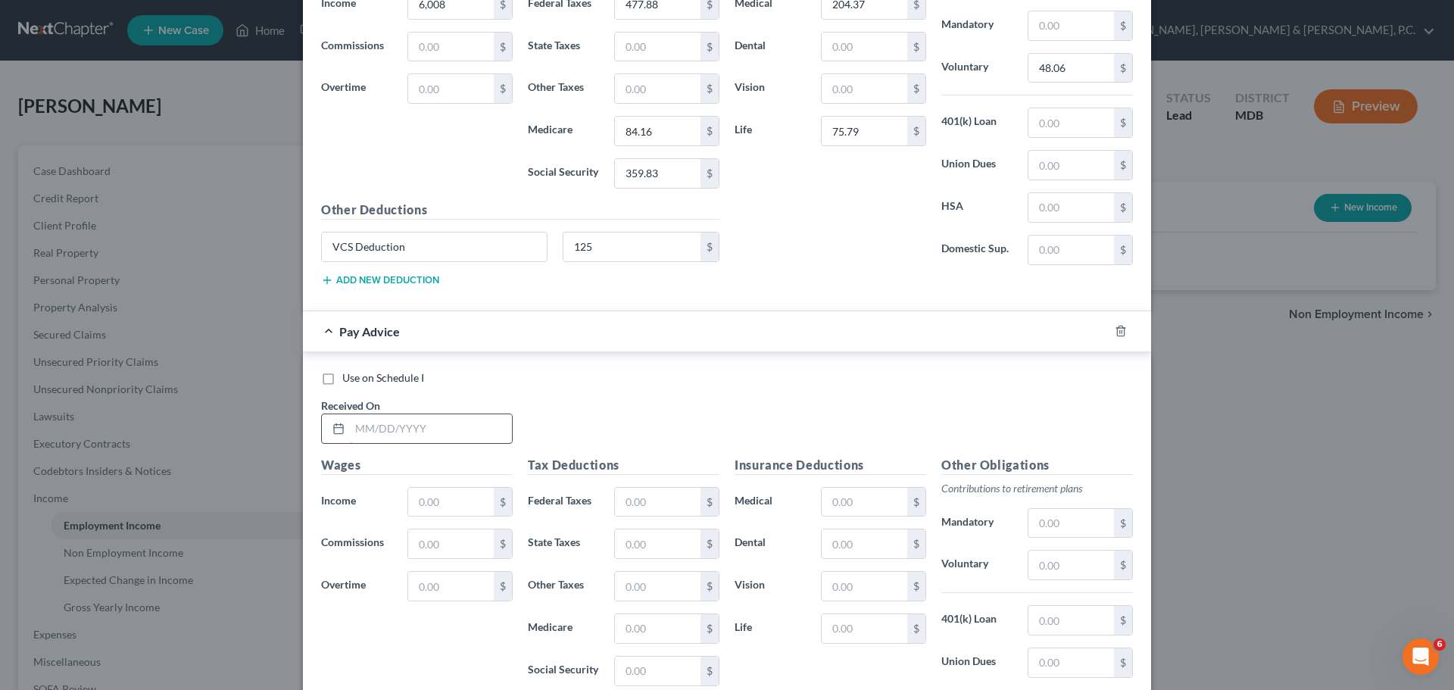
click at [437, 429] on input "text" at bounding box center [431, 428] width 162 height 29
click at [826, 493] on input "text" at bounding box center [865, 502] width 86 height 29
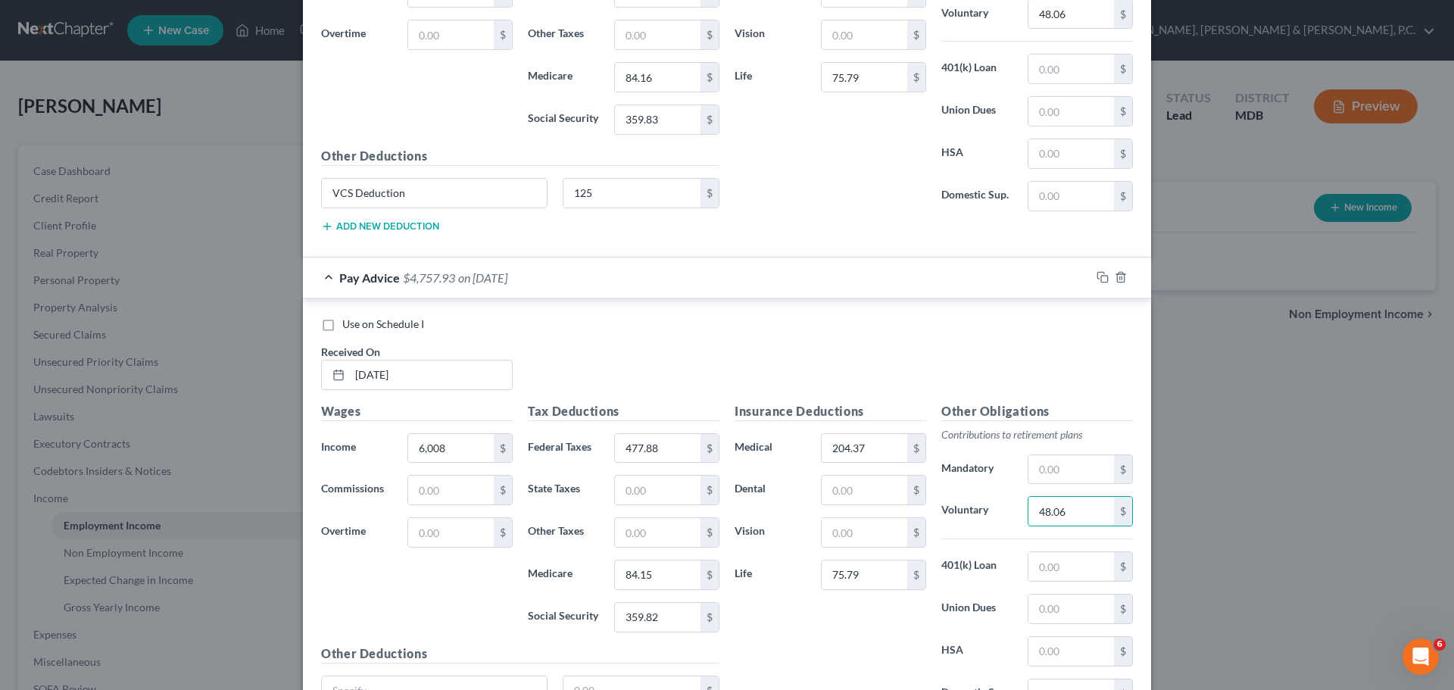
scroll to position [4286, 0]
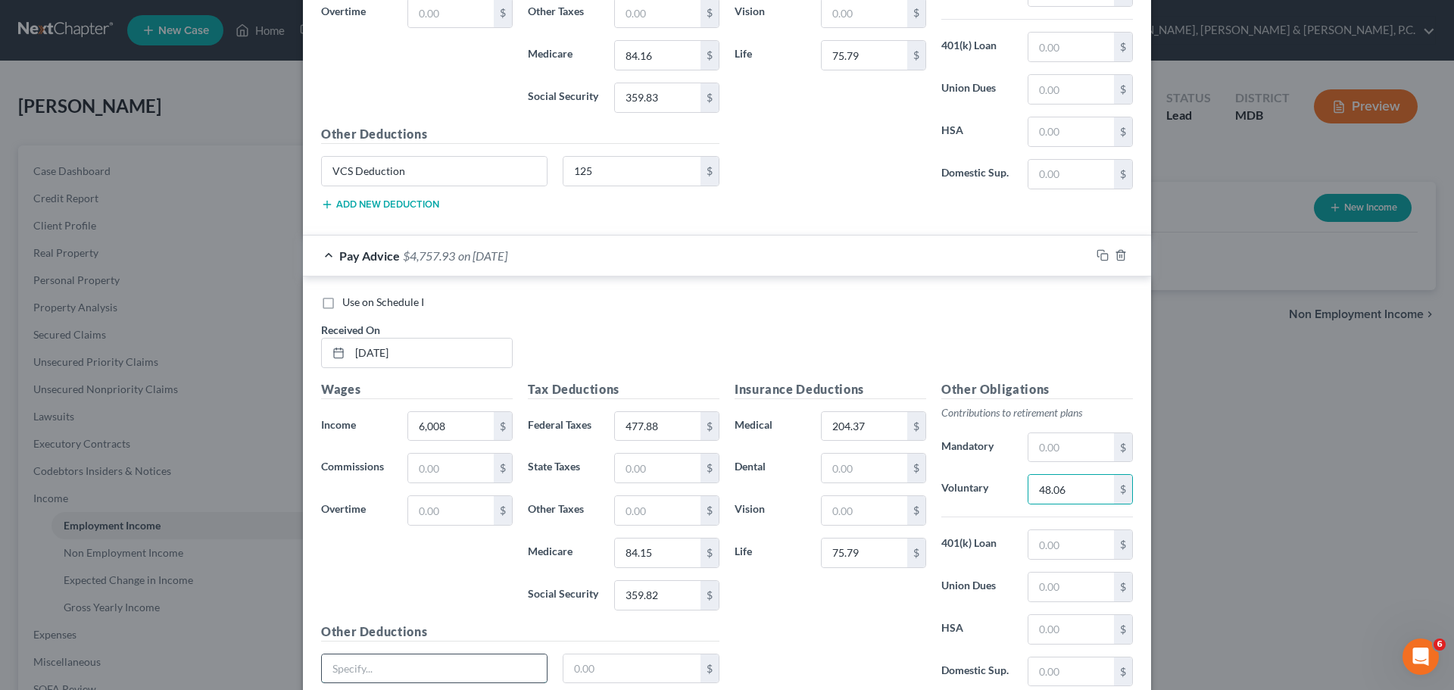
click at [497, 658] on input "text" at bounding box center [434, 668] width 225 height 29
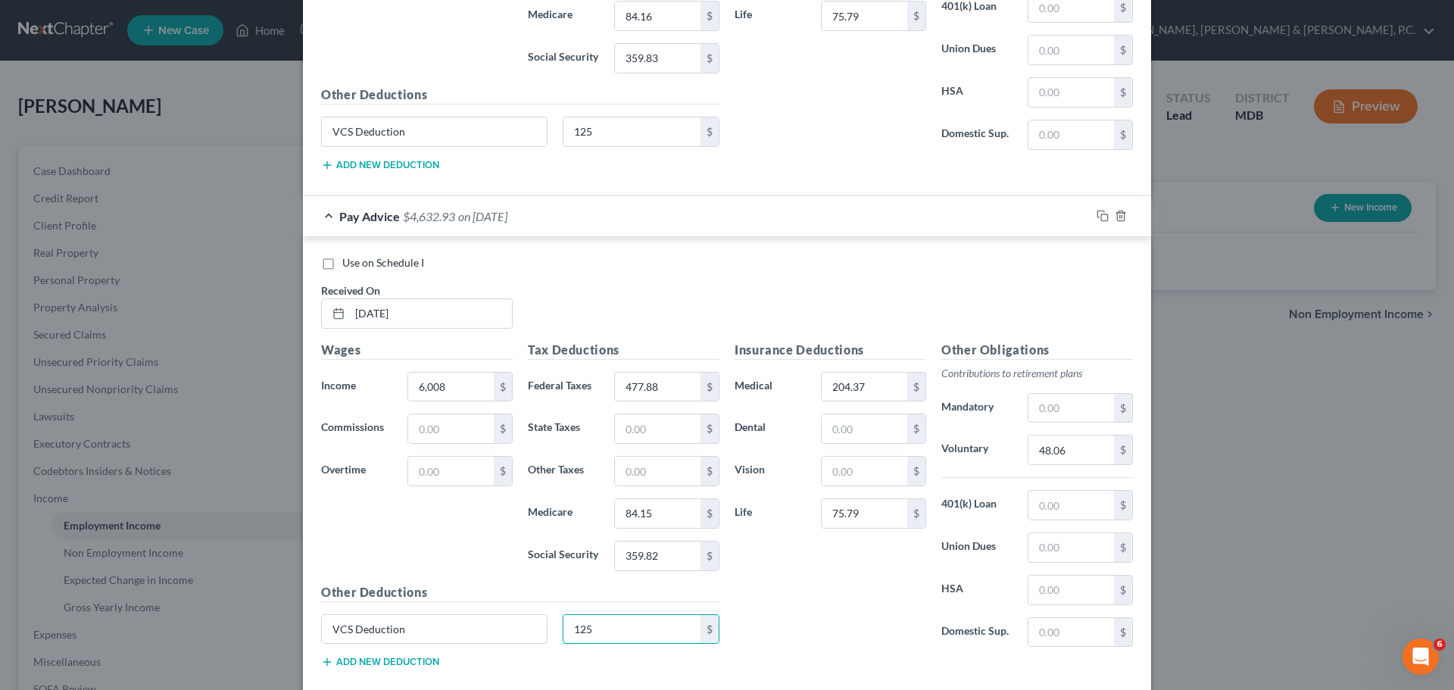
scroll to position [4411, 0]
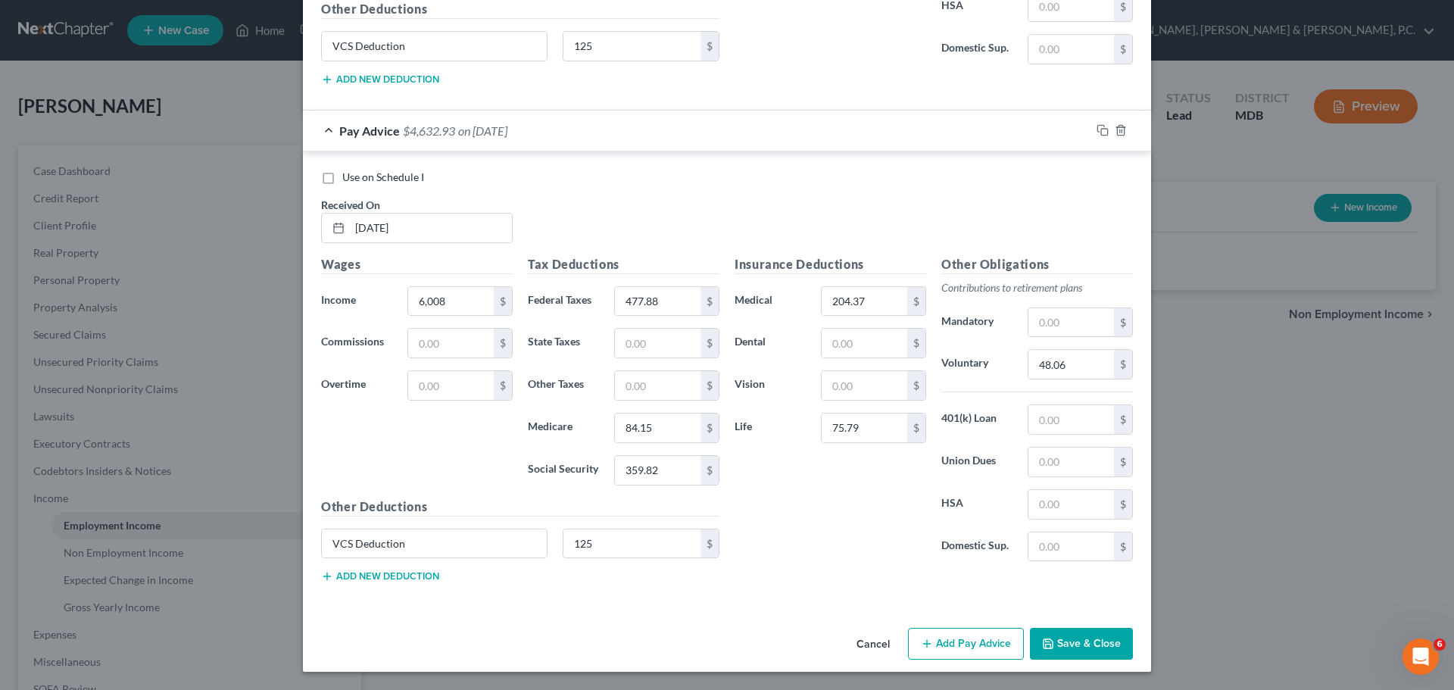
click at [935, 638] on button "Add Pay Advice" at bounding box center [966, 644] width 116 height 32
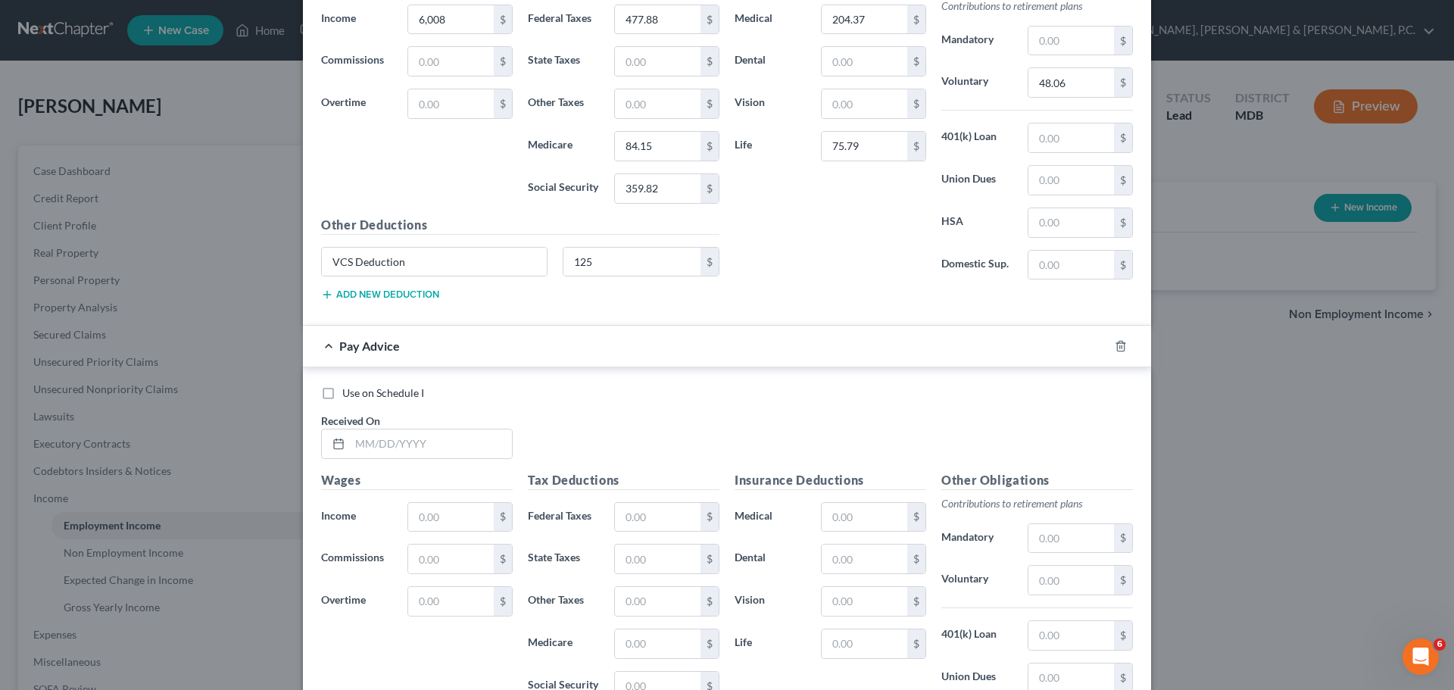
scroll to position [4706, 0]
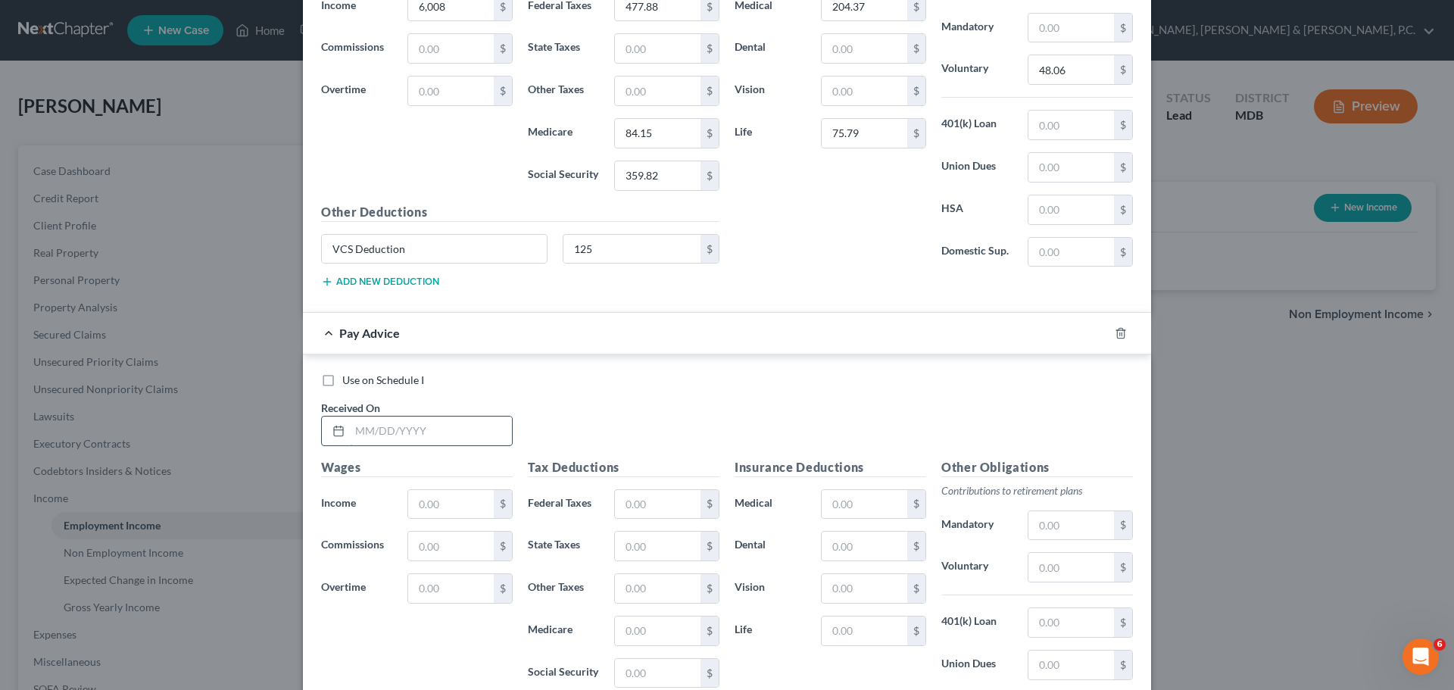
click at [417, 436] on input "text" at bounding box center [431, 430] width 162 height 29
click at [884, 494] on input "text" at bounding box center [865, 504] width 86 height 29
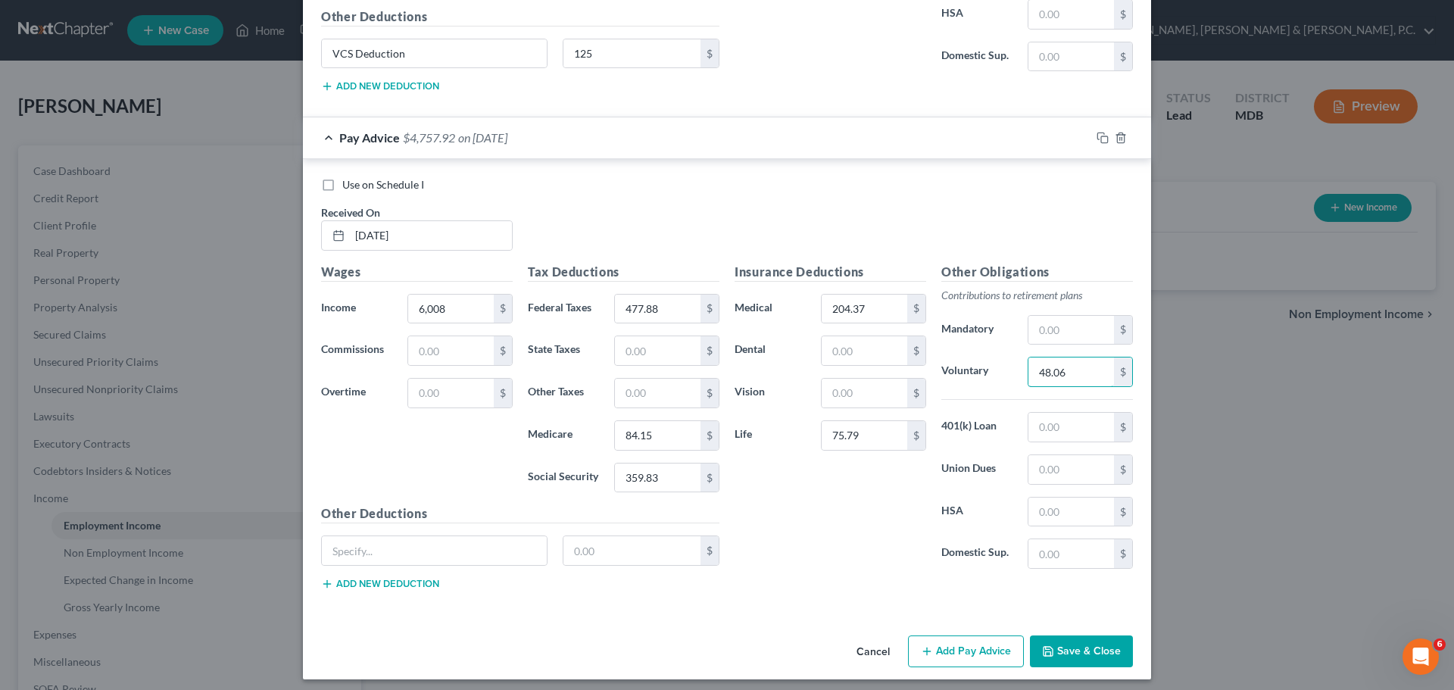
scroll to position [4908, 0]
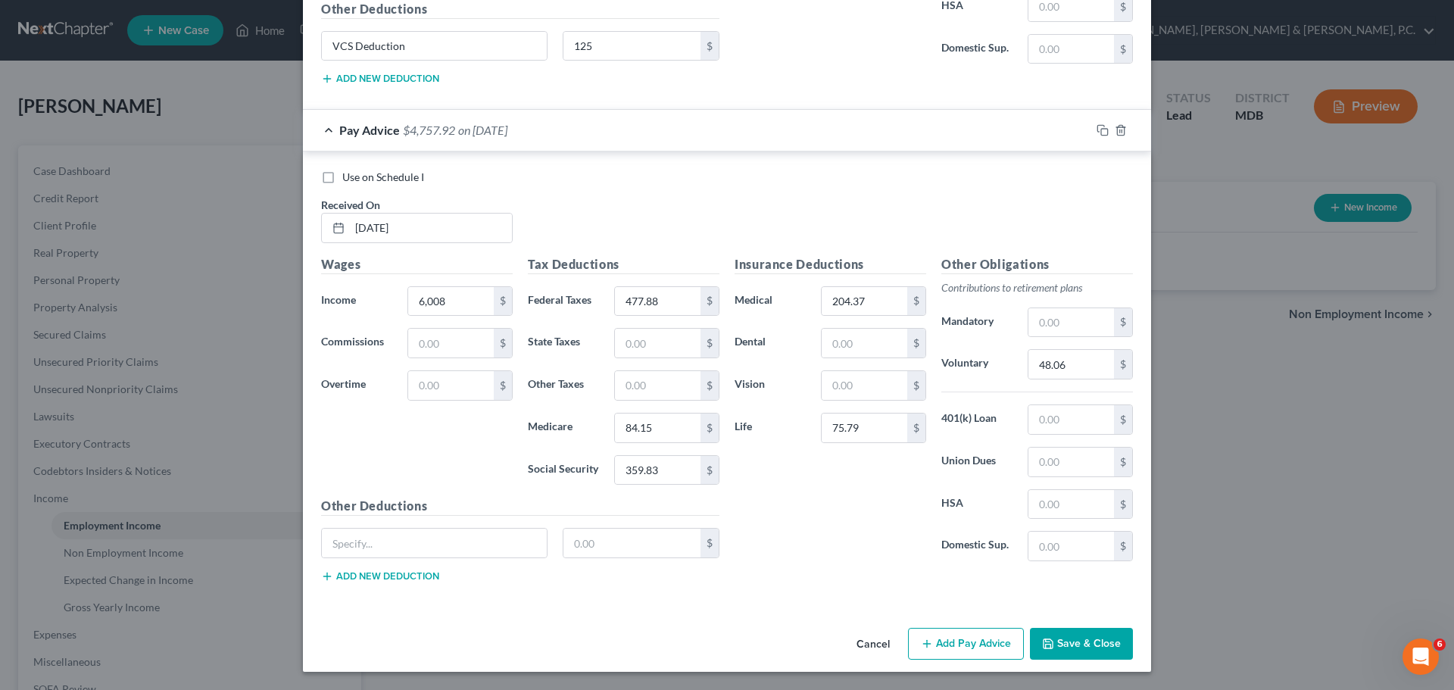
click at [981, 637] on button "Add Pay Advice" at bounding box center [966, 644] width 116 height 32
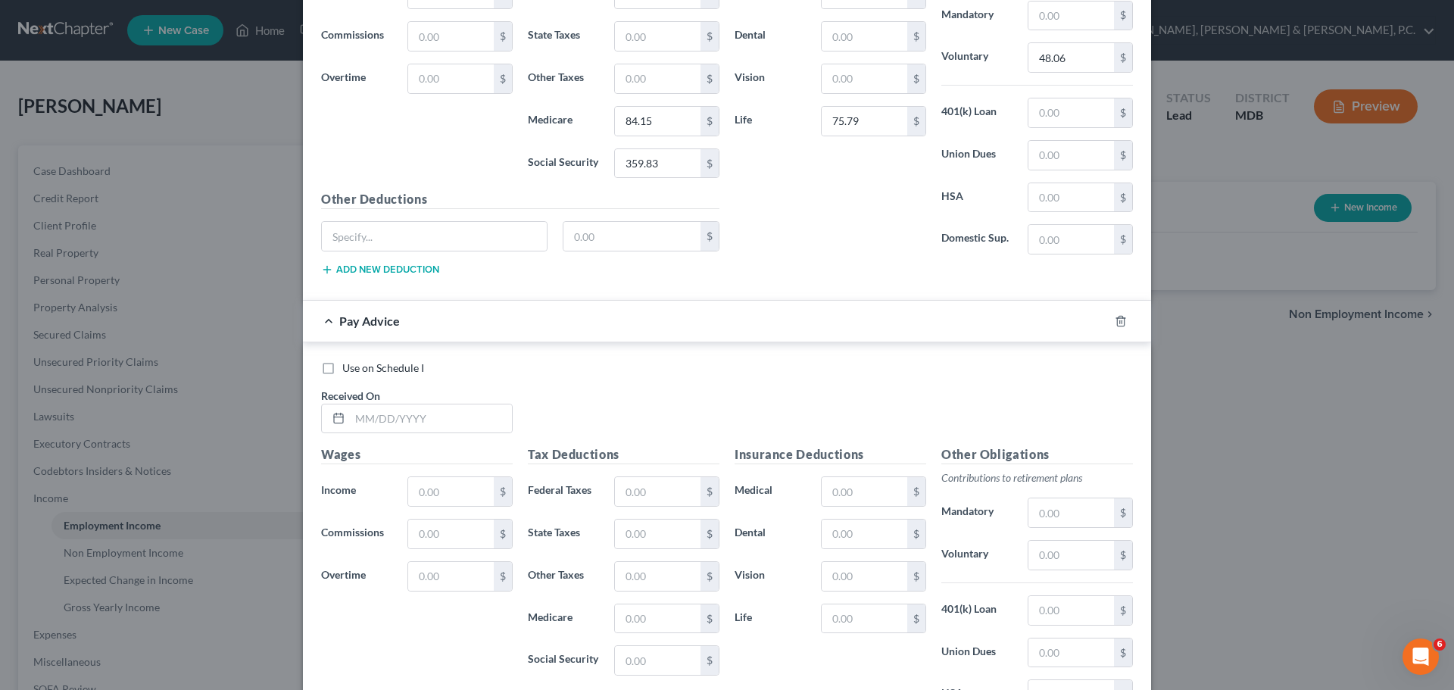
scroll to position [5194, 0]
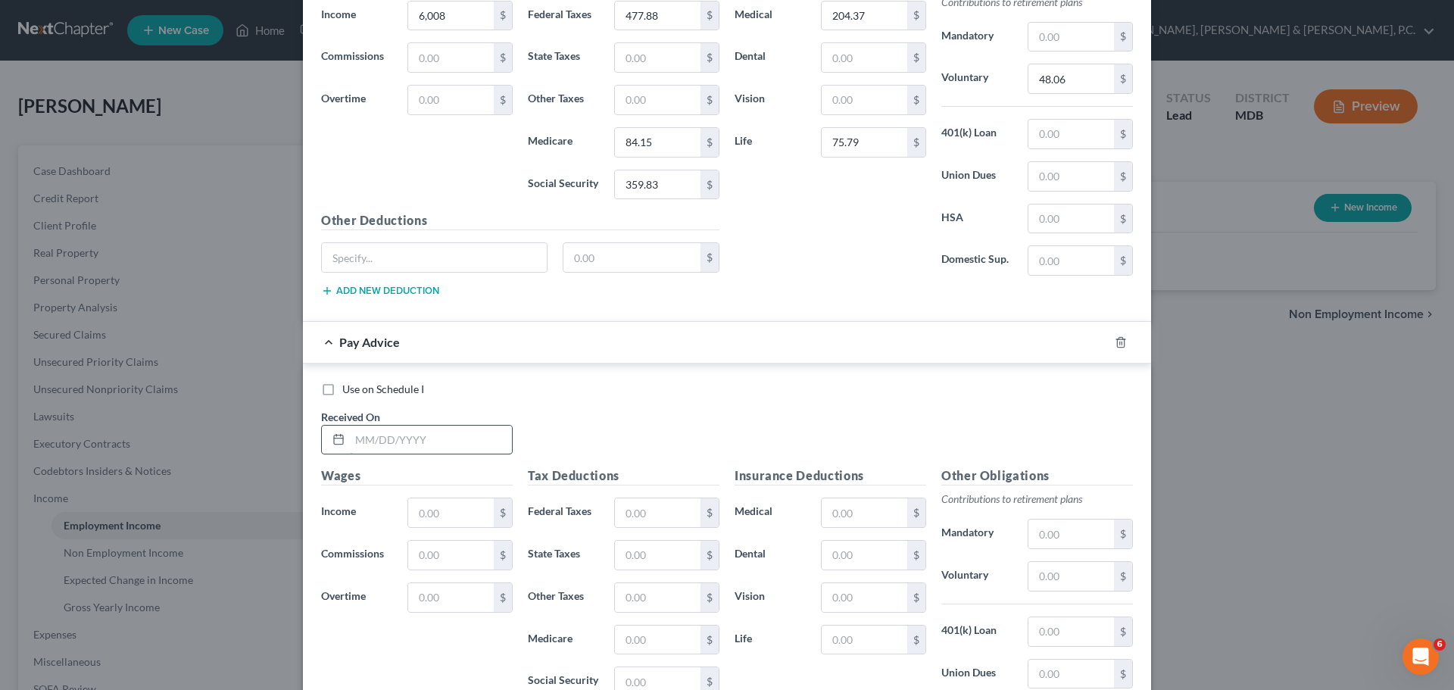
click at [461, 442] on input "text" at bounding box center [431, 440] width 162 height 29
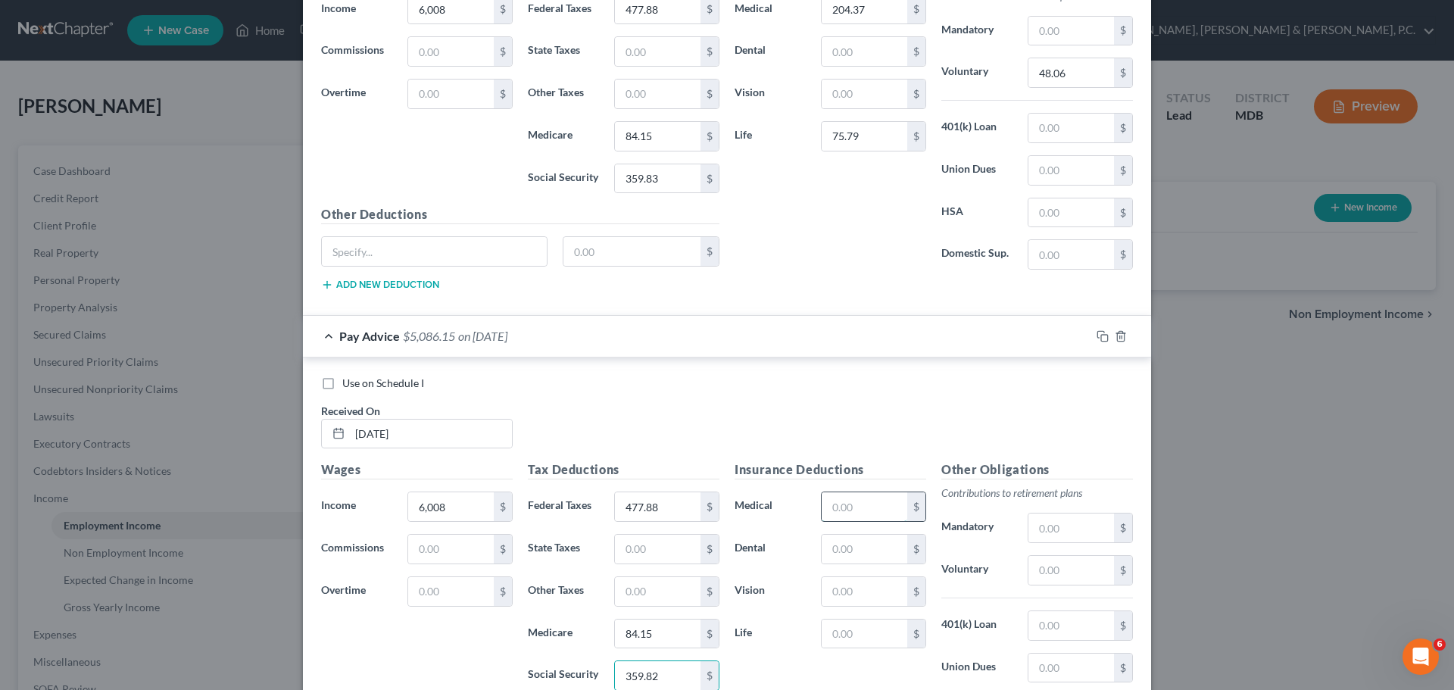
click at [847, 502] on input "text" at bounding box center [865, 506] width 86 height 29
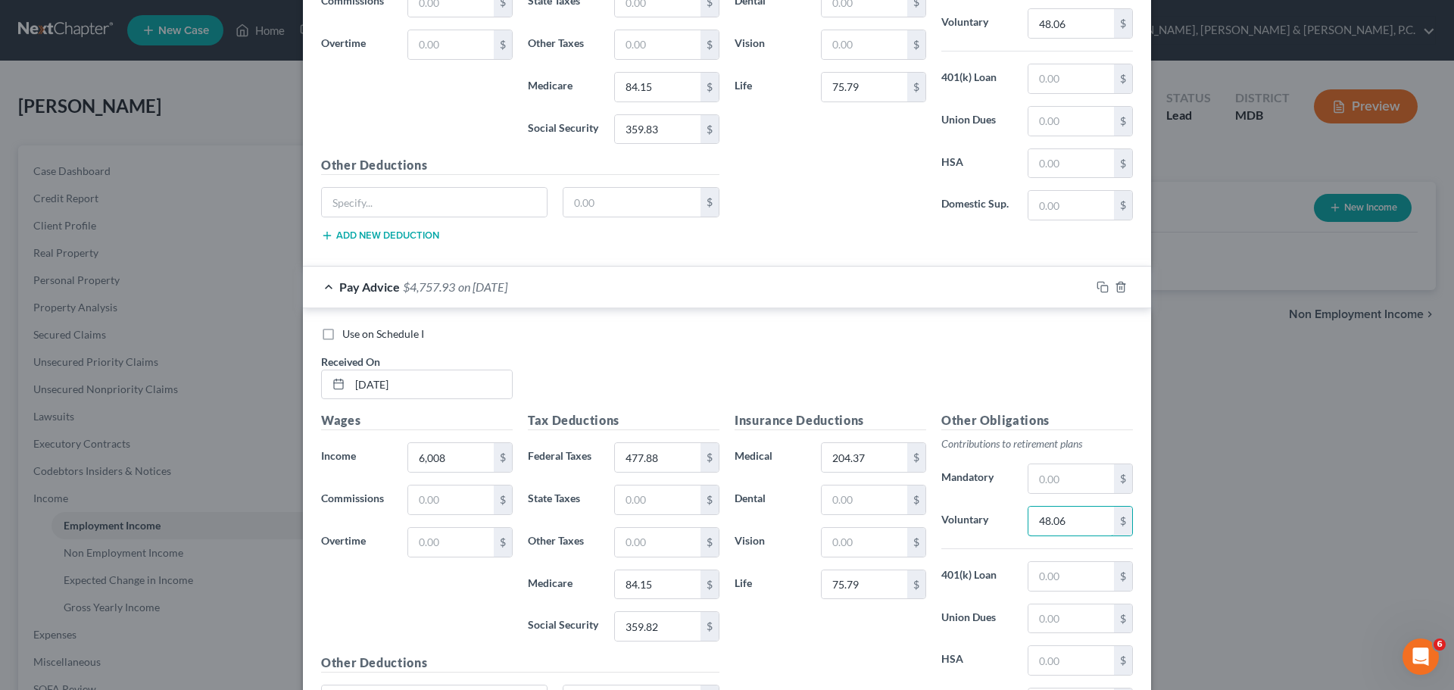
scroll to position [5276, 0]
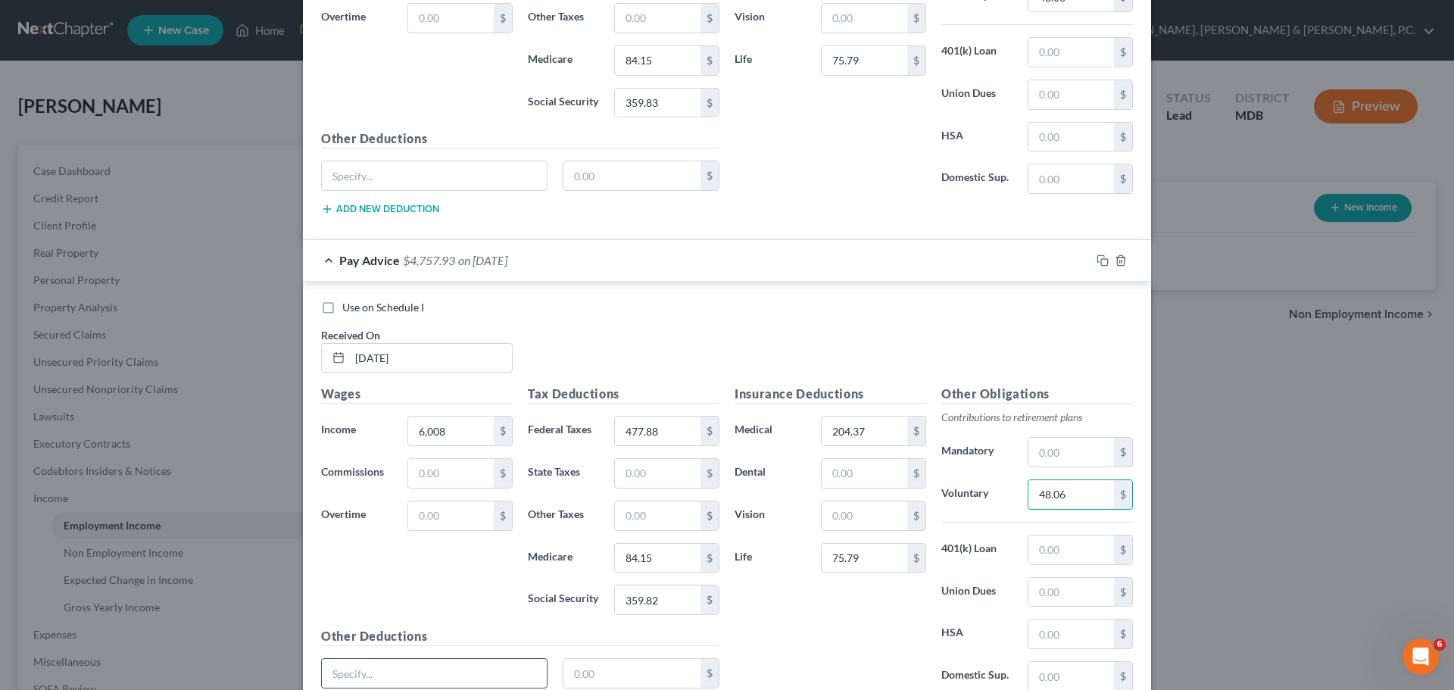
click at [463, 672] on input "text" at bounding box center [434, 673] width 225 height 29
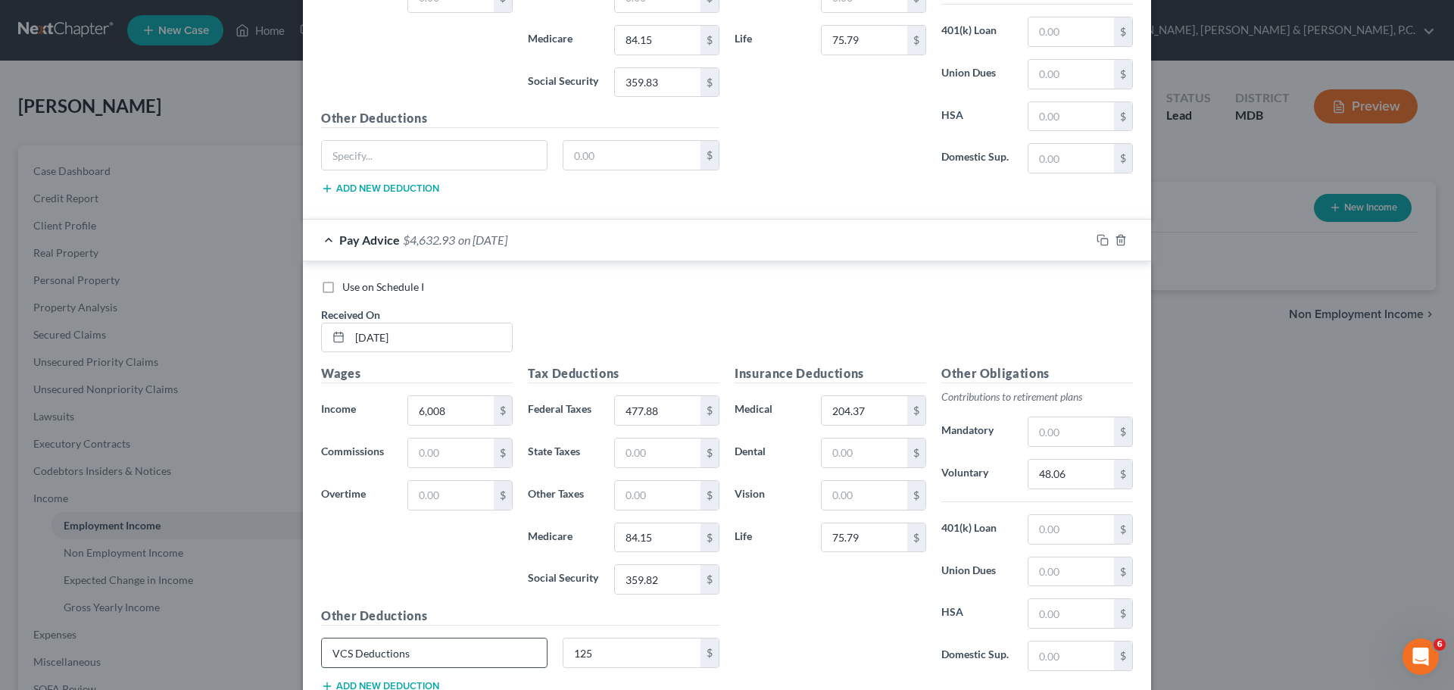
drag, startPoint x: 427, startPoint y: 672, endPoint x: 332, endPoint y: 646, distance: 98.3
click at [313, 654] on div "VCS Deductions" at bounding box center [434, 653] width 242 height 30
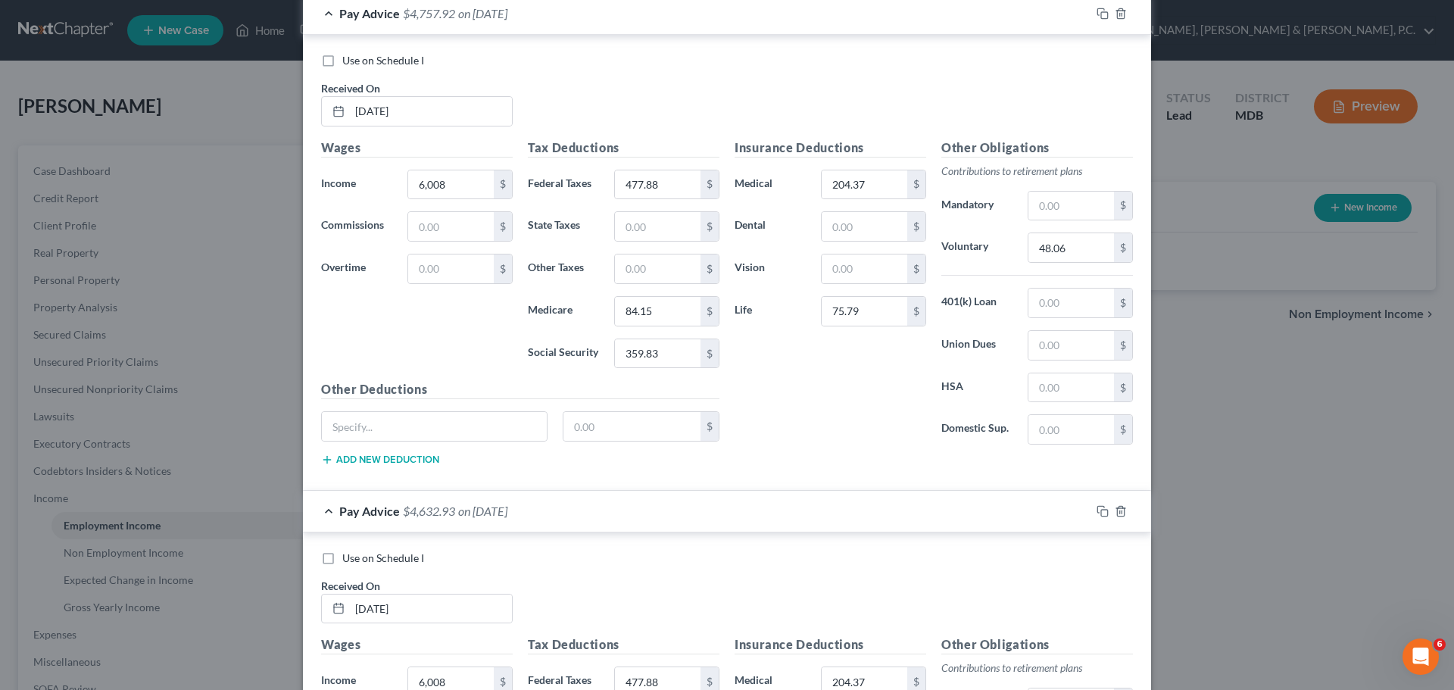
scroll to position [4993, 0]
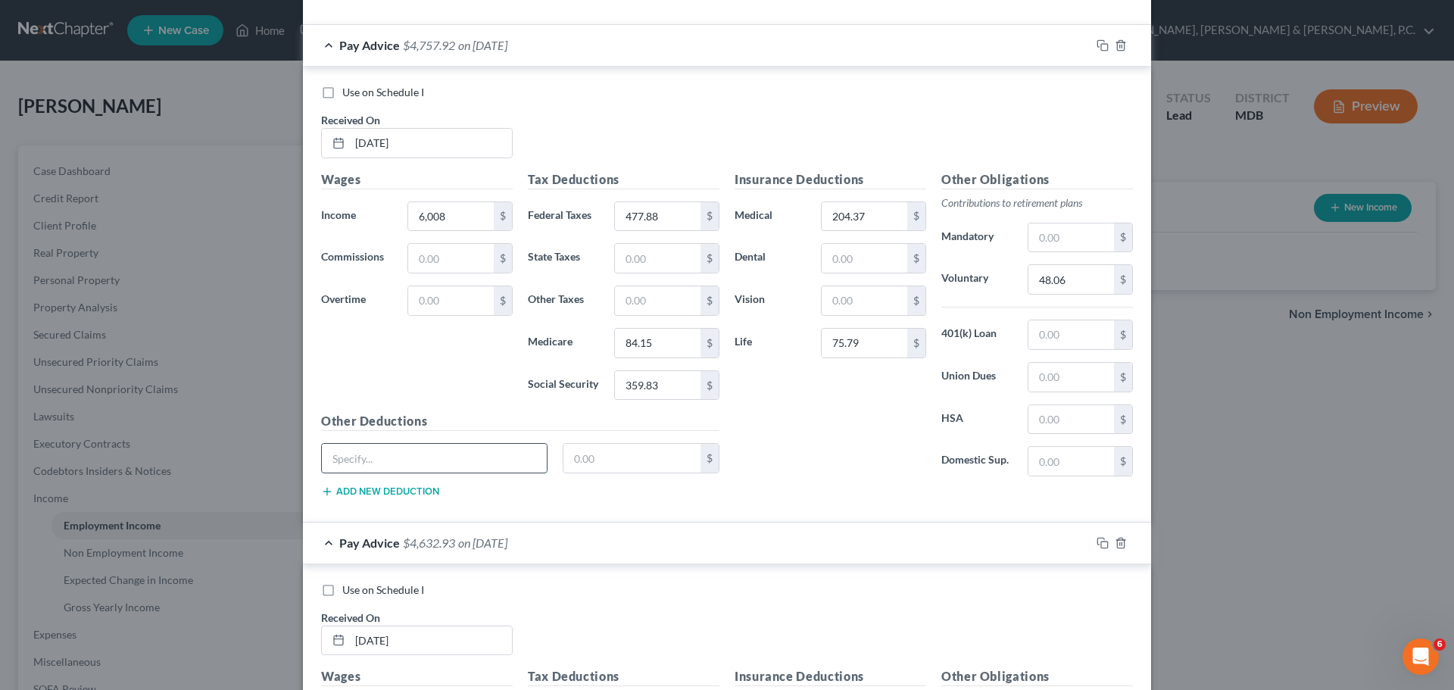
paste input "VCS Deductions"
click at [619, 451] on input "text" at bounding box center [632, 458] width 138 height 29
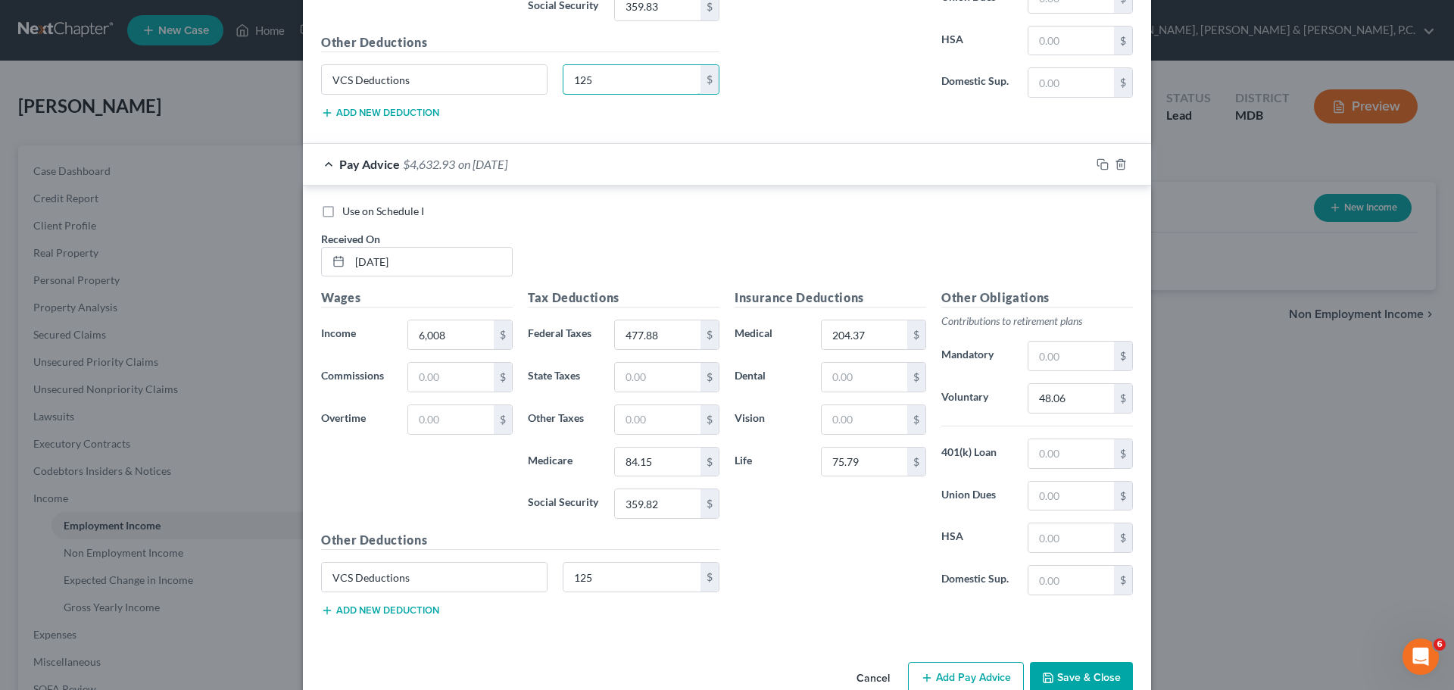
scroll to position [5406, 0]
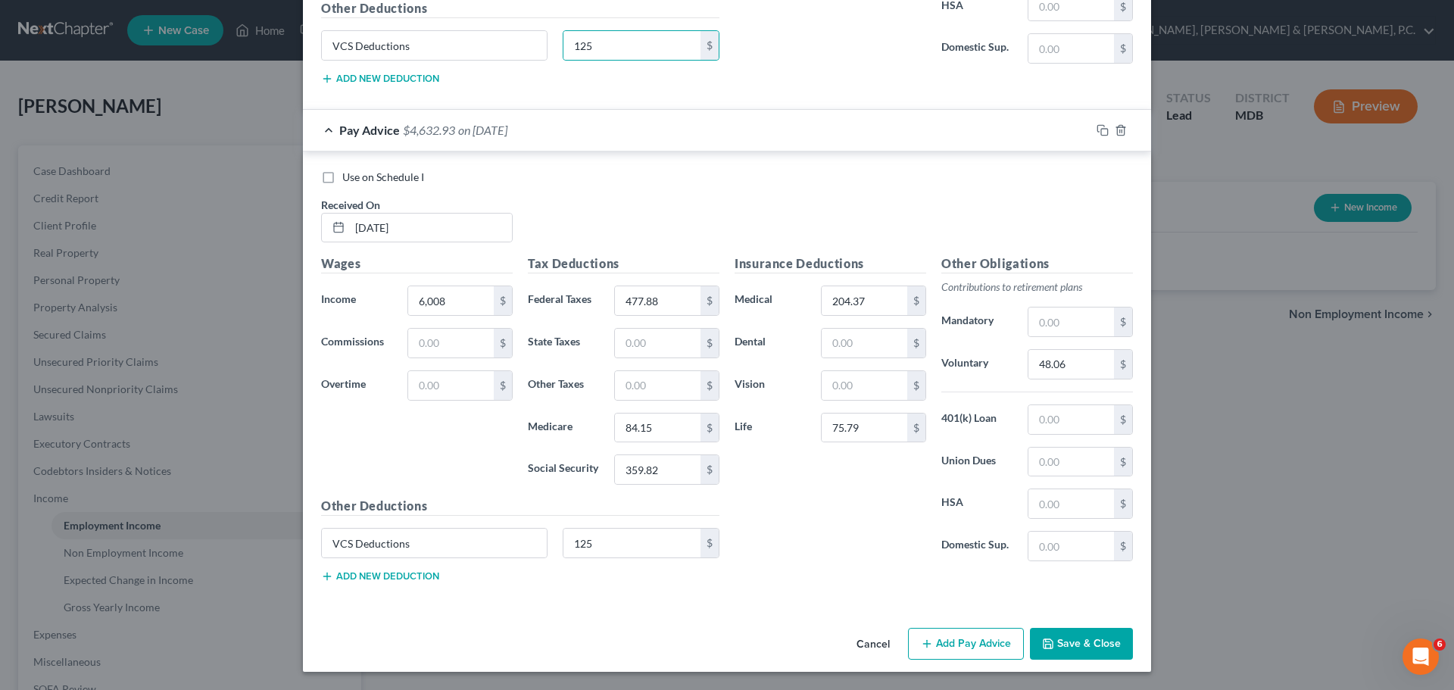
click at [949, 635] on button "Add Pay Advice" at bounding box center [966, 644] width 116 height 32
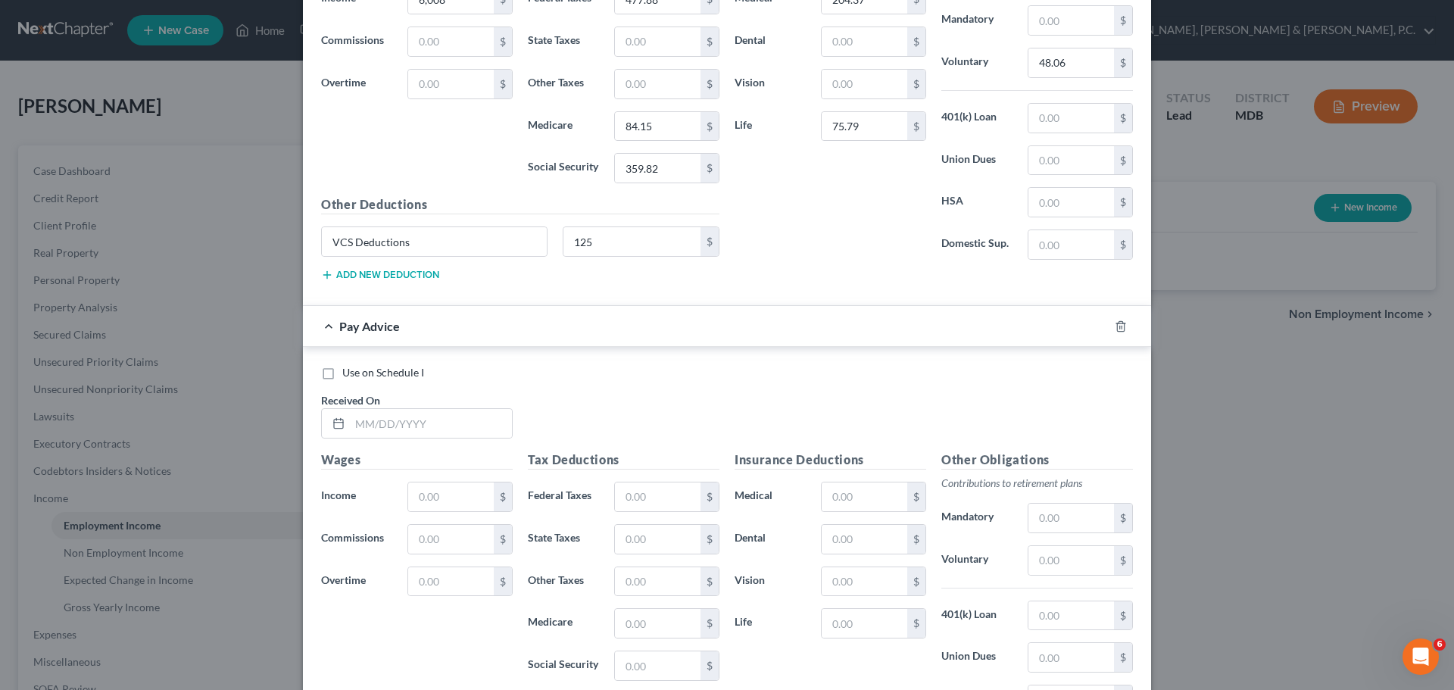
scroll to position [5685, 0]
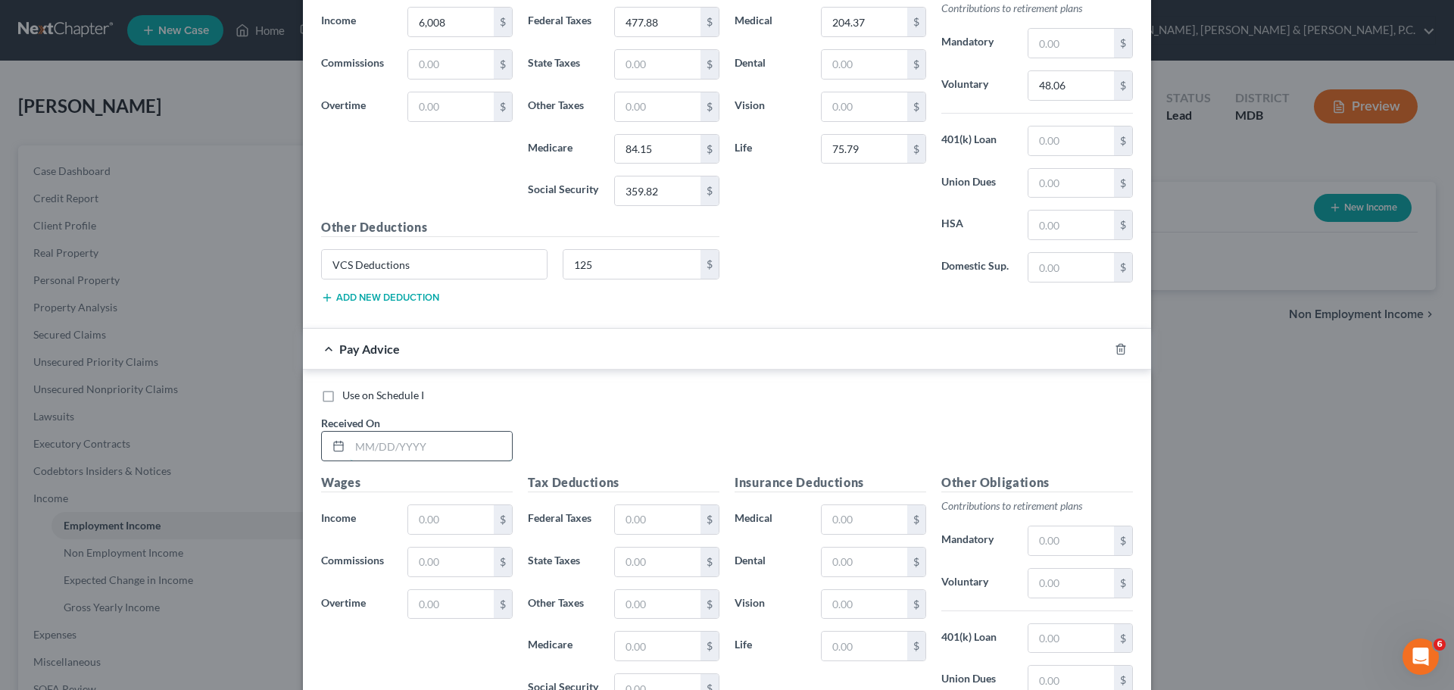
click at [456, 447] on input "text" at bounding box center [431, 446] width 162 height 29
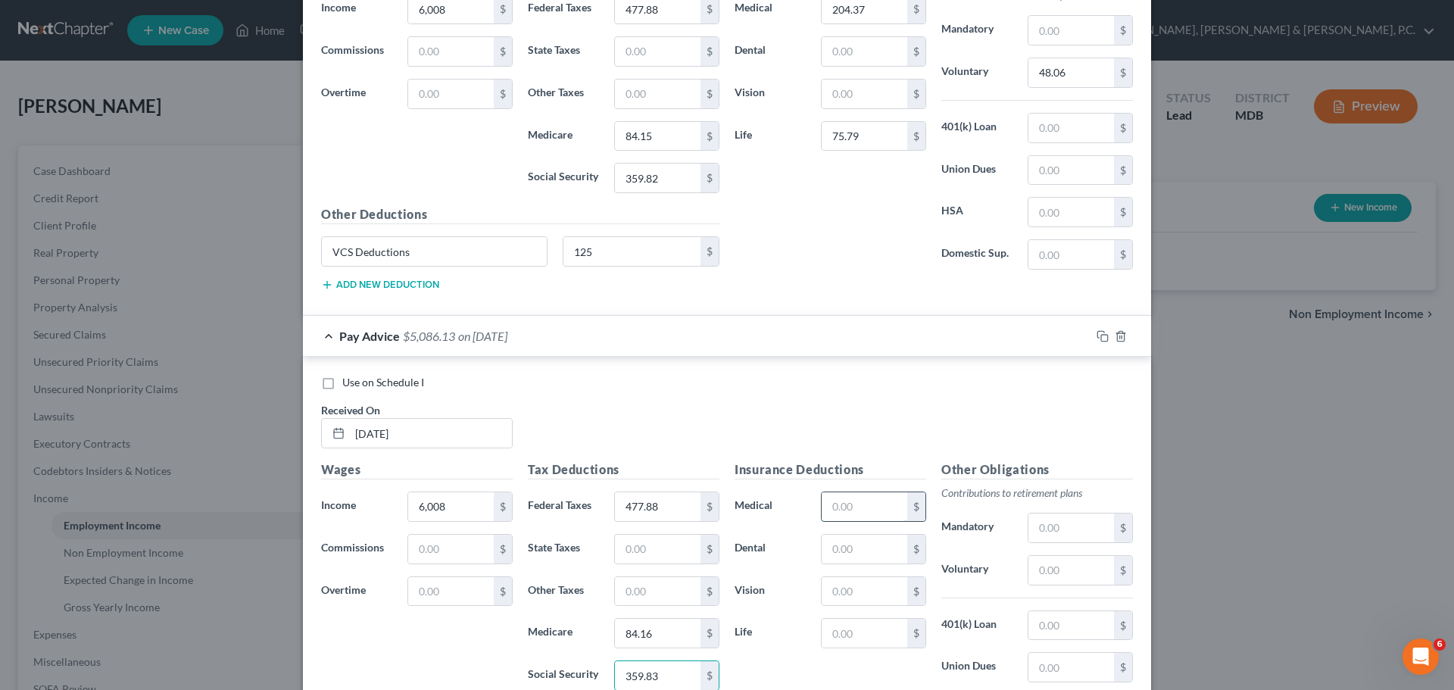
click at [853, 495] on input "text" at bounding box center [865, 506] width 86 height 29
click at [1053, 566] on input "text" at bounding box center [1071, 570] width 86 height 29
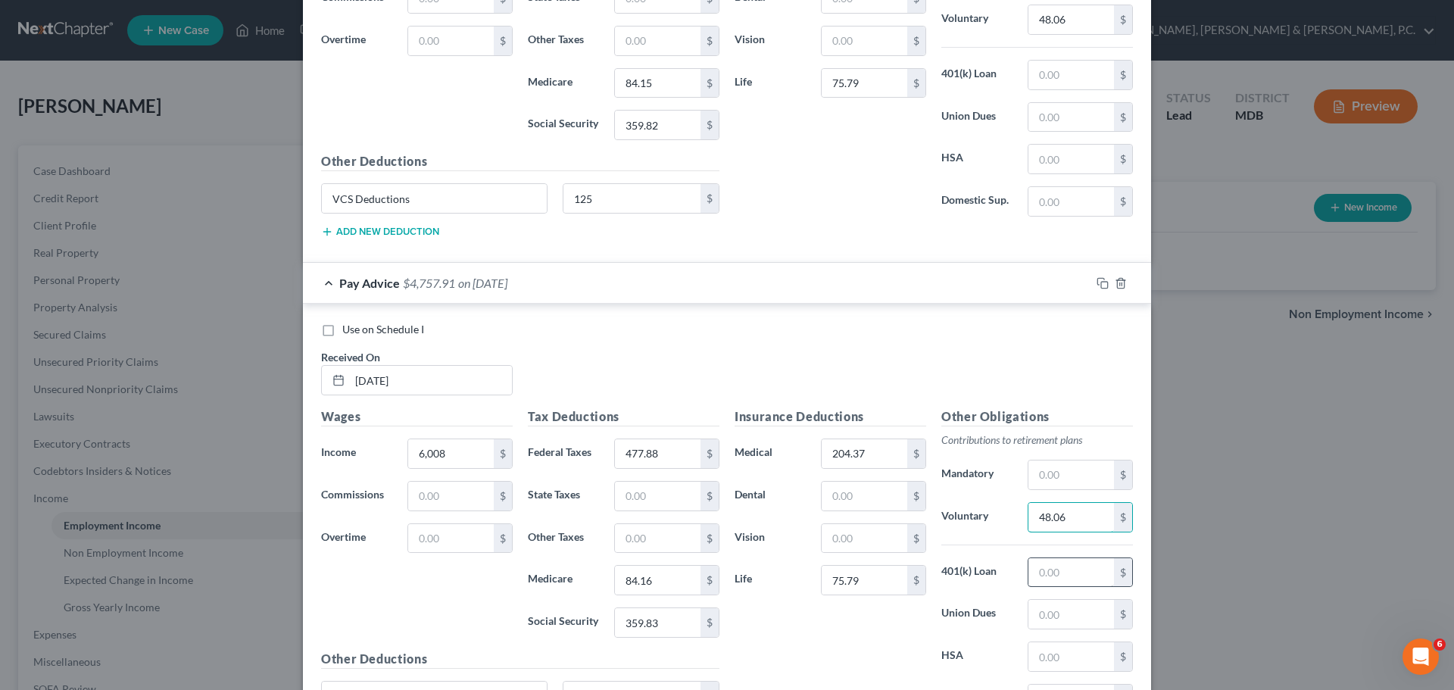
scroll to position [5773, 0]
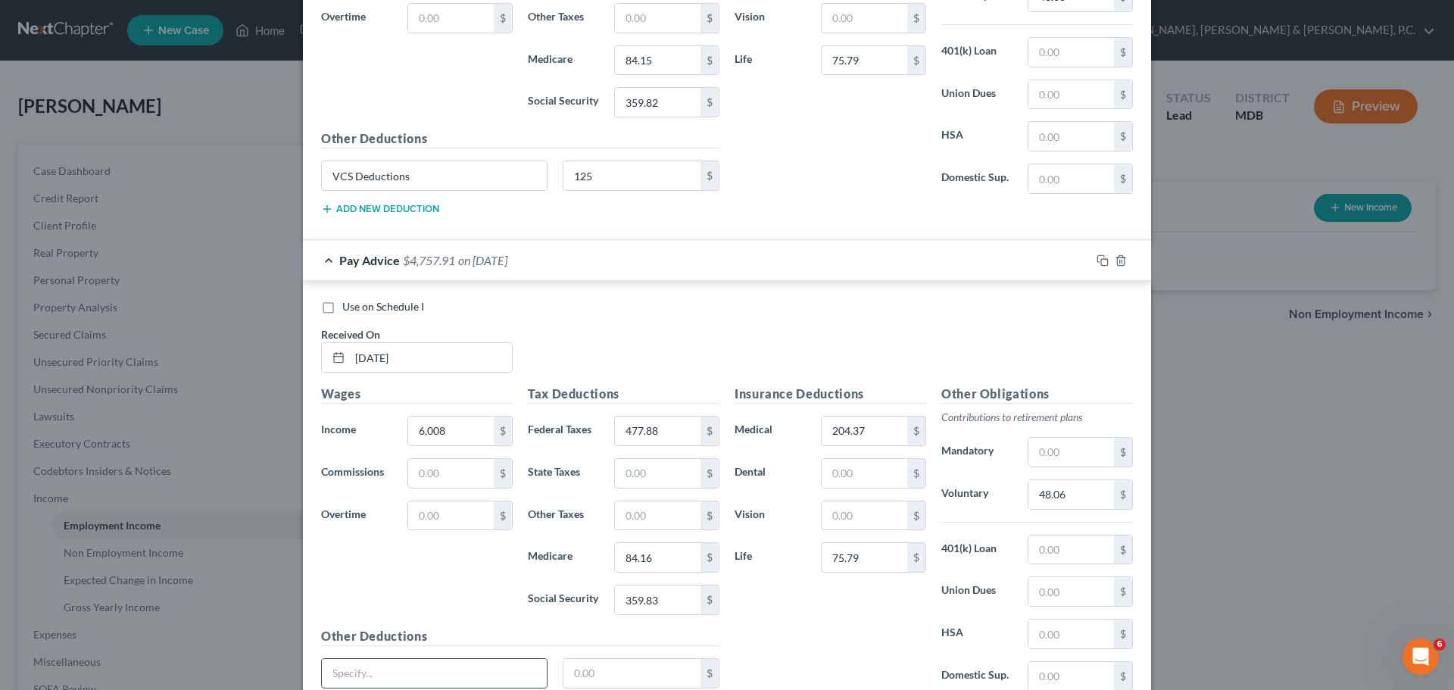
paste input "VCS Deductions"
click at [599, 666] on input "text" at bounding box center [632, 673] width 138 height 29
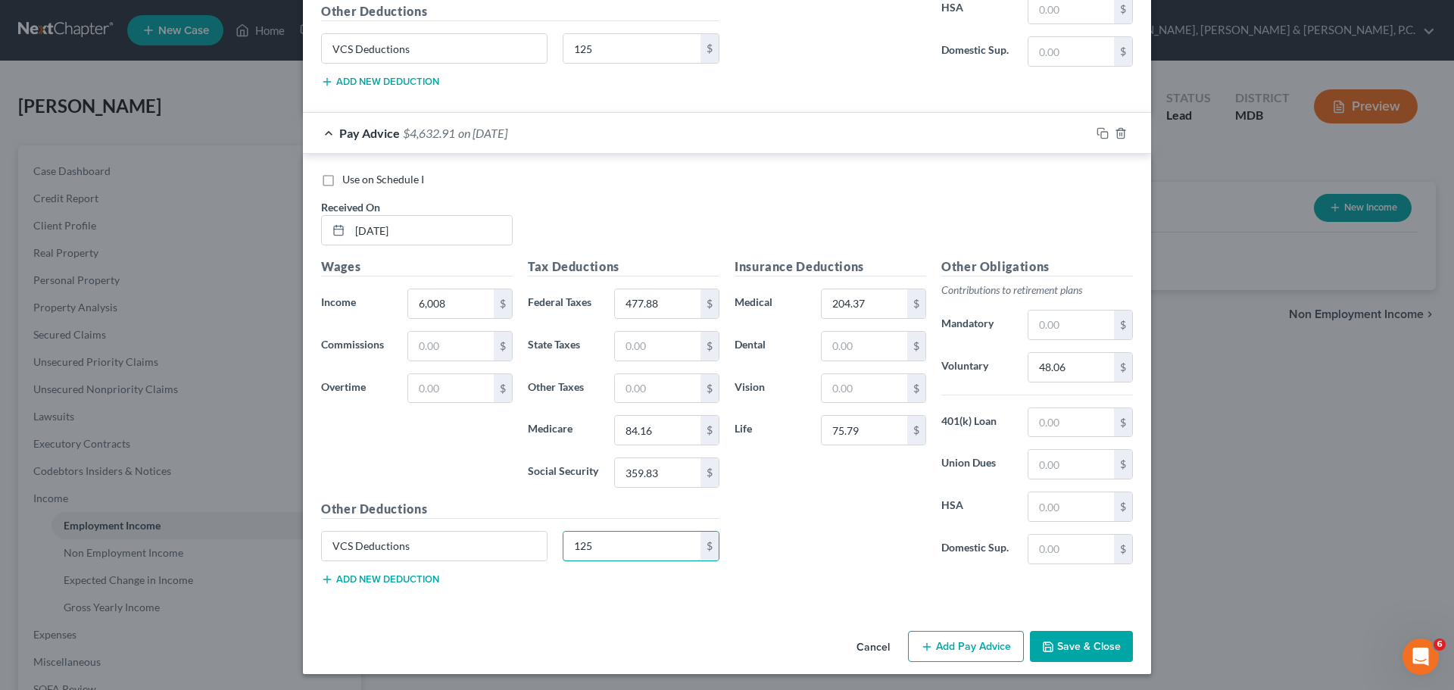
scroll to position [5903, 0]
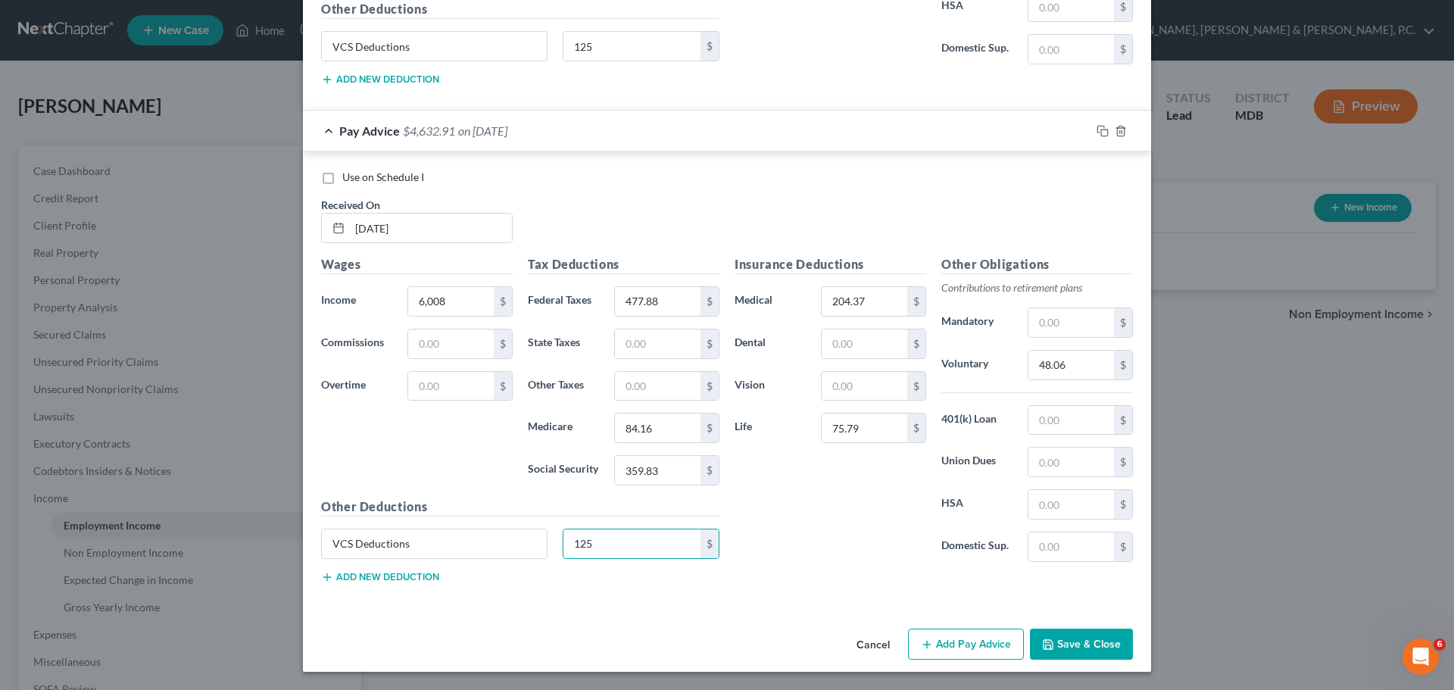
click at [960, 640] on button "Add Pay Advice" at bounding box center [966, 645] width 116 height 32
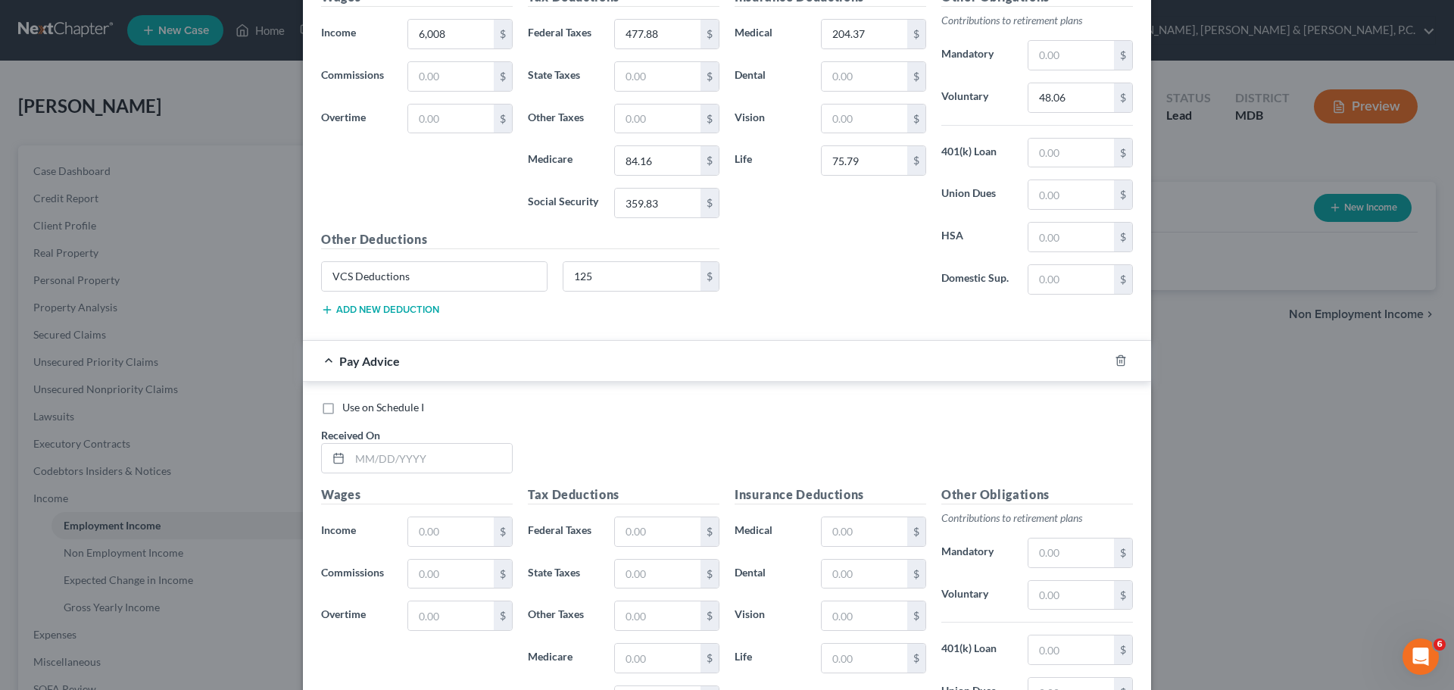
scroll to position [6187, 0]
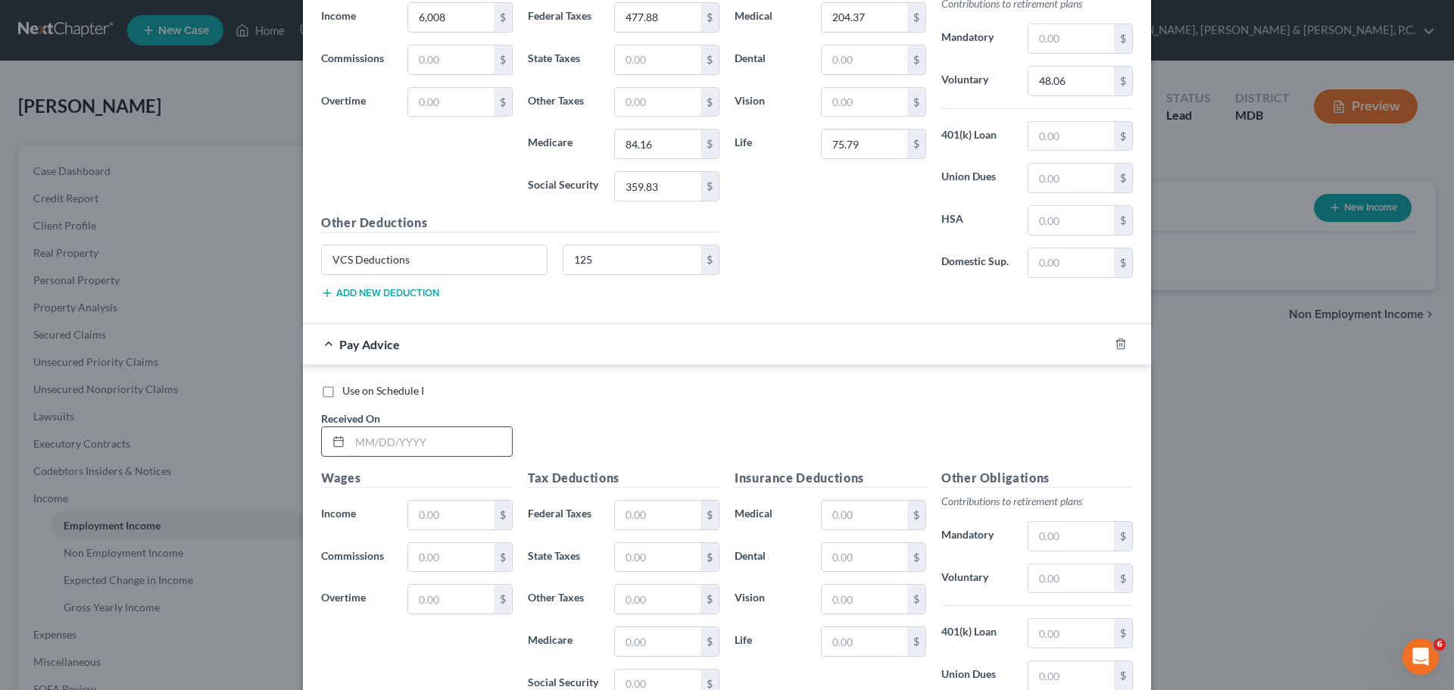
click at [441, 439] on input "text" at bounding box center [431, 441] width 162 height 29
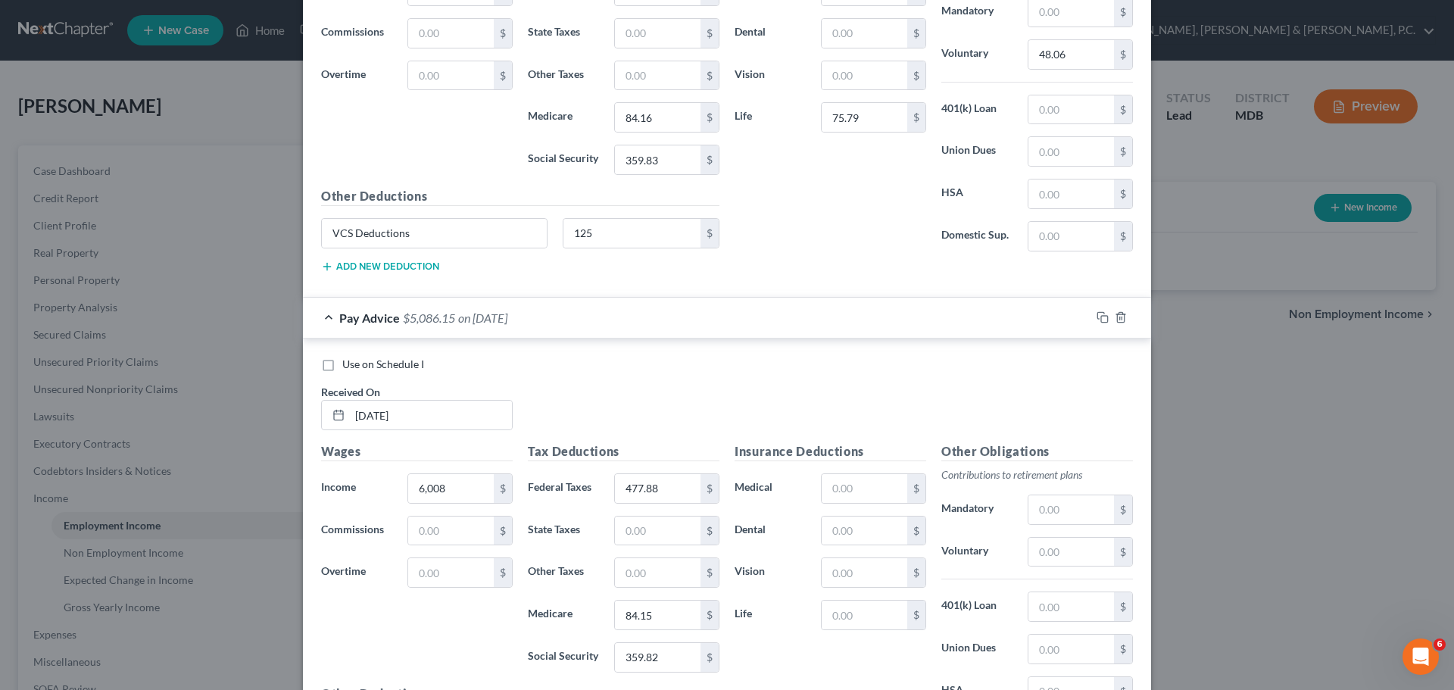
scroll to position [6189, 0]
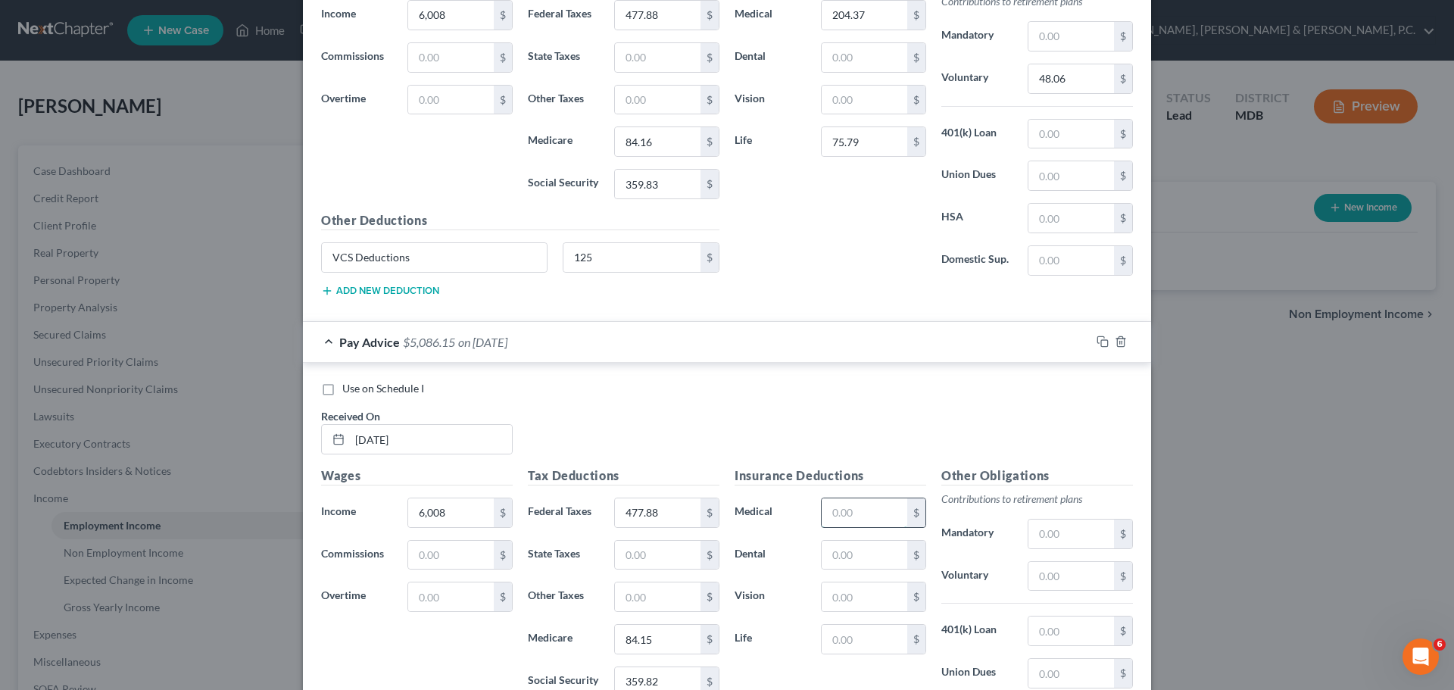
click at [850, 505] on input "text" at bounding box center [865, 512] width 86 height 29
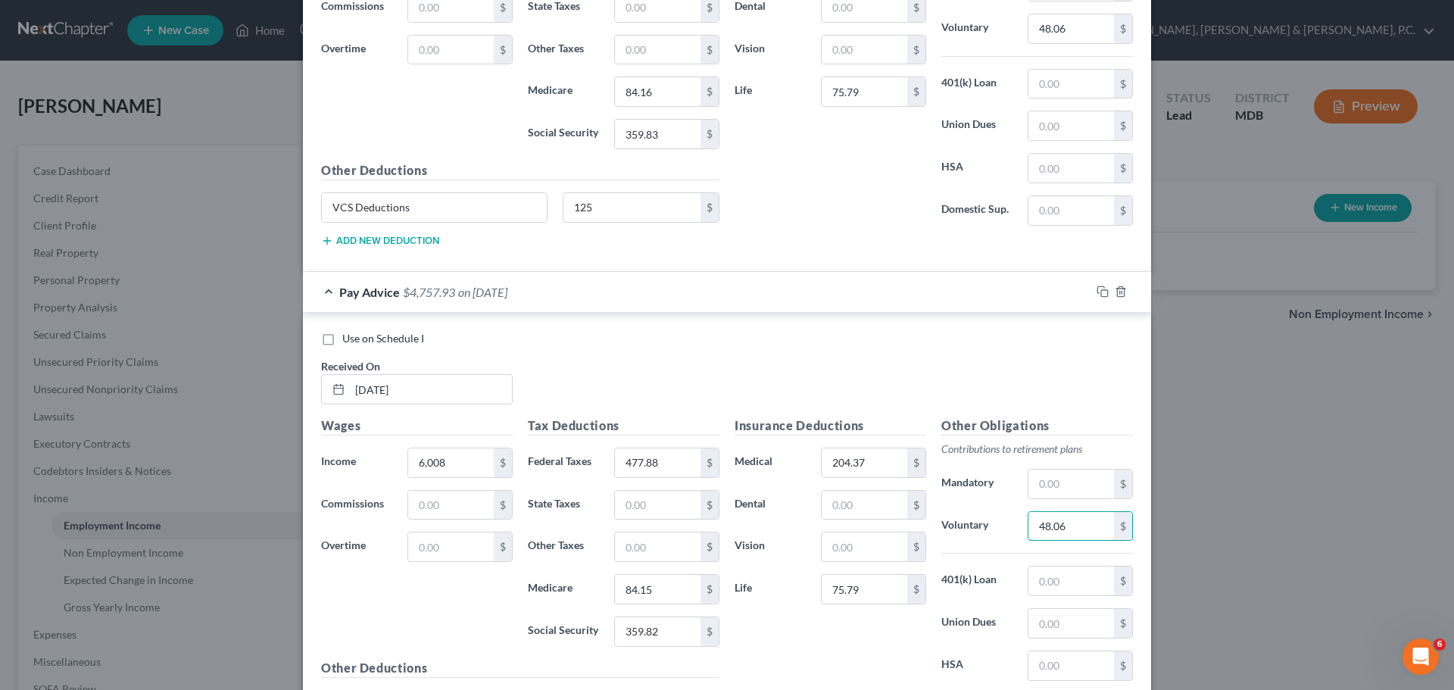
scroll to position [6265, 0]
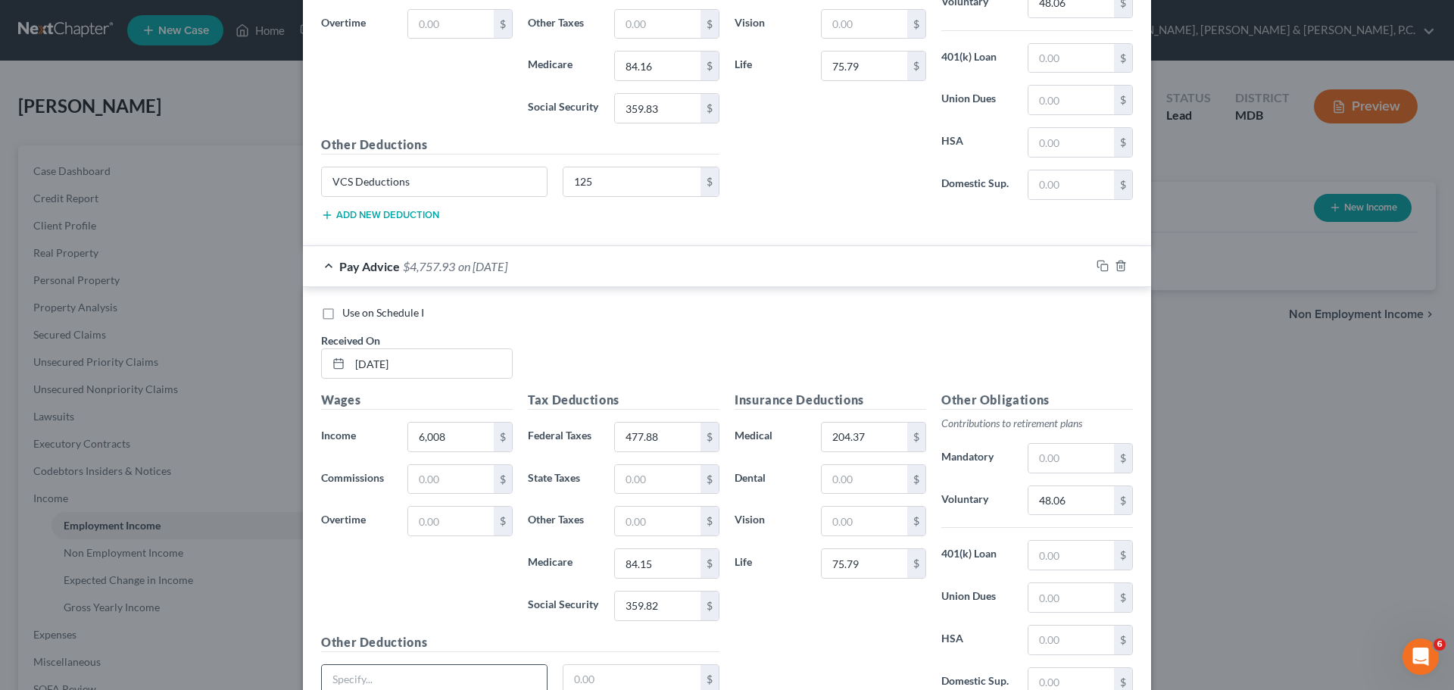
paste input "VCS Deductions"
click at [627, 680] on input "text" at bounding box center [632, 679] width 138 height 29
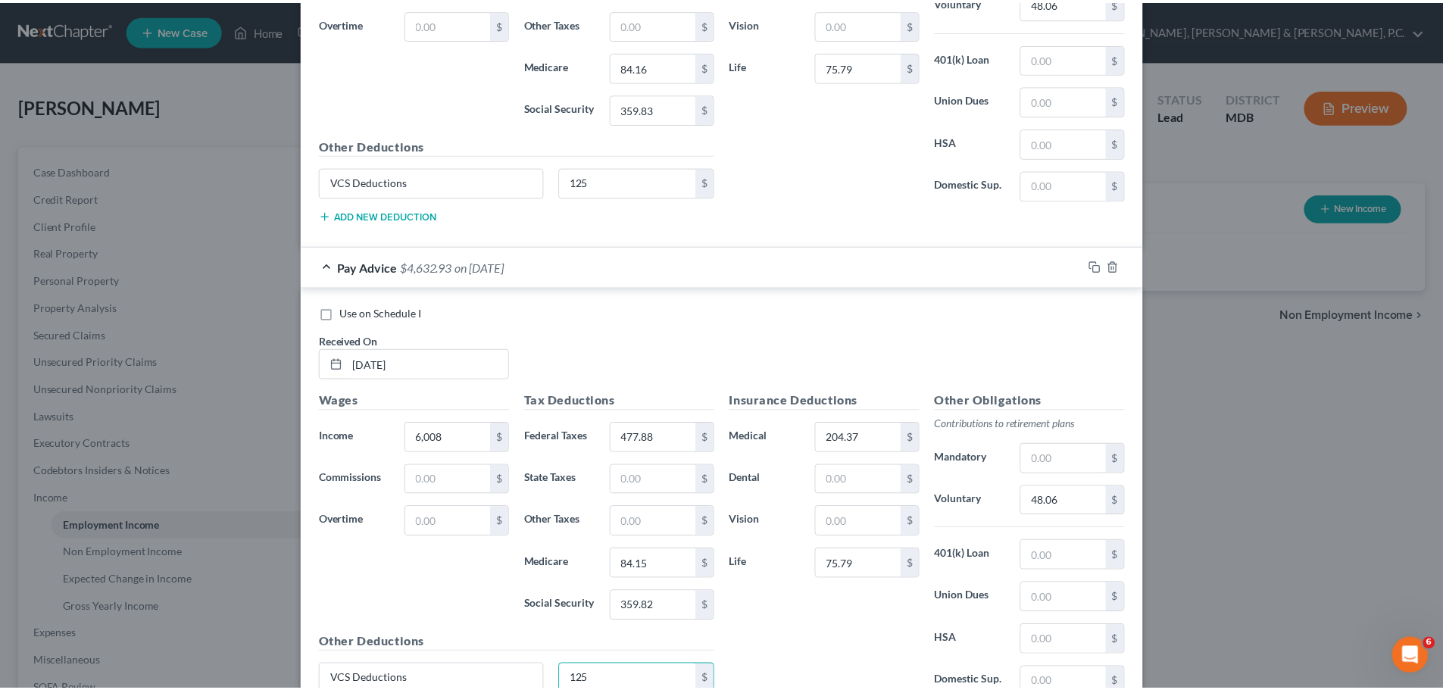
scroll to position [6400, 0]
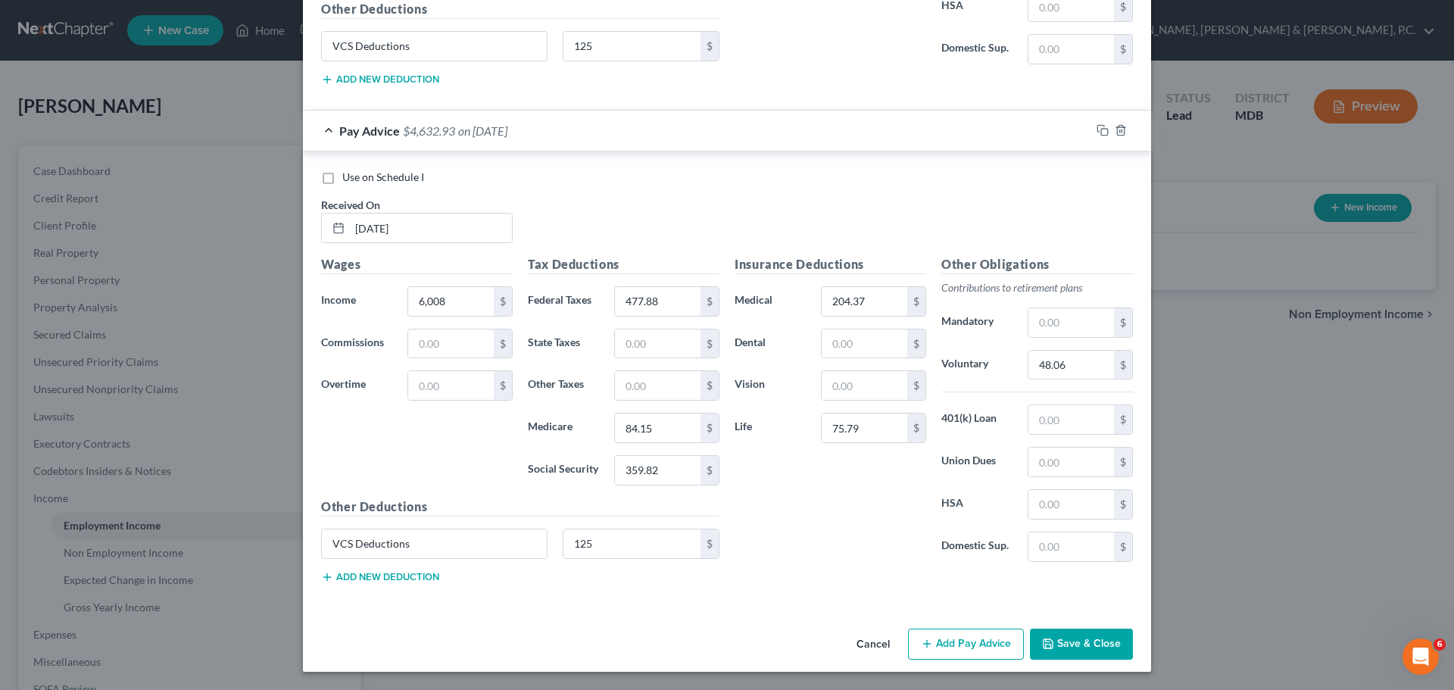
click at [1081, 635] on button "Save & Close" at bounding box center [1081, 645] width 103 height 32
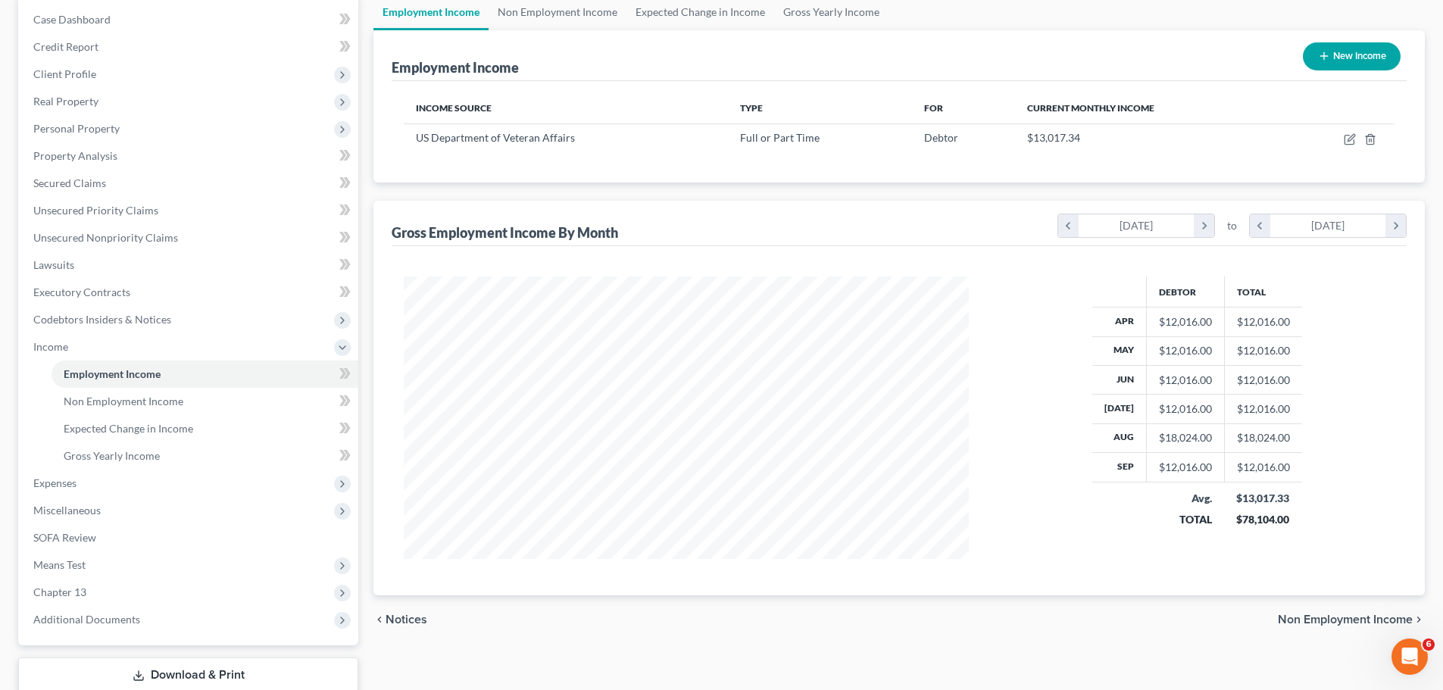
scroll to position [76, 0]
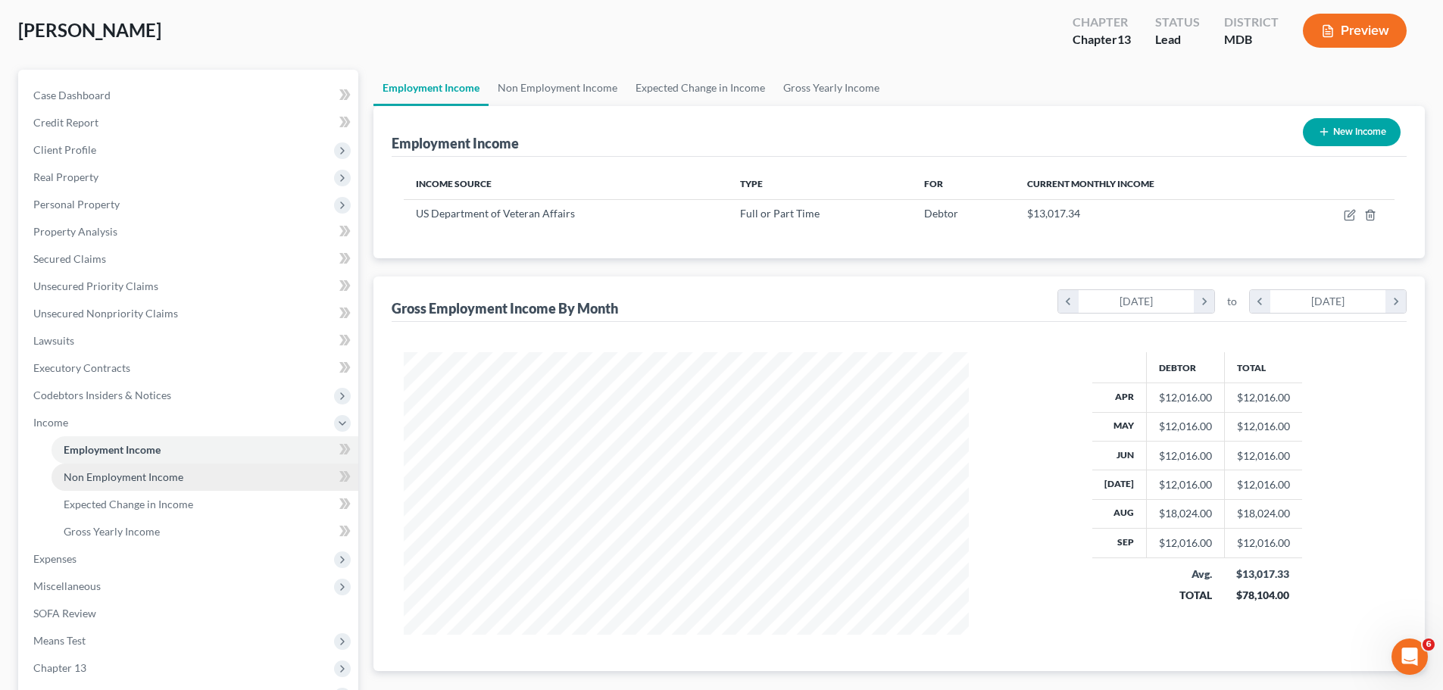
click at [158, 479] on span "Non Employment Income" at bounding box center [124, 476] width 120 height 13
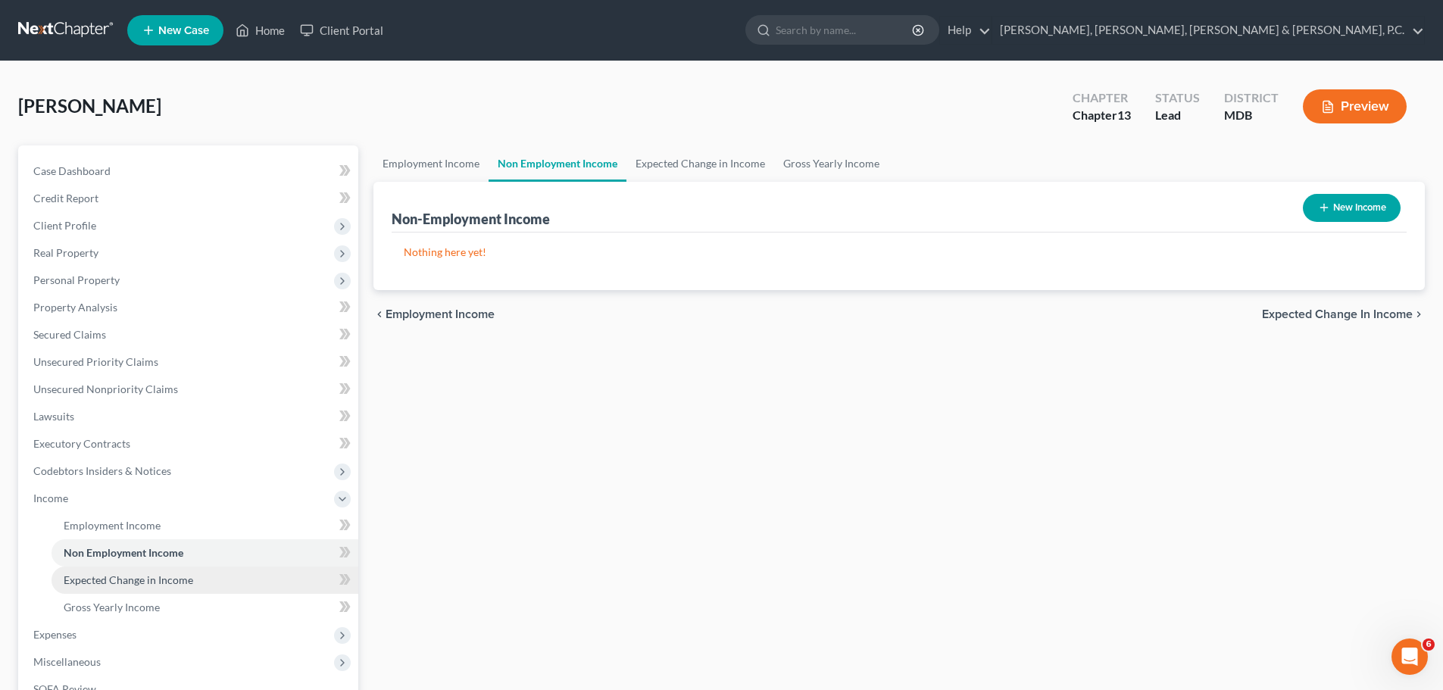
click at [141, 577] on span "Expected Change in Income" at bounding box center [128, 579] width 129 height 13
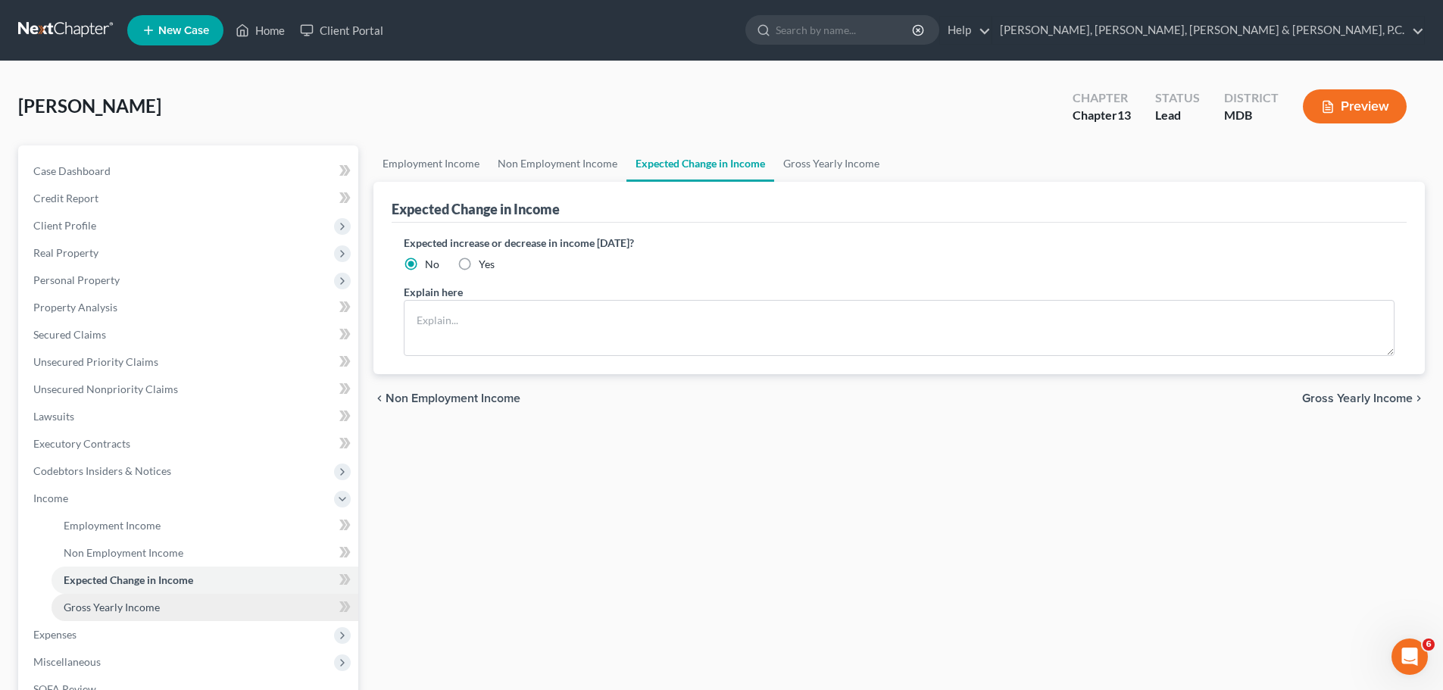
click at [133, 600] on span "Gross Yearly Income" at bounding box center [112, 606] width 96 height 13
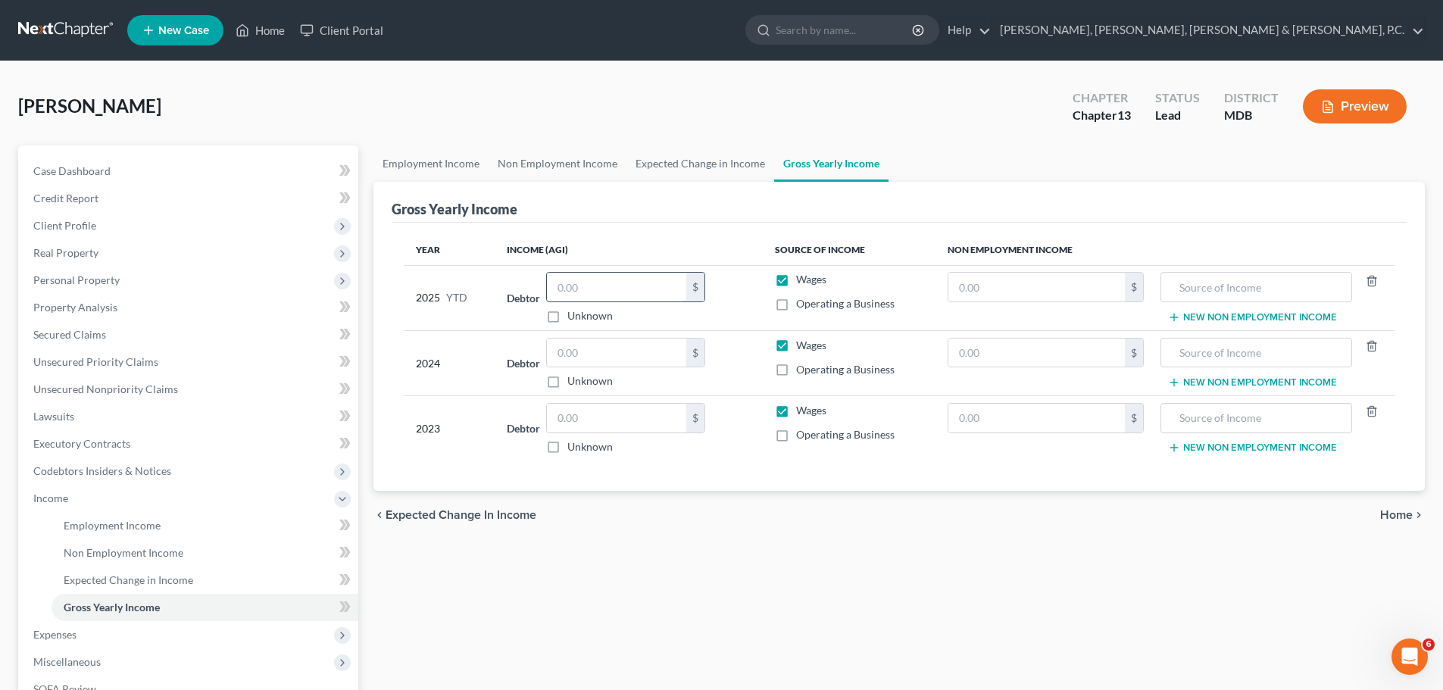
click at [588, 290] on input "text" at bounding box center [616, 287] width 139 height 29
click at [610, 416] on input "text" at bounding box center [616, 418] width 139 height 29
click at [625, 354] on input "text" at bounding box center [616, 352] width 139 height 29
click at [75, 630] on span "Expenses" at bounding box center [54, 634] width 43 height 13
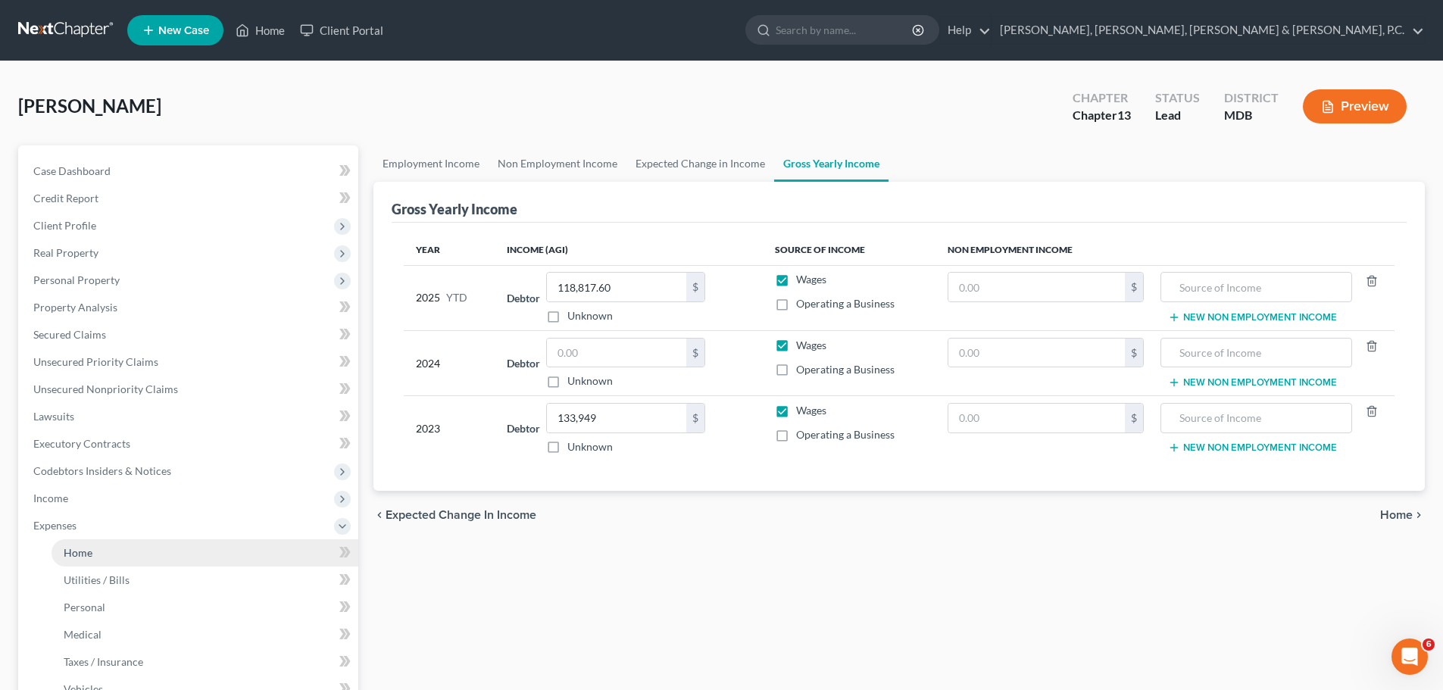
click at [86, 553] on span "Home" at bounding box center [78, 552] width 29 height 13
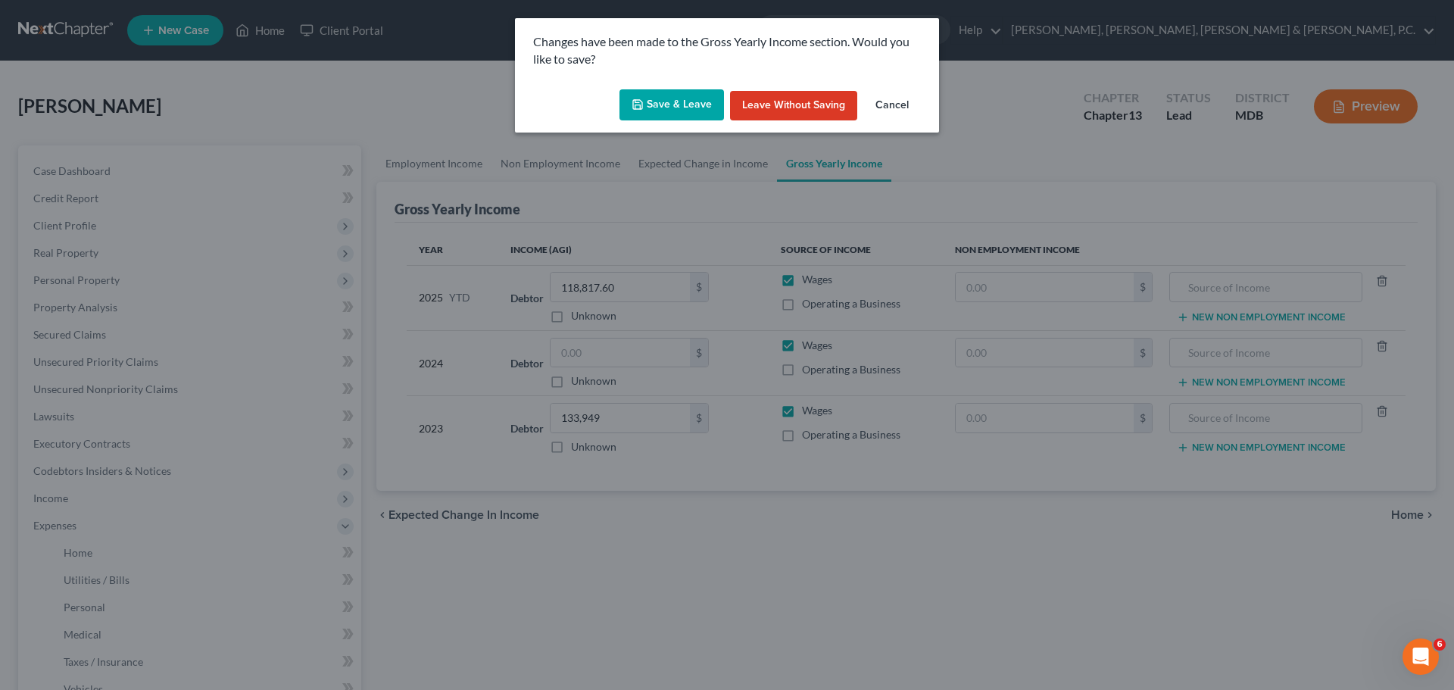
click at [667, 104] on button "Save & Leave" at bounding box center [671, 105] width 104 height 32
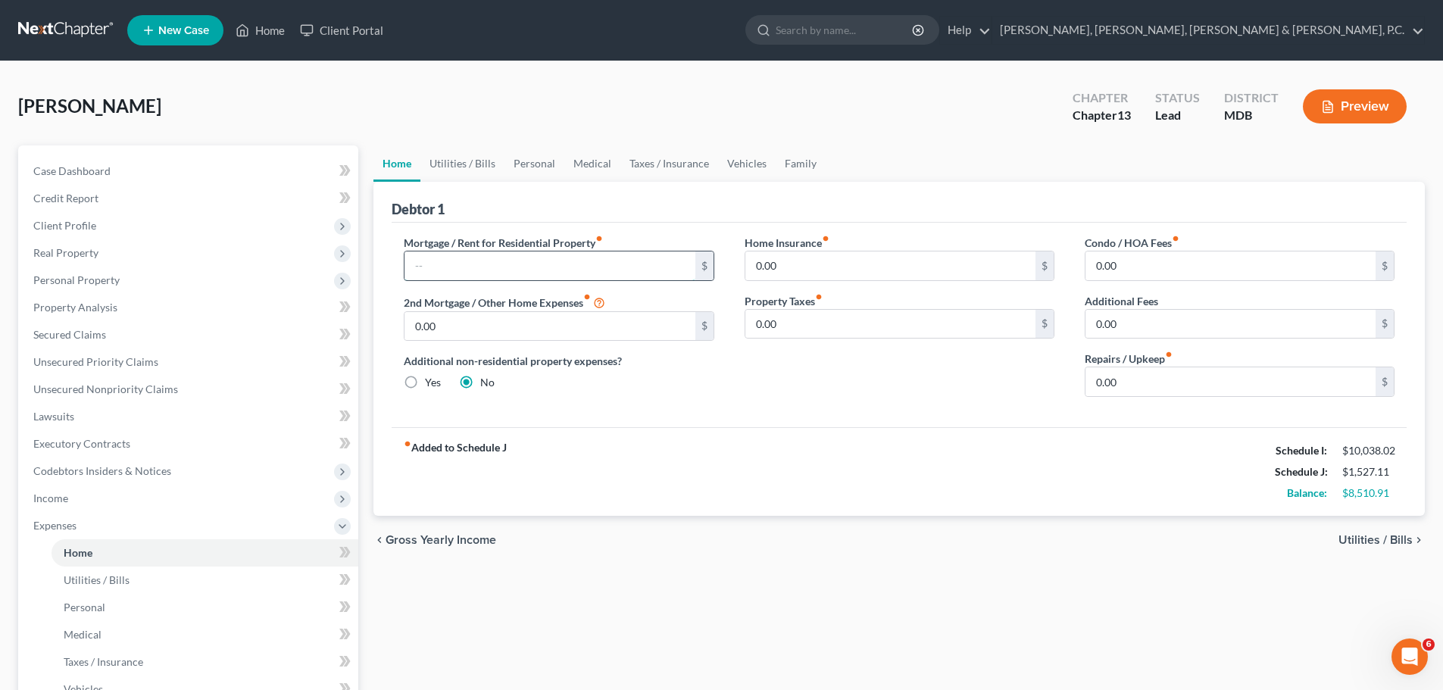
click at [616, 260] on input "text" at bounding box center [549, 265] width 290 height 29
click at [1134, 259] on input "0.00" at bounding box center [1230, 265] width 290 height 29
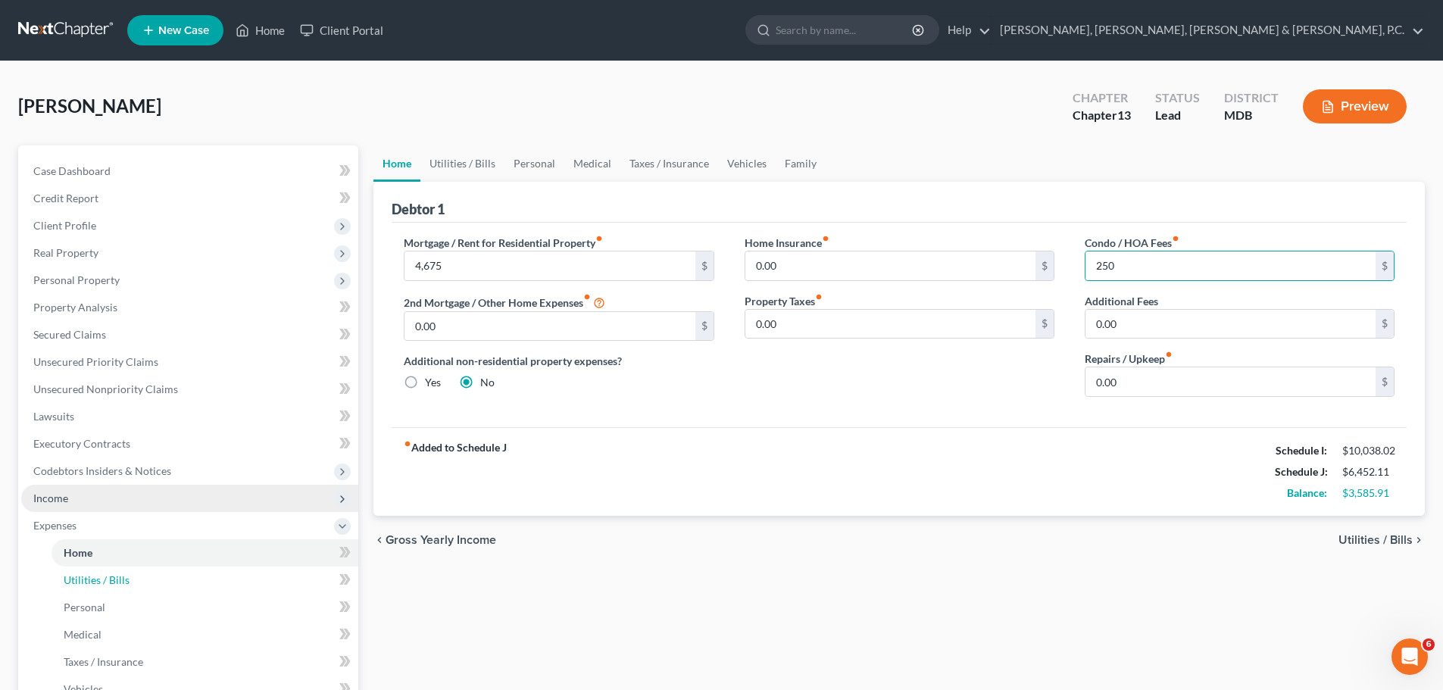
drag, startPoint x: 113, startPoint y: 581, endPoint x: 211, endPoint y: 503, distance: 125.0
click at [113, 581] on span "Utilities / Bills" at bounding box center [97, 579] width 66 height 13
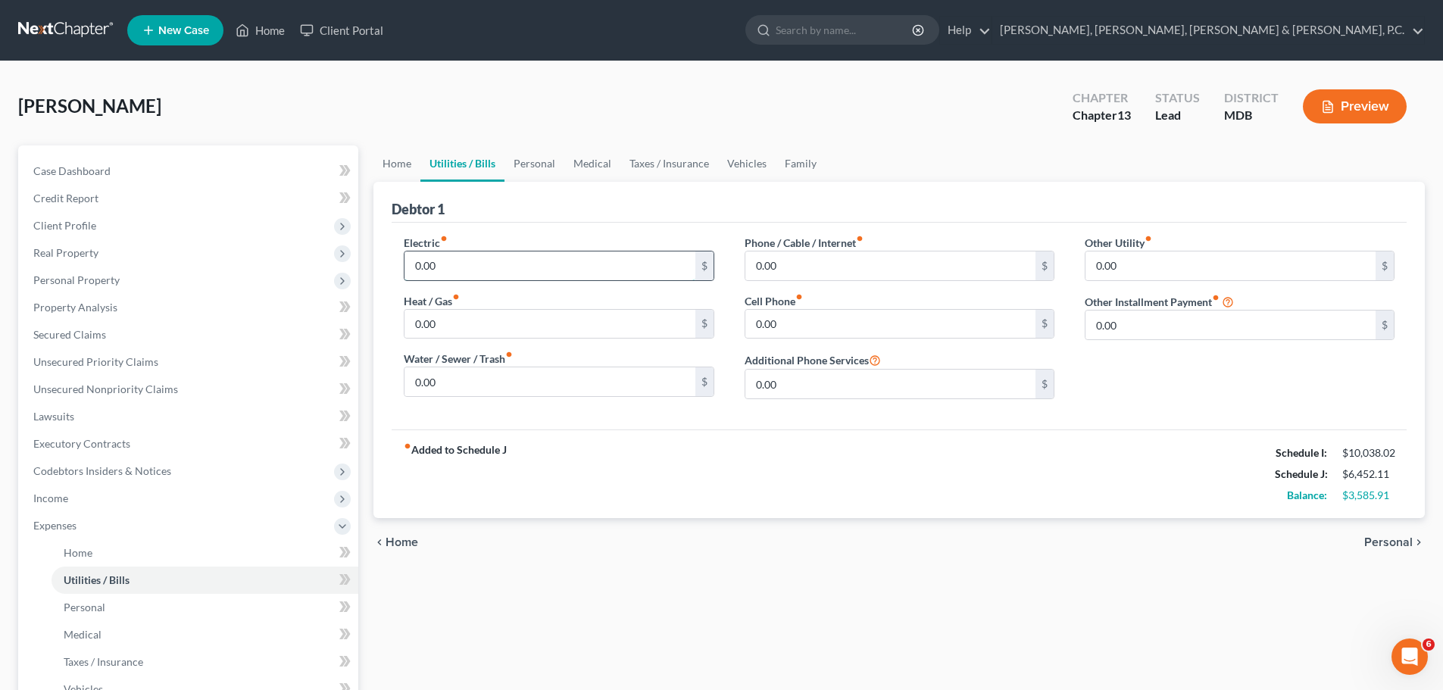
click at [510, 258] on input "0.00" at bounding box center [549, 265] width 290 height 29
click at [512, 373] on input "0.00" at bounding box center [549, 381] width 290 height 29
click at [797, 327] on input "0.00" at bounding box center [890, 324] width 290 height 29
click at [1203, 258] on input "0.00" at bounding box center [1230, 265] width 290 height 29
click at [1142, 310] on input "text" at bounding box center [1239, 308] width 308 height 29
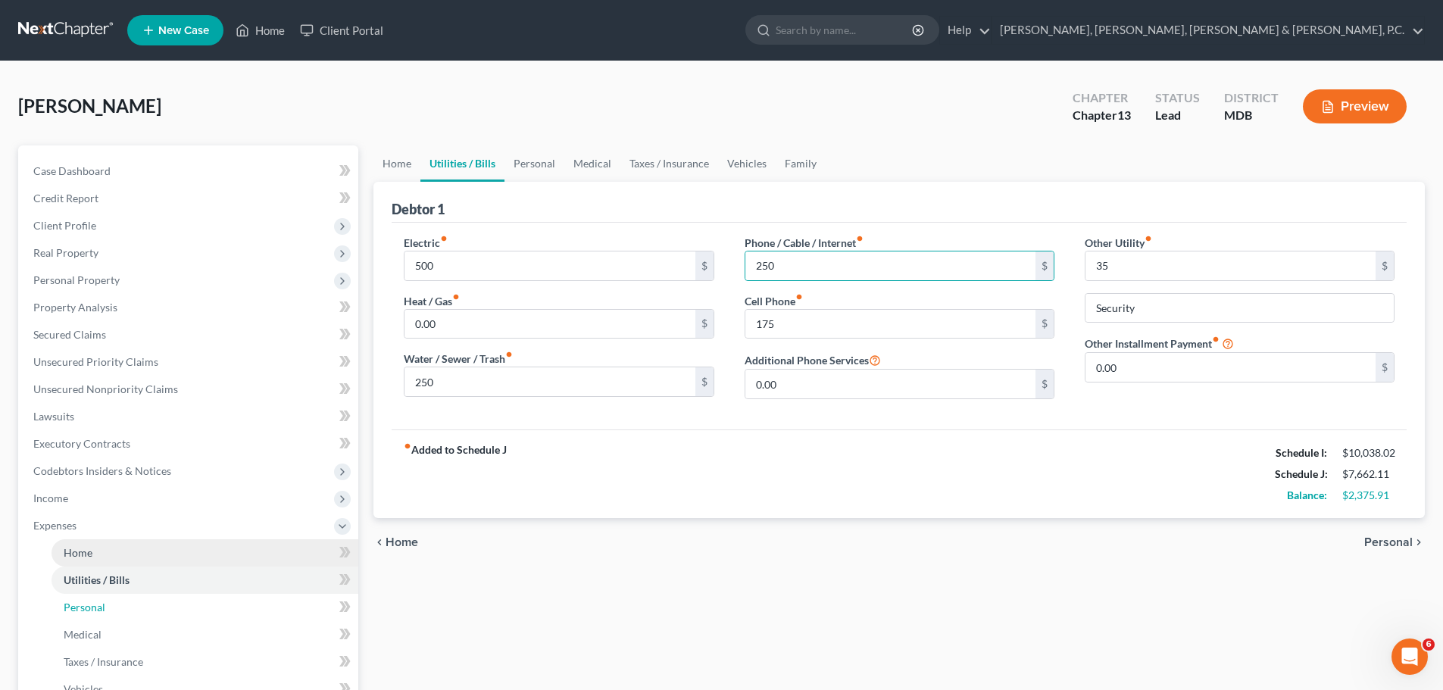
drag, startPoint x: 129, startPoint y: 603, endPoint x: 189, endPoint y: 556, distance: 76.0
click at [129, 603] on link "Personal" at bounding box center [204, 607] width 307 height 27
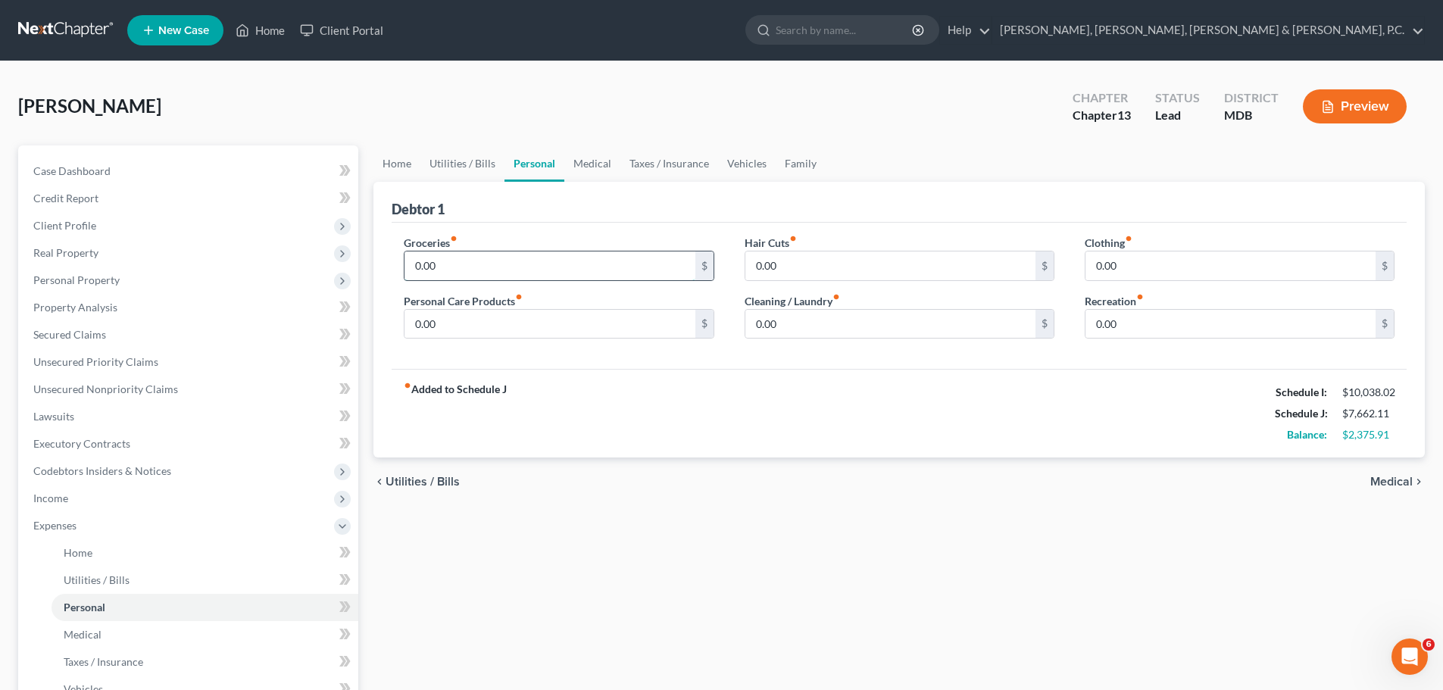
click at [460, 265] on input "0.00" at bounding box center [549, 265] width 290 height 29
click at [859, 323] on input "0.00" at bounding box center [890, 324] width 290 height 29
click at [98, 639] on span "Medical" at bounding box center [83, 634] width 38 height 13
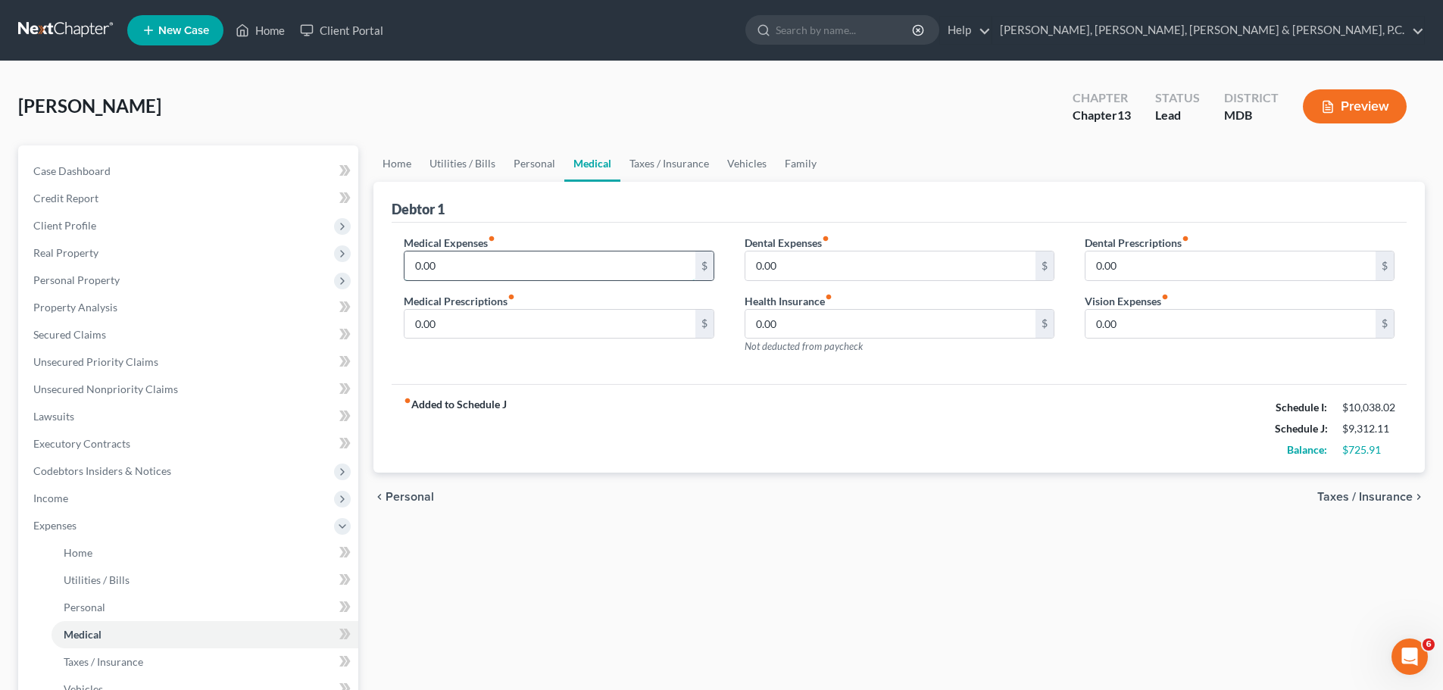
click at [454, 267] on input "0.00" at bounding box center [549, 265] width 290 height 29
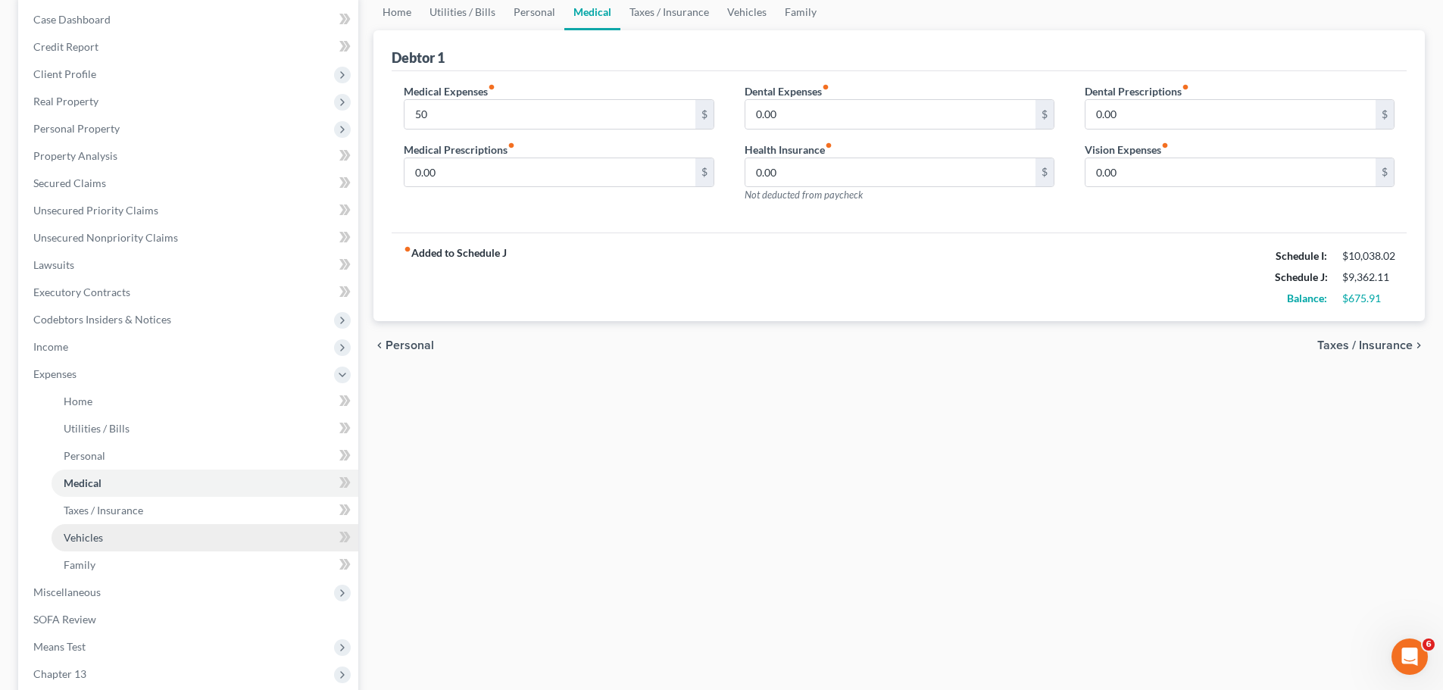
click at [112, 538] on link "Vehicles" at bounding box center [204, 537] width 307 height 27
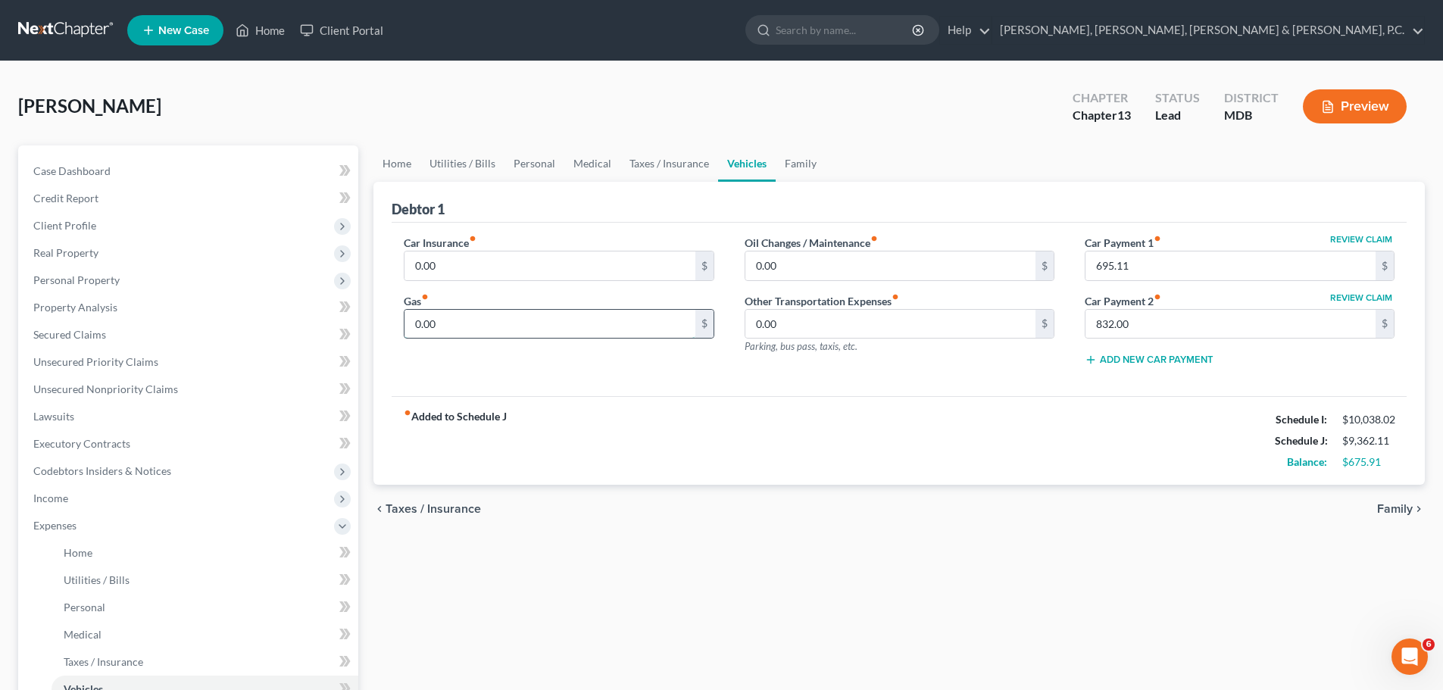
click at [438, 326] on input "0.00" at bounding box center [549, 324] width 290 height 29
drag, startPoint x: 86, startPoint y: 613, endPoint x: 466, endPoint y: 507, distance: 395.4
click at [86, 613] on span "Personal" at bounding box center [85, 606] width 42 height 13
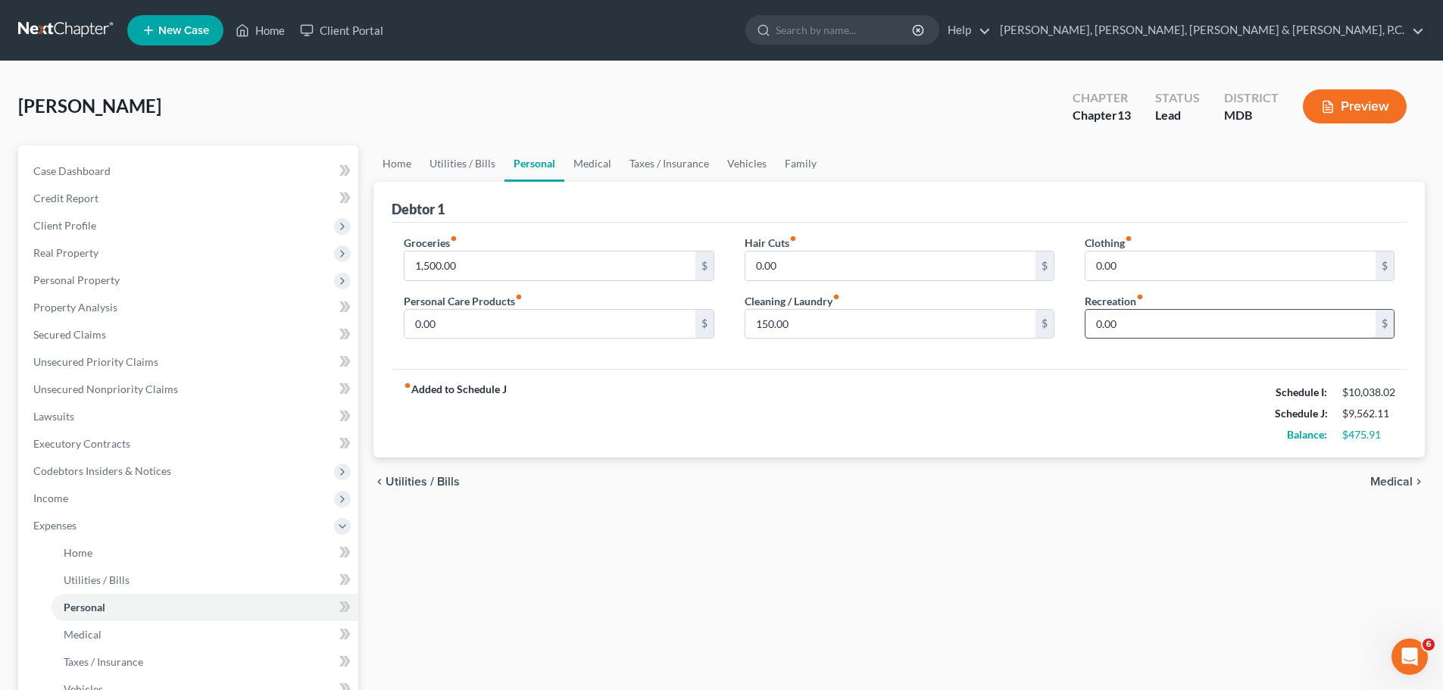
click at [1117, 325] on input "0.00" at bounding box center [1230, 324] width 290 height 29
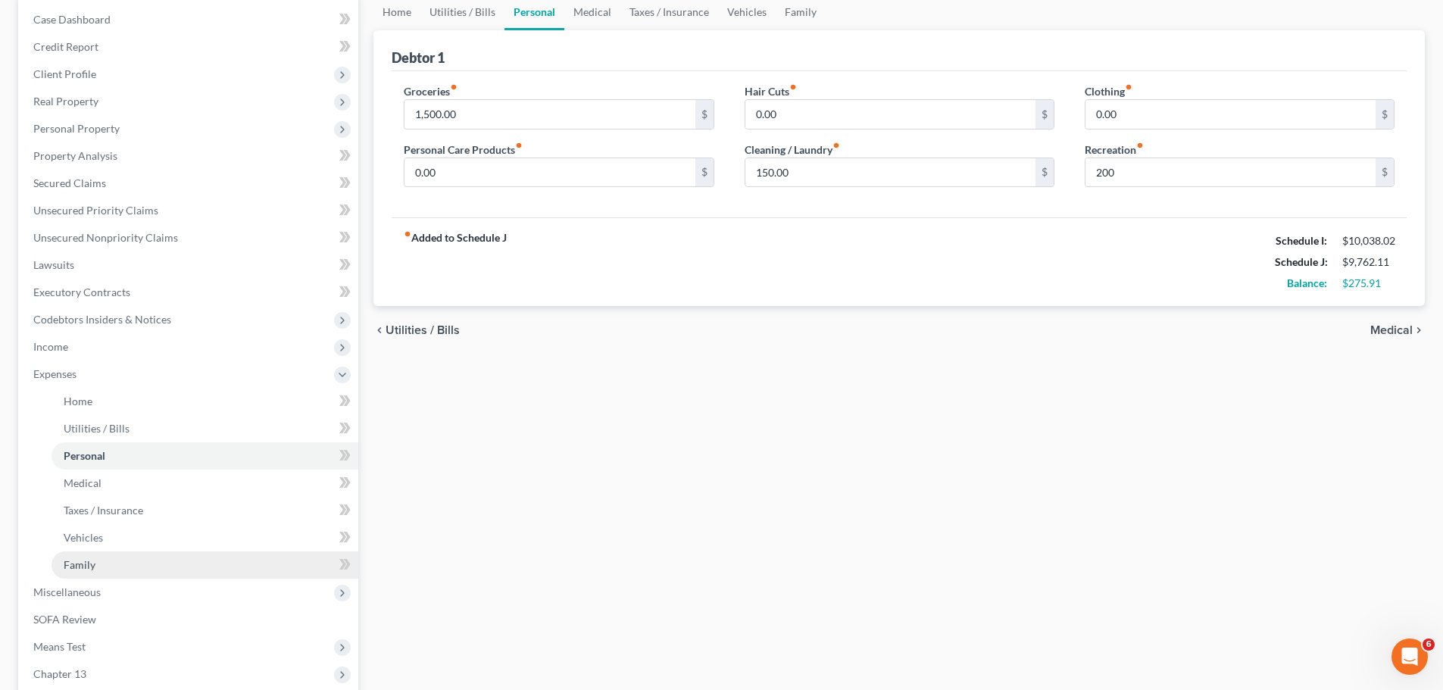
click at [79, 559] on span "Family" at bounding box center [80, 564] width 32 height 13
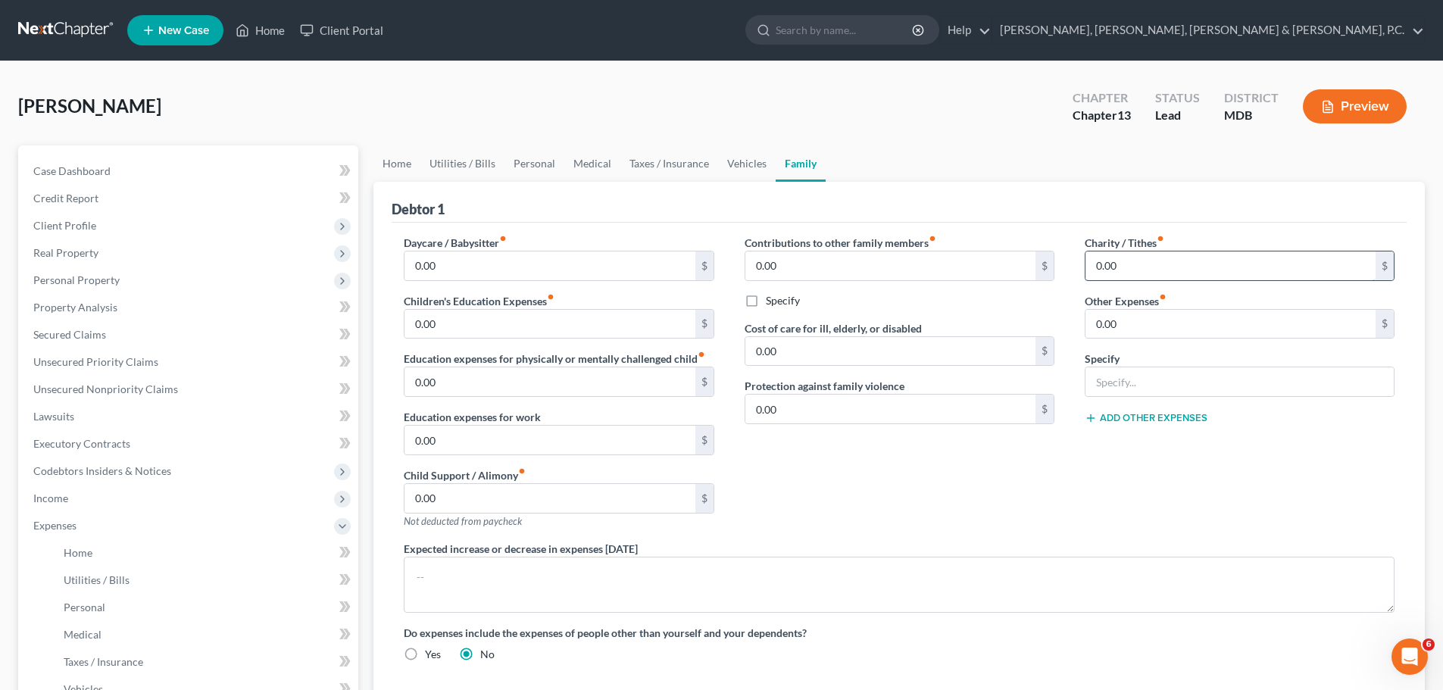
click at [1117, 265] on input "0.00" at bounding box center [1230, 265] width 290 height 29
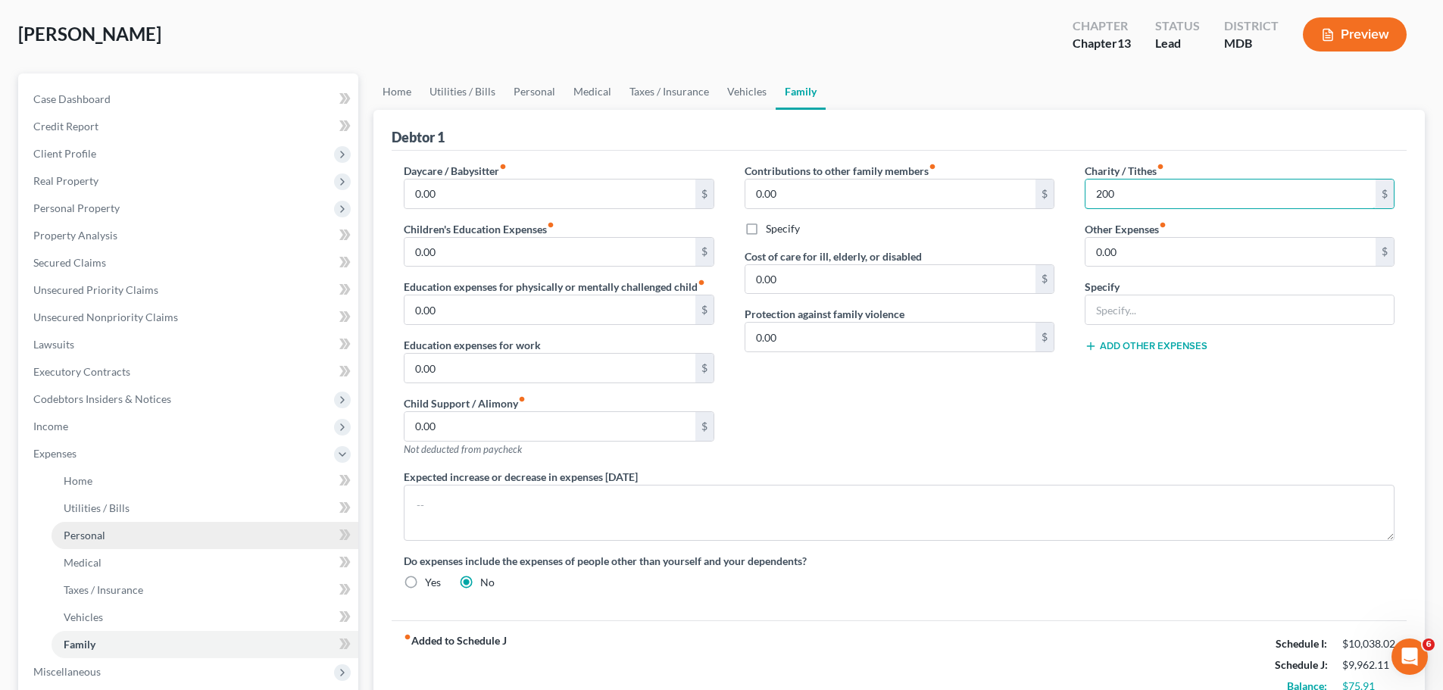
scroll to position [76, 0]
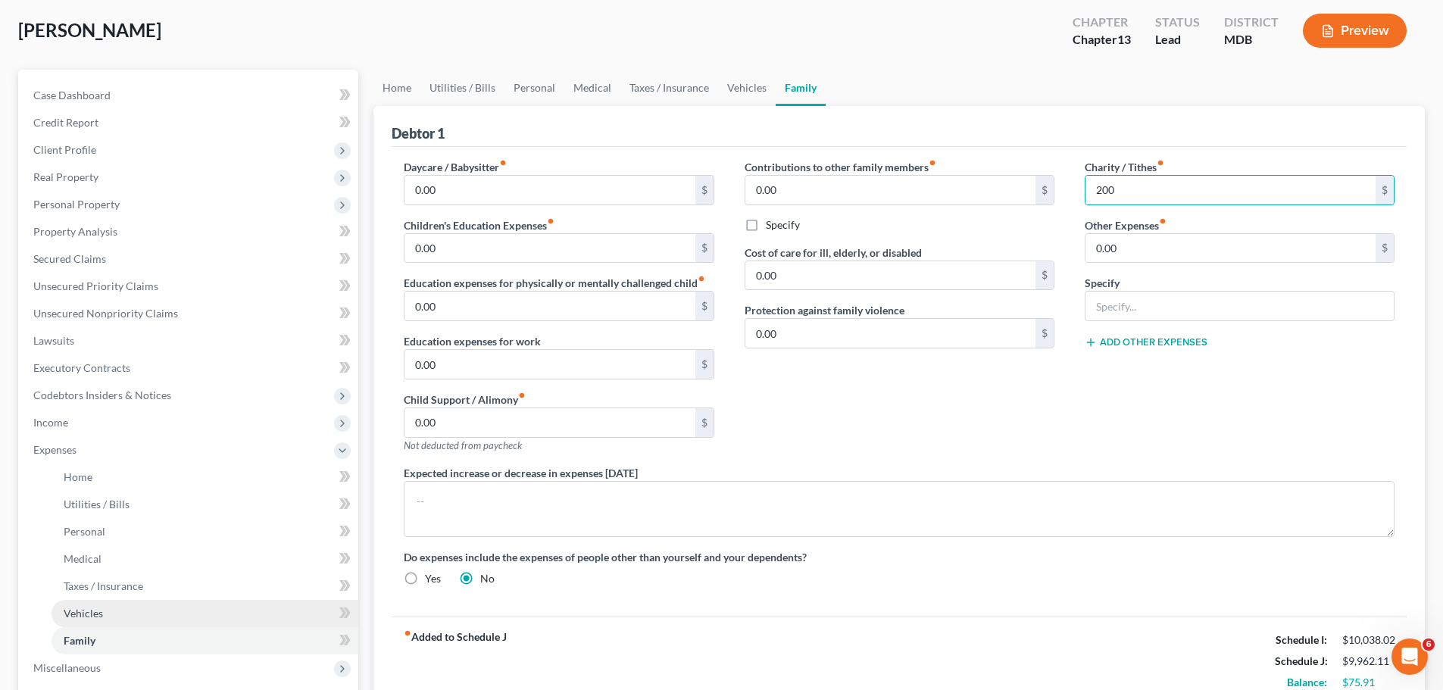
click at [89, 613] on span "Vehicles" at bounding box center [83, 613] width 39 height 13
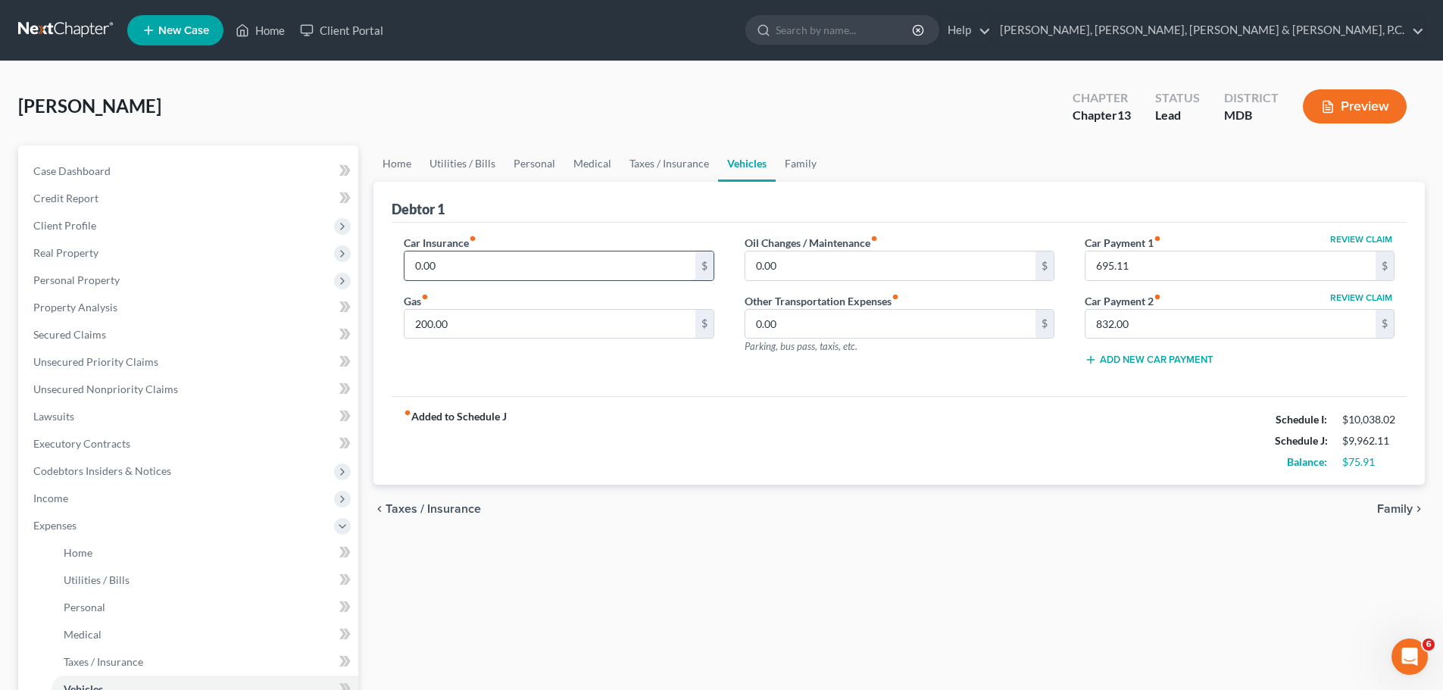
click at [451, 269] on input "0.00" at bounding box center [549, 265] width 290 height 29
click at [100, 597] on link "Personal" at bounding box center [204, 607] width 307 height 27
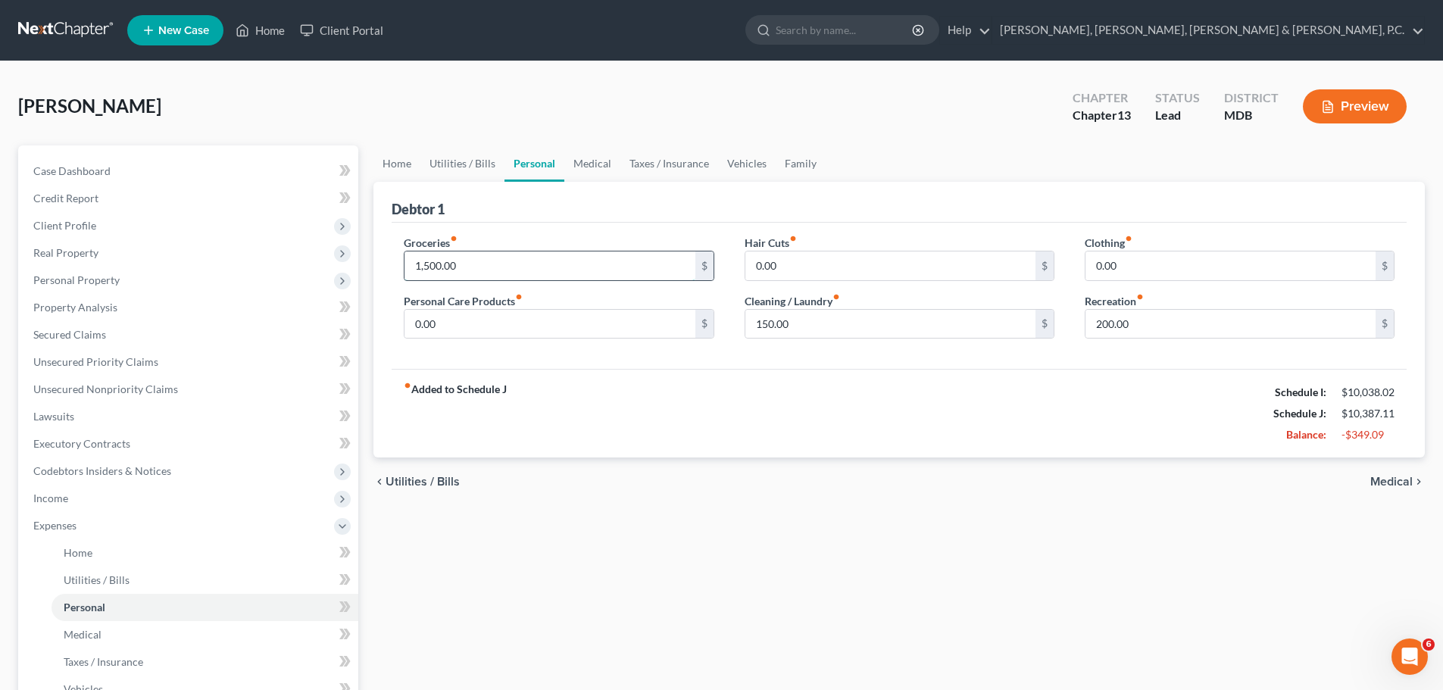
click at [479, 267] on input "1,500.00" at bounding box center [549, 265] width 290 height 29
click at [566, 400] on div "fiber_manual_record Added to Schedule J Schedule I: $10,038.02 Schedule J: $9,8…" at bounding box center [898, 413] width 1015 height 89
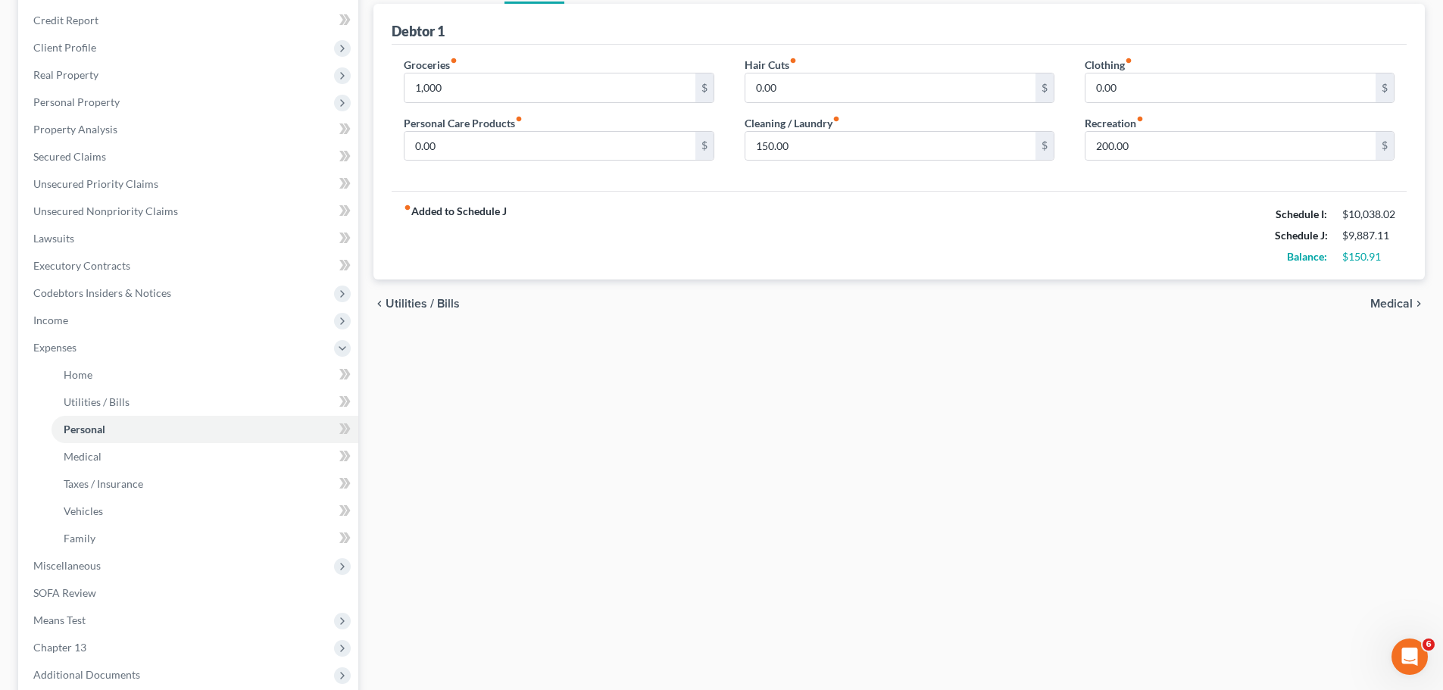
scroll to position [151, 0]
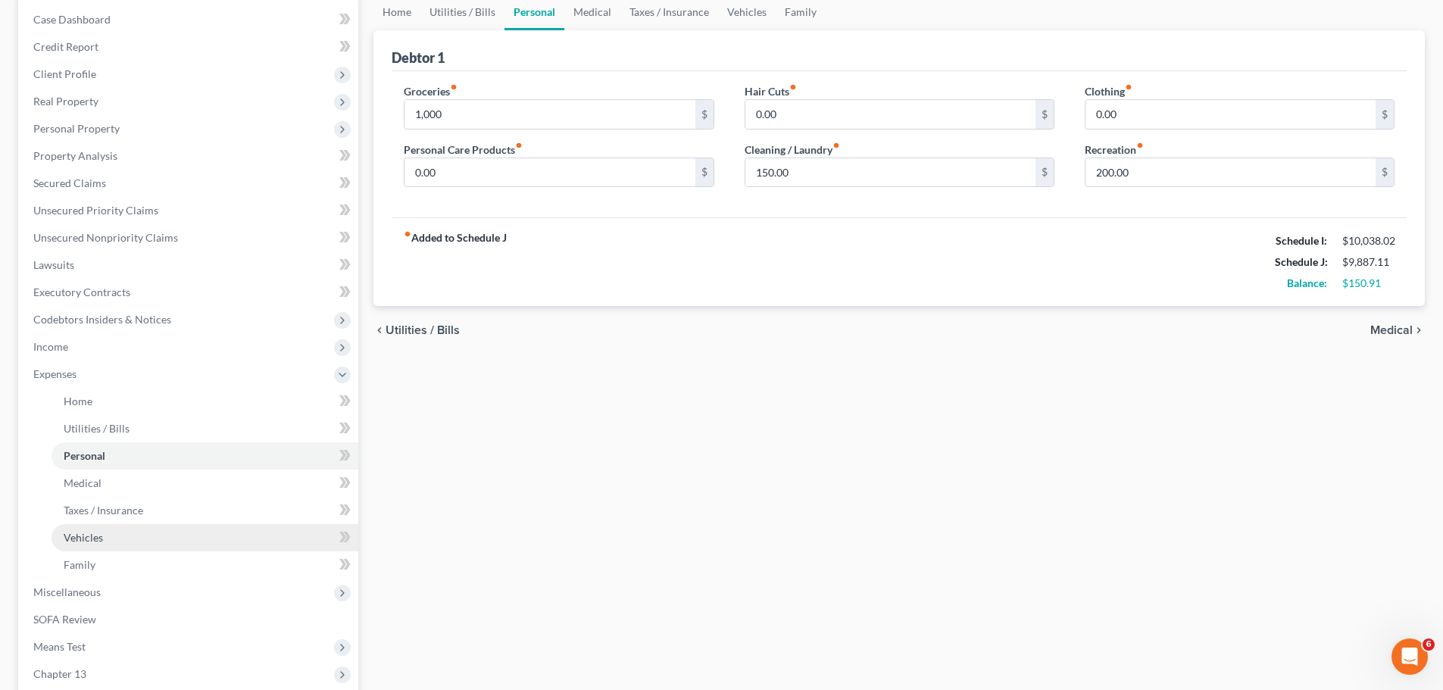
click at [86, 532] on span "Vehicles" at bounding box center [83, 537] width 39 height 13
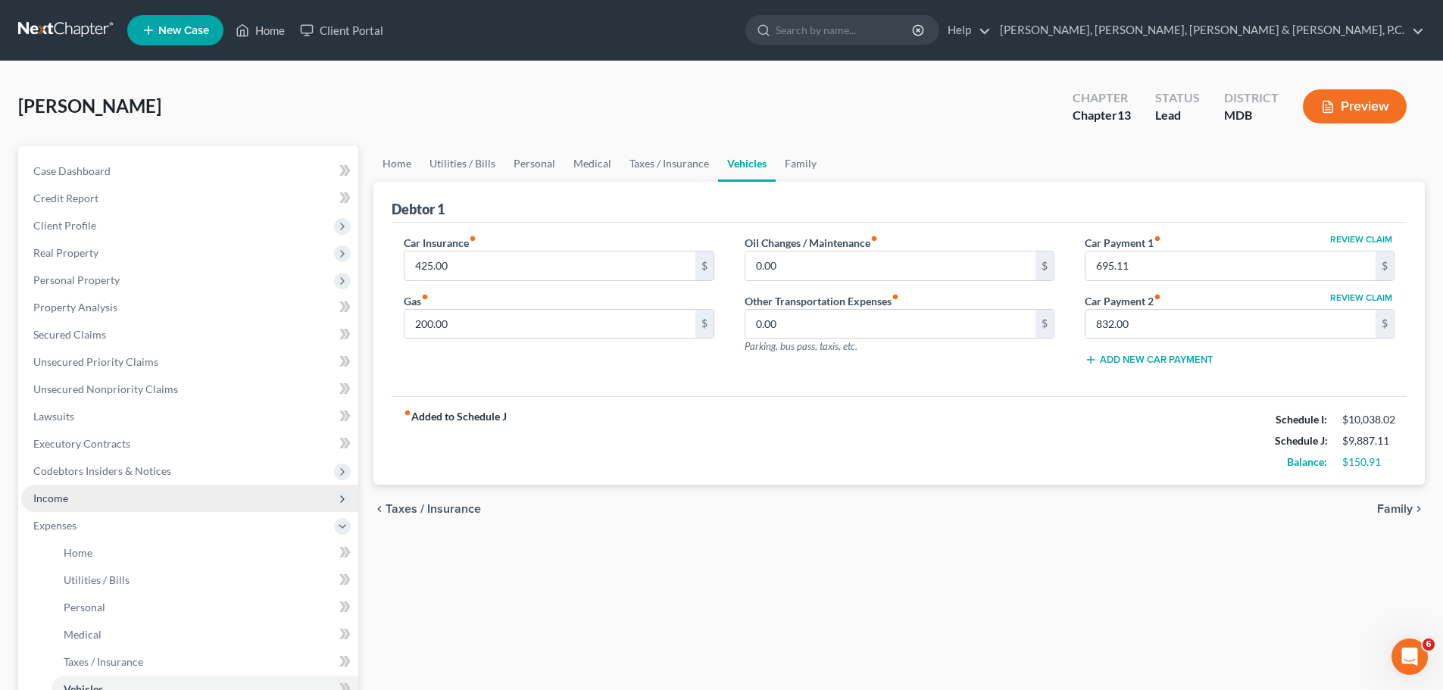
click at [76, 498] on span "Income" at bounding box center [189, 498] width 337 height 27
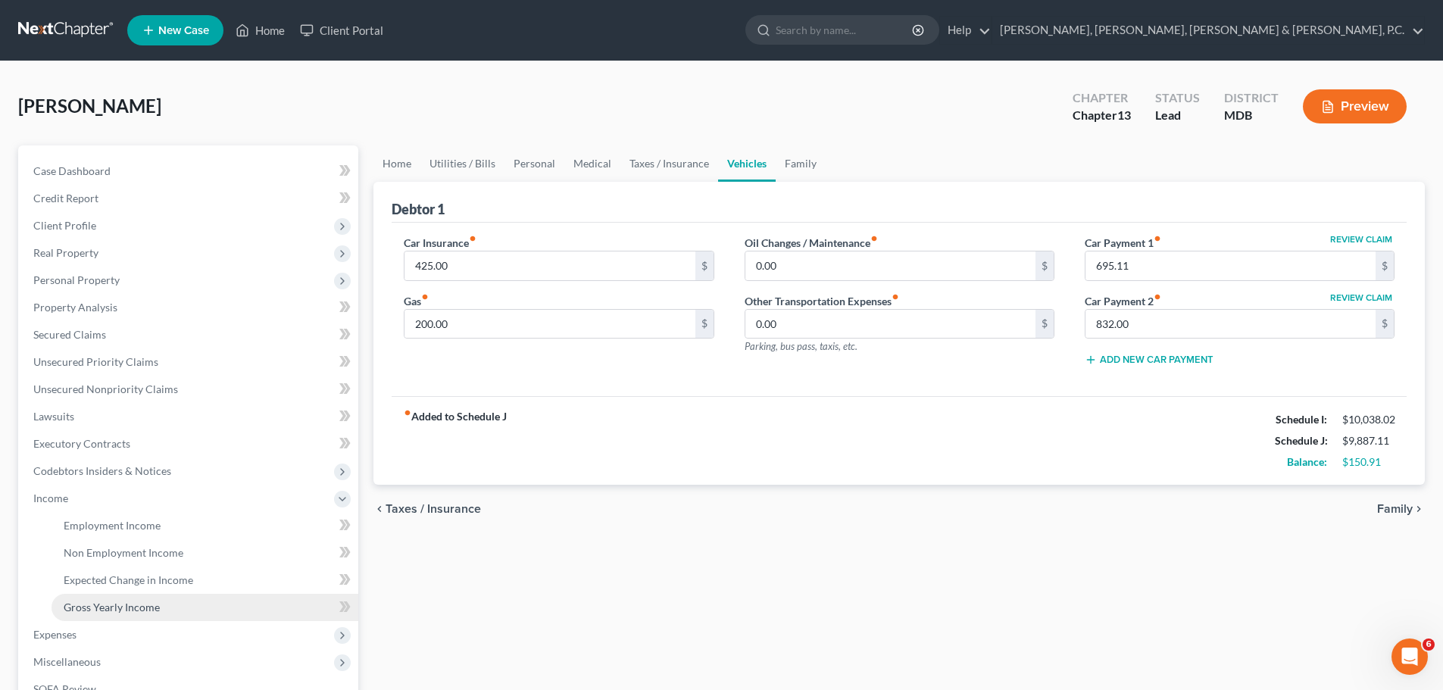
click at [96, 600] on span "Gross Yearly Income" at bounding box center [112, 606] width 96 height 13
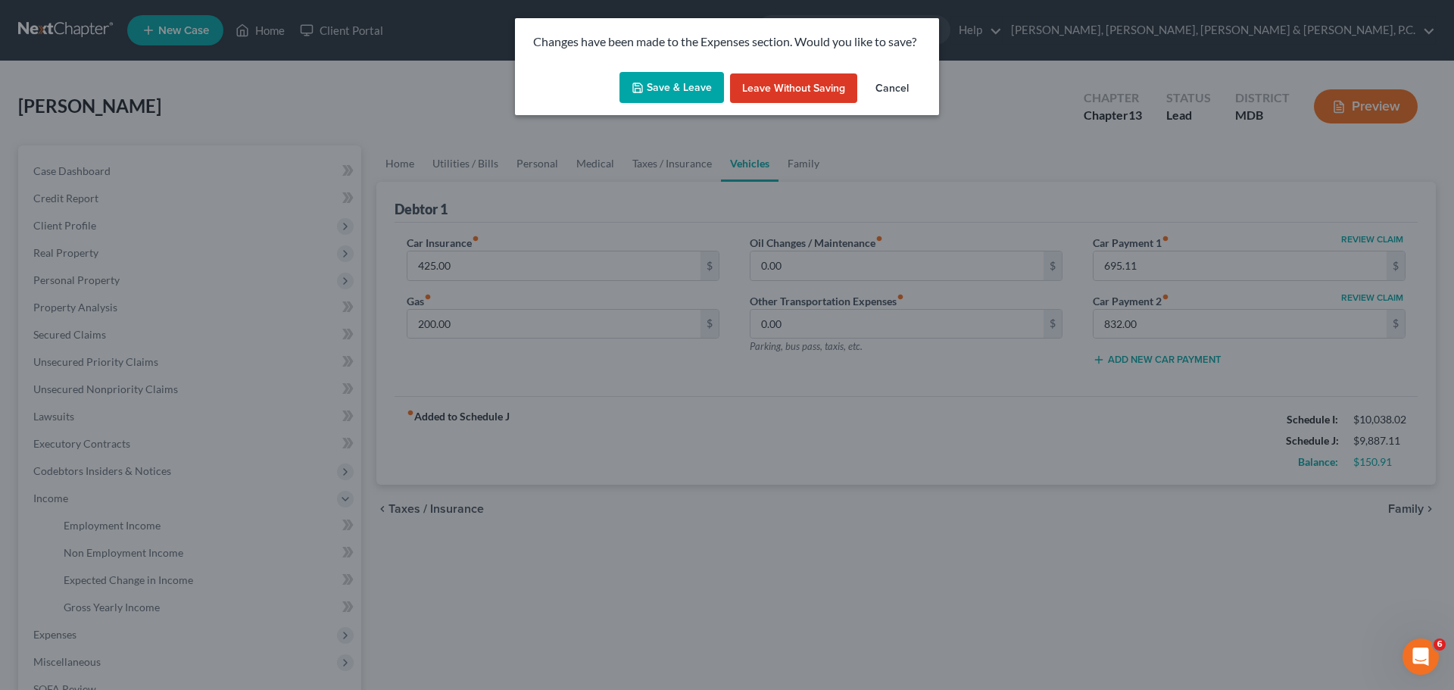
click at [662, 81] on button "Save & Leave" at bounding box center [671, 88] width 104 height 32
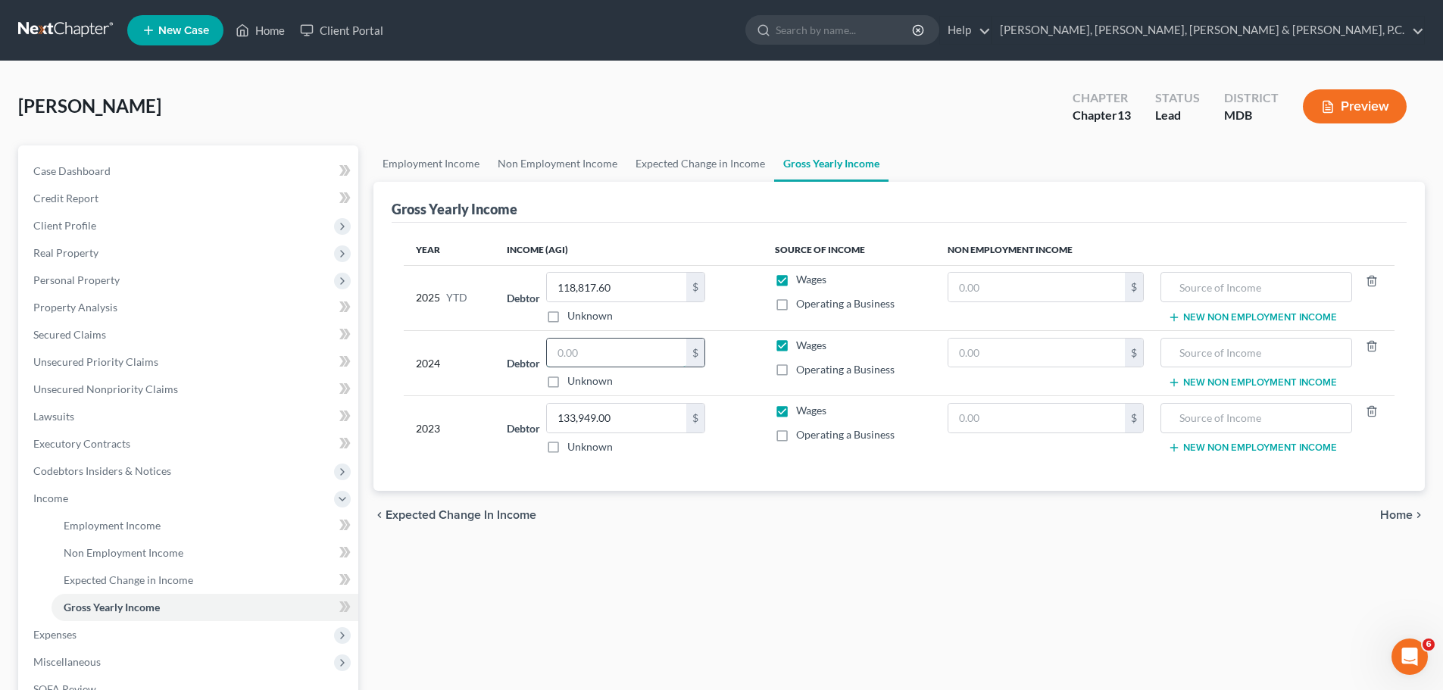
click at [603, 344] on input "text" at bounding box center [616, 352] width 139 height 29
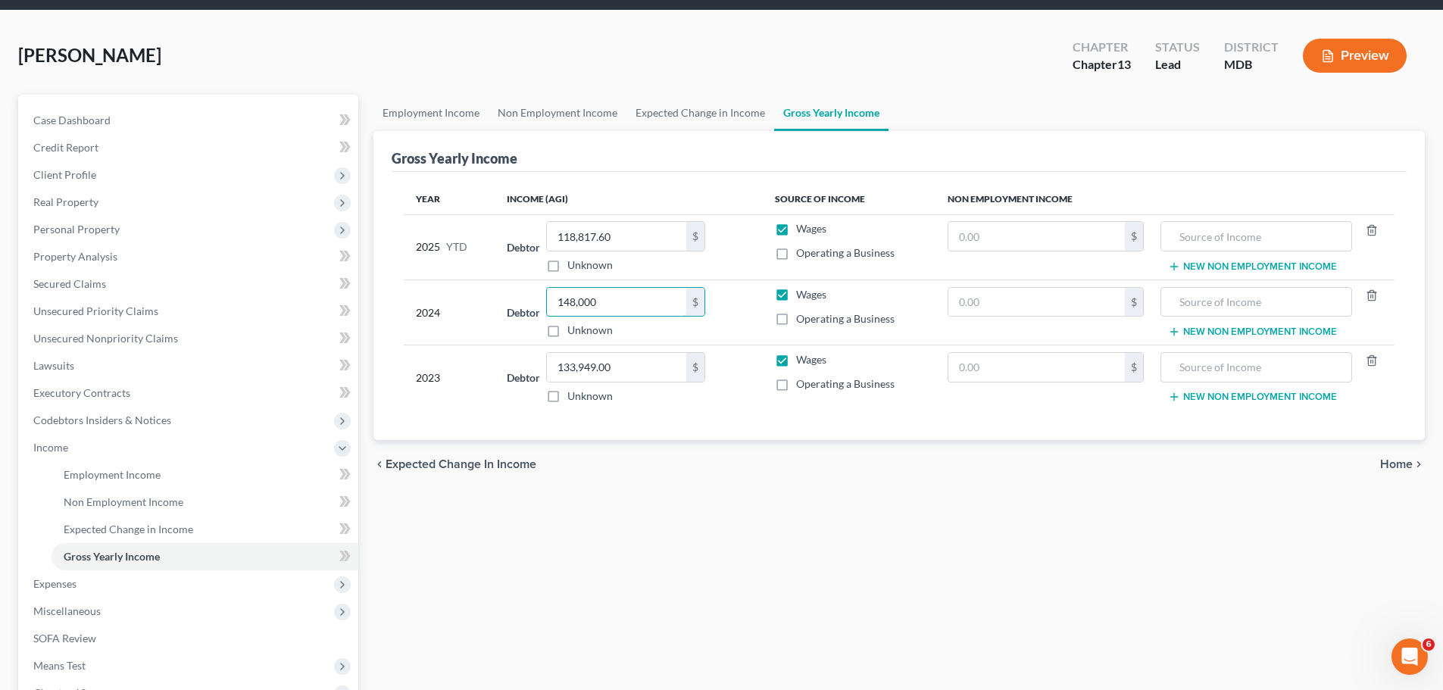
scroll to position [76, 0]
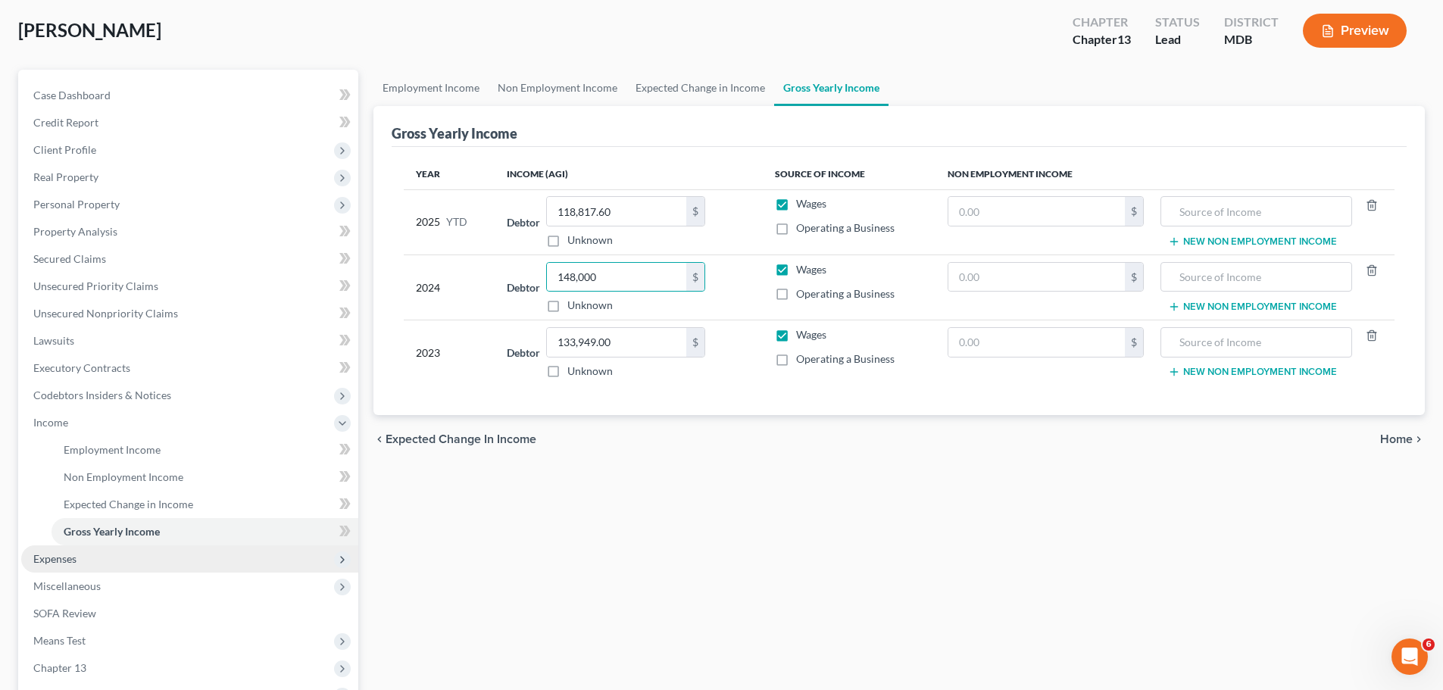
click at [48, 562] on span "Expenses" at bounding box center [54, 558] width 43 height 13
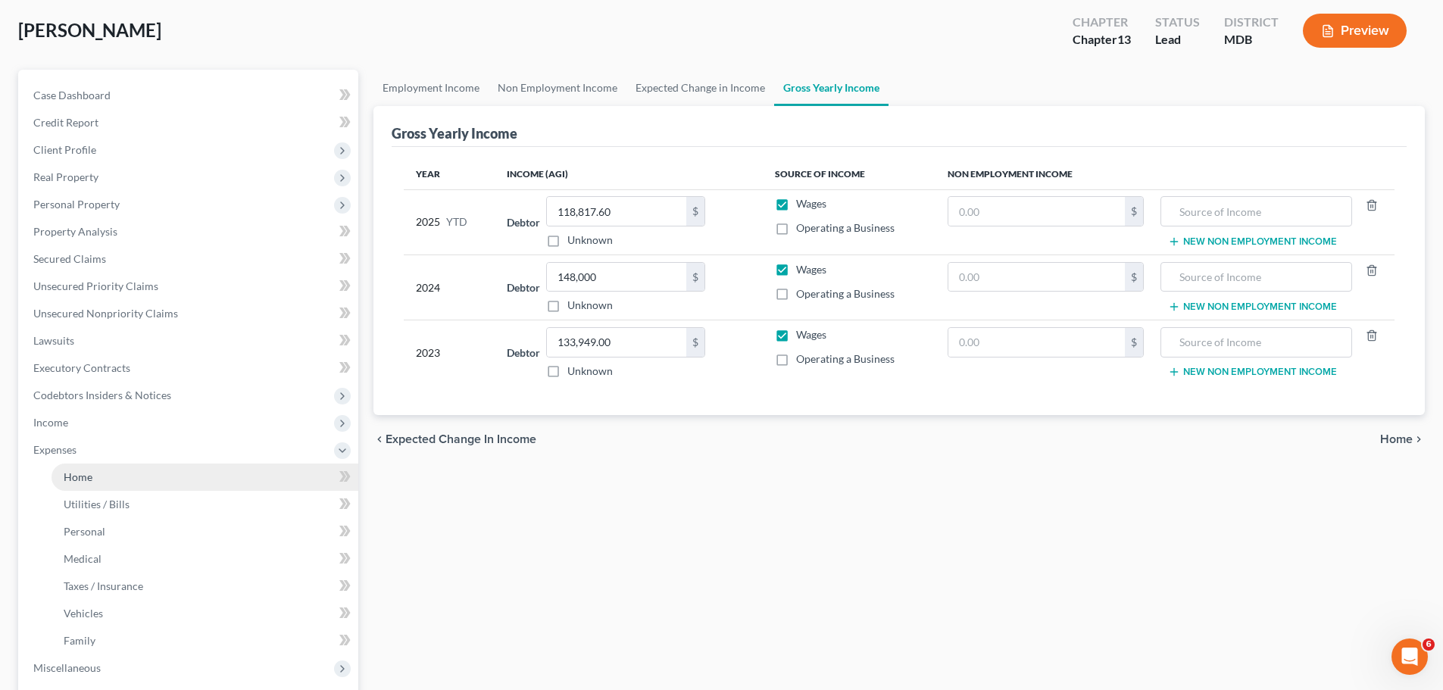
click at [92, 470] on span "Home" at bounding box center [78, 476] width 29 height 13
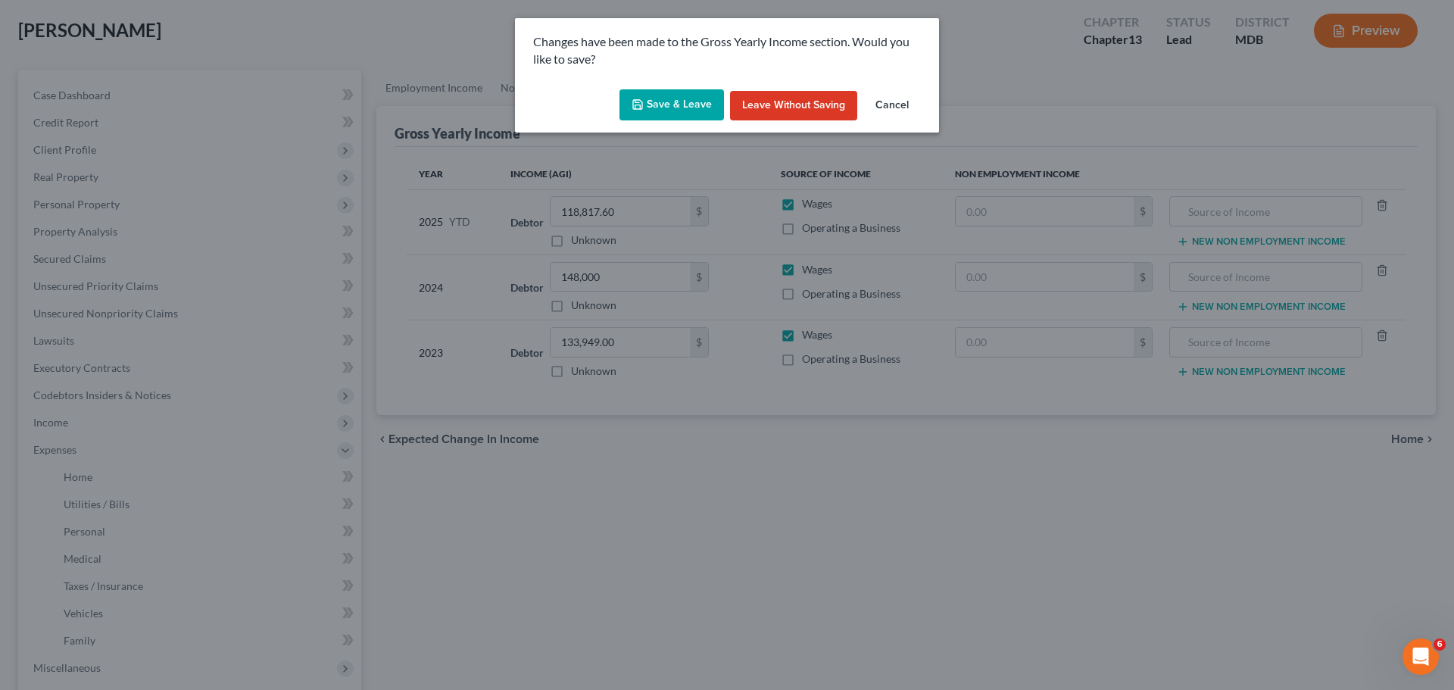
click at [672, 100] on button "Save & Leave" at bounding box center [671, 105] width 104 height 32
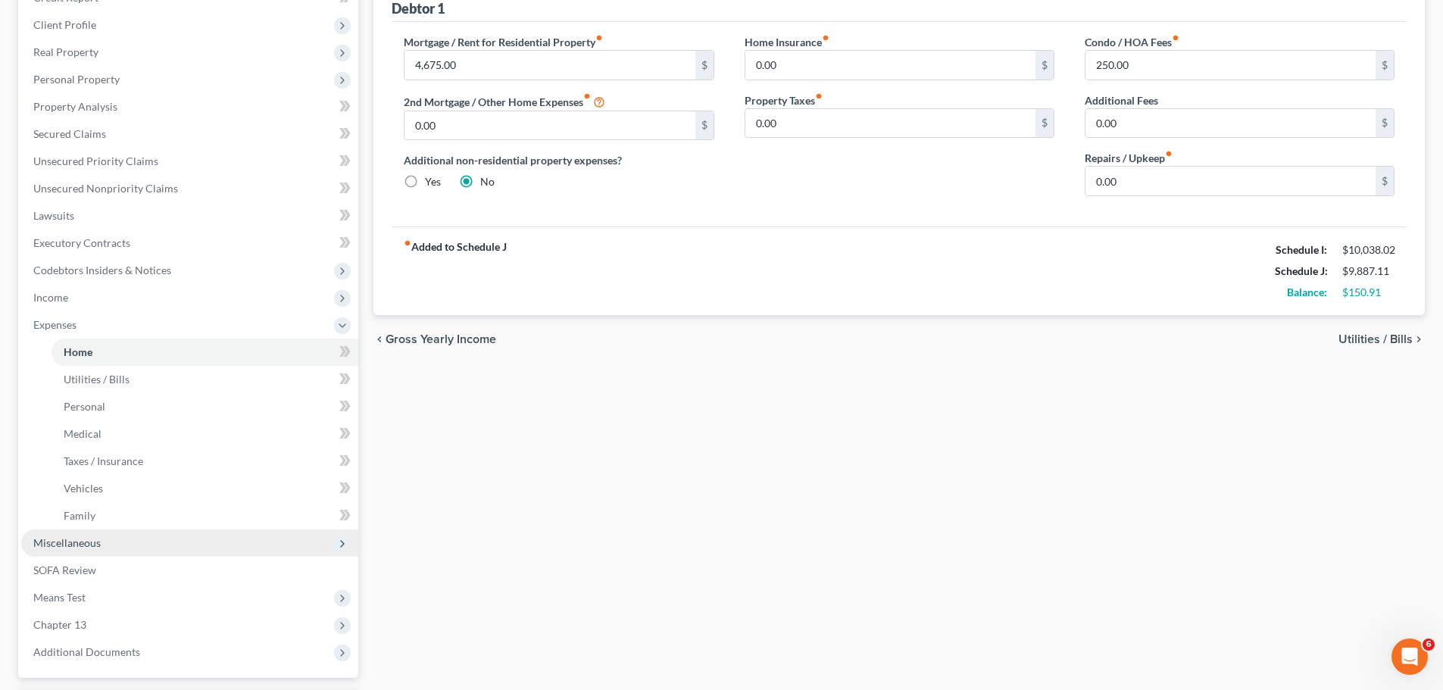
scroll to position [227, 0]
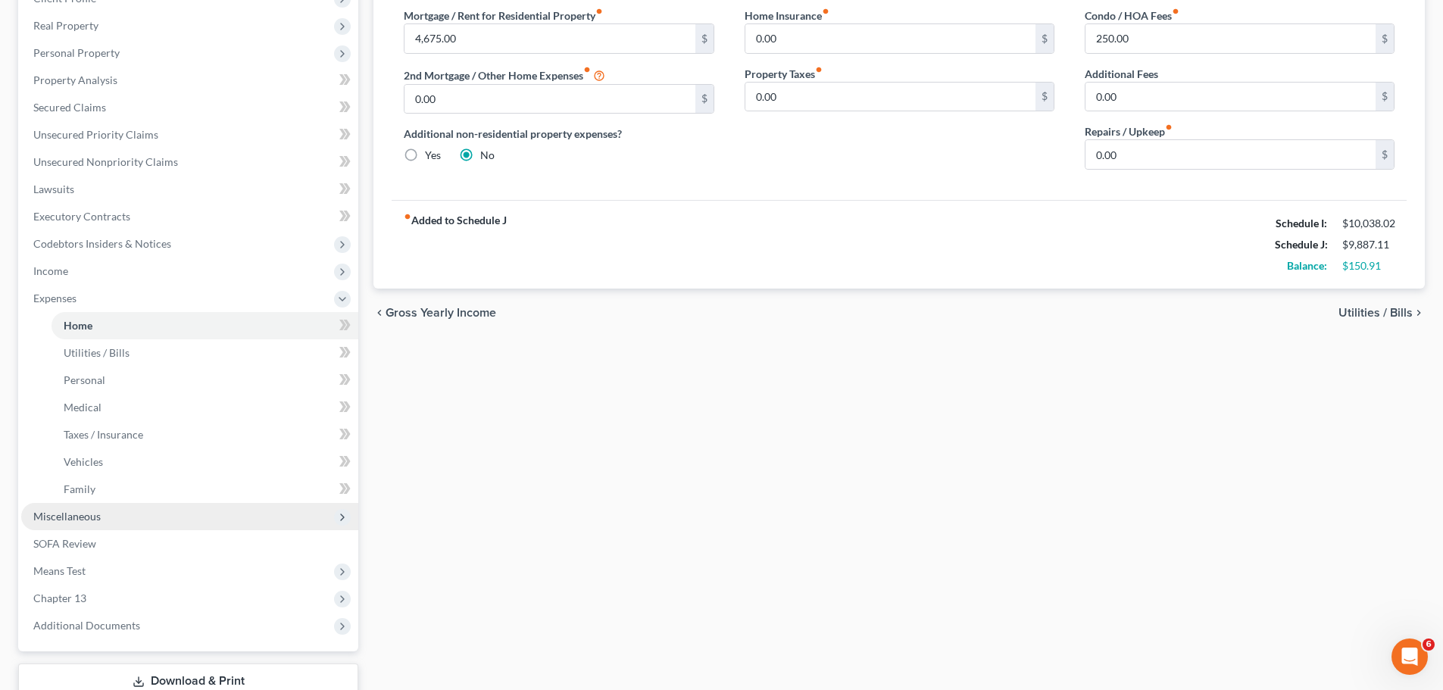
click at [112, 513] on span "Miscellaneous" at bounding box center [189, 516] width 337 height 27
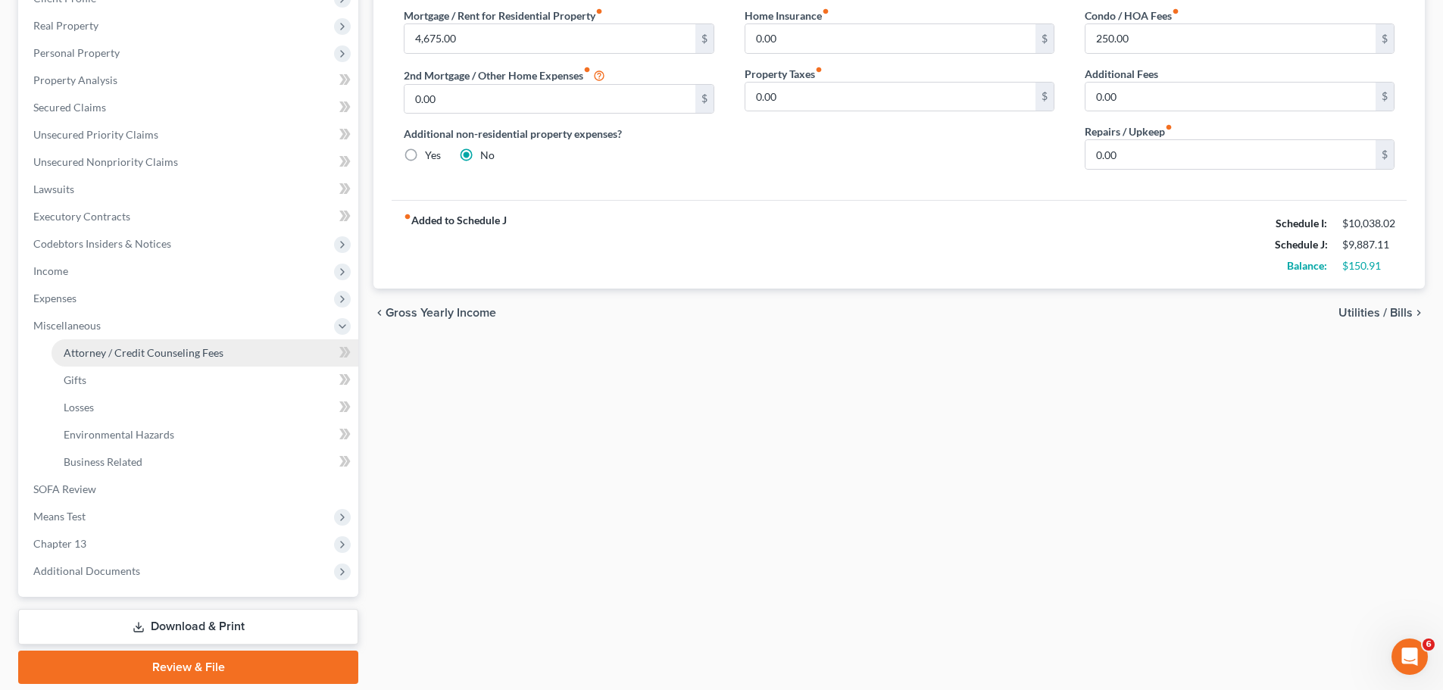
click at [110, 348] on span "Attorney / Credit Counseling Fees" at bounding box center [144, 352] width 160 height 13
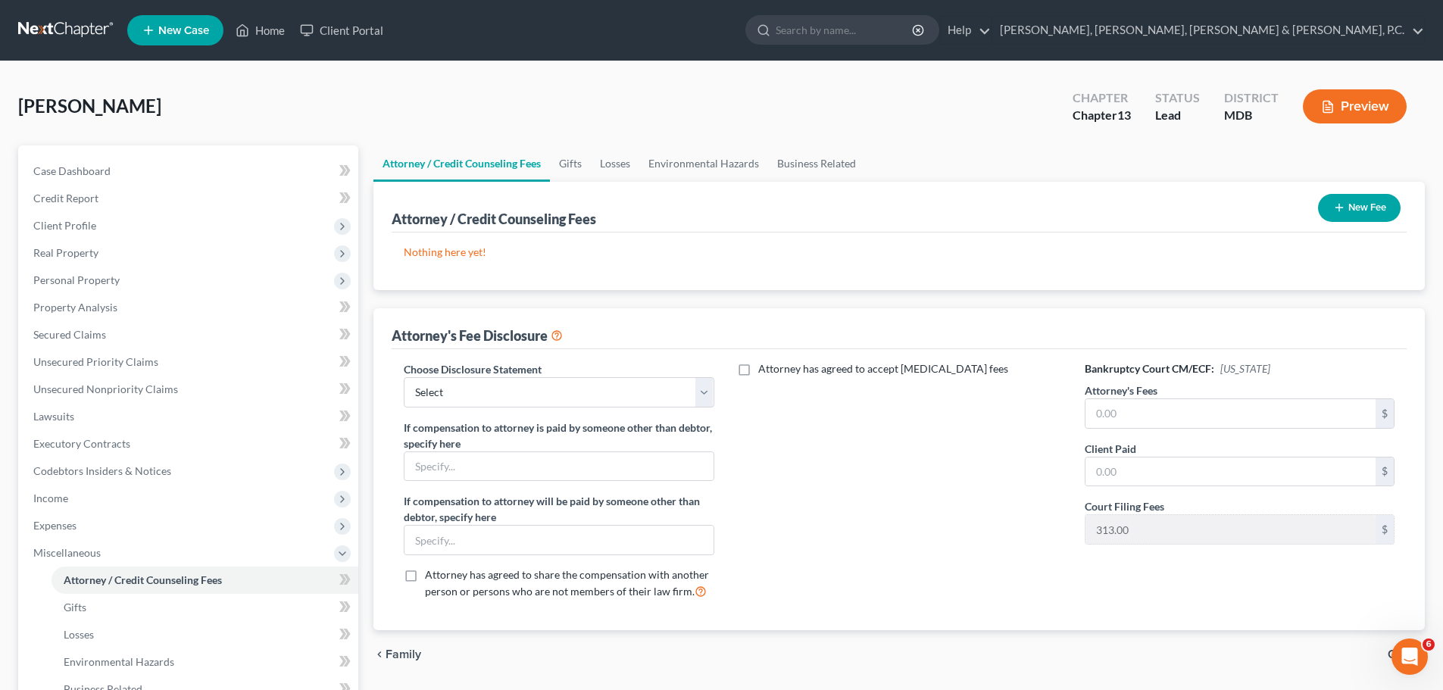
click at [1364, 210] on button "New Fee" at bounding box center [1359, 208] width 83 height 28
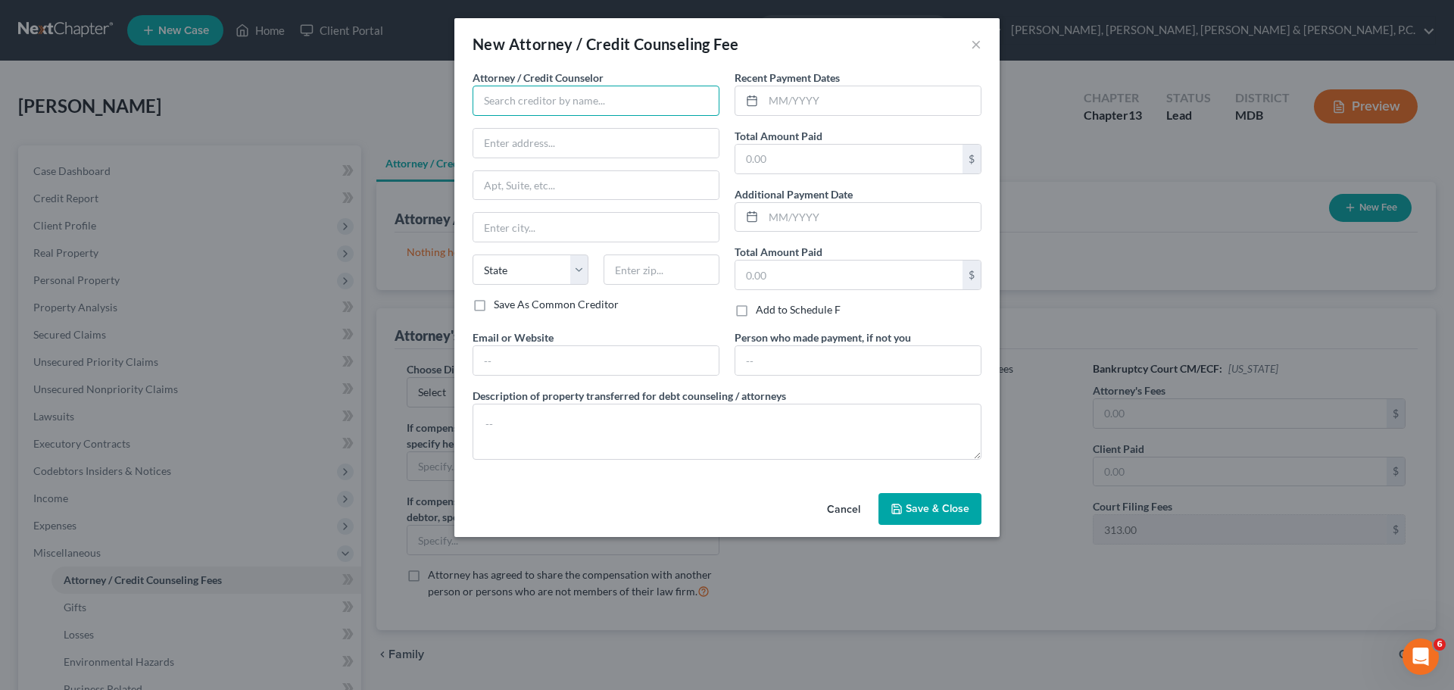
click at [644, 91] on input "text" at bounding box center [596, 101] width 247 height 30
click at [630, 100] on input "text" at bounding box center [596, 101] width 247 height 30
click at [566, 128] on div "[PERSON_NAME], Esq." at bounding box center [564, 127] width 158 height 15
click at [535, 354] on input "text" at bounding box center [595, 360] width 245 height 29
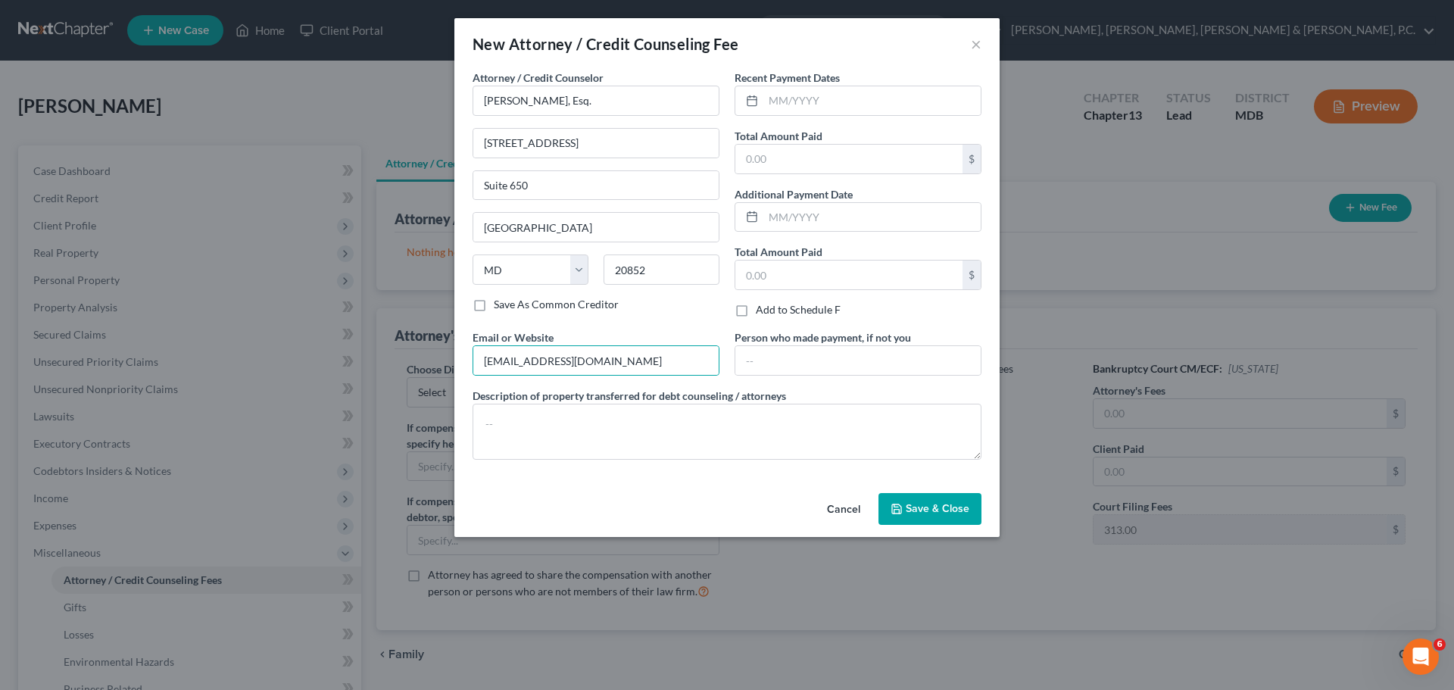
click at [934, 506] on span "Save & Close" at bounding box center [938, 508] width 64 height 13
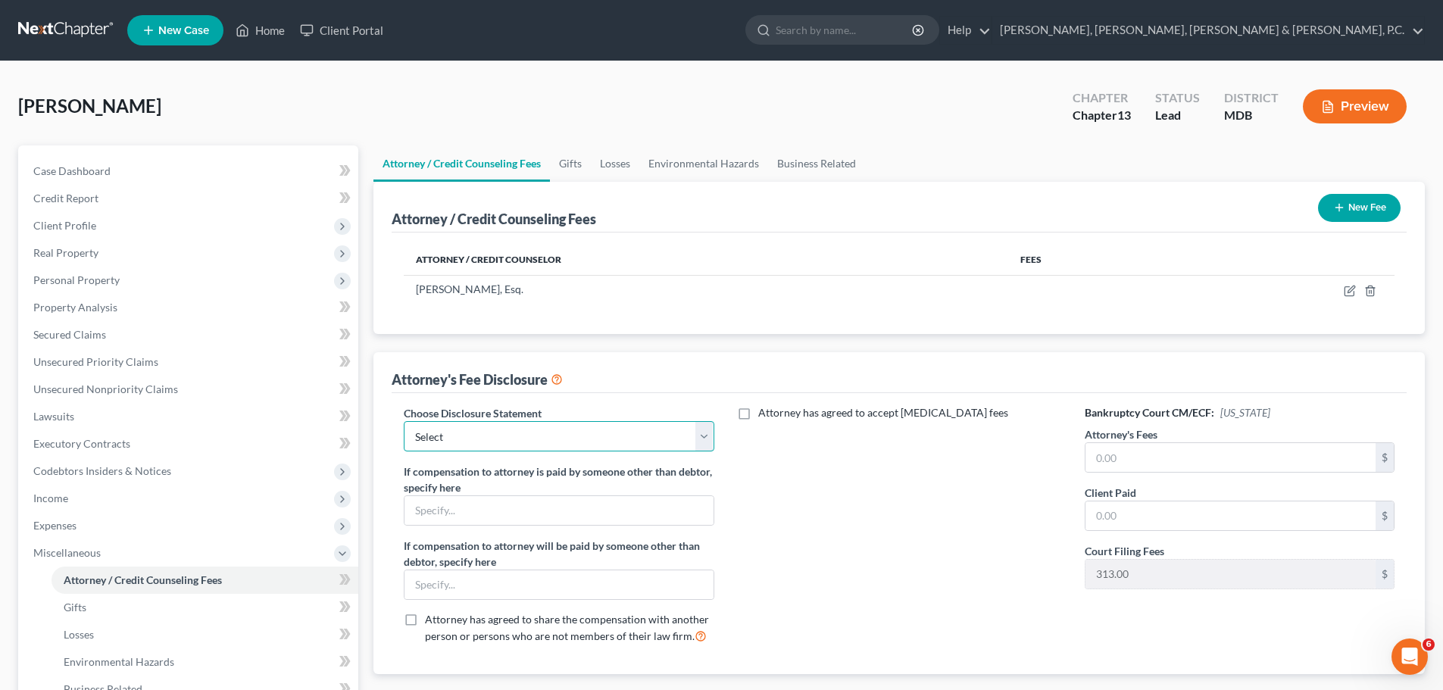
click at [554, 435] on select "Select Exclusions" at bounding box center [559, 436] width 310 height 30
click at [556, 433] on select "Select Exclusions" at bounding box center [559, 436] width 310 height 30
click at [565, 501] on input "text" at bounding box center [558, 510] width 308 height 29
click at [543, 581] on input "text" at bounding box center [558, 584] width 308 height 29
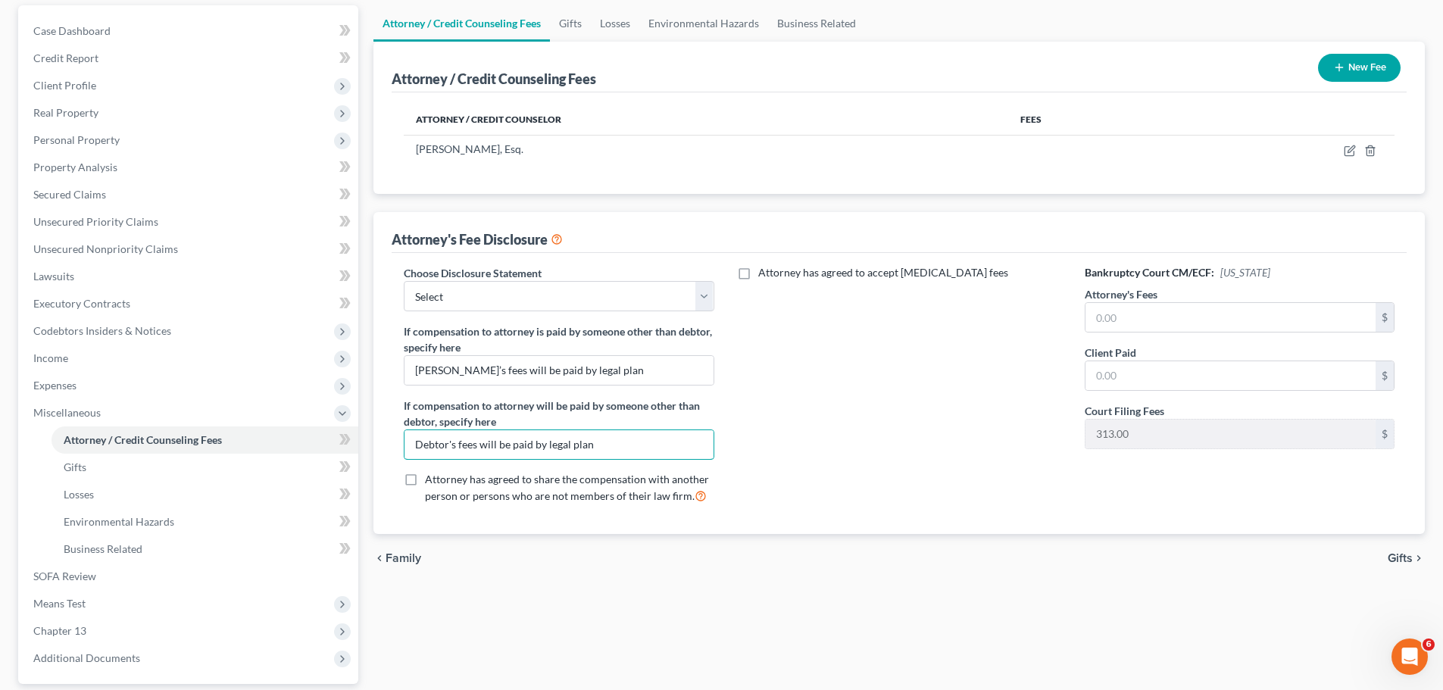
scroll to position [151, 0]
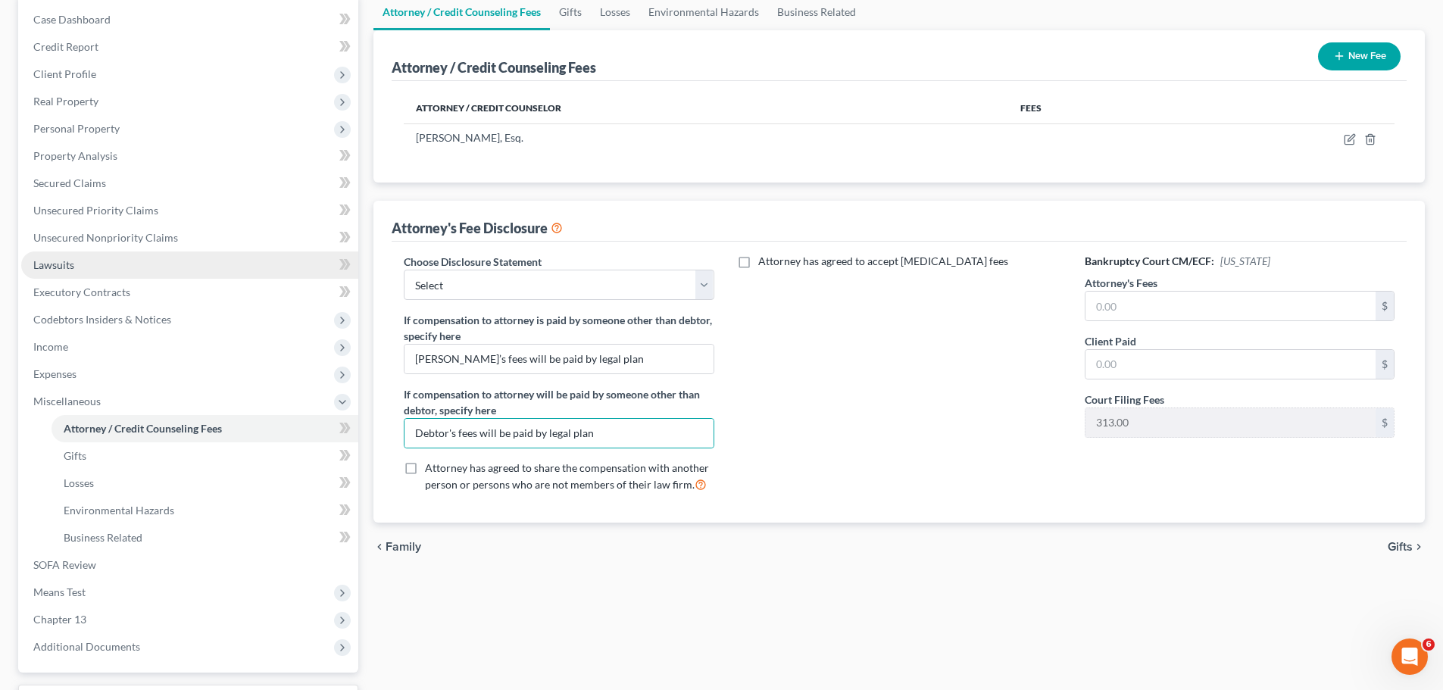
click at [61, 260] on span "Lawsuits" at bounding box center [53, 264] width 41 height 13
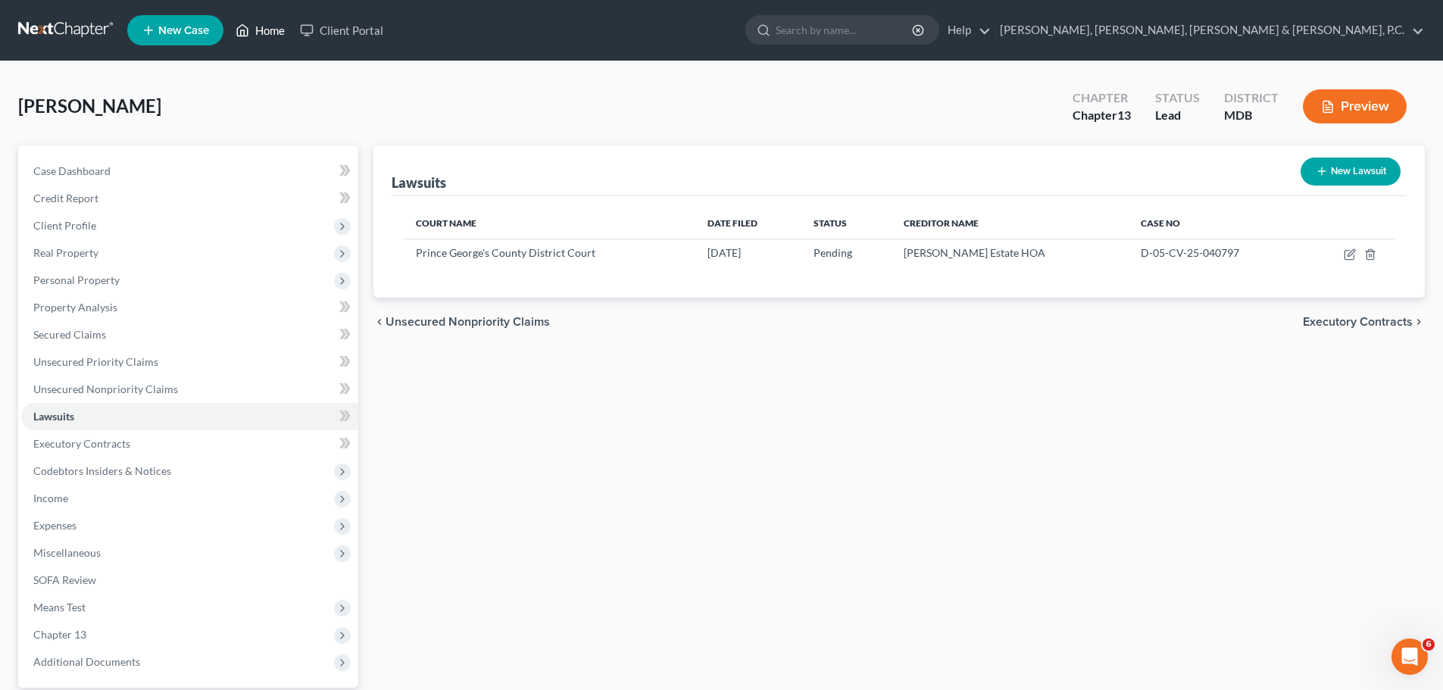
click at [269, 20] on link "Home" at bounding box center [260, 30] width 64 height 27
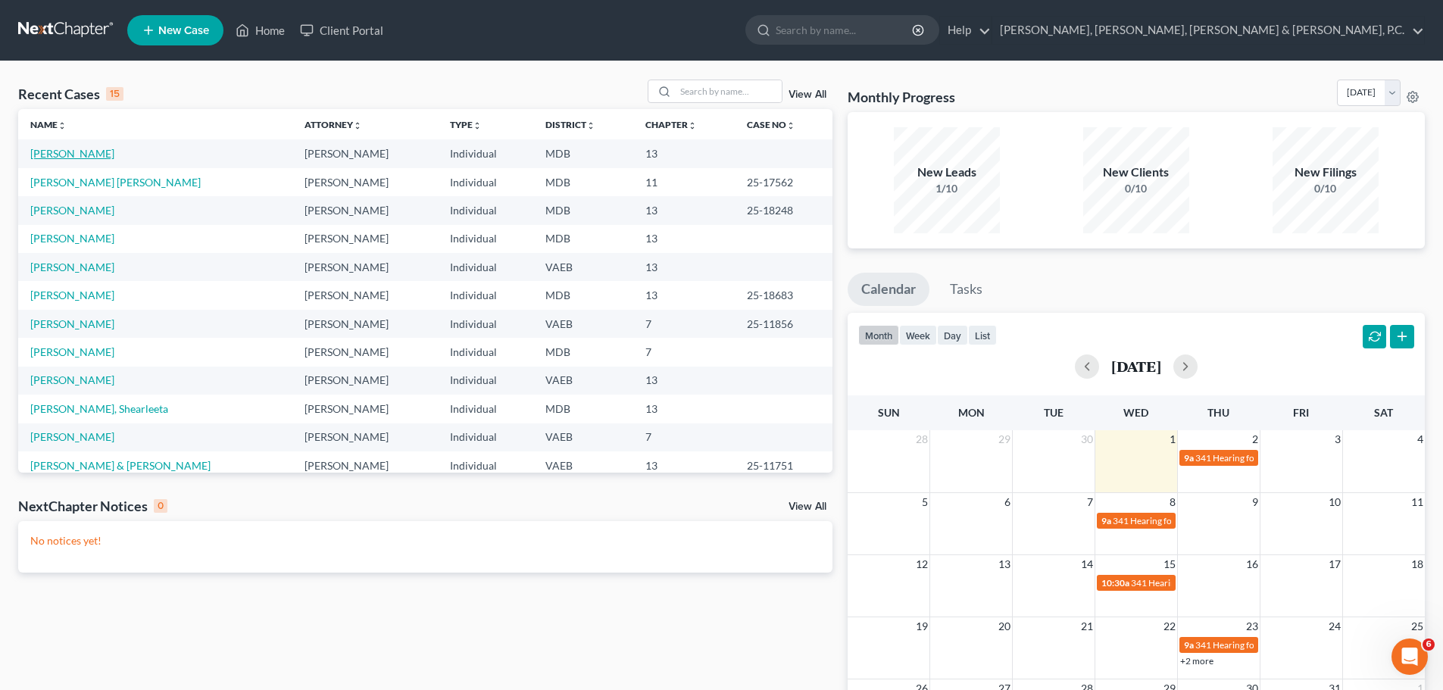
click at [84, 151] on link "[PERSON_NAME]" at bounding box center [72, 153] width 84 height 13
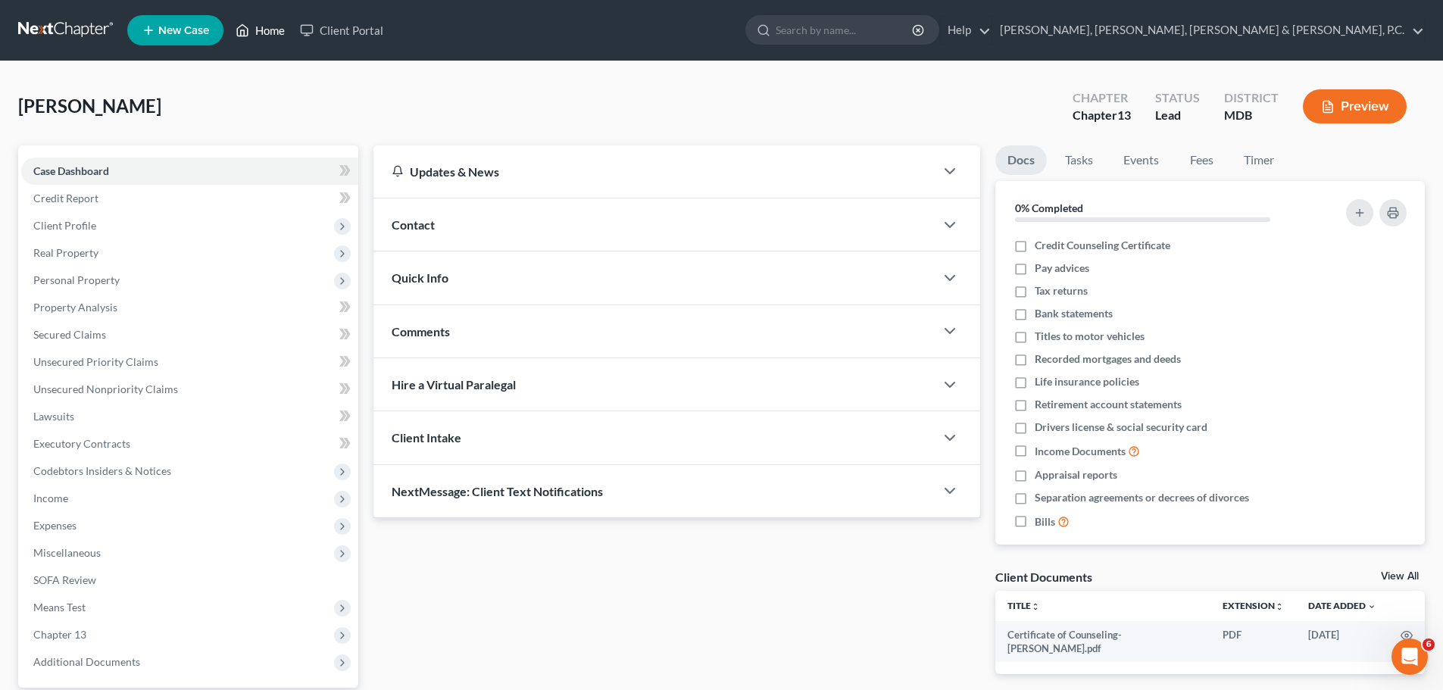
click at [280, 29] on link "Home" at bounding box center [260, 30] width 64 height 27
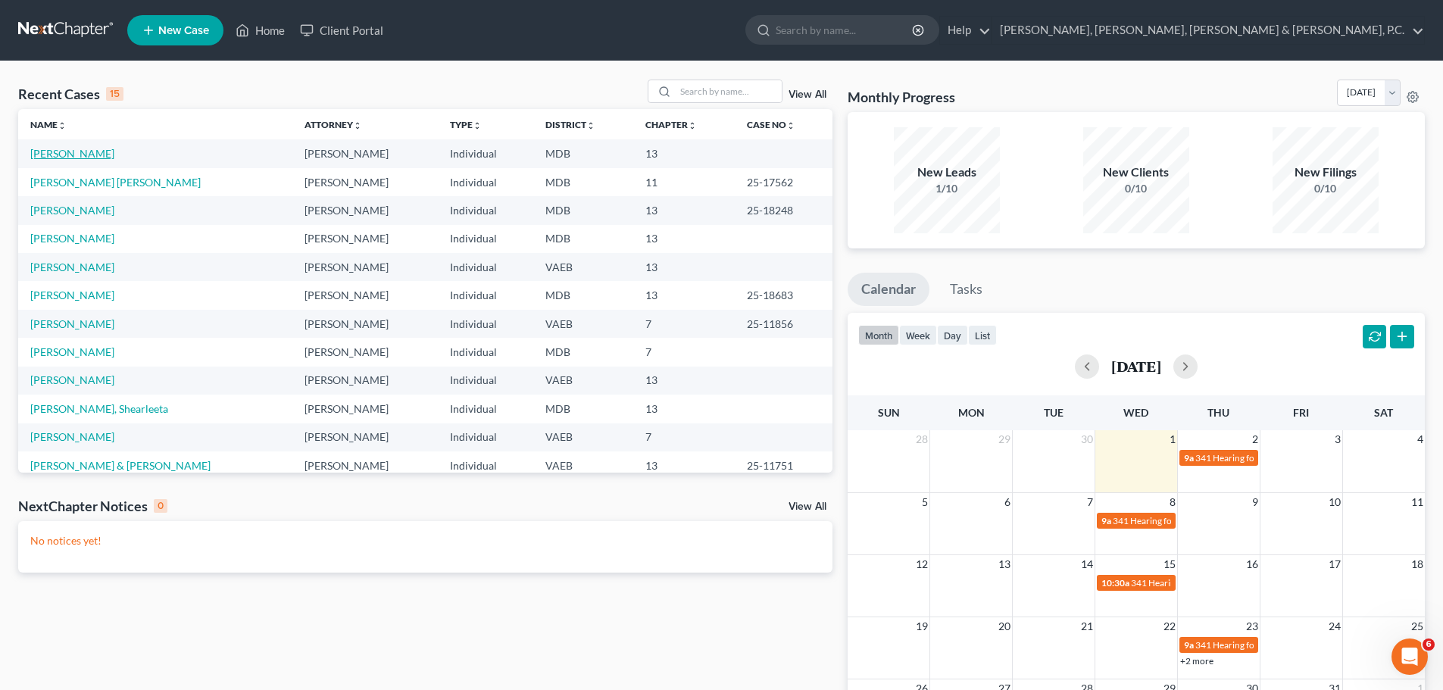
click at [90, 148] on link "[PERSON_NAME]" at bounding box center [72, 153] width 84 height 13
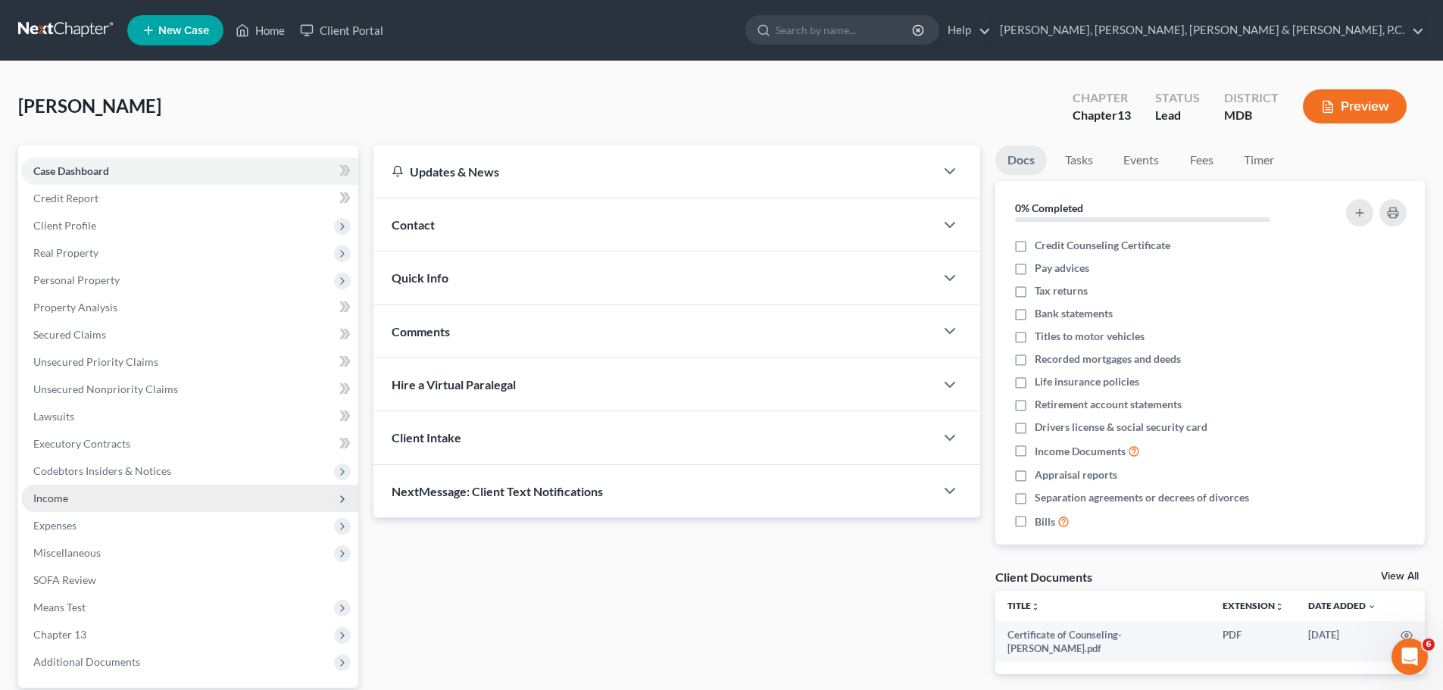
click at [69, 498] on span "Income" at bounding box center [189, 498] width 337 height 27
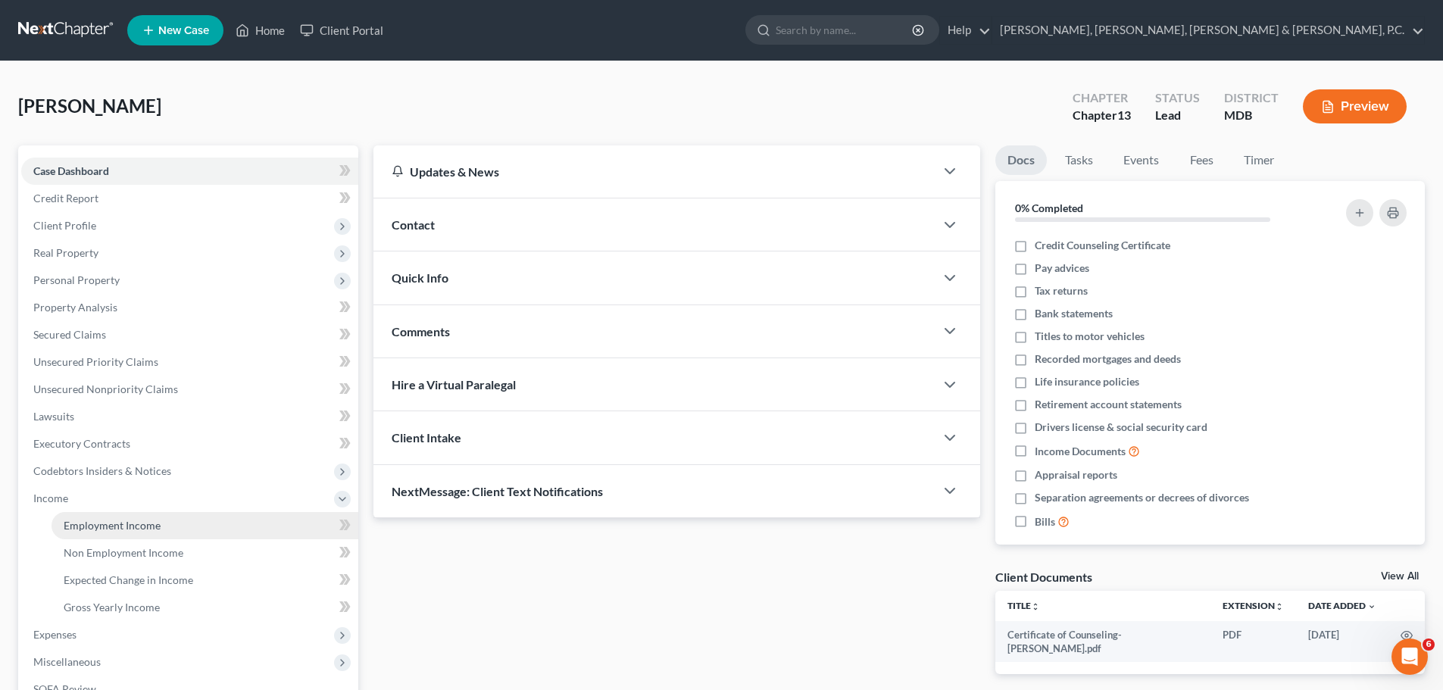
click at [83, 520] on span "Employment Income" at bounding box center [112, 525] width 97 height 13
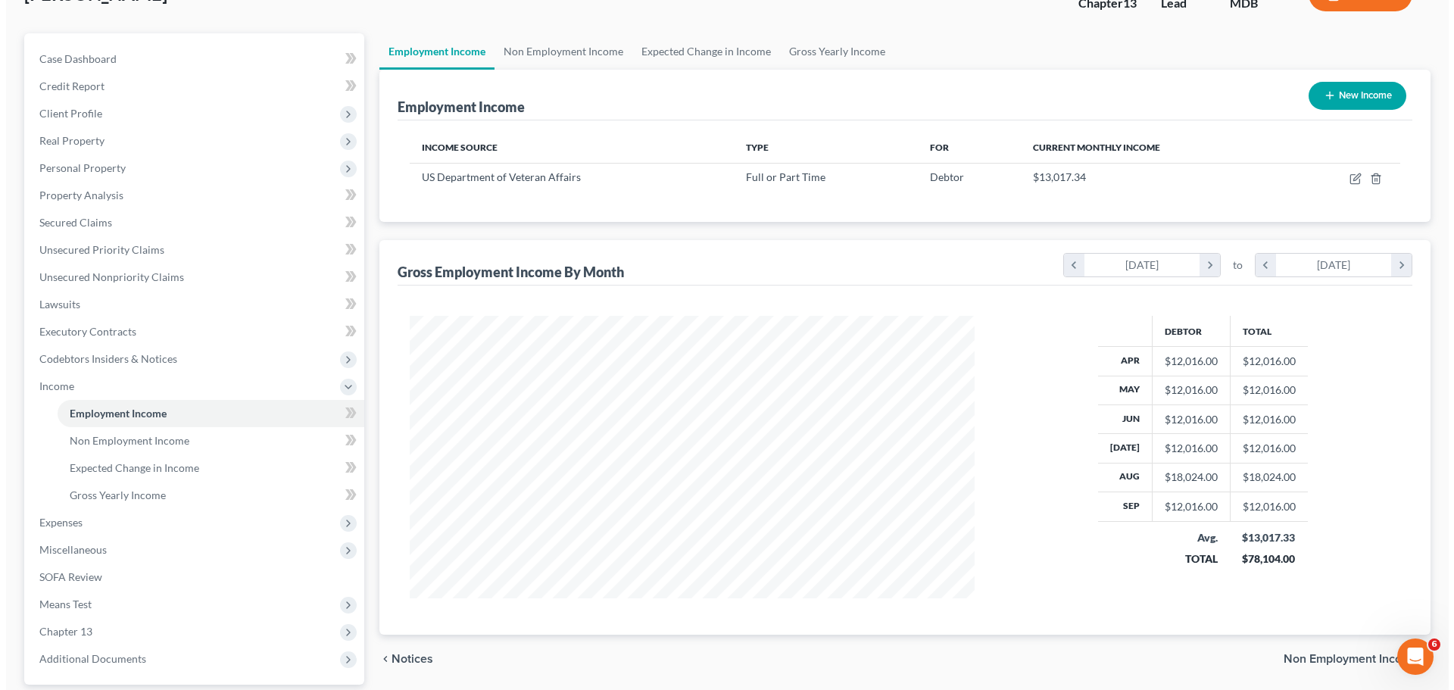
scroll to position [76, 0]
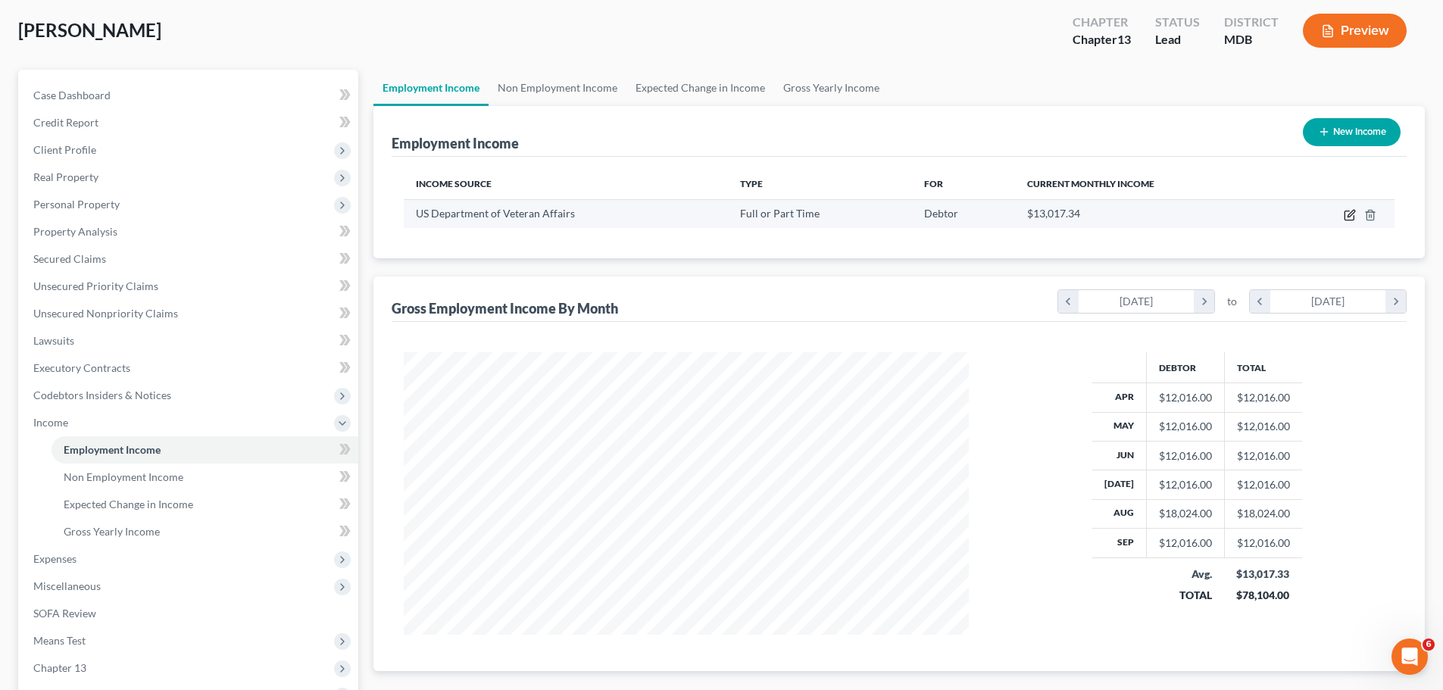
click at [1353, 213] on icon "button" at bounding box center [1350, 213] width 7 height 7
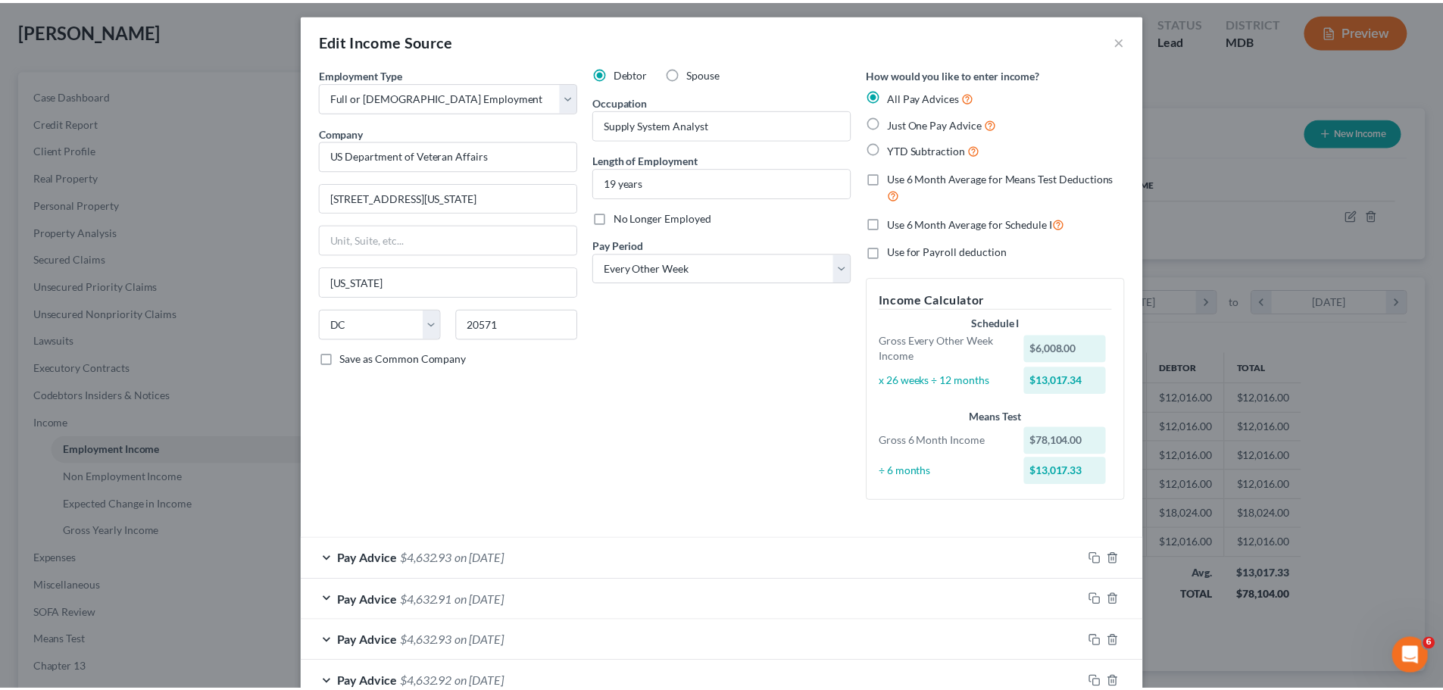
scroll to position [0, 0]
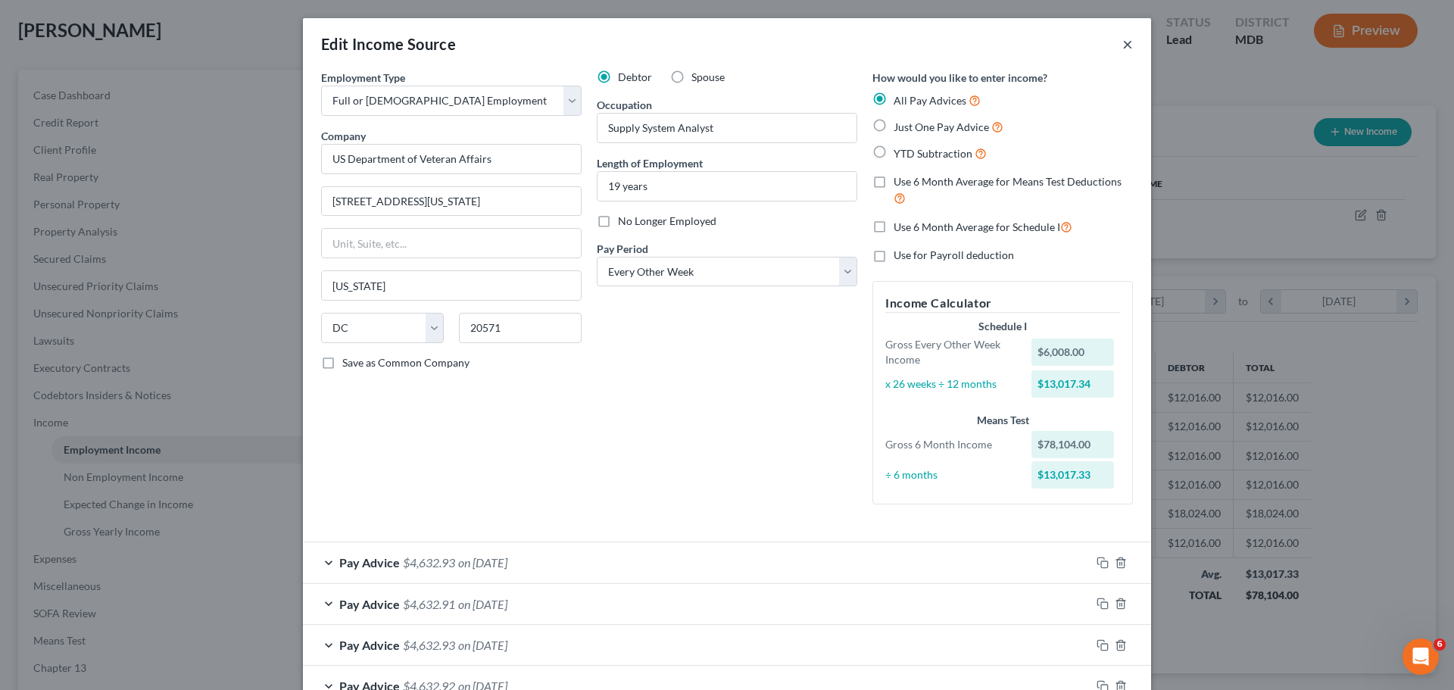
click at [1122, 39] on button "×" at bounding box center [1127, 44] width 11 height 18
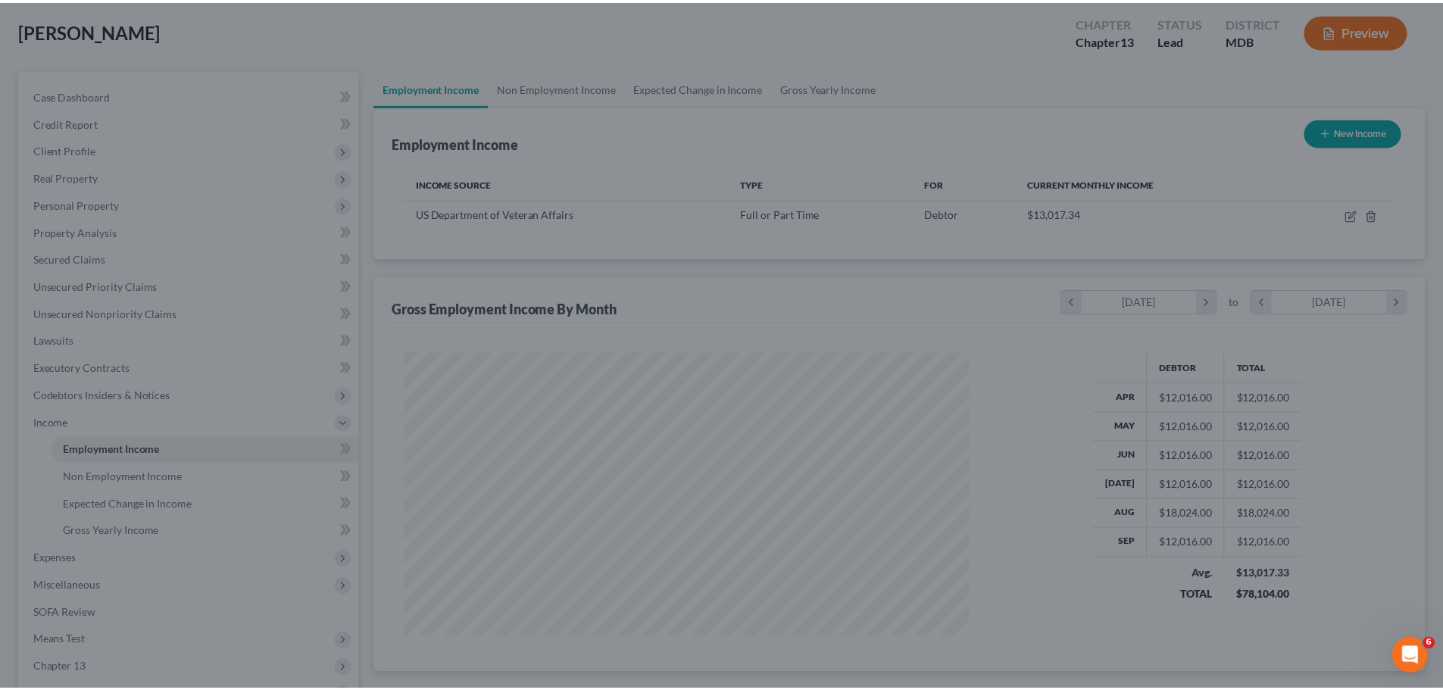
scroll to position [756962, 756649]
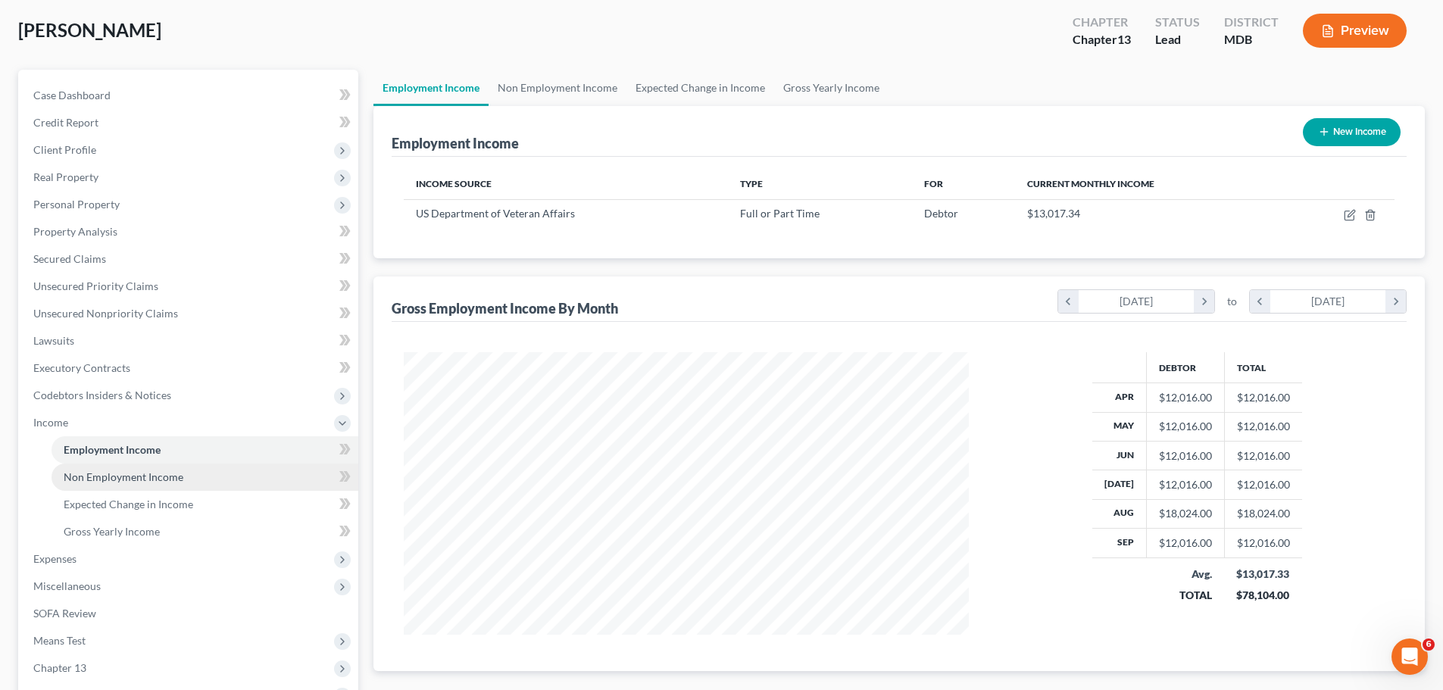
click at [108, 477] on span "Non Employment Income" at bounding box center [124, 476] width 120 height 13
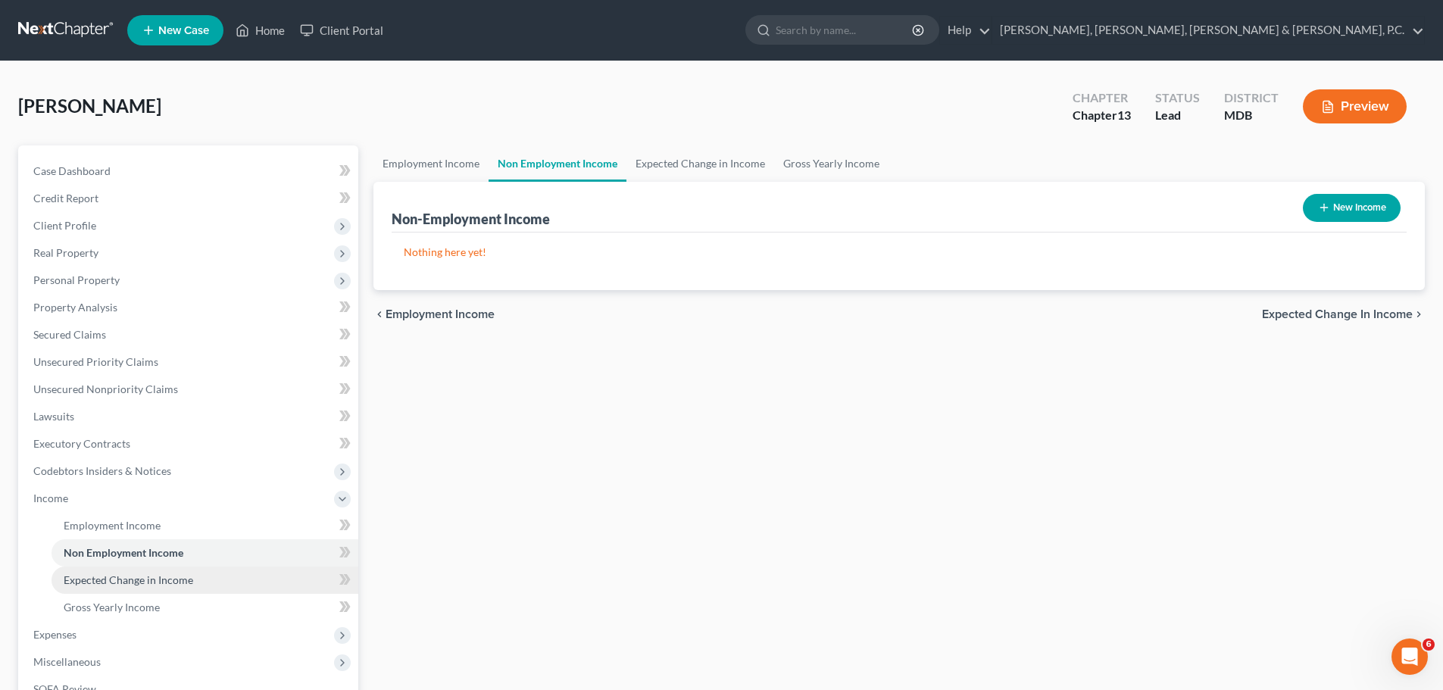
click at [113, 573] on span "Expected Change in Income" at bounding box center [128, 579] width 129 height 13
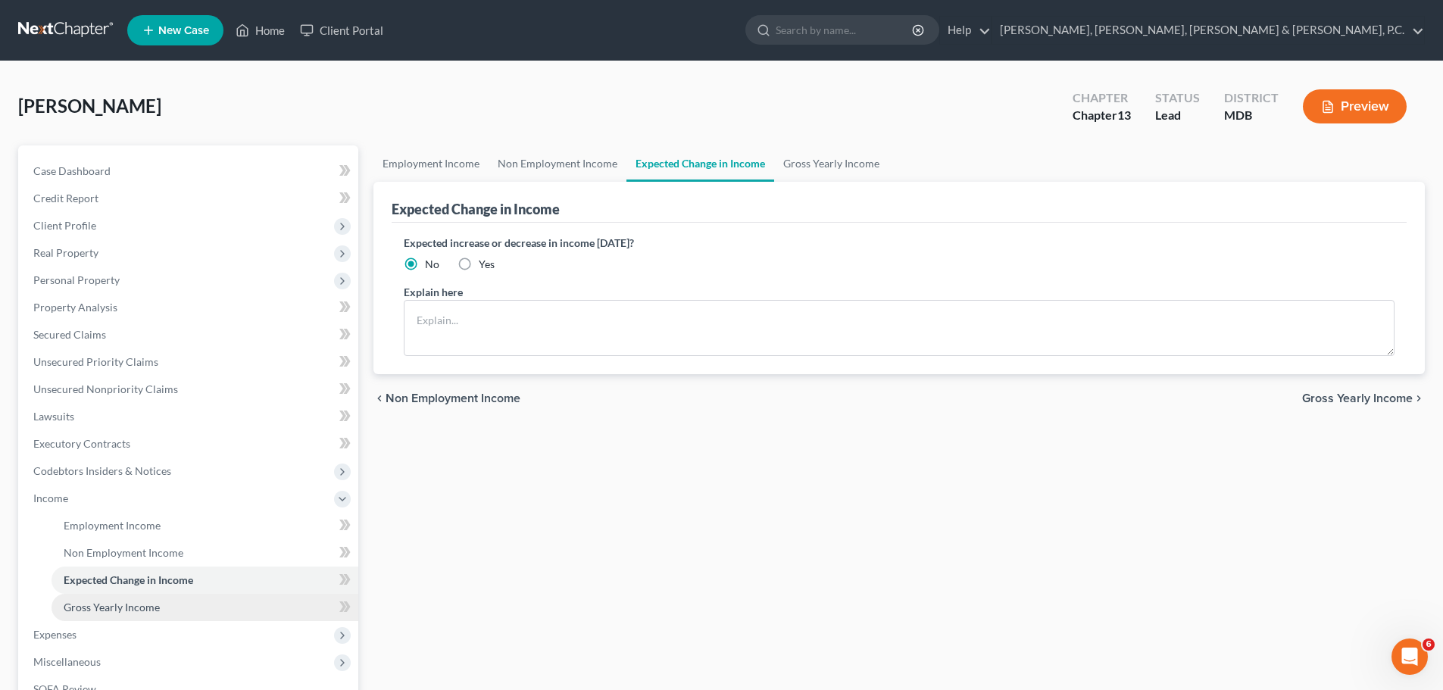
click at [117, 606] on span "Gross Yearly Income" at bounding box center [112, 606] width 96 height 13
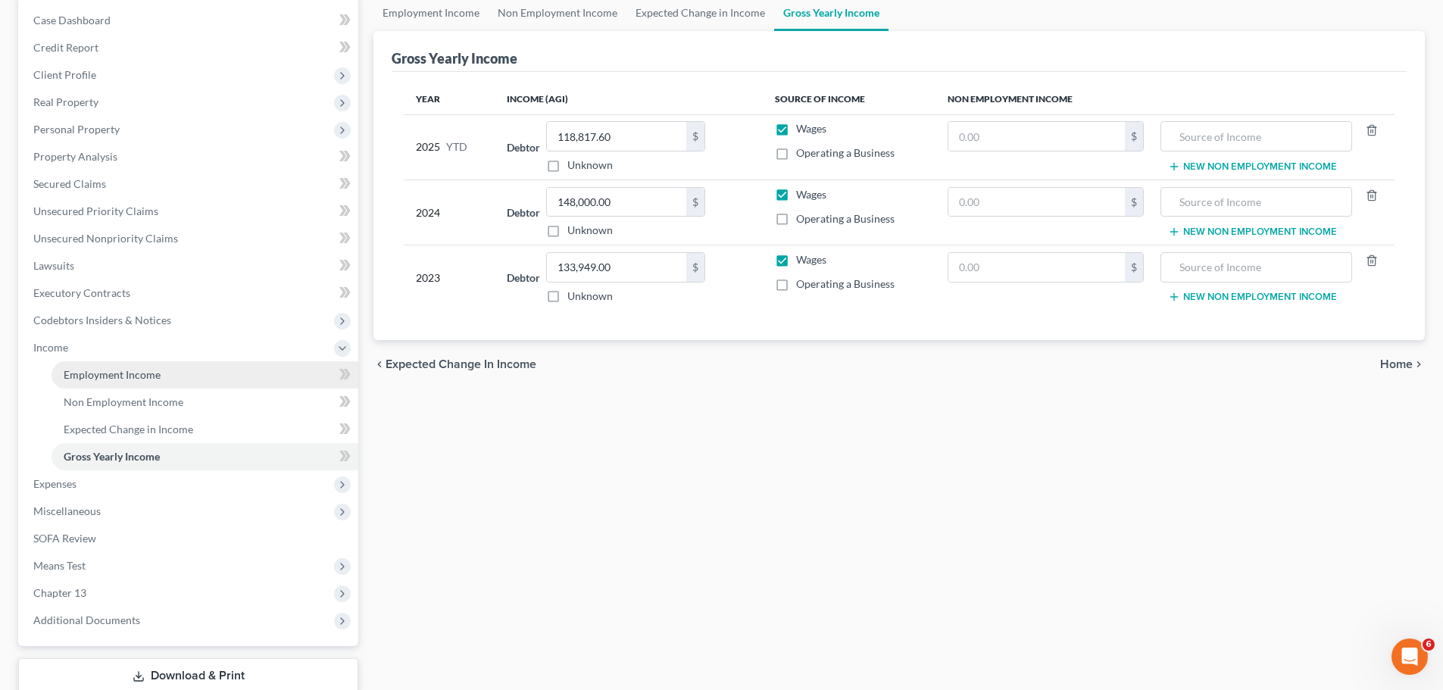
scroll to position [151, 0]
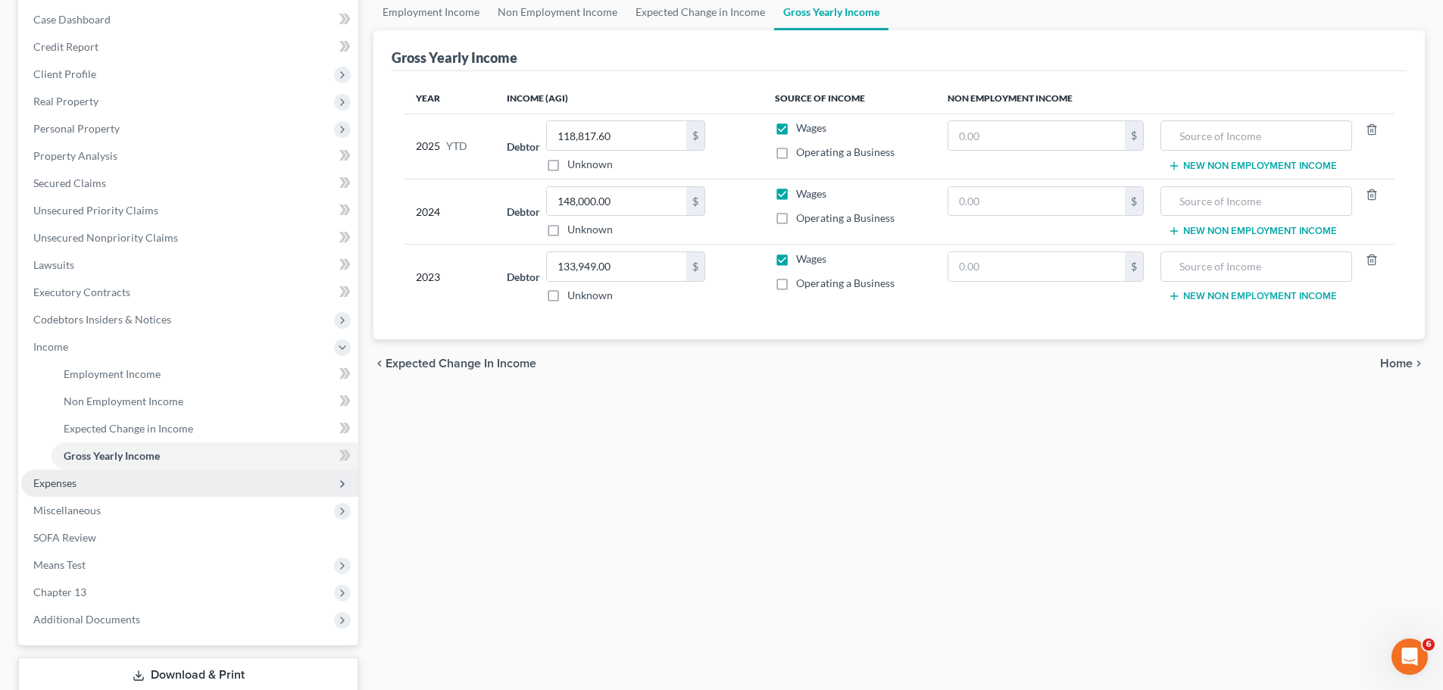
click at [64, 473] on span "Expenses" at bounding box center [189, 482] width 337 height 27
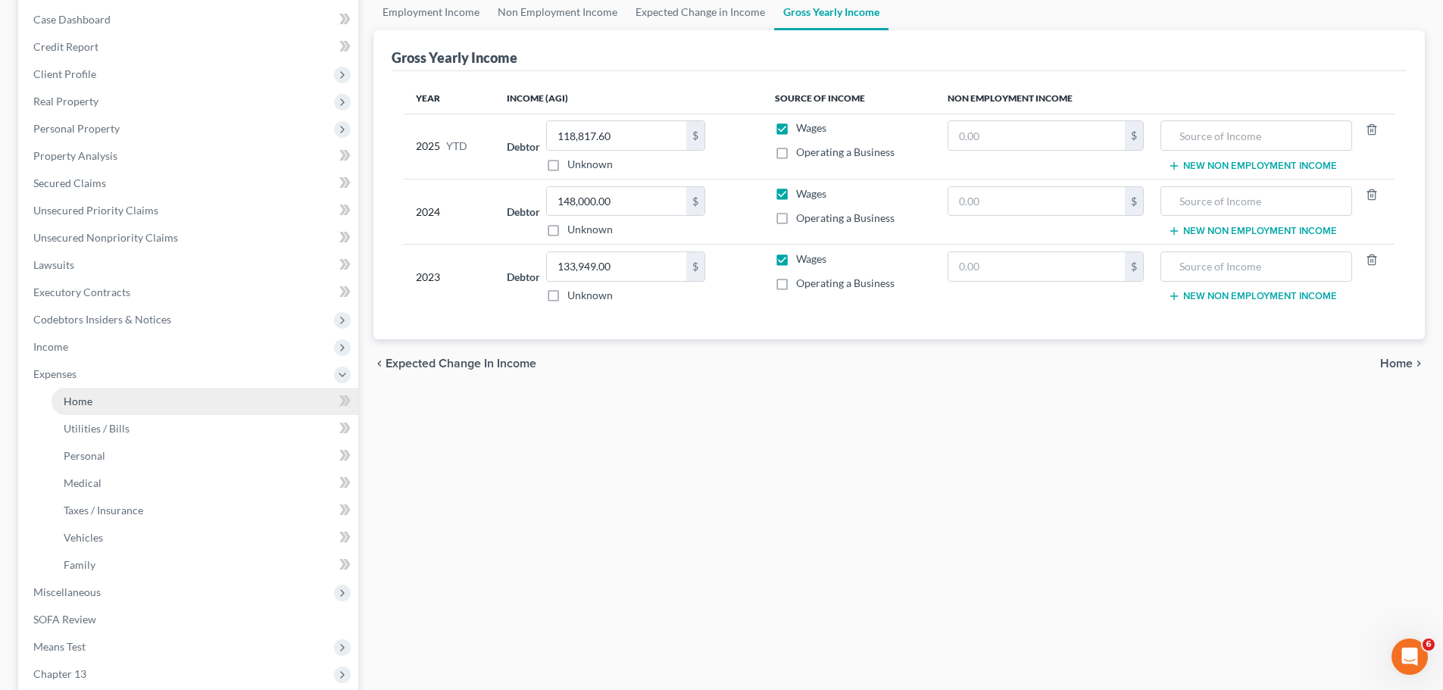
click at [92, 397] on span "Home" at bounding box center [78, 401] width 29 height 13
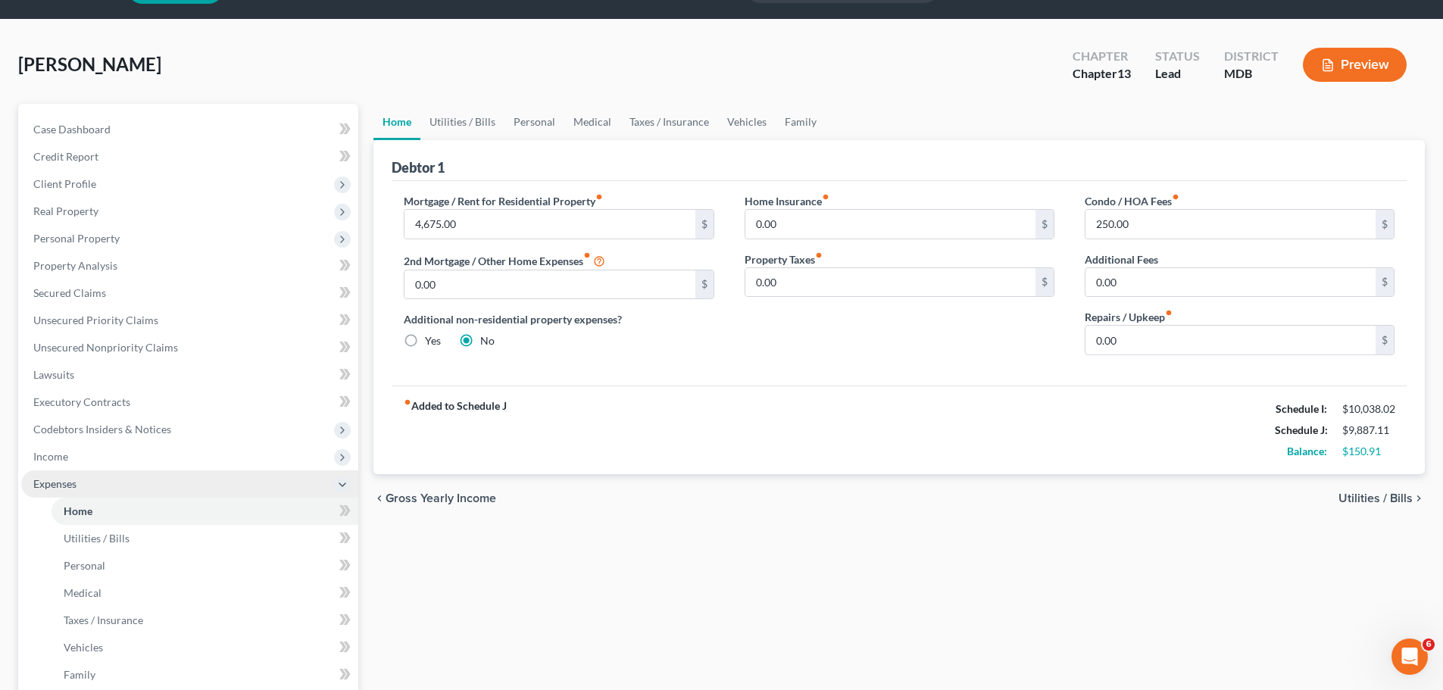
scroll to position [76, 0]
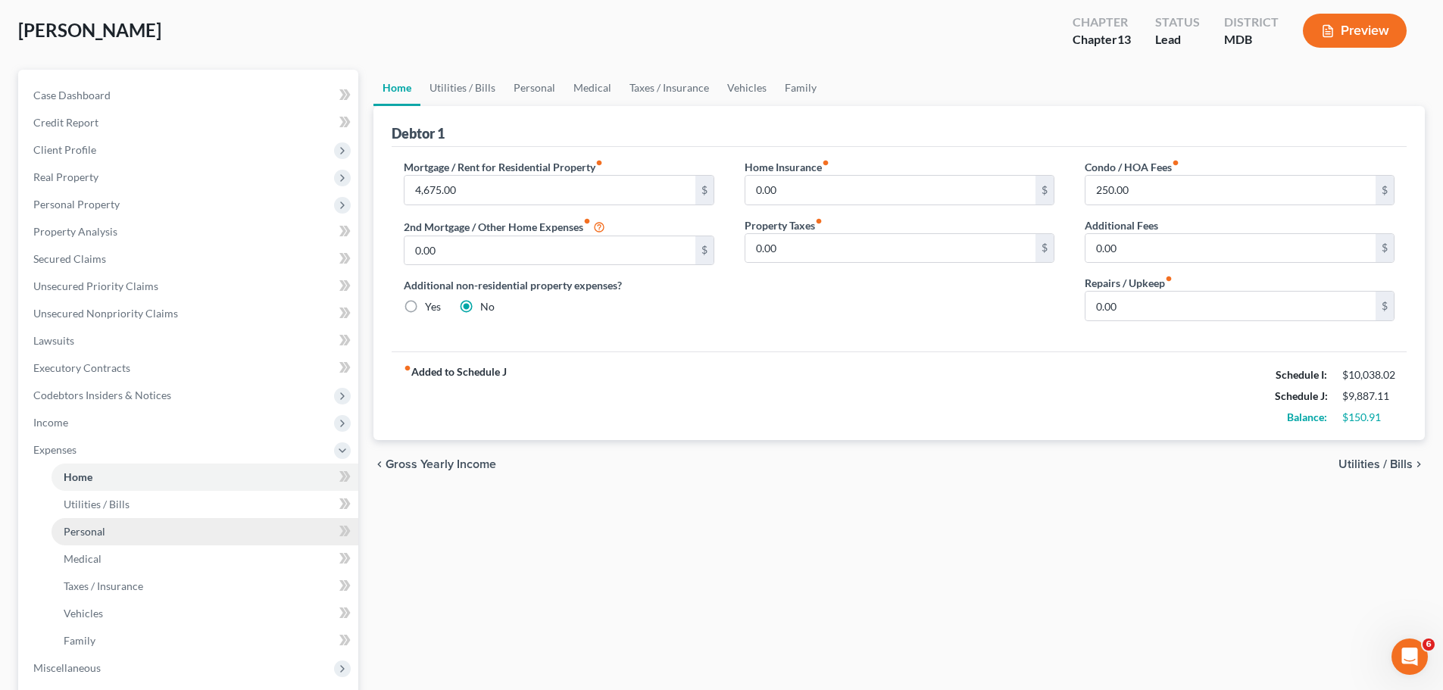
click at [92, 528] on span "Personal" at bounding box center [85, 531] width 42 height 13
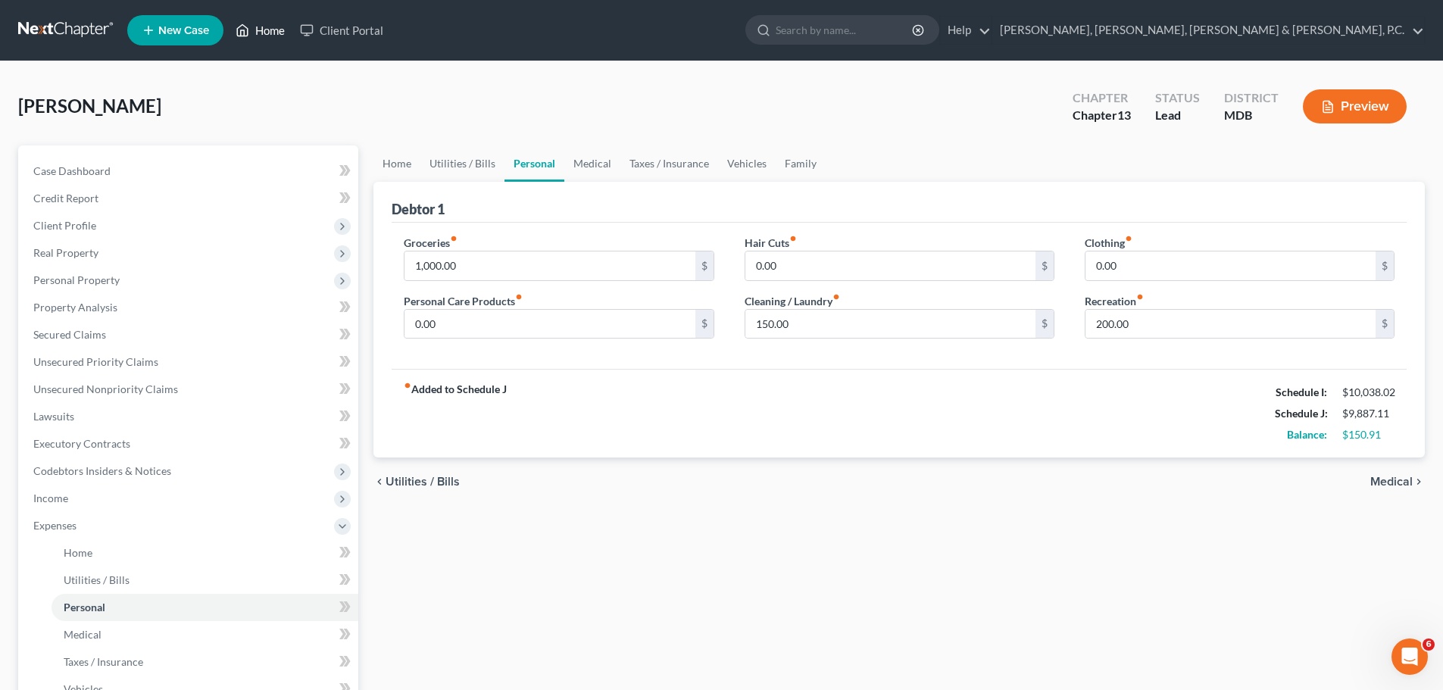
click at [284, 21] on link "Home" at bounding box center [260, 30] width 64 height 27
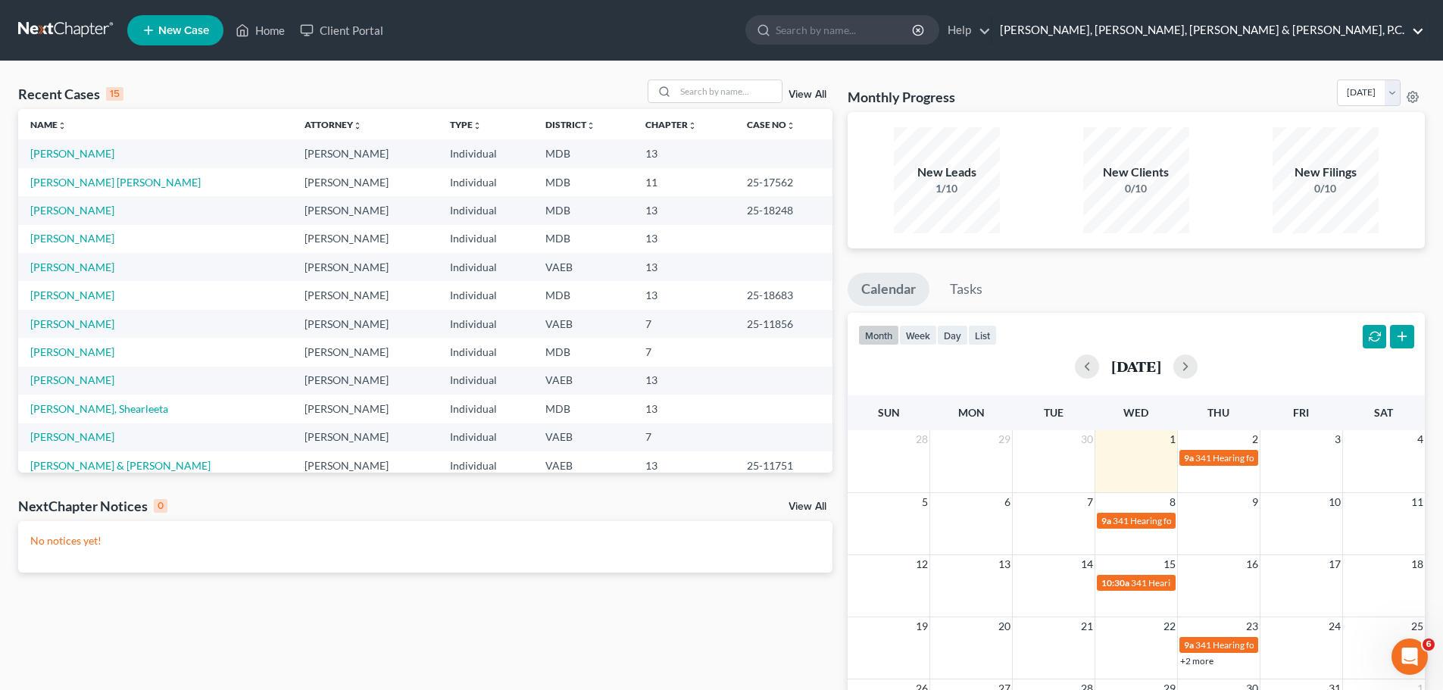
click at [1419, 31] on link "[PERSON_NAME], [PERSON_NAME], [PERSON_NAME] & [PERSON_NAME], P.C." at bounding box center [1208, 30] width 432 height 27
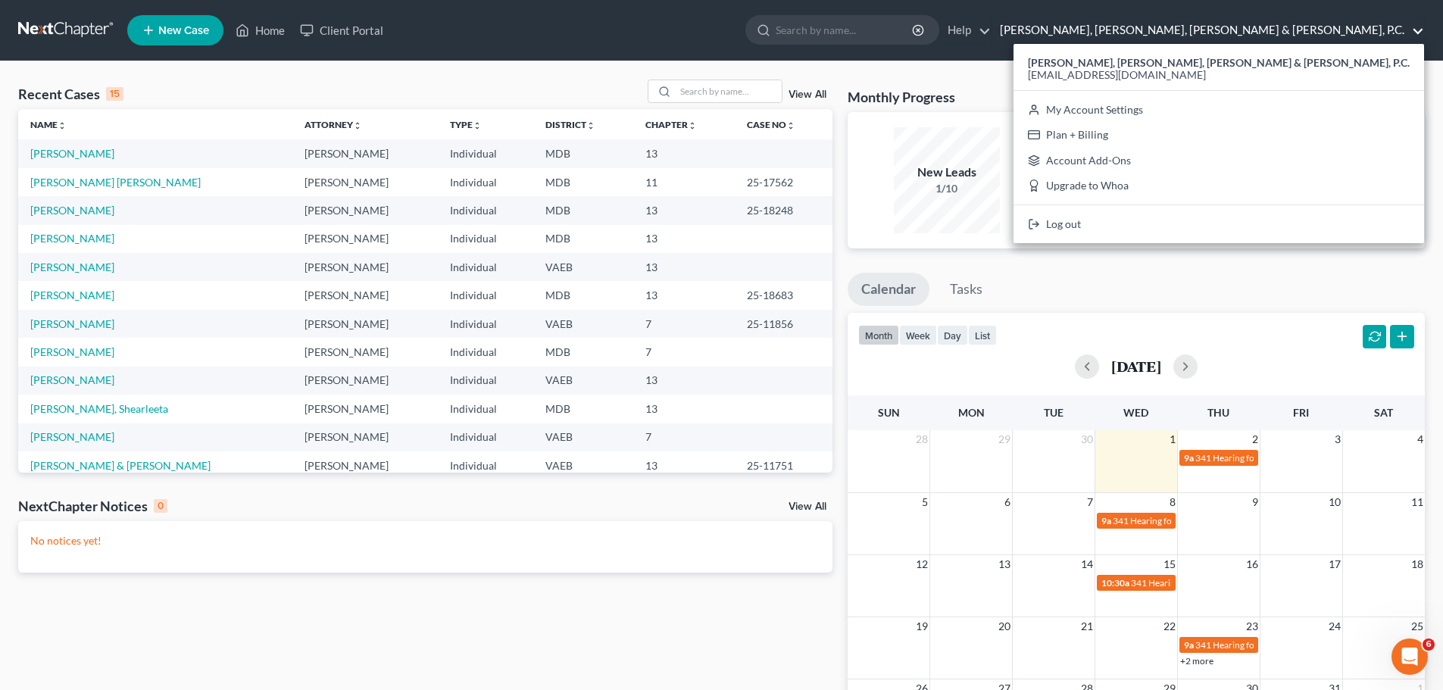
click at [1419, 31] on link "[PERSON_NAME], [PERSON_NAME], [PERSON_NAME] & [PERSON_NAME], P.C." at bounding box center [1208, 30] width 432 height 27
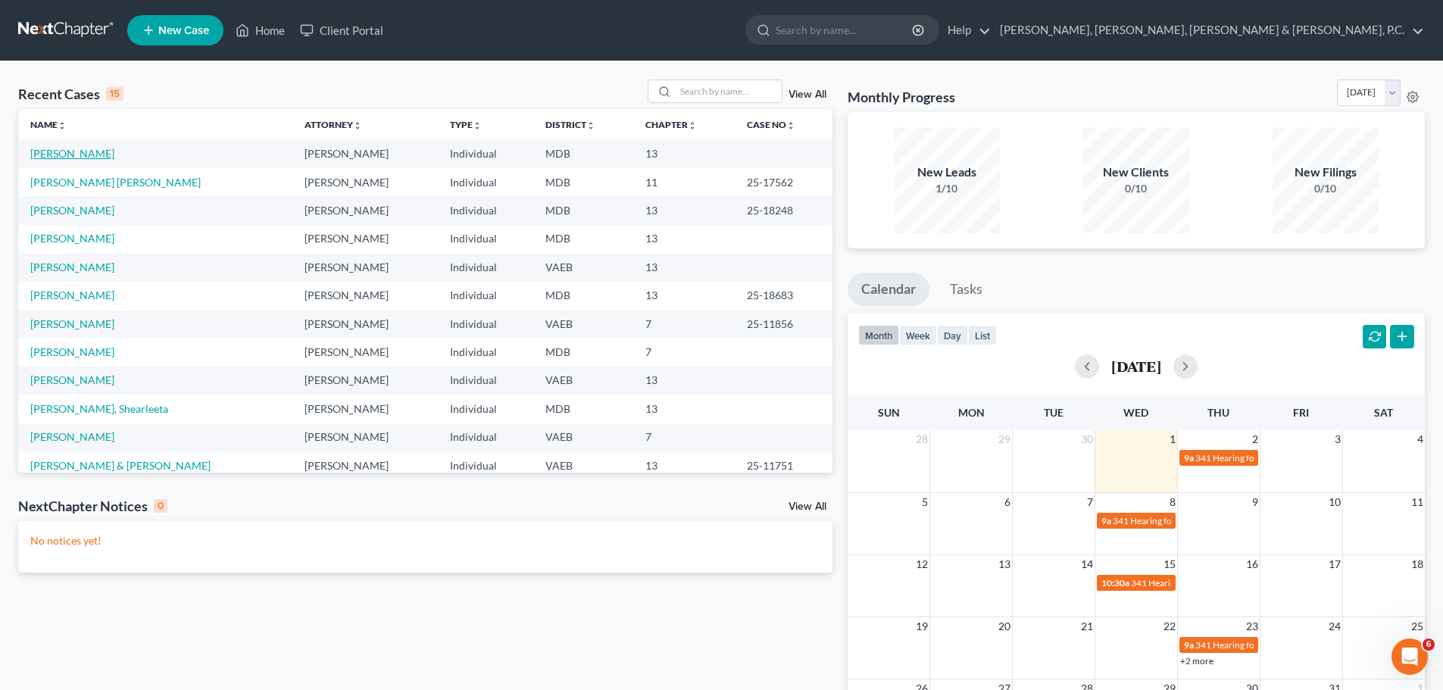
click at [93, 154] on link "[PERSON_NAME]" at bounding box center [72, 153] width 84 height 13
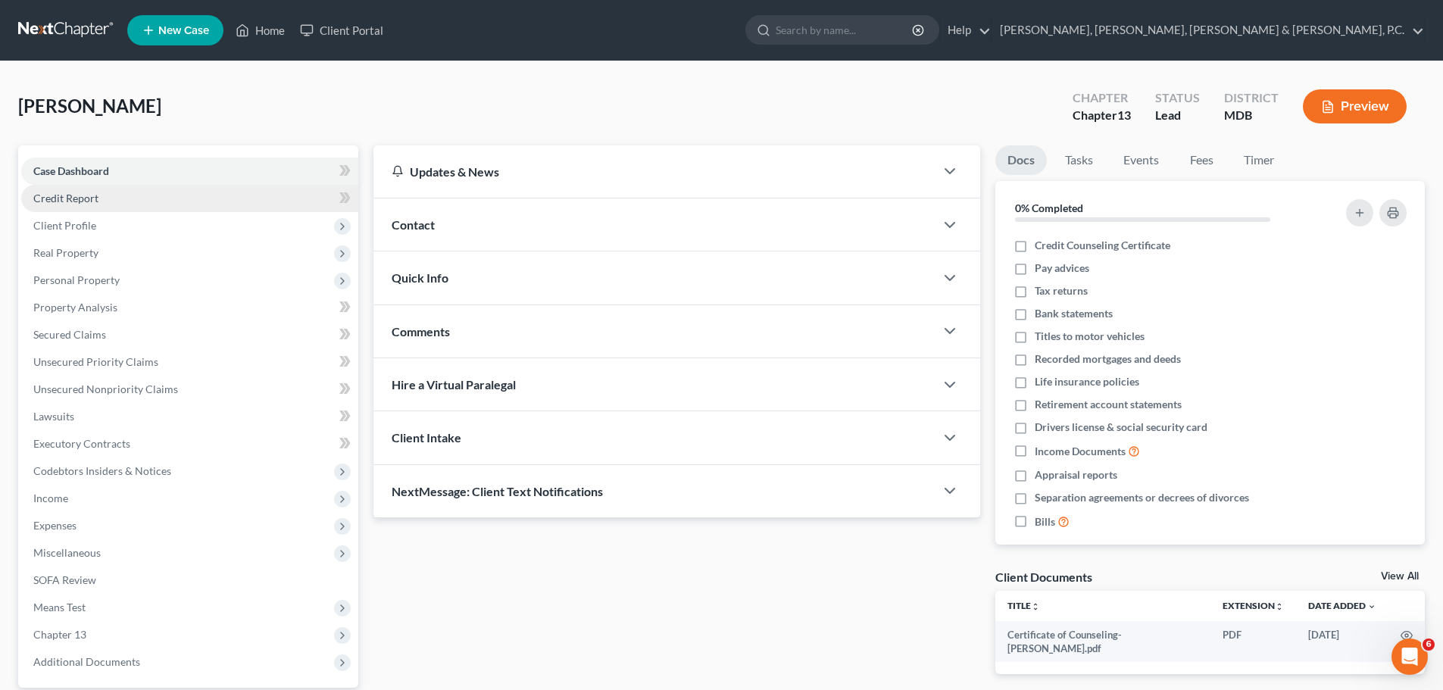
click at [76, 199] on span "Credit Report" at bounding box center [65, 198] width 65 height 13
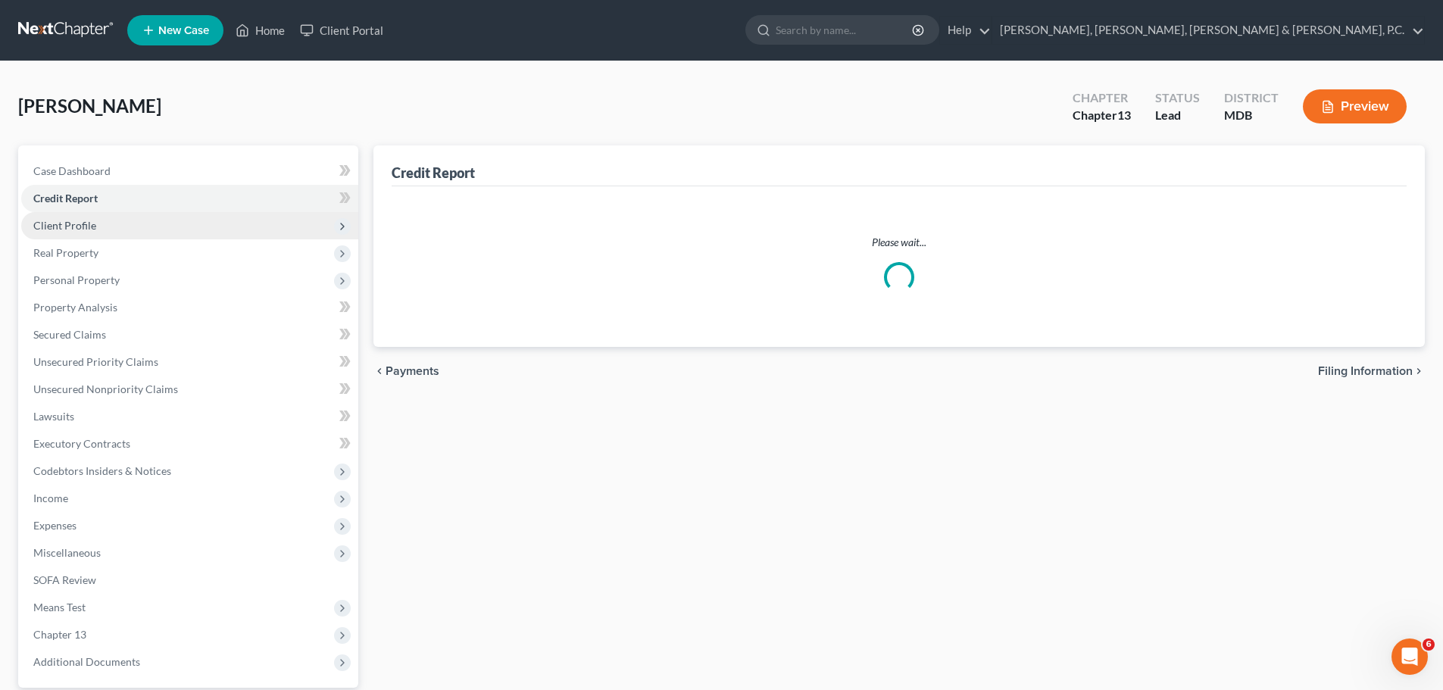
click at [81, 223] on span "Client Profile" at bounding box center [64, 225] width 63 height 13
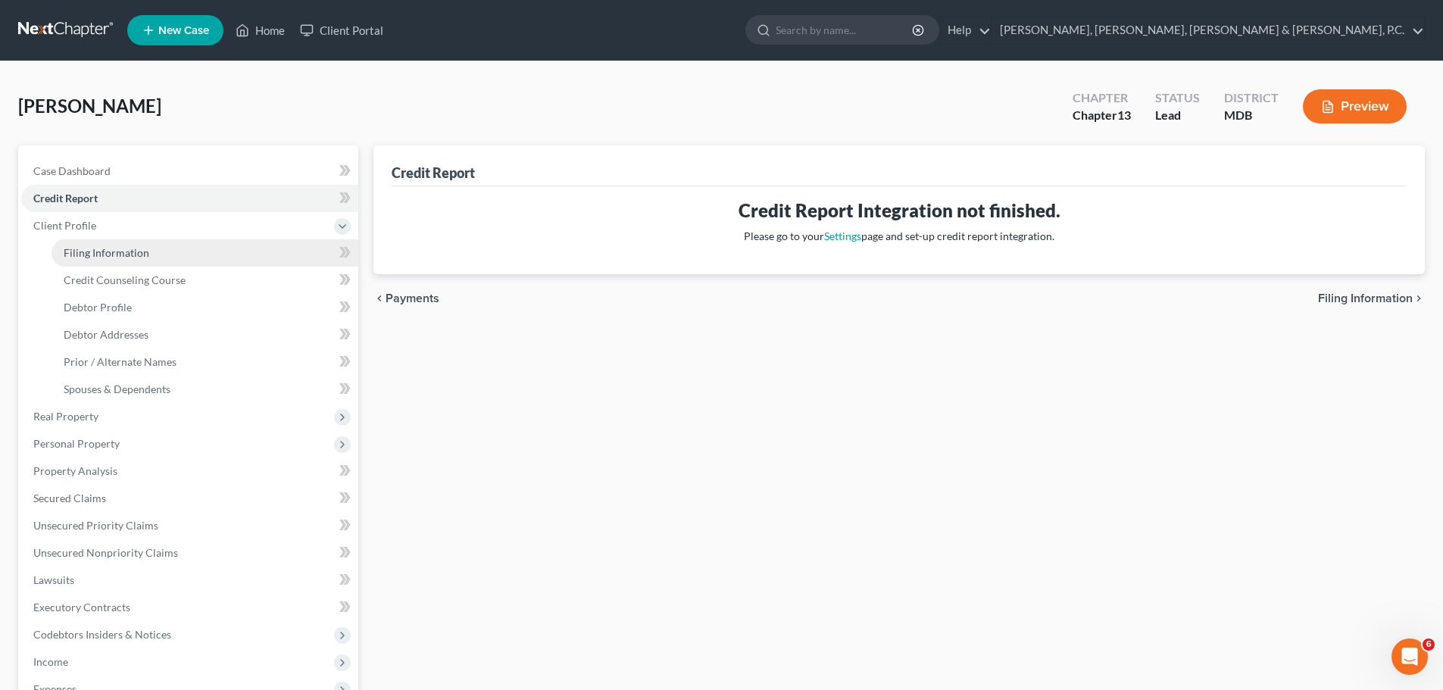
click at [85, 244] on link "Filing Information" at bounding box center [204, 252] width 307 height 27
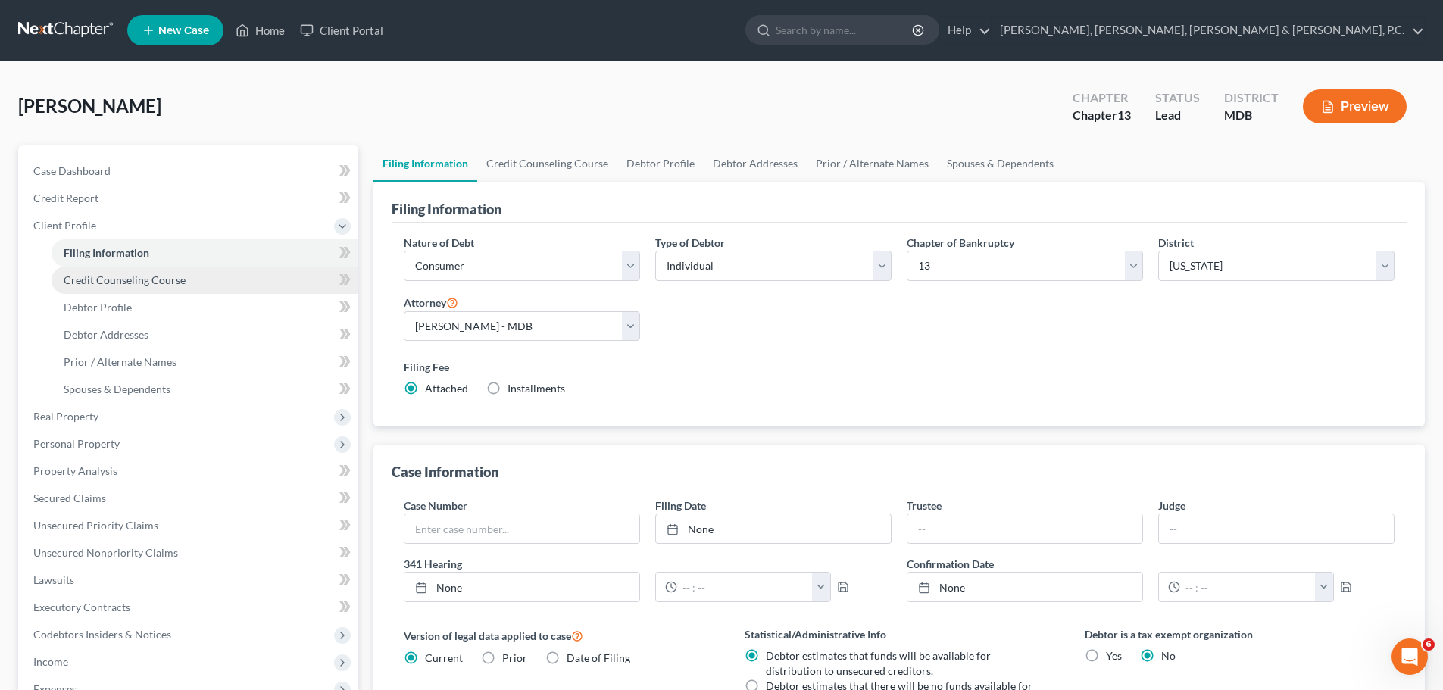
click at [89, 276] on span "Credit Counseling Course" at bounding box center [125, 279] width 122 height 13
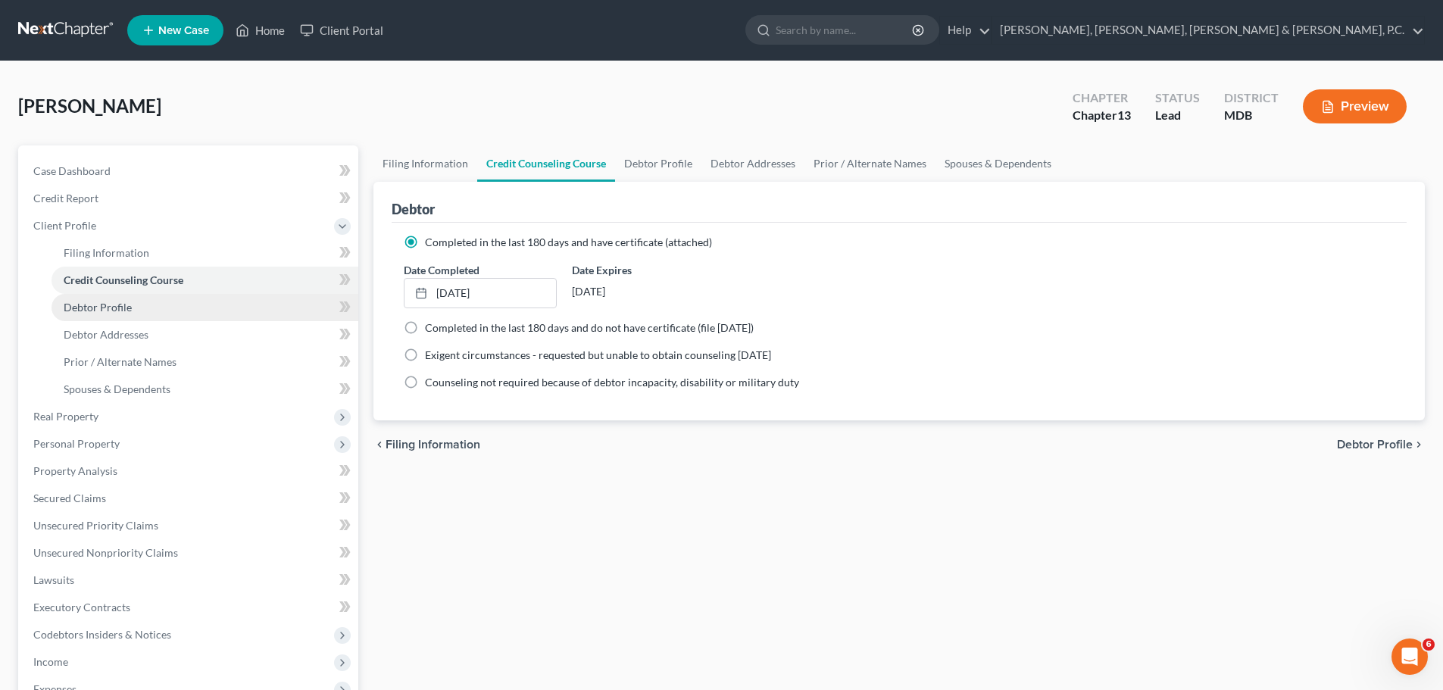
click at [95, 304] on span "Debtor Profile" at bounding box center [98, 307] width 68 height 13
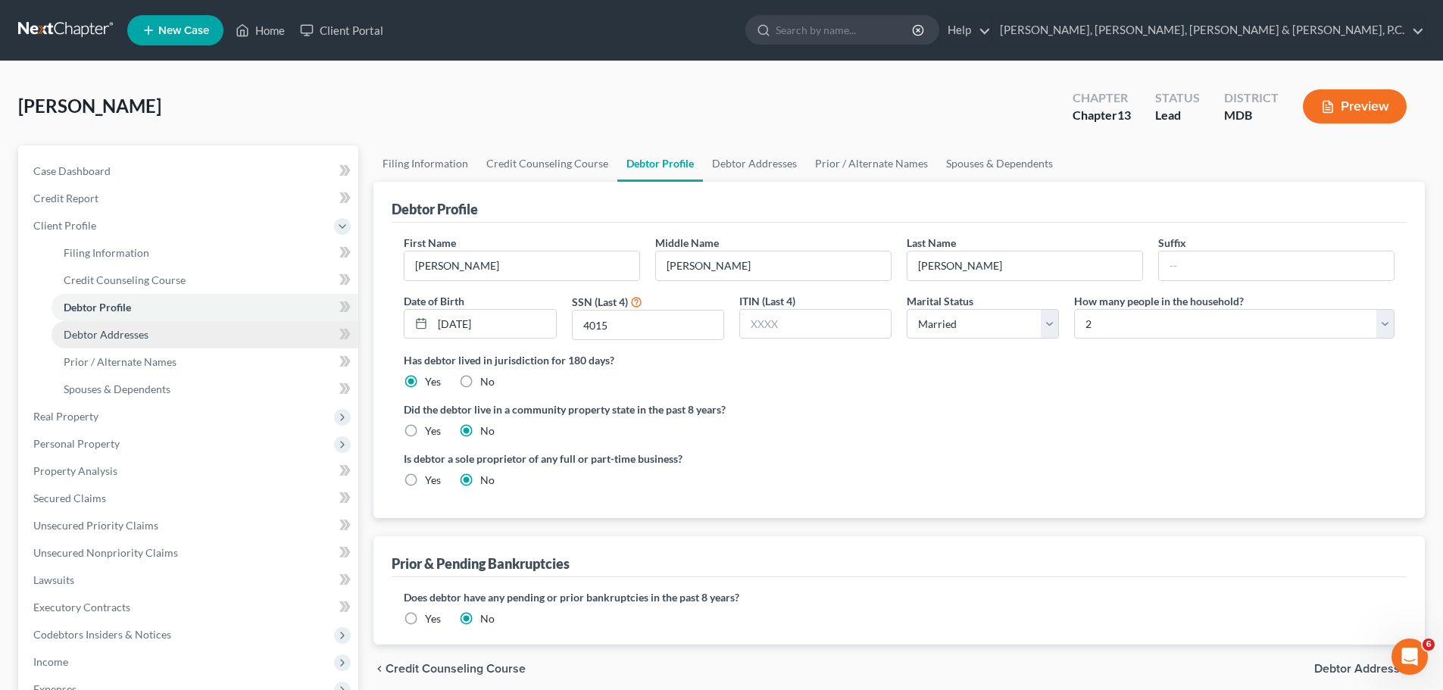
click at [104, 326] on link "Debtor Addresses" at bounding box center [204, 334] width 307 height 27
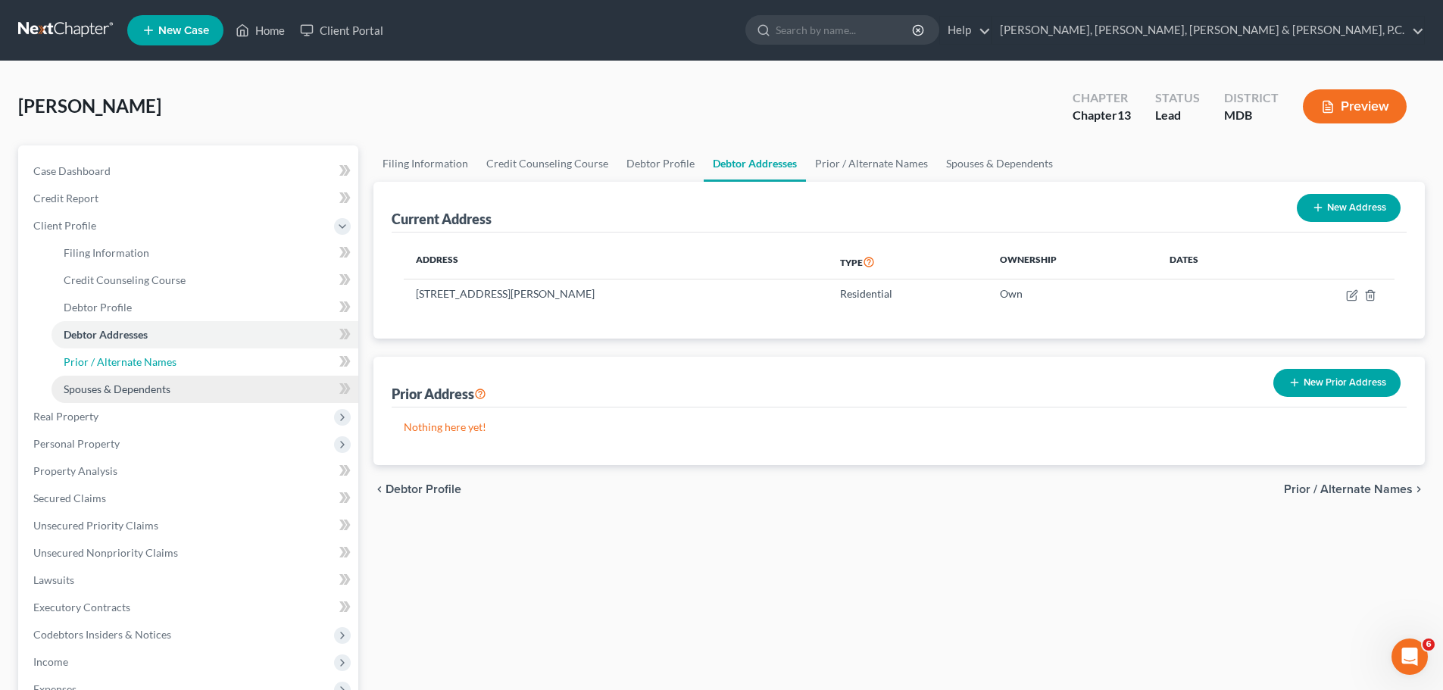
drag, startPoint x: 117, startPoint y: 355, endPoint x: 118, endPoint y: 378, distance: 22.8
click at [117, 356] on span "Prior / Alternate Names" at bounding box center [120, 361] width 113 height 13
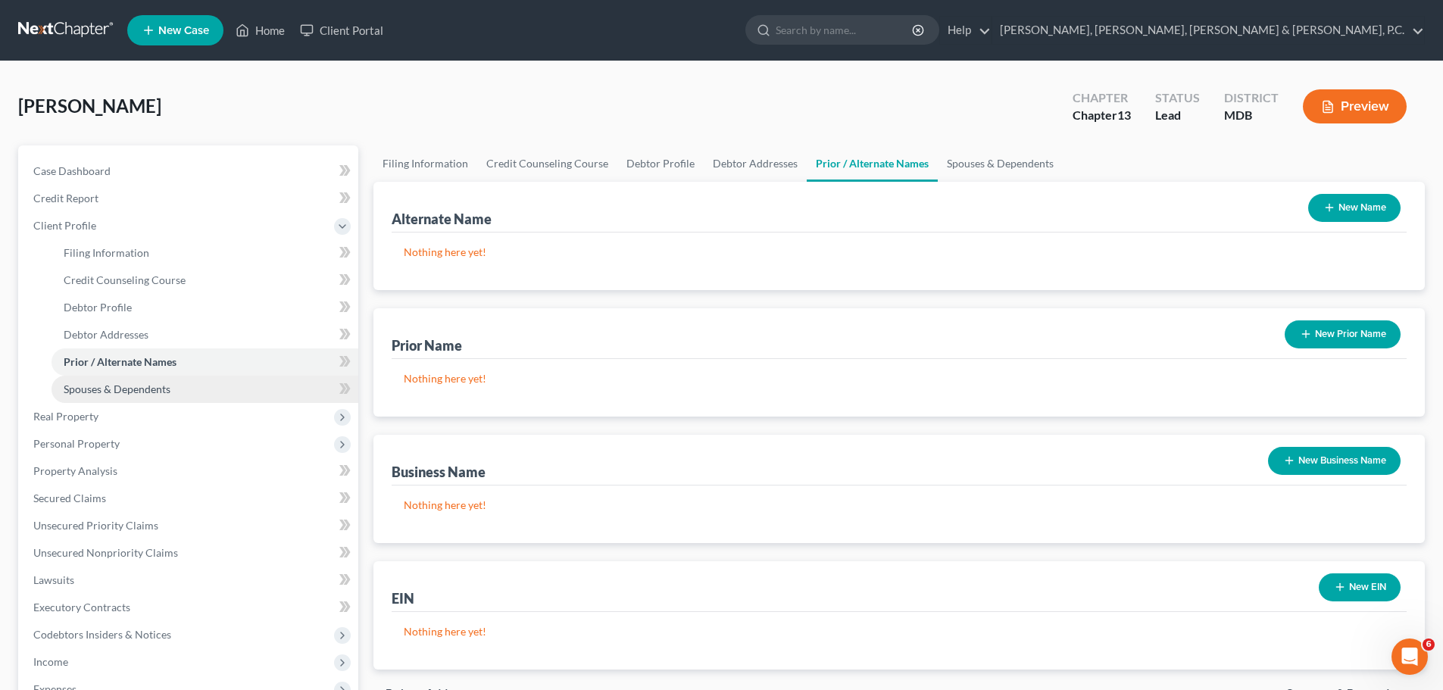
click at [118, 388] on span "Spouses & Dependents" at bounding box center [117, 388] width 107 height 13
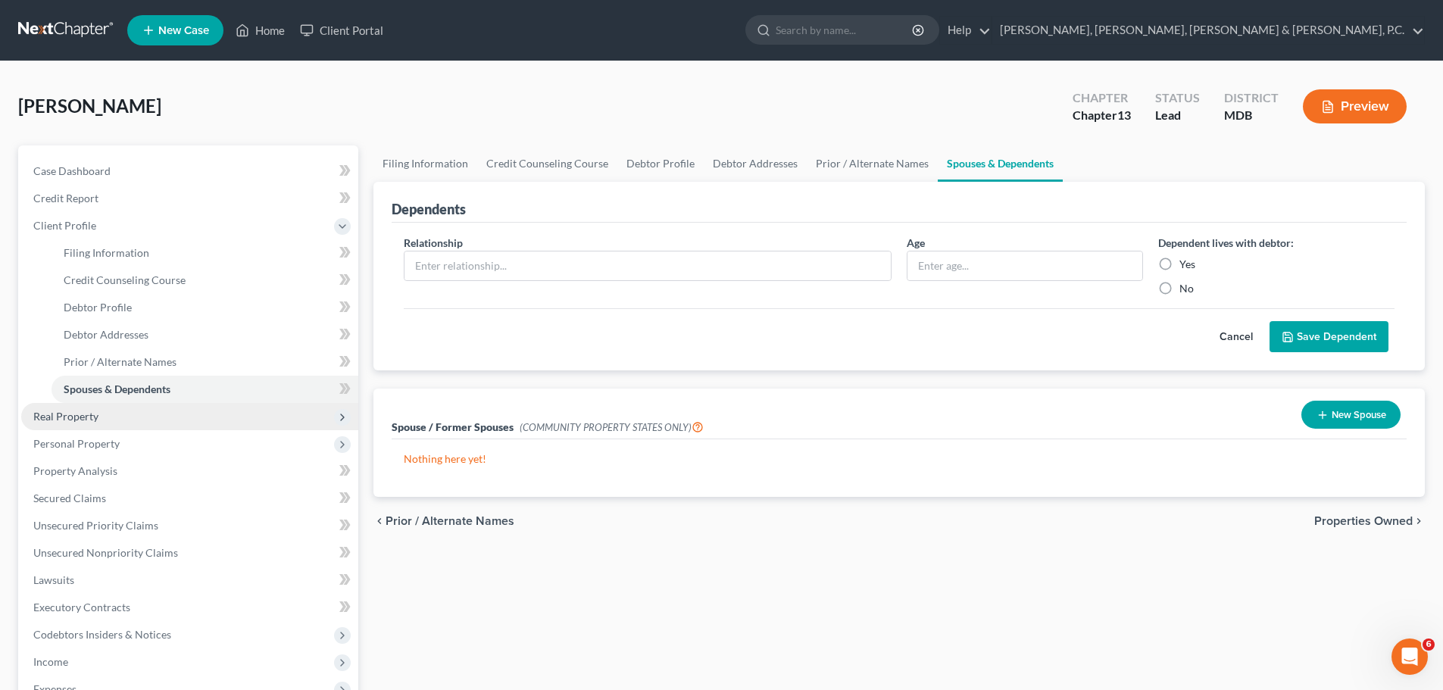
click at [96, 410] on span "Real Property" at bounding box center [65, 416] width 65 height 13
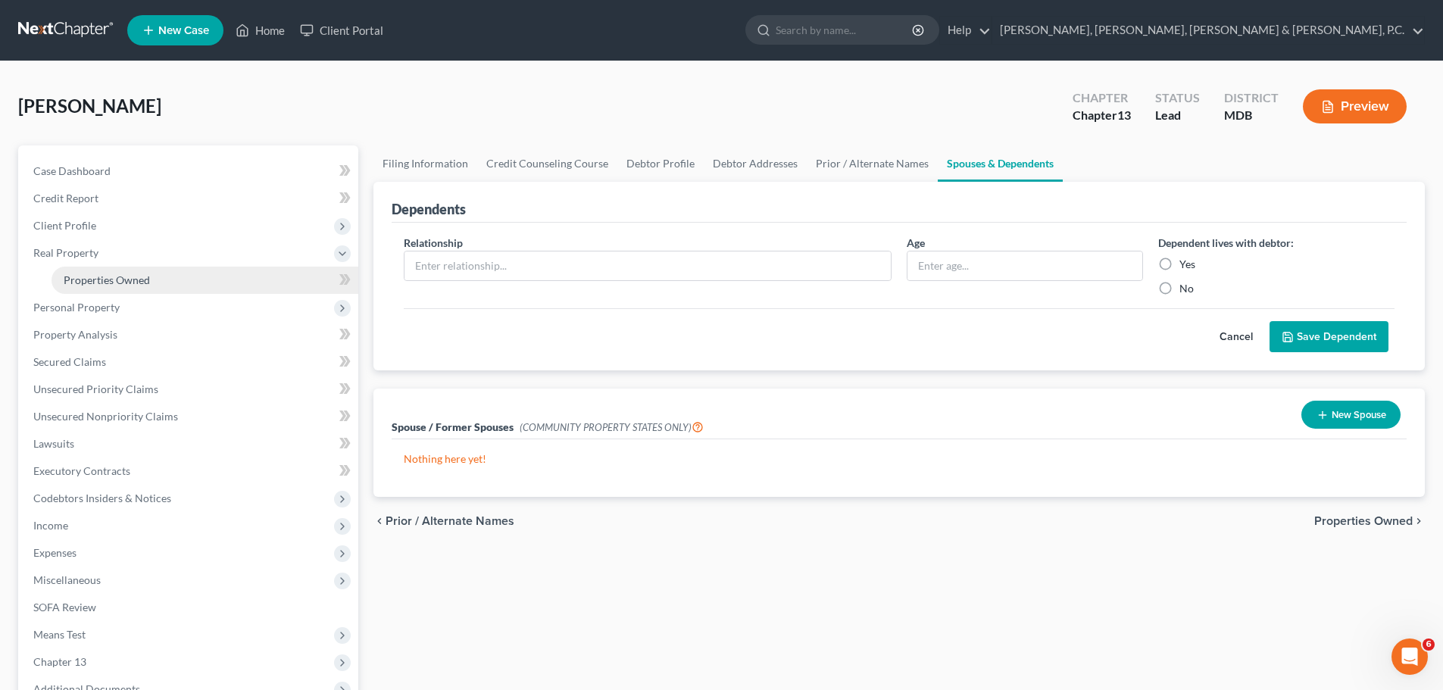
click at [86, 275] on span "Properties Owned" at bounding box center [107, 279] width 86 height 13
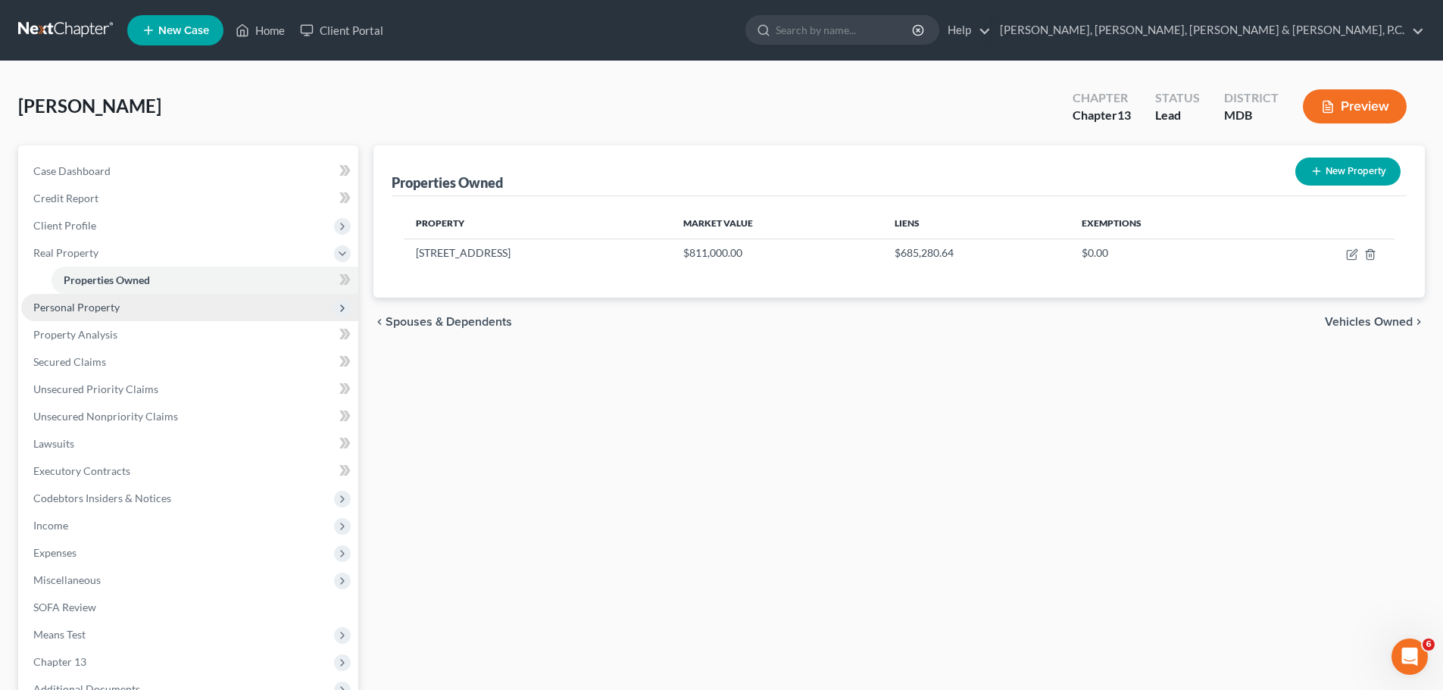
click at [83, 304] on span "Personal Property" at bounding box center [76, 307] width 86 height 13
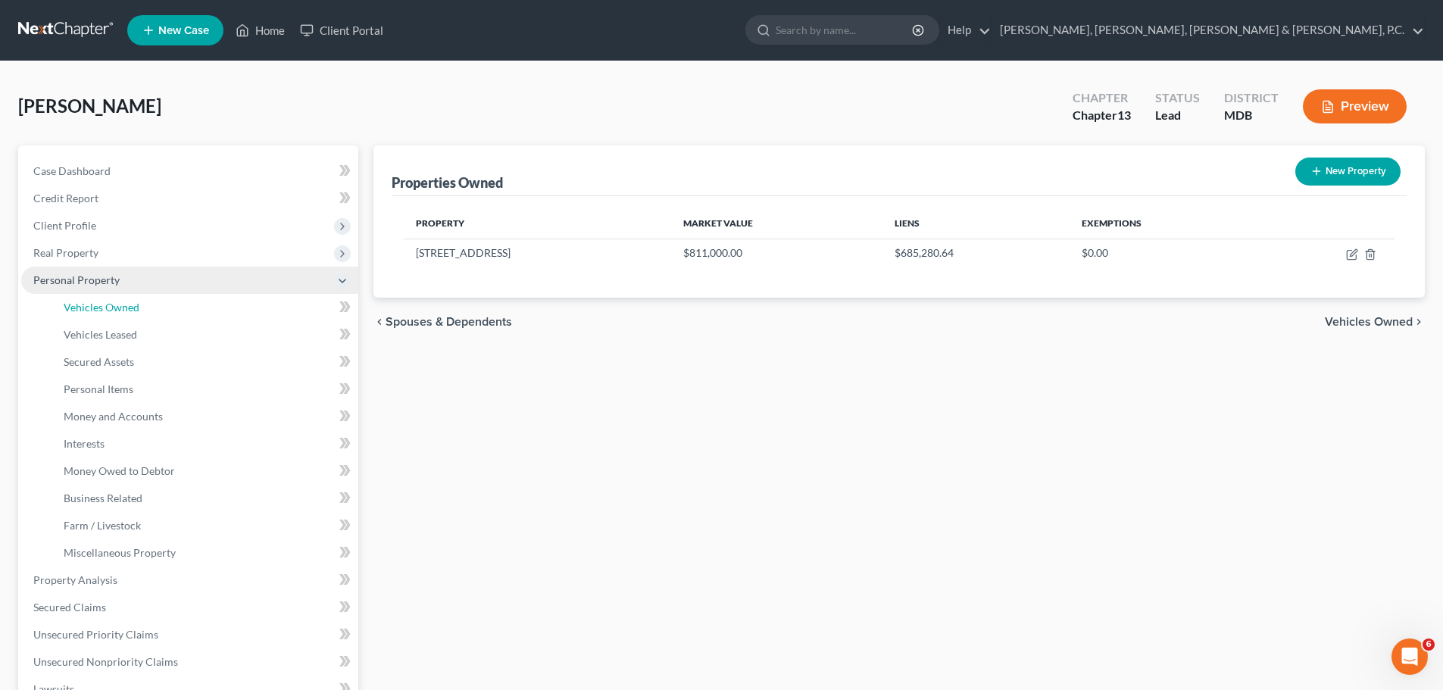
click at [83, 304] on span "Vehicles Owned" at bounding box center [102, 307] width 76 height 13
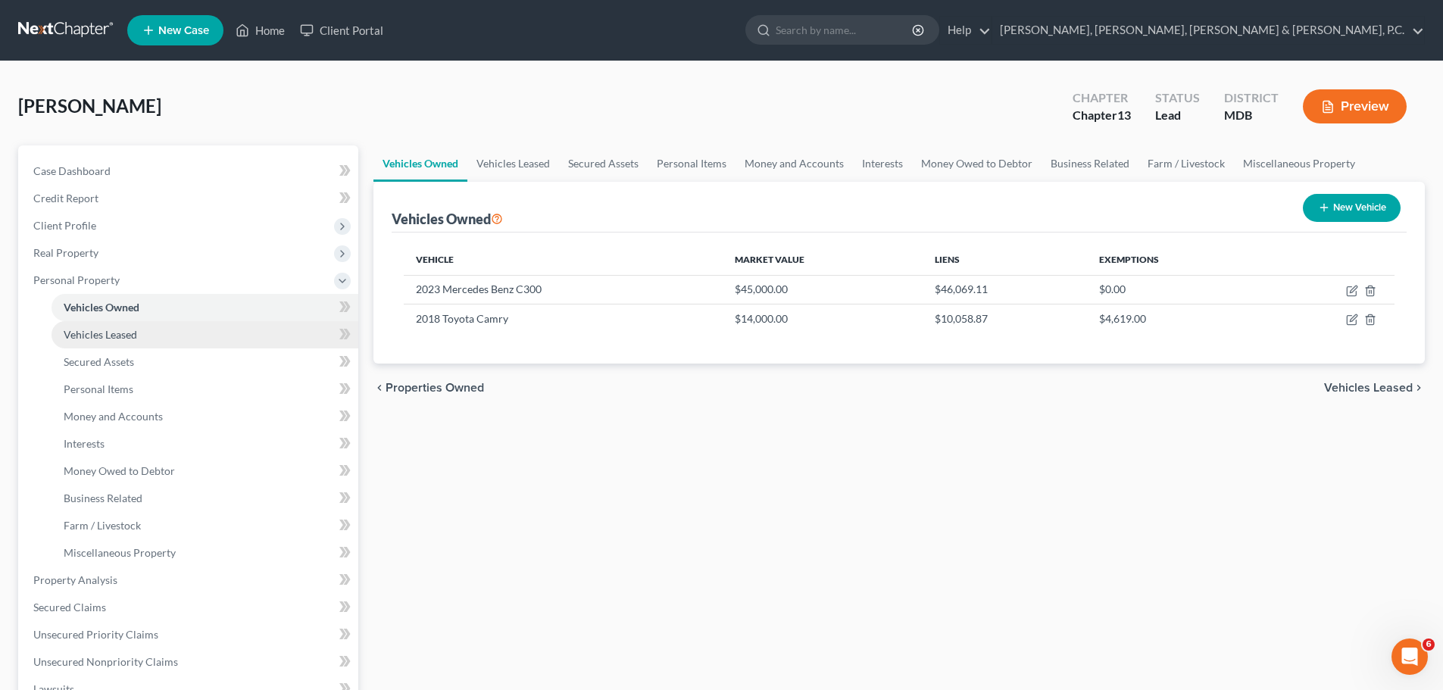
click at [82, 324] on link "Vehicles Leased" at bounding box center [204, 334] width 307 height 27
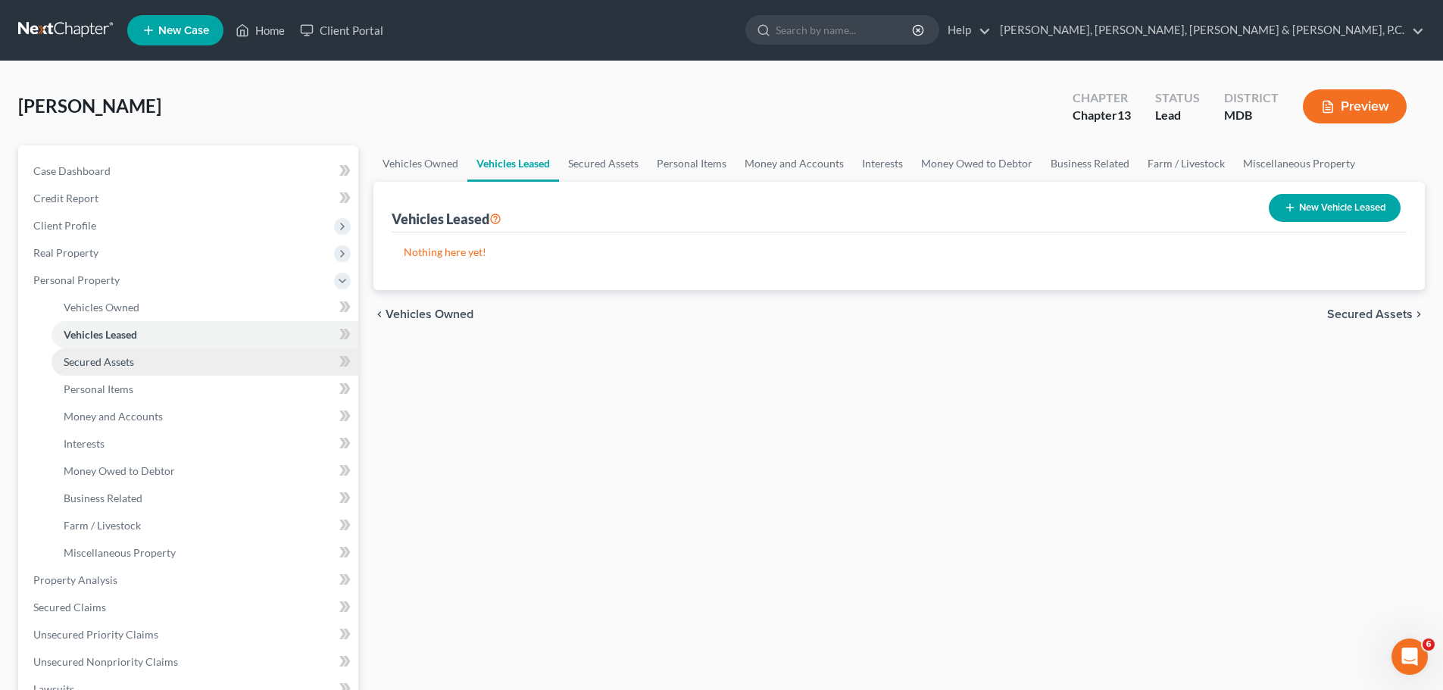
click at [83, 352] on link "Secured Assets" at bounding box center [204, 361] width 307 height 27
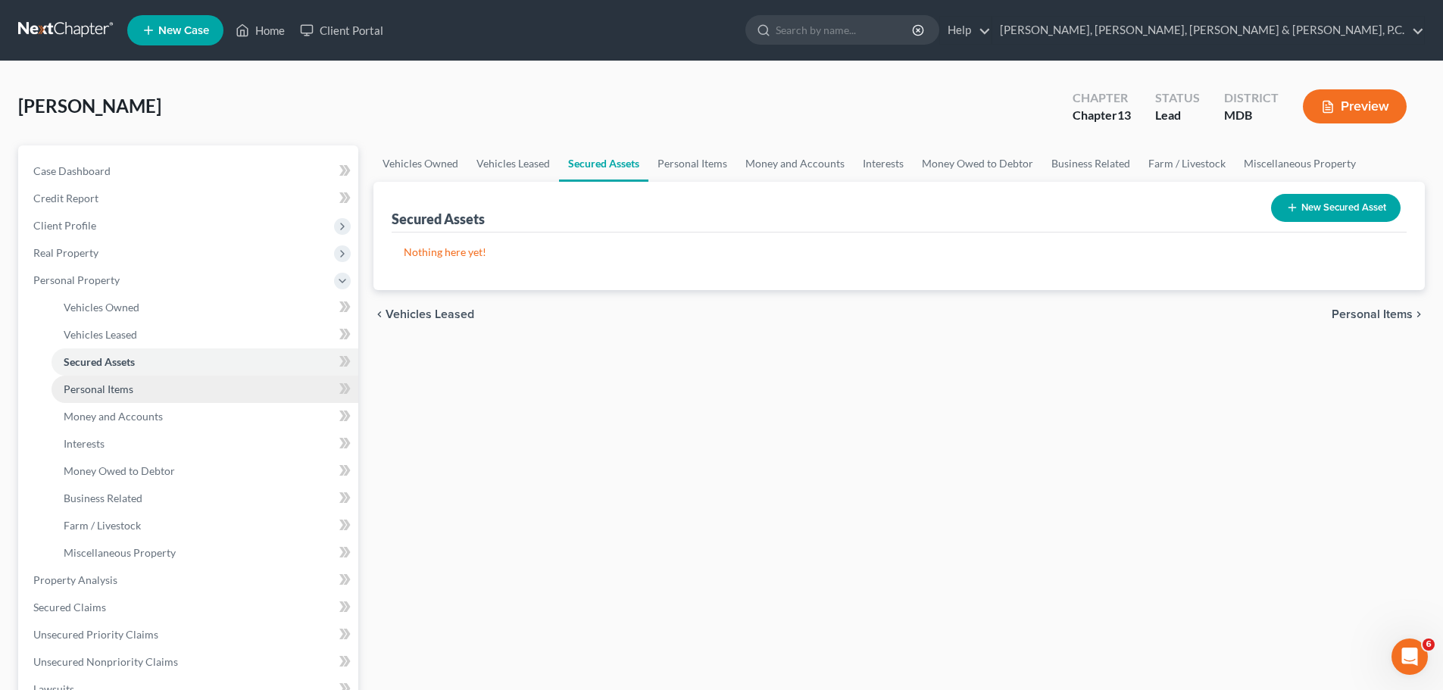
click at [86, 380] on link "Personal Items" at bounding box center [204, 389] width 307 height 27
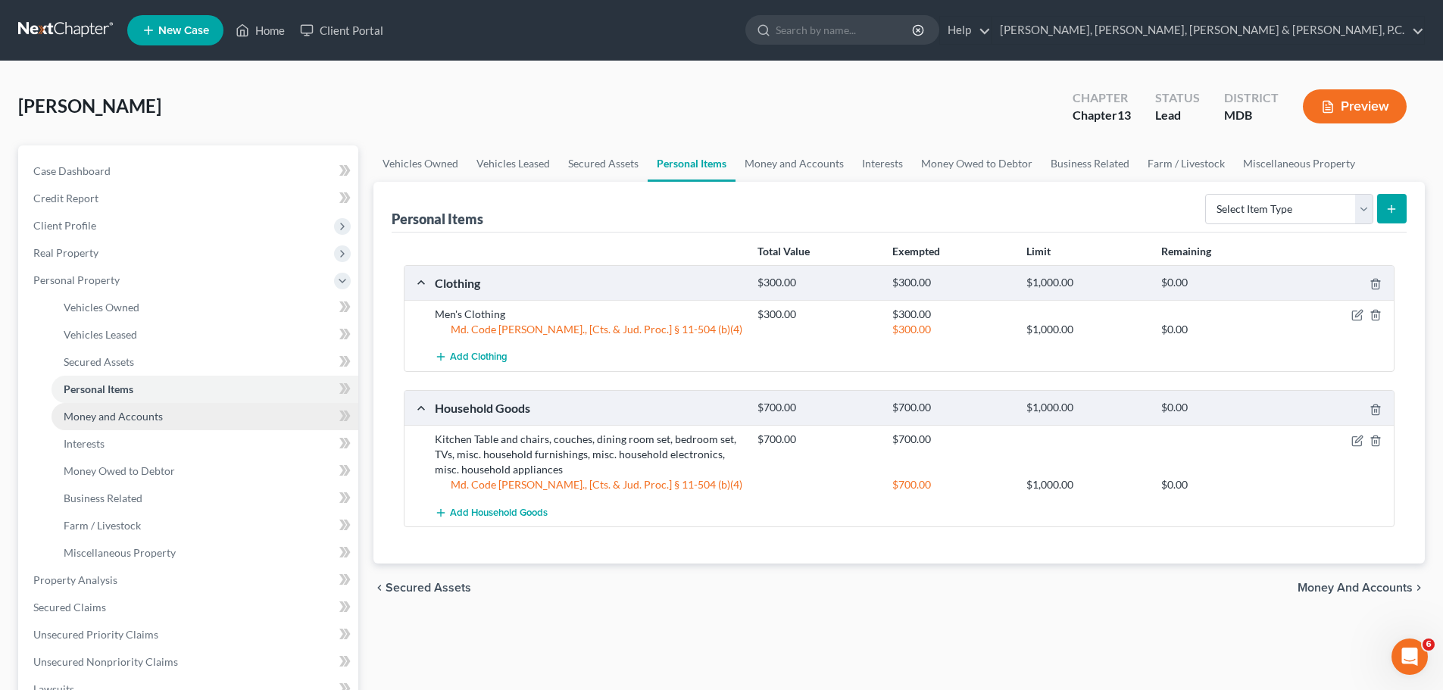
click at [98, 408] on link "Money and Accounts" at bounding box center [204, 416] width 307 height 27
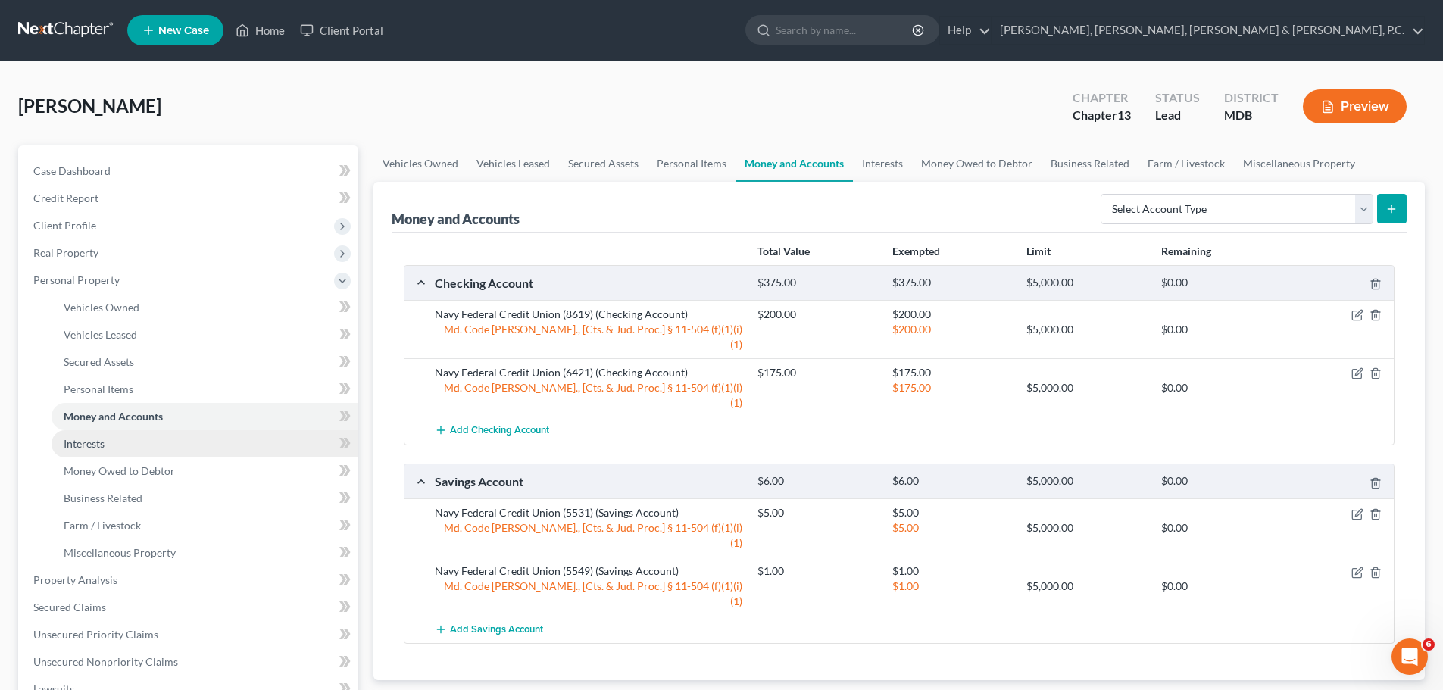
click at [94, 433] on link "Interests" at bounding box center [204, 443] width 307 height 27
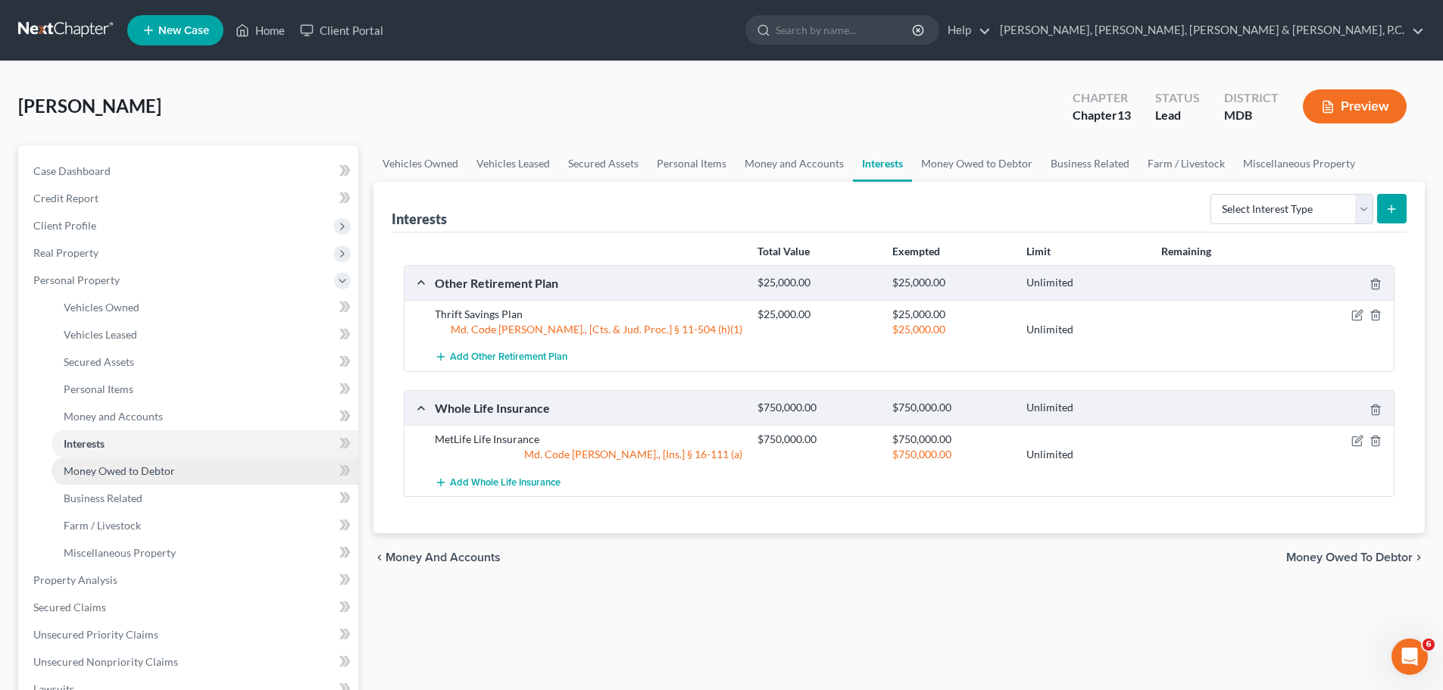
click at [103, 464] on span "Money Owed to Debtor" at bounding box center [119, 470] width 111 height 13
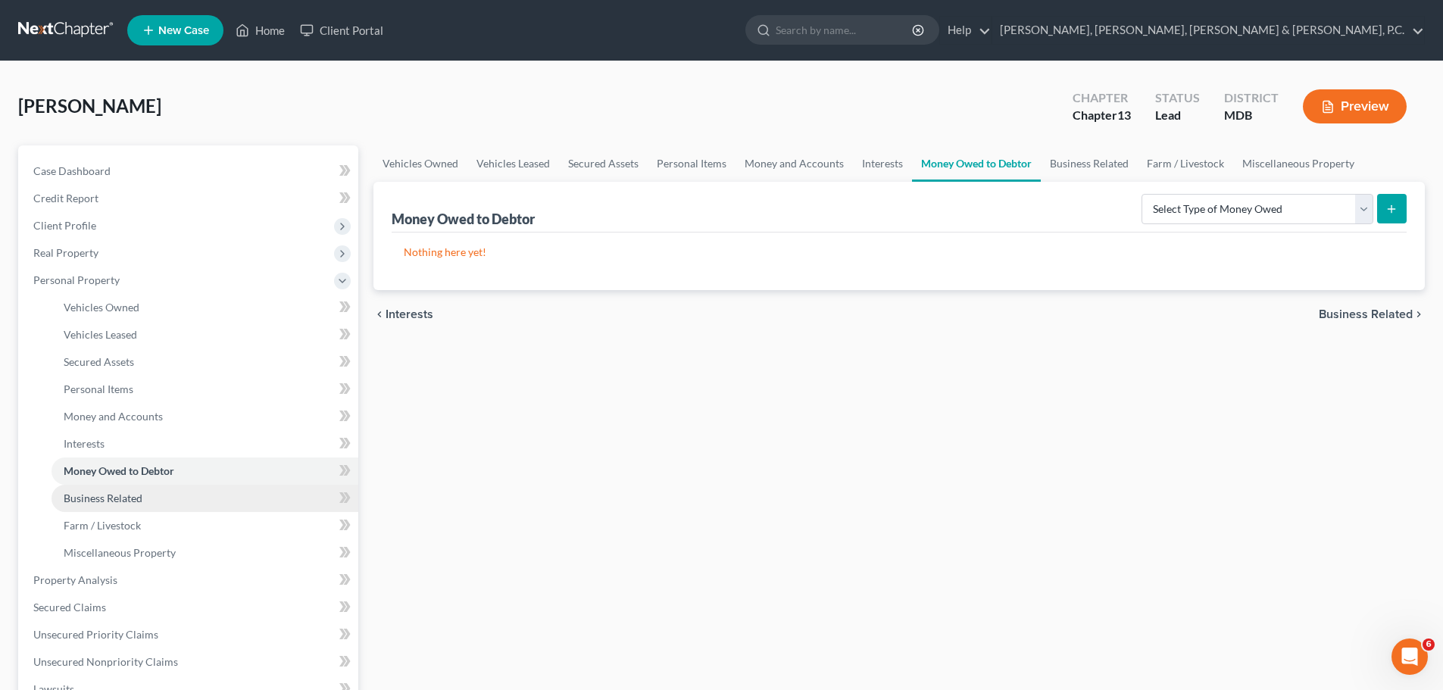
click at [104, 492] on span "Business Related" at bounding box center [103, 497] width 79 height 13
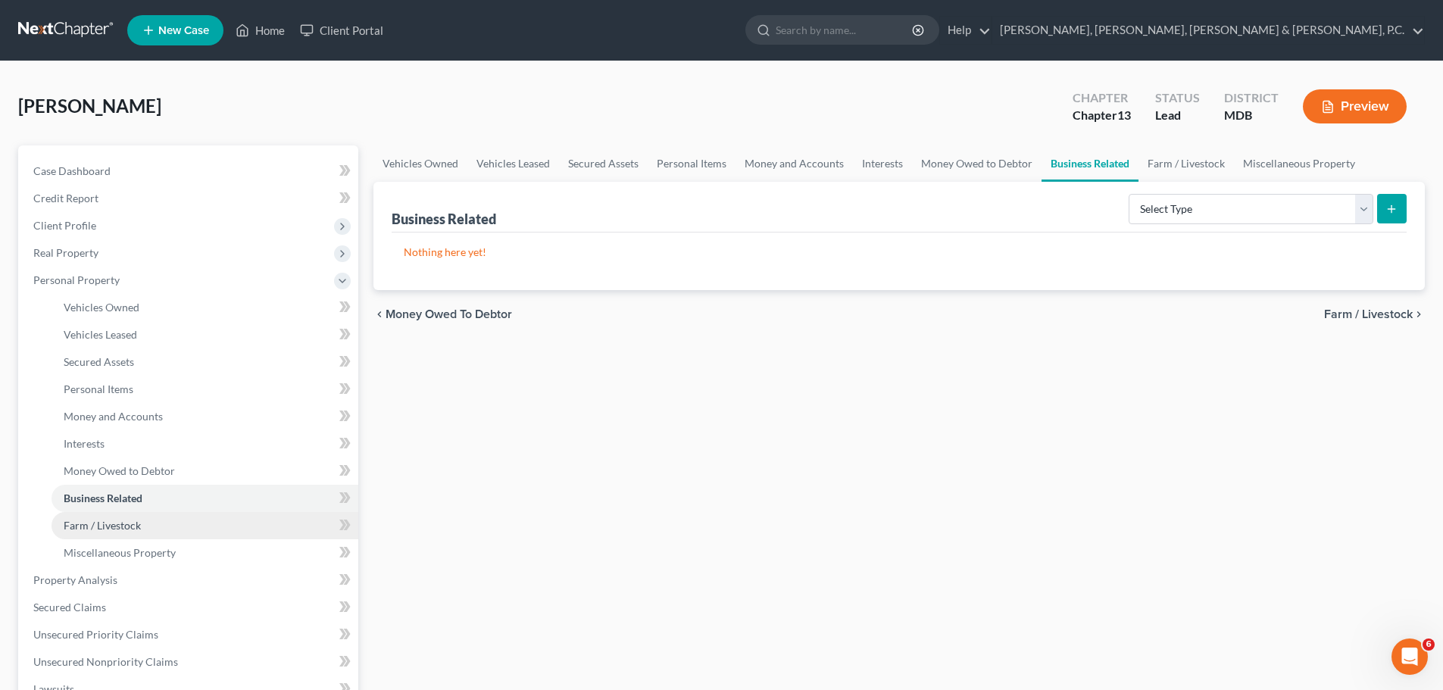
click at [107, 519] on span "Farm / Livestock" at bounding box center [102, 525] width 77 height 13
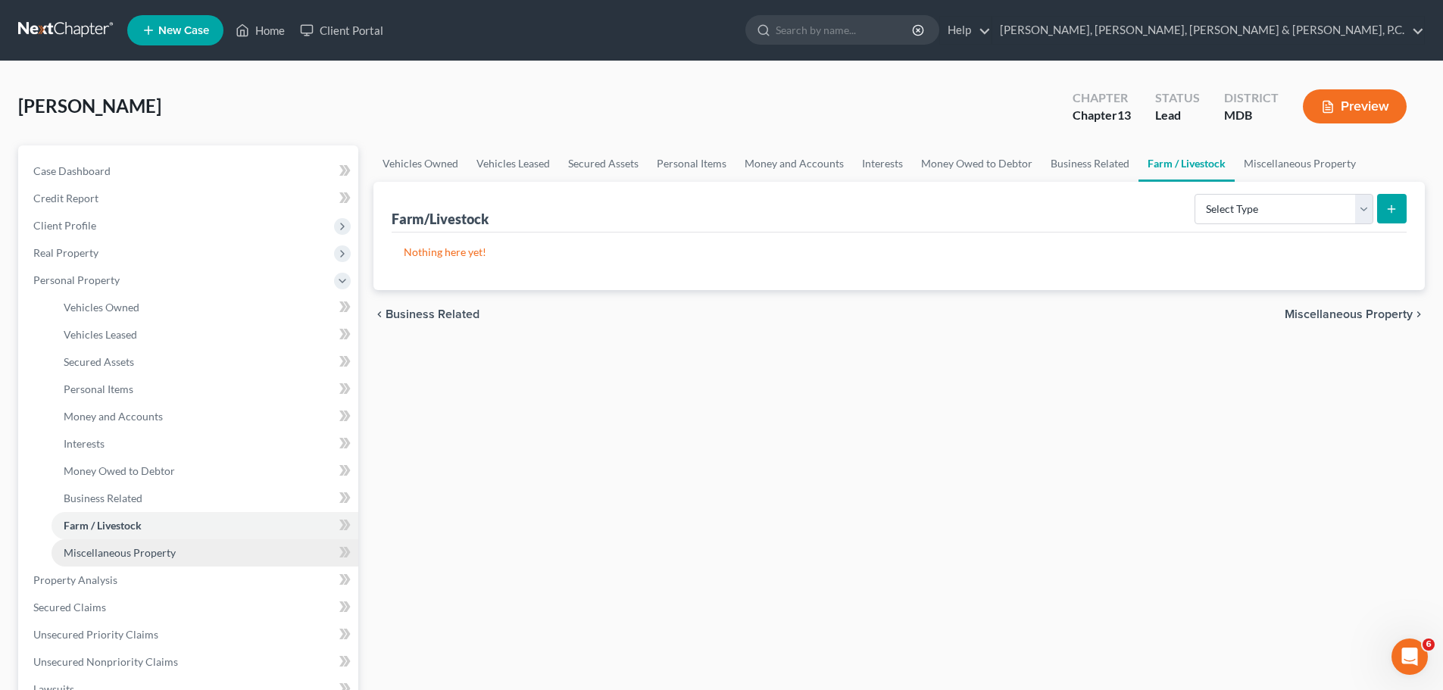
click at [112, 544] on link "Miscellaneous Property" at bounding box center [204, 552] width 307 height 27
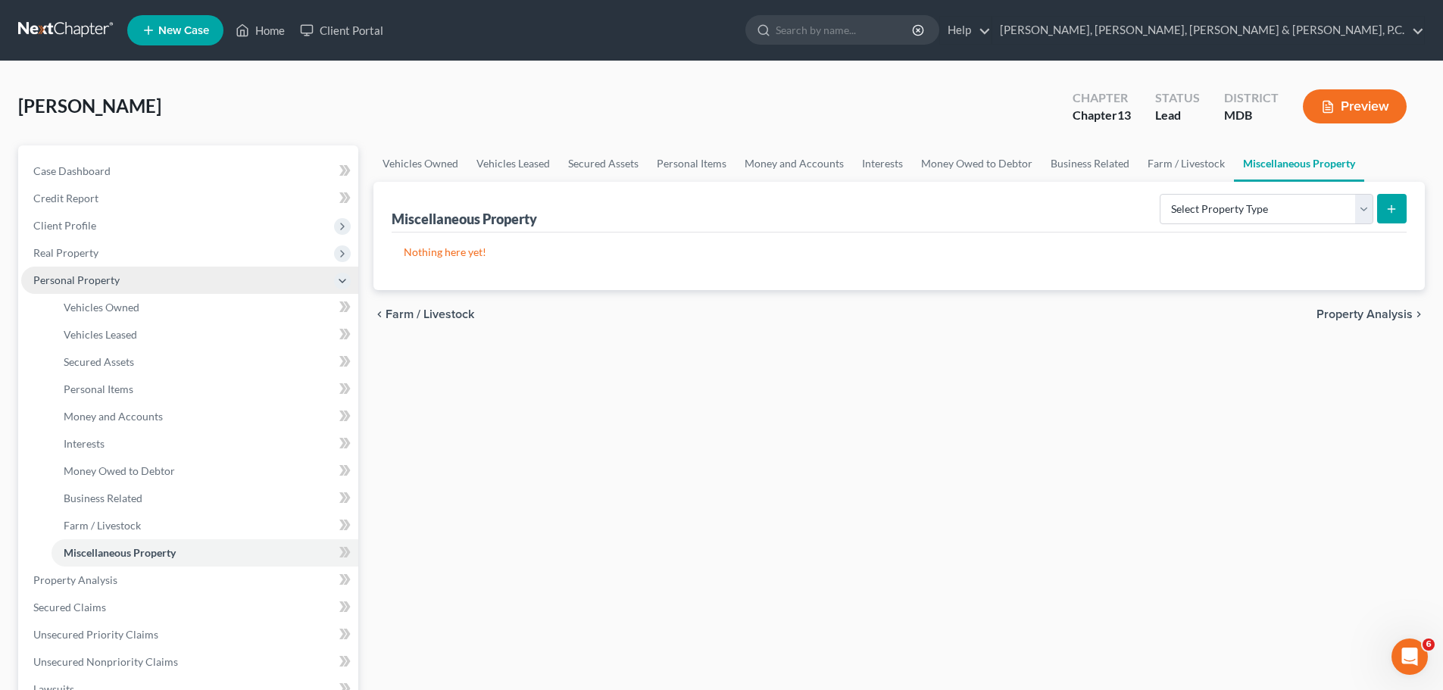
click at [88, 281] on span "Personal Property" at bounding box center [76, 279] width 86 height 13
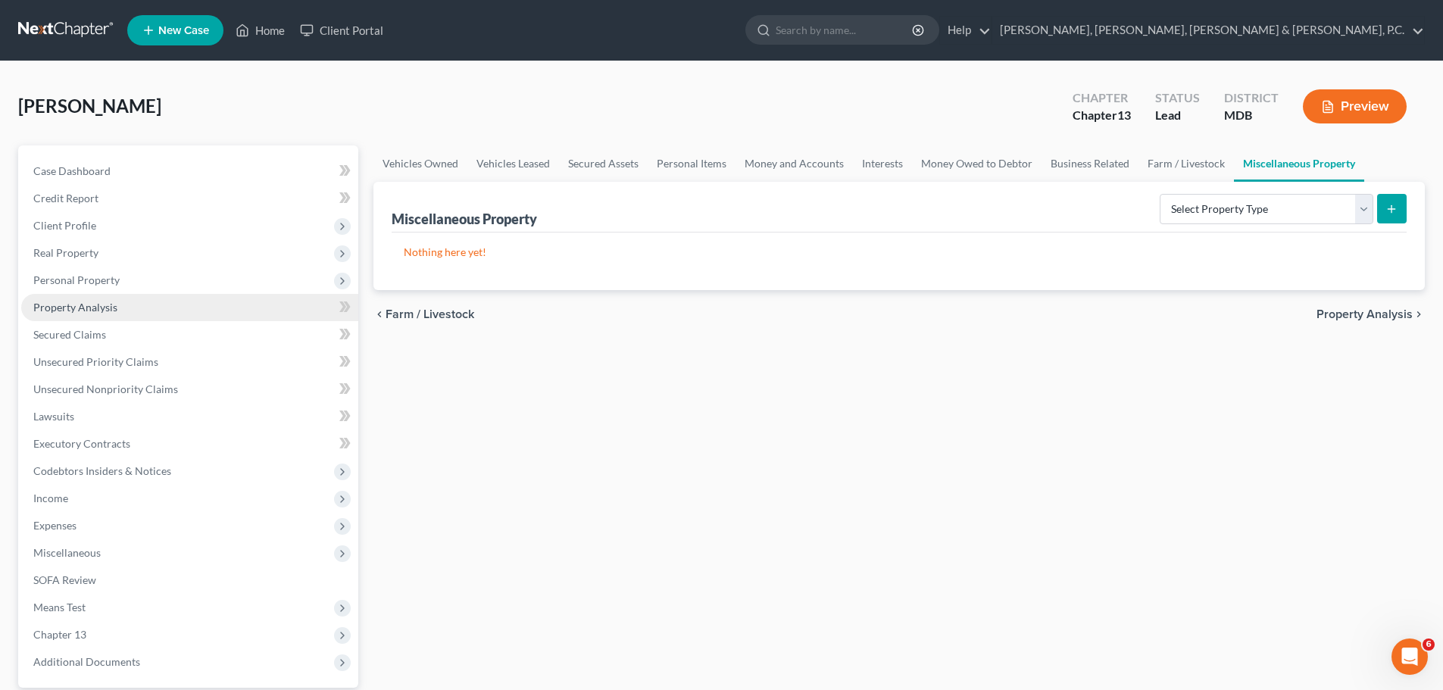
click at [81, 304] on span "Property Analysis" at bounding box center [75, 307] width 84 height 13
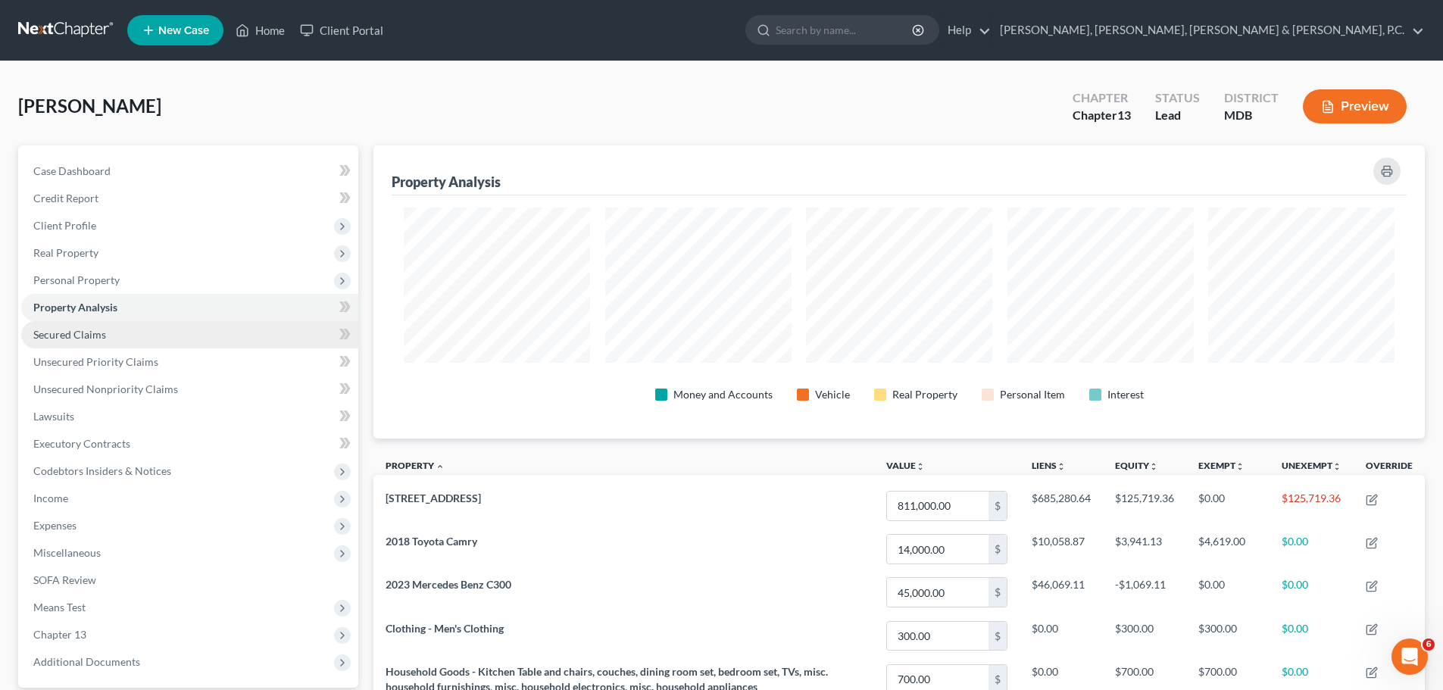
click at [78, 335] on span "Secured Claims" at bounding box center [69, 334] width 73 height 13
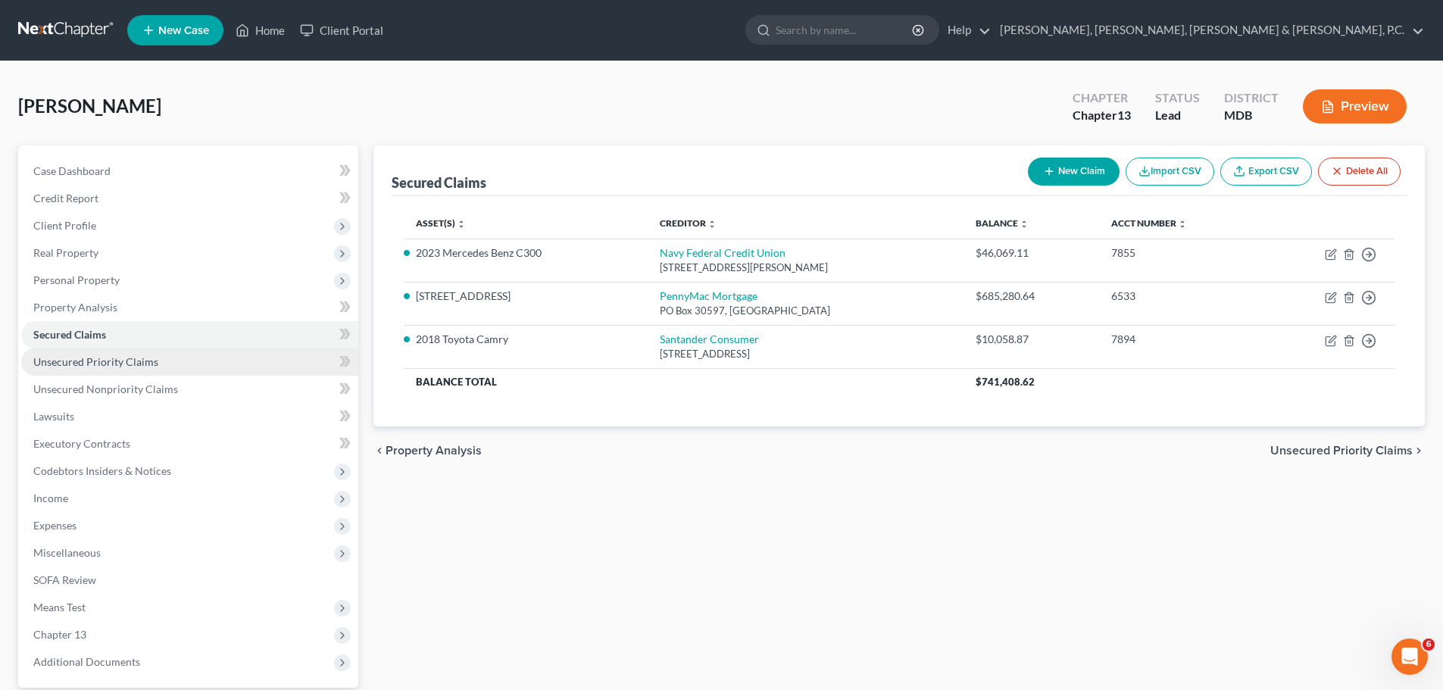
click at [83, 363] on span "Unsecured Priority Claims" at bounding box center [95, 361] width 125 height 13
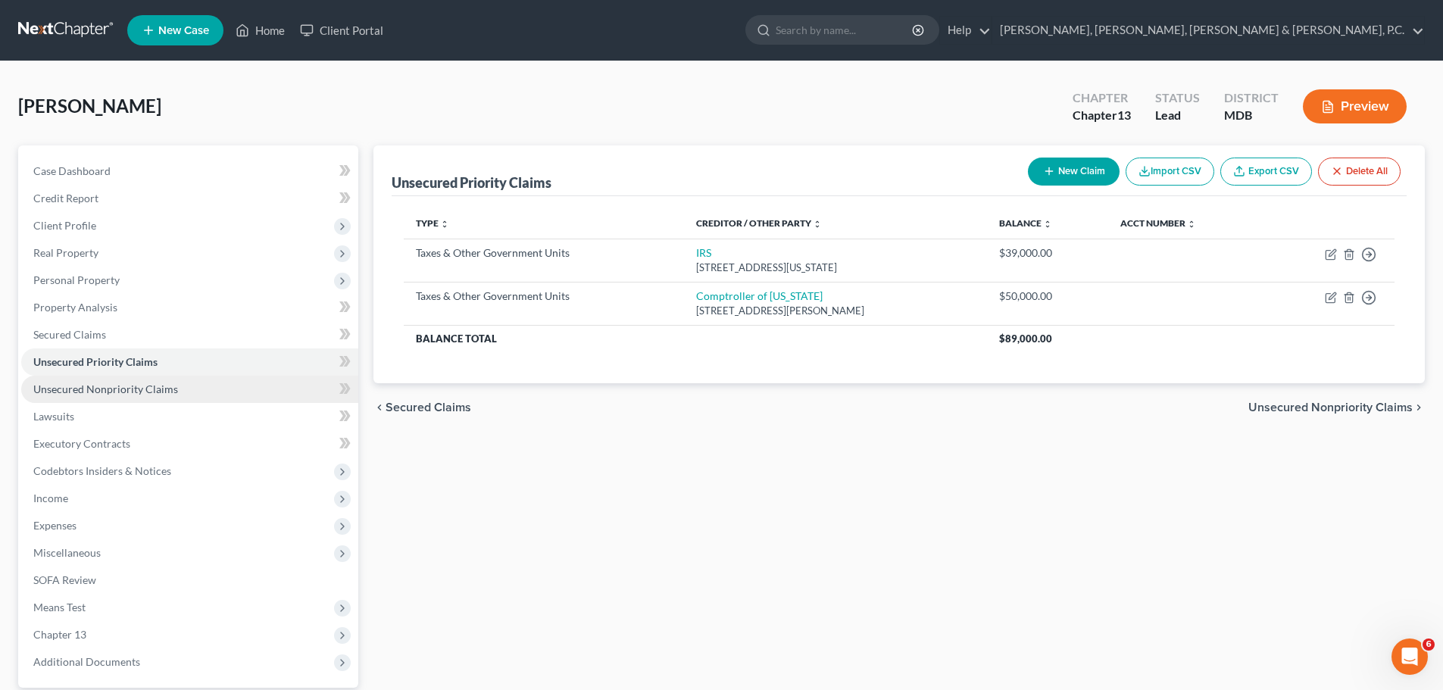
click at [86, 390] on span "Unsecured Nonpriority Claims" at bounding box center [105, 388] width 145 height 13
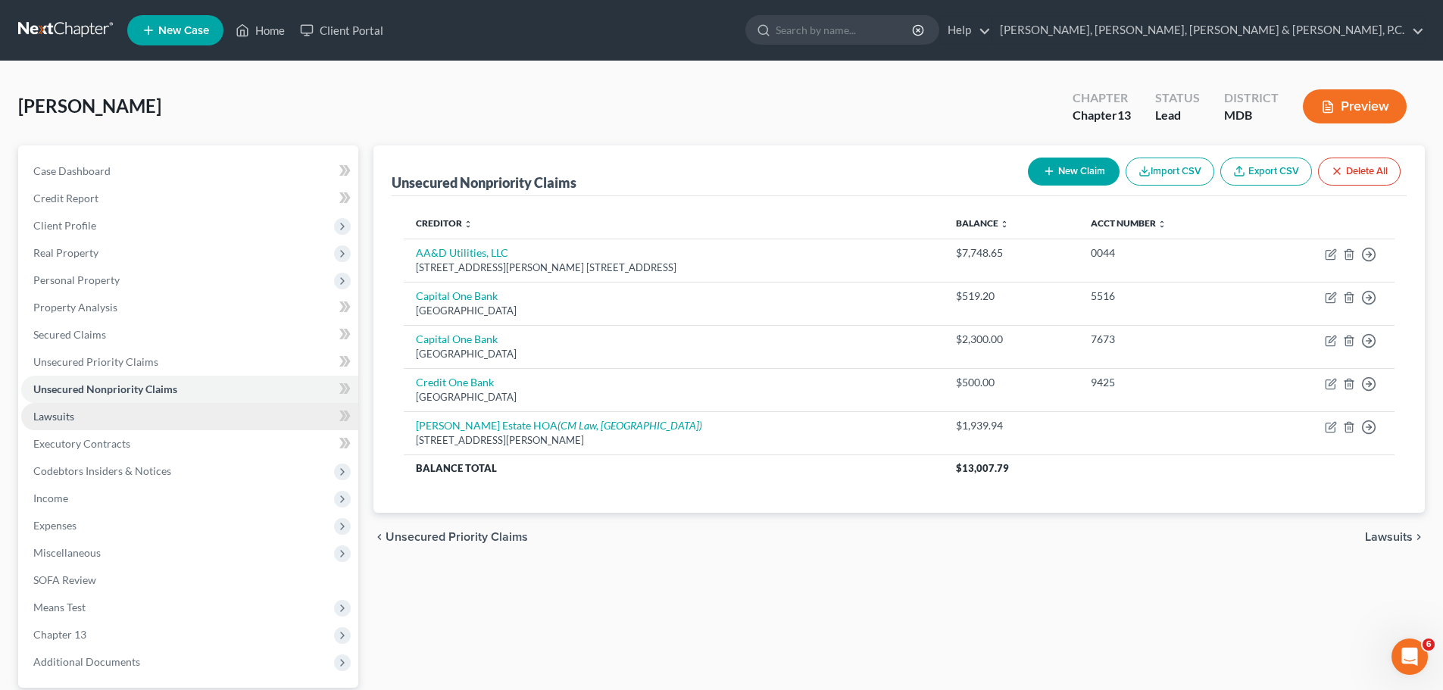
click at [83, 413] on link "Lawsuits" at bounding box center [189, 416] width 337 height 27
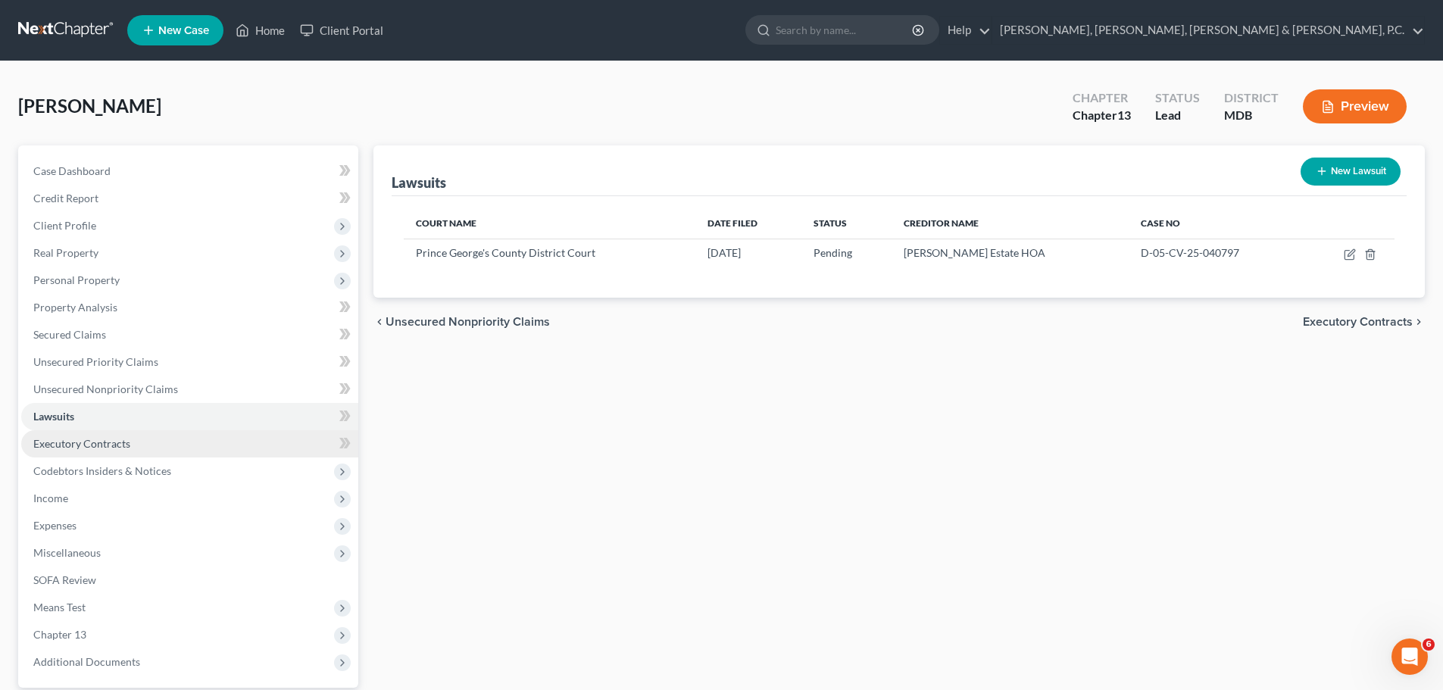
click at [82, 433] on link "Executory Contracts" at bounding box center [189, 443] width 337 height 27
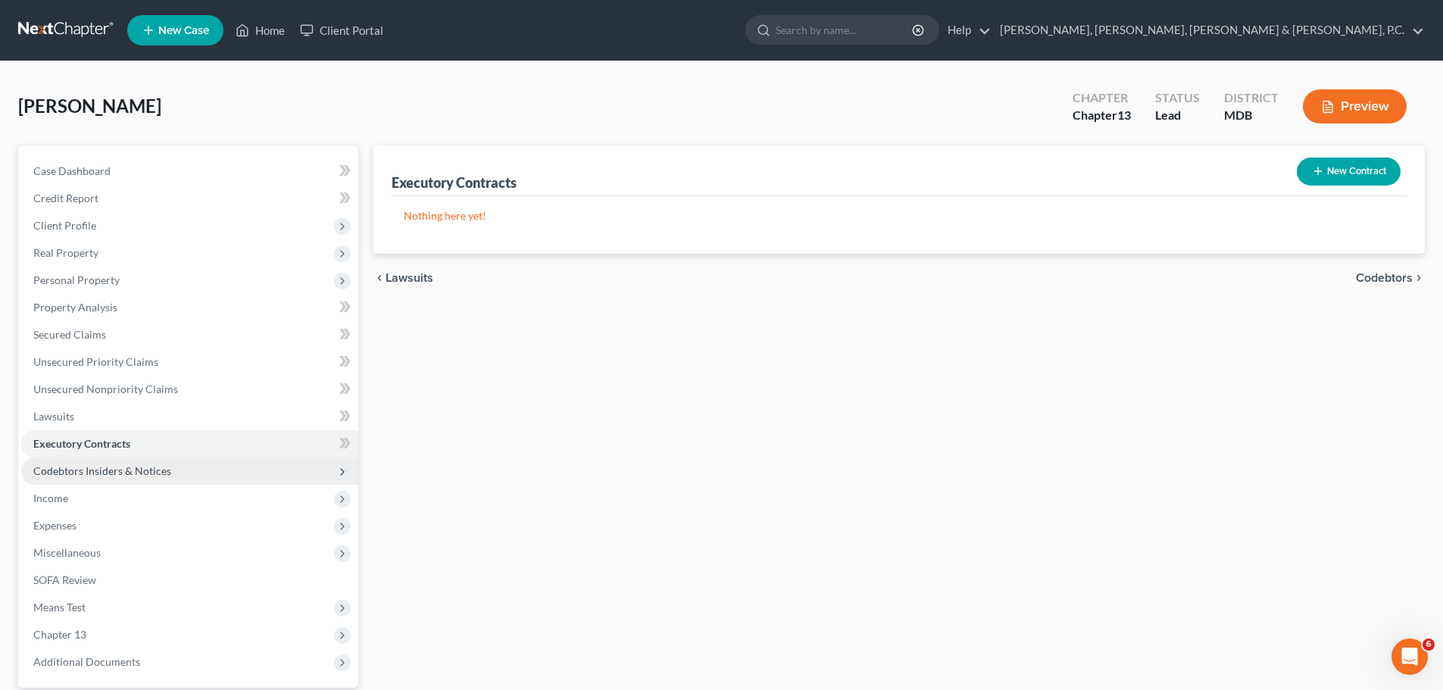
click at [86, 469] on span "Codebtors Insiders & Notices" at bounding box center [102, 470] width 138 height 13
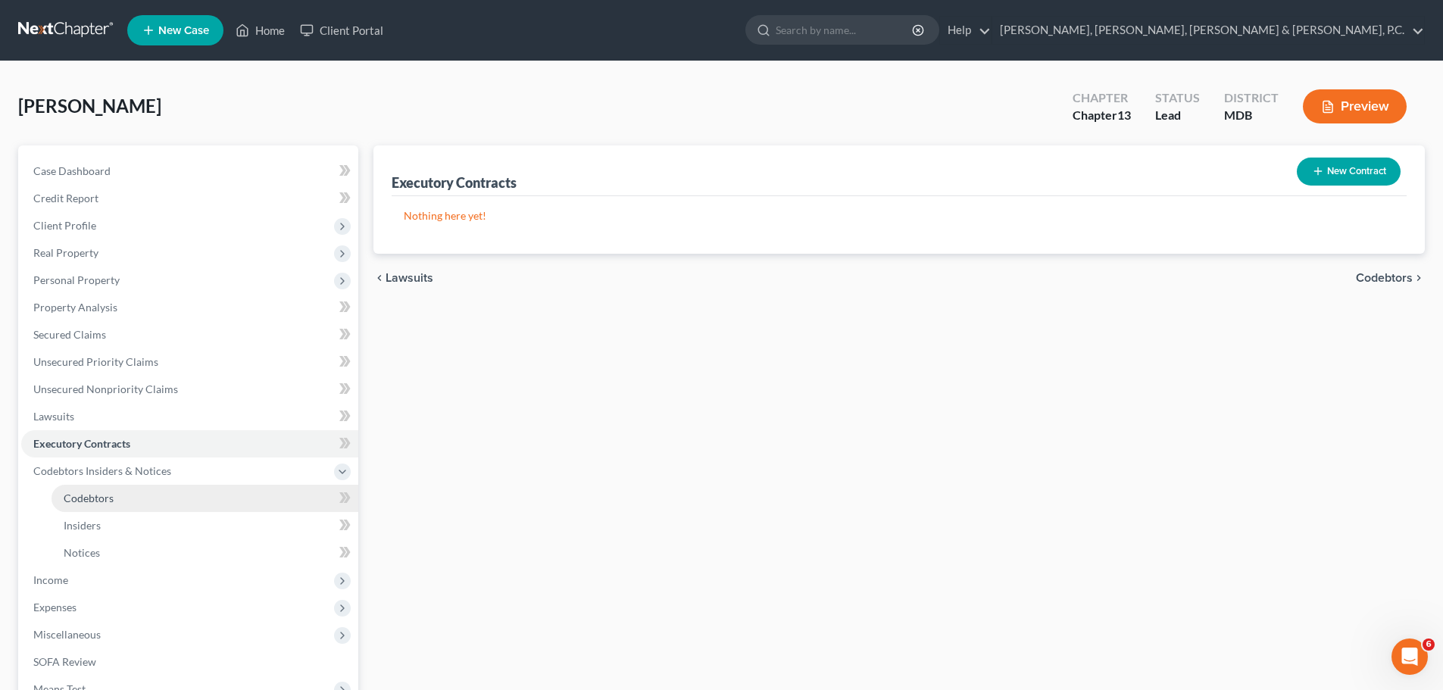
click at [80, 490] on link "Codebtors" at bounding box center [204, 498] width 307 height 27
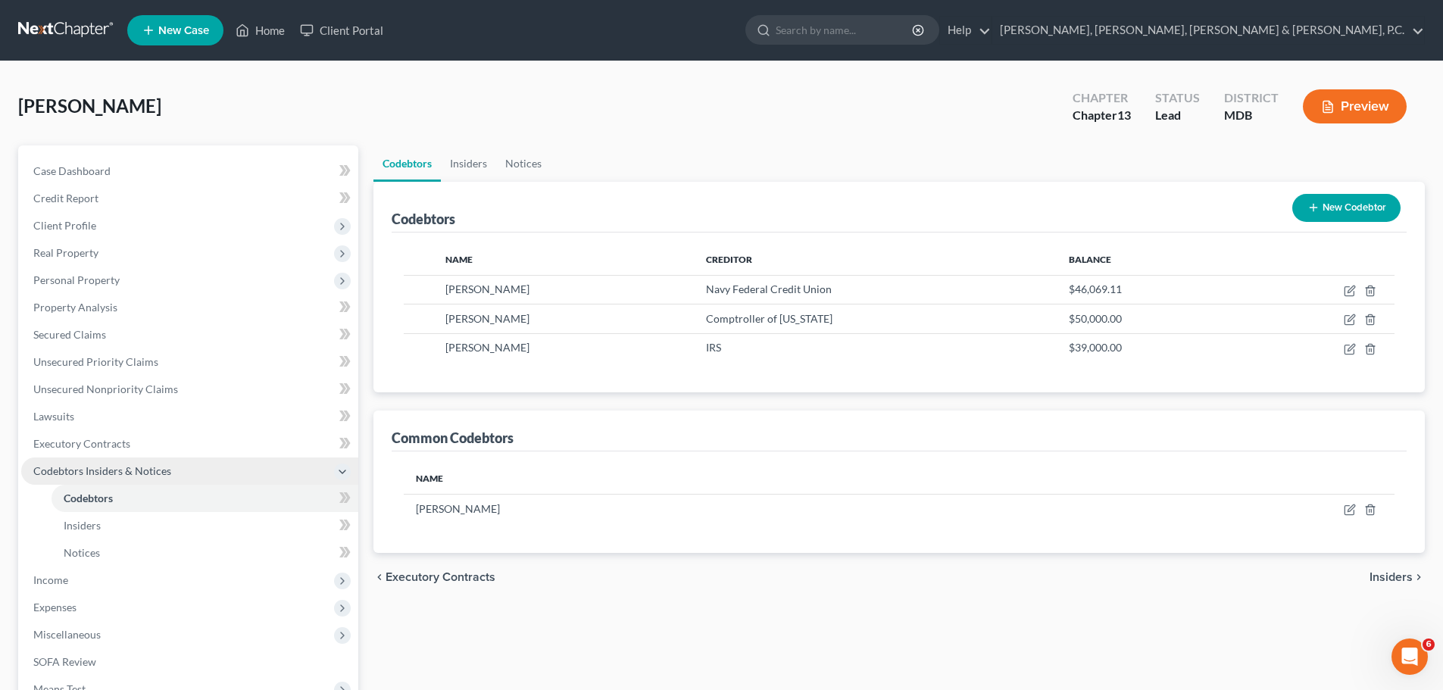
click at [84, 471] on span "Codebtors Insiders & Notices" at bounding box center [102, 470] width 138 height 13
click at [59, 491] on span "Income" at bounding box center [50, 497] width 35 height 13
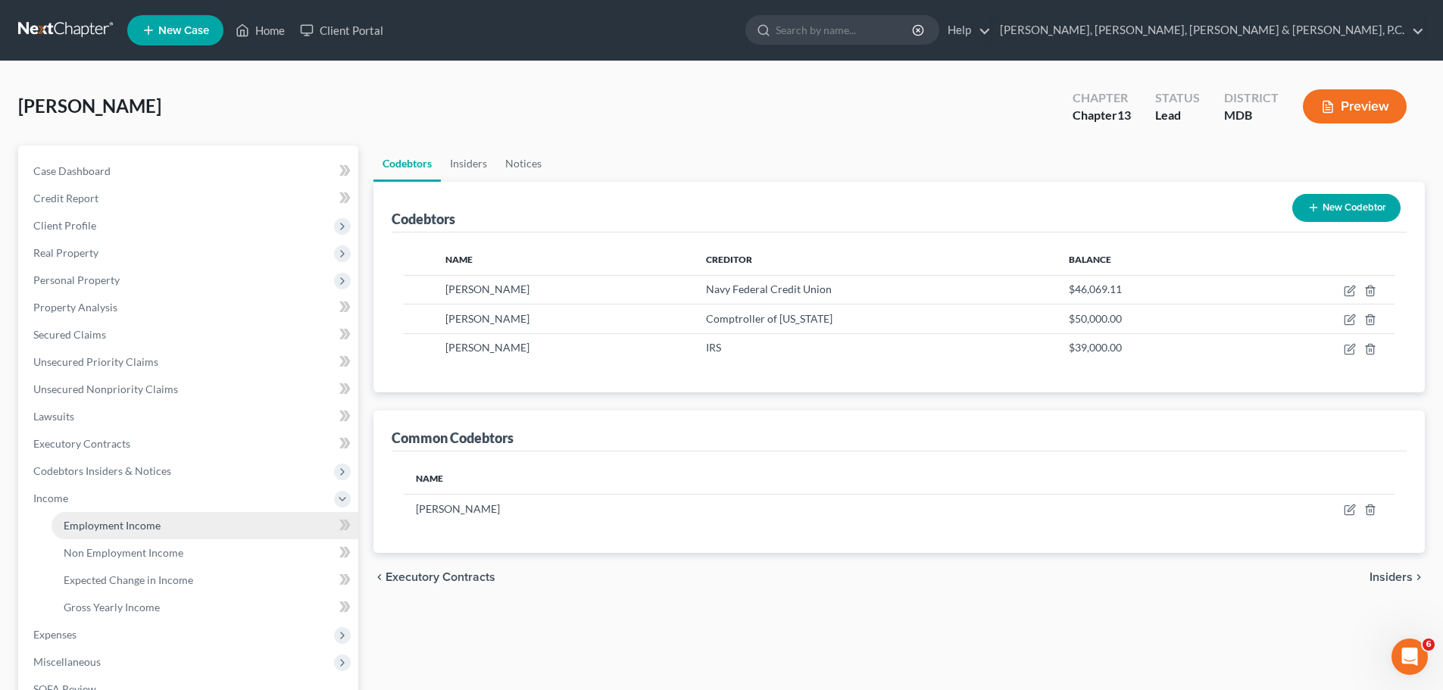
click at [69, 516] on link "Employment Income" at bounding box center [204, 525] width 307 height 27
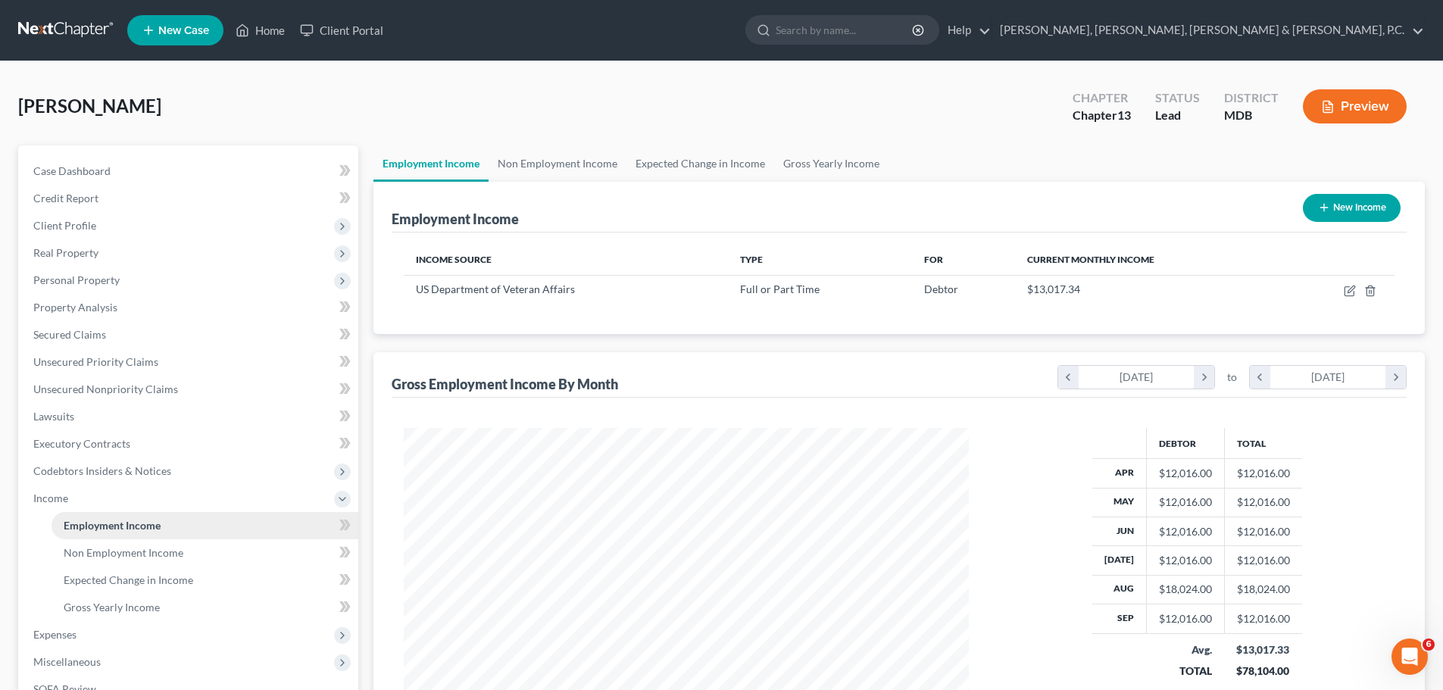
scroll to position [76, 0]
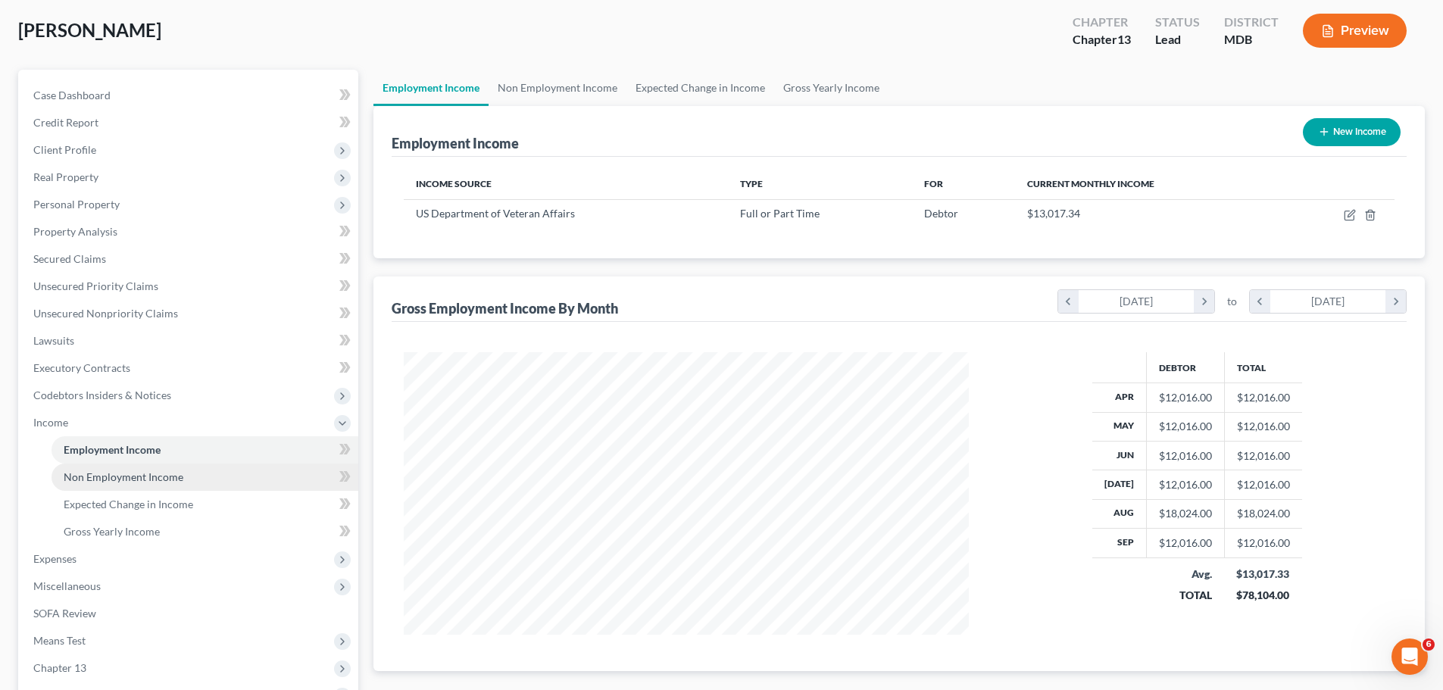
click at [84, 477] on span "Non Employment Income" at bounding box center [124, 476] width 120 height 13
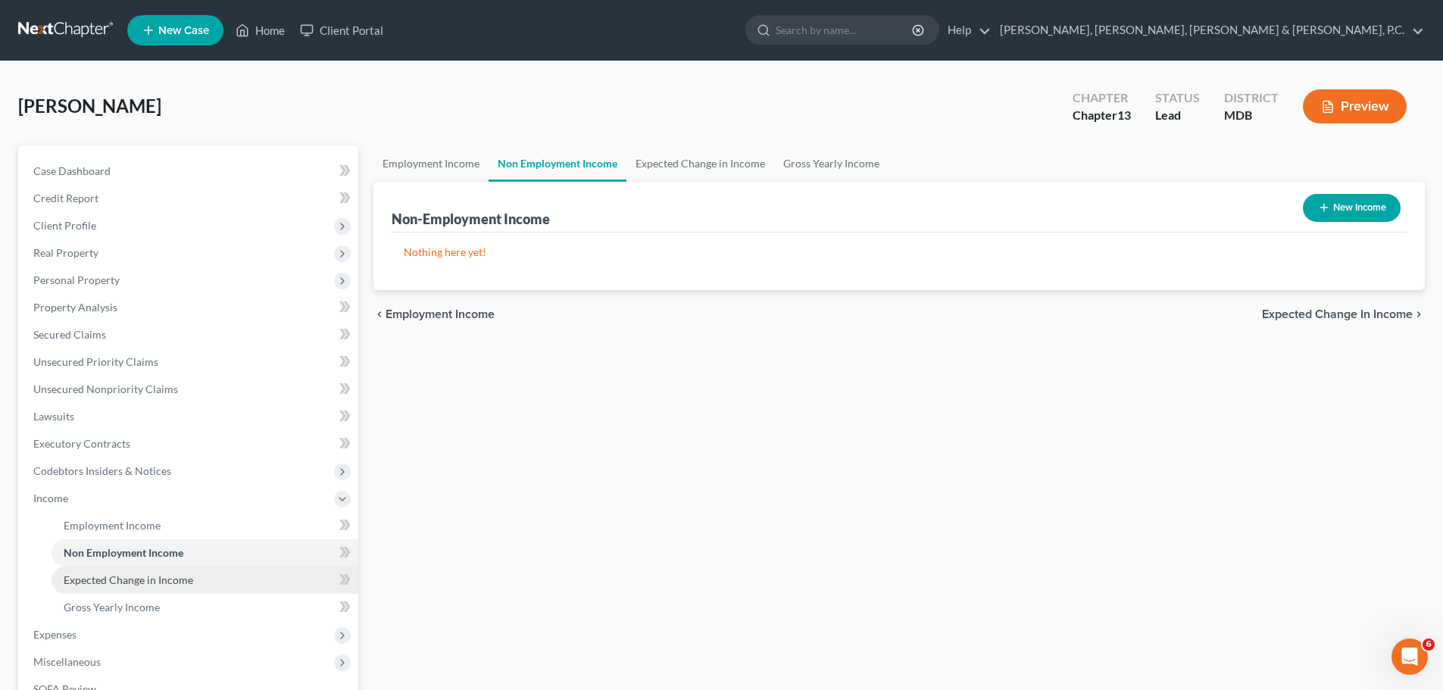
click at [92, 571] on link "Expected Change in Income" at bounding box center [204, 579] width 307 height 27
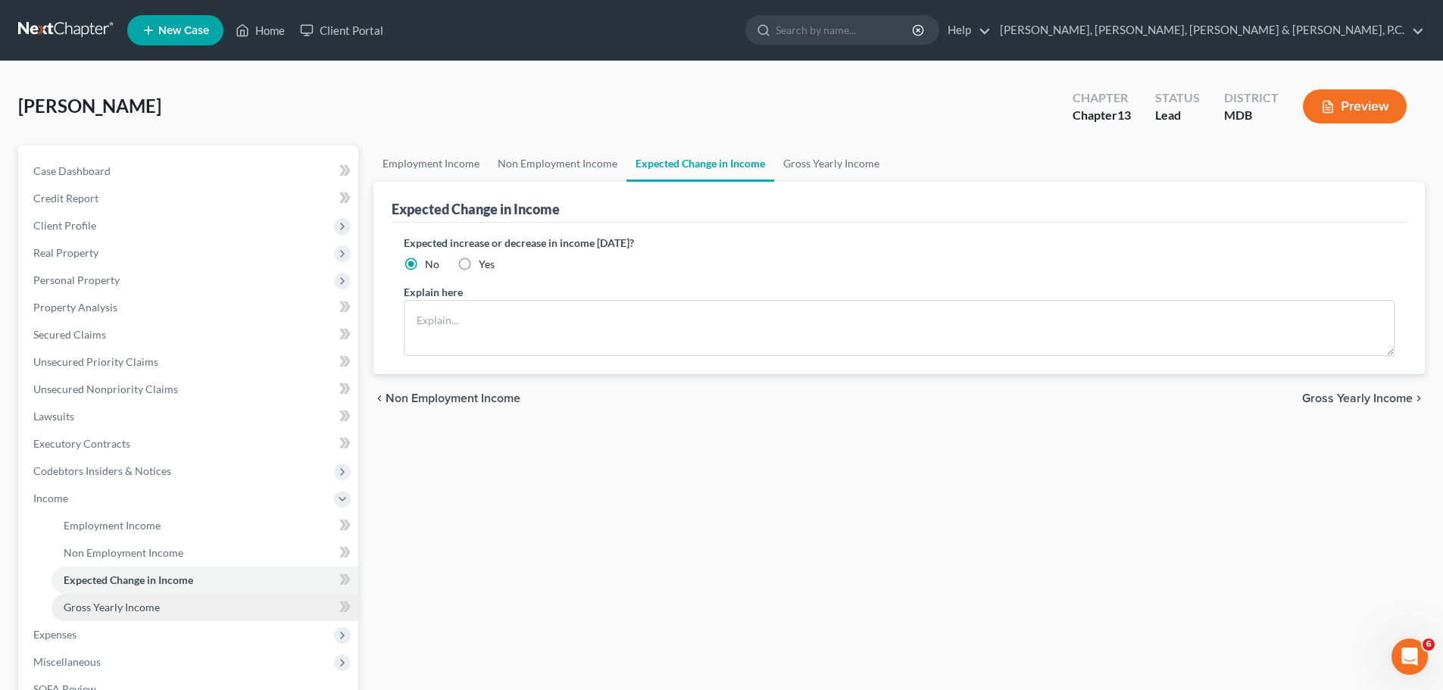
click at [101, 601] on span "Gross Yearly Income" at bounding box center [112, 606] width 96 height 13
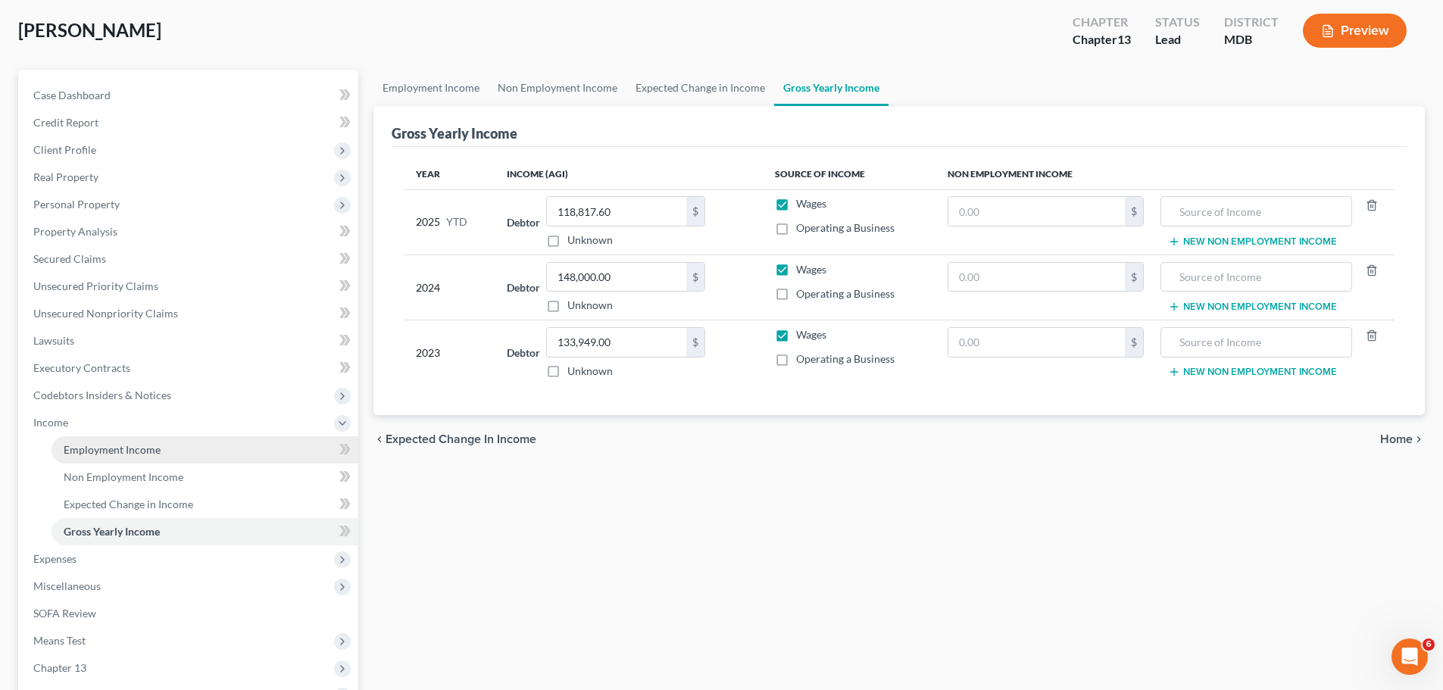
scroll to position [151, 0]
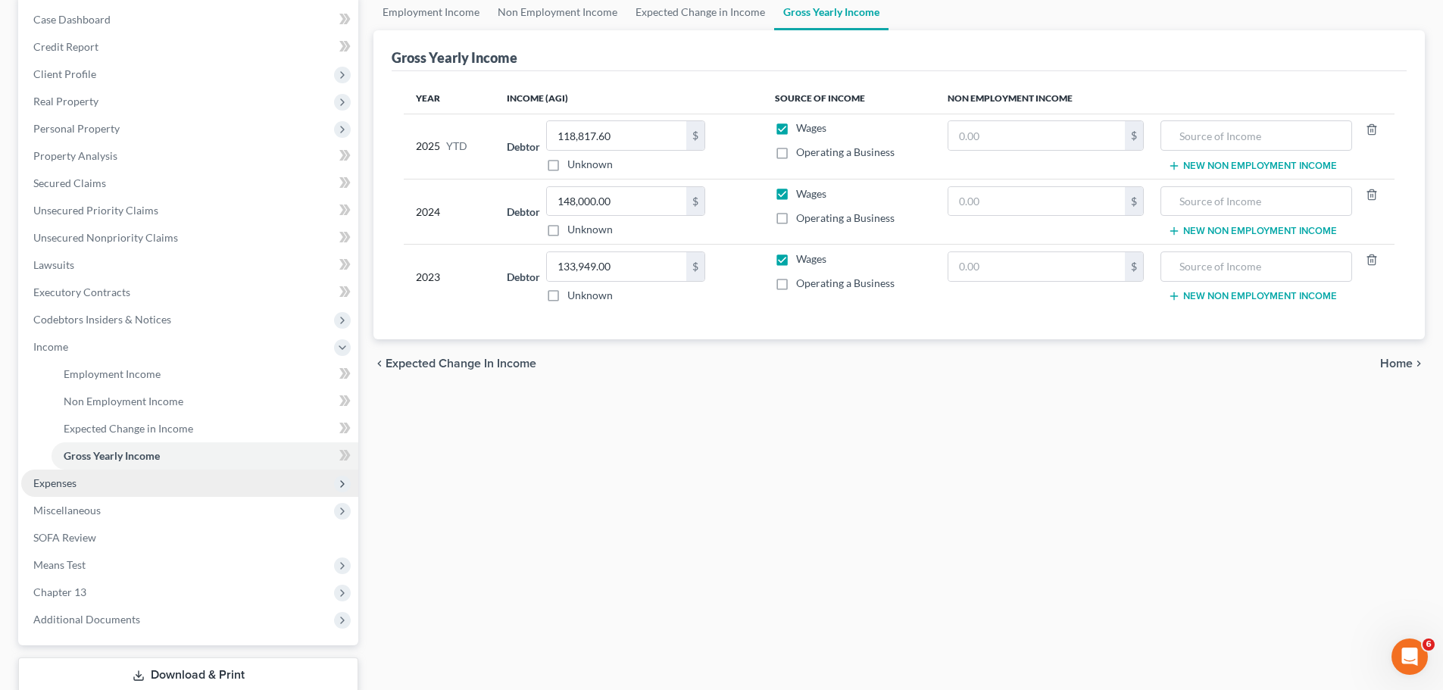
click at [69, 492] on span "Expenses" at bounding box center [189, 482] width 337 height 27
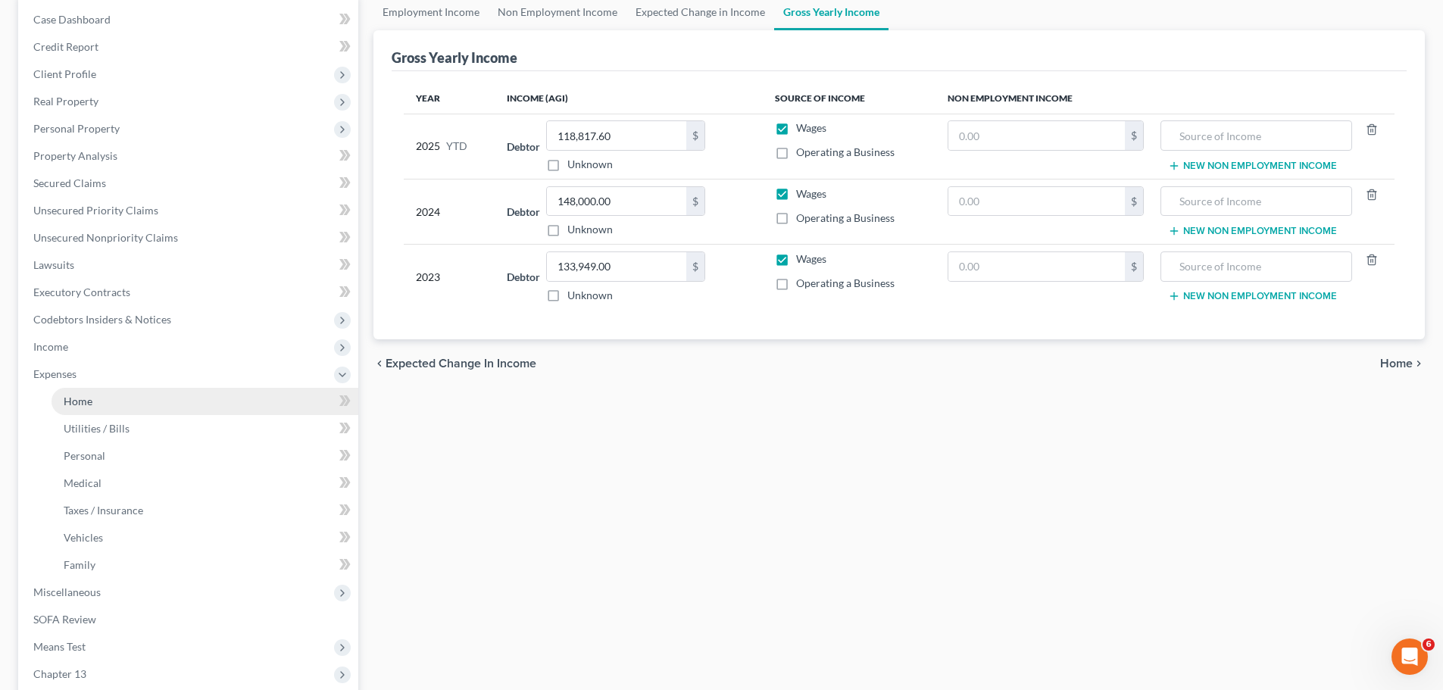
click at [79, 391] on link "Home" at bounding box center [204, 401] width 307 height 27
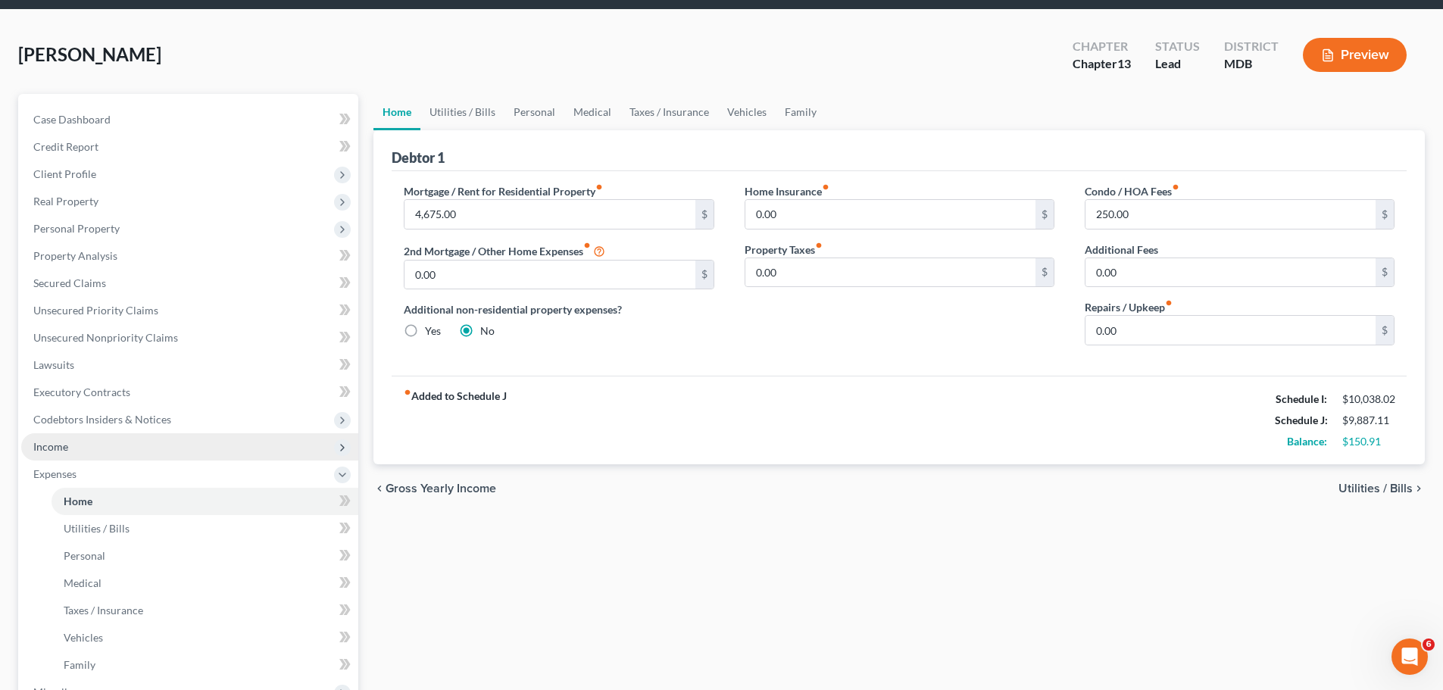
scroll to position [76, 0]
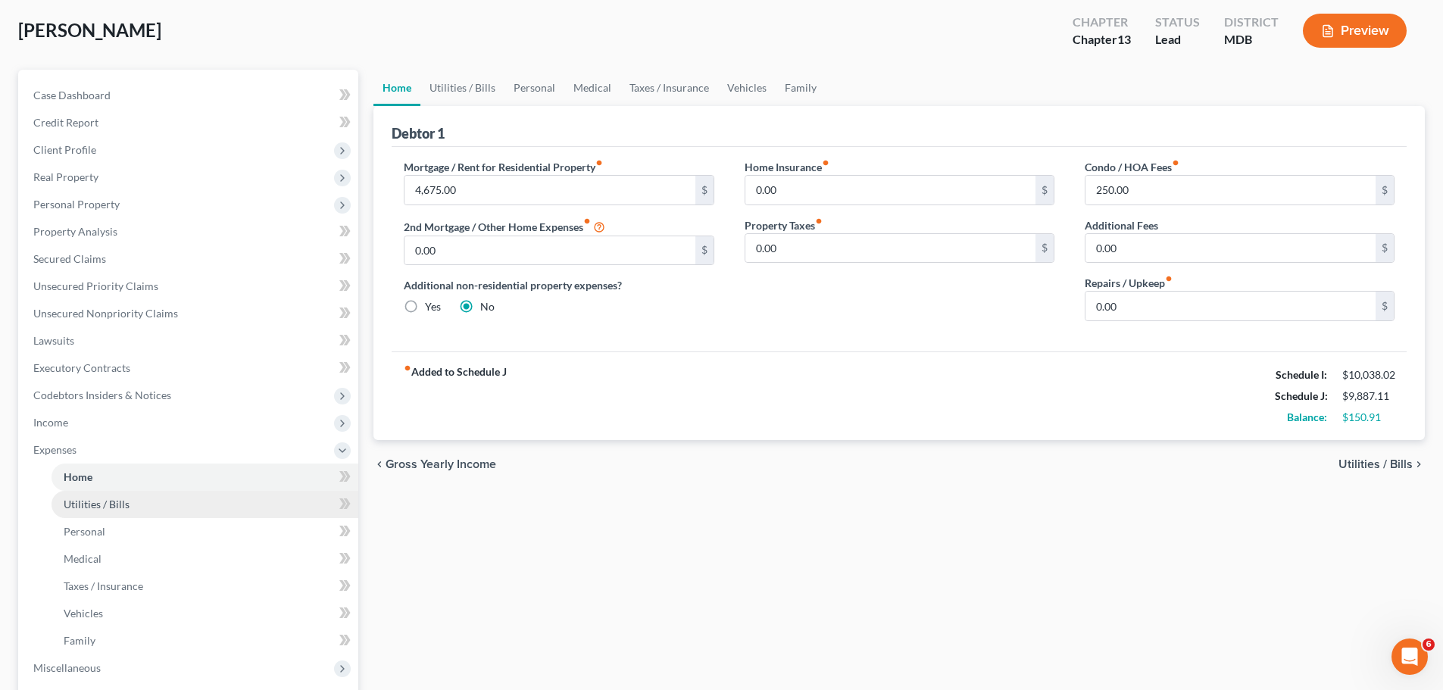
click at [97, 498] on span "Utilities / Bills" at bounding box center [97, 504] width 66 height 13
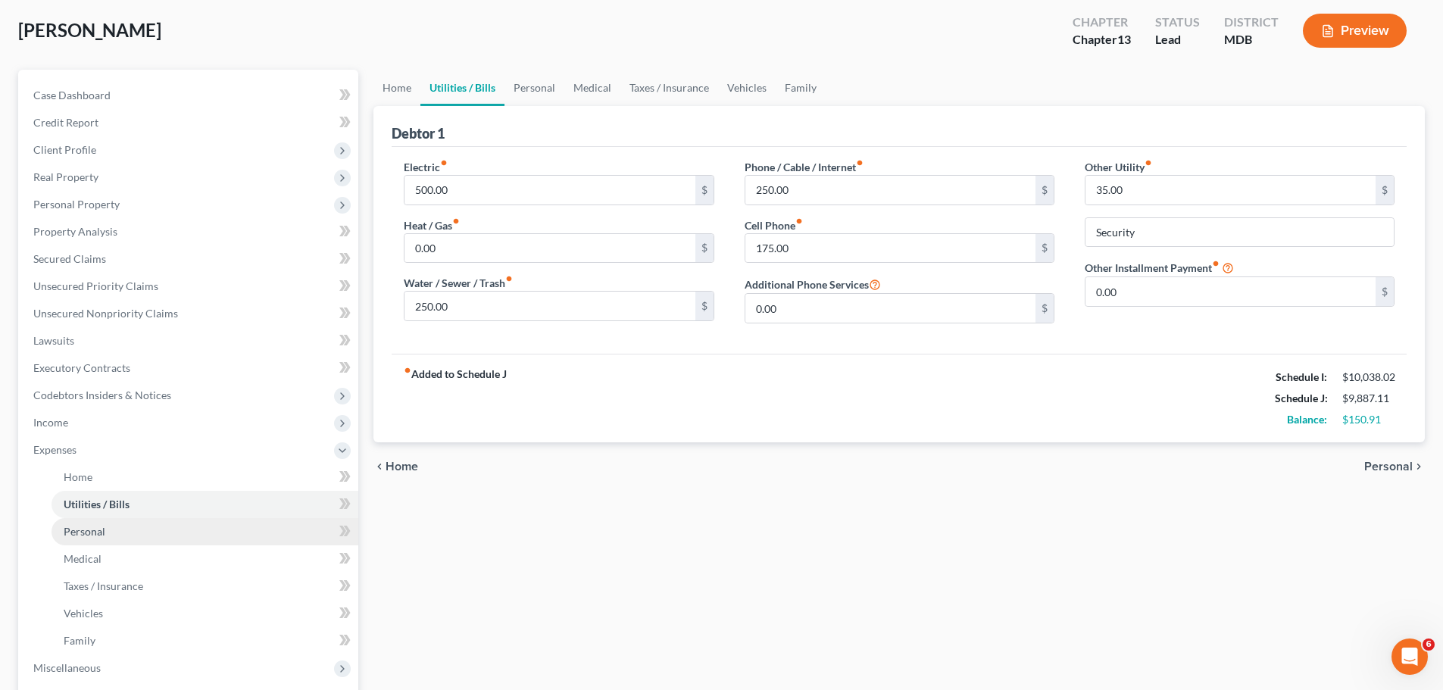
click at [94, 538] on link "Personal" at bounding box center [204, 531] width 307 height 27
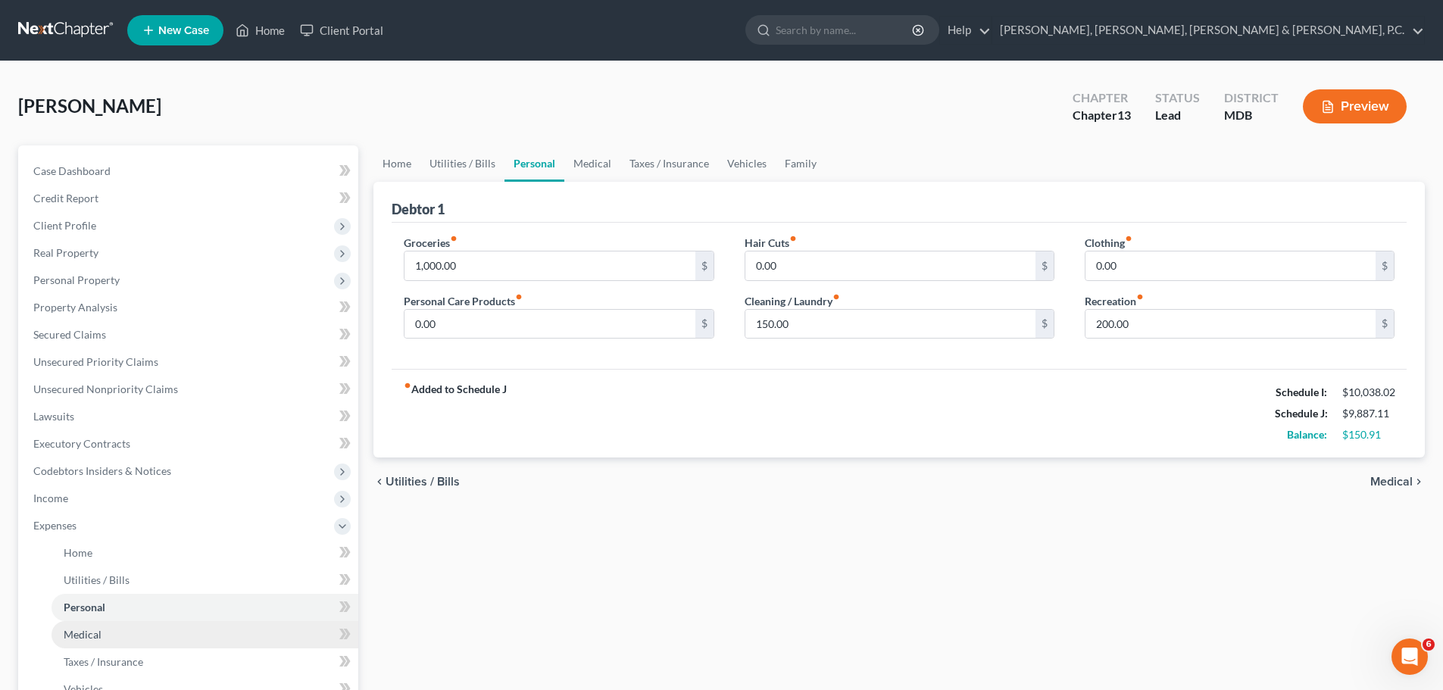
click at [84, 629] on span "Medical" at bounding box center [83, 634] width 38 height 13
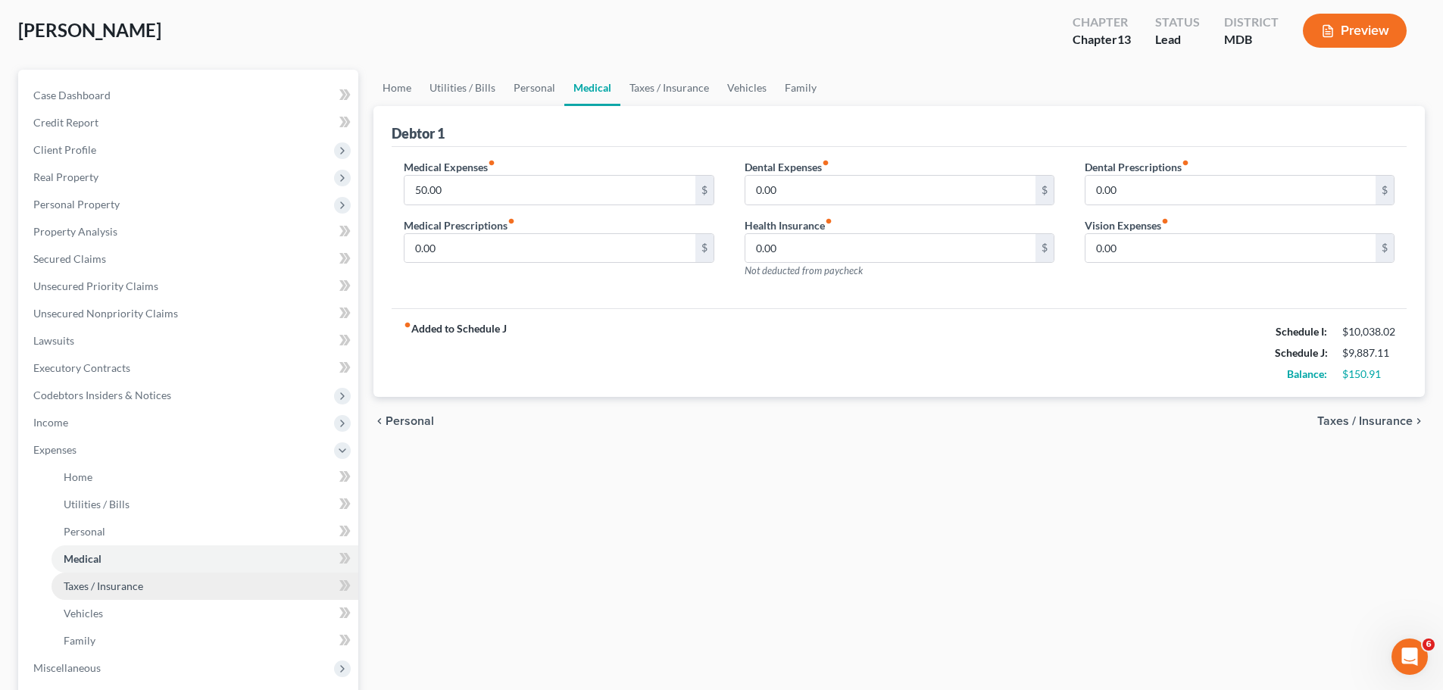
click at [117, 584] on span "Taxes / Insurance" at bounding box center [104, 585] width 80 height 13
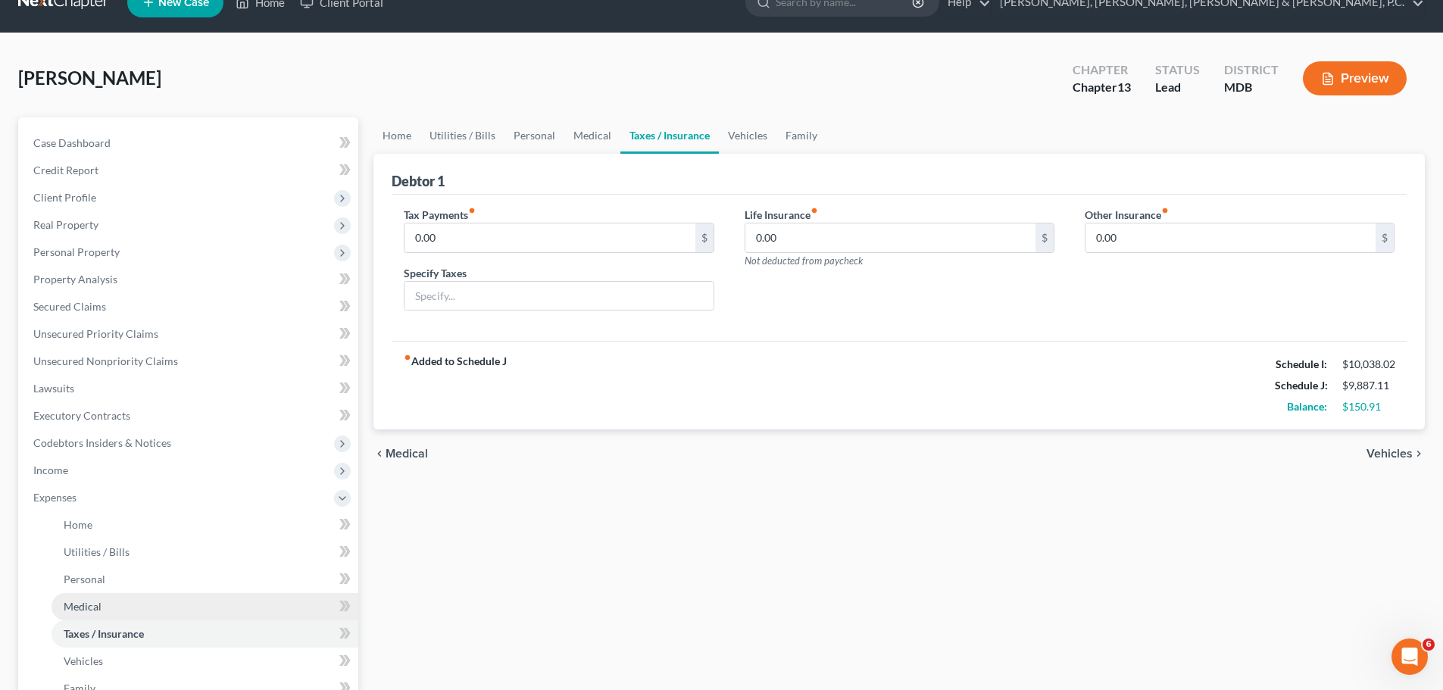
scroll to position [76, 0]
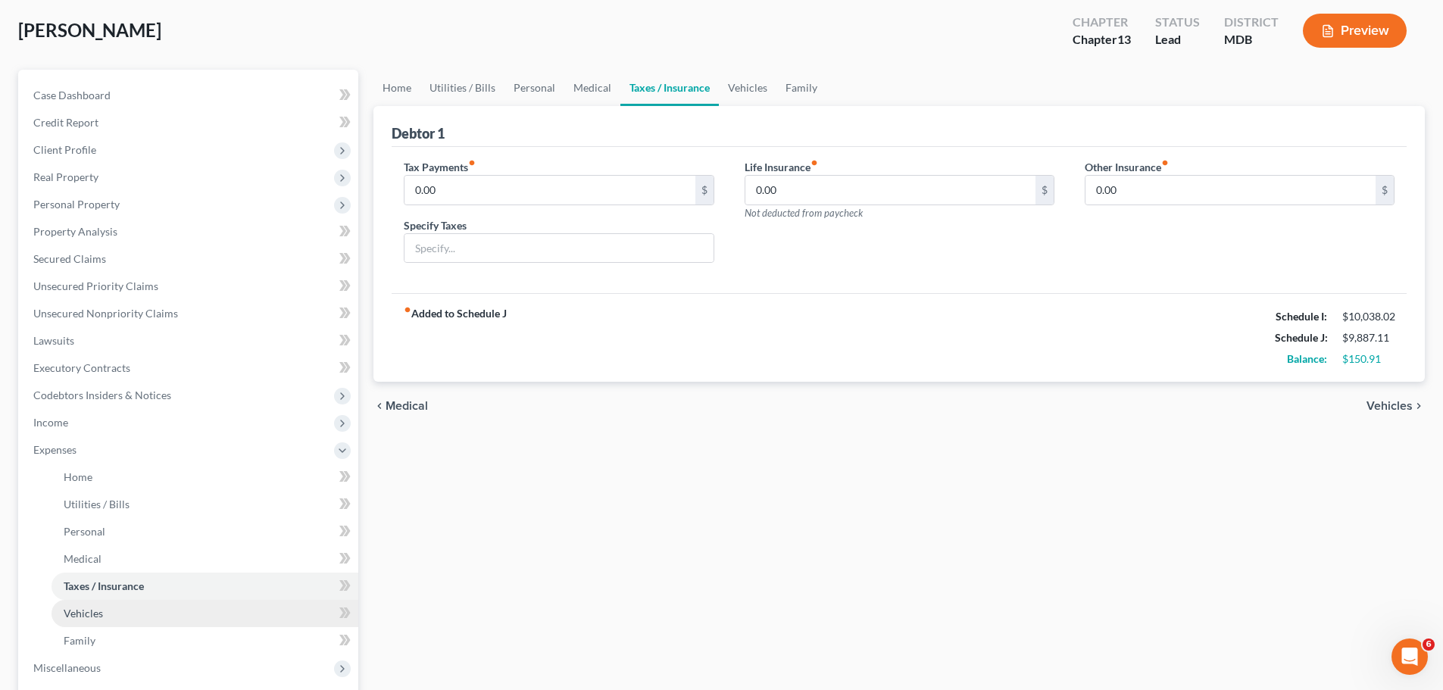
click at [94, 610] on span "Vehicles" at bounding box center [83, 613] width 39 height 13
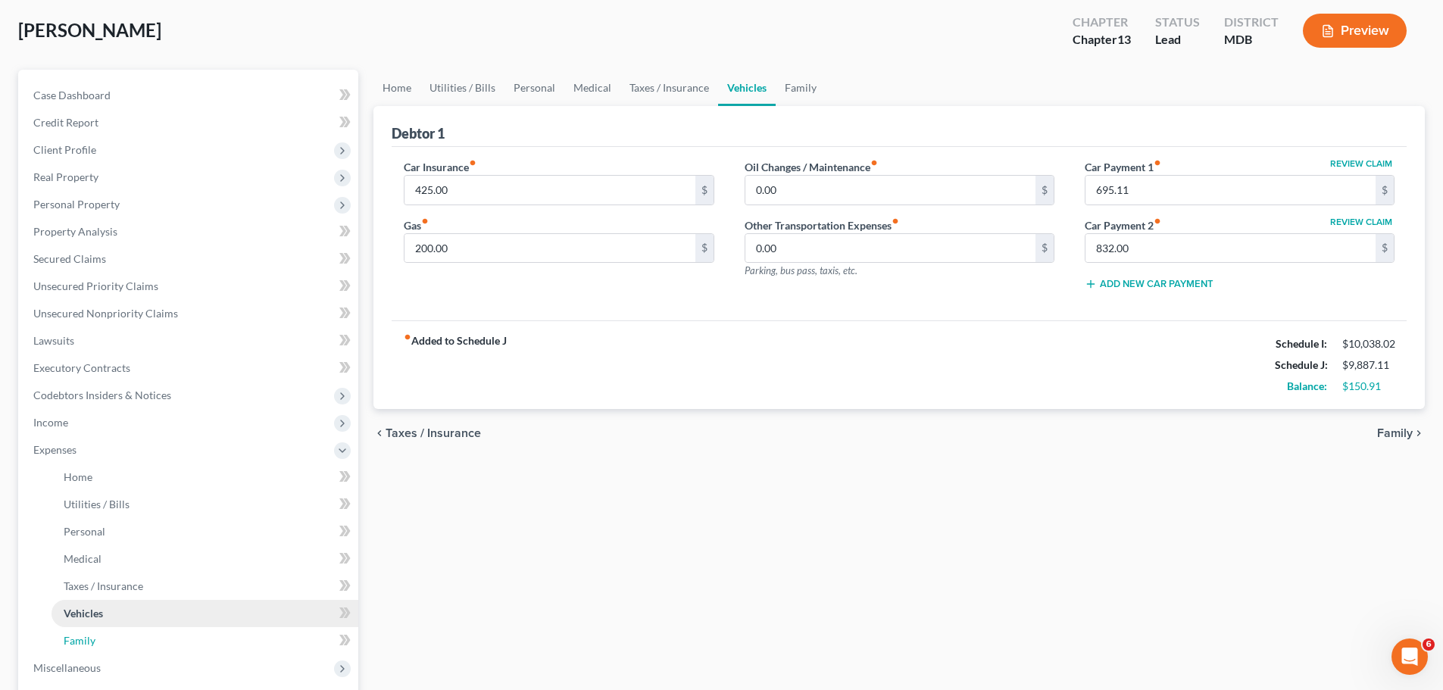
drag, startPoint x: 87, startPoint y: 638, endPoint x: 104, endPoint y: 603, distance: 39.3
click at [86, 638] on span "Family" at bounding box center [80, 640] width 32 height 13
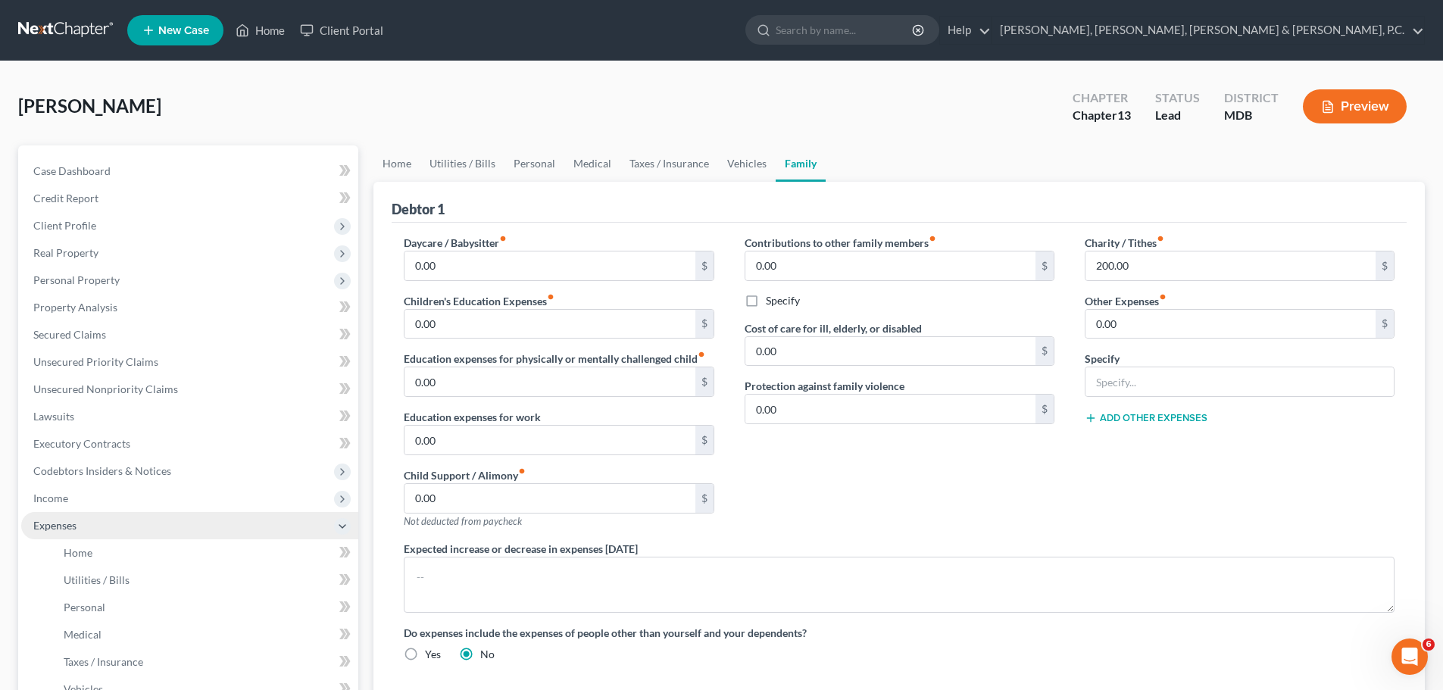
click at [63, 523] on span "Expenses" at bounding box center [54, 525] width 43 height 13
click at [261, 36] on link "Home" at bounding box center [260, 30] width 64 height 27
